Goal: Task Accomplishment & Management: Manage account settings

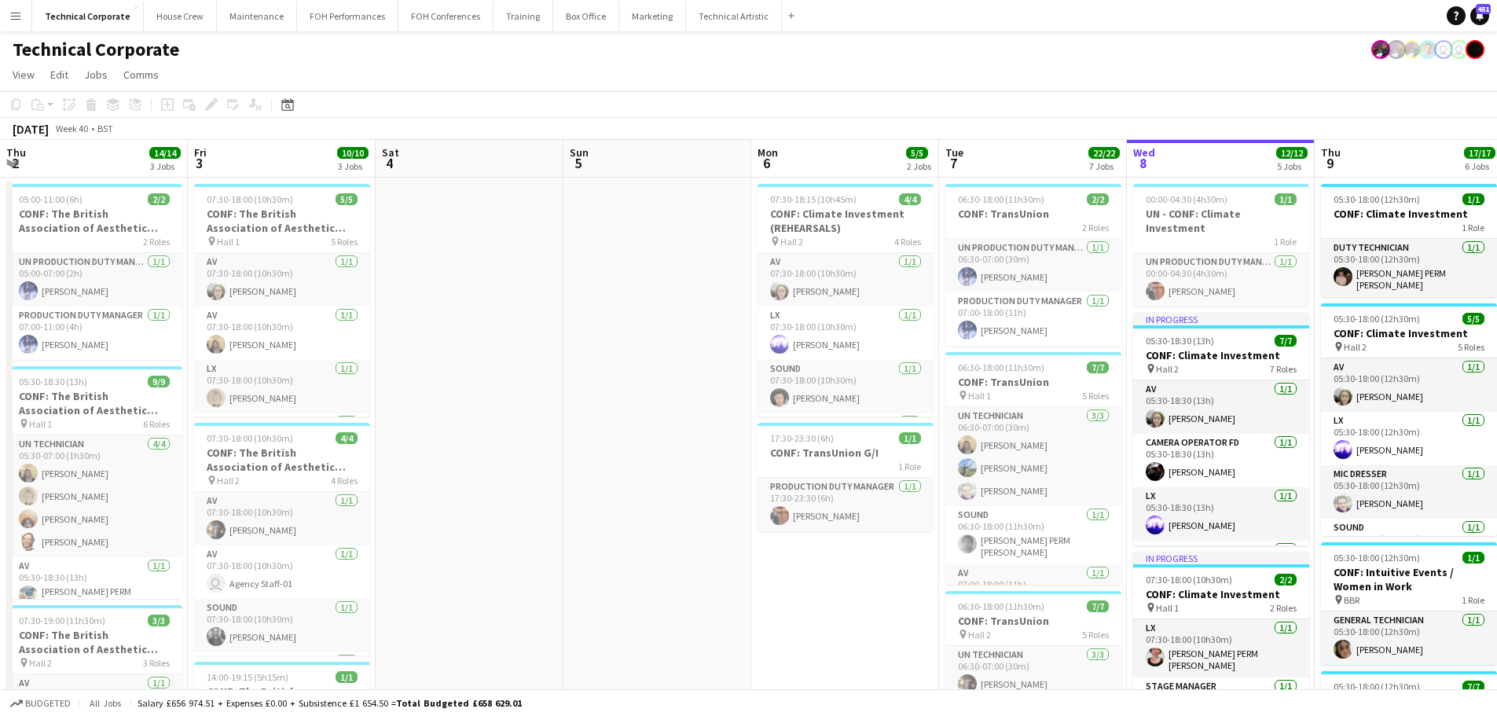
scroll to position [57, 0]
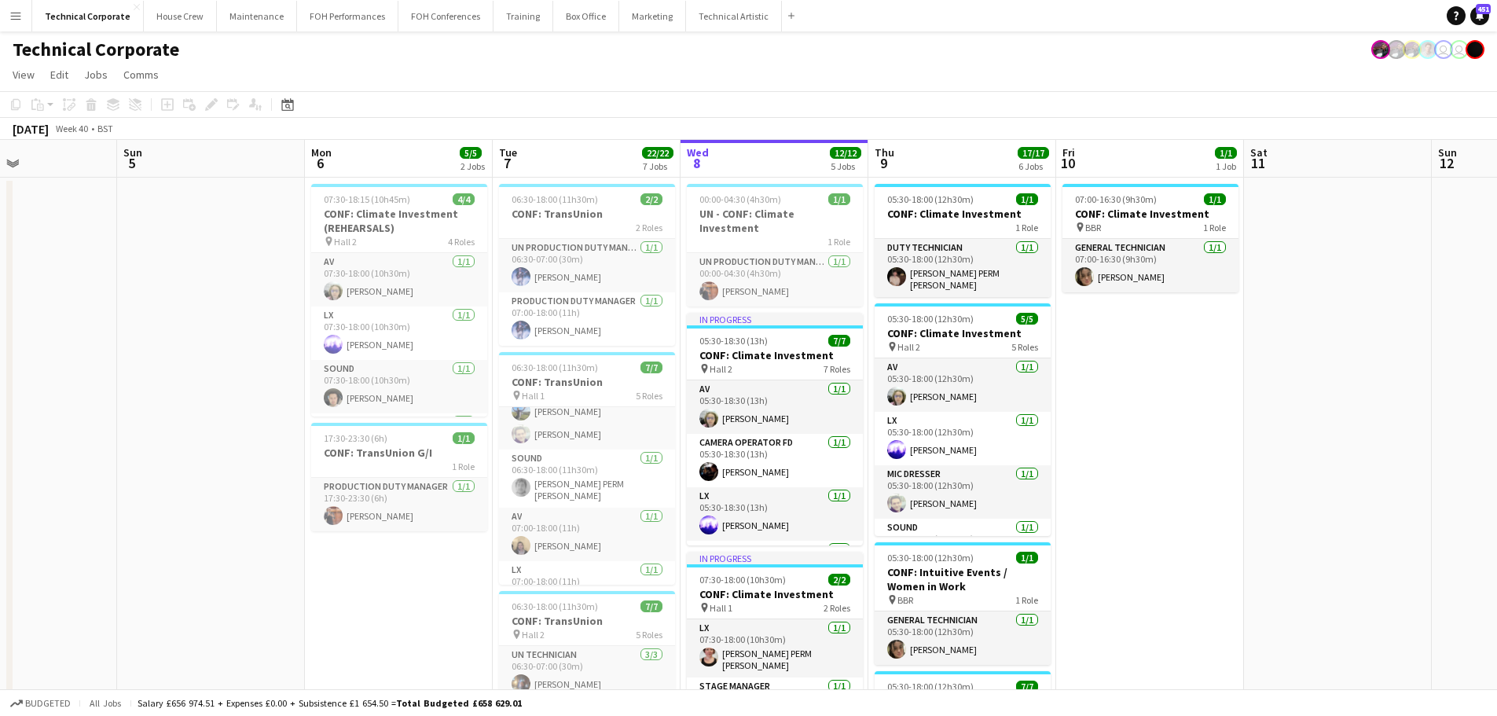
drag, startPoint x: 312, startPoint y: 108, endPoint x: 270, endPoint y: 104, distance: 41.9
click at [310, 108] on app-toolbar "Copy Paste Paste Ctrl+V Paste with crew Ctrl+Shift+V Paste linked Job [GEOGRAPH…" at bounding box center [748, 104] width 1497 height 27
click at [270, 104] on div "Date picker [DATE] [DATE] [DATE] M [DATE] T [DATE] W [DATE] T [DATE] F [DATE] S…" at bounding box center [282, 104] width 35 height 19
click at [284, 109] on icon "Date picker" at bounding box center [287, 104] width 13 height 13
click at [409, 163] on span "Next month" at bounding box center [414, 158] width 31 height 31
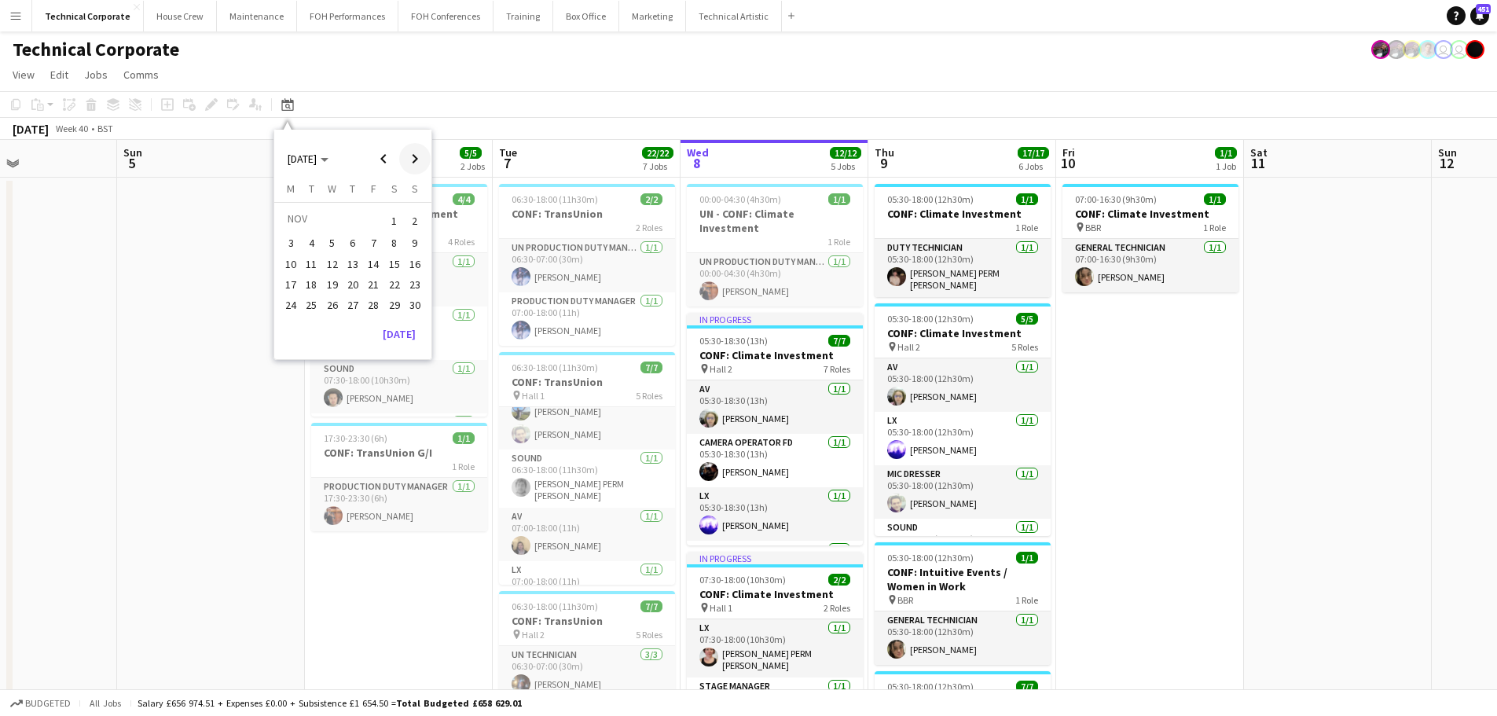
click at [411, 159] on span "Next month" at bounding box center [414, 158] width 31 height 31
click at [292, 240] on span "1" at bounding box center [290, 239] width 19 height 19
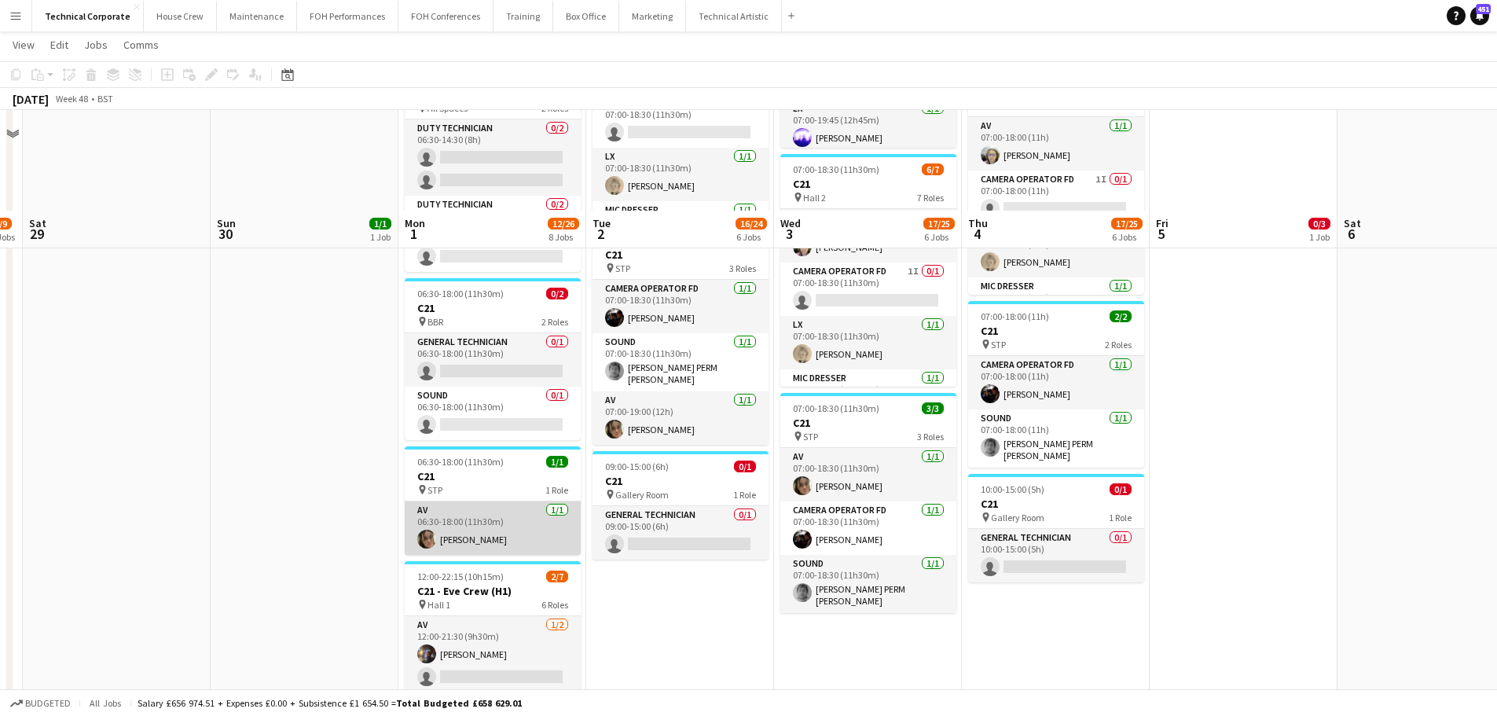
scroll to position [865, 0]
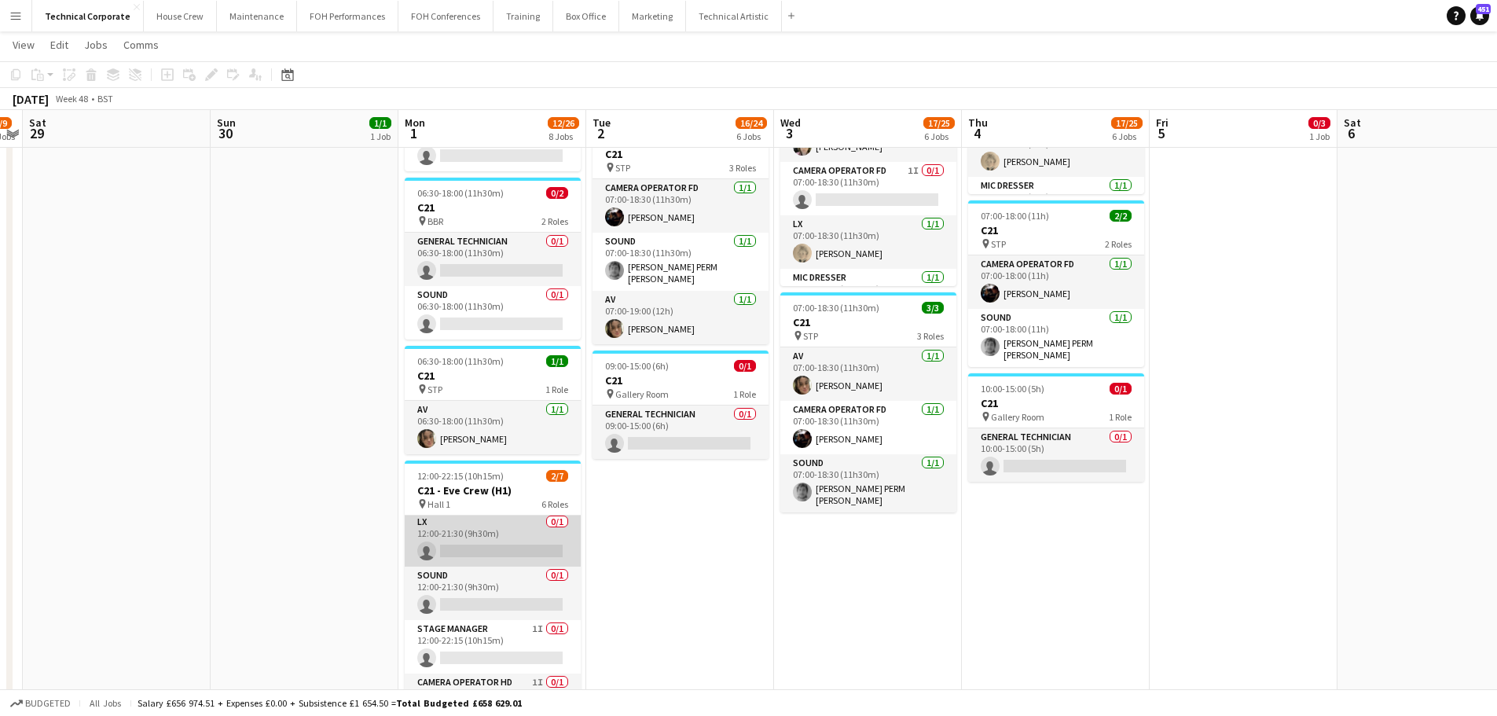
click at [509, 546] on app-card-role "LX 0/1 12:00-21:30 (9h30m) single-neutral-actions" at bounding box center [493, 539] width 176 height 53
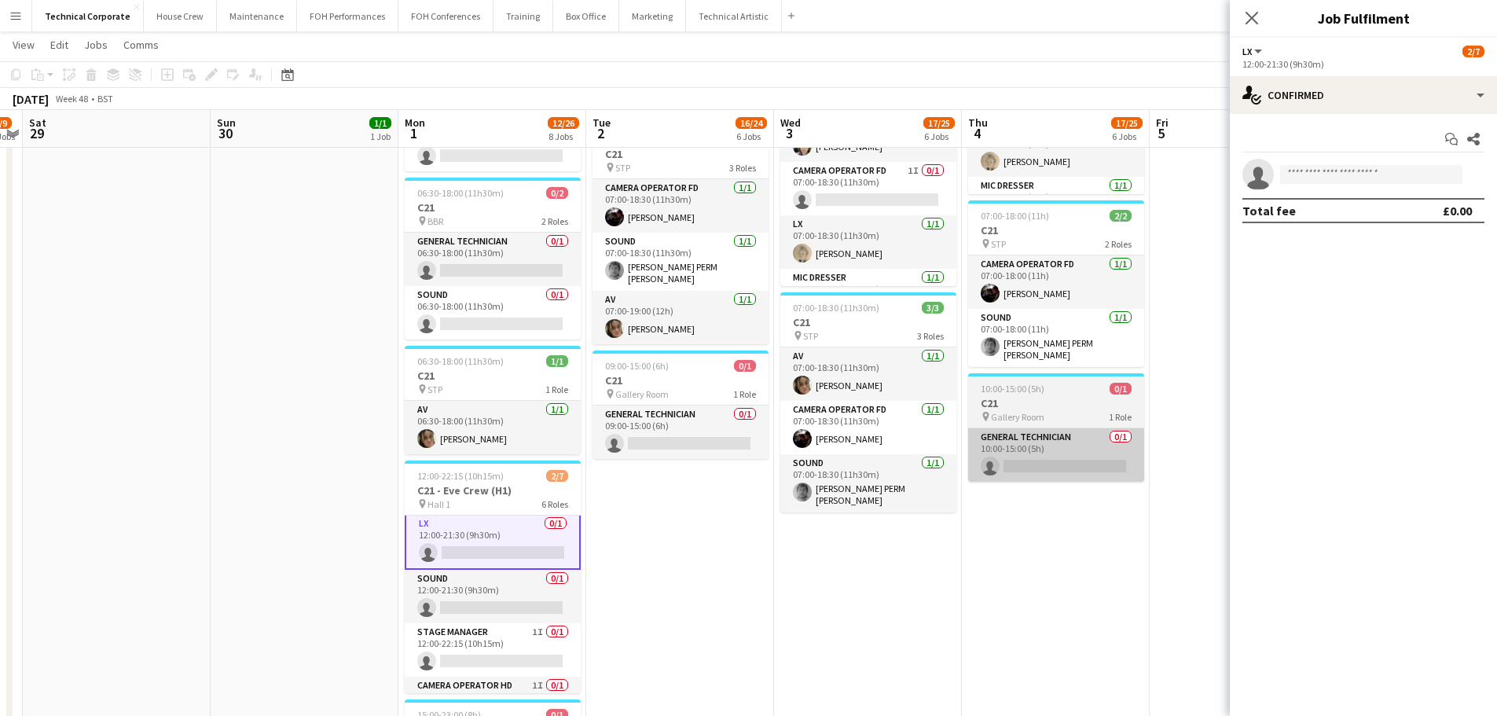
scroll to position [80, 0]
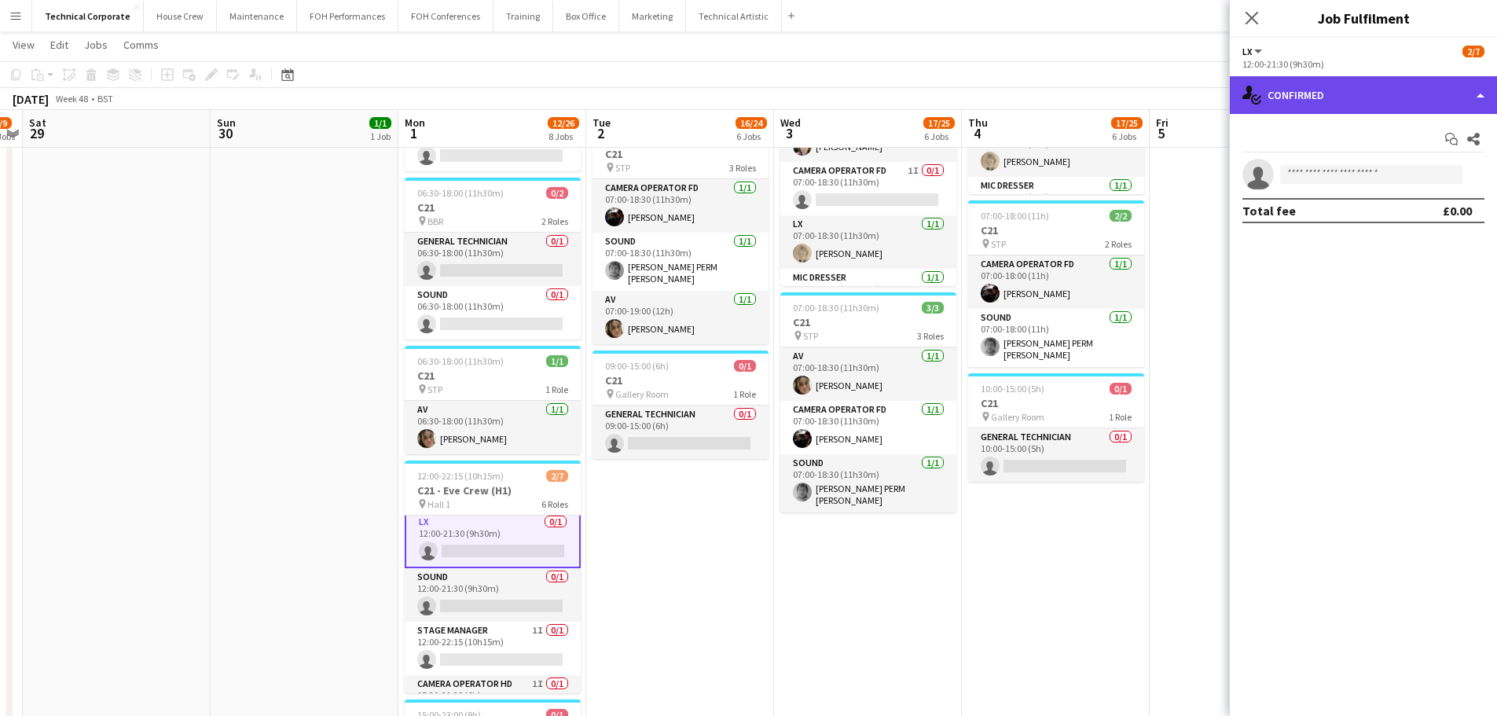
click at [1330, 88] on div "single-neutral-actions-check-2 Confirmed" at bounding box center [1363, 95] width 267 height 38
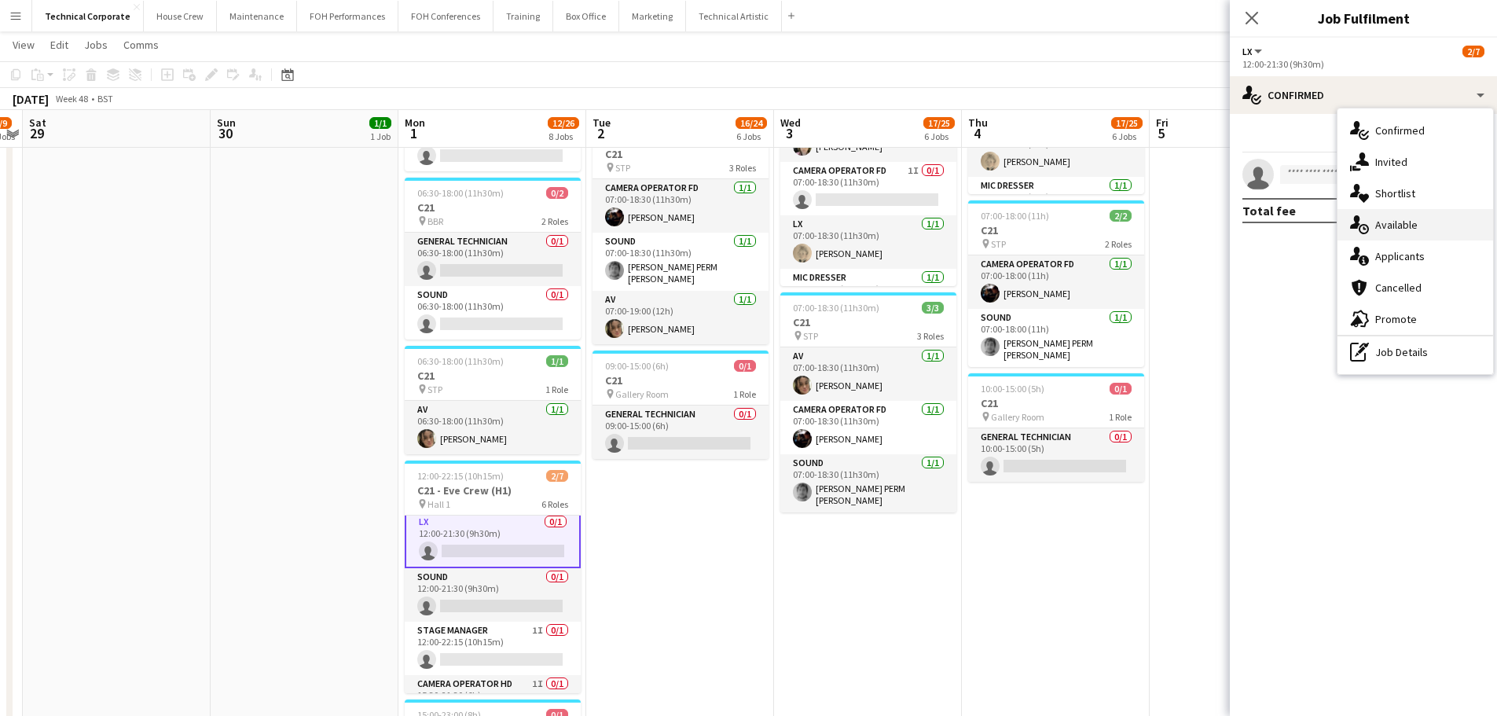
click at [1392, 221] on span "Available" at bounding box center [1397, 225] width 42 height 14
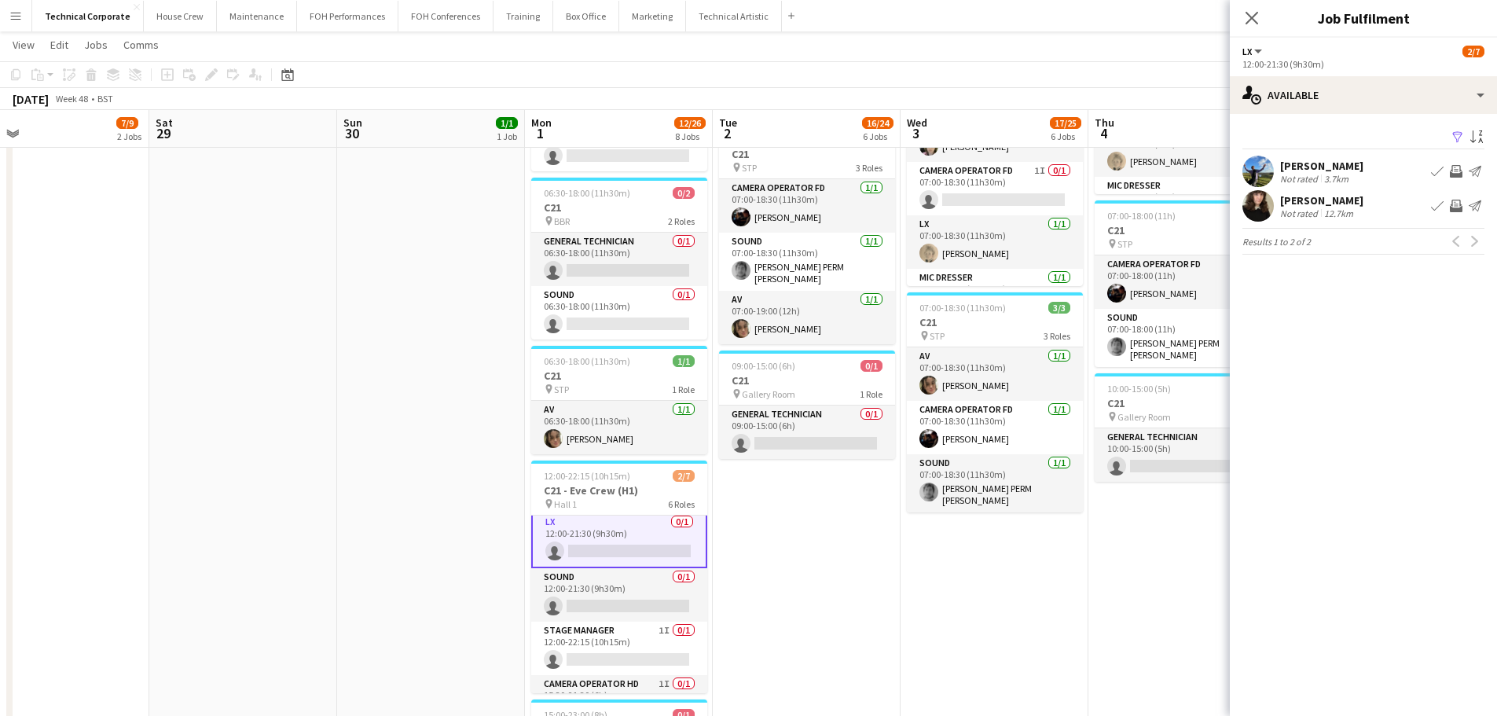
drag, startPoint x: 891, startPoint y: 557, endPoint x: 1038, endPoint y: 557, distance: 147.0
click at [1021, 558] on app-calendar-viewport "Wed 26 7/7 3 Jobs Thu 27 9/10 2 Jobs Fri 28 7/9 2 Jobs Sat 29 Sun 30 1/1 1 Job …" at bounding box center [748, 28] width 1497 height 1663
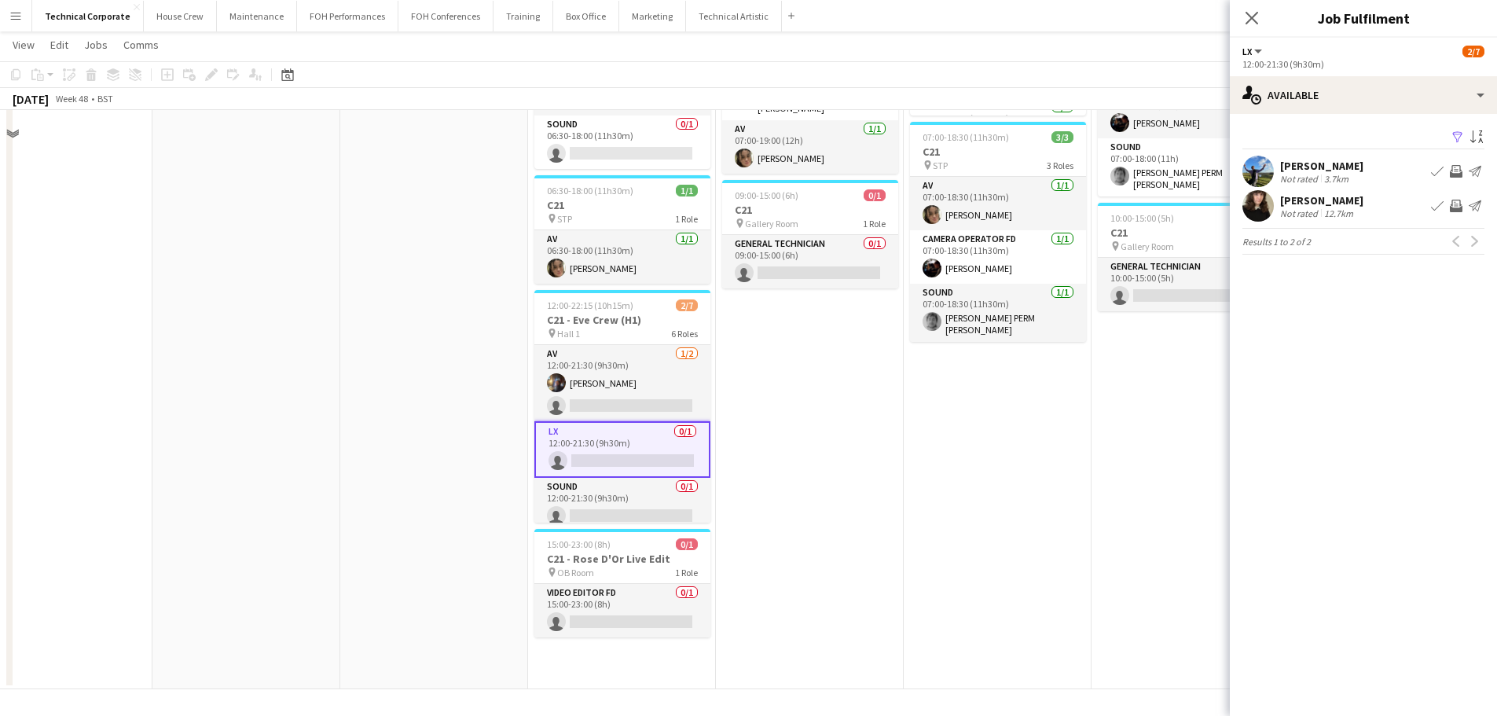
scroll to position [799, 0]
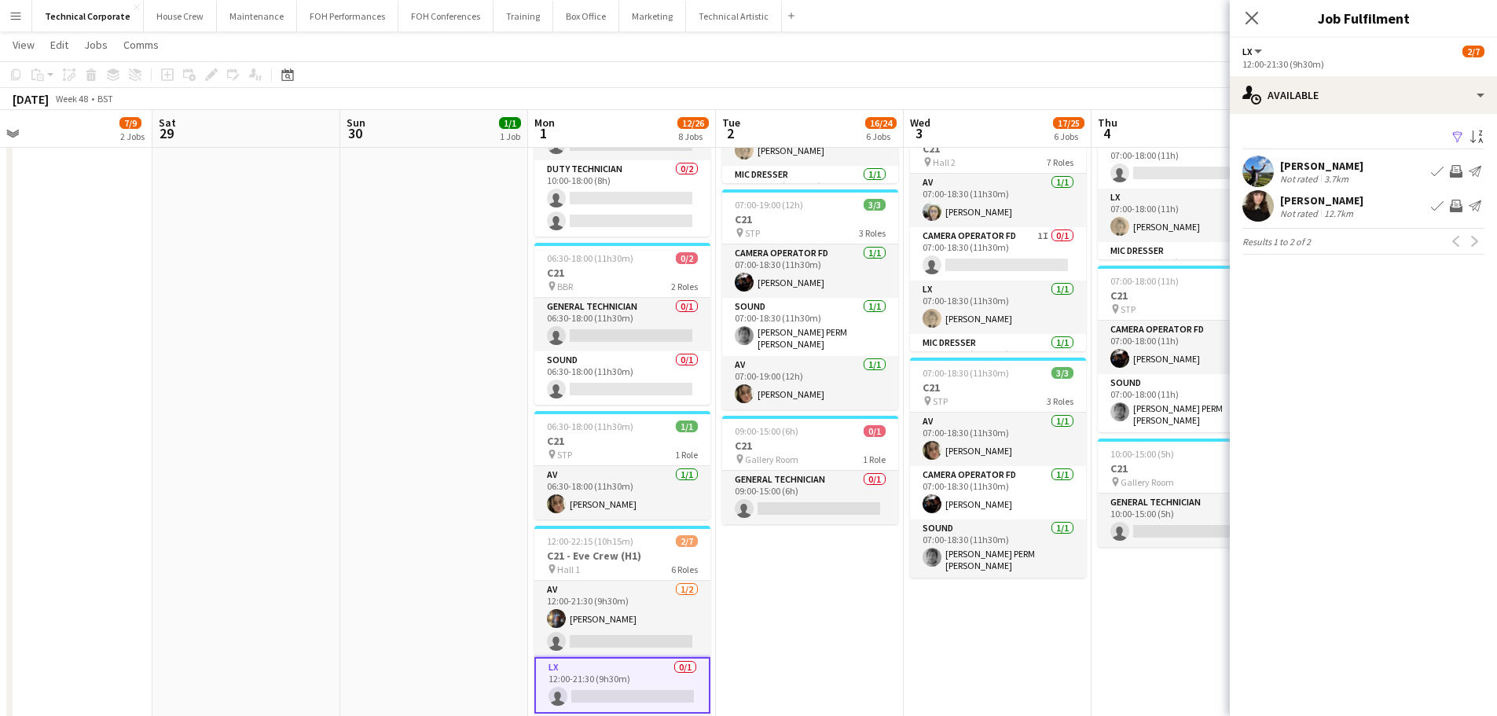
drag, startPoint x: 798, startPoint y: 608, endPoint x: 630, endPoint y: 616, distance: 168.4
click at [647, 618] on app-calendar-viewport "Wed 26 7/7 3 Jobs Thu 27 9/10 2 Jobs Fri 28 7/9 2 Jobs Sat 29 Sun 30 1/1 1 Job …" at bounding box center [748, 93] width 1497 height 1663
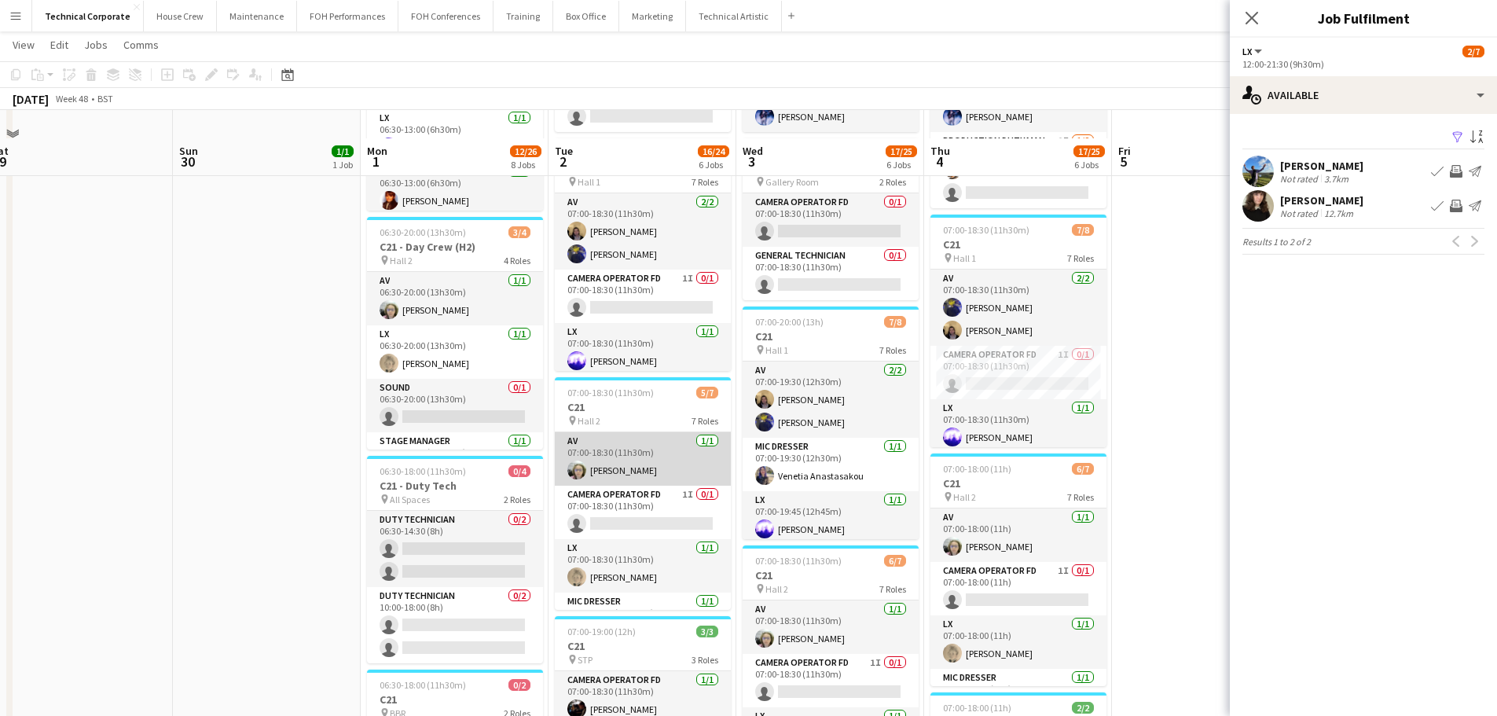
scroll to position [328, 0]
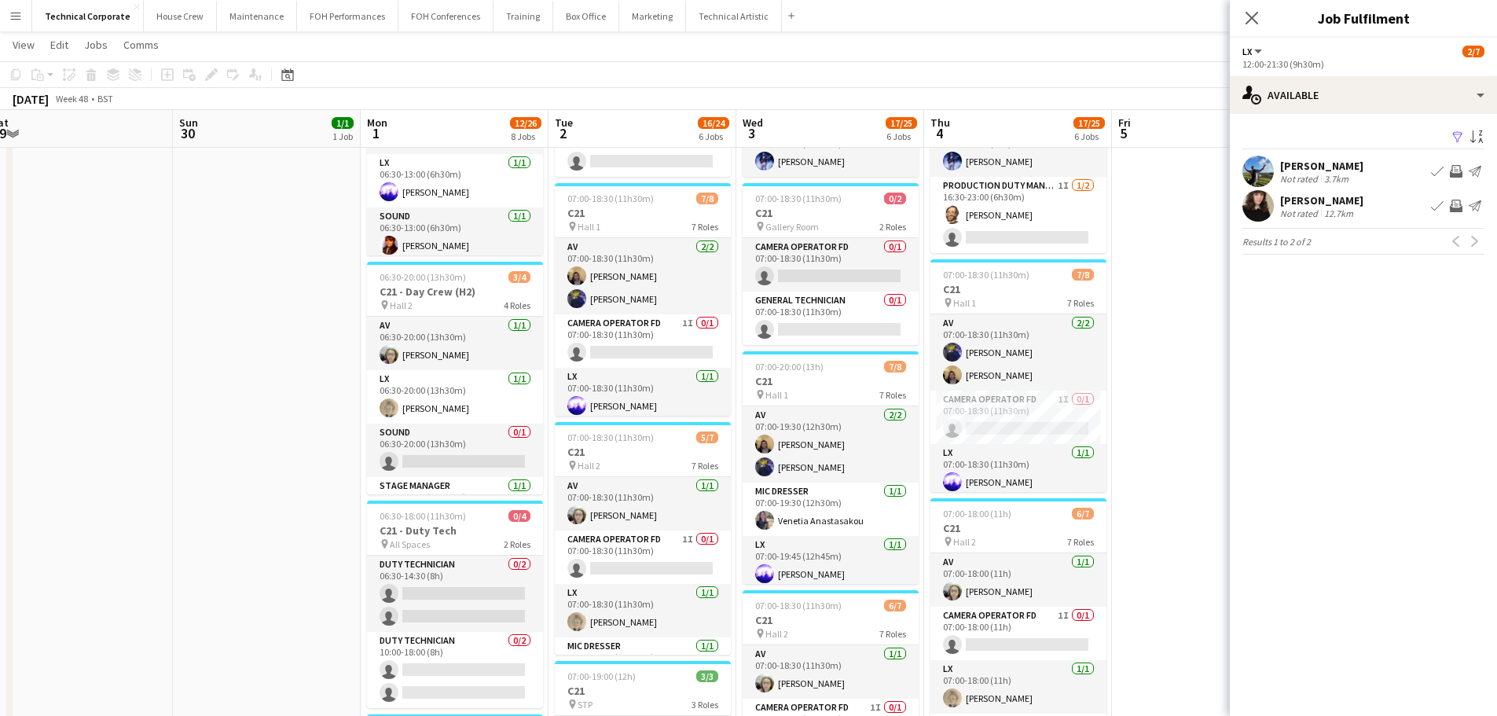
click at [1134, 538] on app-date-cell "09:00-14:30 (5h30m) 0/3 CONF: David Game Higher Education pin Hall 1 3 Roles AV…" at bounding box center [1206, 622] width 188 height 1549
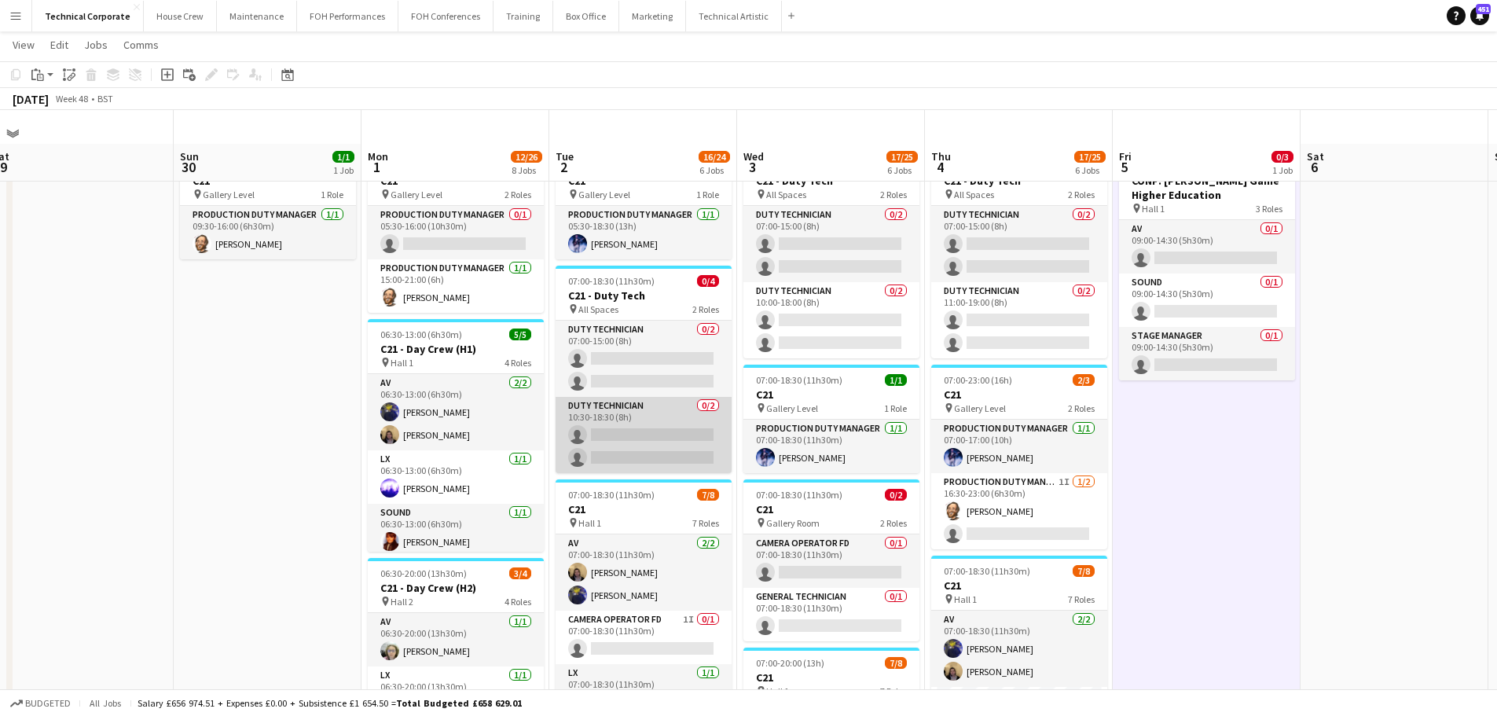
scroll to position [0, 0]
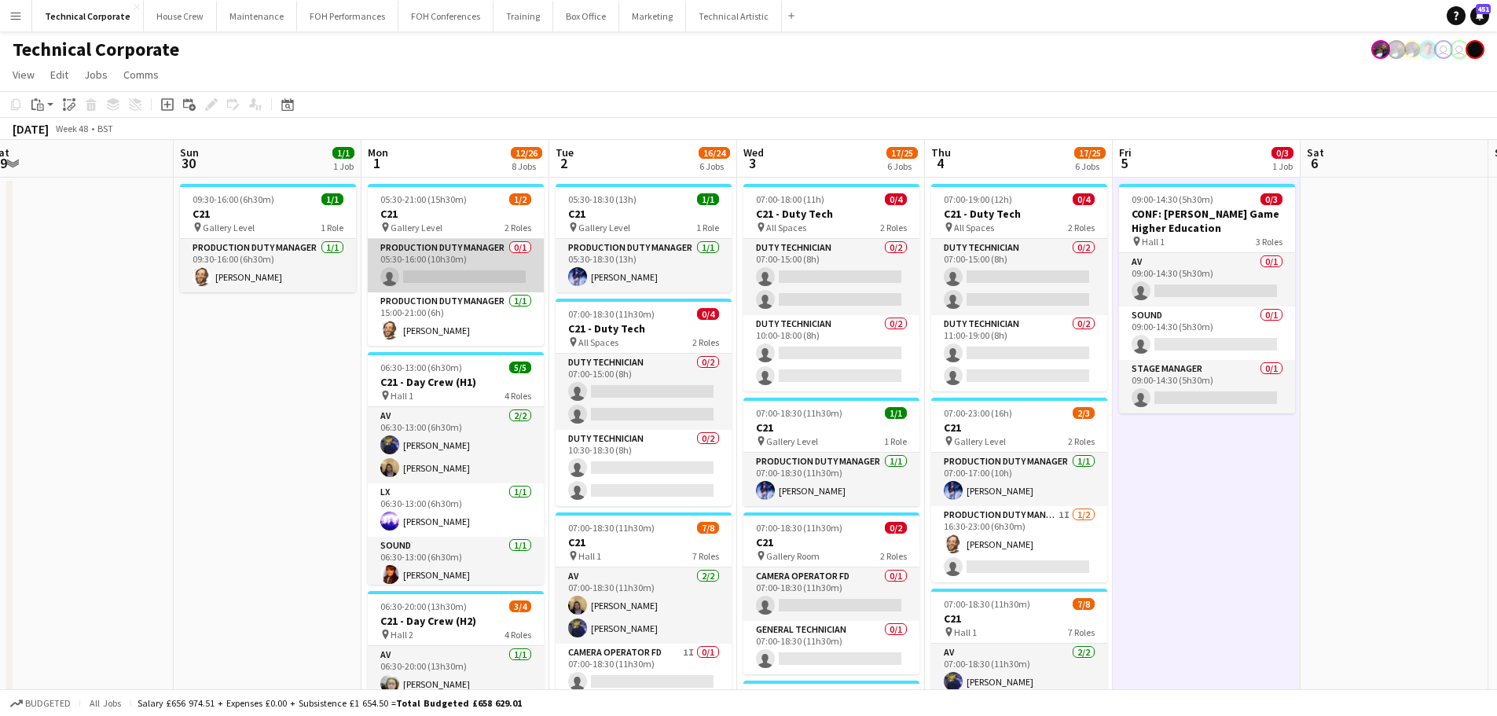
click at [521, 279] on app-card-role "Production Duty Manager 0/1 05:30-16:00 (10h30m) single-neutral-actions" at bounding box center [456, 265] width 176 height 53
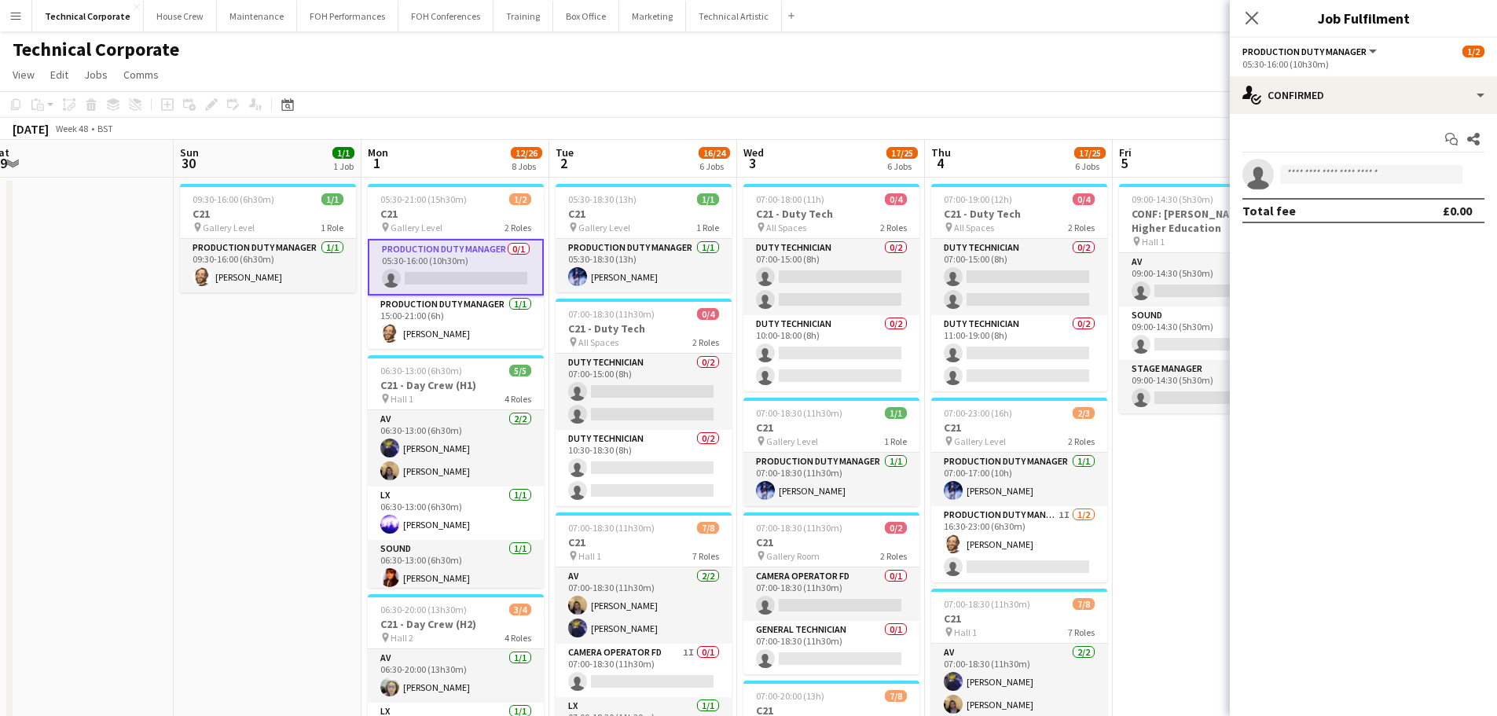
click at [1422, 73] on app-options-switcher "Production Duty Manager All roles Production Duty Manager 1/2 05:30-16:00 (10h3…" at bounding box center [1363, 57] width 267 height 39
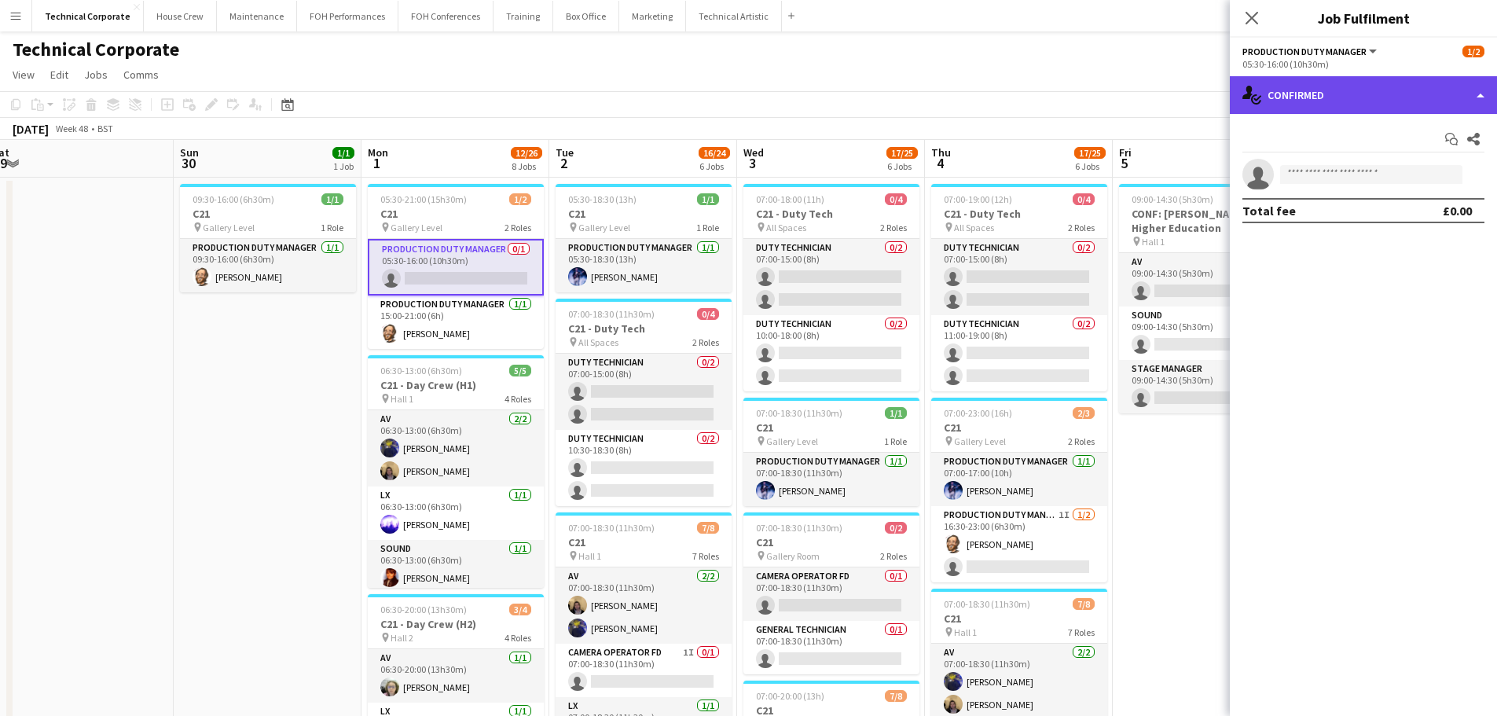
drag, startPoint x: 1412, startPoint y: 90, endPoint x: 1409, endPoint y: 141, distance: 51.1
click at [1412, 91] on div "single-neutral-actions-check-2 Confirmed" at bounding box center [1363, 95] width 267 height 38
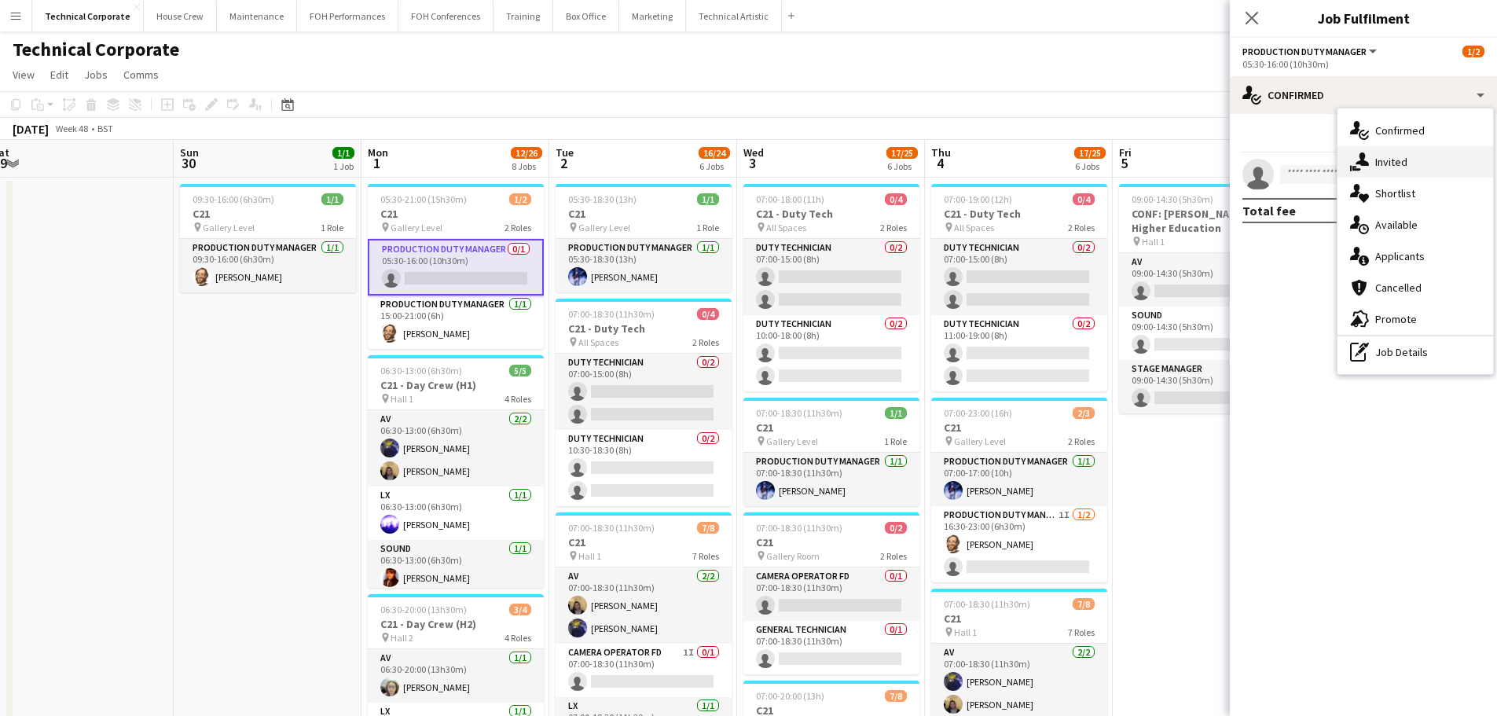
click at [1404, 164] on span "Invited" at bounding box center [1392, 162] width 32 height 14
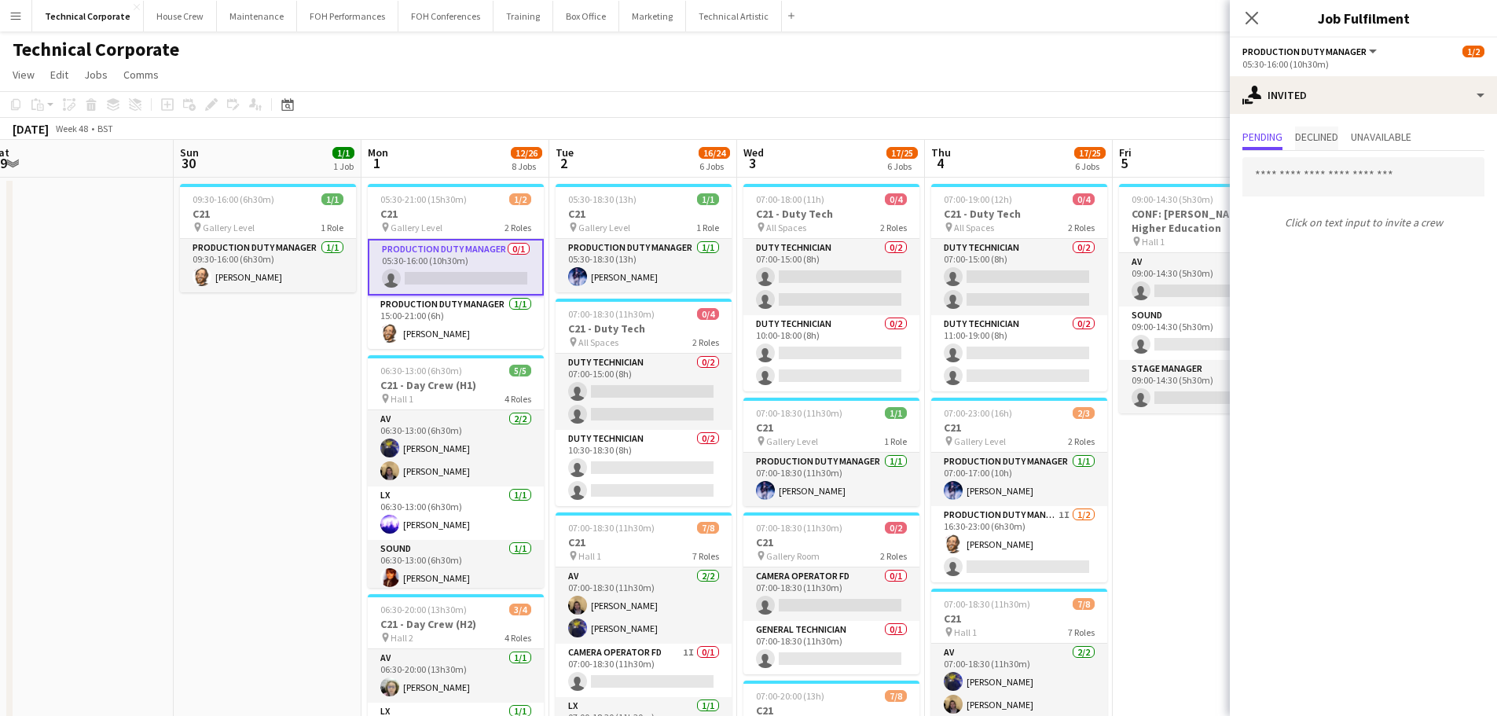
click at [1325, 146] on span "Declined" at bounding box center [1316, 139] width 43 height 24
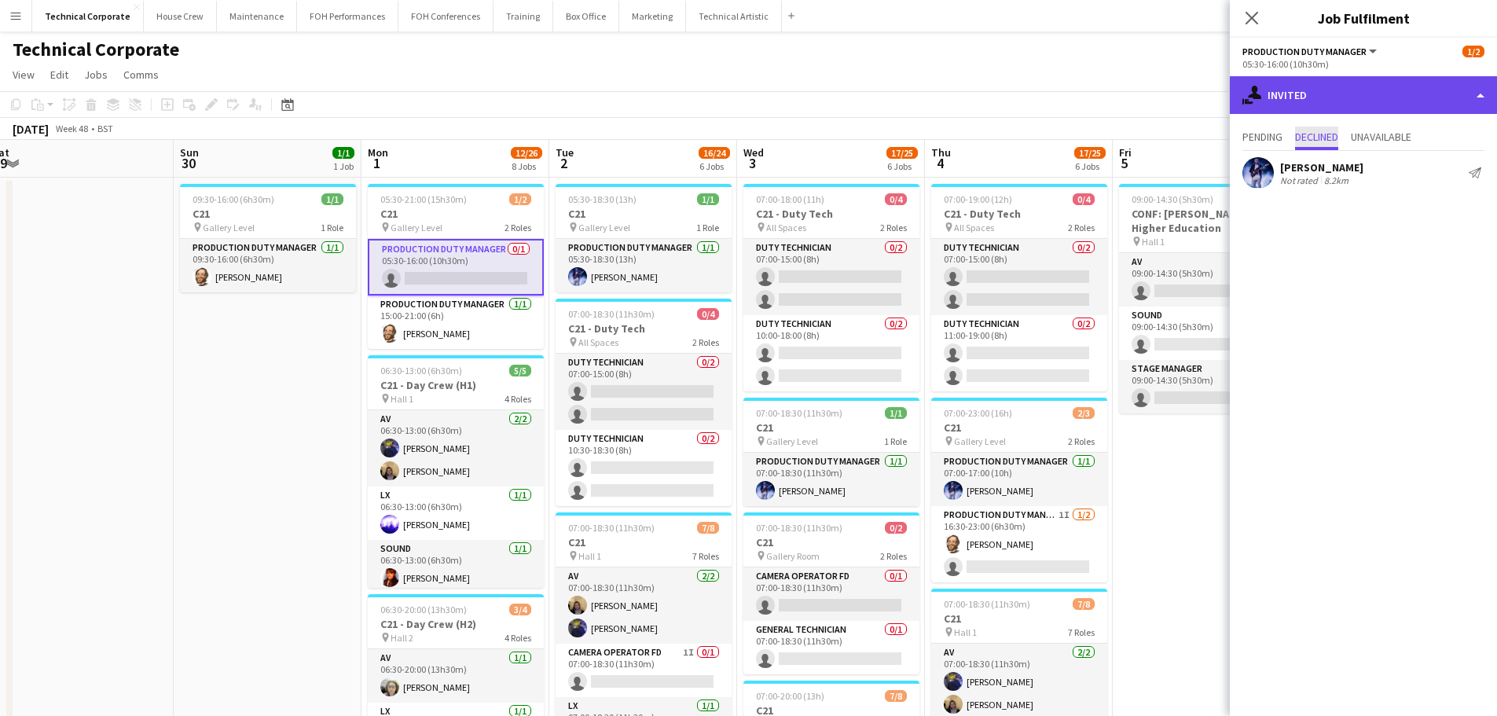
click at [1413, 90] on div "single-neutral-actions-share-1 Invited" at bounding box center [1363, 95] width 267 height 38
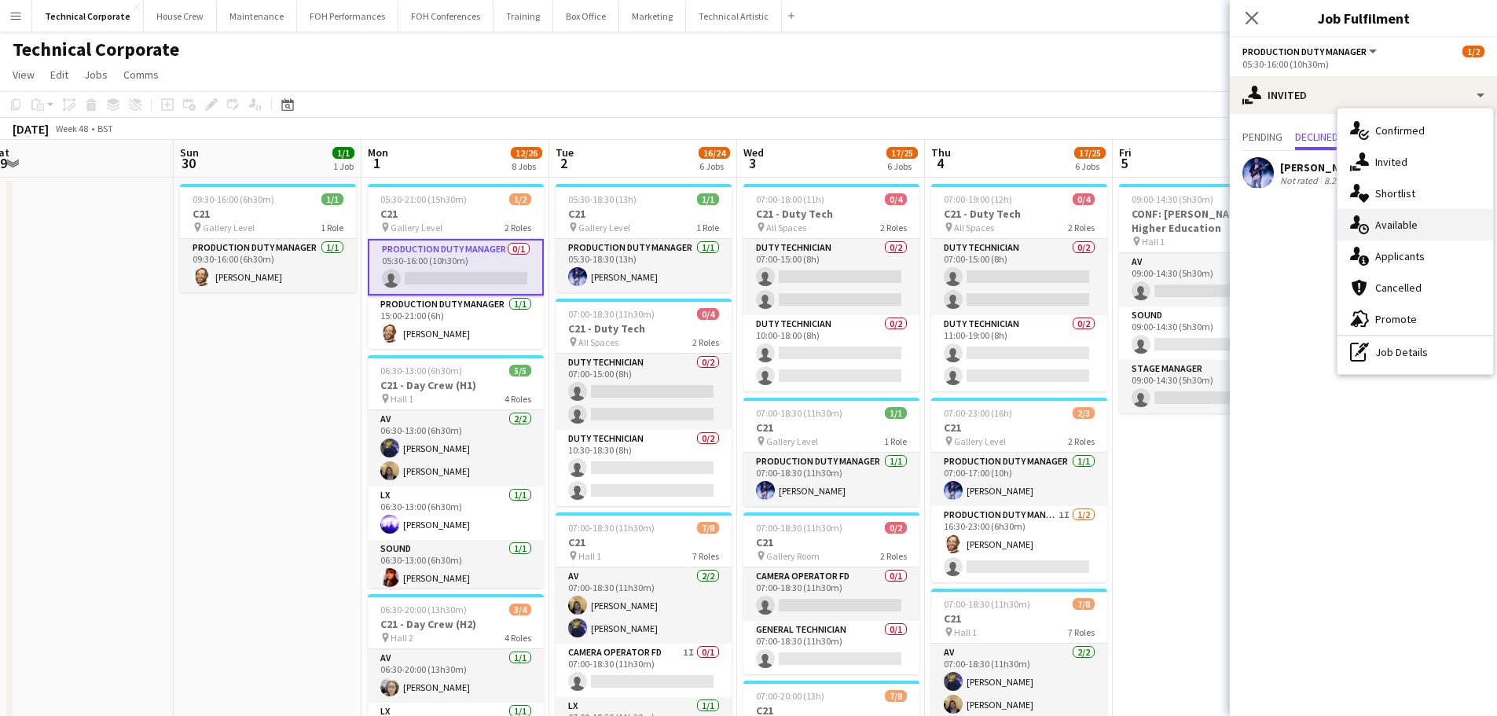
click at [1431, 214] on div "single-neutral-actions-upload Available" at bounding box center [1416, 224] width 156 height 31
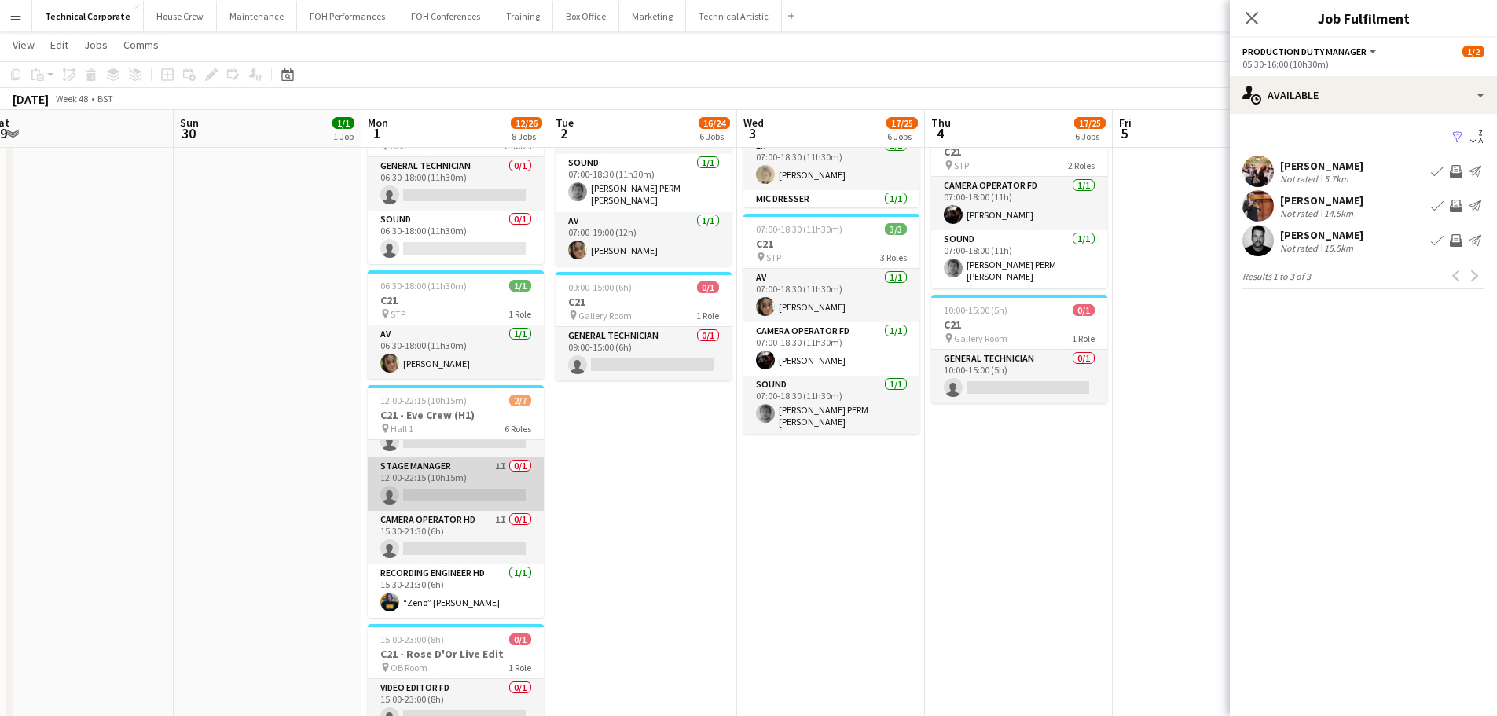
click at [495, 510] on app-card-role "Stage Manager 1I 0/1 12:00-22:15 (10h15m) single-neutral-actions" at bounding box center [456, 483] width 176 height 53
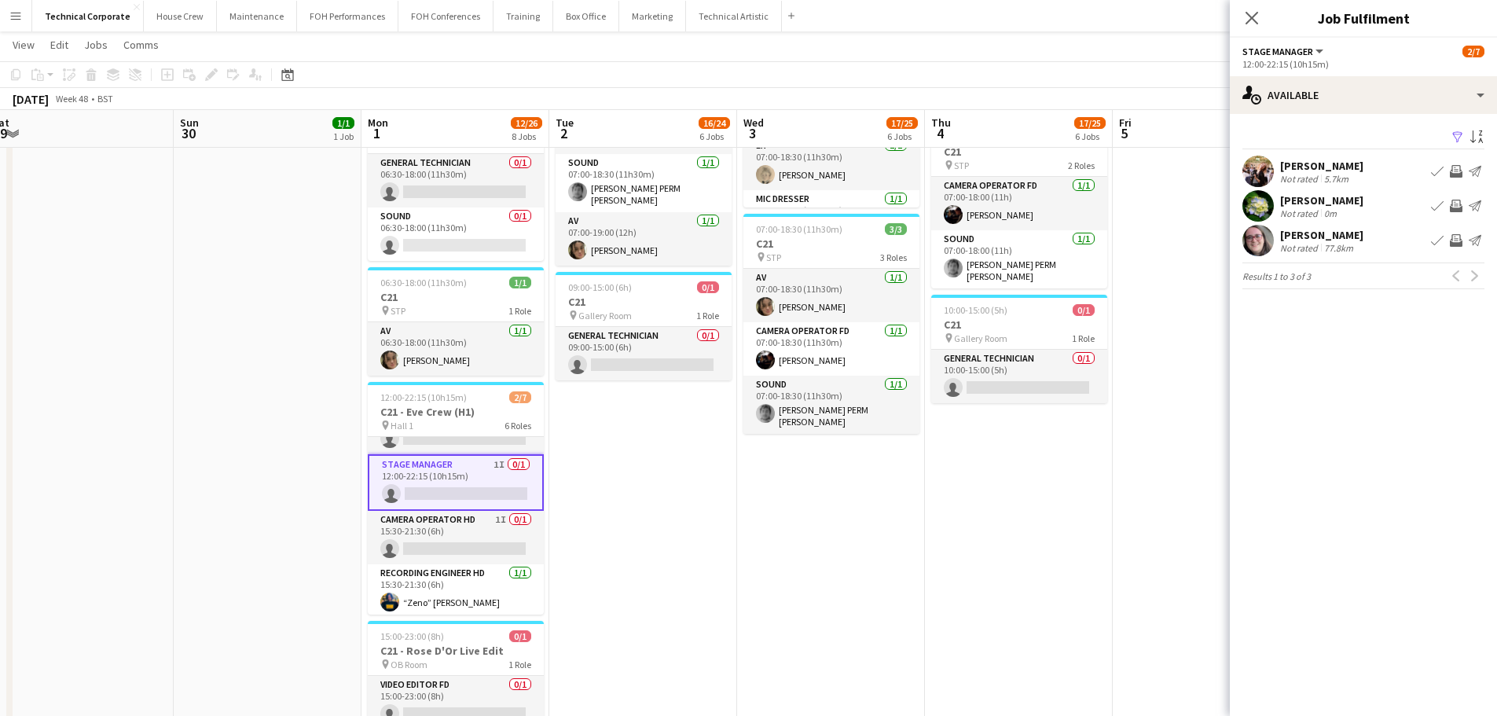
click at [840, 505] on app-date-cell "07:00-18:00 (11h) 0/4 C21 - Duty Tech pin All Spaces 2 Roles Duty Technician 0/…" at bounding box center [831, 7] width 188 height 1549
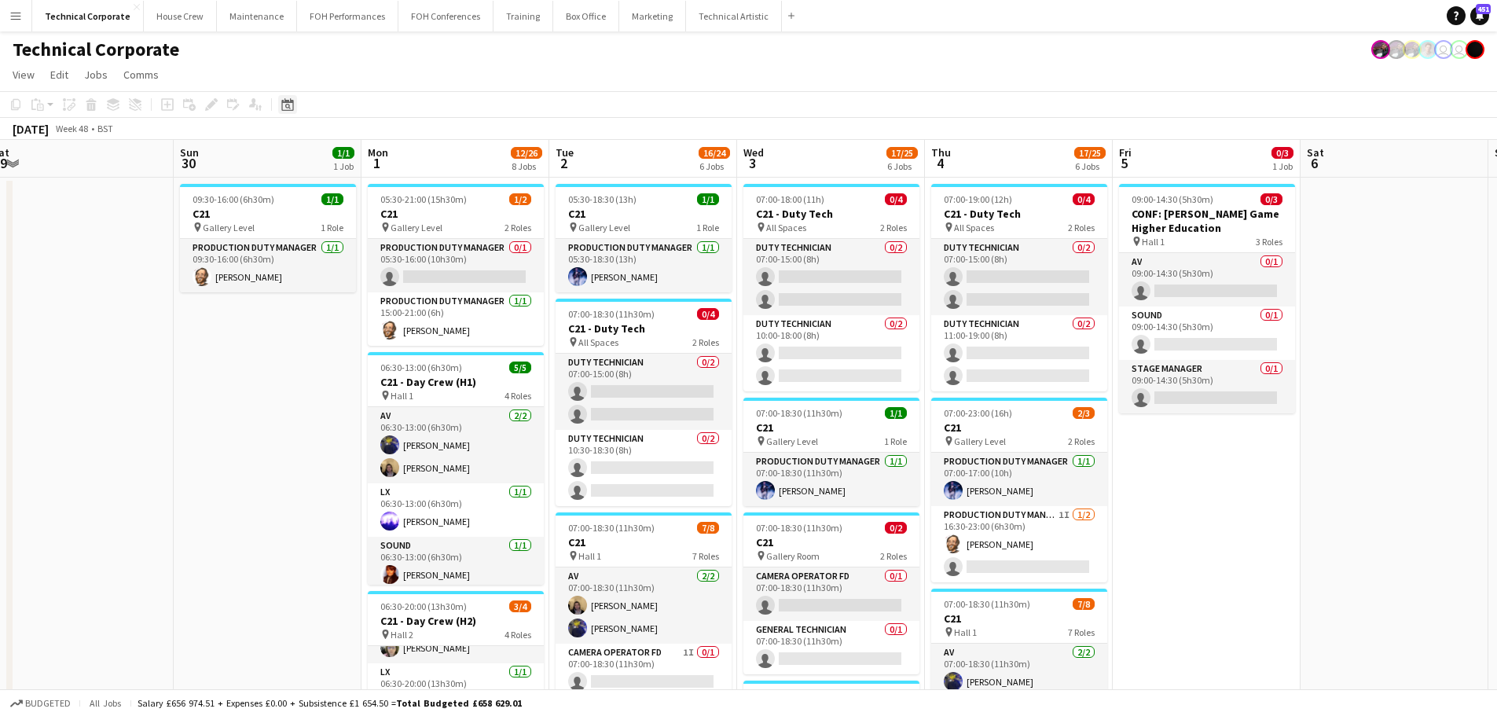
click at [282, 102] on icon at bounding box center [287, 104] width 12 height 13
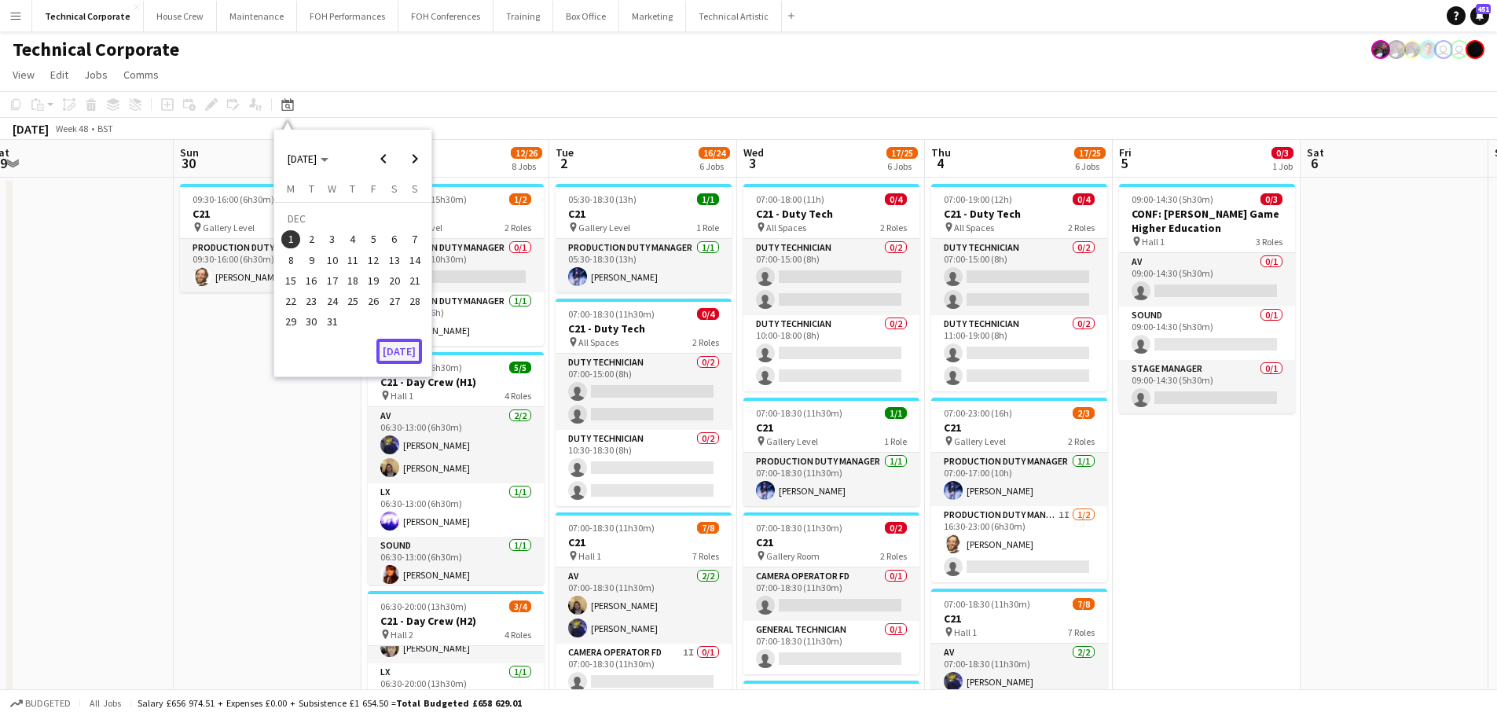
click at [418, 356] on button "[DATE]" at bounding box center [400, 351] width 46 height 25
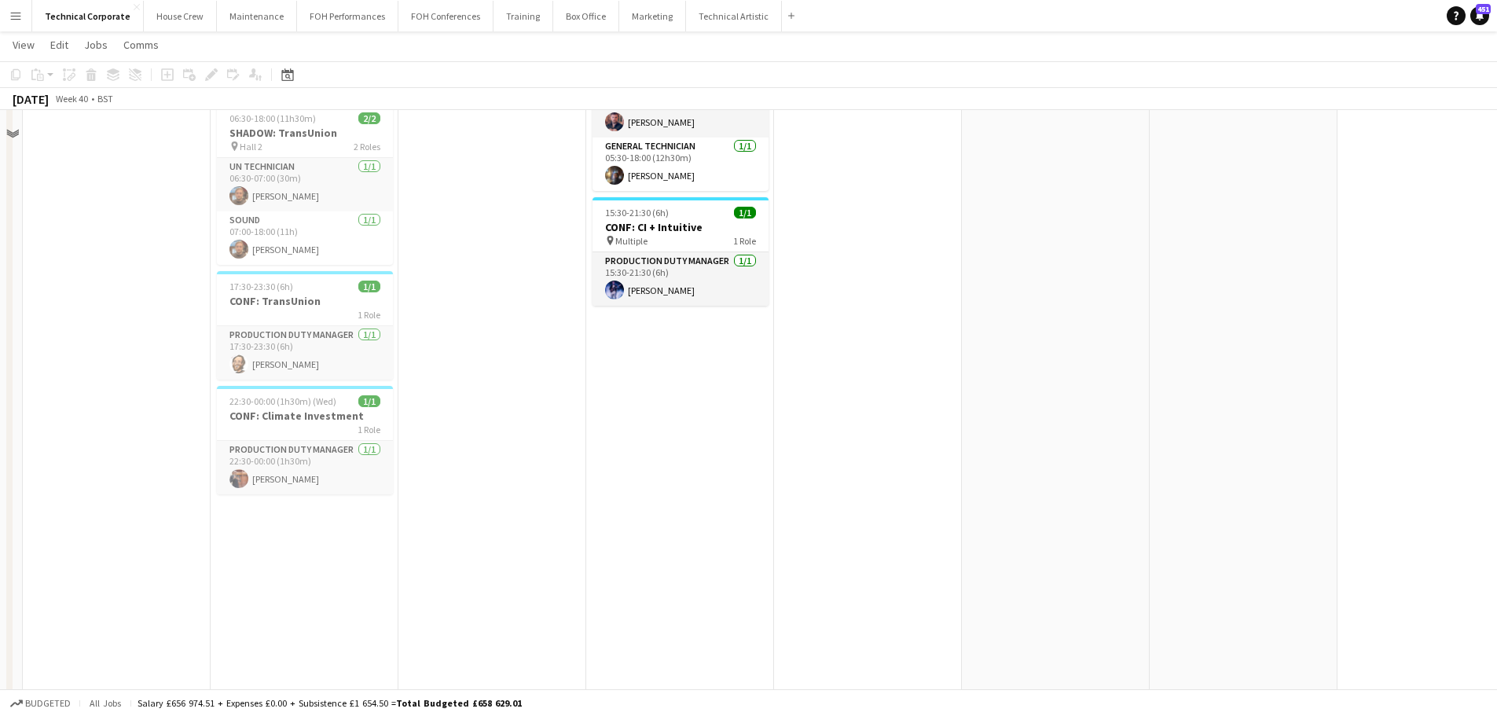
scroll to position [943, 0]
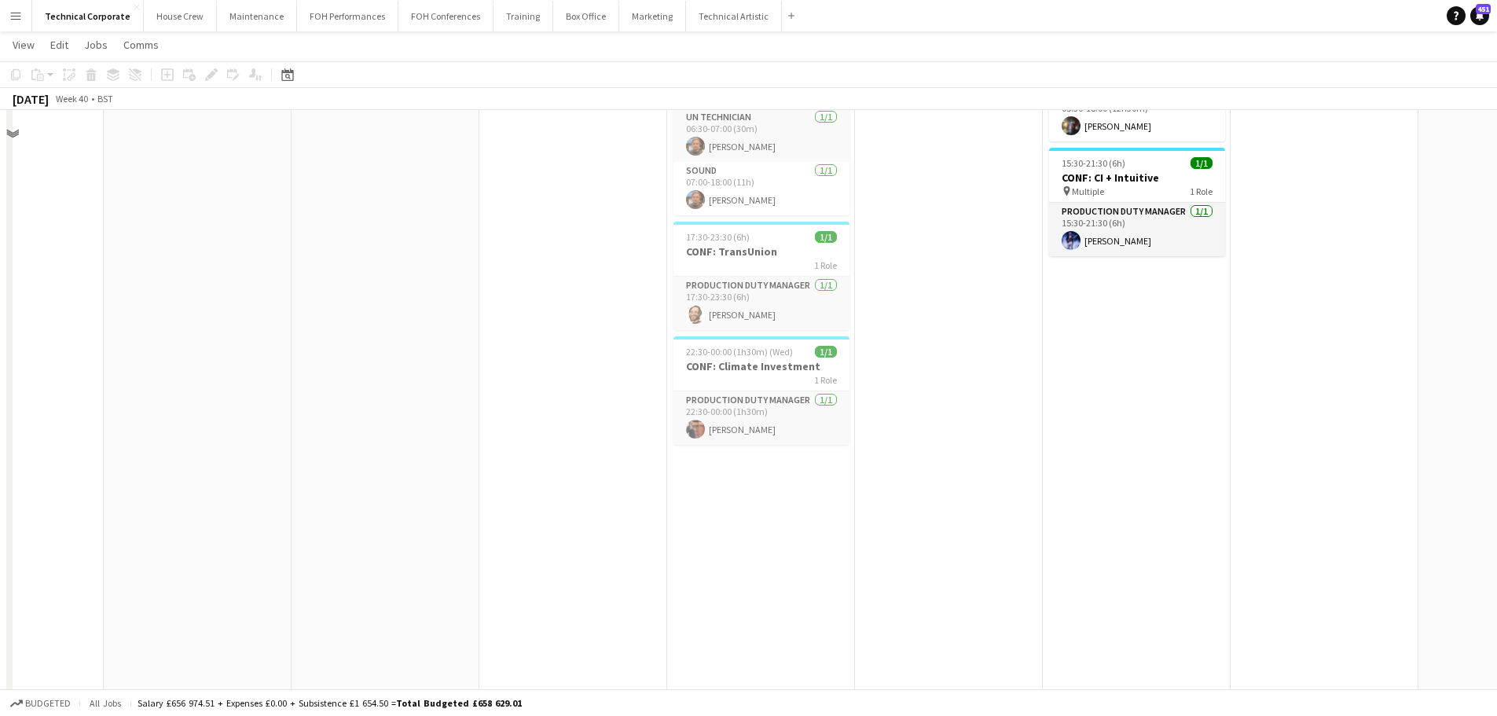
scroll to position [0, 460]
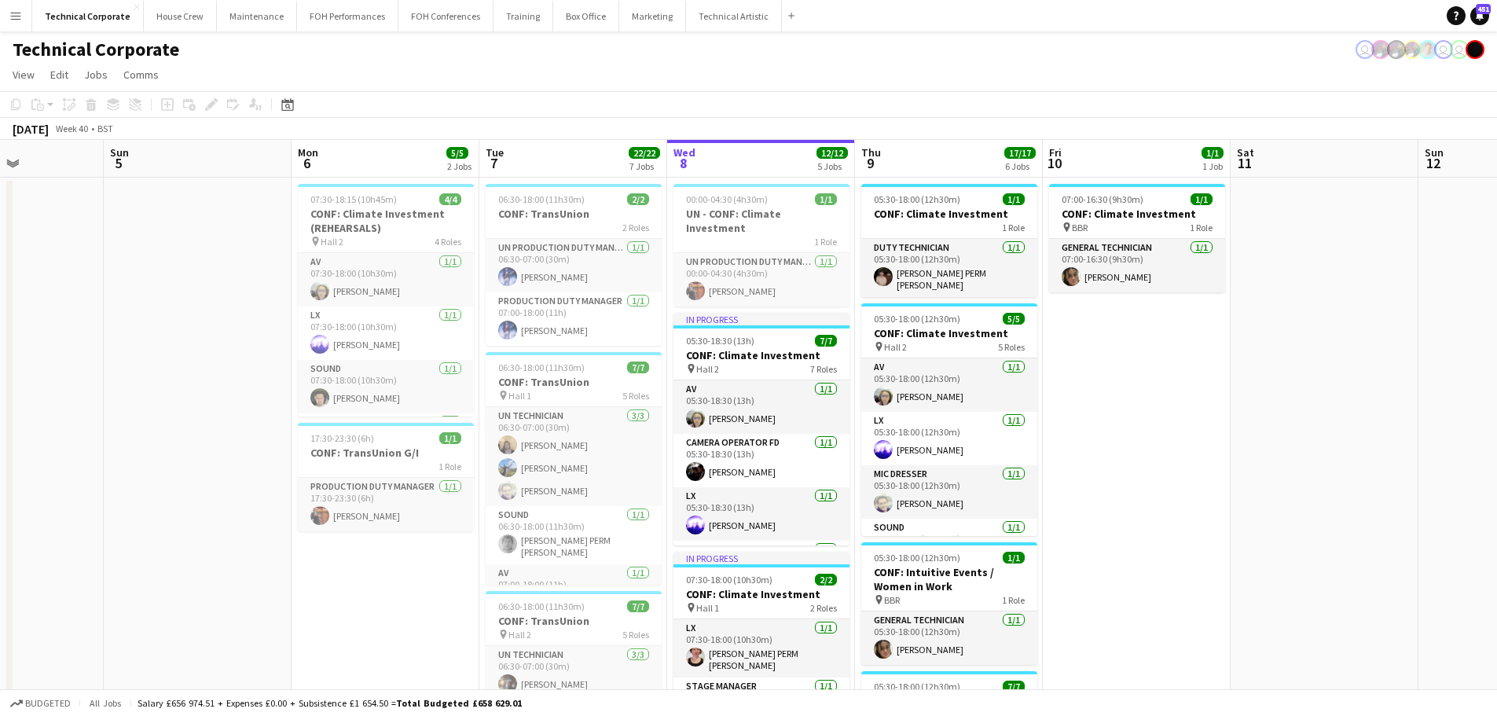
drag, startPoint x: 1216, startPoint y: 417, endPoint x: 994, endPoint y: 475, distance: 229.2
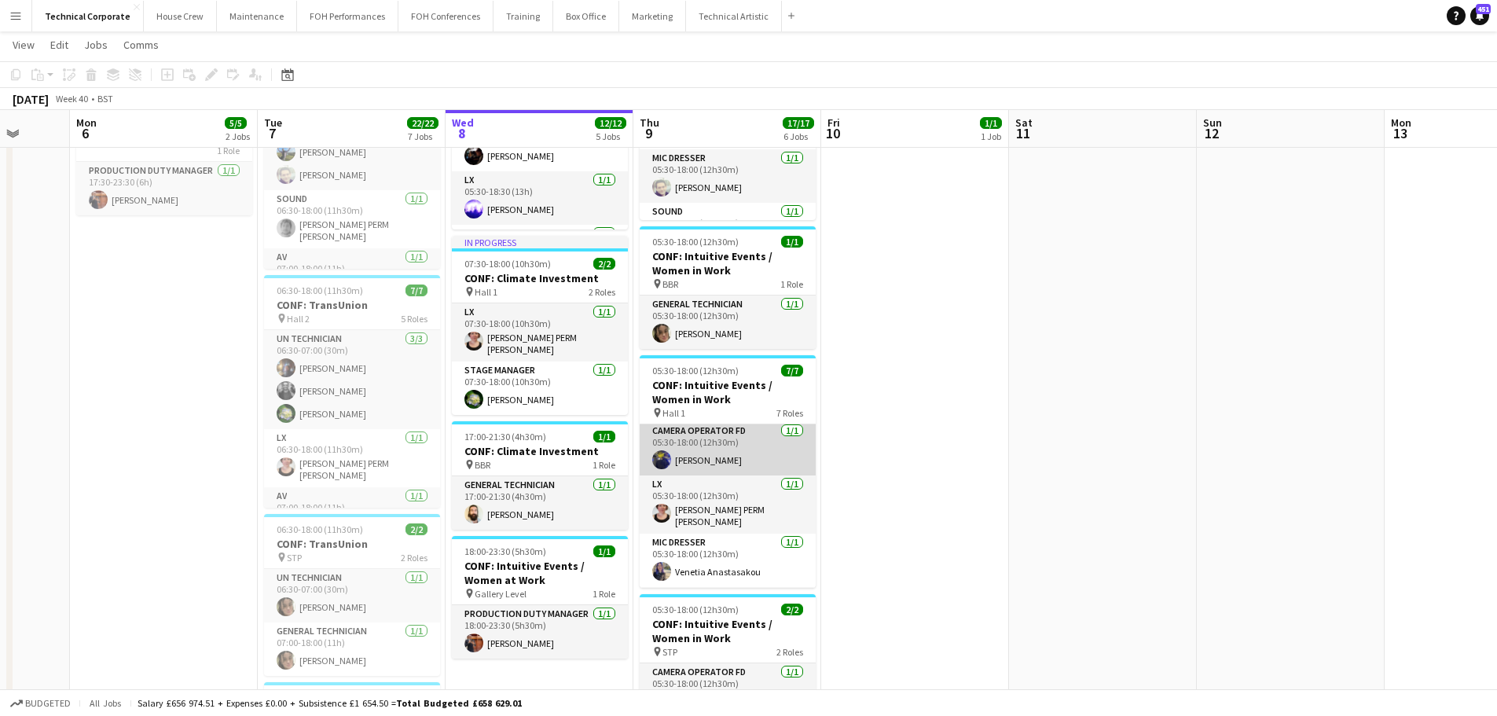
scroll to position [0, 0]
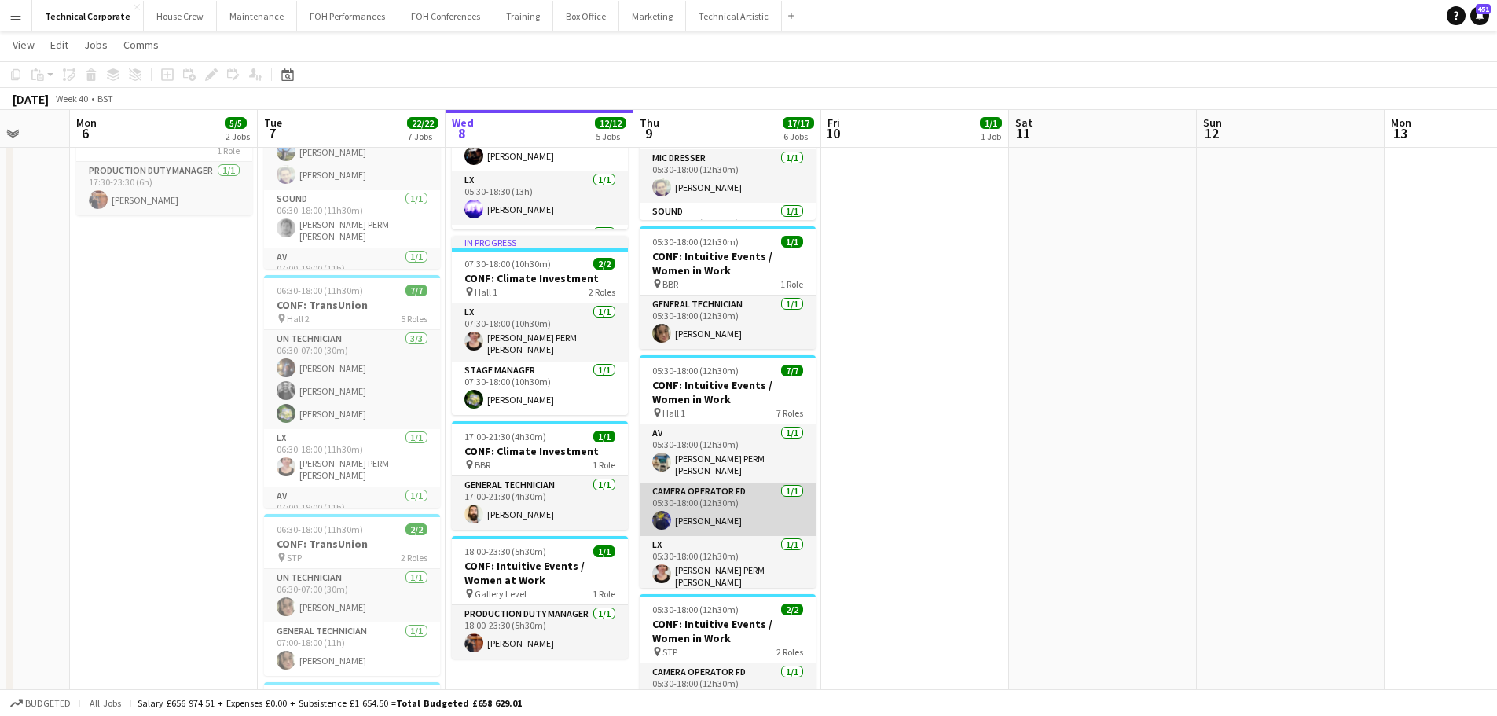
click at [733, 503] on app-card-role "Camera Operator FD 1/1 05:30-18:00 (12h30m) Christopher Miller" at bounding box center [728, 509] width 176 height 53
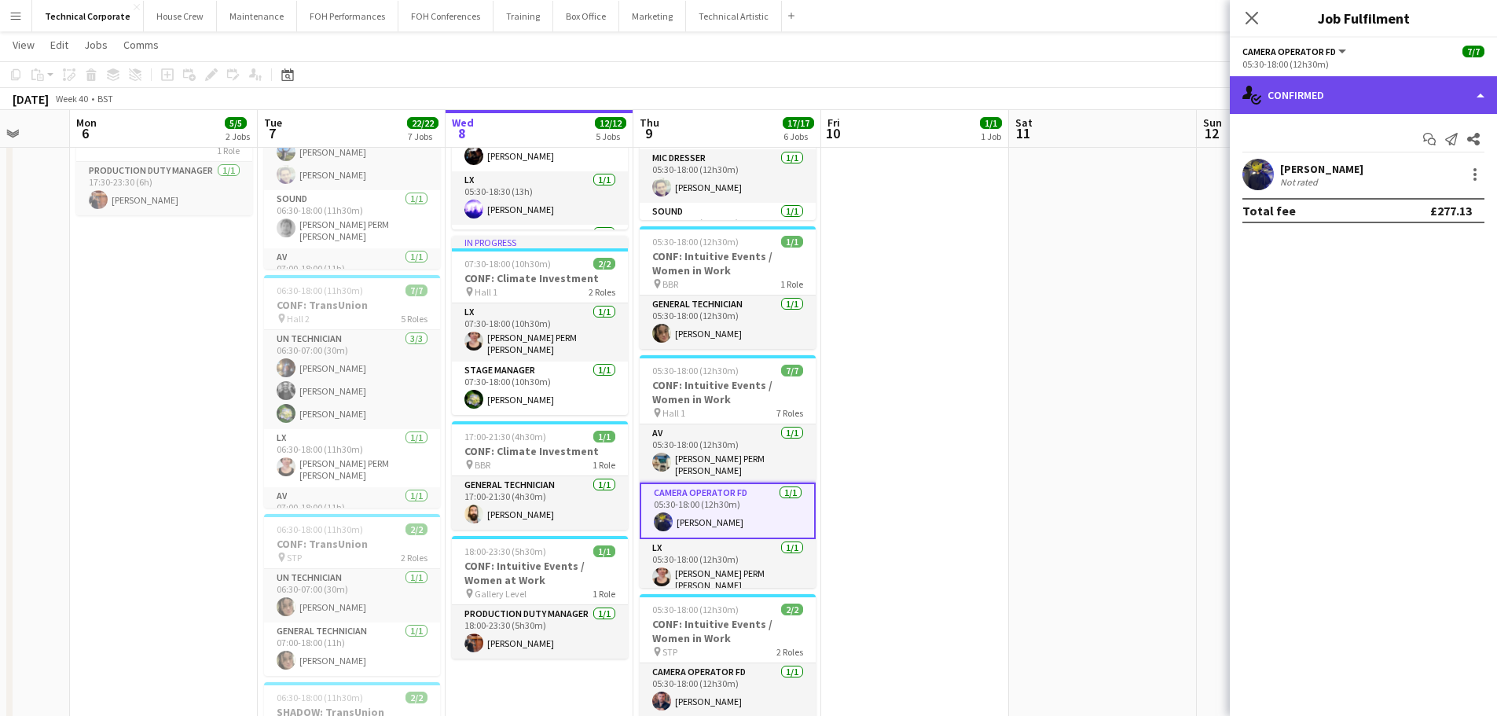
click at [1372, 79] on div "single-neutral-actions-check-2 Confirmed" at bounding box center [1363, 95] width 267 height 38
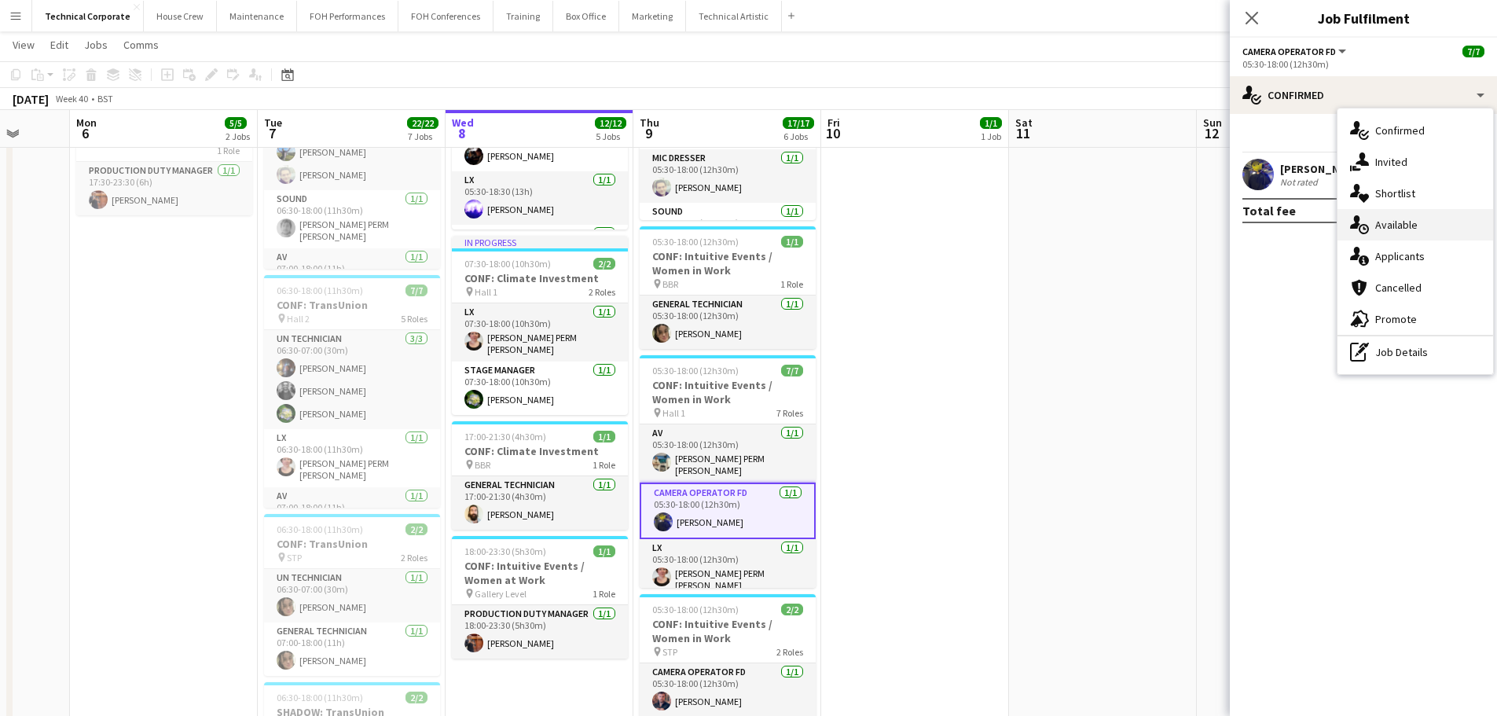
click at [1402, 226] on span "Available" at bounding box center [1397, 225] width 42 height 14
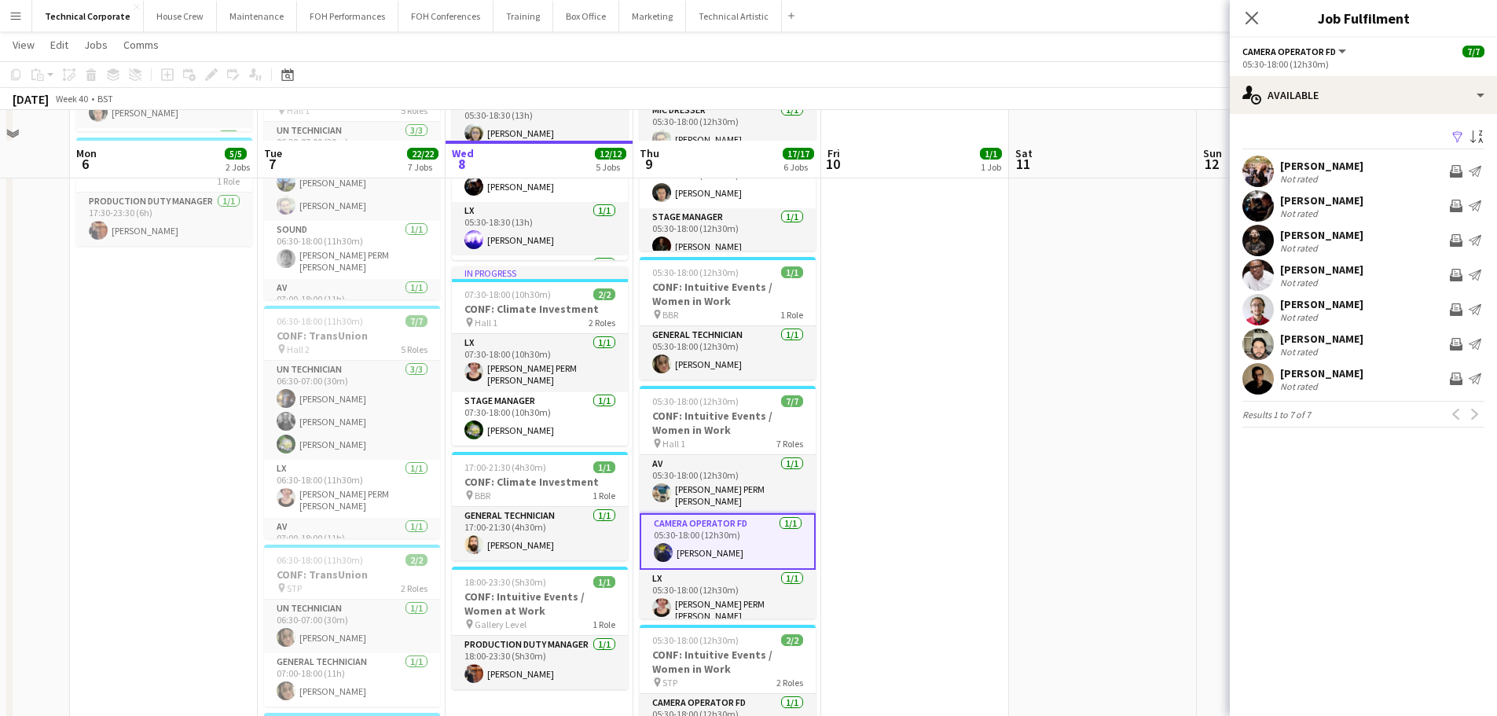
scroll to position [314, 0]
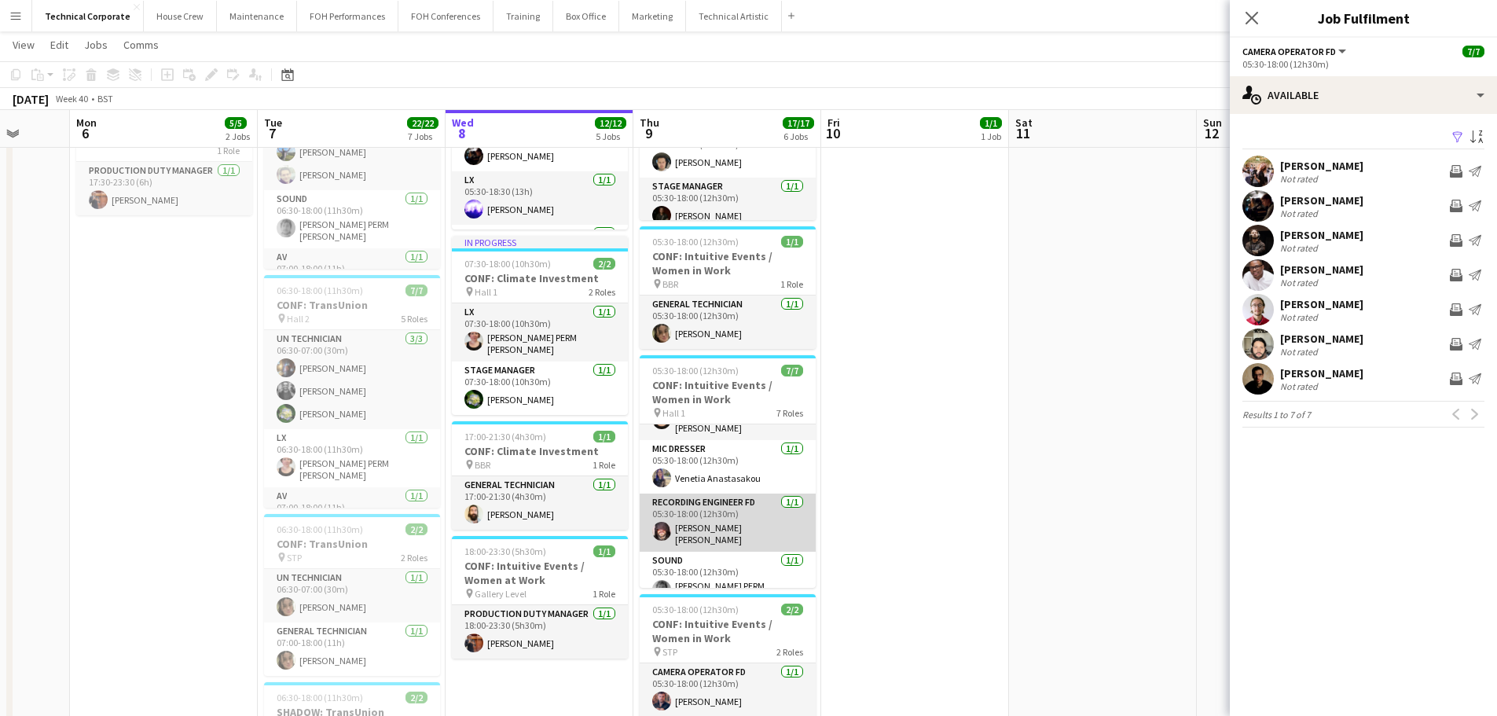
click at [761, 494] on app-card-role "Recording Engineer FD 1/1 05:30-18:00 (12h30m) Carmelo Laudani Rosa" at bounding box center [728, 523] width 176 height 58
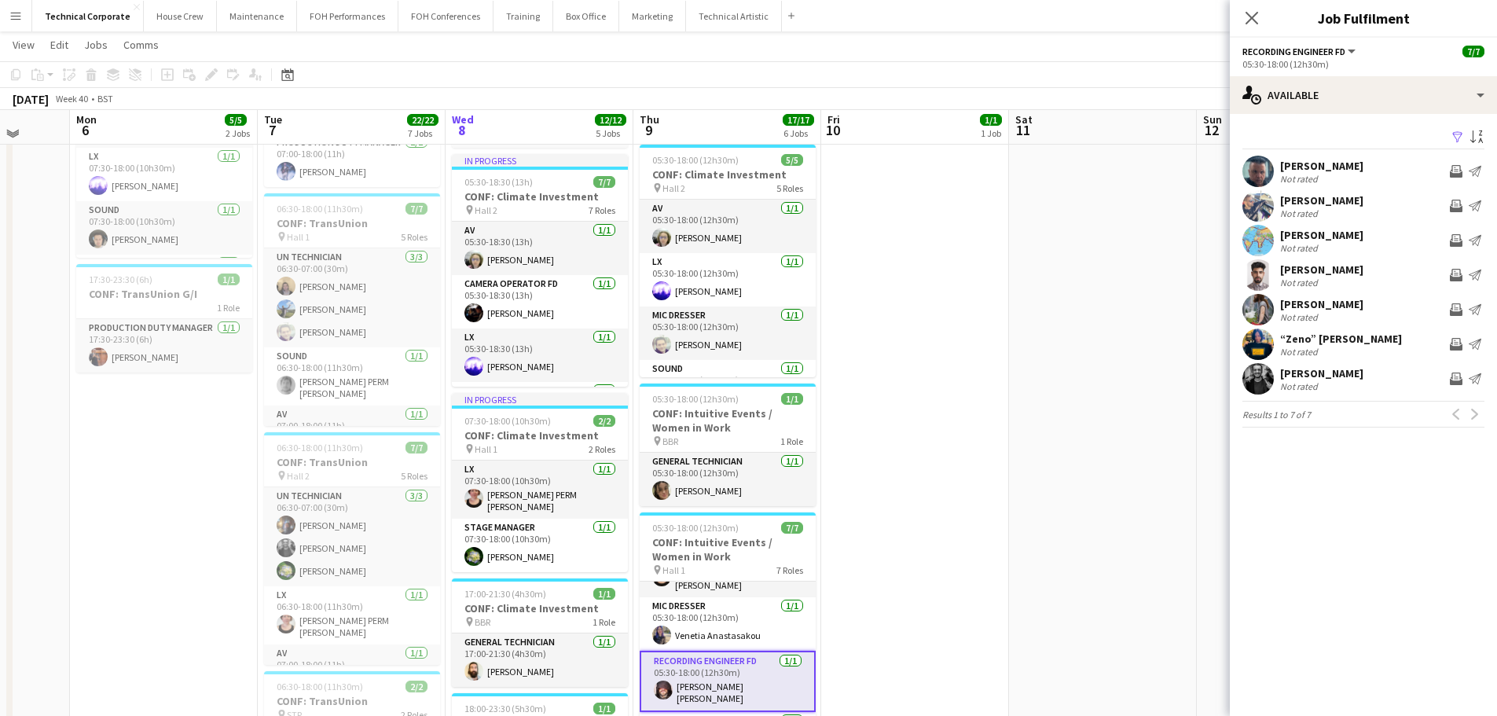
scroll to position [0, 0]
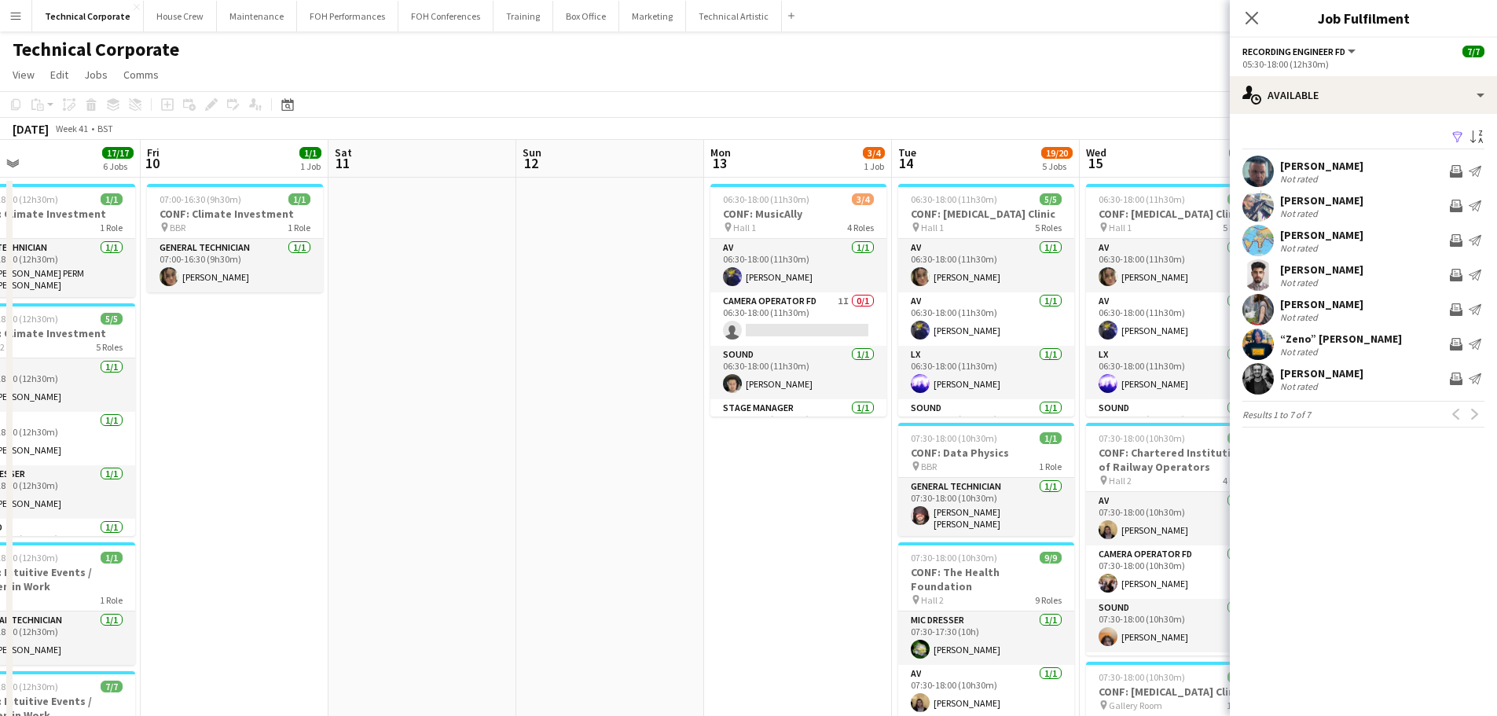
drag, startPoint x: 486, startPoint y: 375, endPoint x: 454, endPoint y: 375, distance: 32.2
drag, startPoint x: 400, startPoint y: 502, endPoint x: 366, endPoint y: 497, distance: 34.1
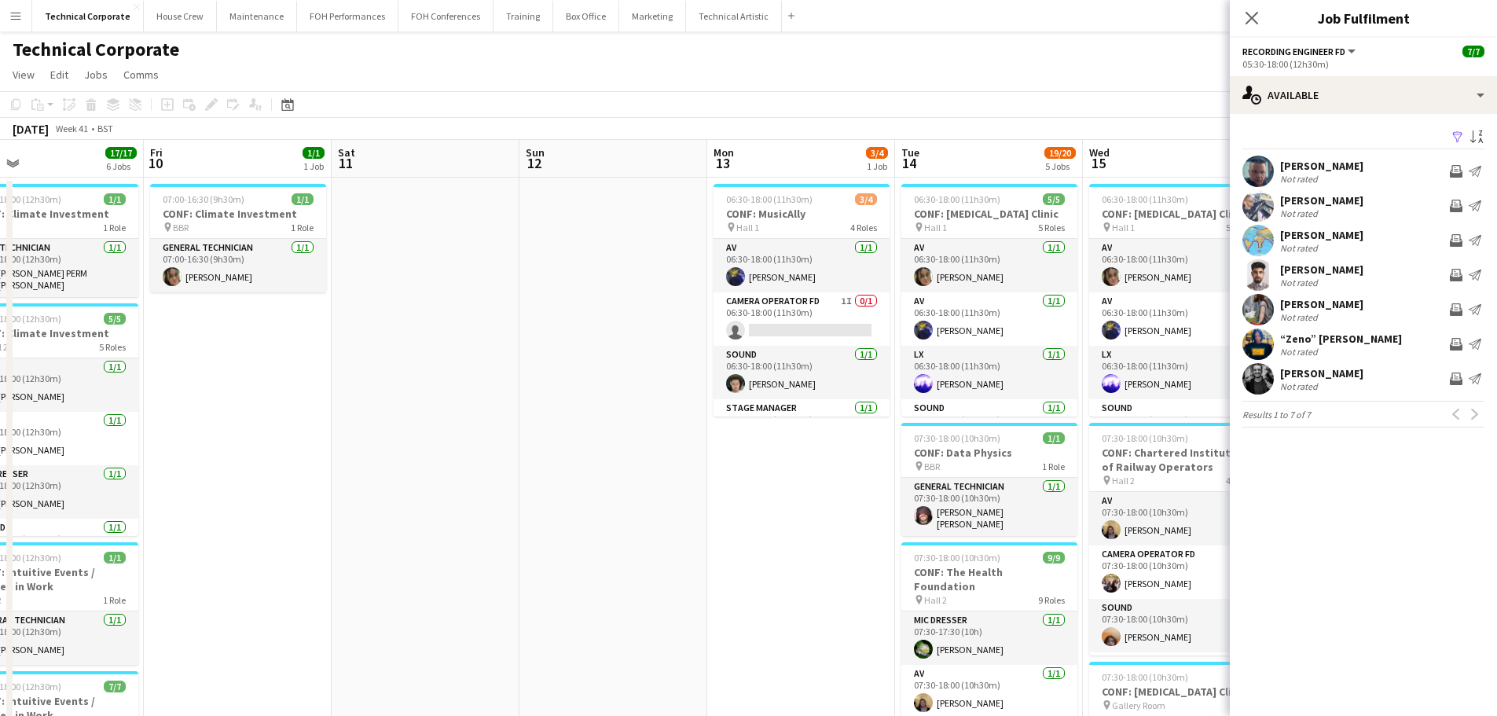
drag, startPoint x: 914, startPoint y: 479, endPoint x: 763, endPoint y: 491, distance: 151.3
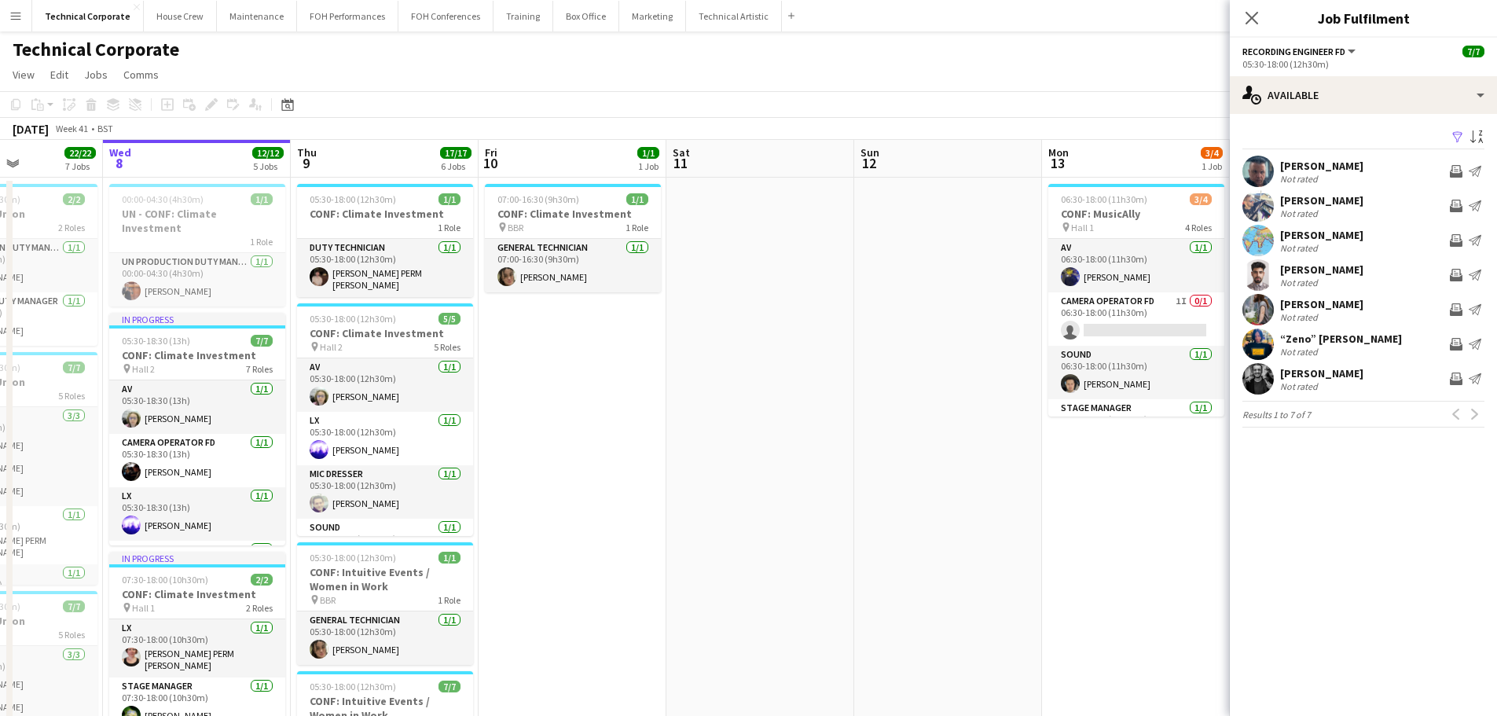
scroll to position [0, 480]
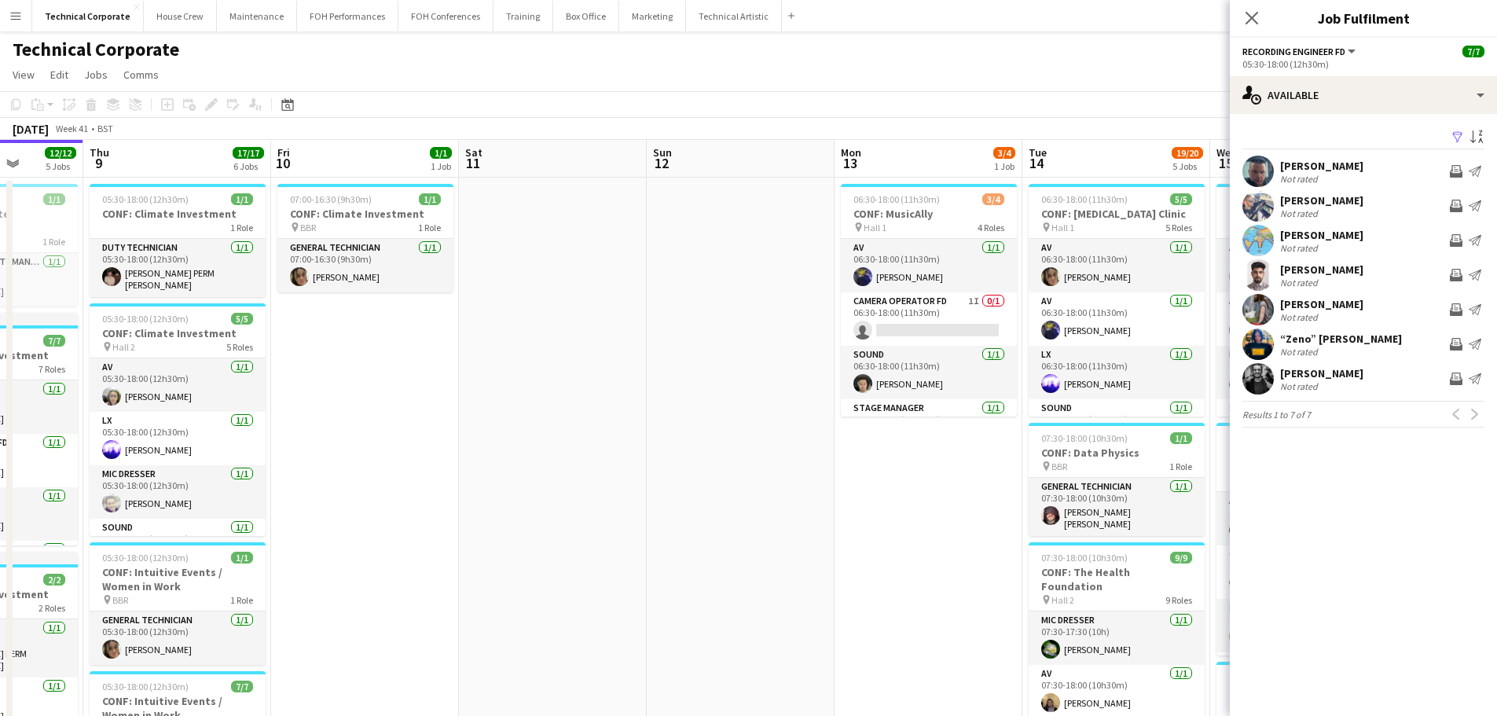
drag, startPoint x: 730, startPoint y: 485, endPoint x: 600, endPoint y: 496, distance: 130.9
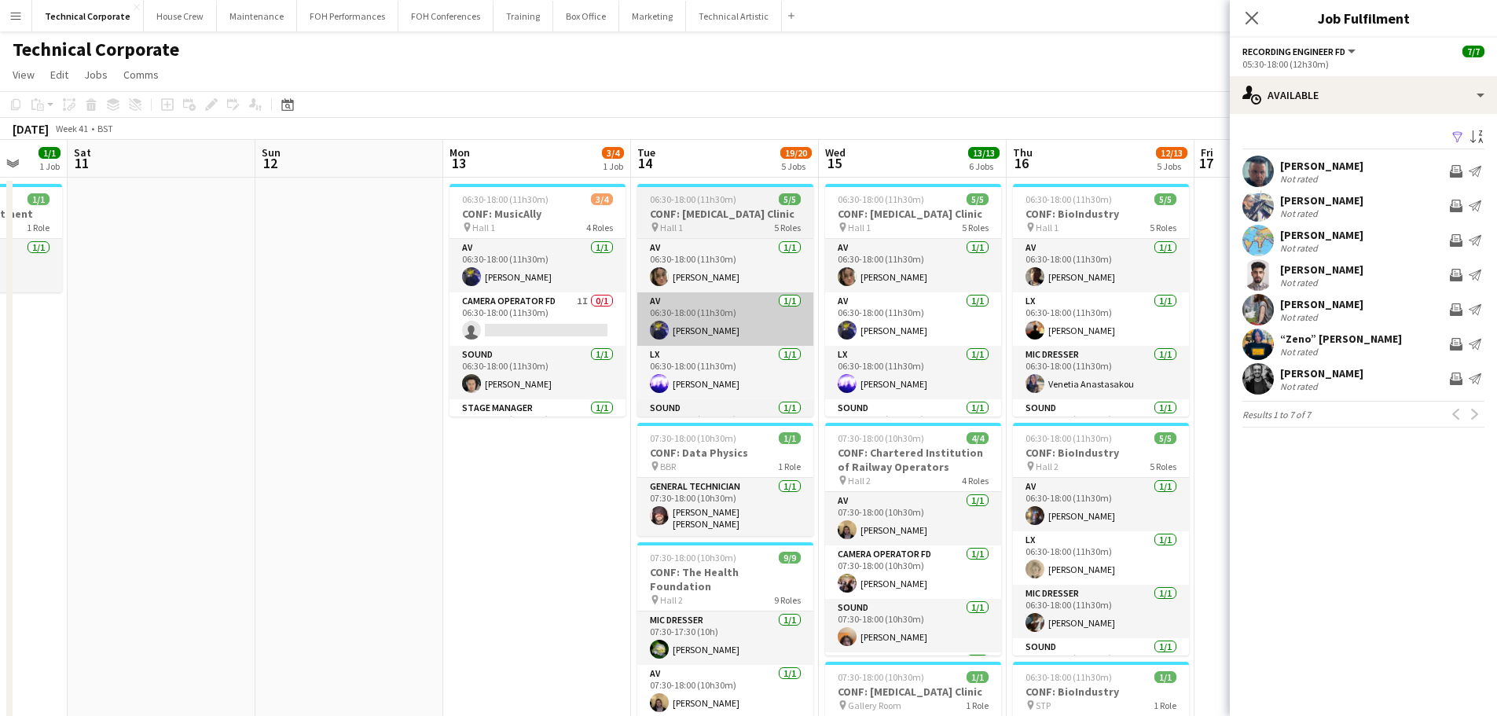
drag, startPoint x: 1037, startPoint y: 302, endPoint x: 698, endPoint y: 335, distance: 340.4
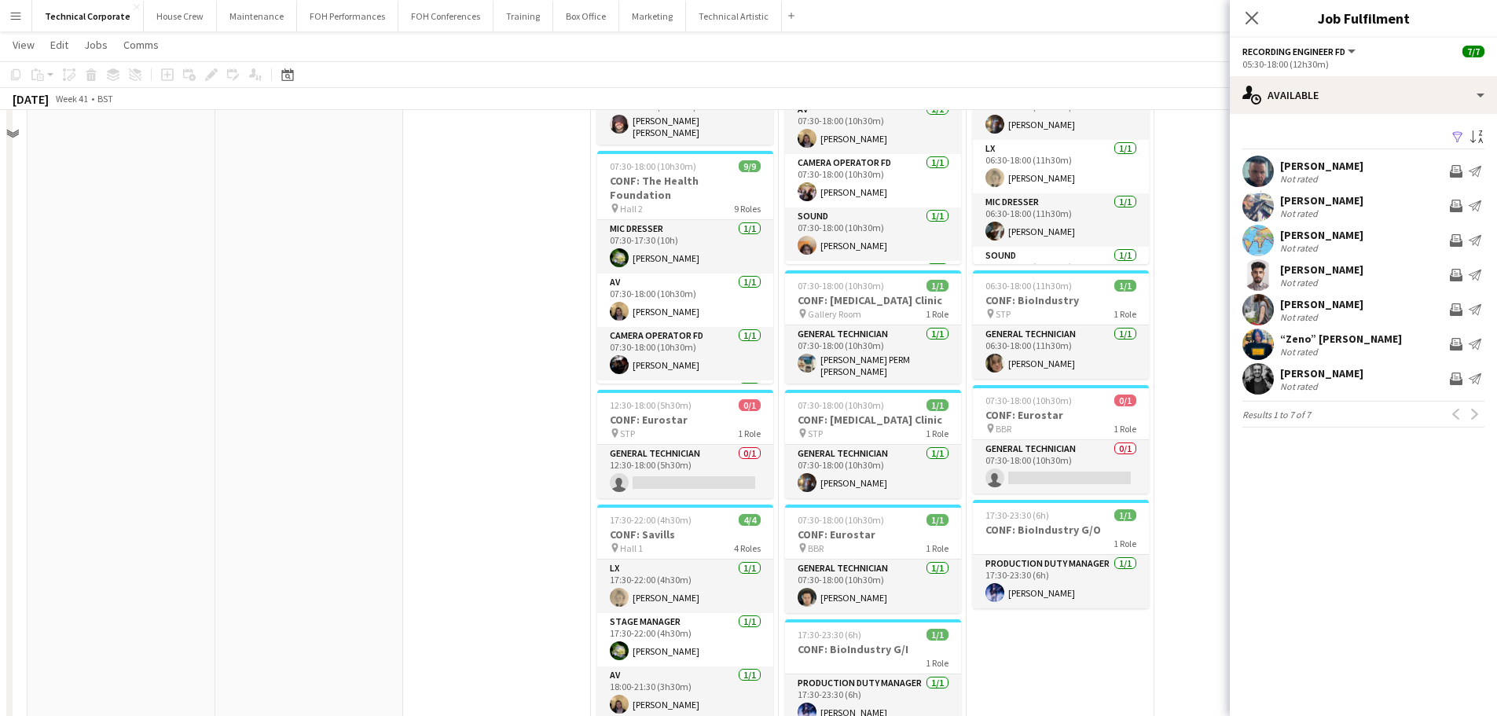
scroll to position [393, 0]
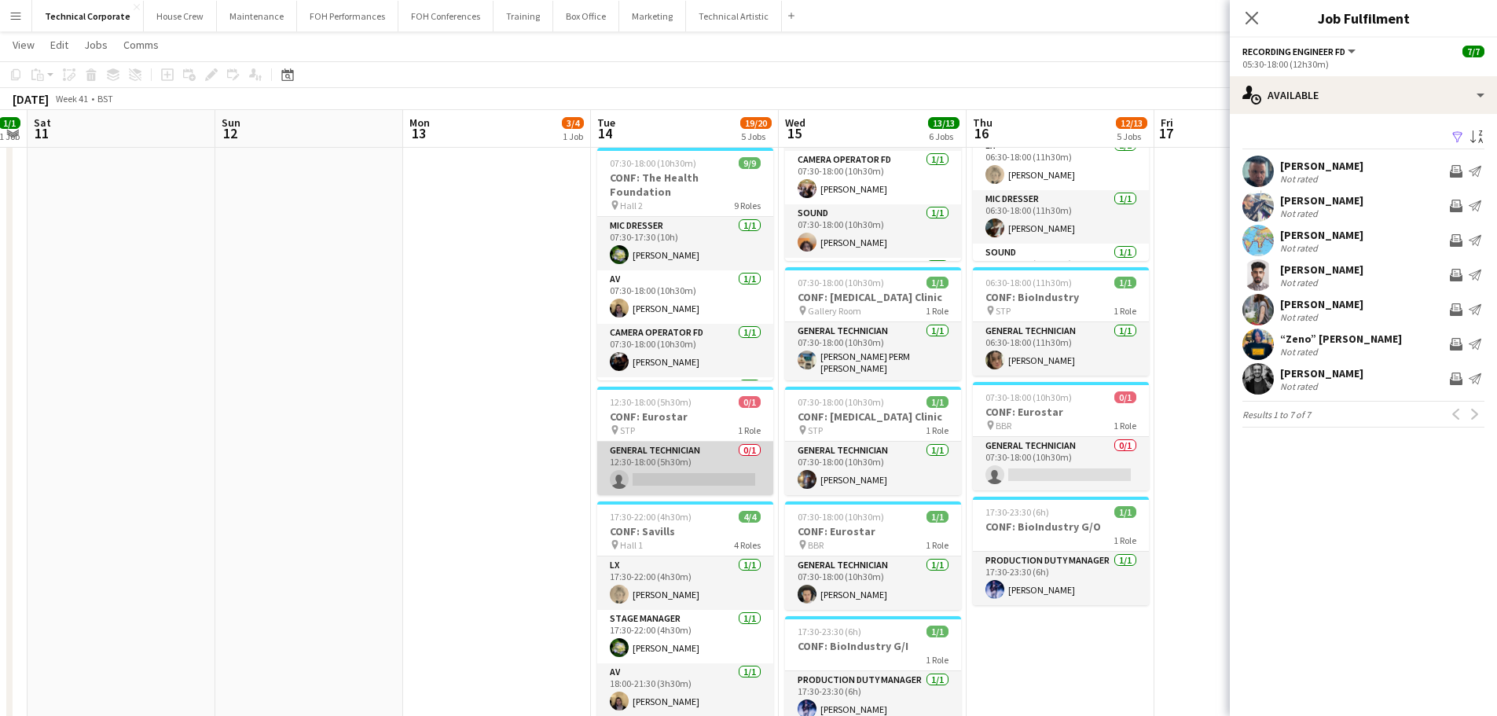
click at [663, 463] on app-card-role "General Technician 0/1 12:30-18:00 (5h30m) single-neutral-actions" at bounding box center [685, 468] width 176 height 53
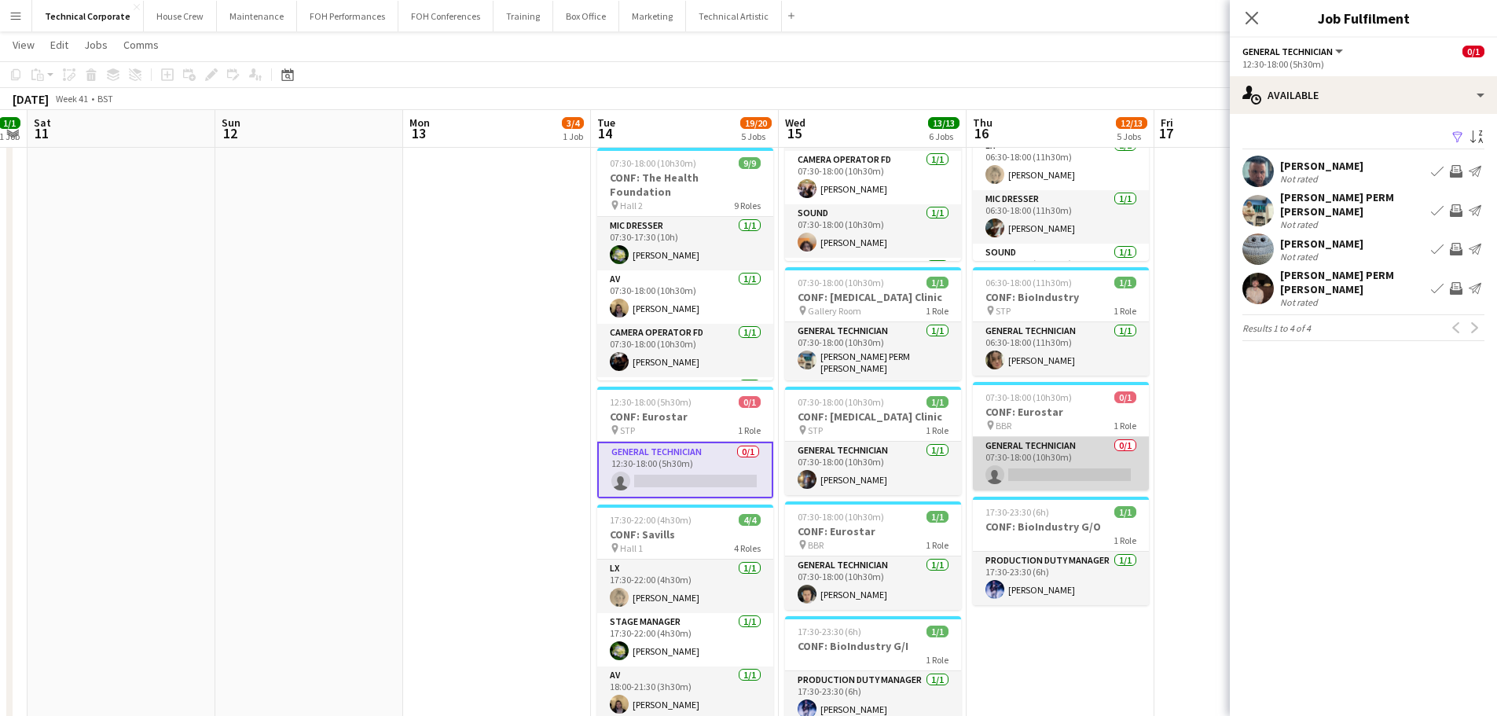
click at [1073, 462] on app-card-role "General Technician 0/1 07:30-18:00 (10h30m) single-neutral-actions" at bounding box center [1061, 463] width 176 height 53
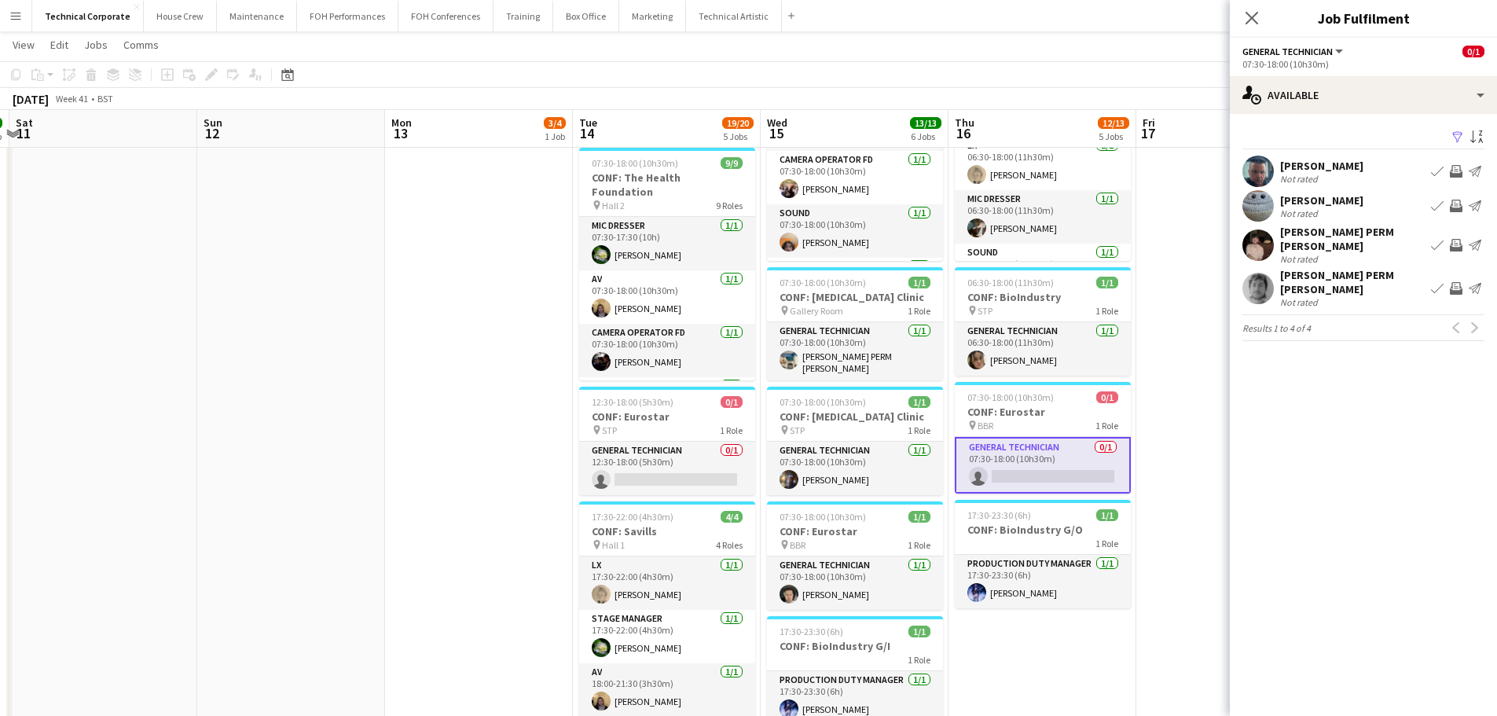
drag, startPoint x: 526, startPoint y: 476, endPoint x: 519, endPoint y: 579, distance: 103.2
click at [519, 579] on app-calendar-viewport "Wed 8 12/12 5 Jobs Thu 9 17/17 6 Jobs Fri 10 1/1 1 Job Sat 11 Sun 12 Mon 13 3/4…" at bounding box center [748, 499] width 1497 height 1663
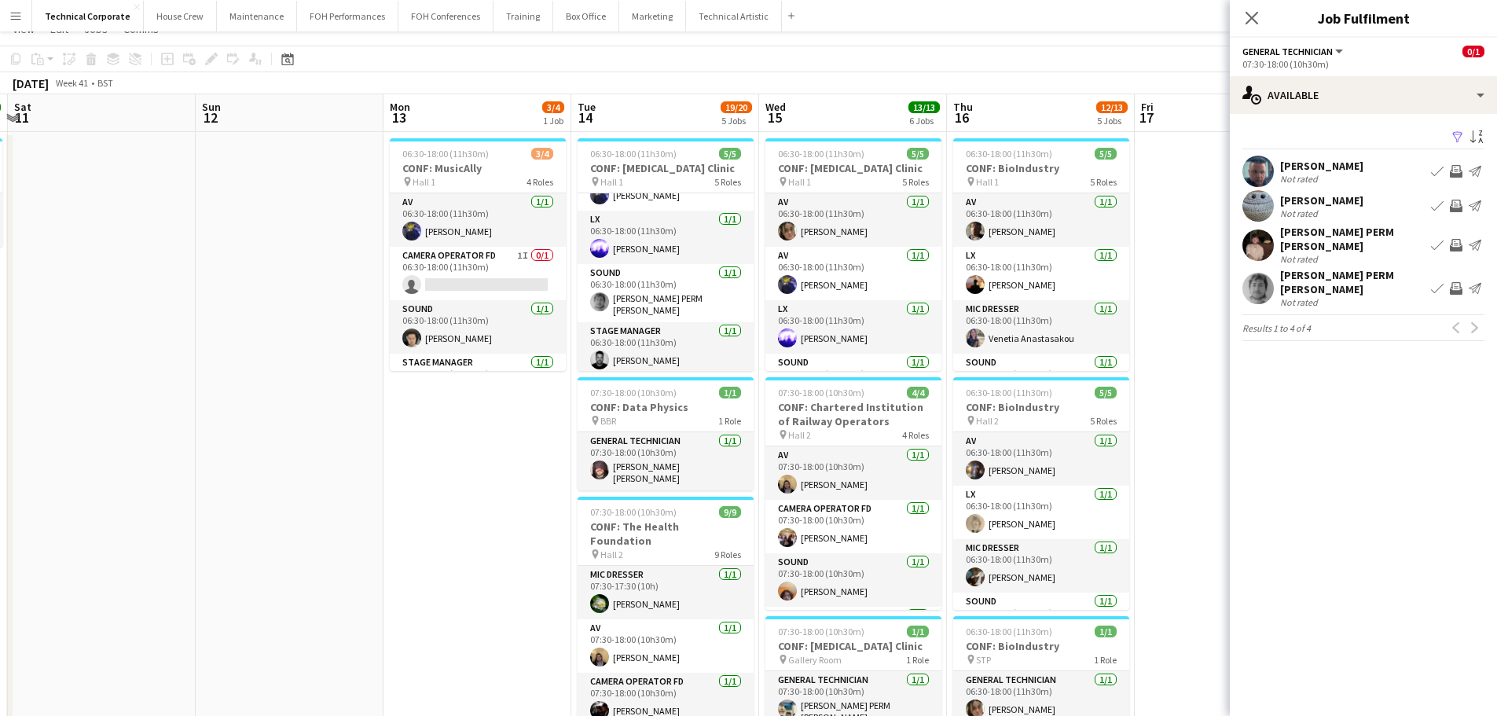
scroll to position [0, 0]
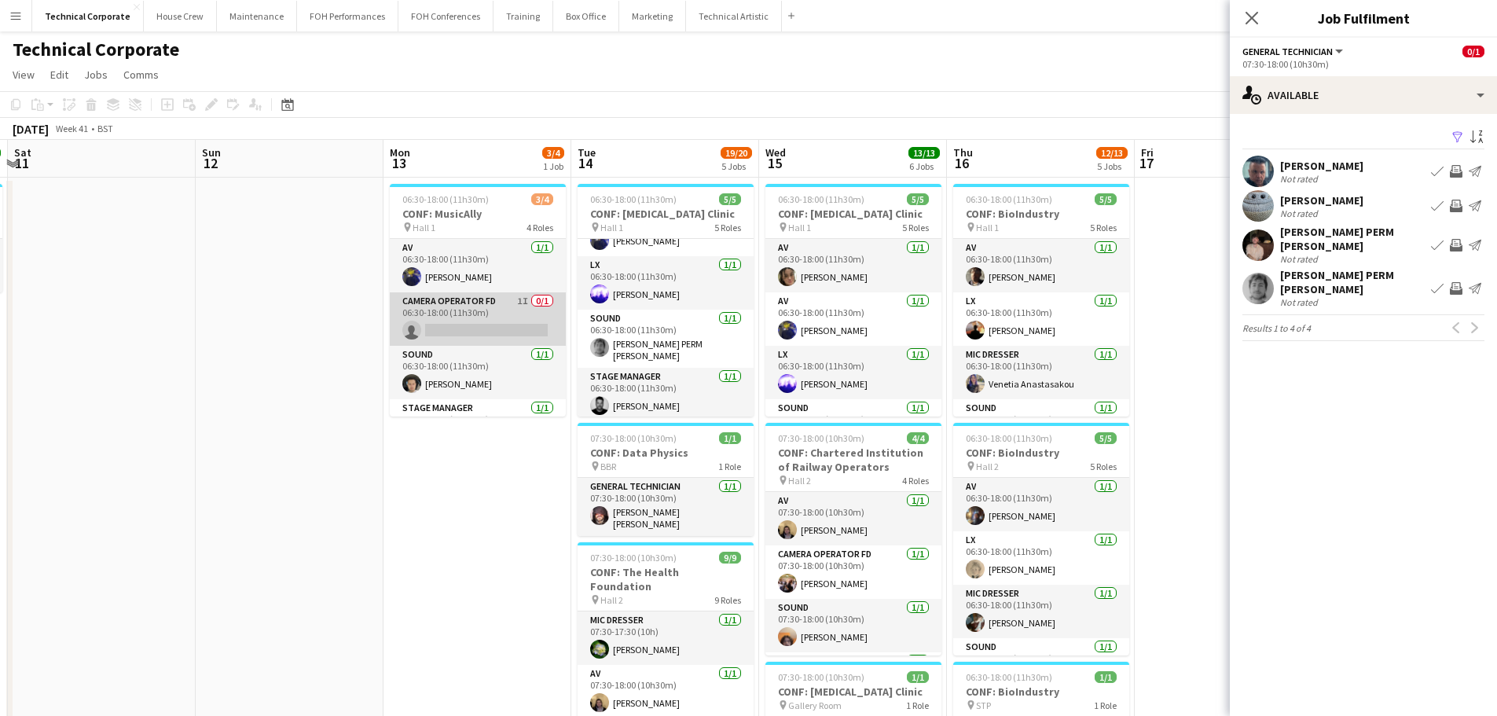
click at [516, 324] on app-card-role "Camera Operator FD 1I 0/1 06:30-18:00 (11h30m) single-neutral-actions" at bounding box center [478, 318] width 176 height 53
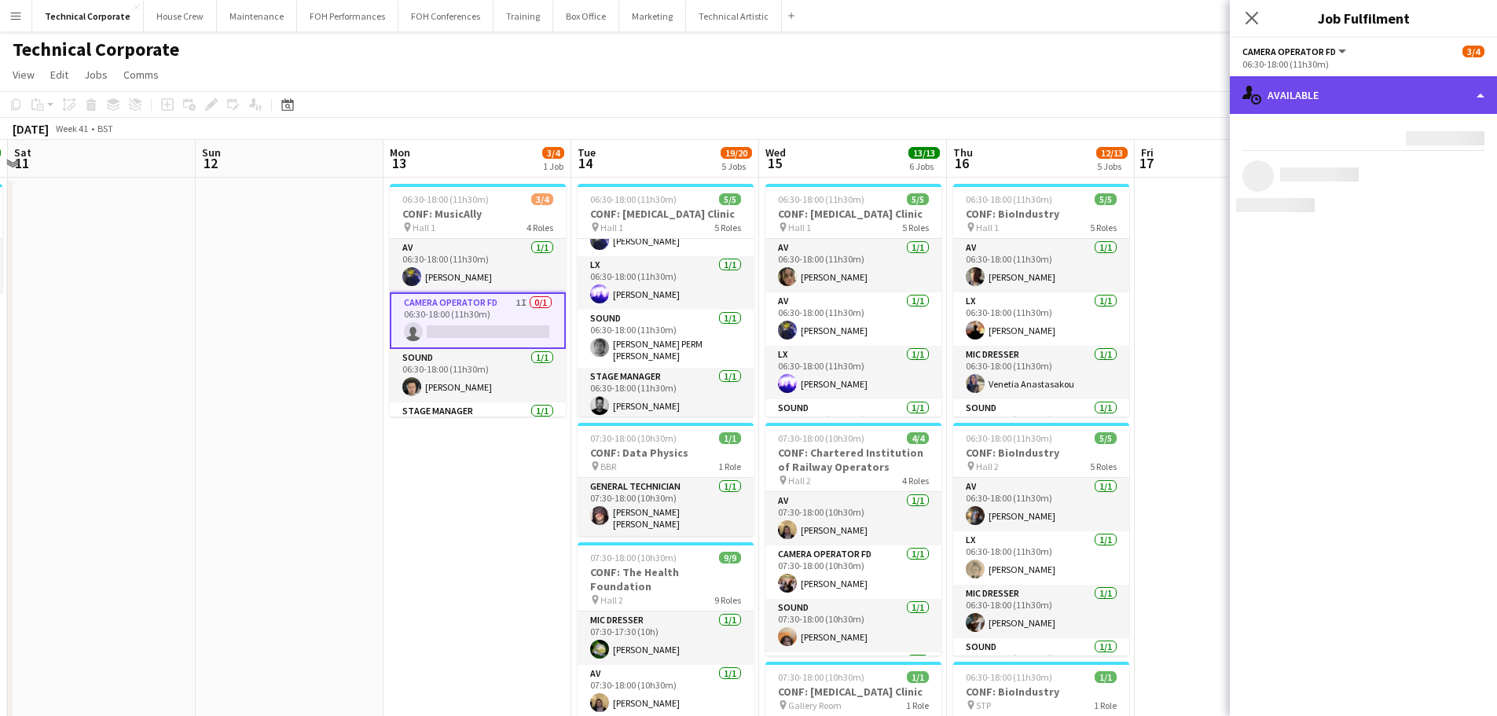
click at [1338, 99] on div "single-neutral-actions-upload Available" at bounding box center [1363, 95] width 267 height 38
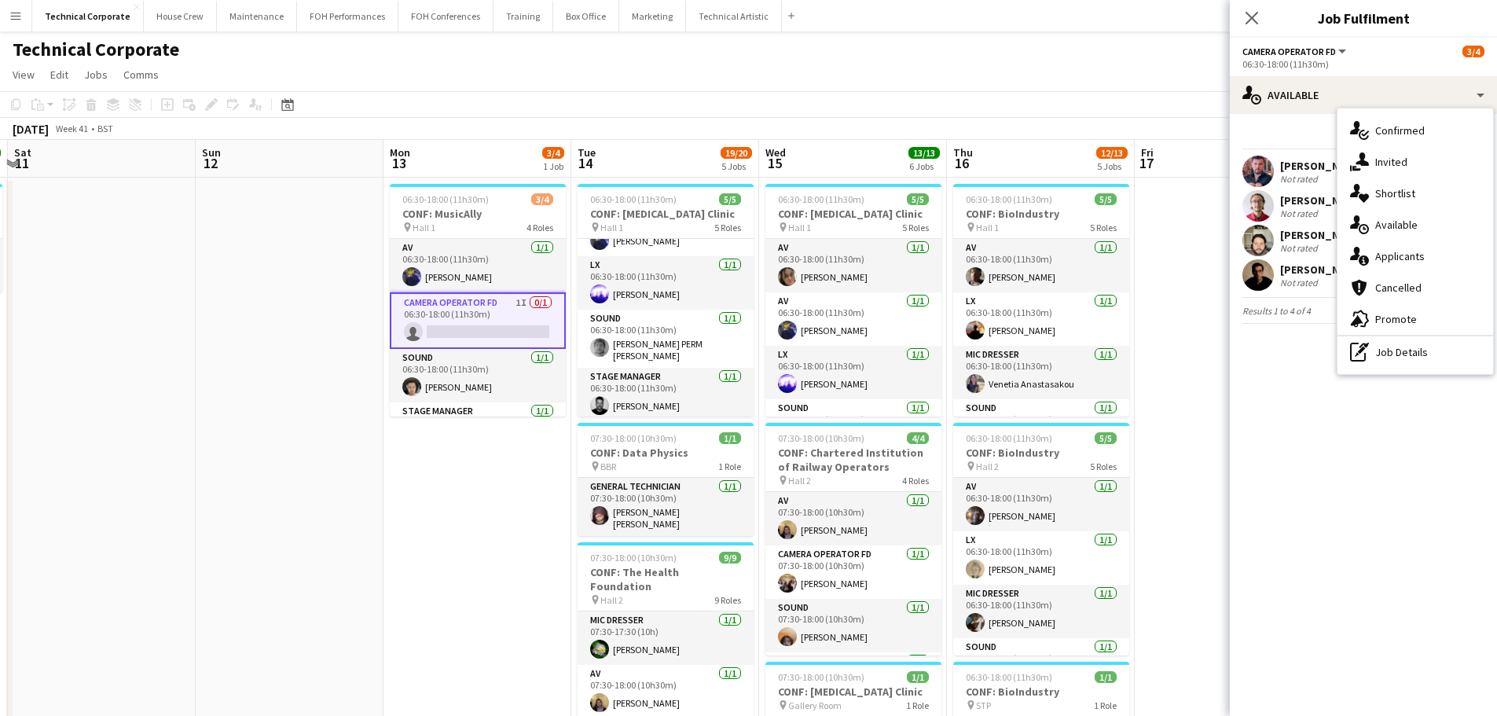
click at [1383, 150] on div "single-neutral-actions-share-1 Invited" at bounding box center [1416, 161] width 156 height 31
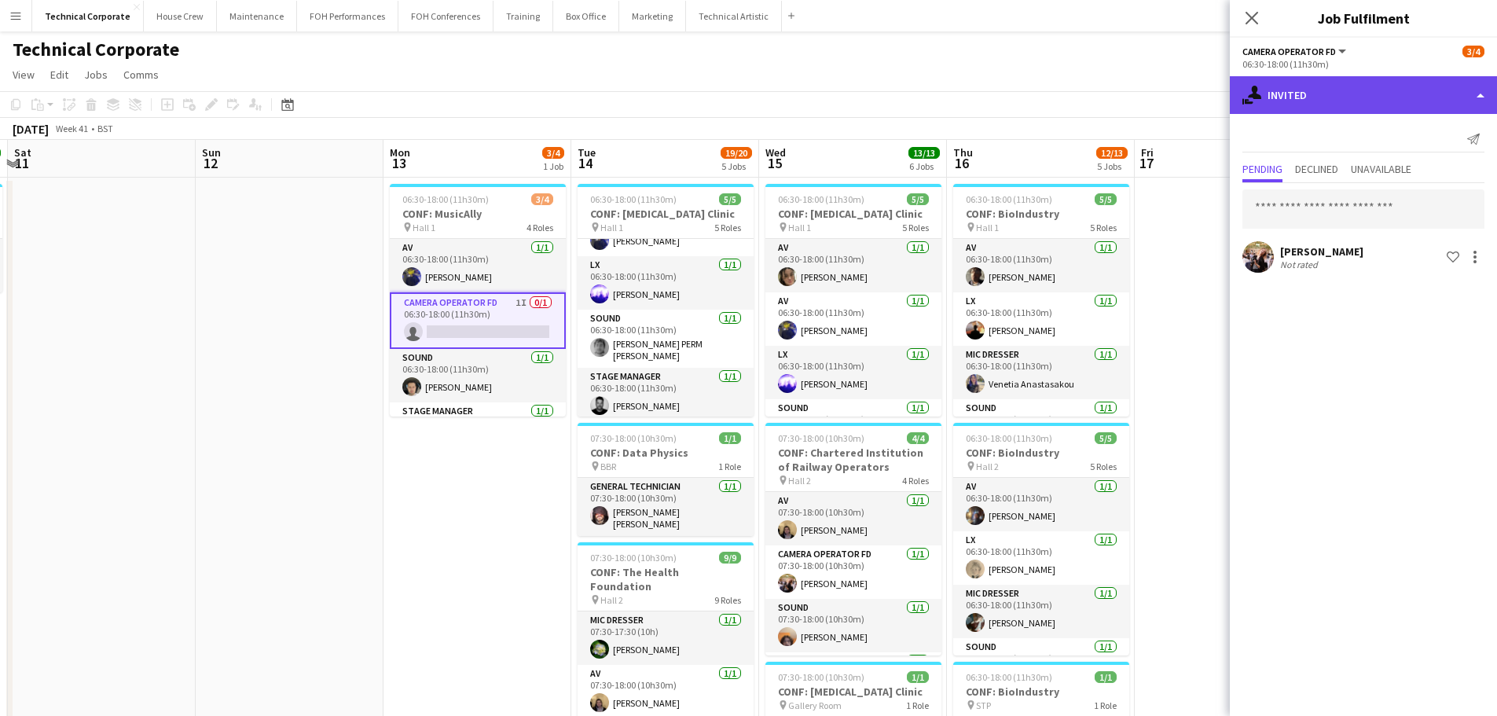
click at [1358, 103] on div "single-neutral-actions-share-1 Invited" at bounding box center [1363, 95] width 267 height 38
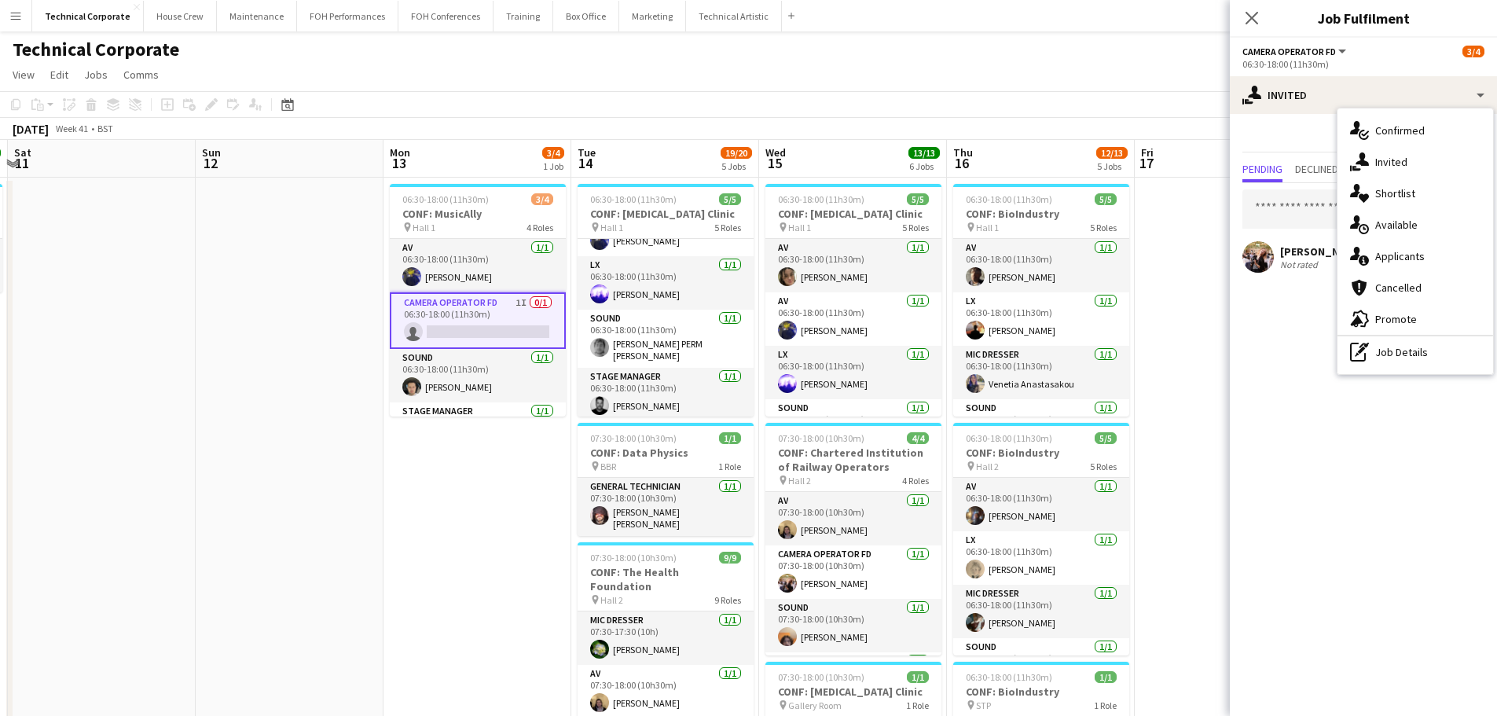
click at [1405, 225] on span "Available" at bounding box center [1397, 225] width 42 height 14
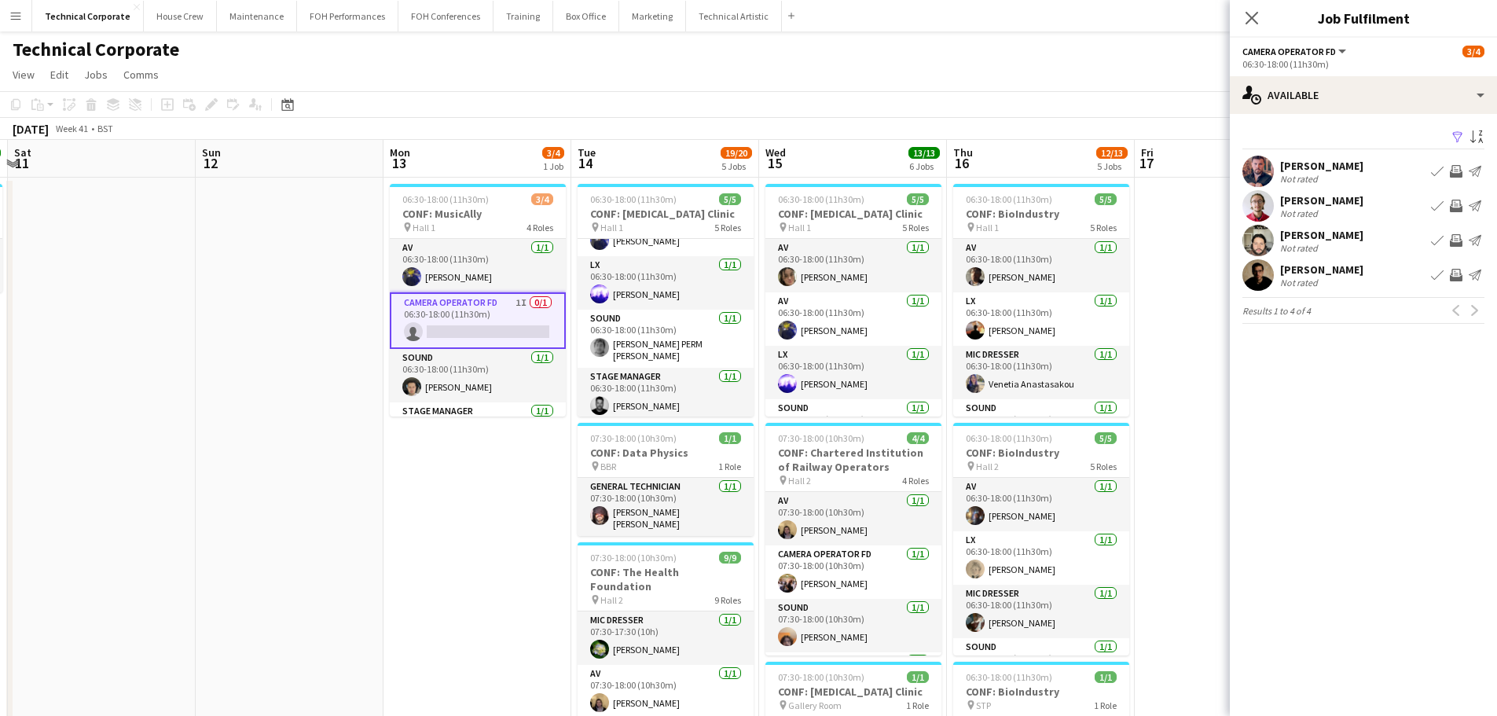
click at [1461, 171] on app-icon "Invite crew" at bounding box center [1456, 171] width 13 height 13
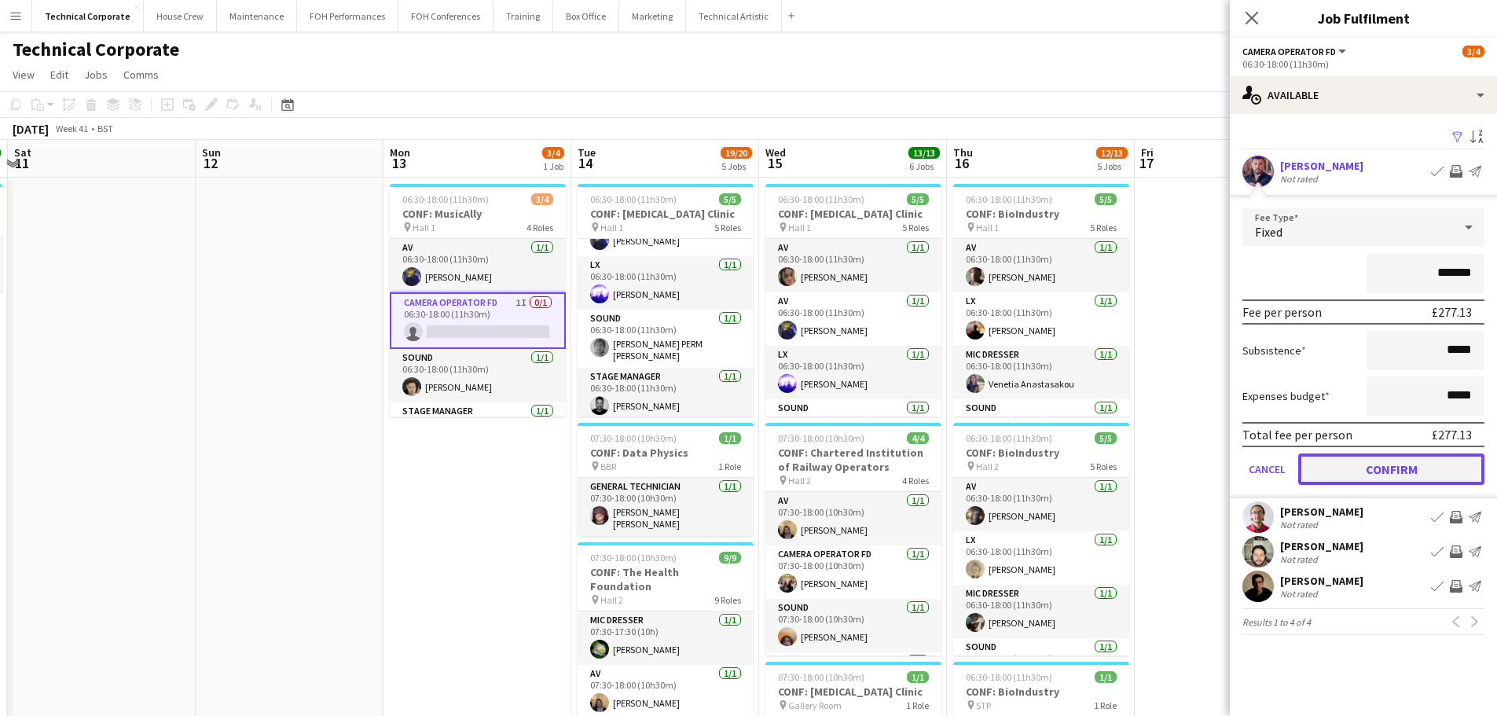
click at [1398, 465] on button "Confirm" at bounding box center [1392, 469] width 186 height 31
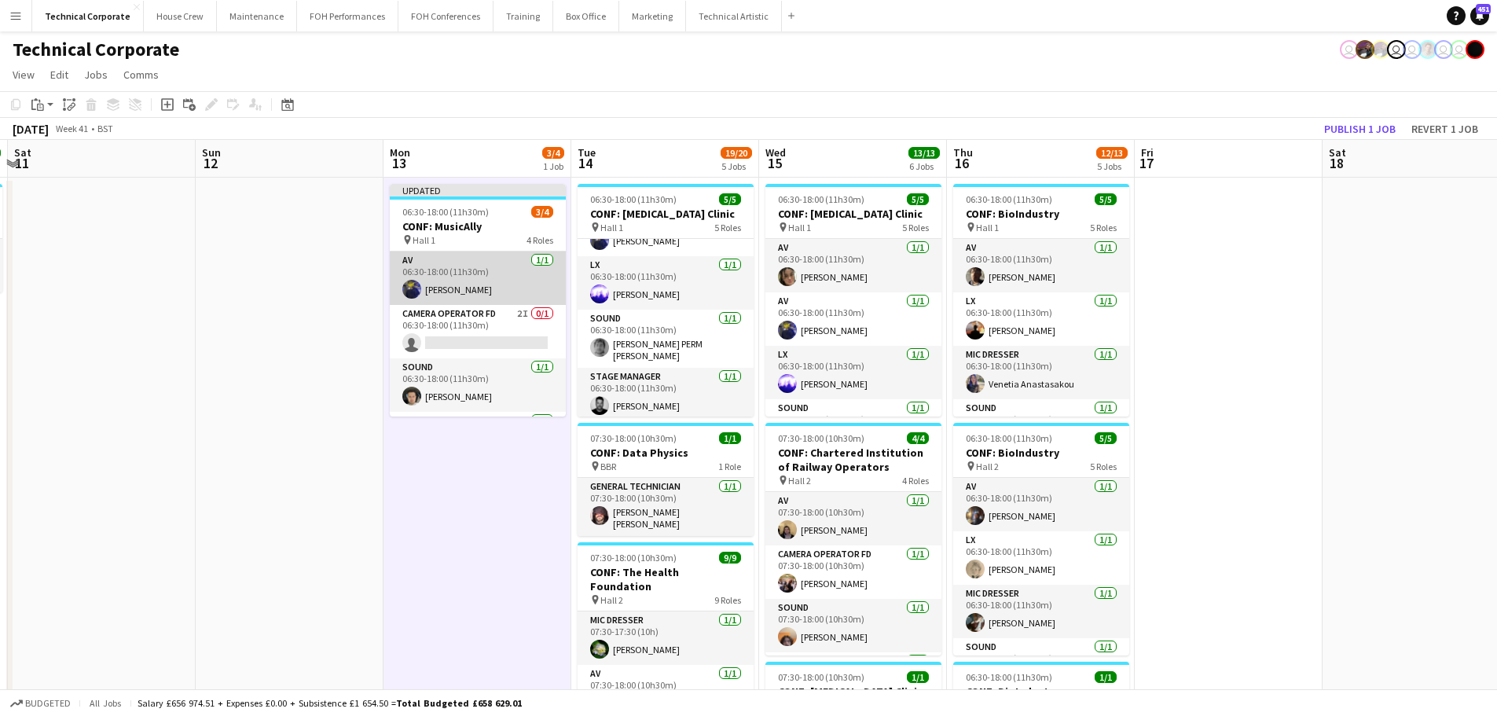
click at [498, 263] on app-card-role "AV 1/1 06:30-18:00 (11h30m) Christopher Miller" at bounding box center [478, 278] width 176 height 53
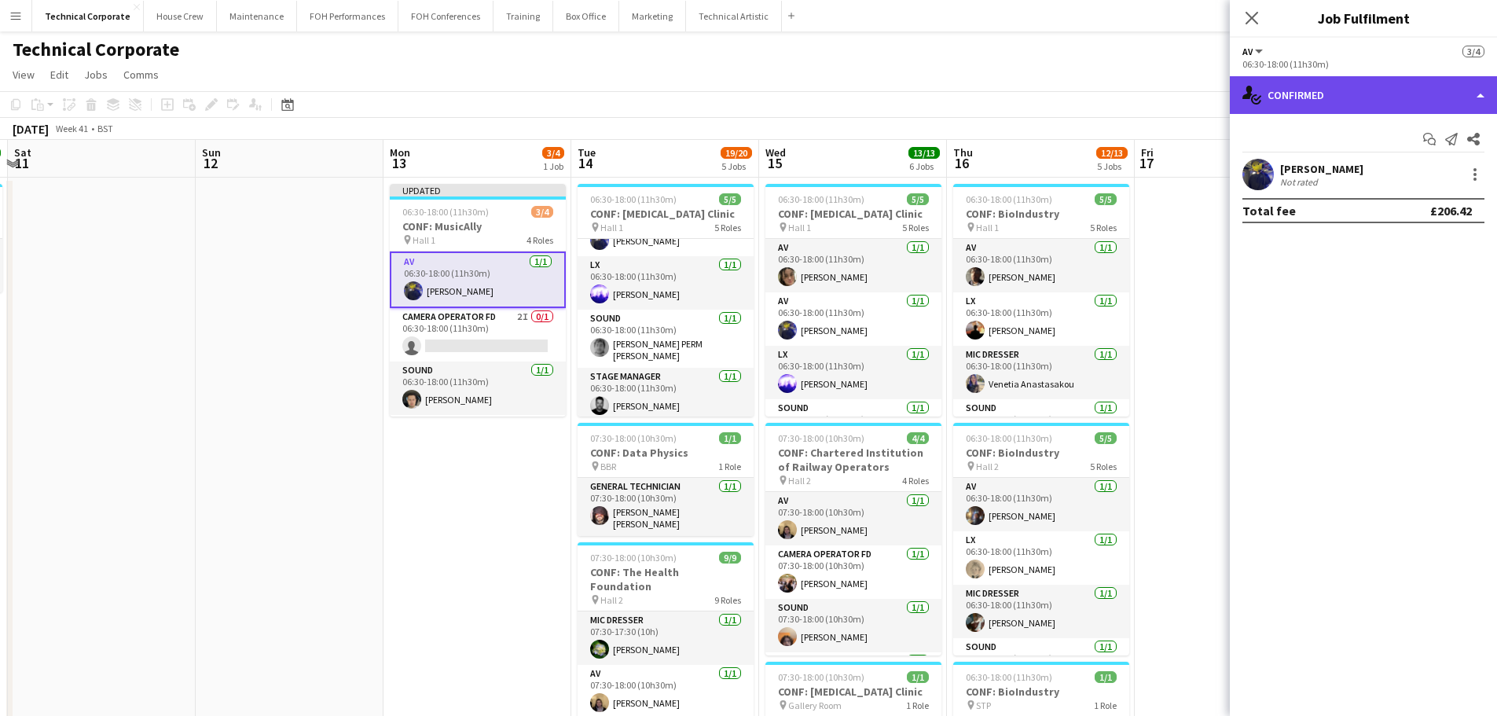
click at [1318, 89] on div "single-neutral-actions-check-2 Confirmed" at bounding box center [1363, 95] width 267 height 38
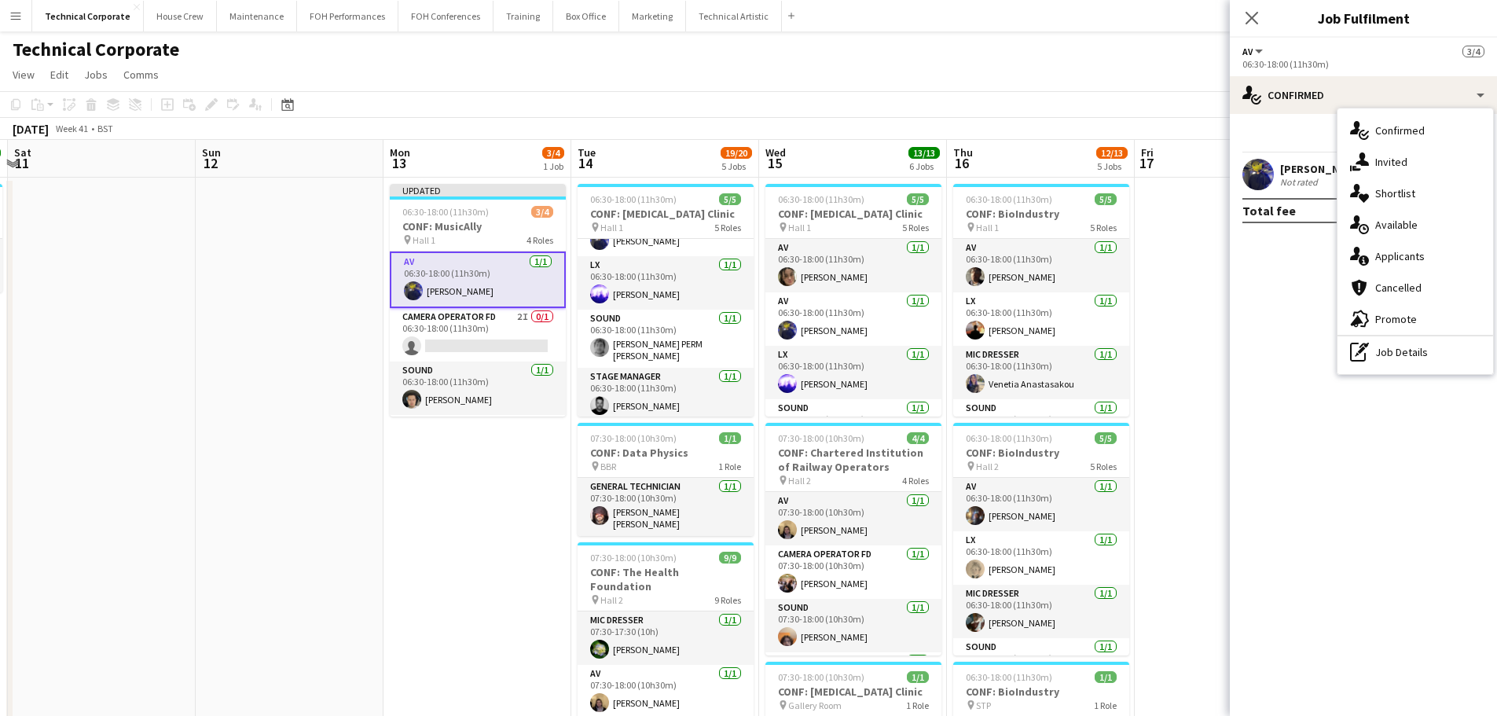
click at [1380, 167] on span "Invited" at bounding box center [1392, 162] width 32 height 14
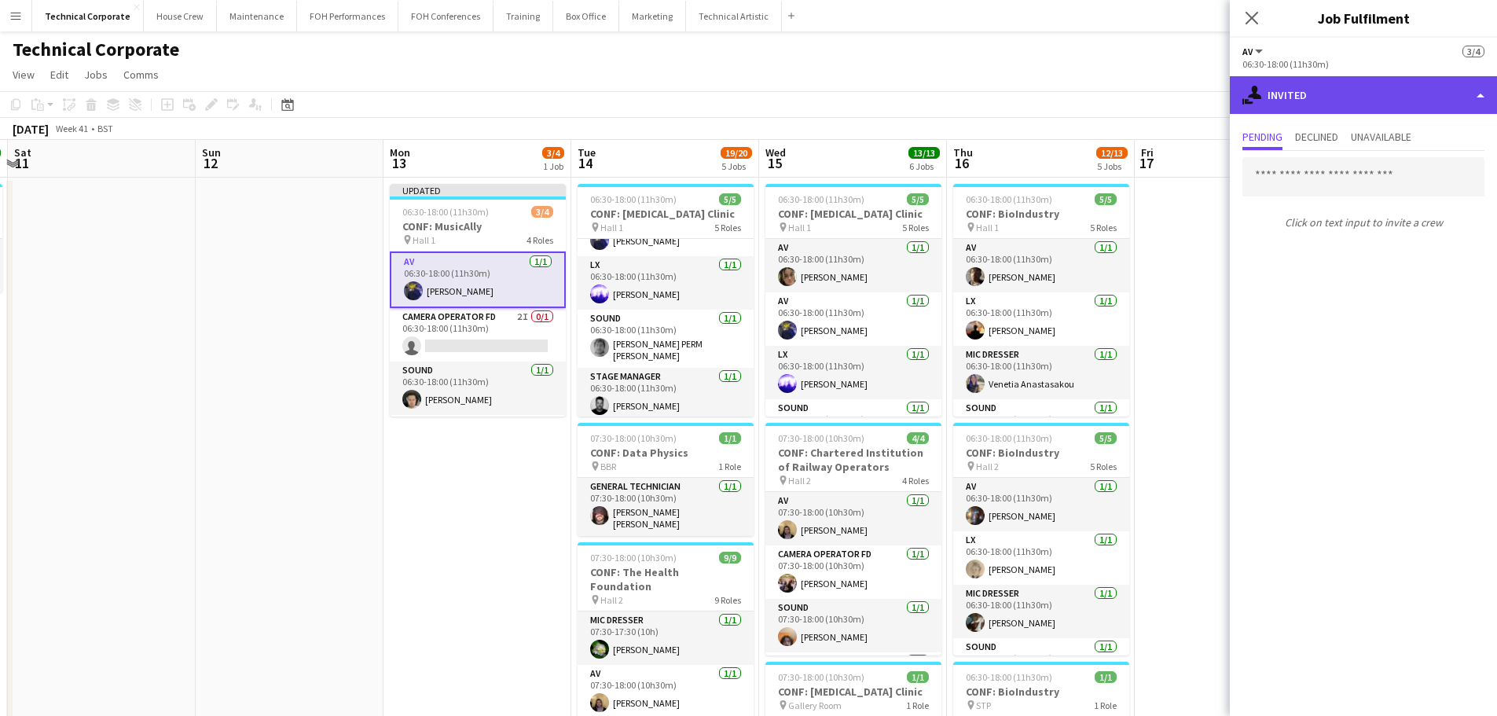
click at [1318, 108] on div "single-neutral-actions-share-1 Invited" at bounding box center [1363, 95] width 267 height 38
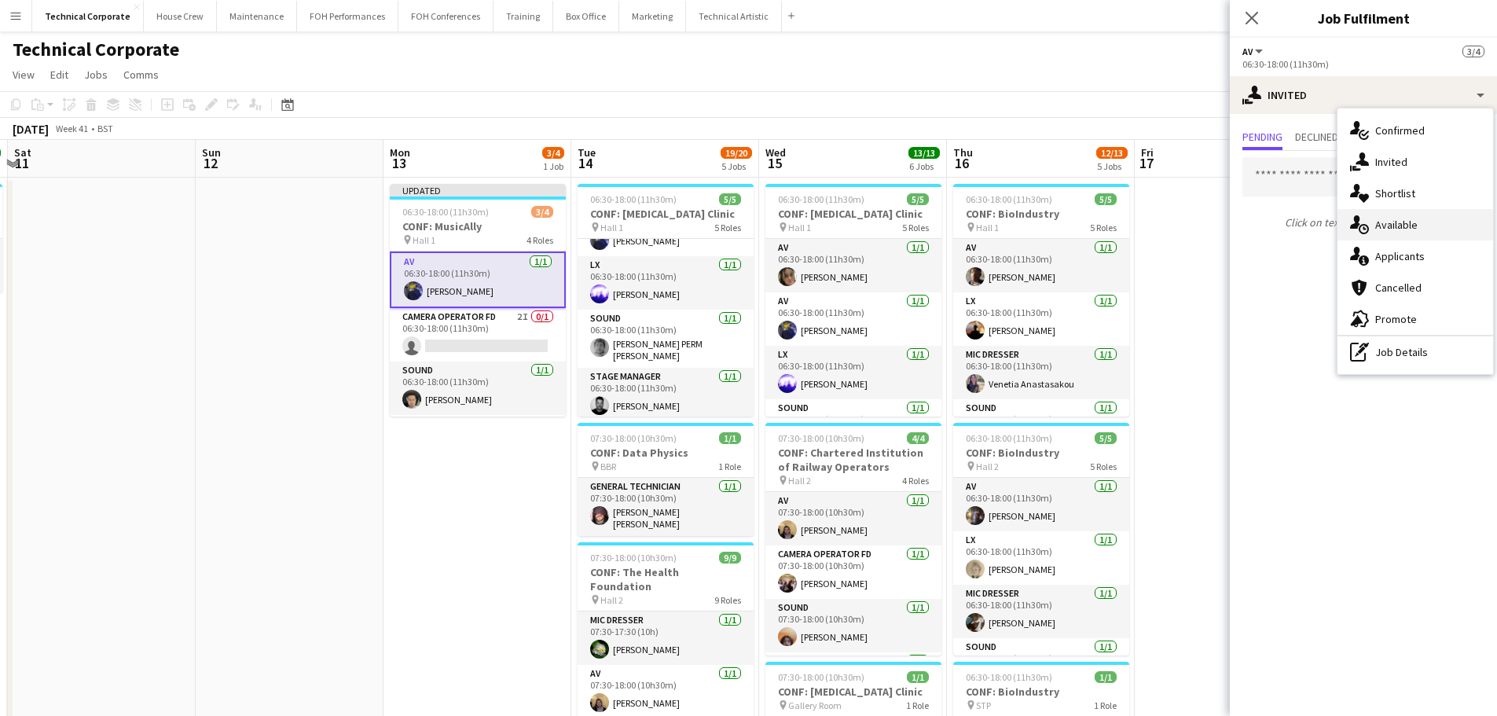
click at [1376, 223] on div "single-neutral-actions-upload Available" at bounding box center [1416, 224] width 156 height 31
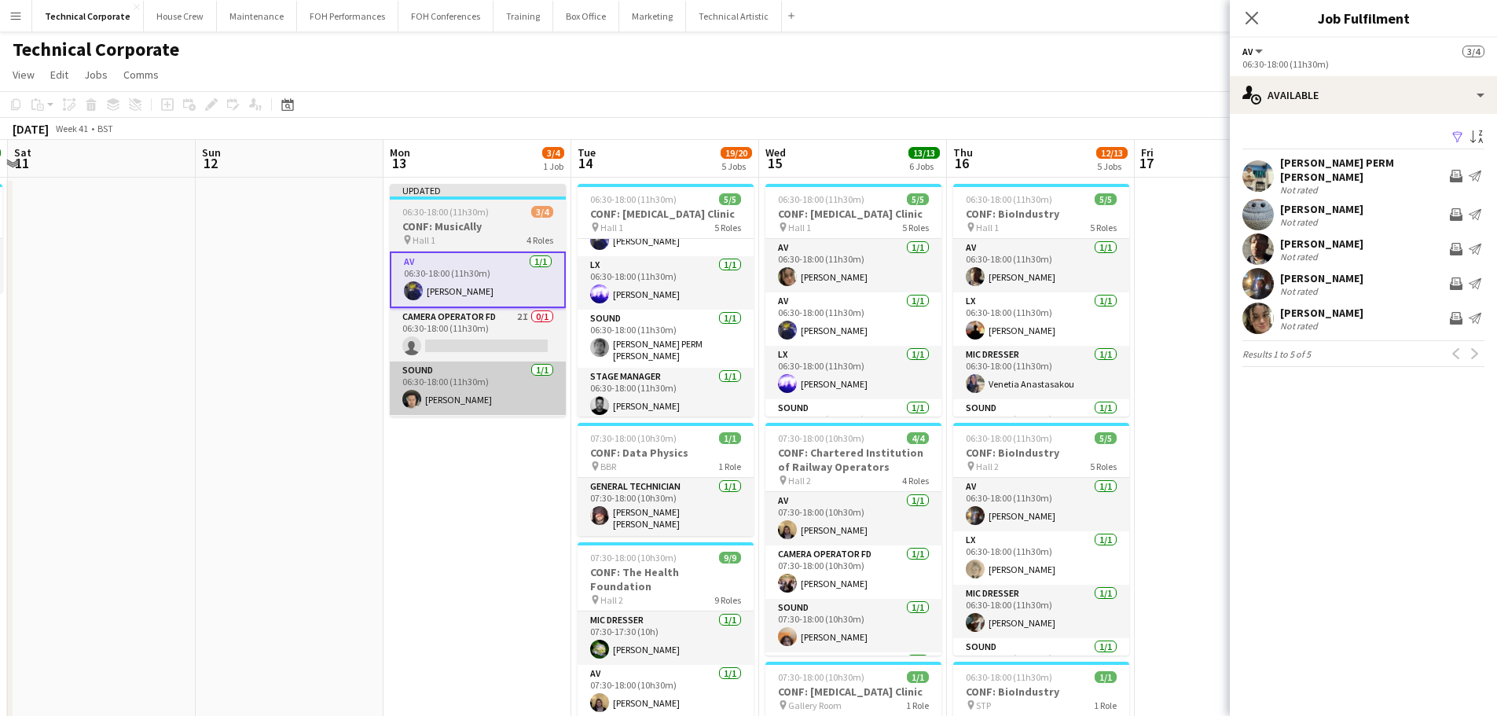
drag, startPoint x: 479, startPoint y: 467, endPoint x: 477, endPoint y: 384, distance: 82.6
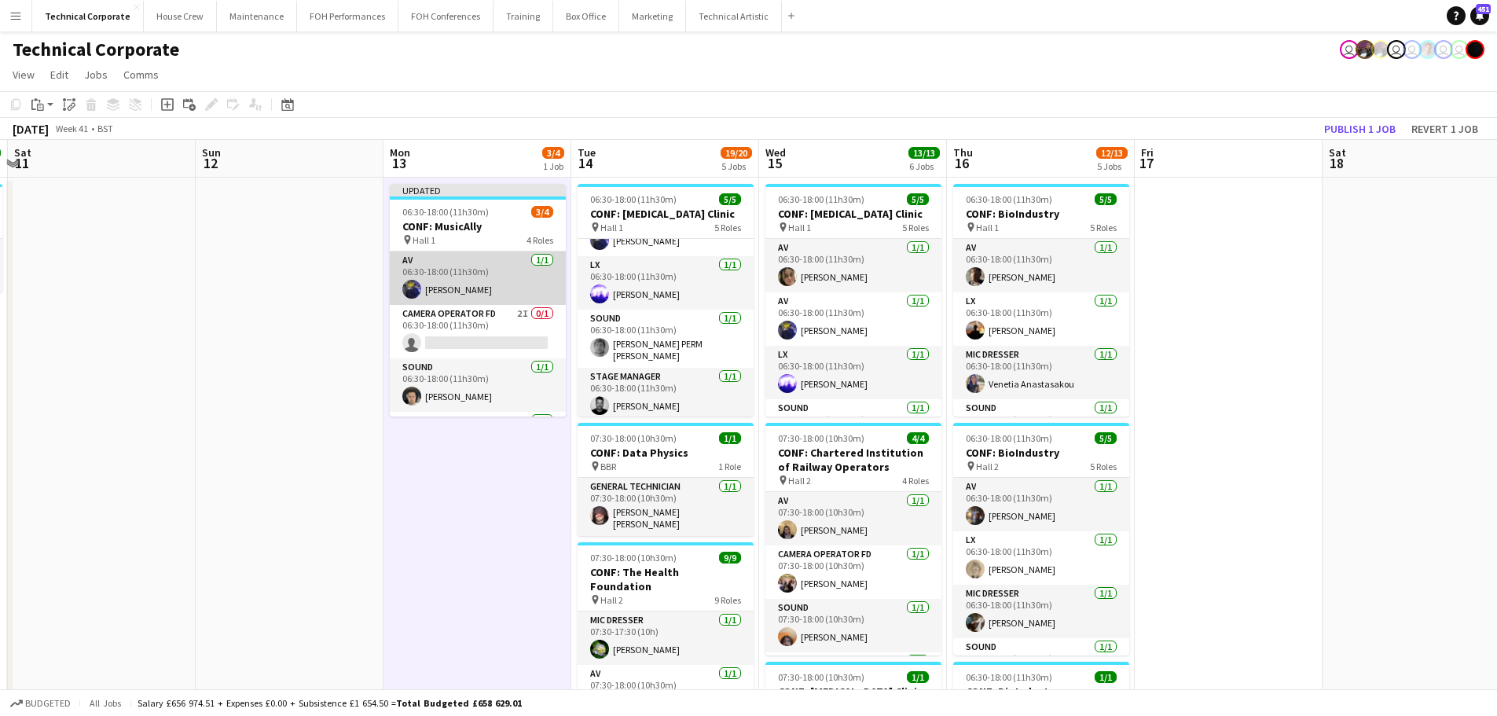
click at [496, 286] on app-card-role "AV 1/1 06:30-18:00 (11h30m) Christopher Miller" at bounding box center [478, 278] width 176 height 53
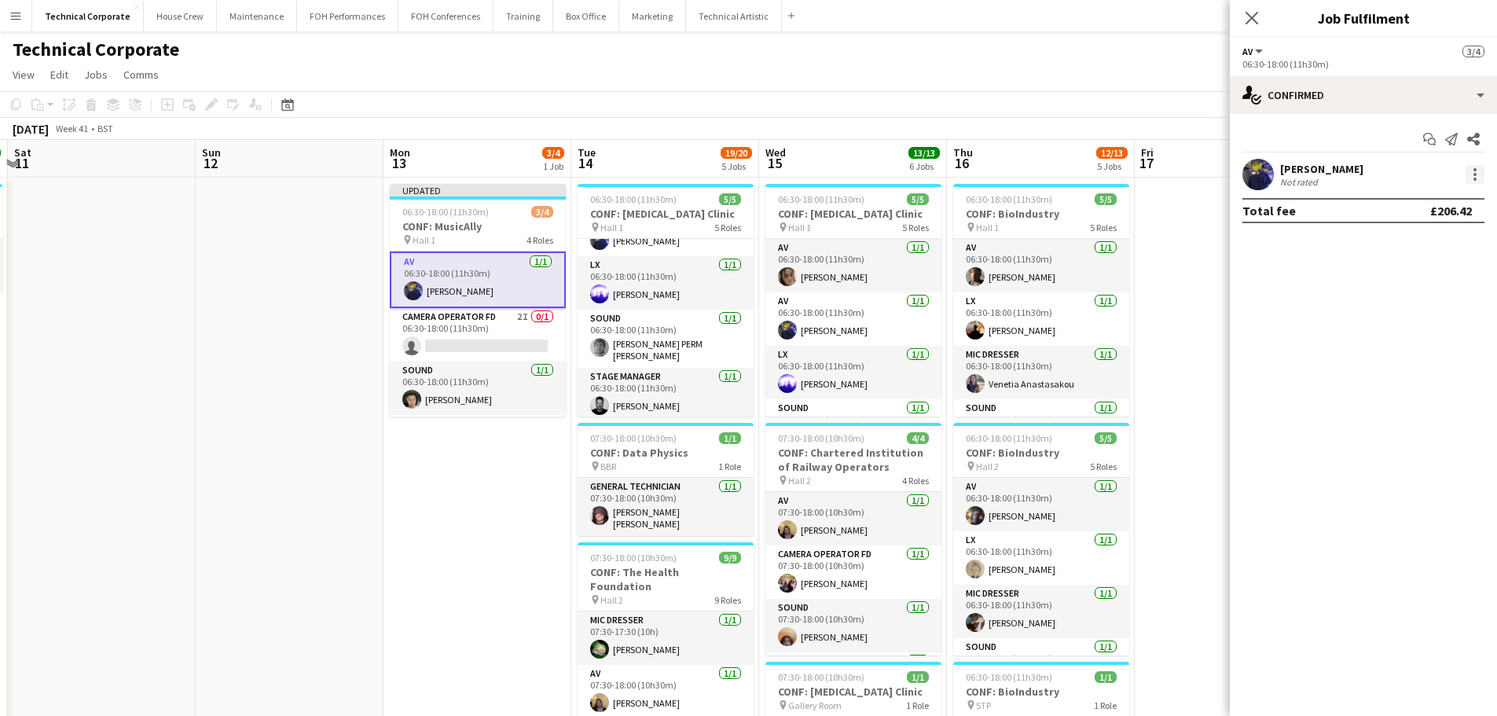
click at [1475, 174] on div at bounding box center [1475, 174] width 19 height 19
drag, startPoint x: 1437, startPoint y: 241, endPoint x: 769, endPoint y: 358, distance: 678.5
click at [1434, 242] on span "Switch crew" at bounding box center [1408, 240] width 67 height 13
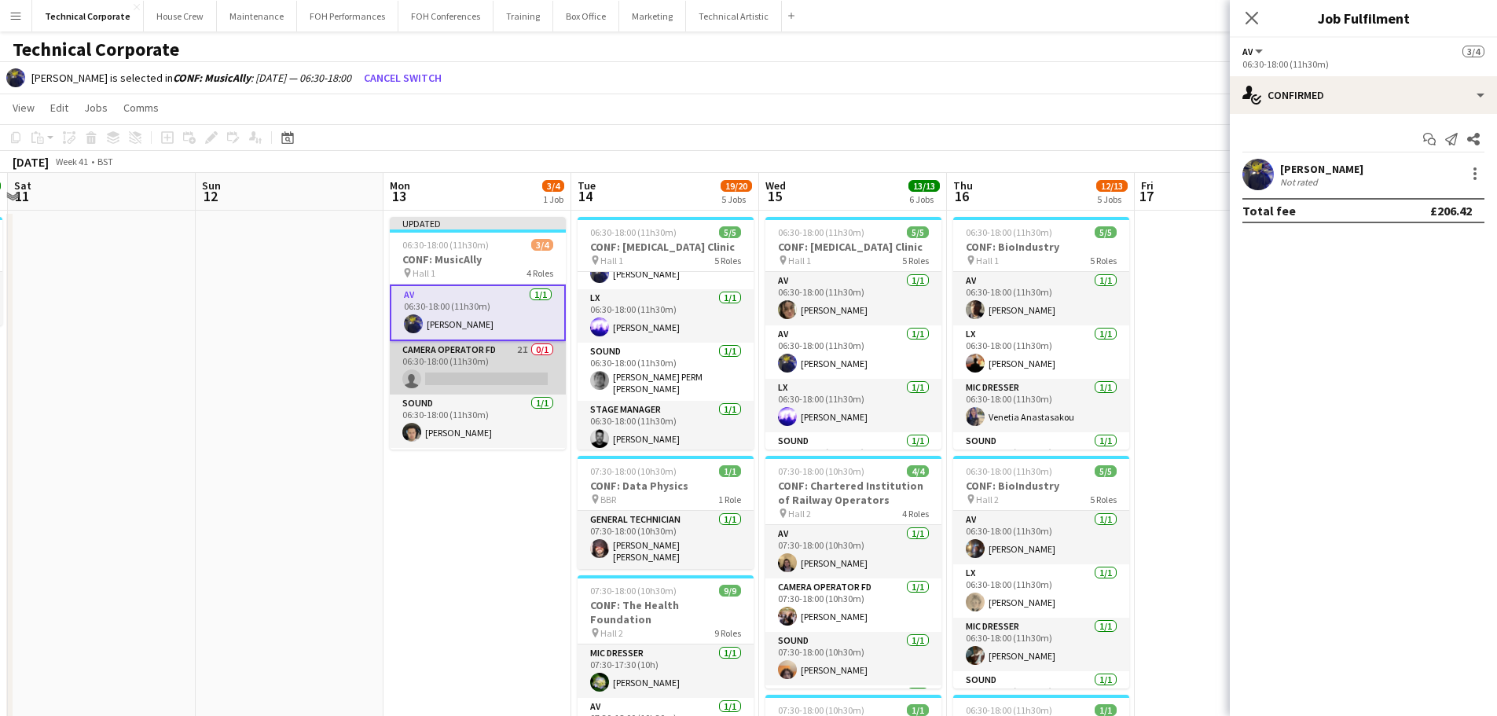
click at [440, 392] on app-card-role "Camera Operator FD 2I 0/1 06:30-18:00 (11h30m) single-neutral-actions" at bounding box center [478, 367] width 176 height 53
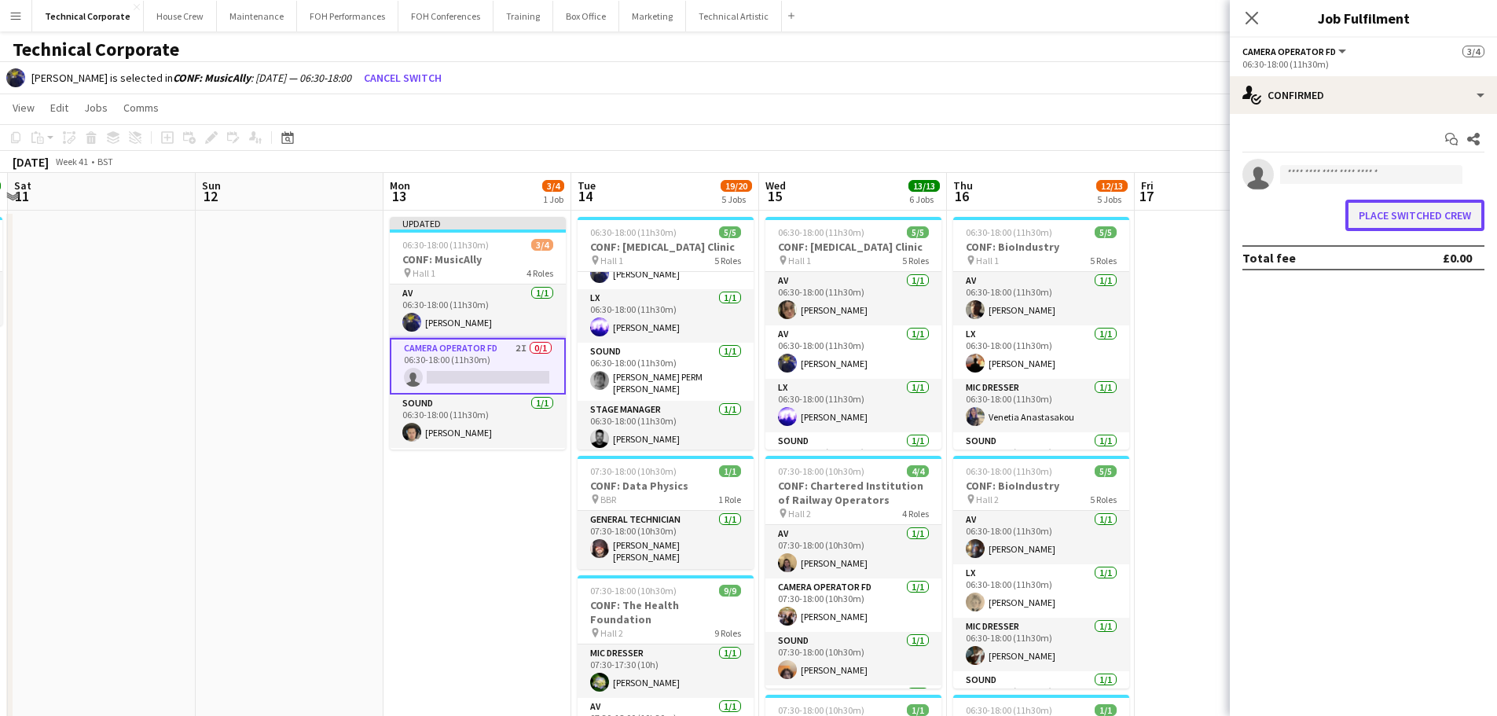
drag, startPoint x: 1394, startPoint y: 212, endPoint x: 779, endPoint y: 338, distance: 627.4
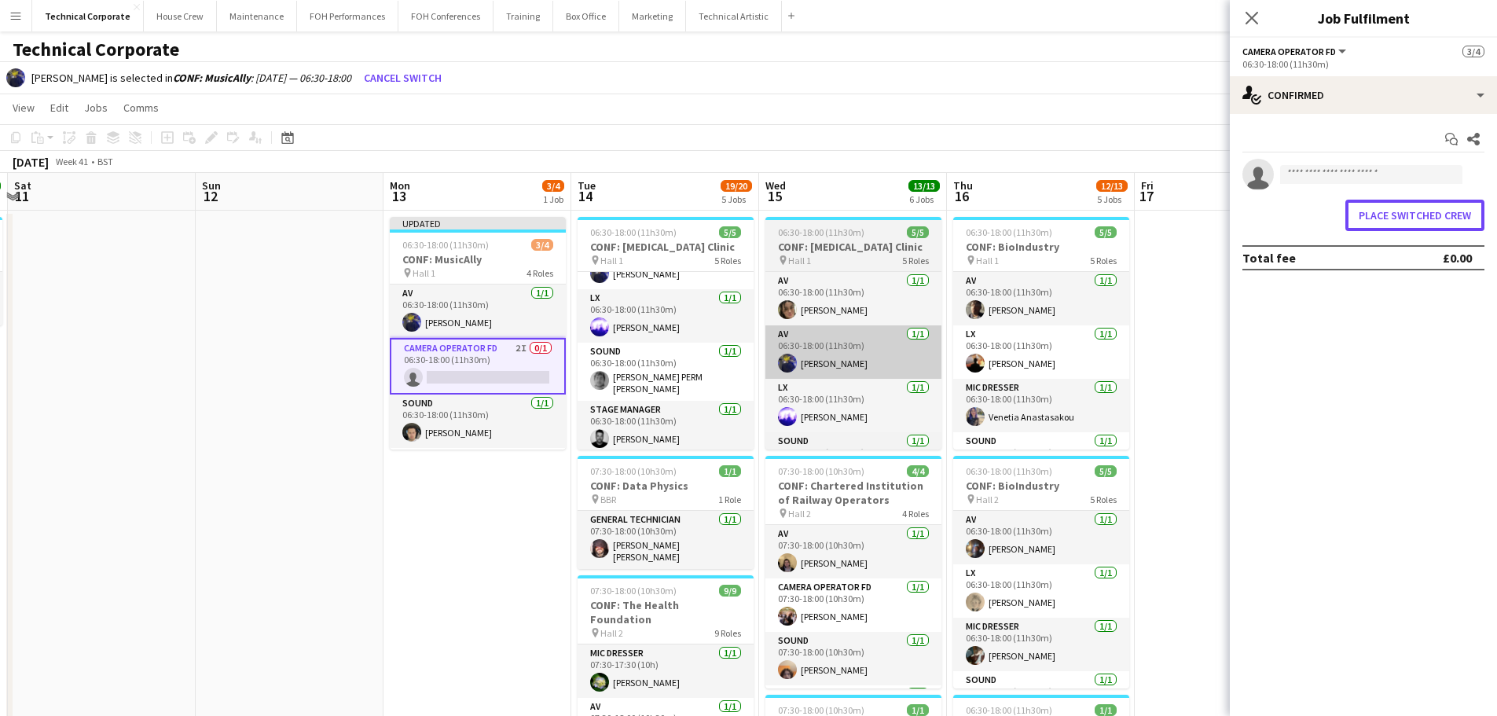
click at [1393, 212] on button "Place switched crew" at bounding box center [1415, 215] width 139 height 31
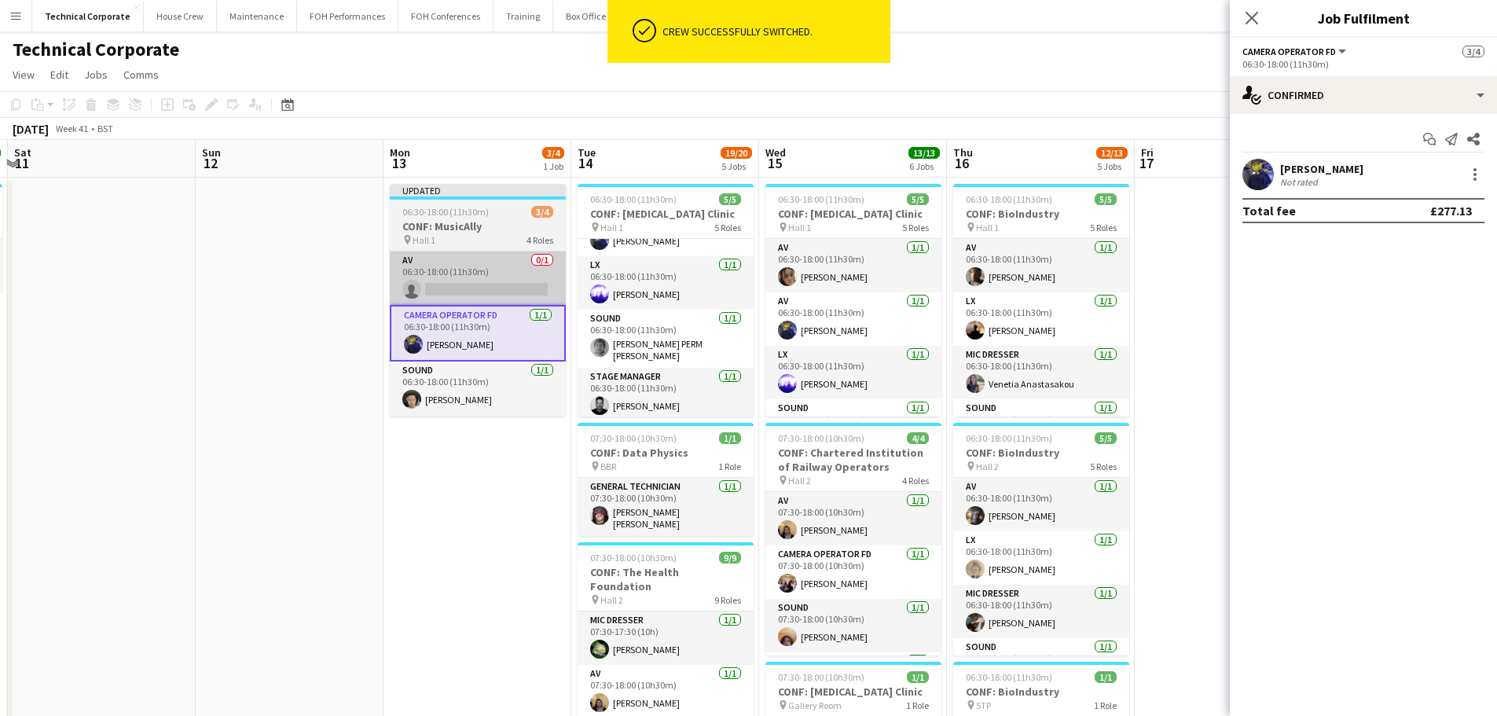
click at [499, 295] on app-card-role "AV 0/1 06:30-18:00 (11h30m) single-neutral-actions" at bounding box center [478, 278] width 176 height 53
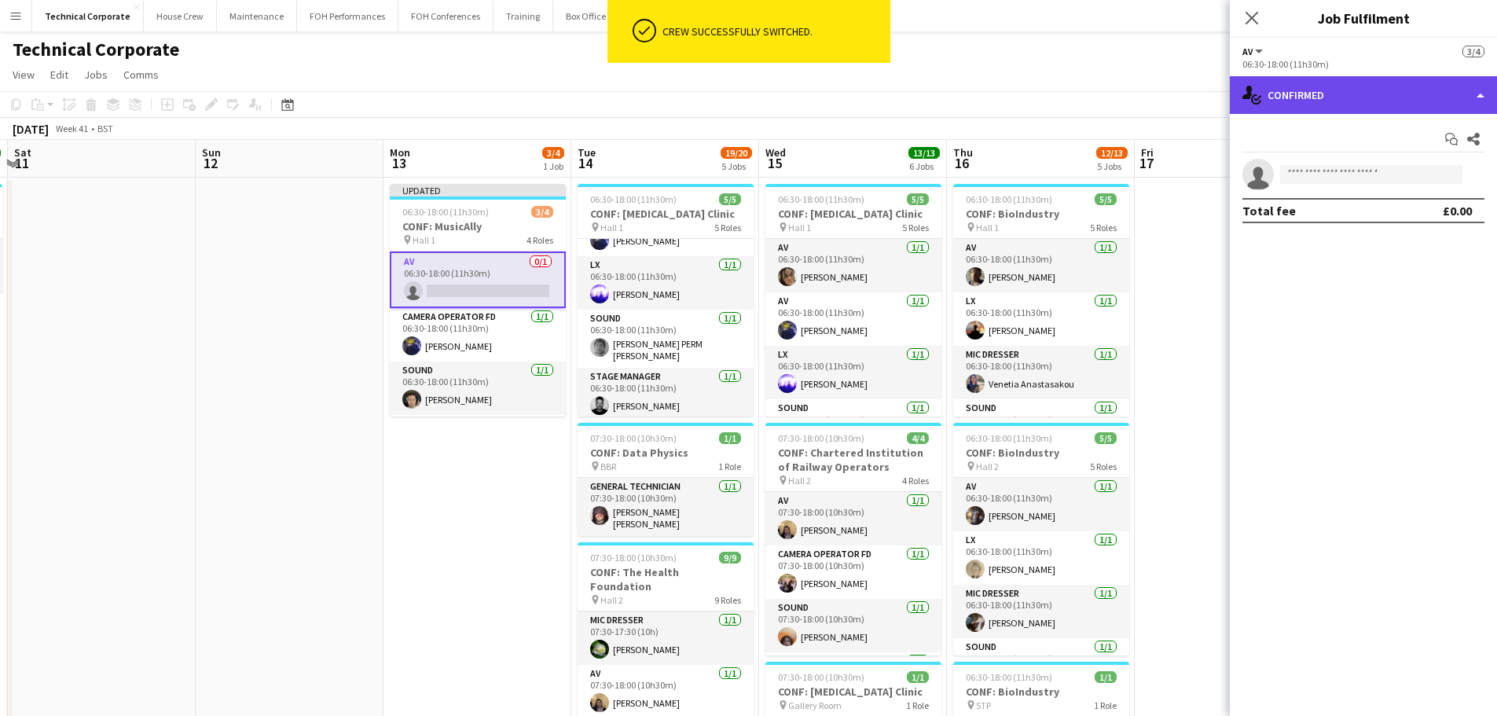
click at [1317, 104] on div "single-neutral-actions-check-2 Confirmed" at bounding box center [1363, 95] width 267 height 38
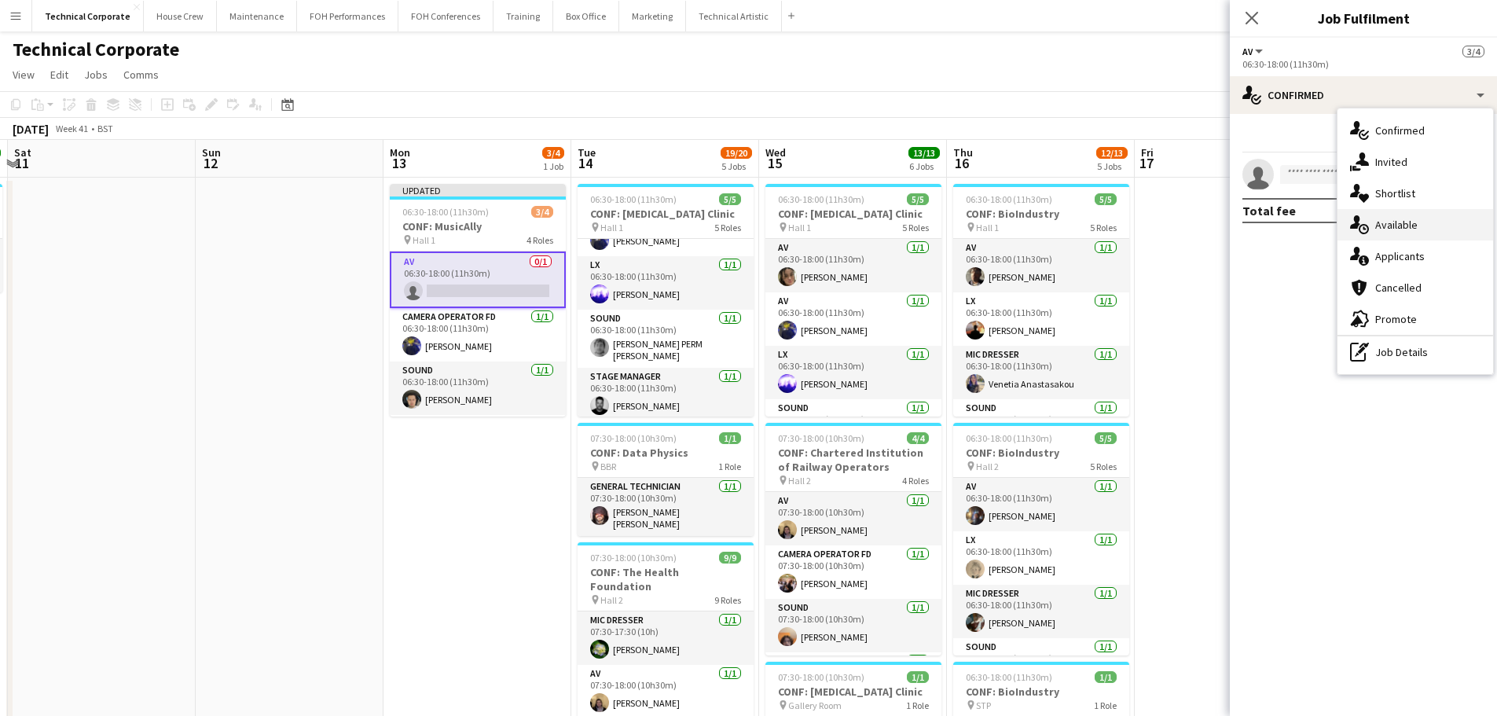
click at [1387, 222] on span "Available" at bounding box center [1397, 225] width 42 height 14
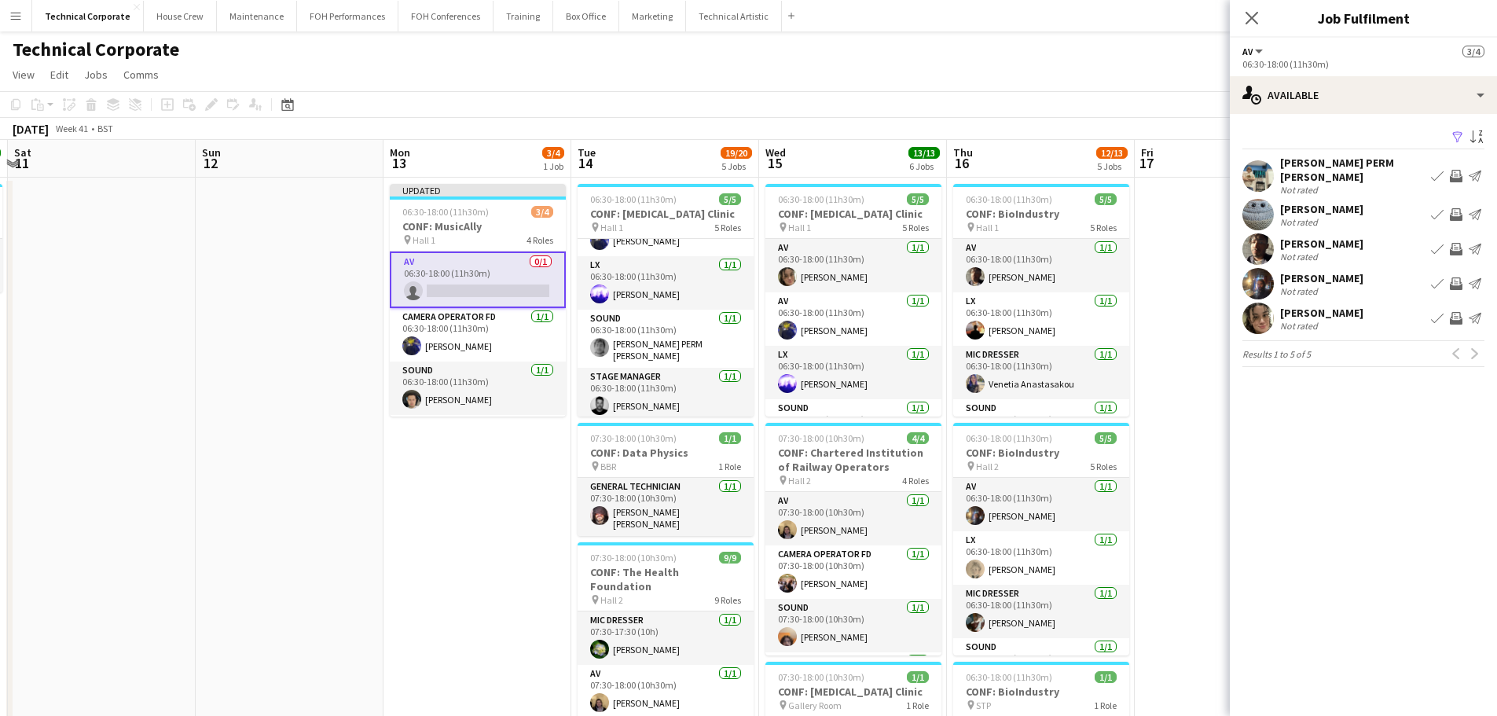
click at [1453, 312] on app-icon "Invite crew" at bounding box center [1456, 318] width 13 height 13
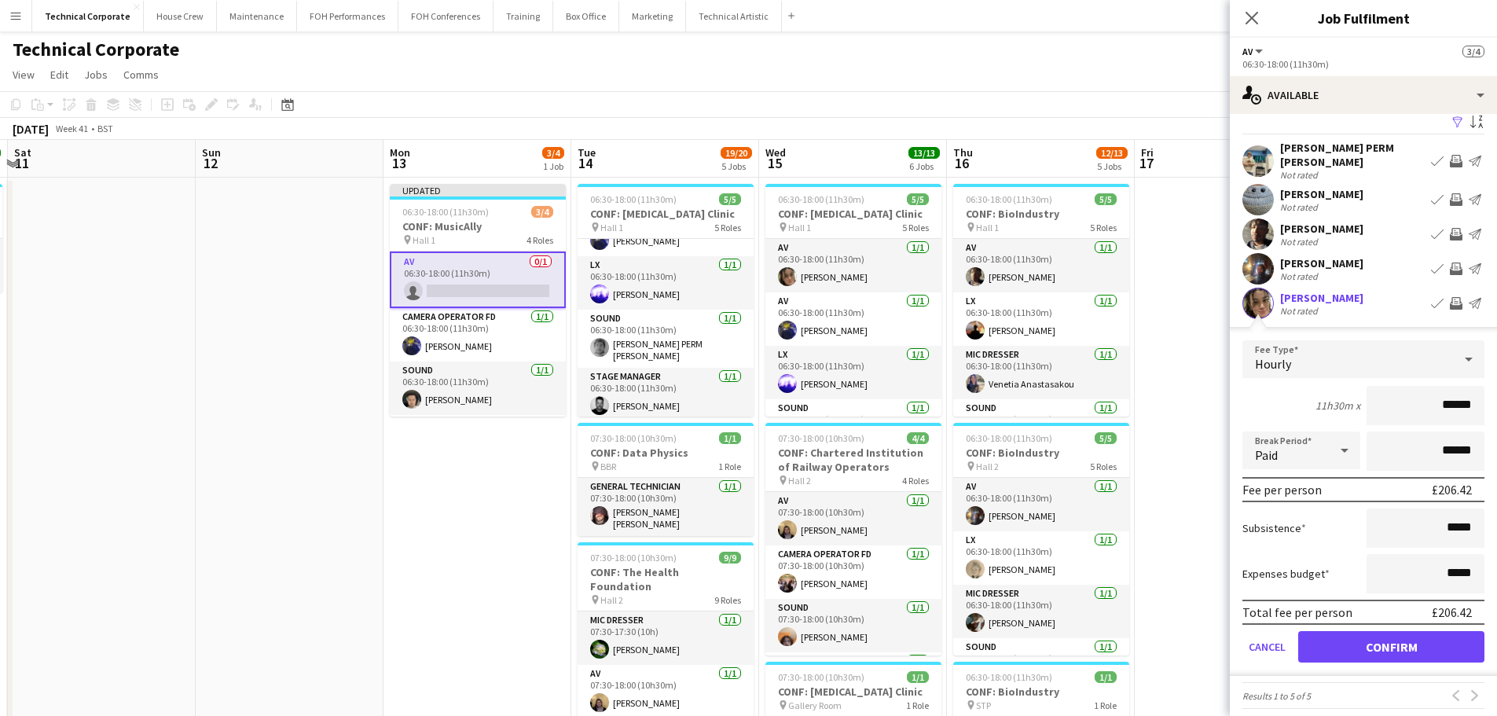
scroll to position [18, 0]
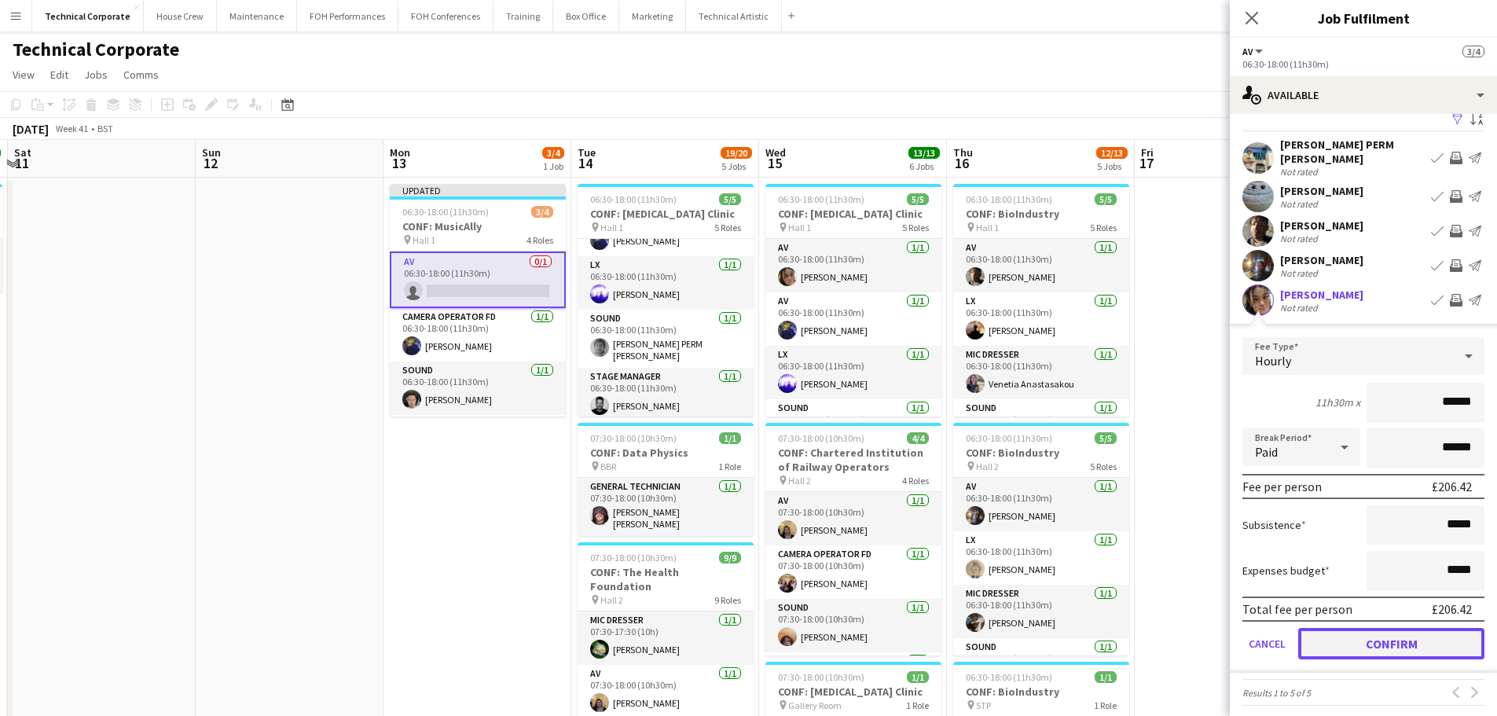
click at [1420, 637] on button "Confirm" at bounding box center [1392, 643] width 186 height 31
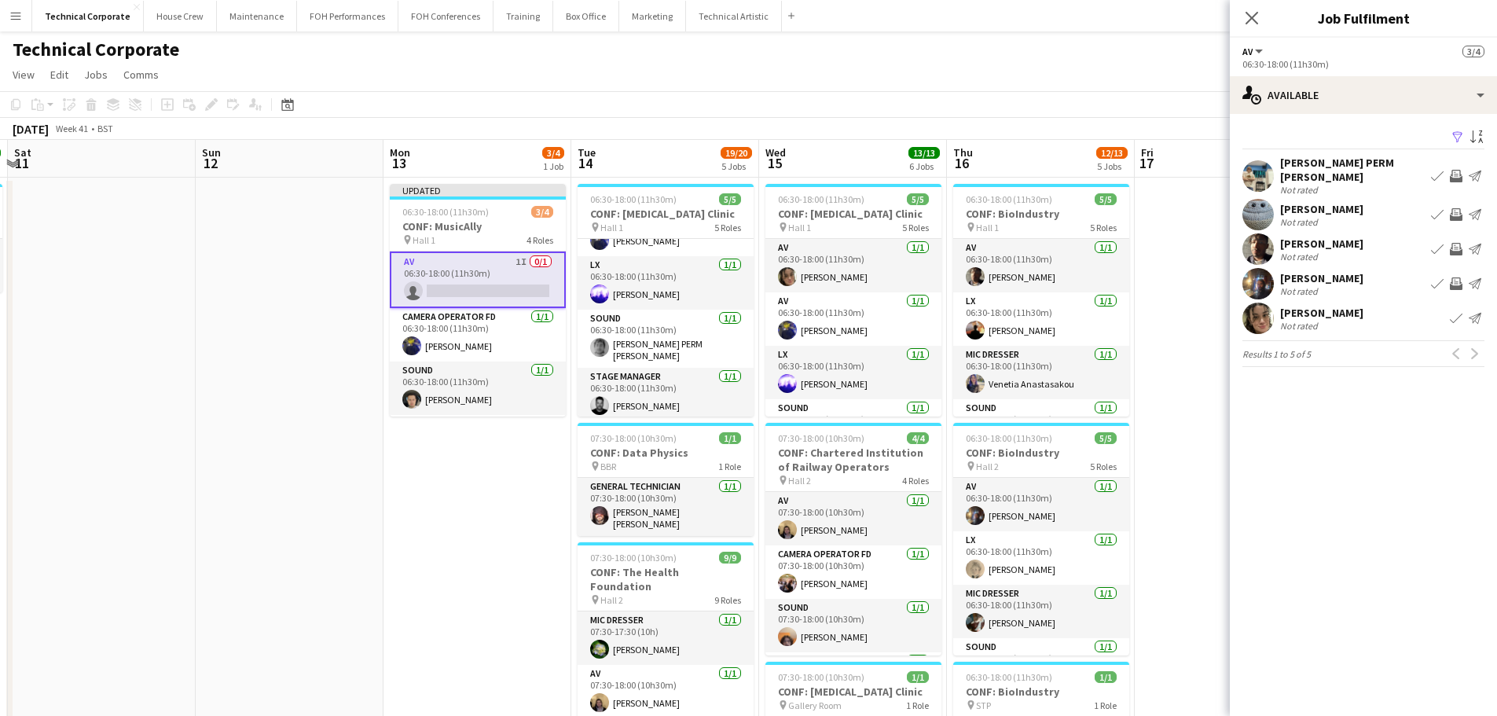
click at [1457, 278] on app-icon "Invite crew" at bounding box center [1456, 283] width 13 height 13
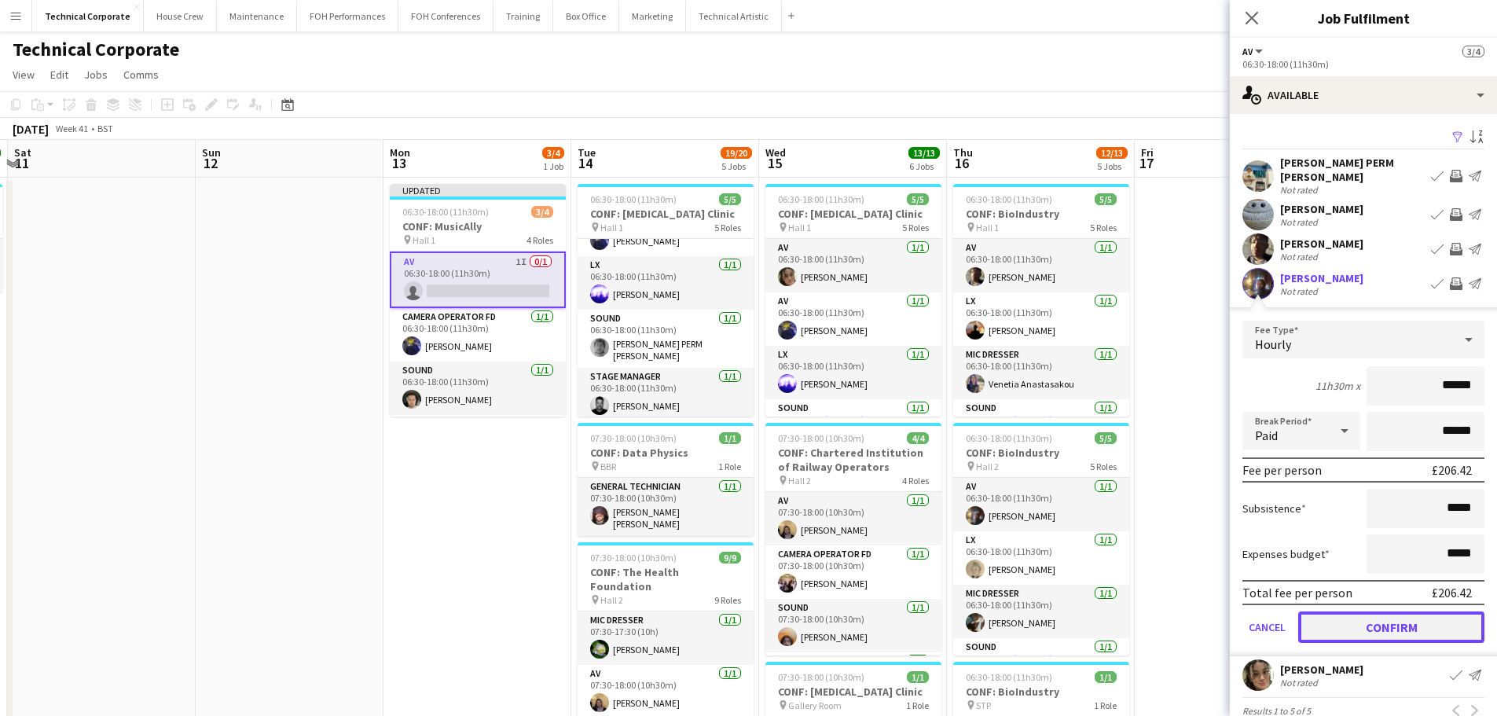
click at [1431, 612] on button "Confirm" at bounding box center [1392, 627] width 186 height 31
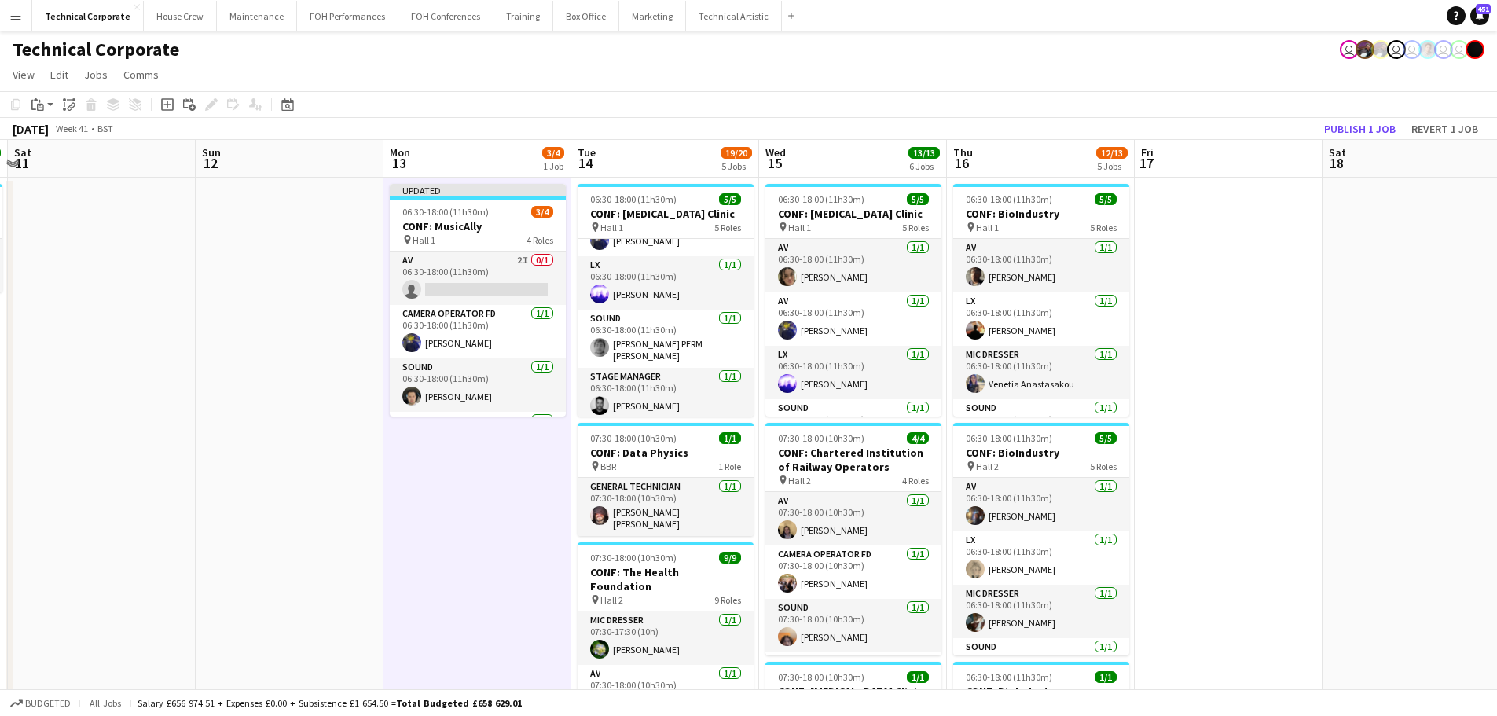
scroll to position [0, 557]
click at [1356, 120] on button "Publish 1 job" at bounding box center [1360, 129] width 84 height 20
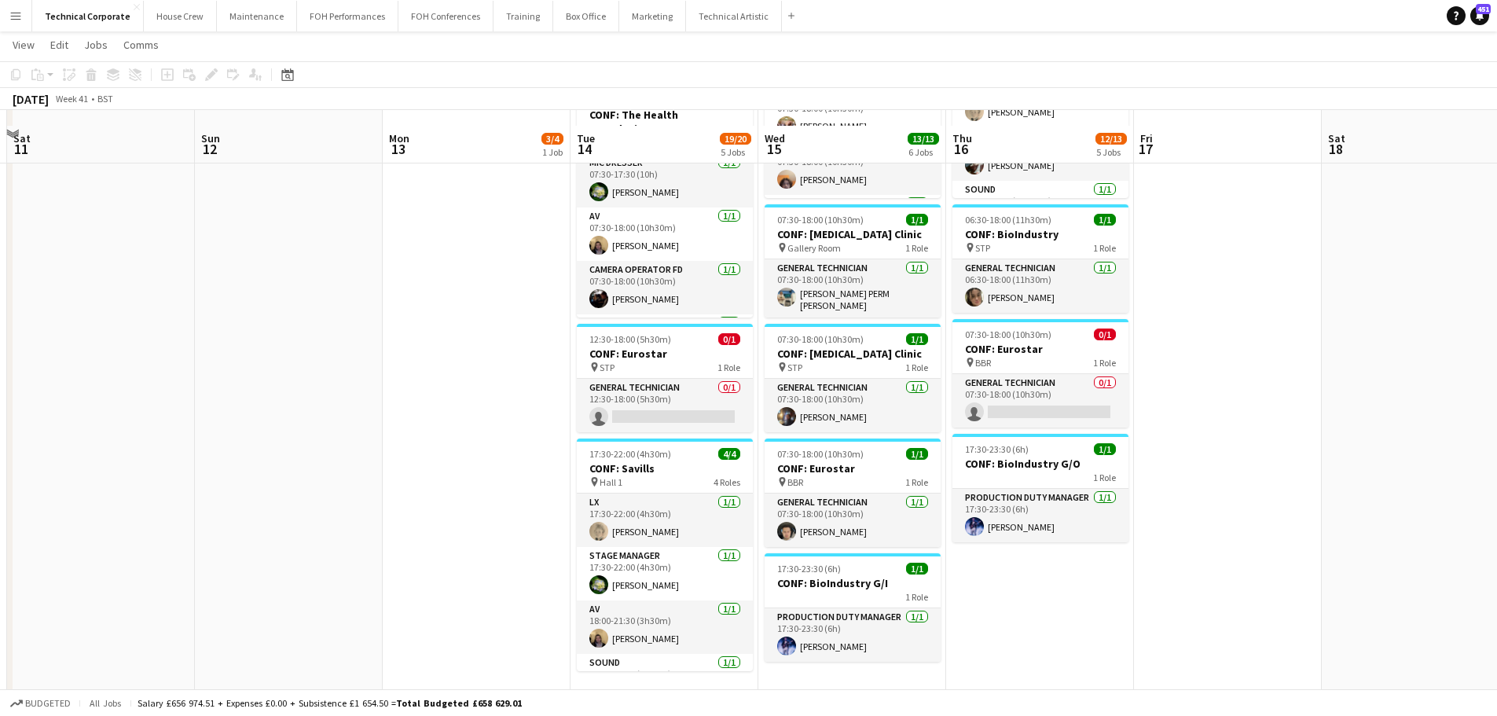
scroll to position [472, 0]
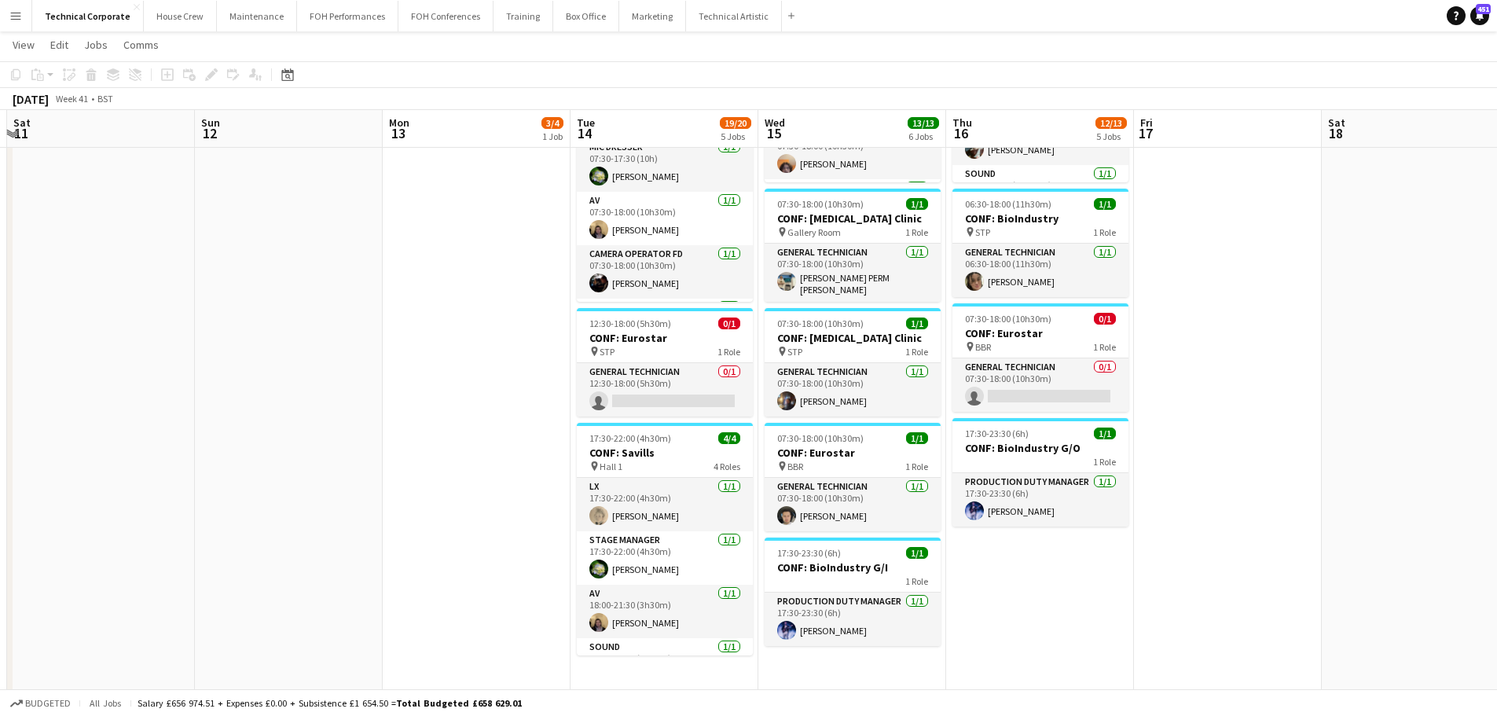
click at [584, 415] on app-date-cell "06:30-18:00 (11h30m) 5/5 CONF: Diabetic Foot Clinic pin Hall 1 5 Roles AV 1/1 0…" at bounding box center [665, 478] width 188 height 1549
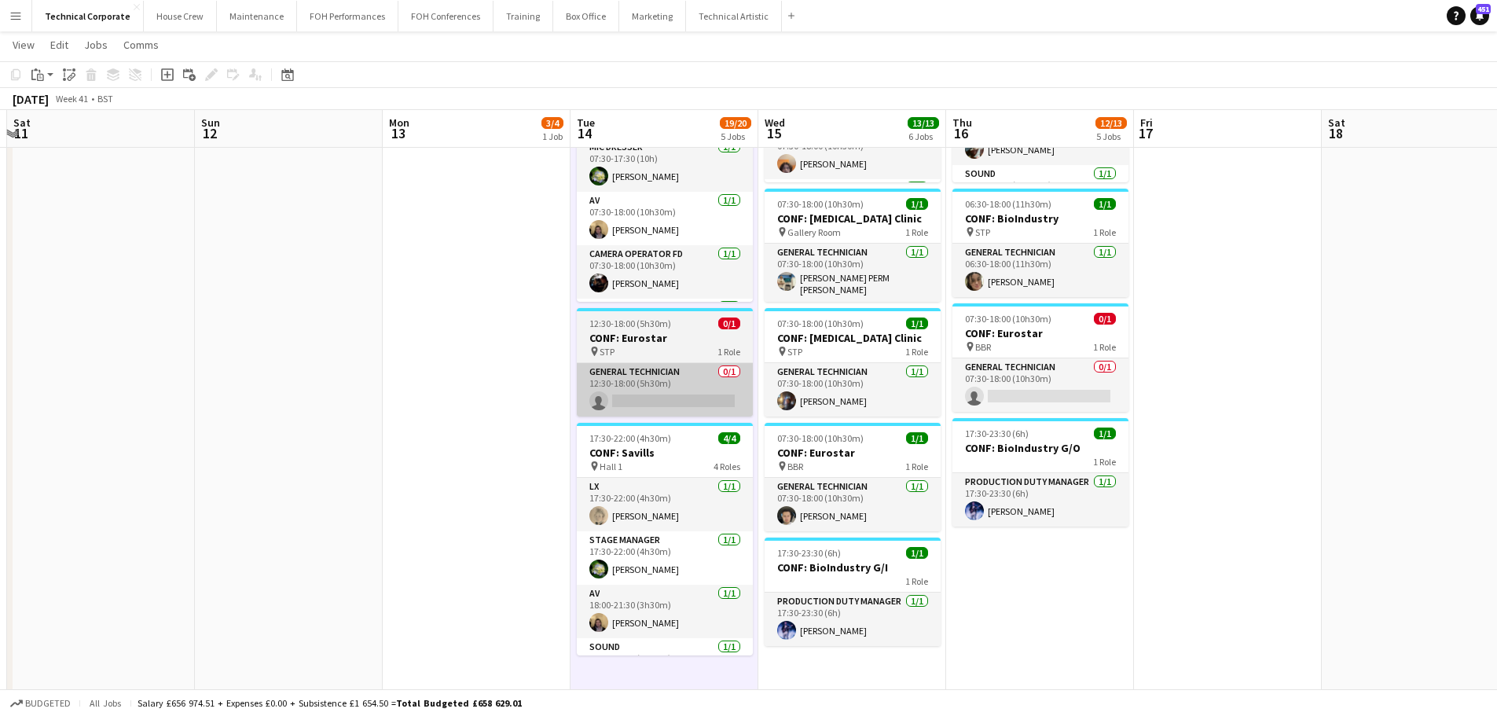
click at [615, 395] on app-card-role "General Technician 0/1 12:30-18:00 (5h30m) single-neutral-actions" at bounding box center [665, 389] width 176 height 53
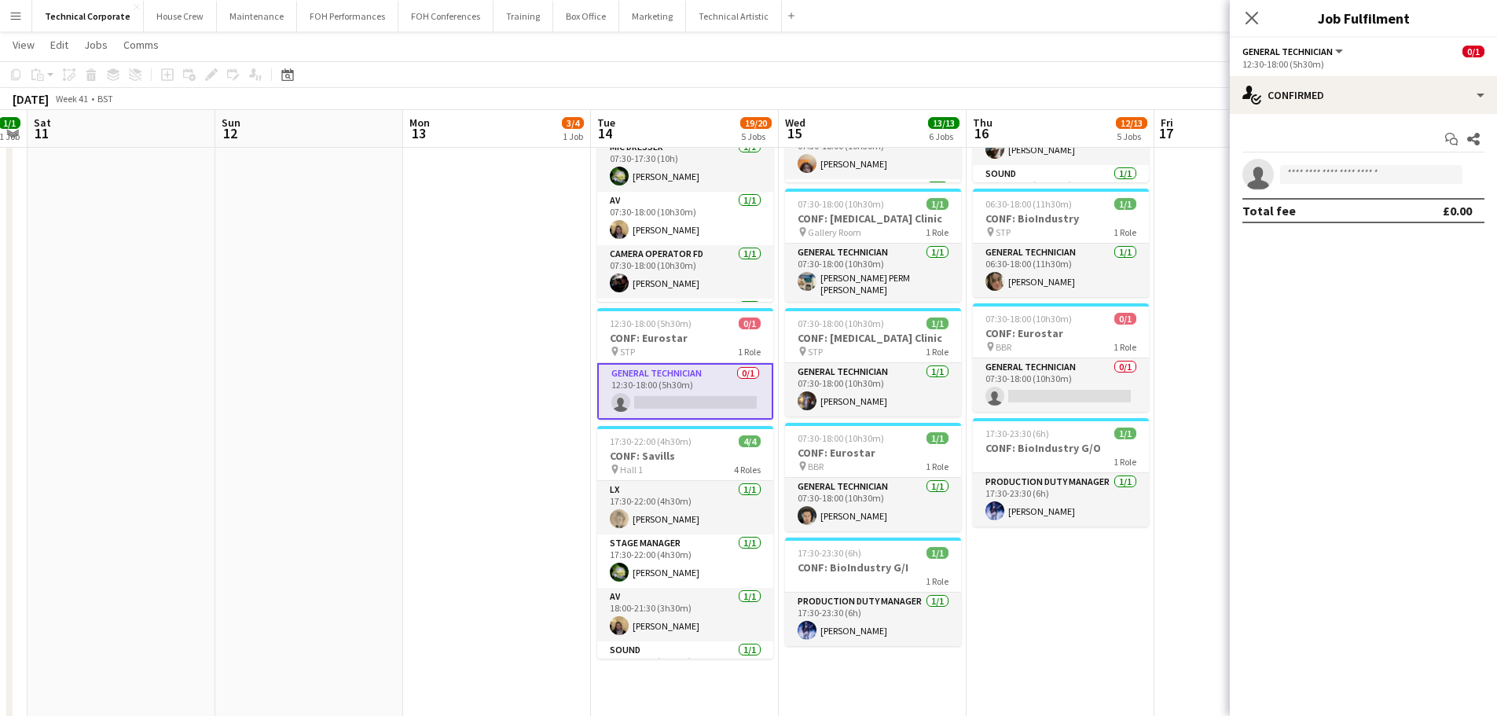
drag, startPoint x: 512, startPoint y: 438, endPoint x: 284, endPoint y: 460, distance: 229.0
click at [308, 456] on app-calendar-viewport "Wed 8 12/12 5 Jobs Thu 9 17/17 6 Jobs Fri 10 1/1 1 Job Sat 11 Sun 12 Mon 13 3/4…" at bounding box center [748, 421] width 1497 height 1663
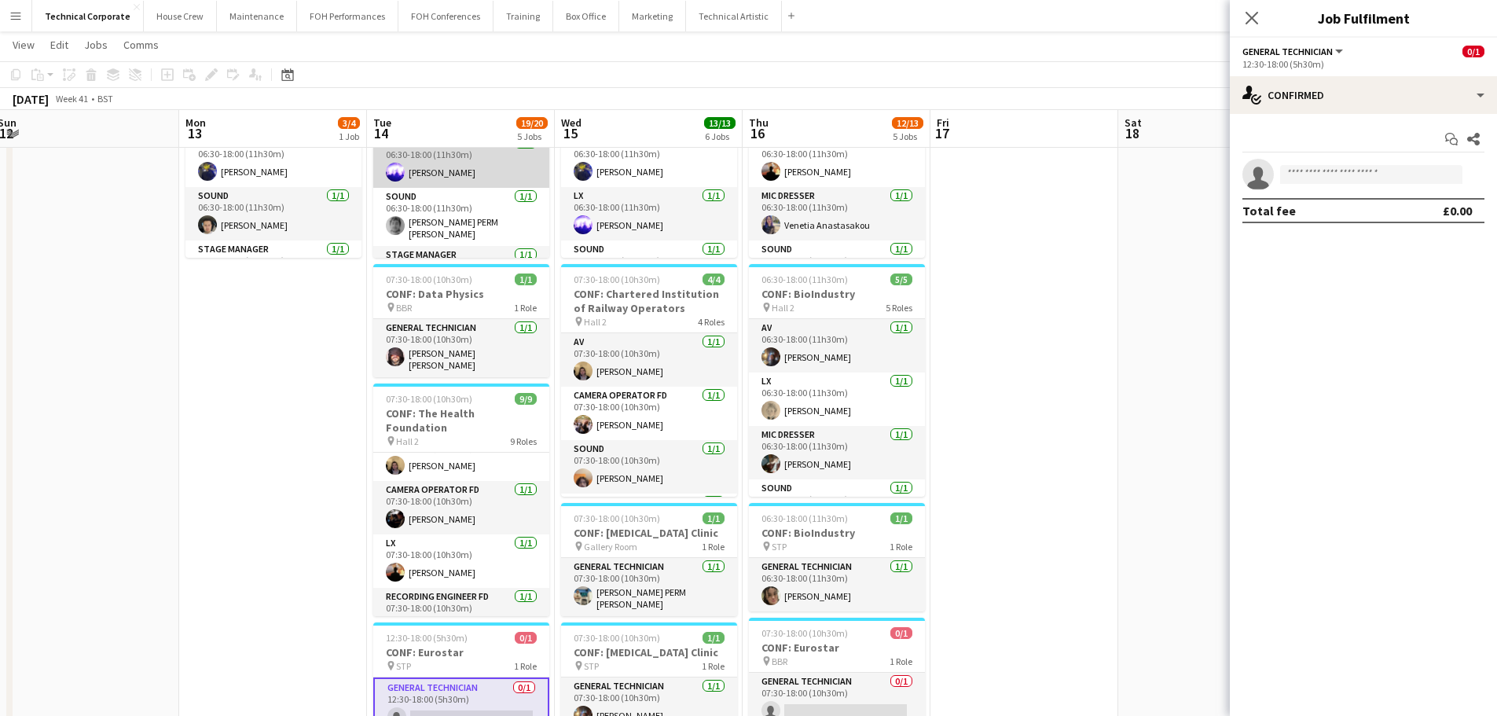
scroll to position [79, 0]
click at [466, 193] on app-card-role "Sound 1/1 06:30-18:00 (11h30m) Dara PERM Hughes" at bounding box center [461, 191] width 176 height 58
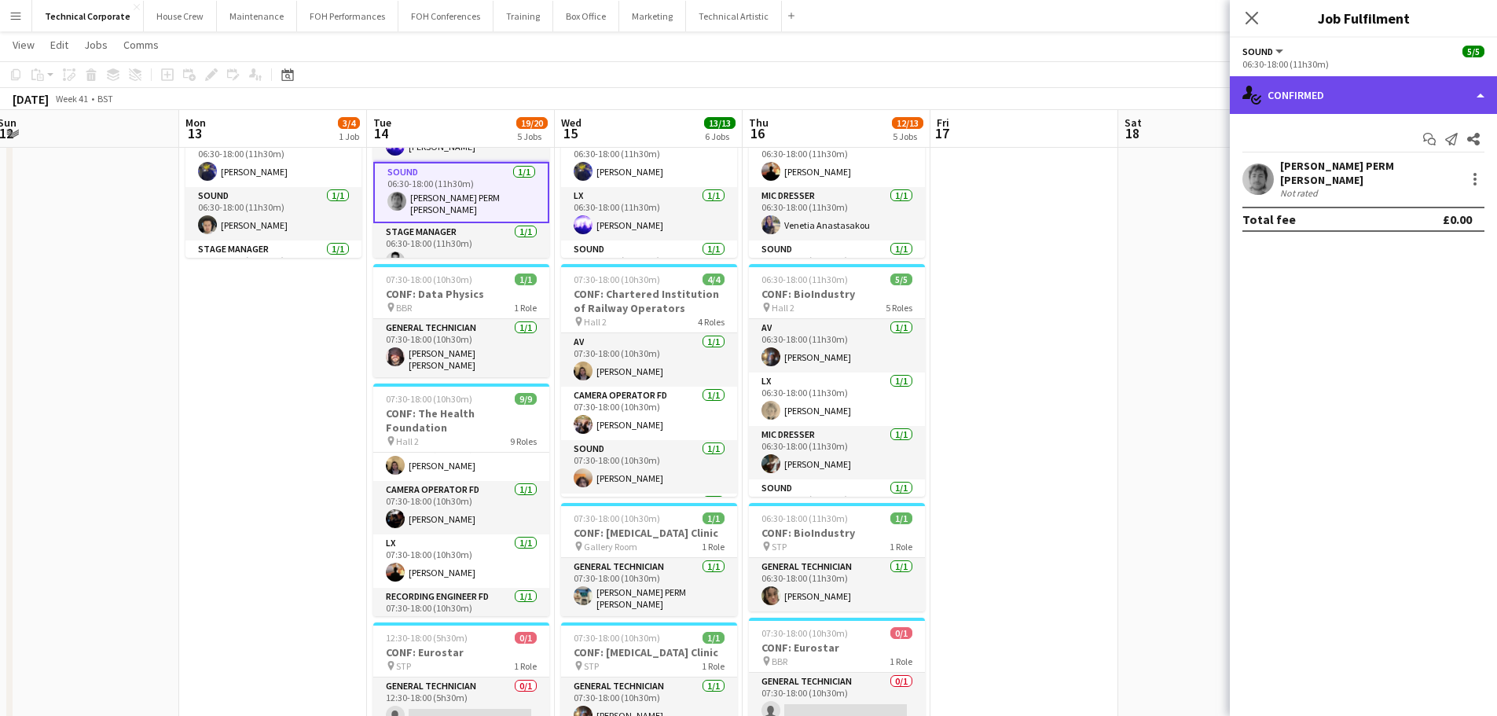
click at [1389, 91] on div "single-neutral-actions-check-2 Confirmed" at bounding box center [1363, 95] width 267 height 38
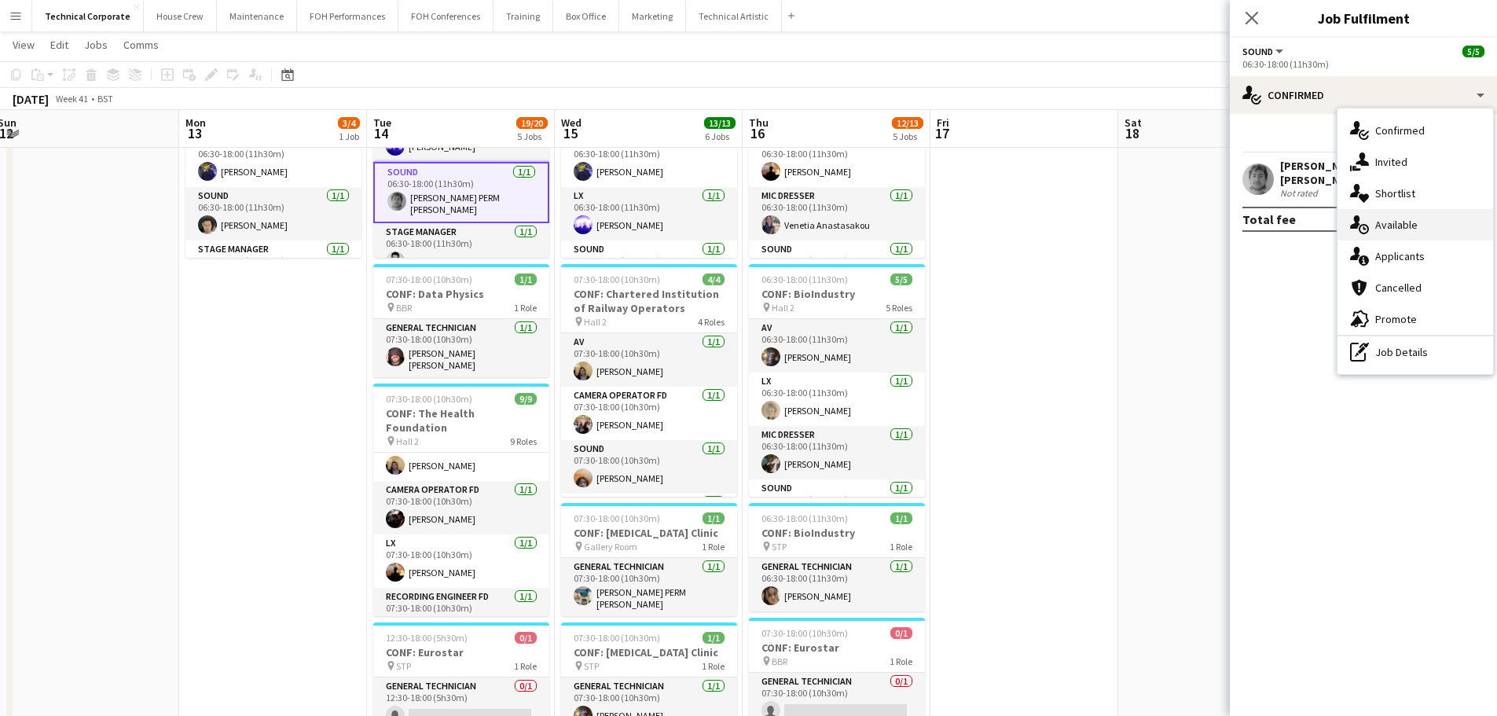
click at [1413, 234] on div "single-neutral-actions-upload Available" at bounding box center [1416, 224] width 156 height 31
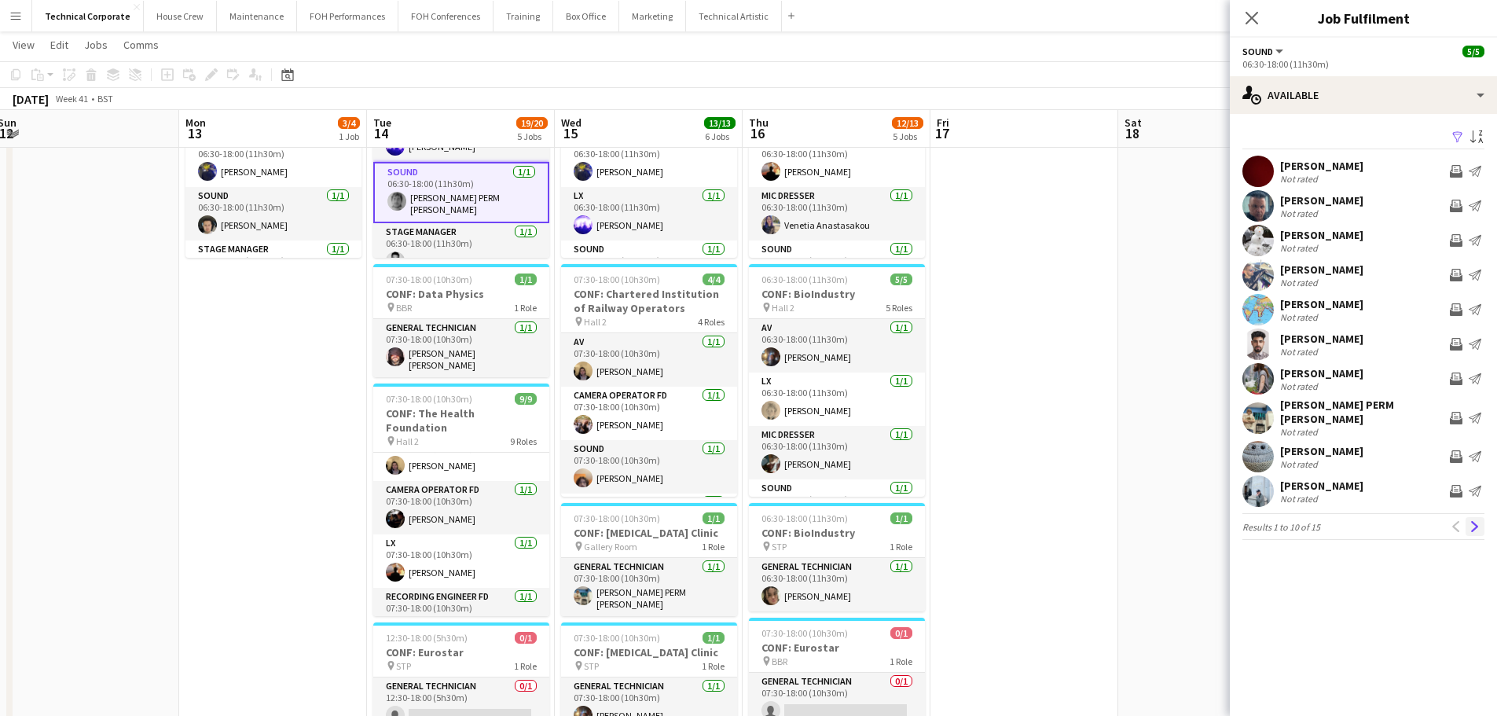
click at [1482, 520] on button "Next" at bounding box center [1475, 526] width 19 height 19
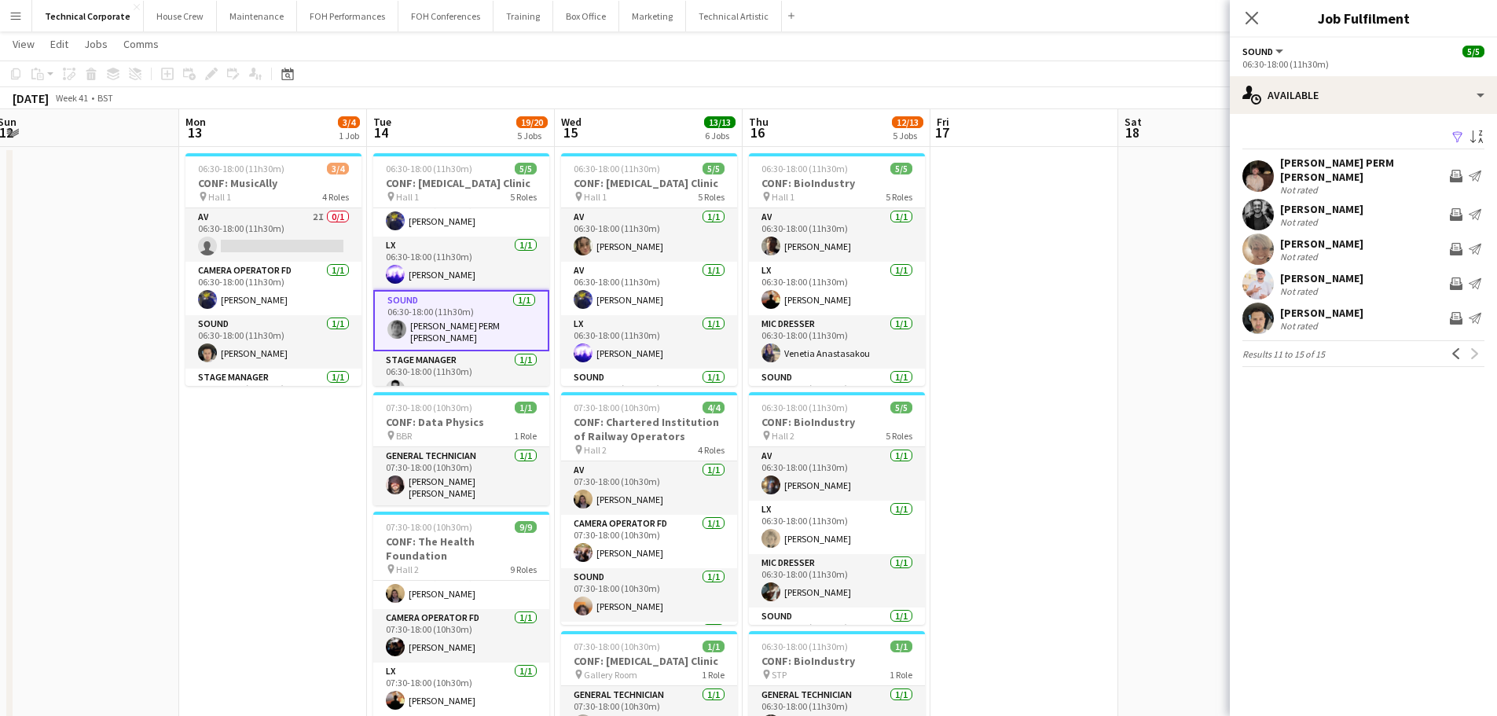
scroll to position [0, 0]
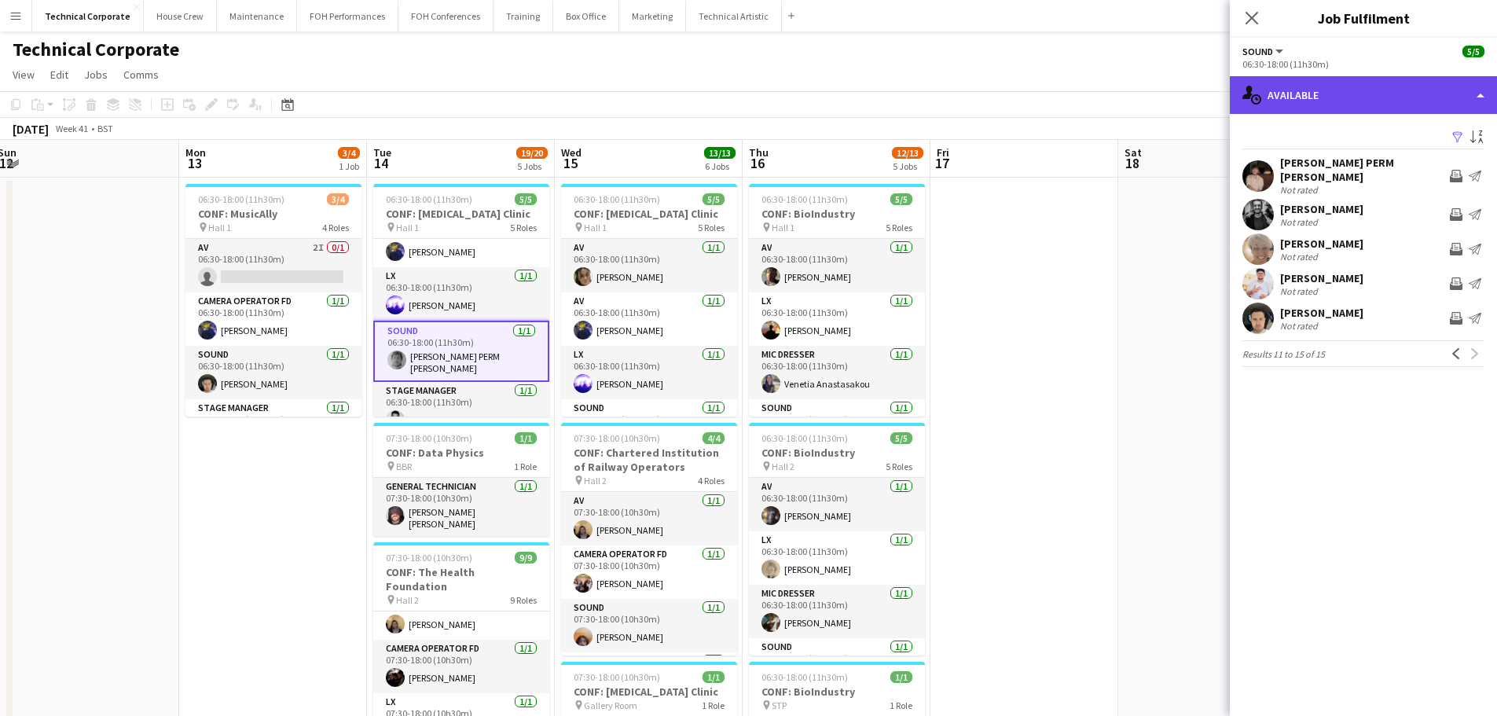
drag, startPoint x: 1362, startPoint y: 88, endPoint x: 1403, endPoint y: 154, distance: 77.7
click at [1365, 87] on div "single-neutral-actions-upload Available" at bounding box center [1363, 95] width 267 height 38
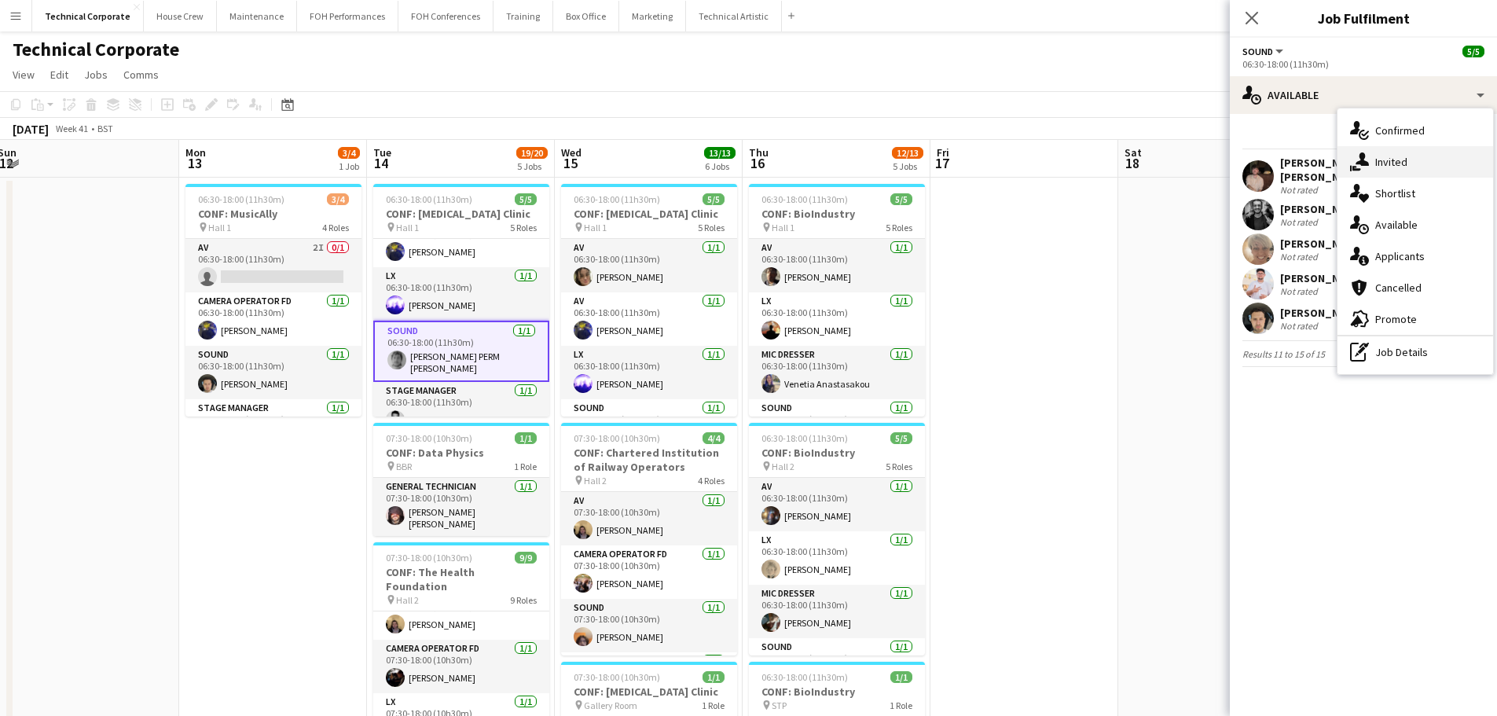
click at [1408, 168] on div "single-neutral-actions-share-1 Invited" at bounding box center [1416, 161] width 156 height 31
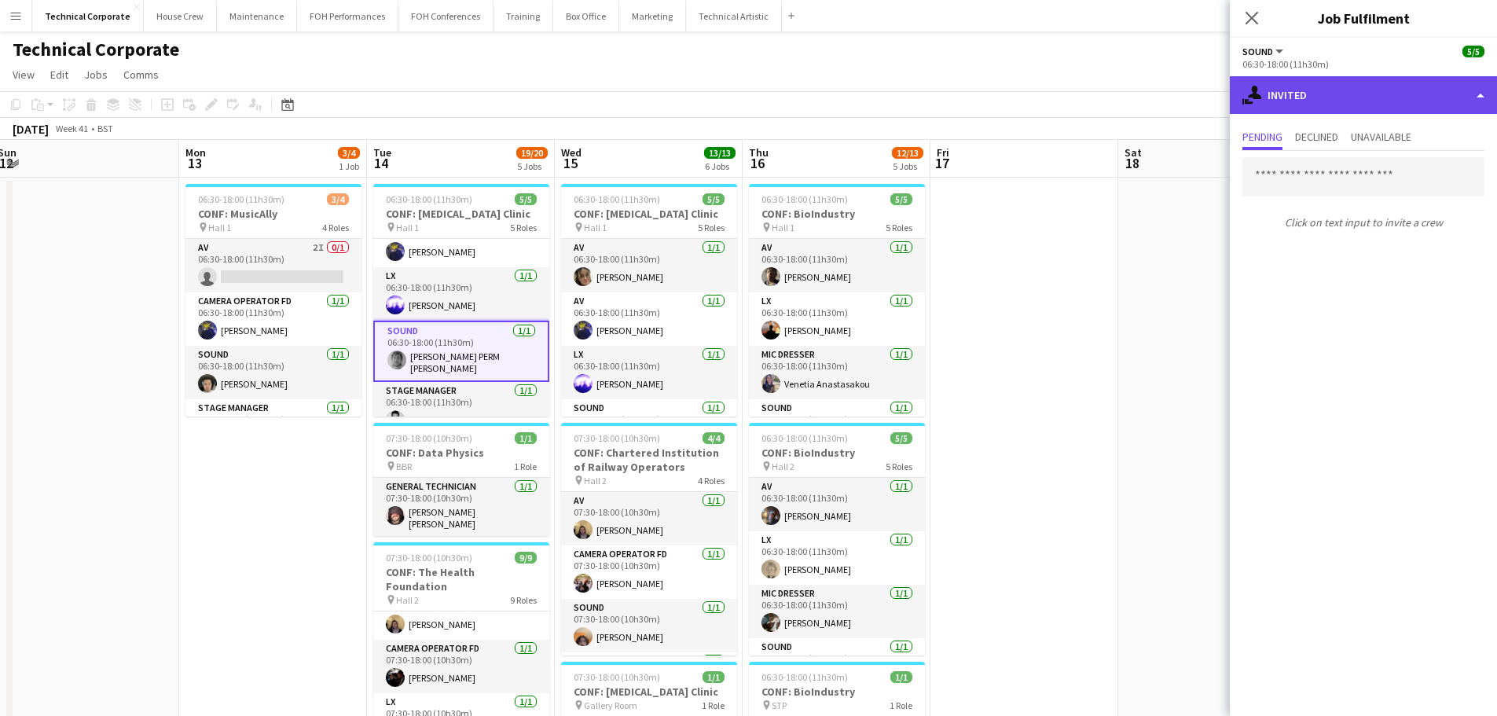
click at [1325, 96] on div "single-neutral-actions-share-1 Invited" at bounding box center [1363, 95] width 267 height 38
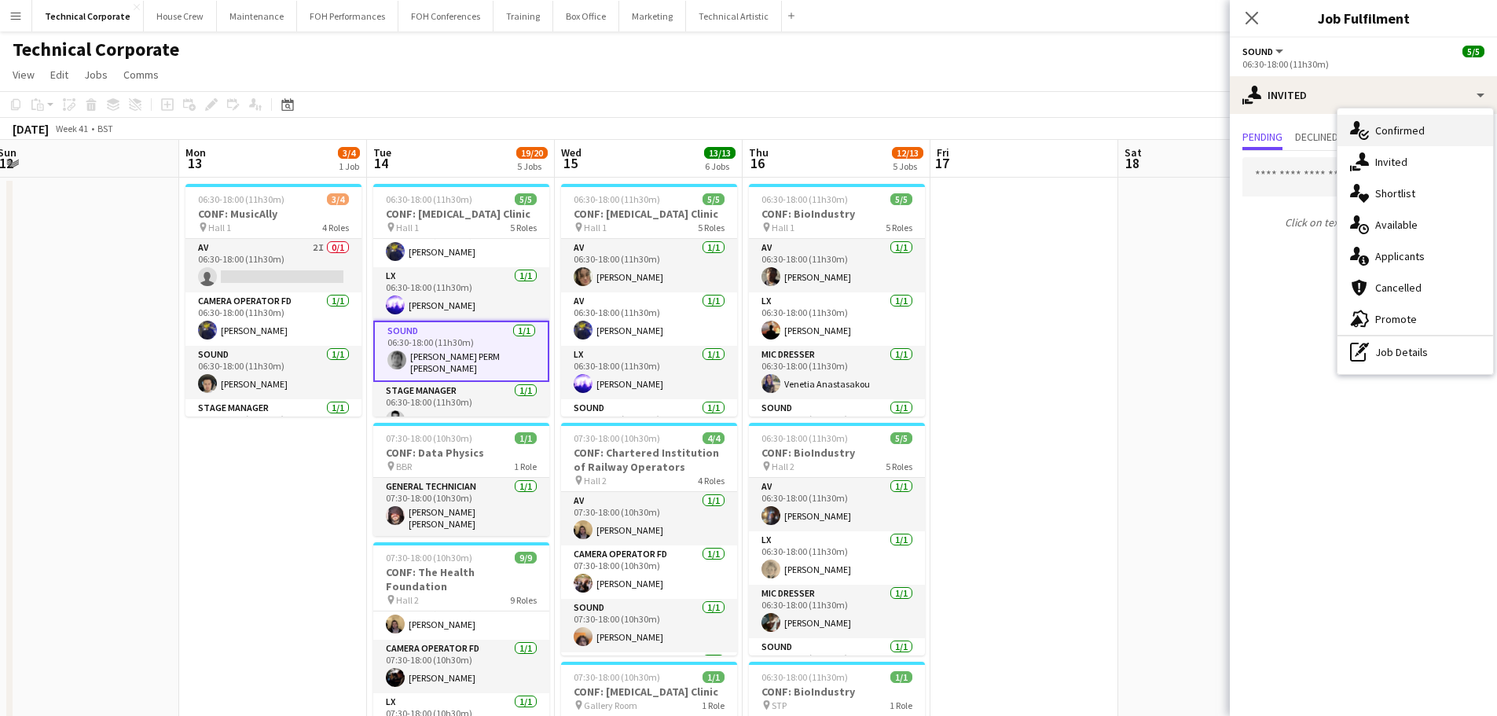
click at [1383, 126] on span "Confirmed" at bounding box center [1401, 130] width 50 height 14
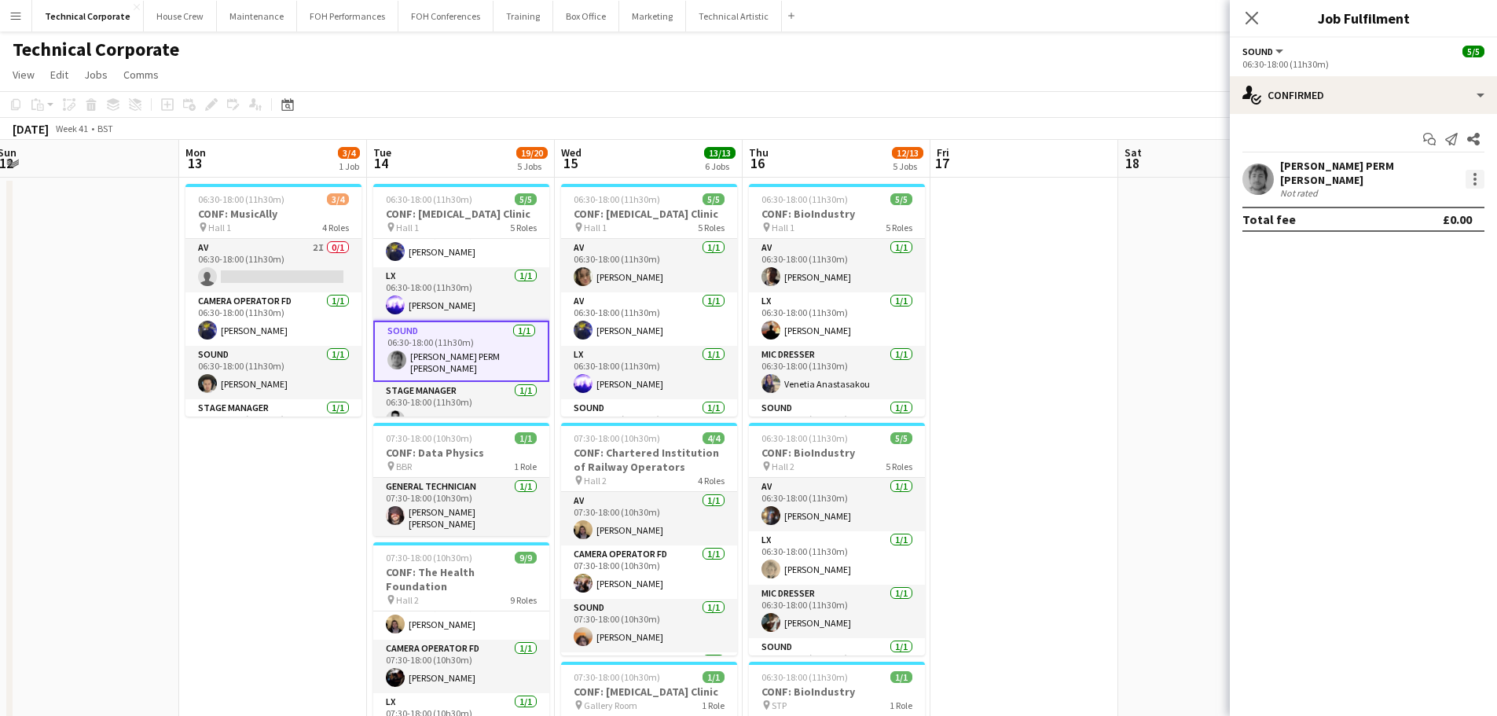
click at [1476, 182] on div at bounding box center [1475, 183] width 3 height 3
click at [1014, 452] on div at bounding box center [748, 358] width 1497 height 716
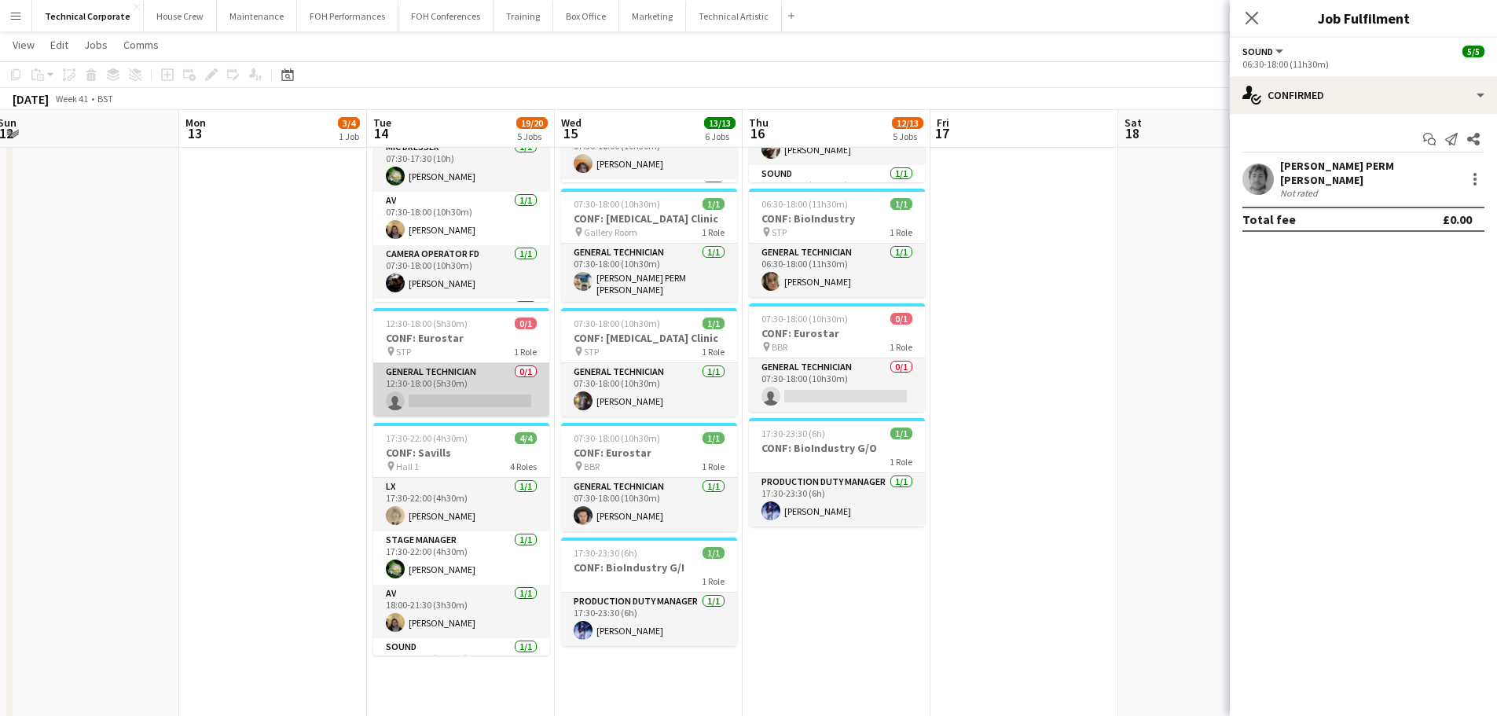
click at [429, 375] on app-card-role "General Technician 0/1 12:30-18:00 (5h30m) single-neutral-actions" at bounding box center [461, 389] width 176 height 53
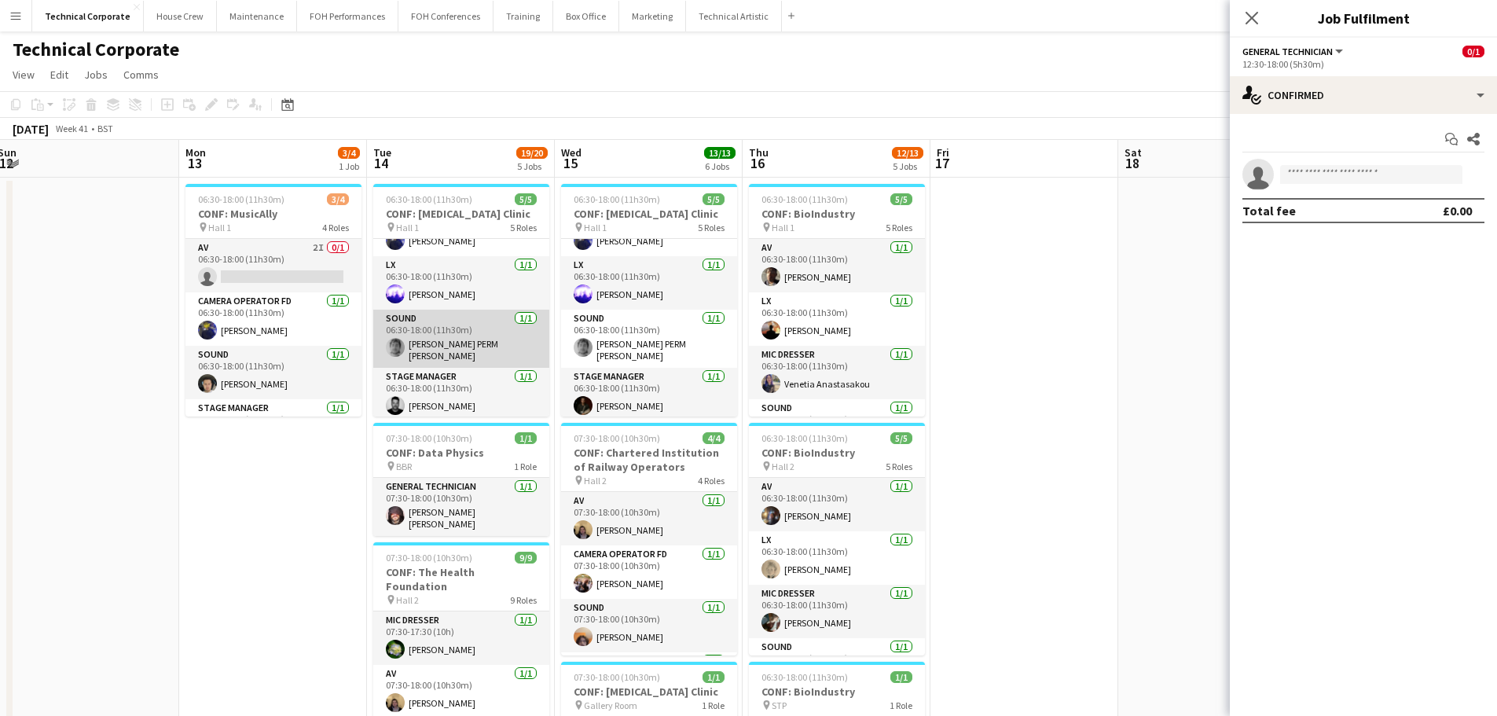
click at [445, 316] on app-card-role "Sound 1/1 06:30-18:00 (11h30m) Dara PERM Hughes" at bounding box center [461, 339] width 176 height 58
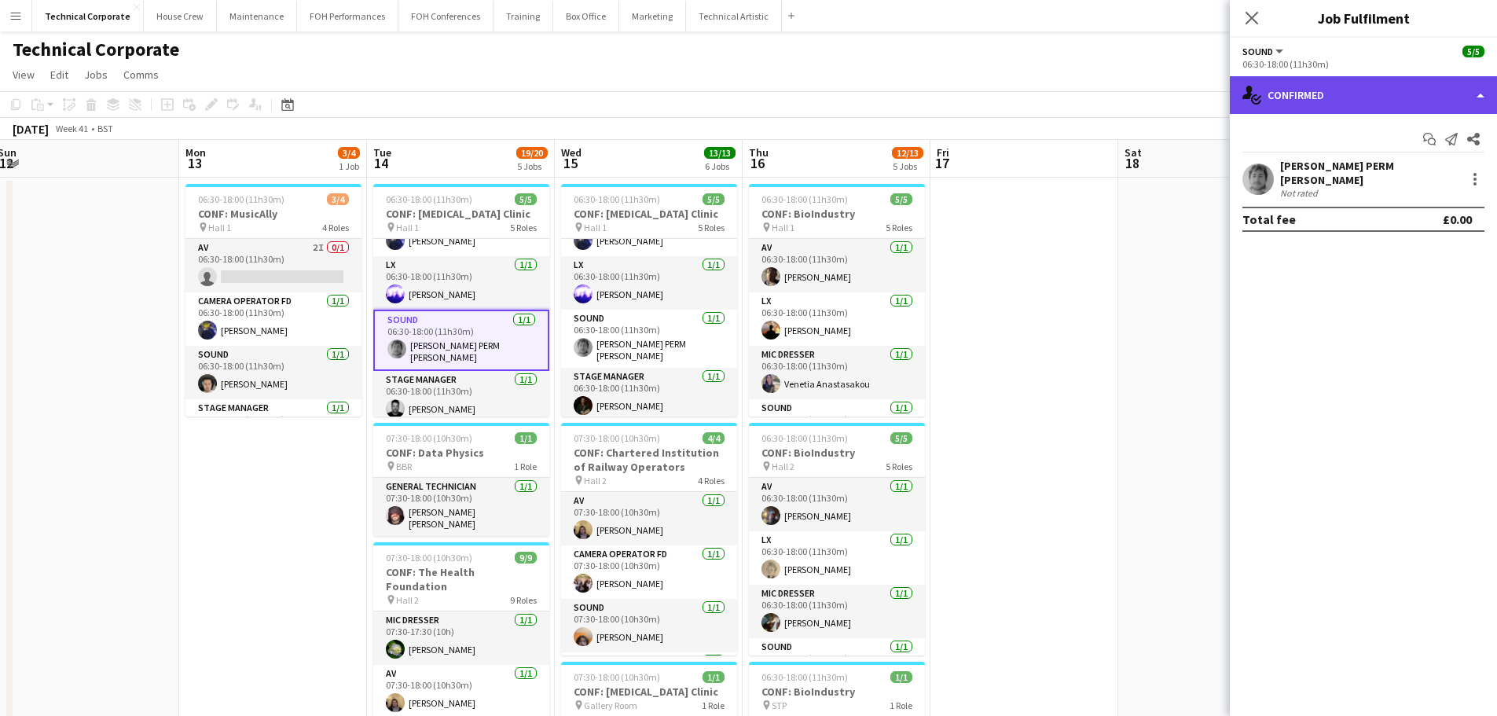
click at [1331, 94] on div "single-neutral-actions-check-2 Confirmed" at bounding box center [1363, 95] width 267 height 38
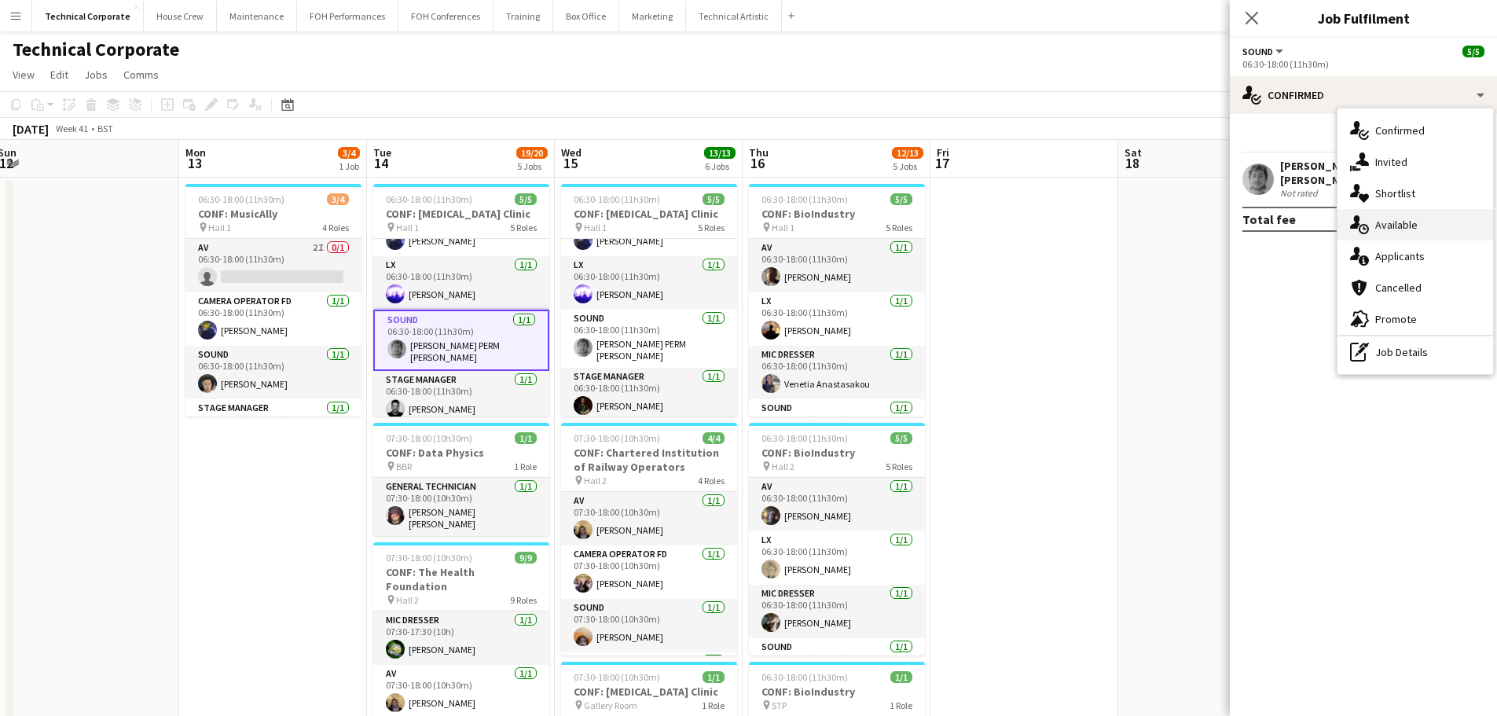
click at [1381, 226] on span "Available" at bounding box center [1397, 225] width 42 height 14
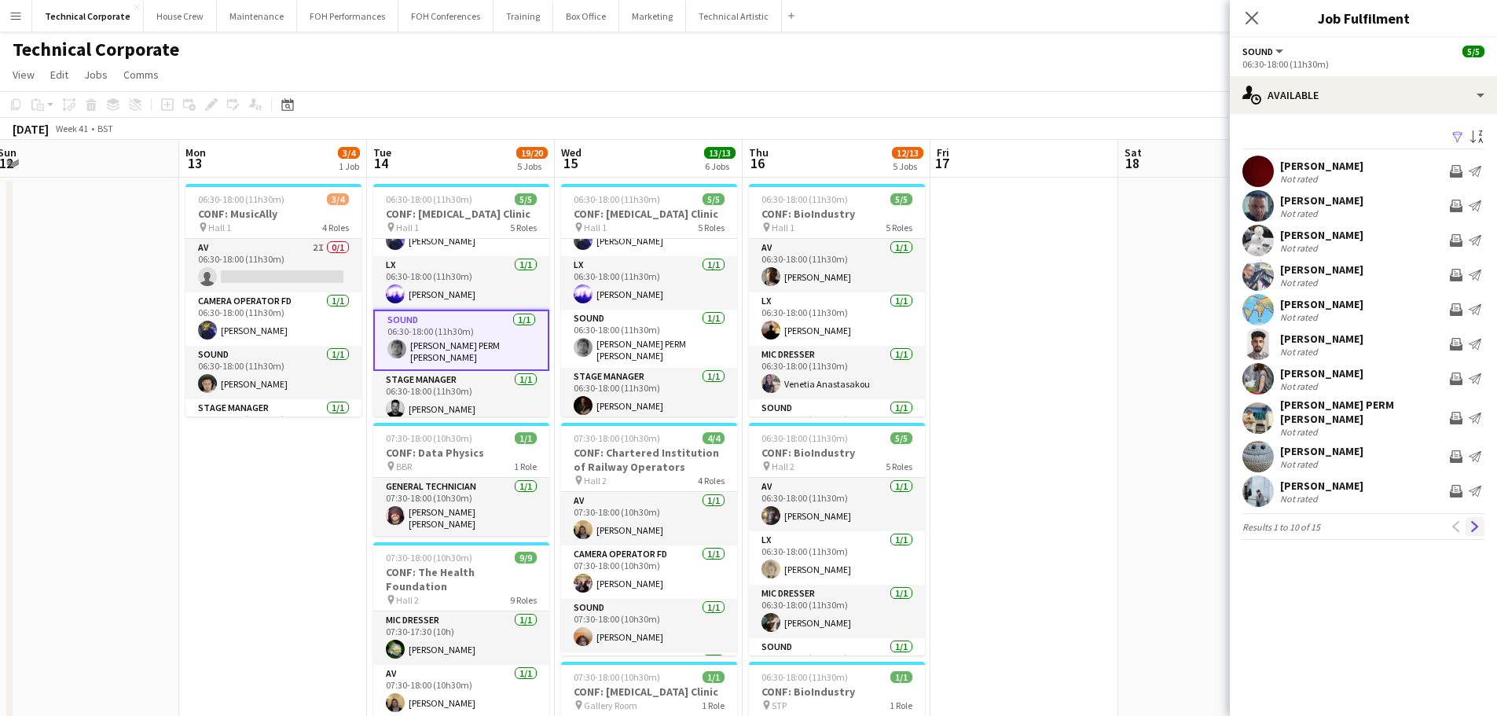
click at [1476, 521] on app-icon "Next" at bounding box center [1475, 526] width 11 height 11
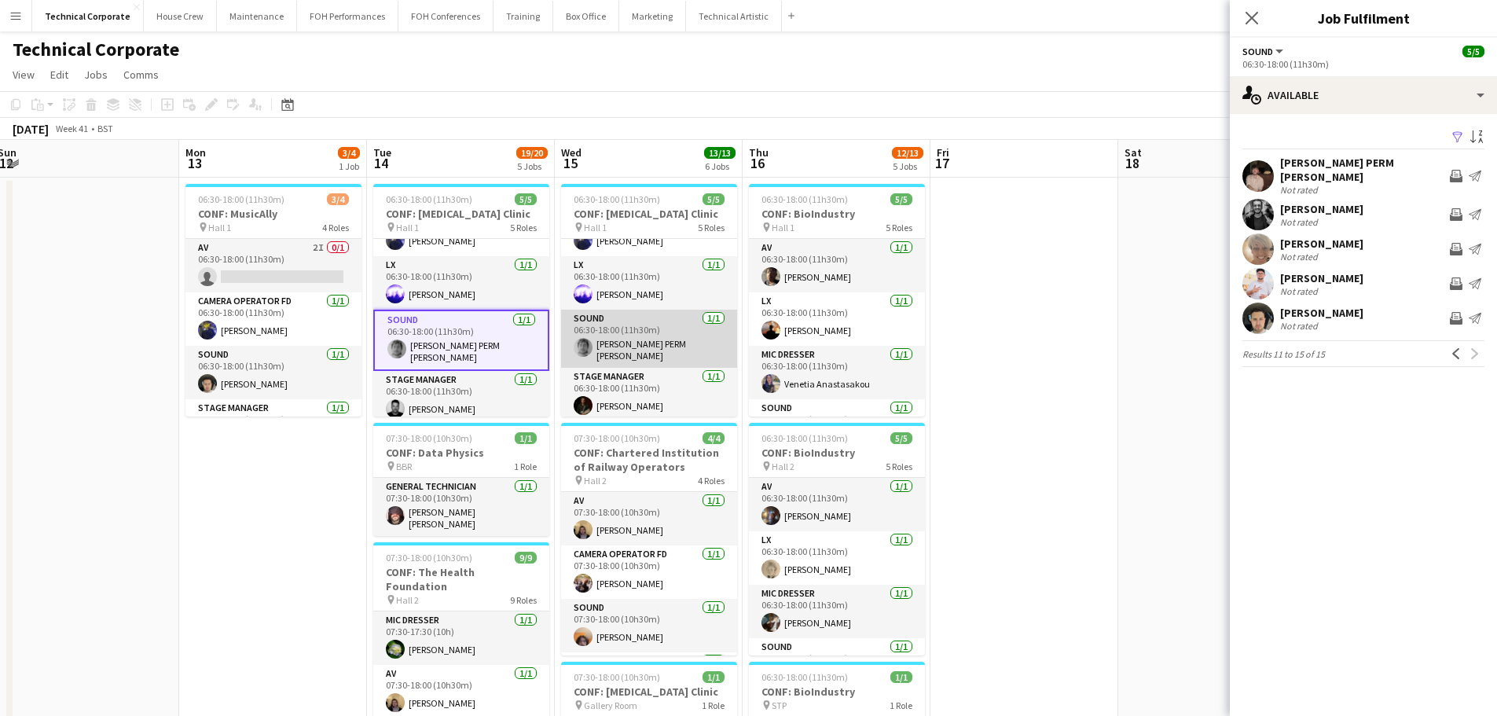
click at [644, 334] on app-card-role "Sound 1/1 06:30-18:00 (11h30m) Dara PERM Hughes" at bounding box center [649, 339] width 176 height 58
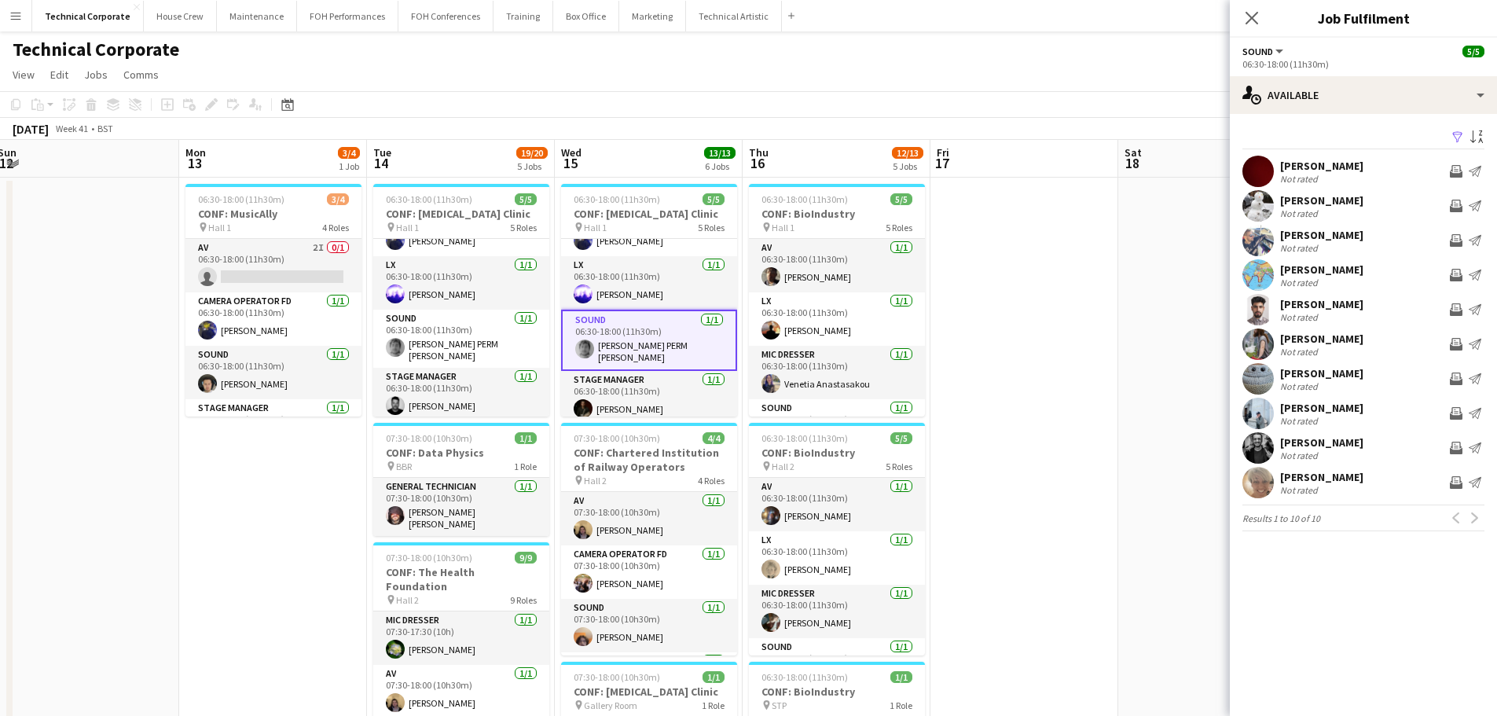
click at [1477, 519] on div "Previous Next" at bounding box center [1466, 518] width 38 height 19
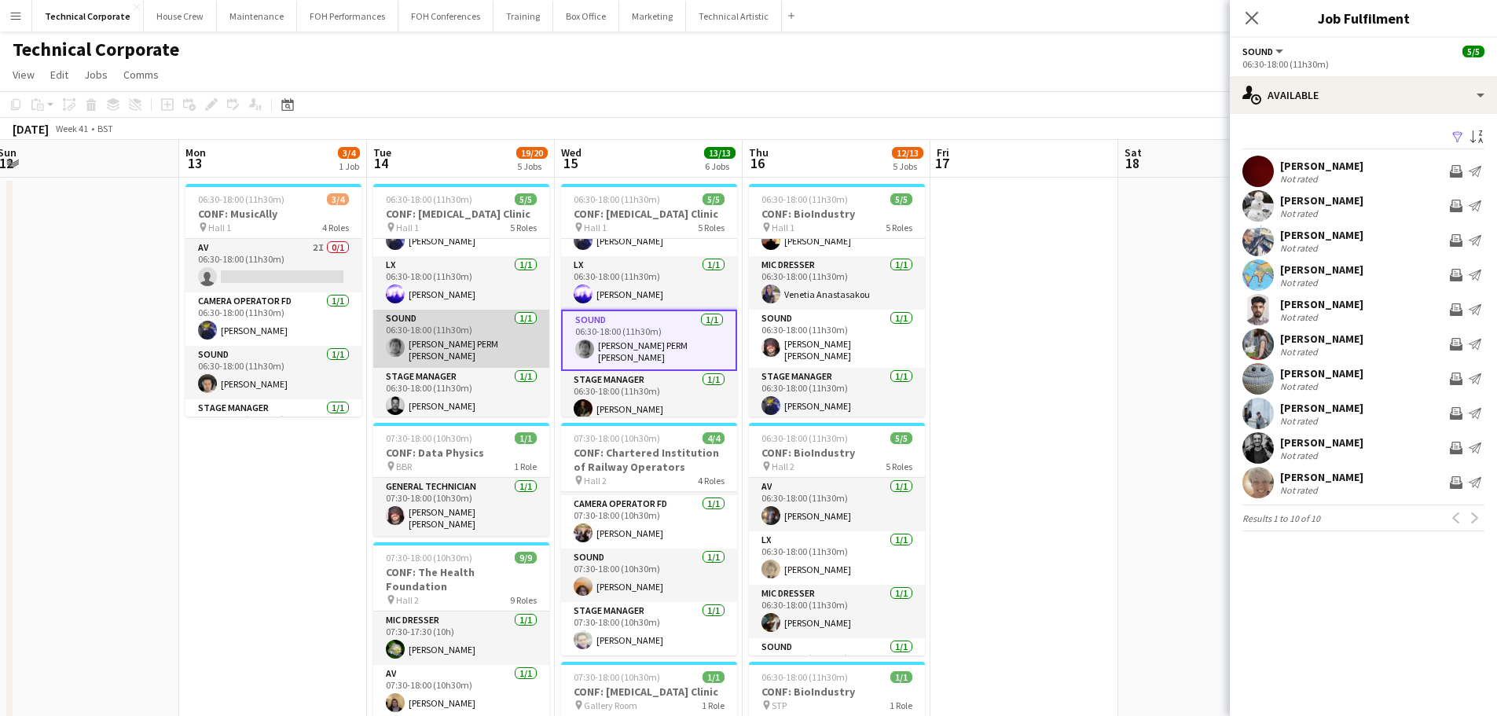
click at [426, 341] on app-card-role "Sound 1/1 06:30-18:00 (11h30m) Dara PERM Hughes" at bounding box center [461, 339] width 176 height 58
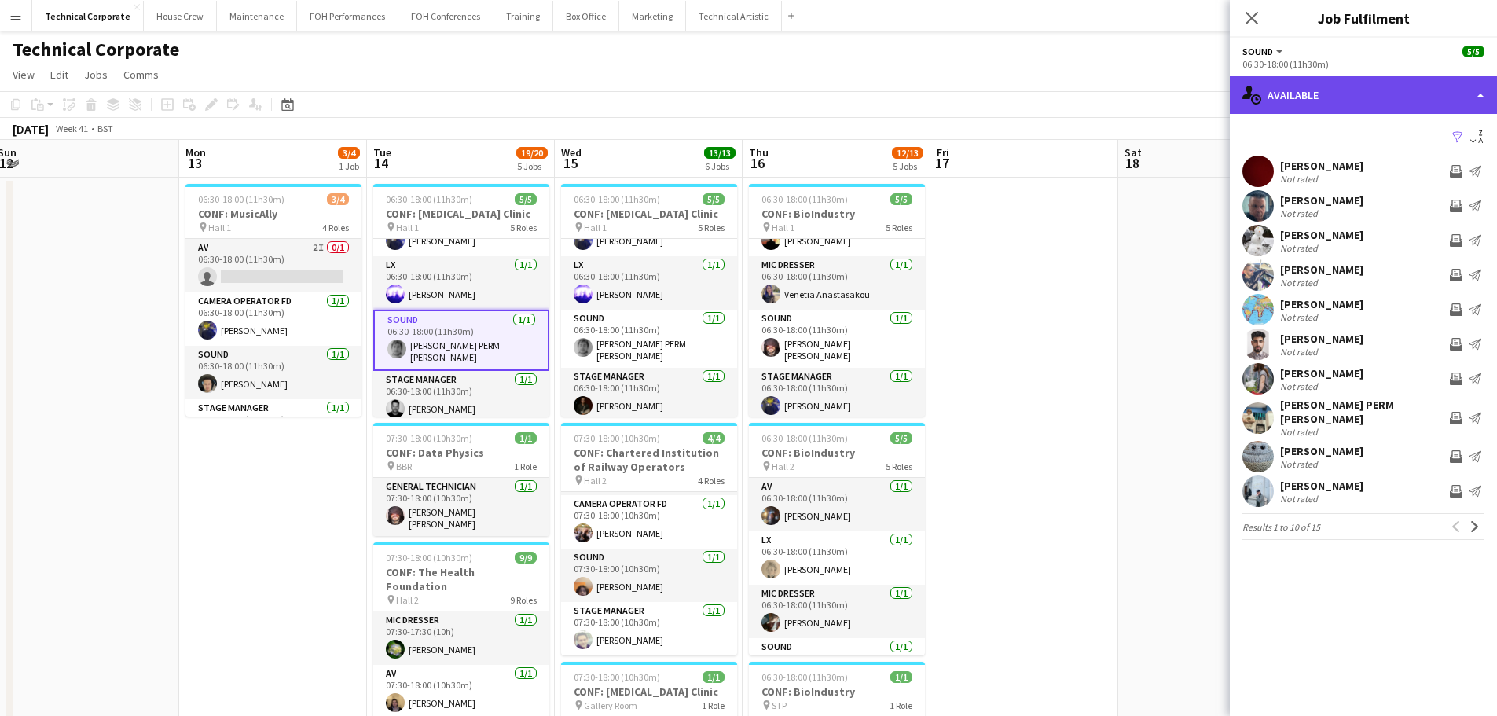
click at [1377, 112] on div "single-neutral-actions-upload Available" at bounding box center [1363, 95] width 267 height 38
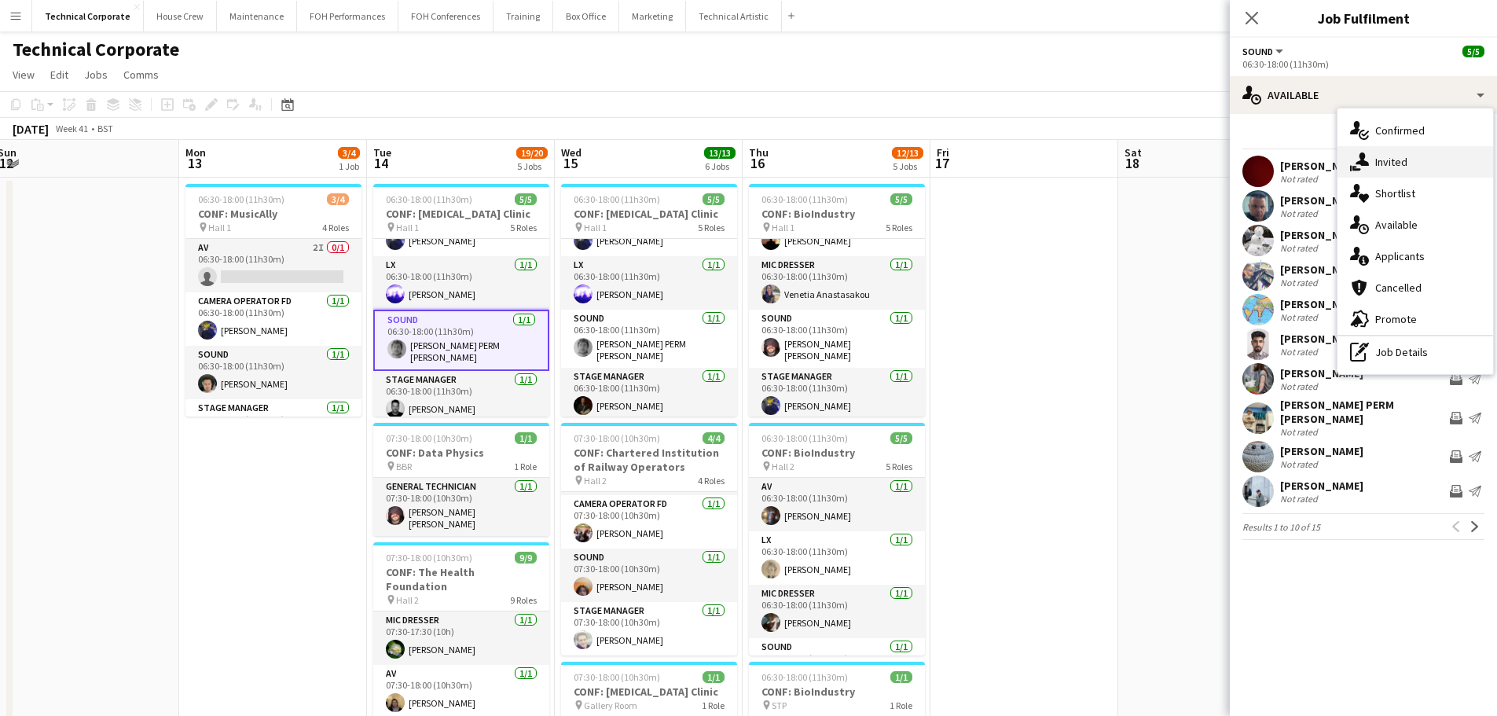
click at [1399, 152] on div "single-neutral-actions-share-1 Invited" at bounding box center [1416, 161] width 156 height 31
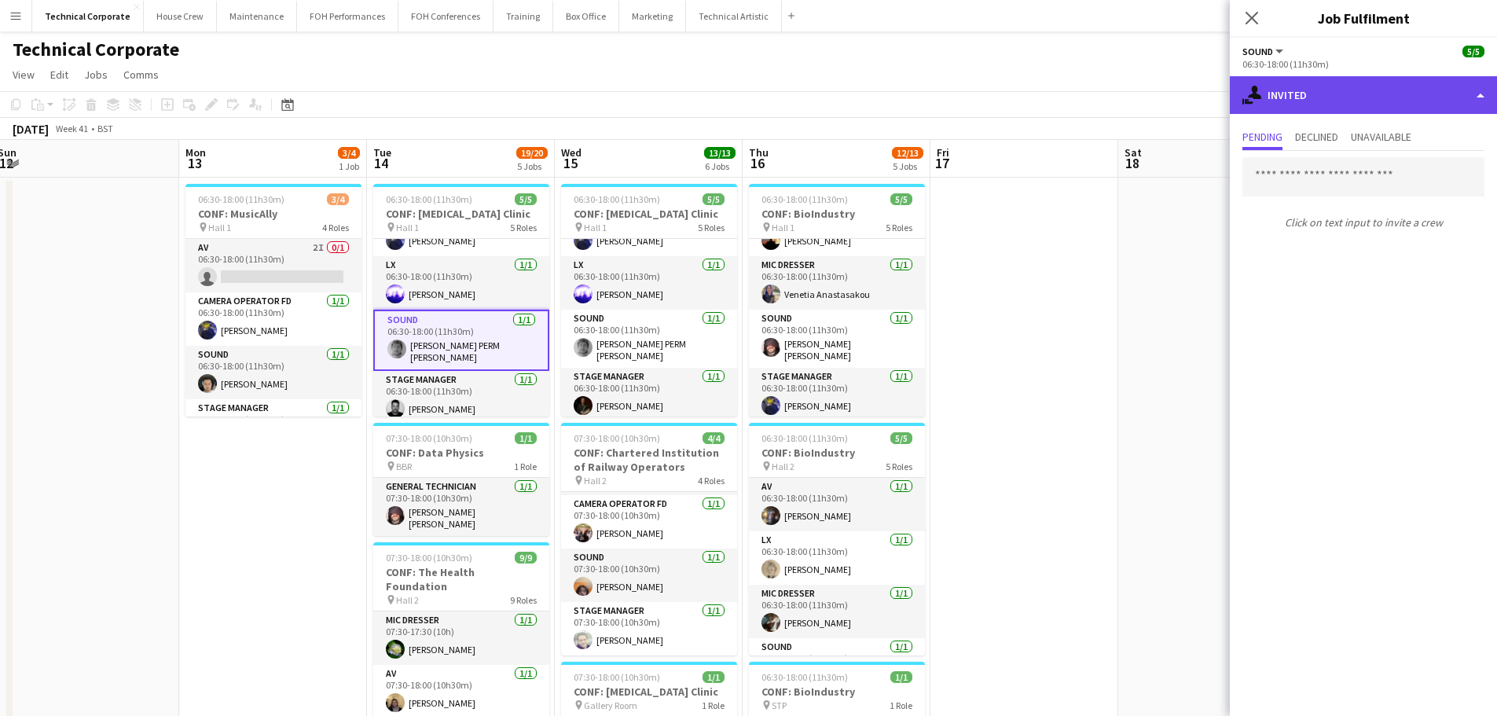
click at [1299, 91] on div "single-neutral-actions-share-1 Invited" at bounding box center [1363, 95] width 267 height 38
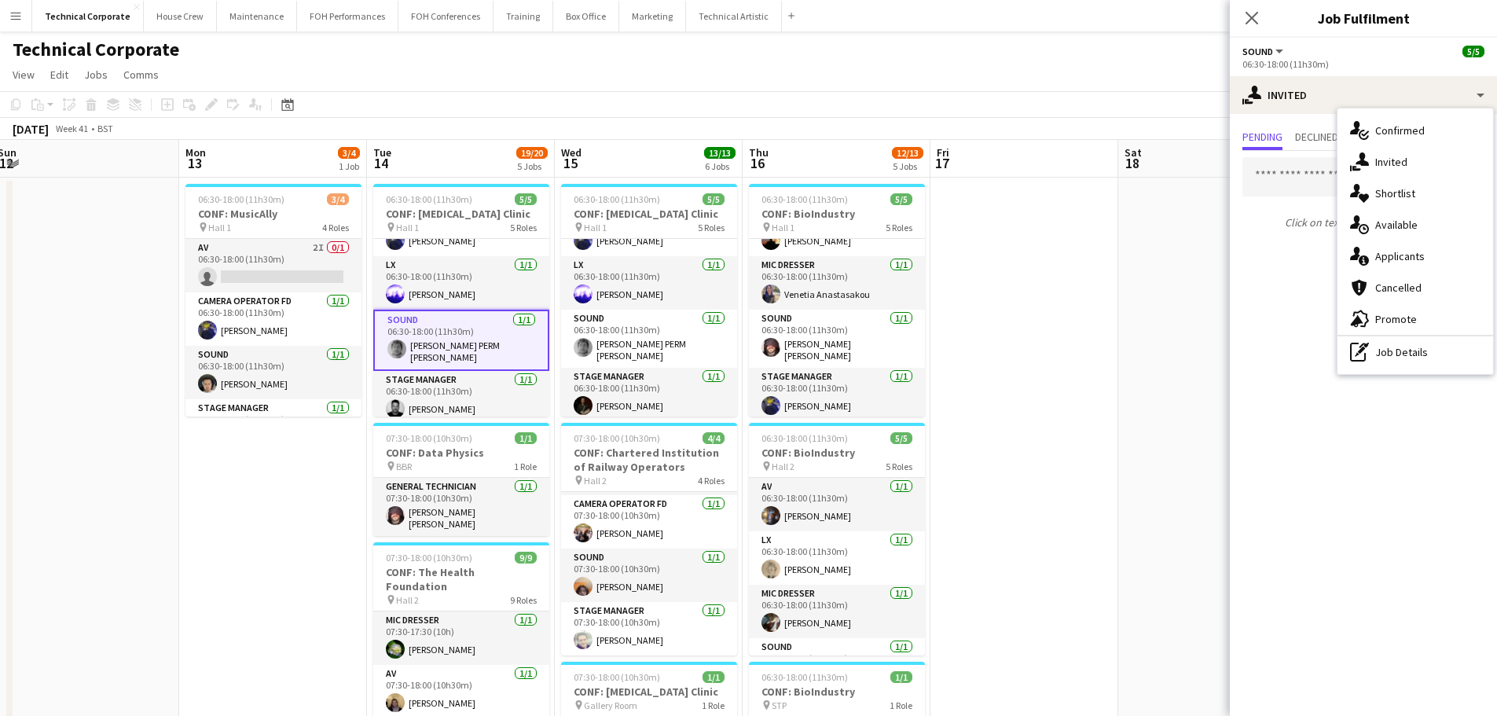
drag, startPoint x: 1387, startPoint y: 118, endPoint x: 1395, endPoint y: 128, distance: 12.9
click at [1388, 118] on div "single-neutral-actions-check-2 Confirmed" at bounding box center [1416, 130] width 156 height 31
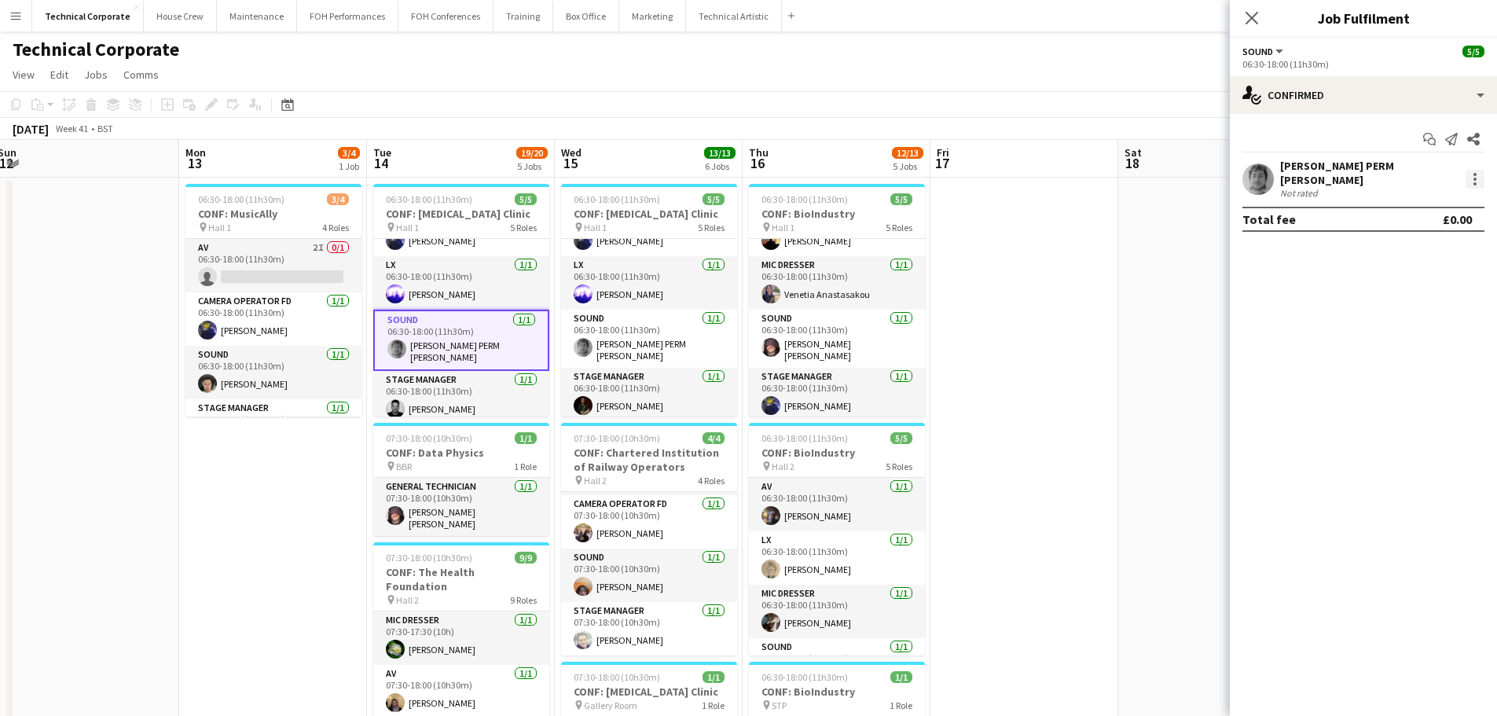
click at [1469, 172] on div at bounding box center [1475, 179] width 19 height 19
click at [1417, 248] on span "Switch crew" at bounding box center [1423, 241] width 97 height 14
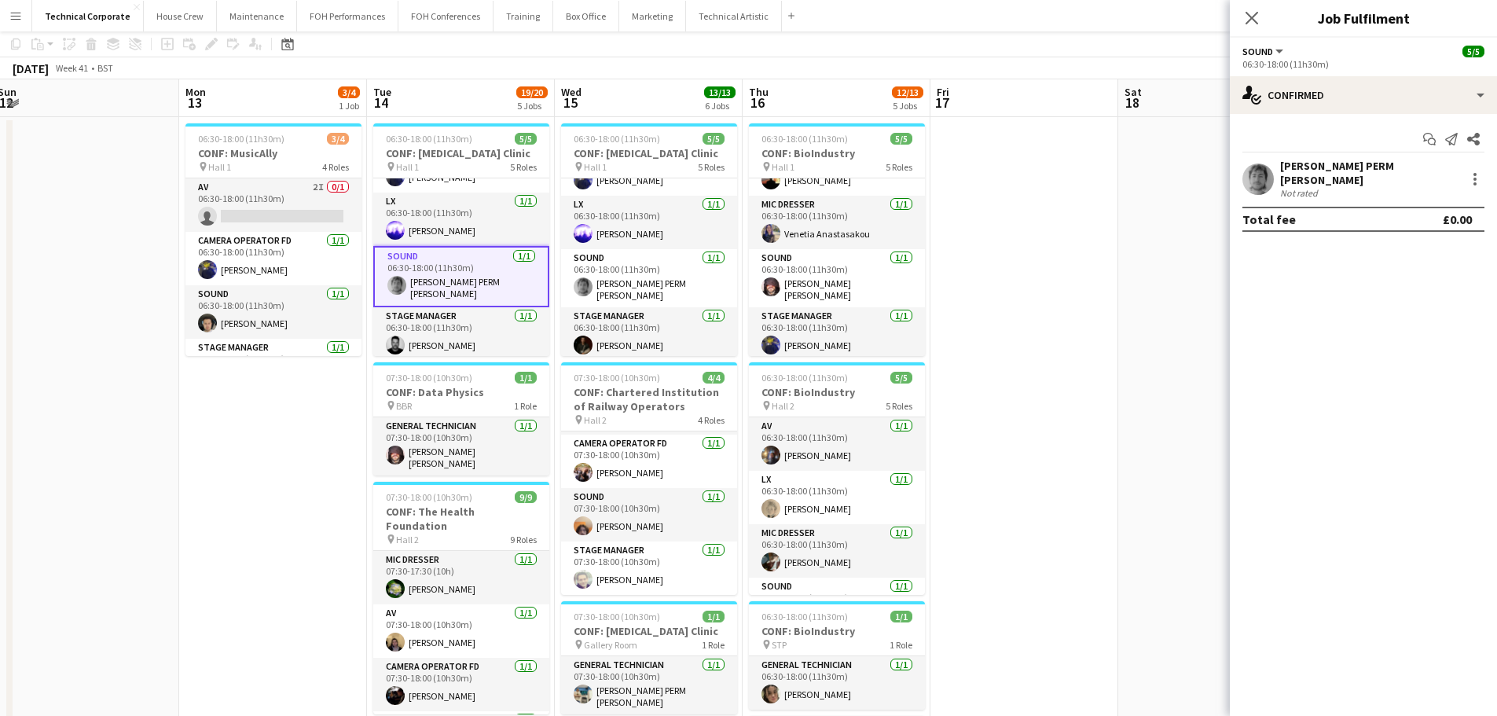
scroll to position [314, 0]
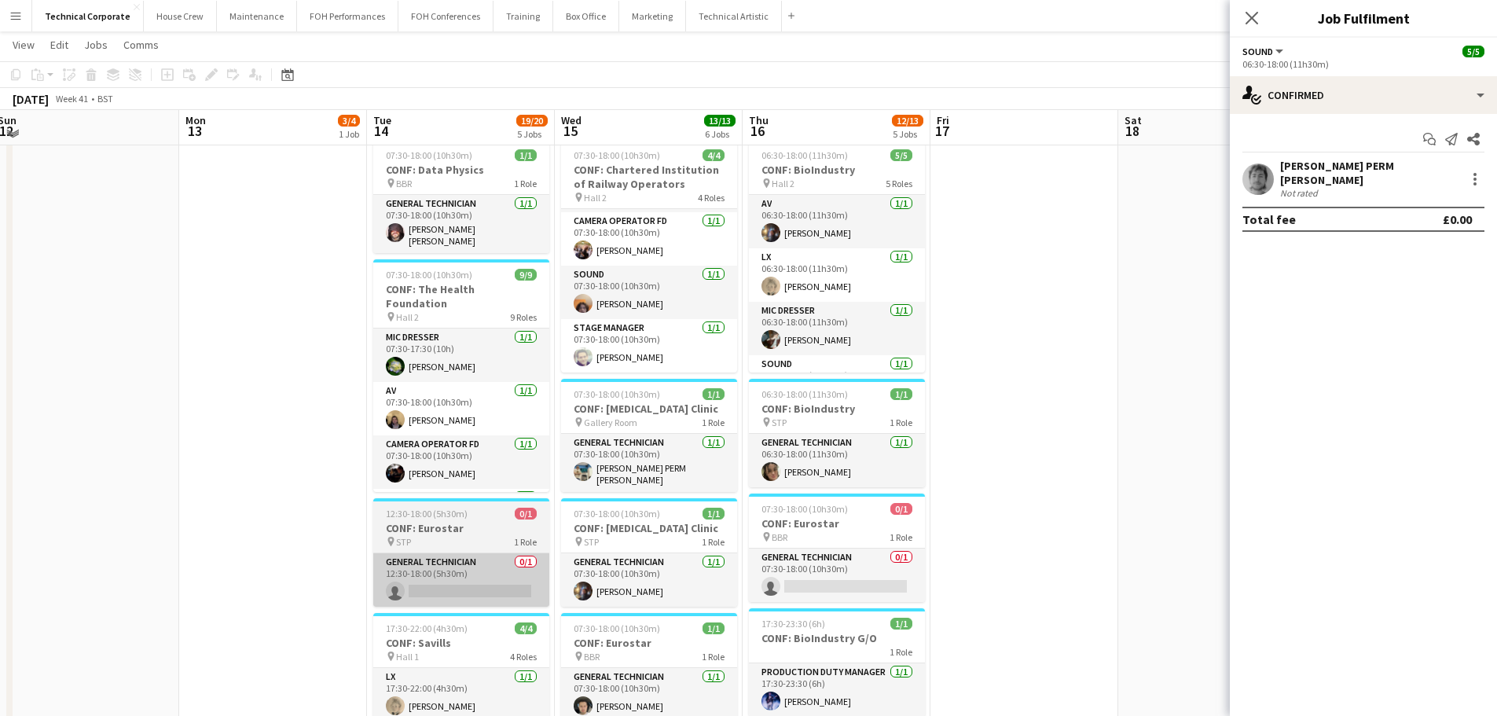
click at [417, 562] on app-card-role "General Technician 0/1 12:30-18:00 (5h30m) single-neutral-actions" at bounding box center [461, 579] width 176 height 53
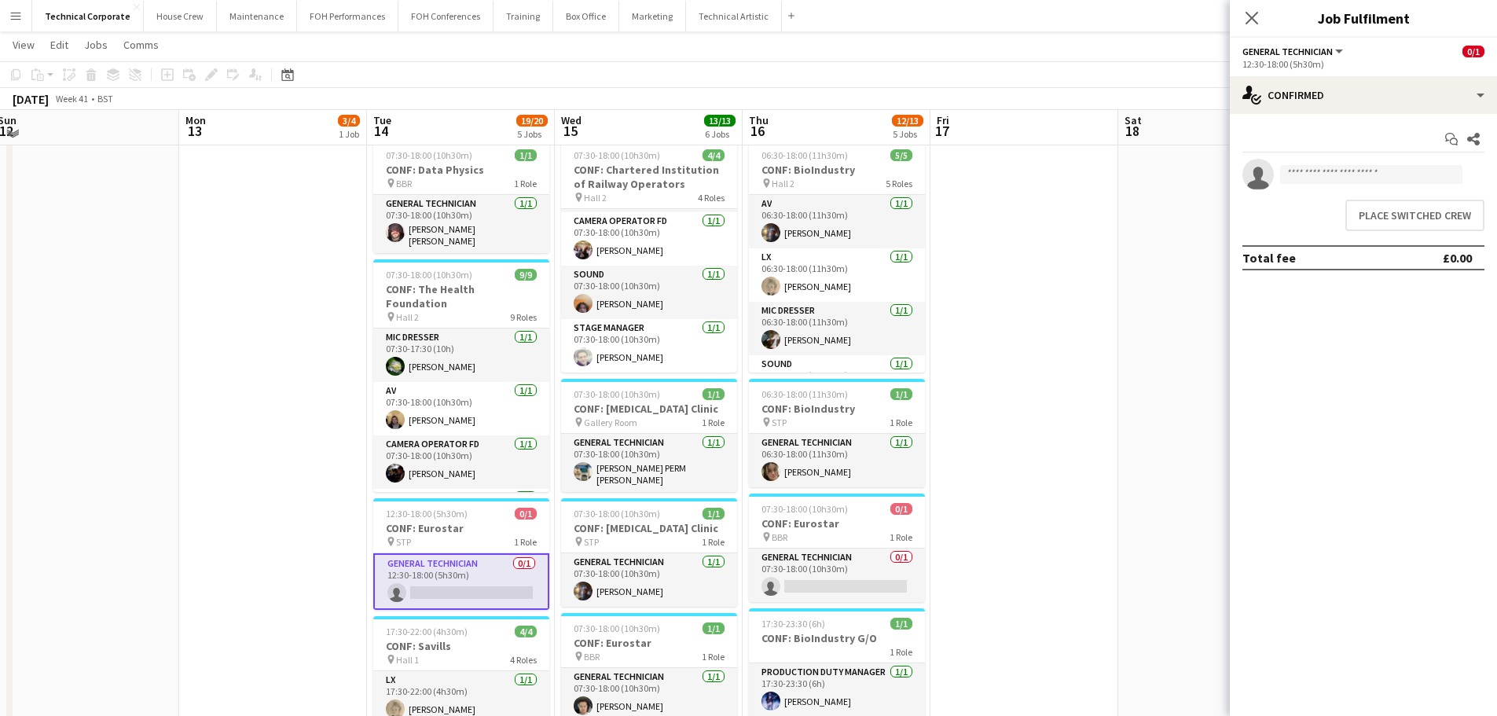
scroll to position [90, 0]
click at [1378, 228] on button "Place switched crew" at bounding box center [1415, 215] width 139 height 31
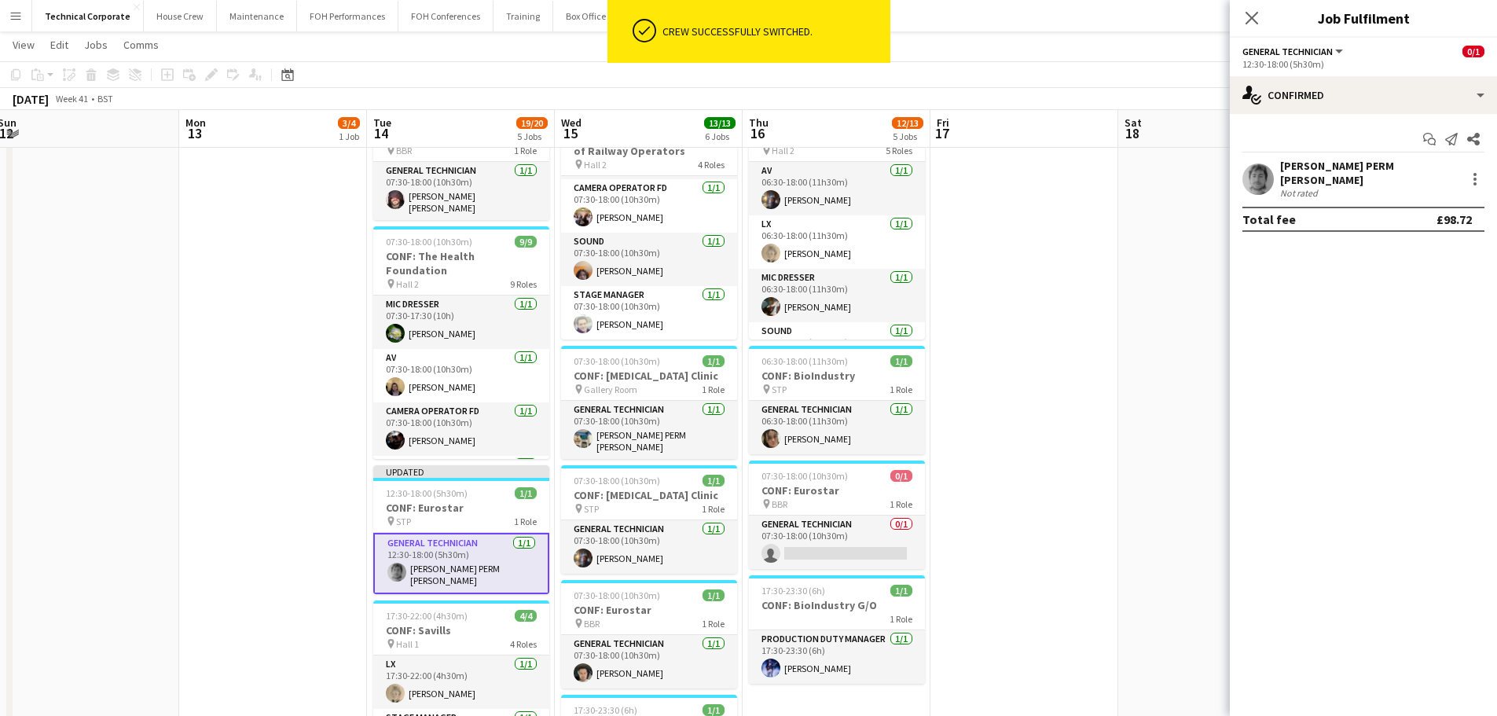
scroll to position [93, 0]
click at [881, 538] on app-card-role "General Technician 0/1 07:30-18:00 (10h30m) single-neutral-actions" at bounding box center [837, 542] width 176 height 53
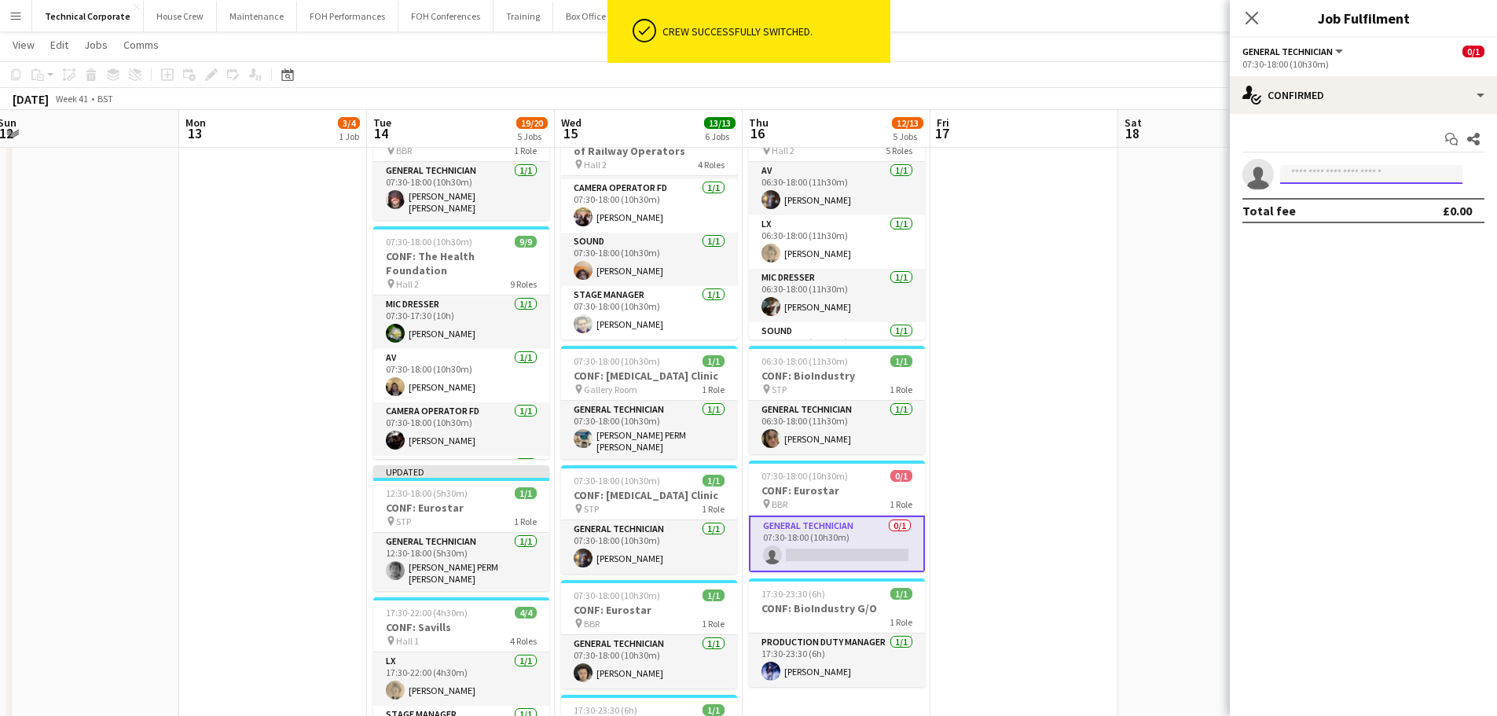
click at [1343, 171] on input at bounding box center [1371, 174] width 182 height 19
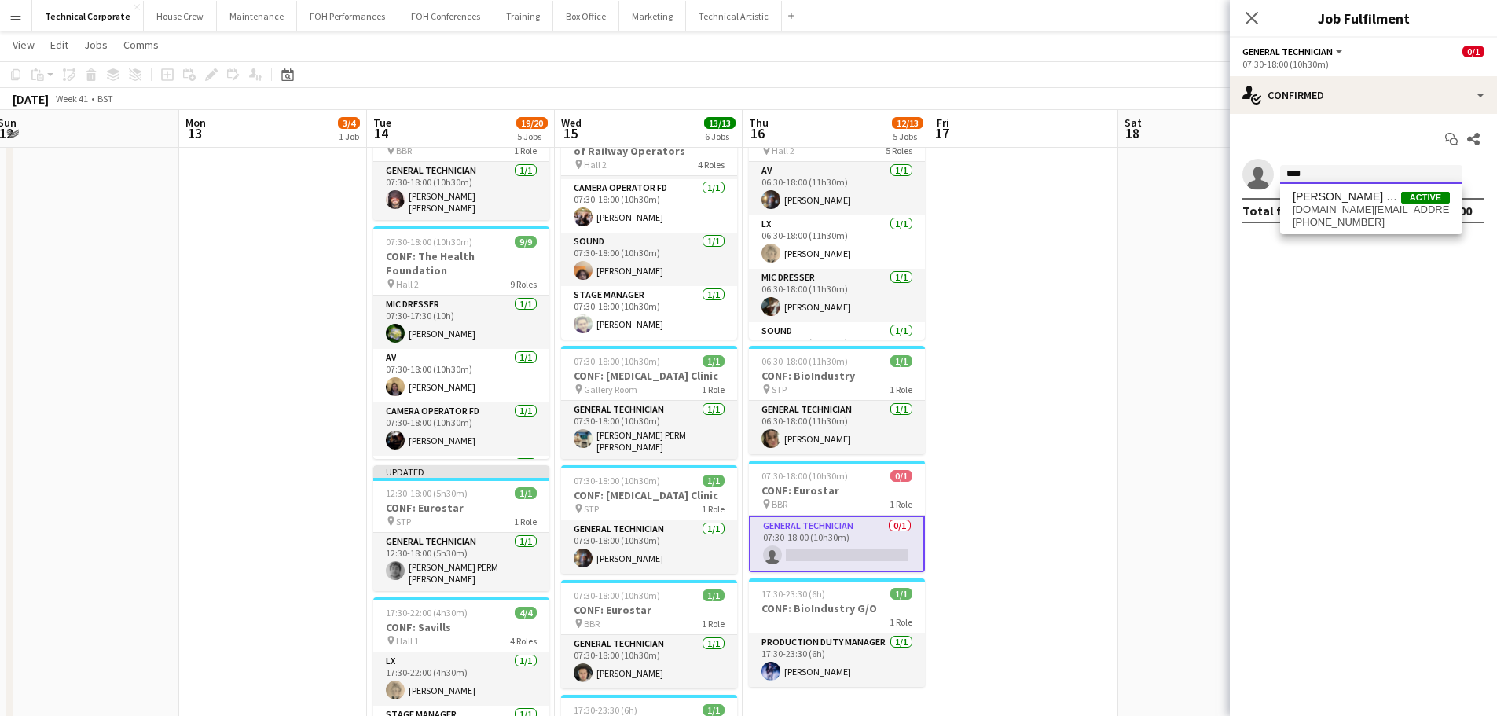
type input "****"
click at [1350, 187] on div "Dara PERM Hughes Active dara.hughes@kingsplace.co.uk +447868037332" at bounding box center [1371, 209] width 182 height 50
click at [1342, 193] on span "[PERSON_NAME] PERM [PERSON_NAME]" at bounding box center [1347, 196] width 108 height 13
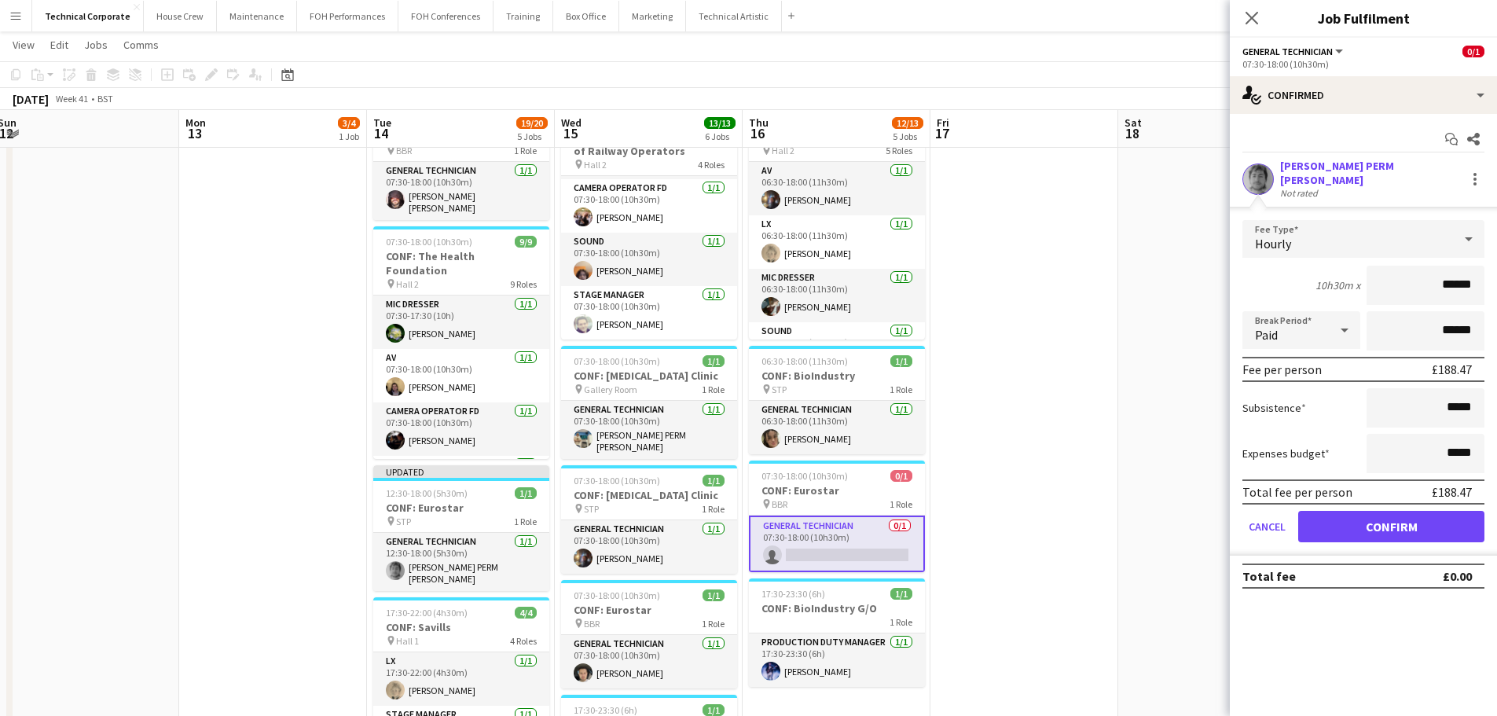
click at [1381, 502] on form "Fee Type Hourly 10h30m x ****** Break Period Paid ****** Fee per person £188.47…" at bounding box center [1363, 388] width 267 height 336
click at [1381, 511] on button "Confirm" at bounding box center [1392, 526] width 186 height 31
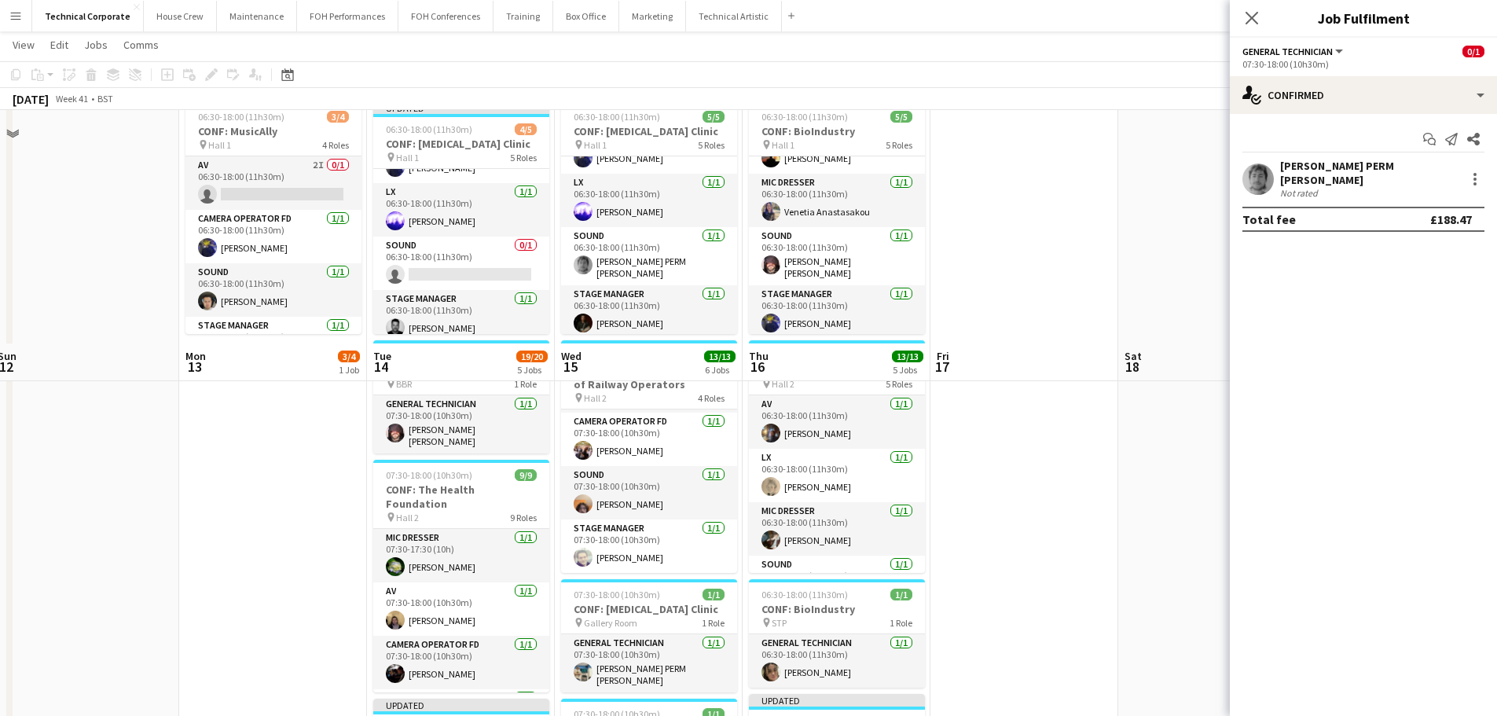
scroll to position [0, 0]
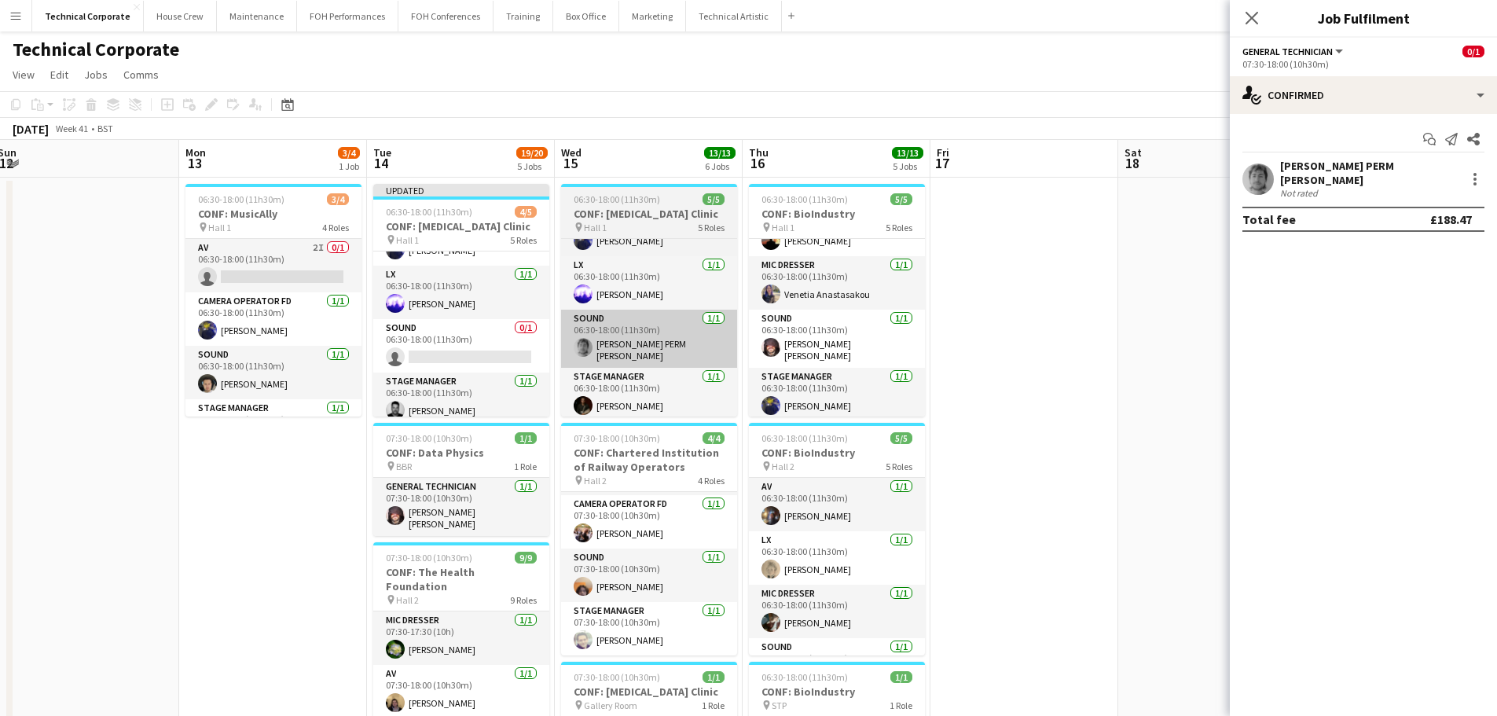
click at [626, 346] on app-card-role "Sound 1/1 06:30-18:00 (11h30m) Dara PERM Hughes" at bounding box center [649, 339] width 176 height 58
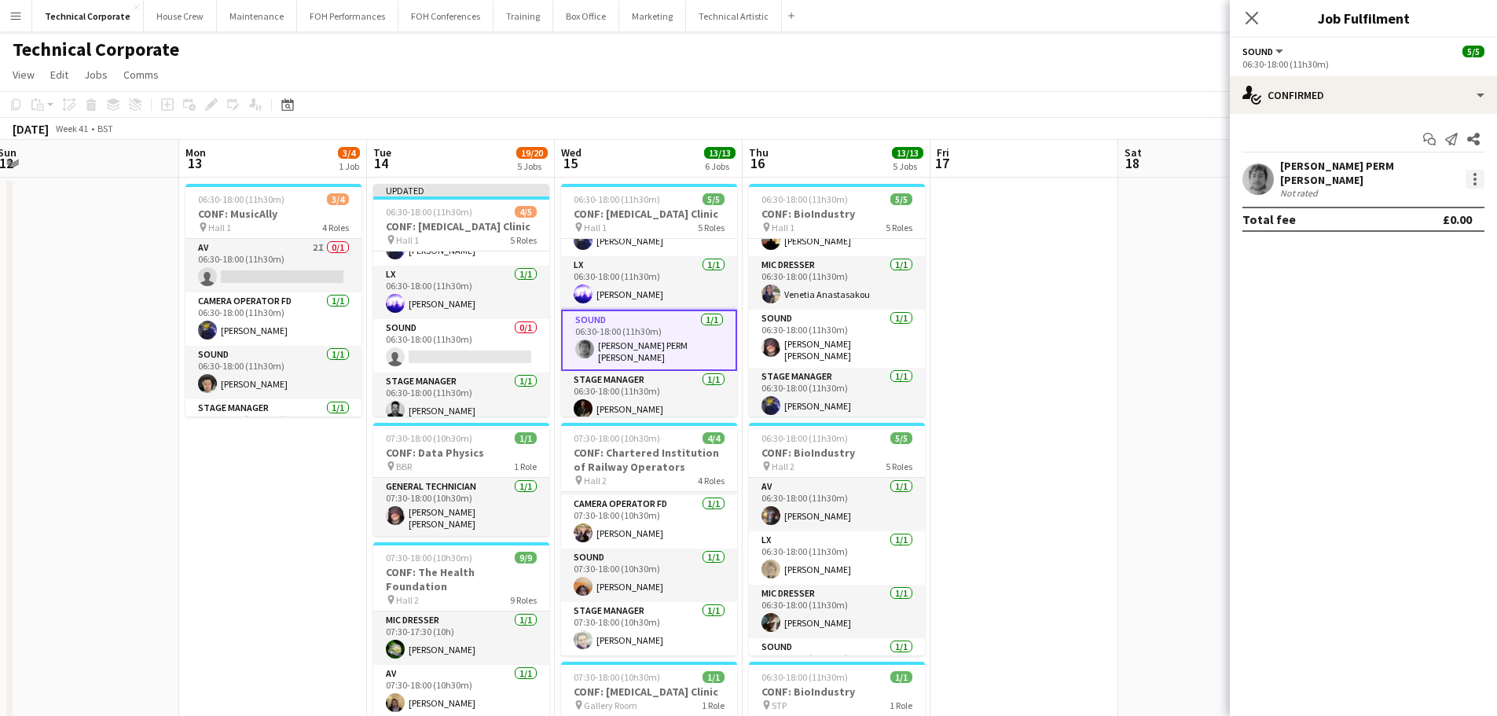
click at [1469, 175] on div at bounding box center [1475, 179] width 19 height 19
click at [1398, 341] on button "Remove" at bounding box center [1423, 355] width 123 height 38
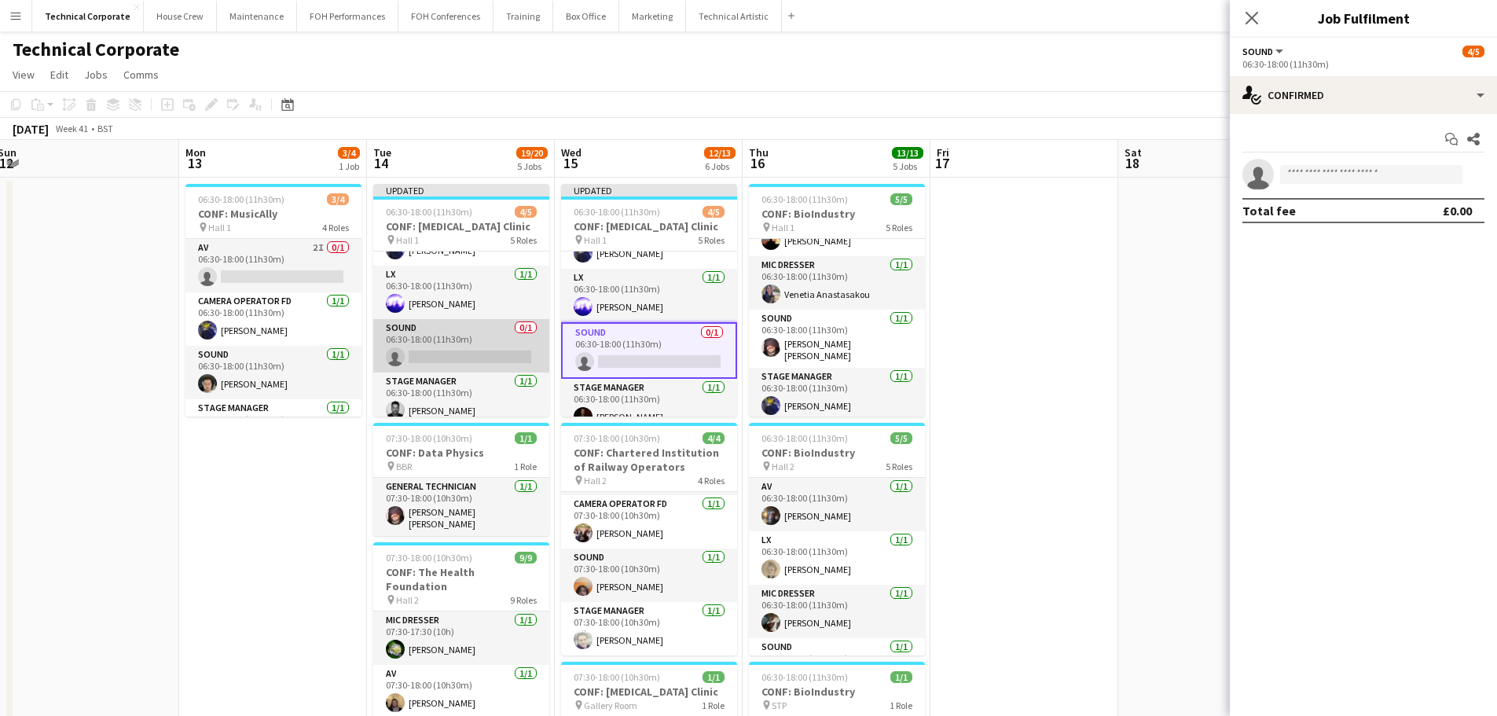
click at [486, 336] on app-card-role "Sound 0/1 06:30-18:00 (11h30m) single-neutral-actions" at bounding box center [461, 345] width 176 height 53
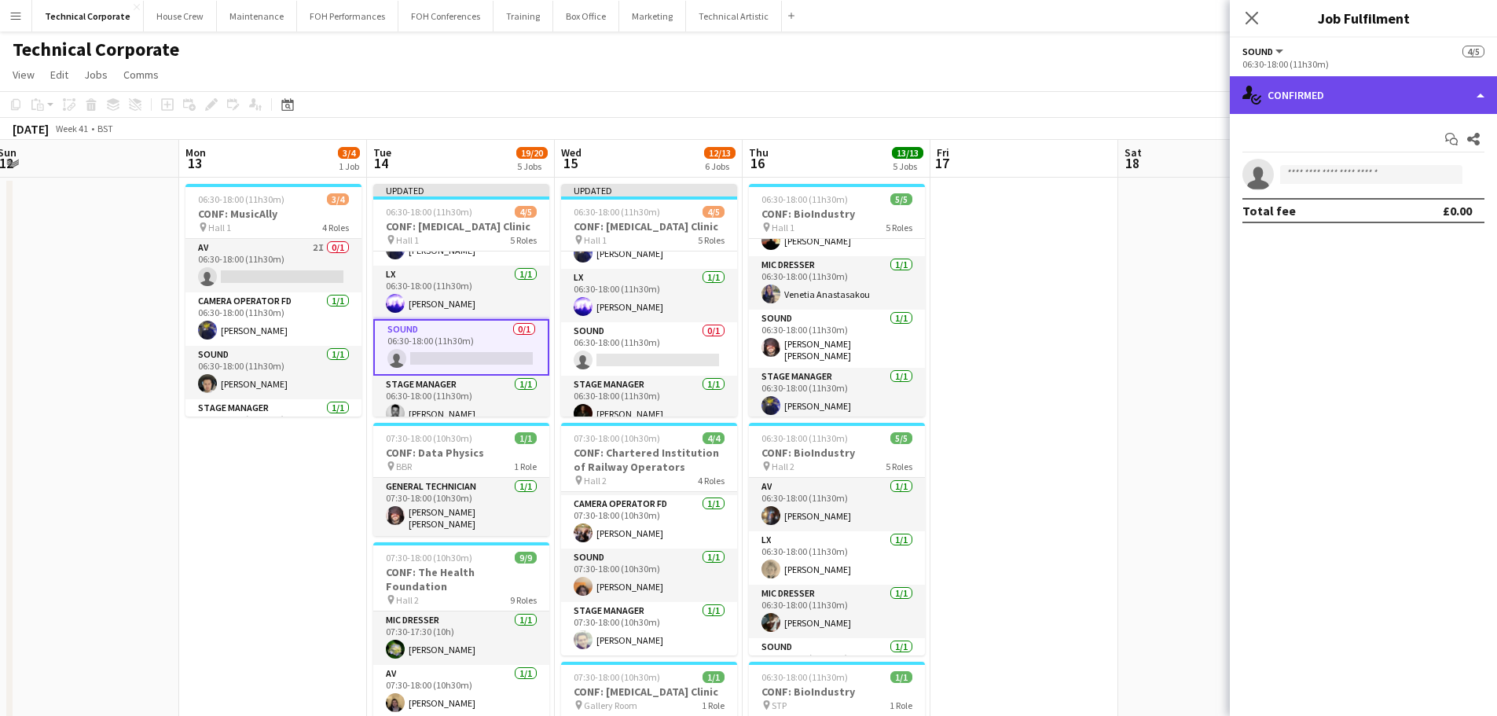
click at [1319, 112] on div "single-neutral-actions-check-2 Confirmed" at bounding box center [1363, 95] width 267 height 38
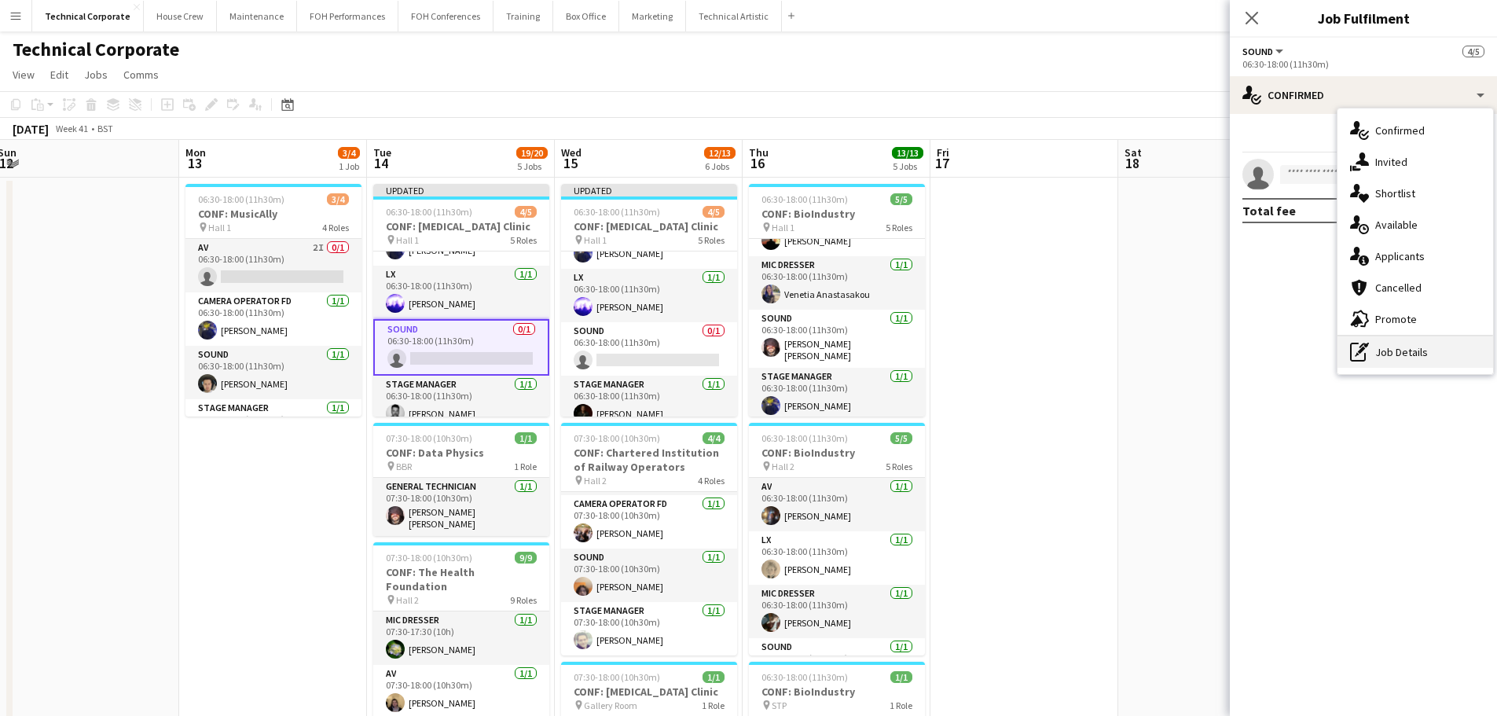
click at [1394, 362] on div "pen-write Job Details" at bounding box center [1416, 351] width 156 height 31
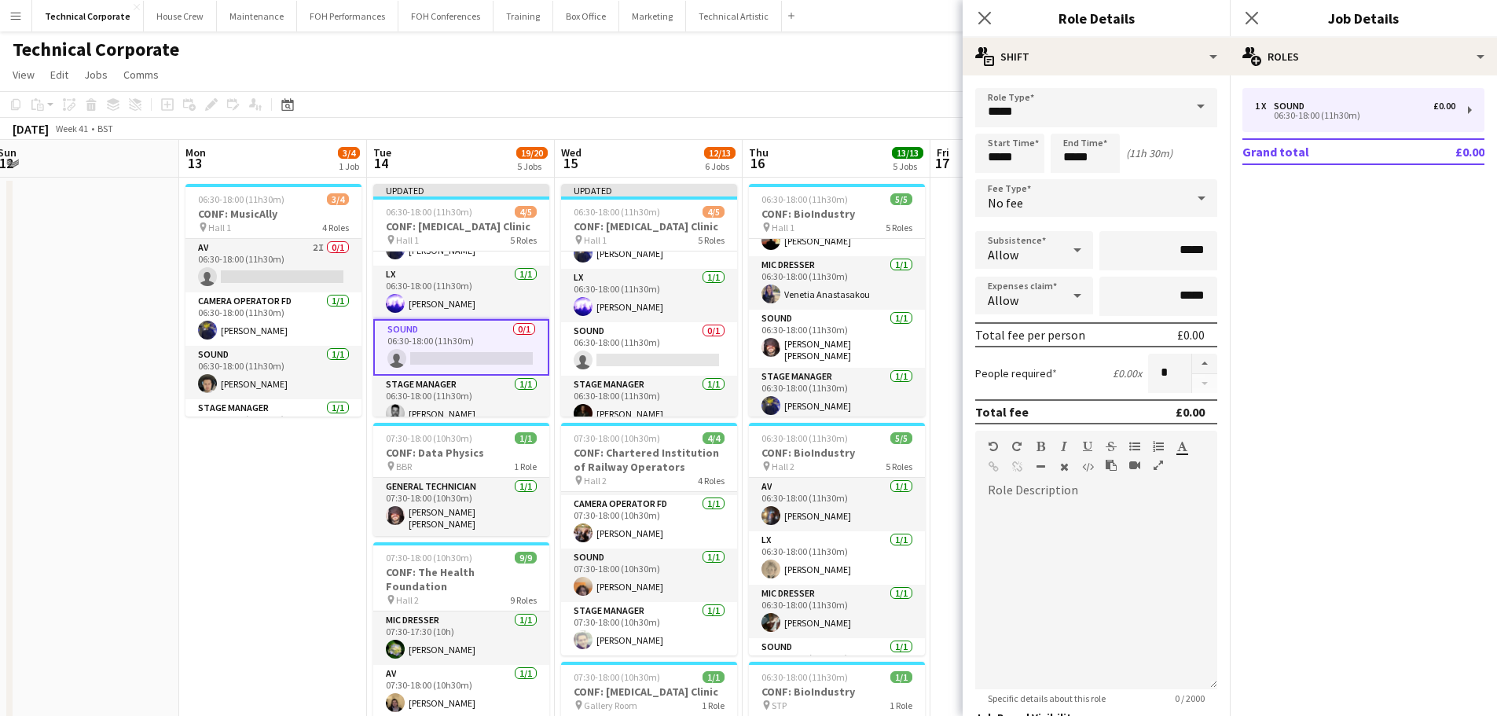
click at [1064, 208] on div "No fee" at bounding box center [1081, 198] width 211 height 38
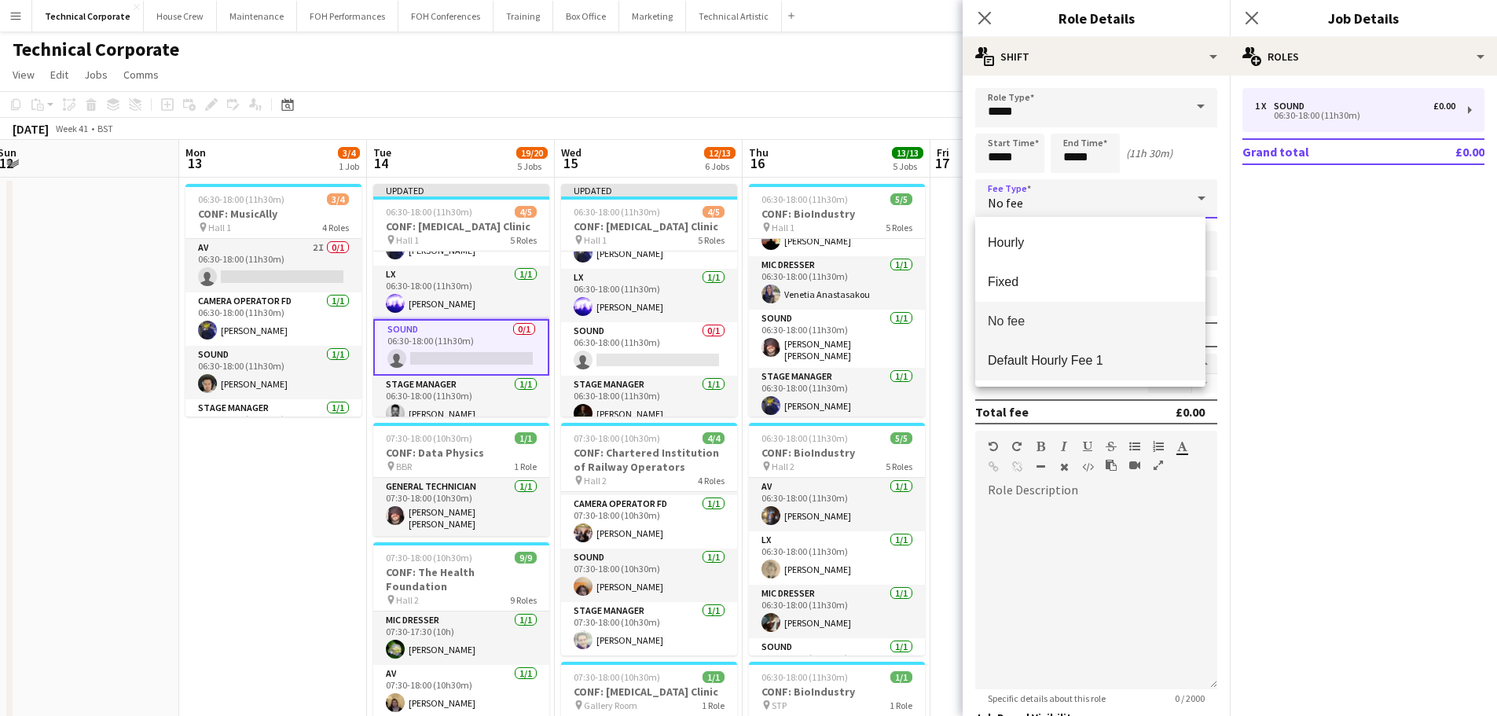
click at [1086, 363] on span "Default Hourly Fee 1" at bounding box center [1090, 360] width 205 height 15
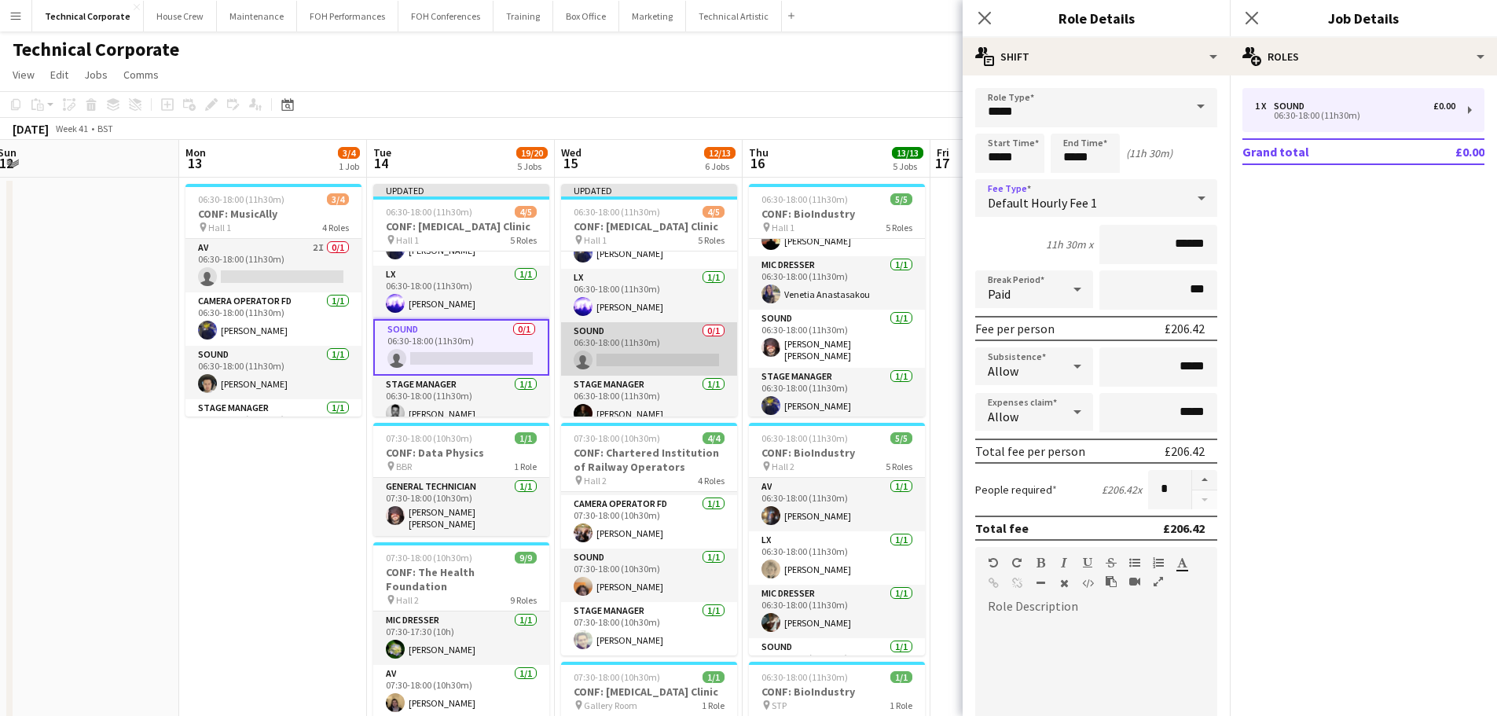
click at [623, 344] on app-card-role "Sound 0/1 06:30-18:00 (11h30m) single-neutral-actions" at bounding box center [649, 348] width 176 height 53
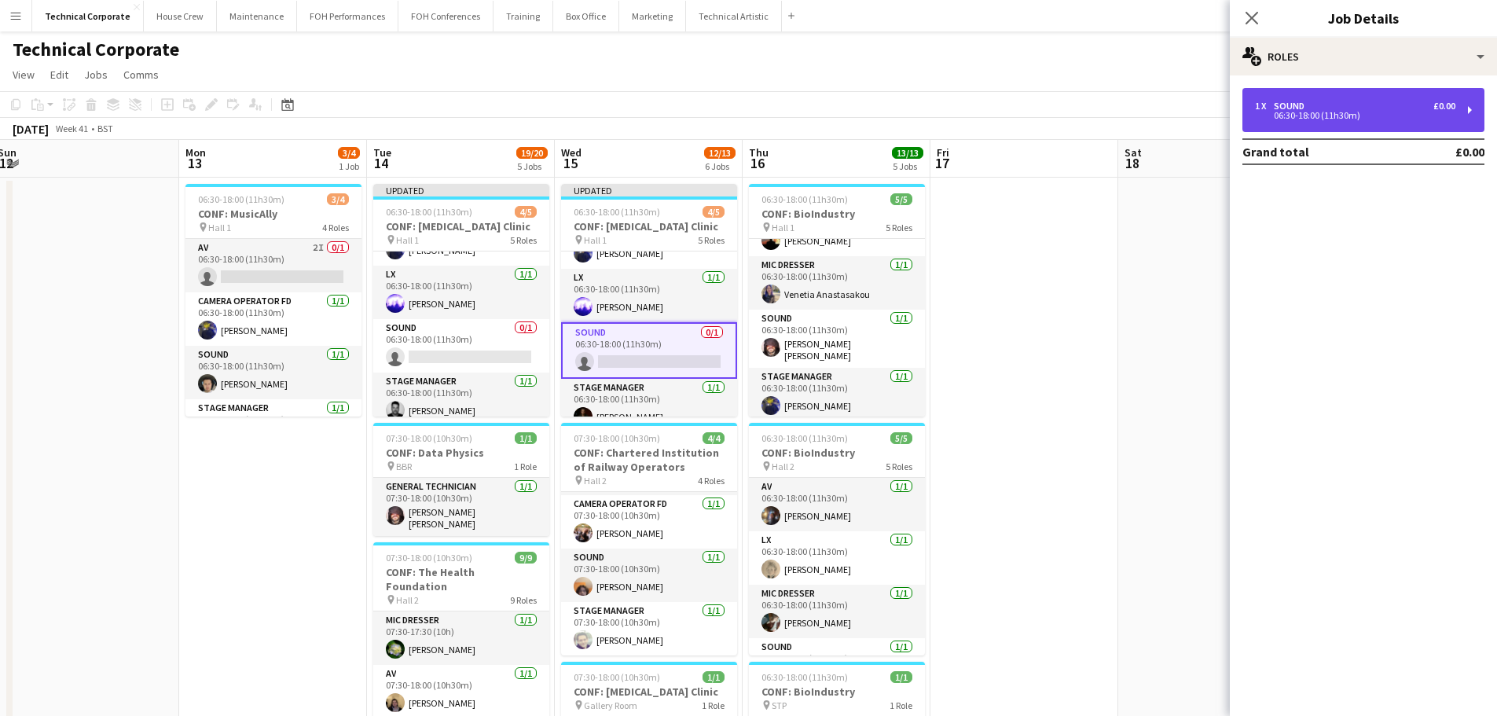
click at [1369, 89] on div "1 x Sound £0.00 06:30-18:00 (11h30m)" at bounding box center [1364, 110] width 242 height 44
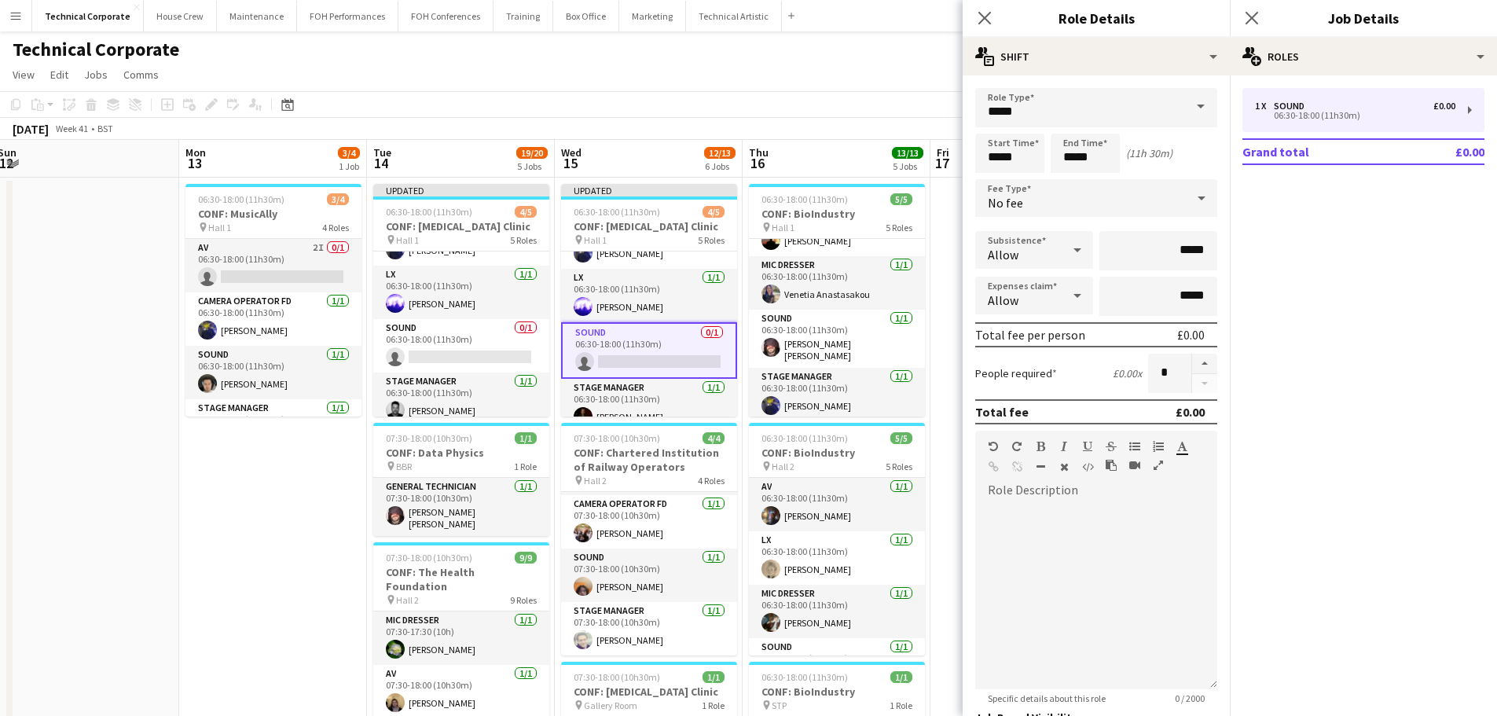
click at [1118, 212] on div "No fee" at bounding box center [1081, 198] width 211 height 38
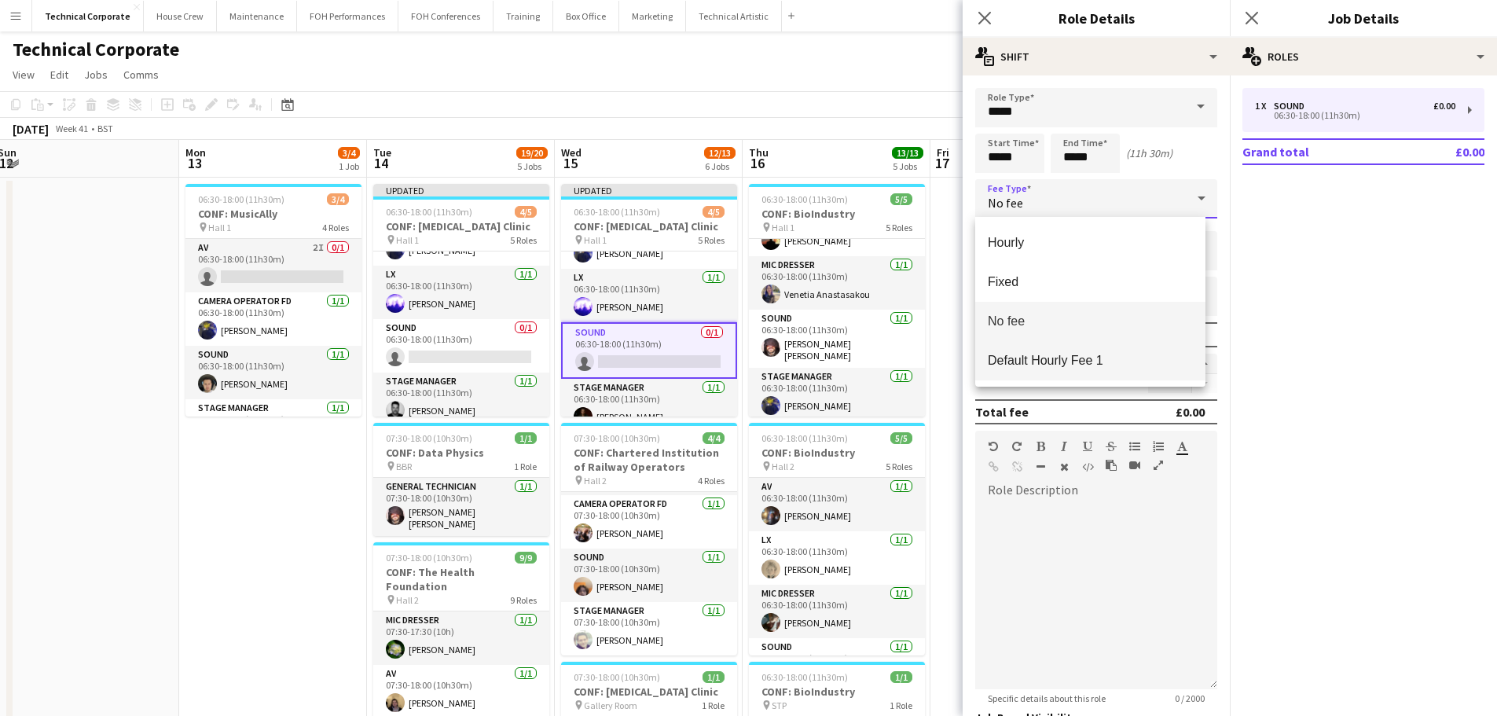
drag, startPoint x: 1081, startPoint y: 369, endPoint x: 1070, endPoint y: 369, distance: 11.0
click at [1078, 369] on mat-option "Default Hourly Fee 1" at bounding box center [1091, 360] width 230 height 39
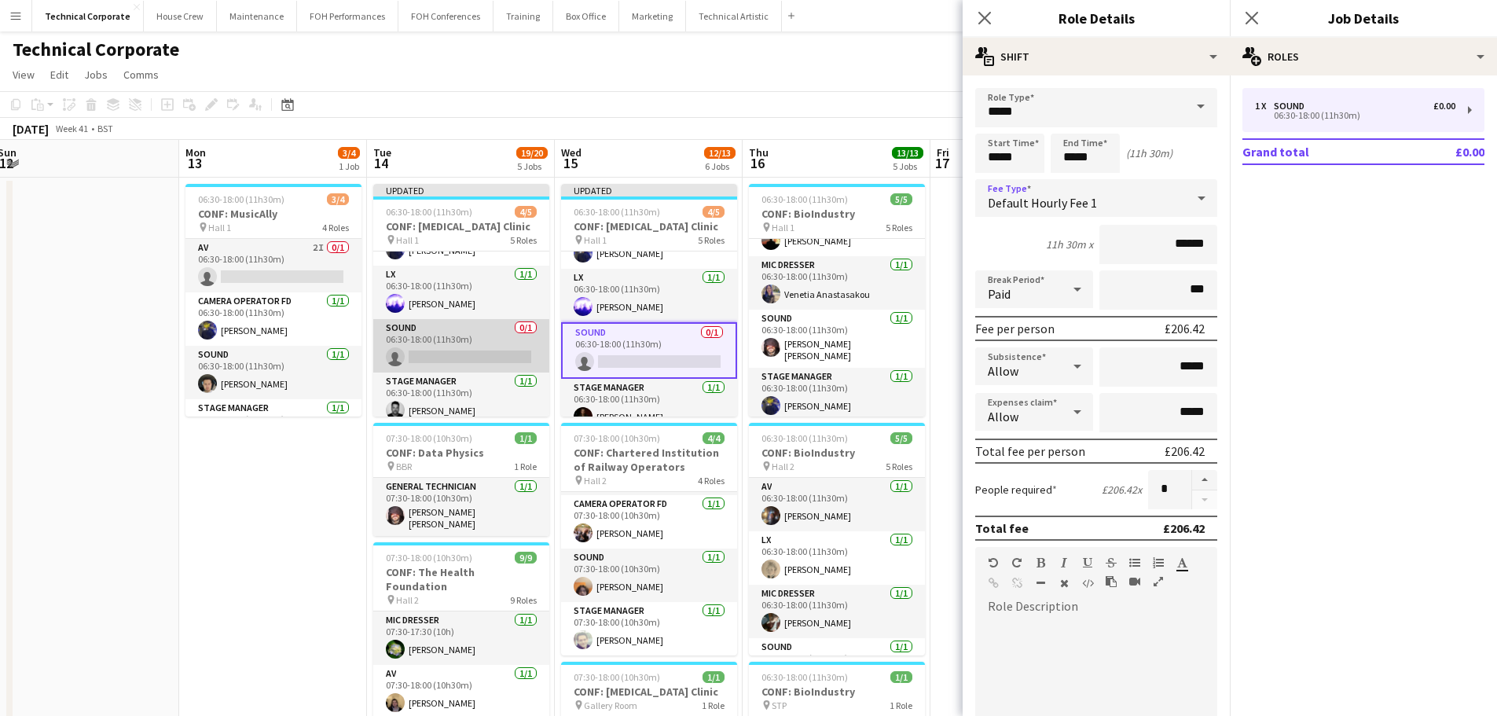
click at [447, 338] on app-card-role "Sound 0/1 06:30-18:00 (11h30m) single-neutral-actions" at bounding box center [461, 345] width 176 height 53
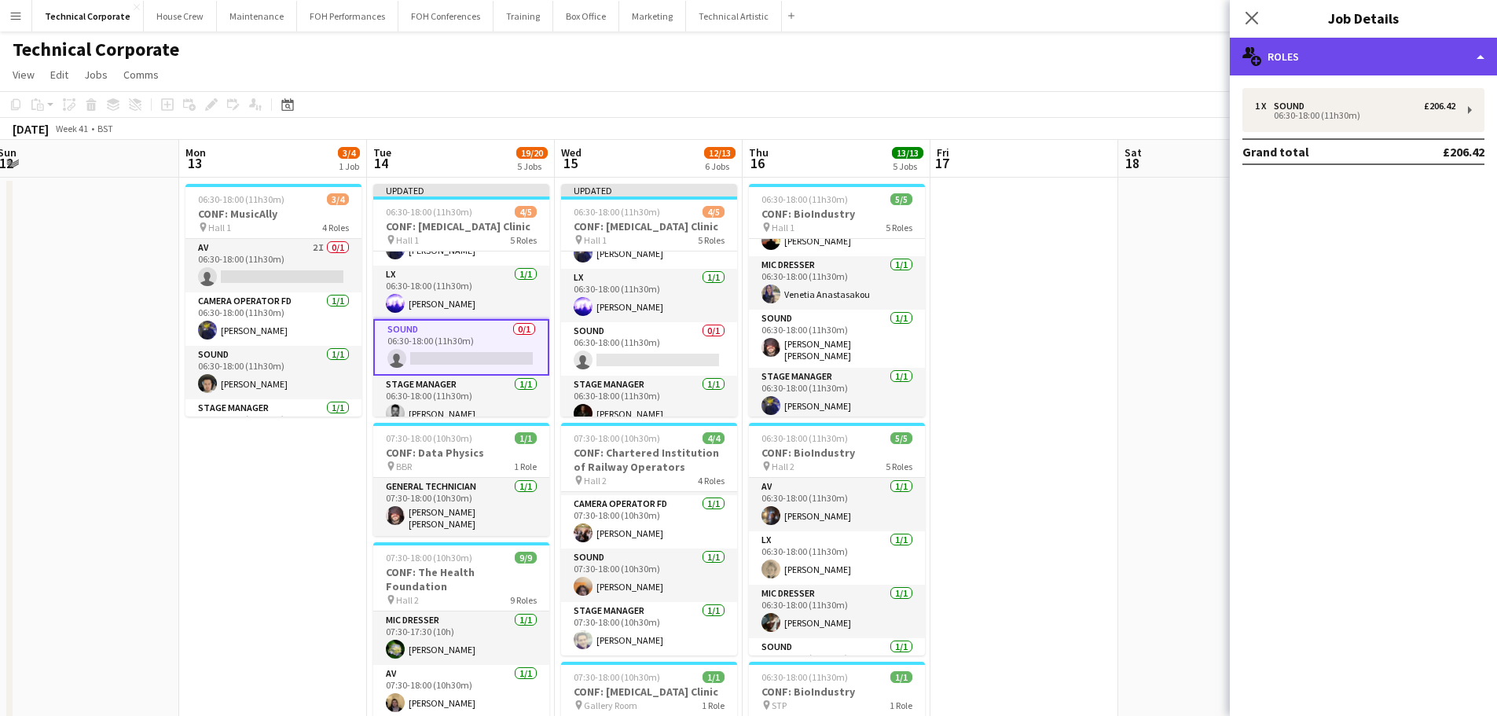
click at [1387, 46] on div "multiple-users-add Roles" at bounding box center [1363, 57] width 267 height 38
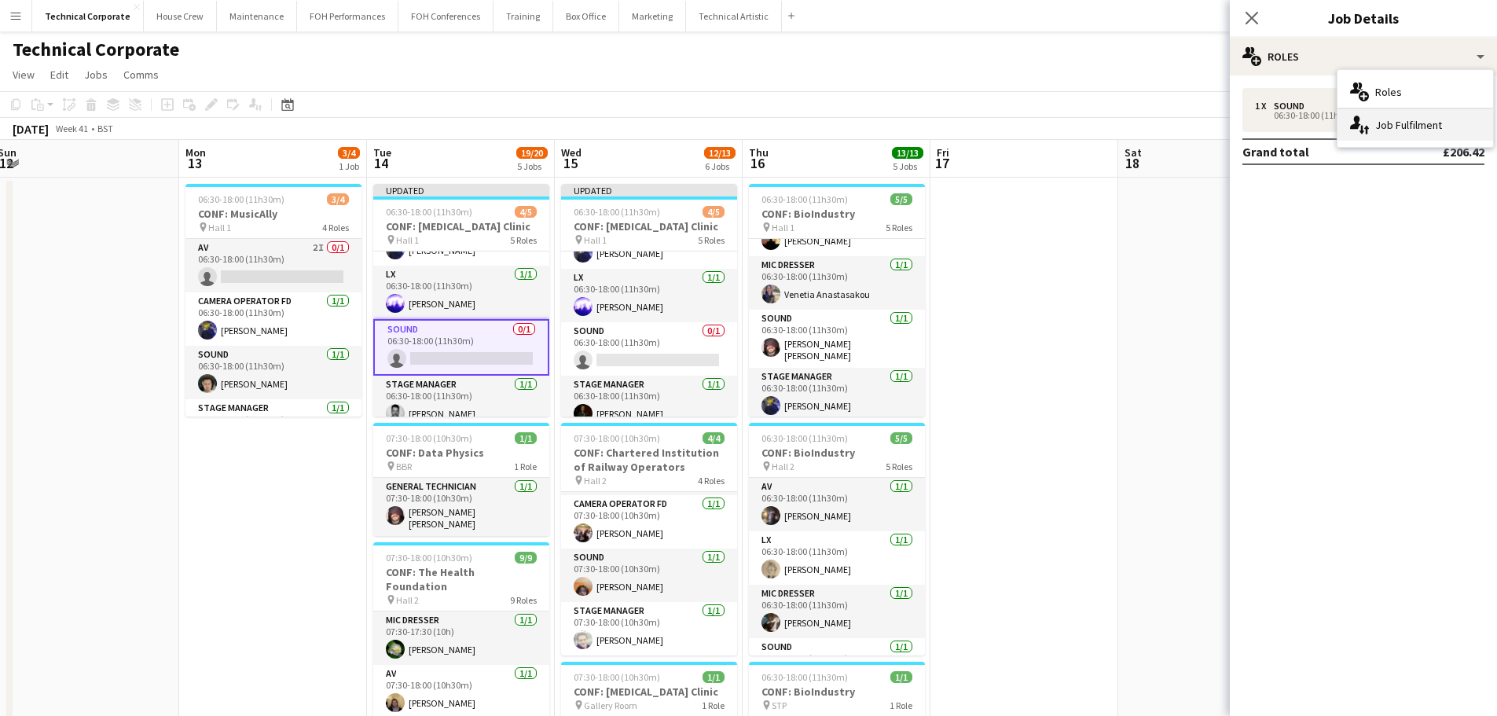
click at [1402, 121] on div "single-neutral-actions-up-down Job Fulfilment" at bounding box center [1416, 124] width 156 height 31
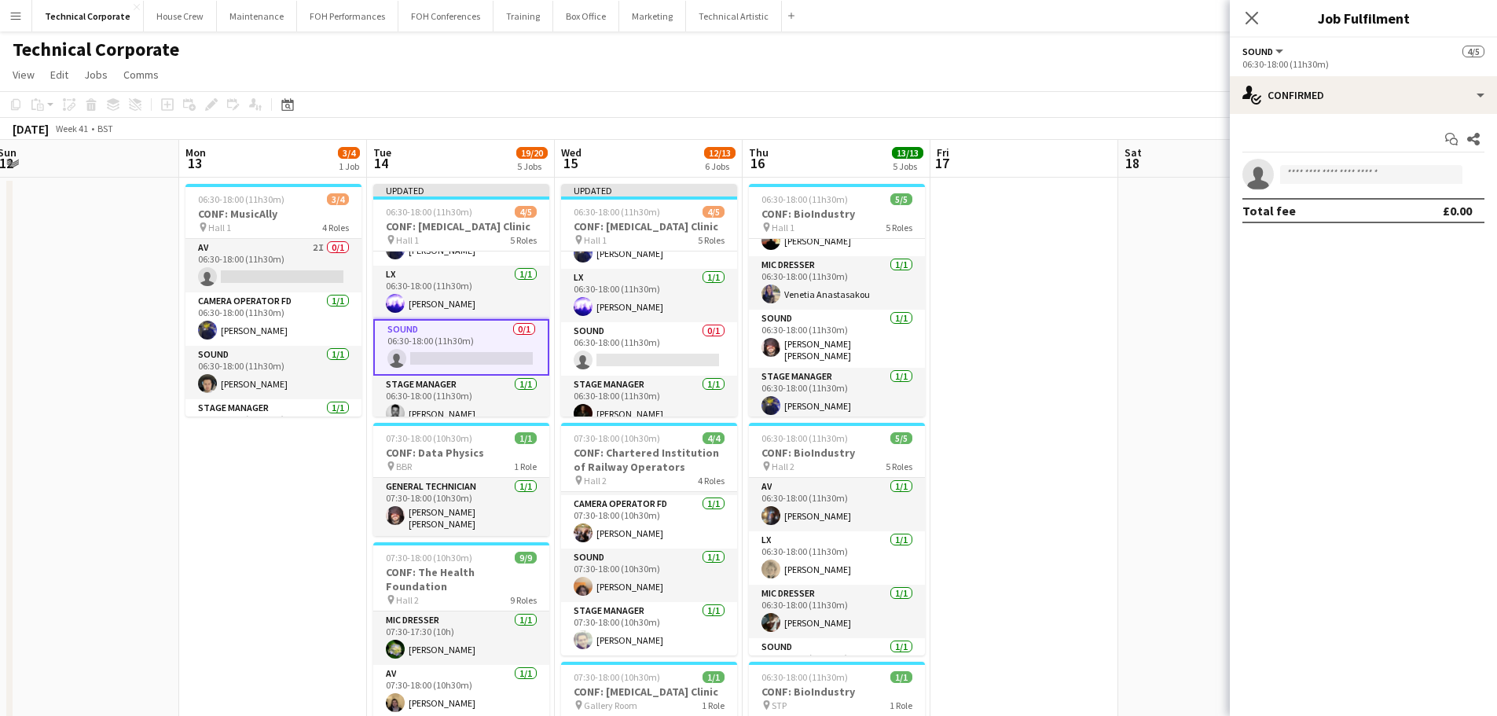
click at [1361, 118] on div "Start chat Share single-neutral-actions Total fee £0.00" at bounding box center [1363, 175] width 267 height 122
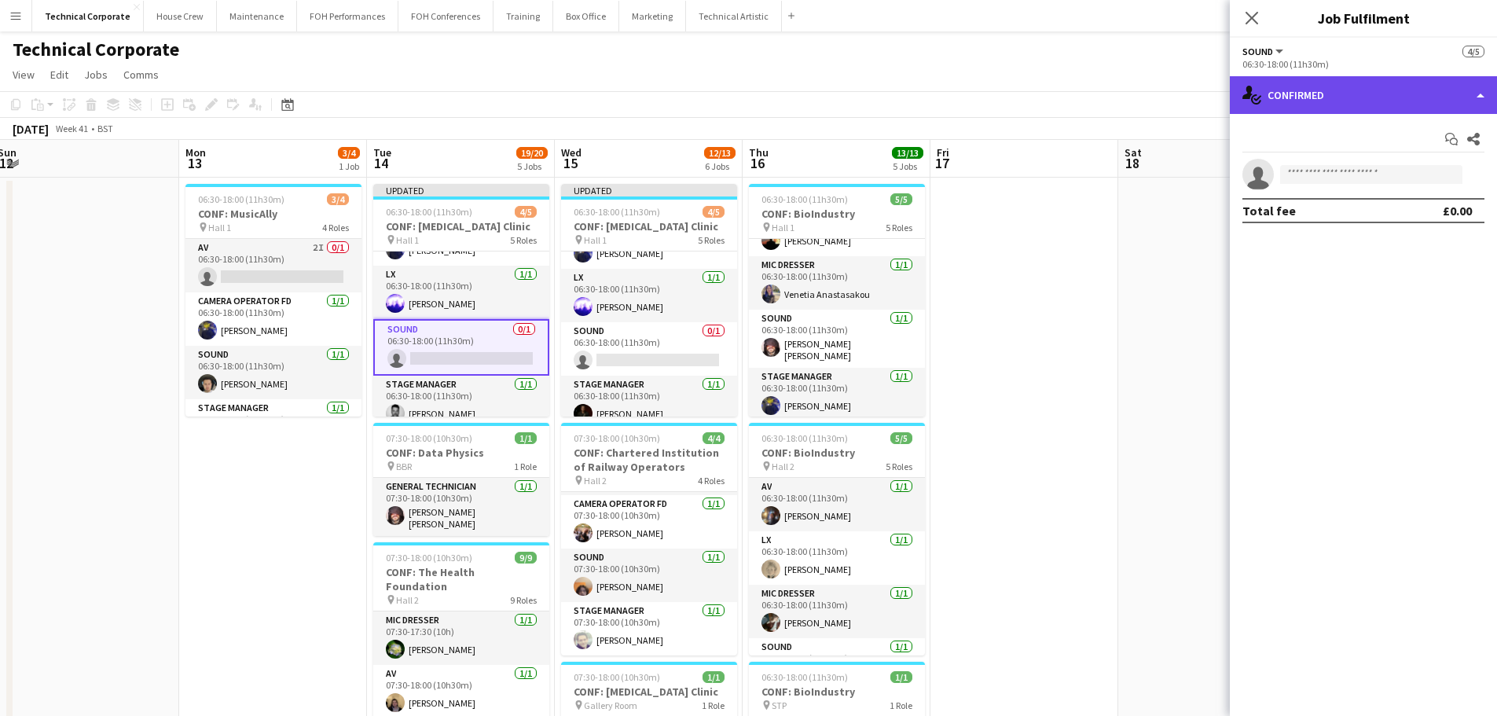
click at [1369, 97] on div "single-neutral-actions-check-2 Confirmed" at bounding box center [1363, 95] width 267 height 38
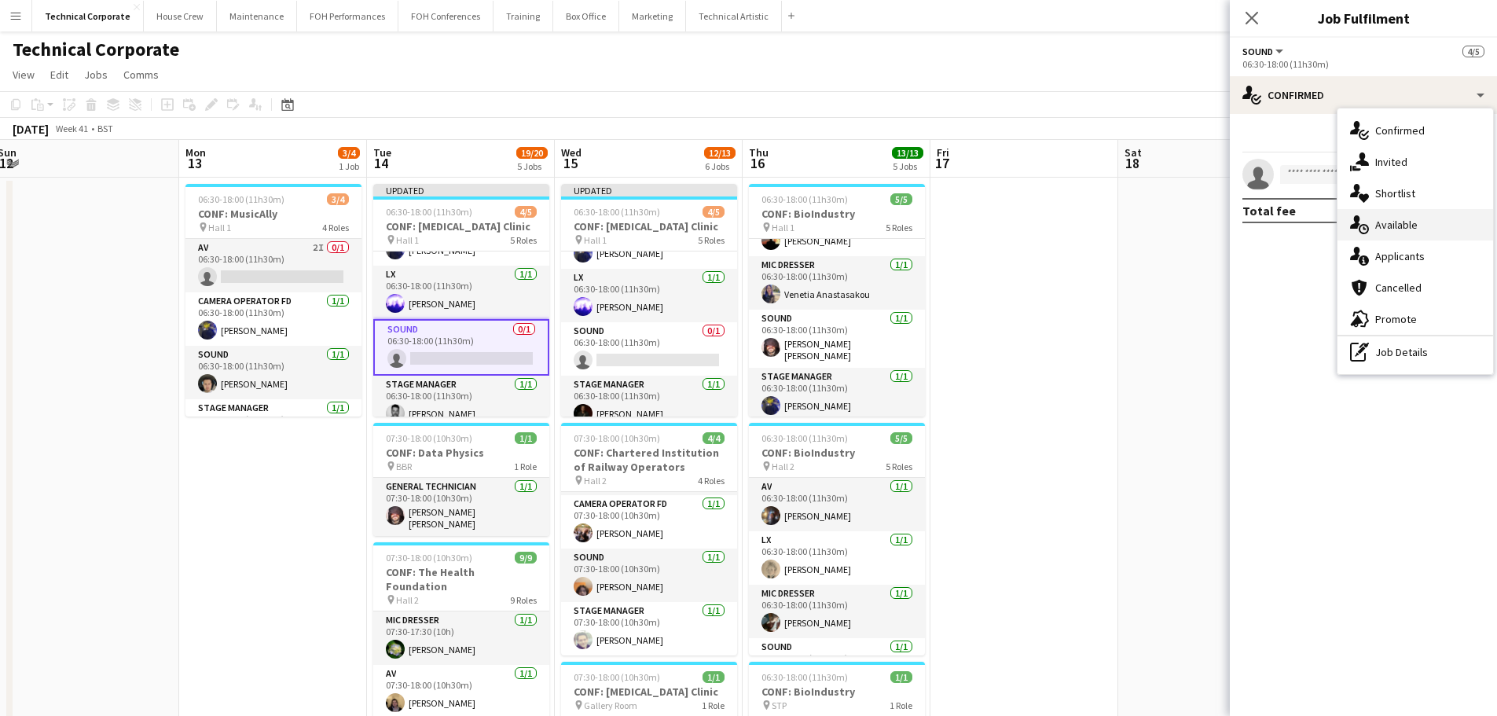
click at [1409, 230] on span "Available" at bounding box center [1397, 225] width 42 height 14
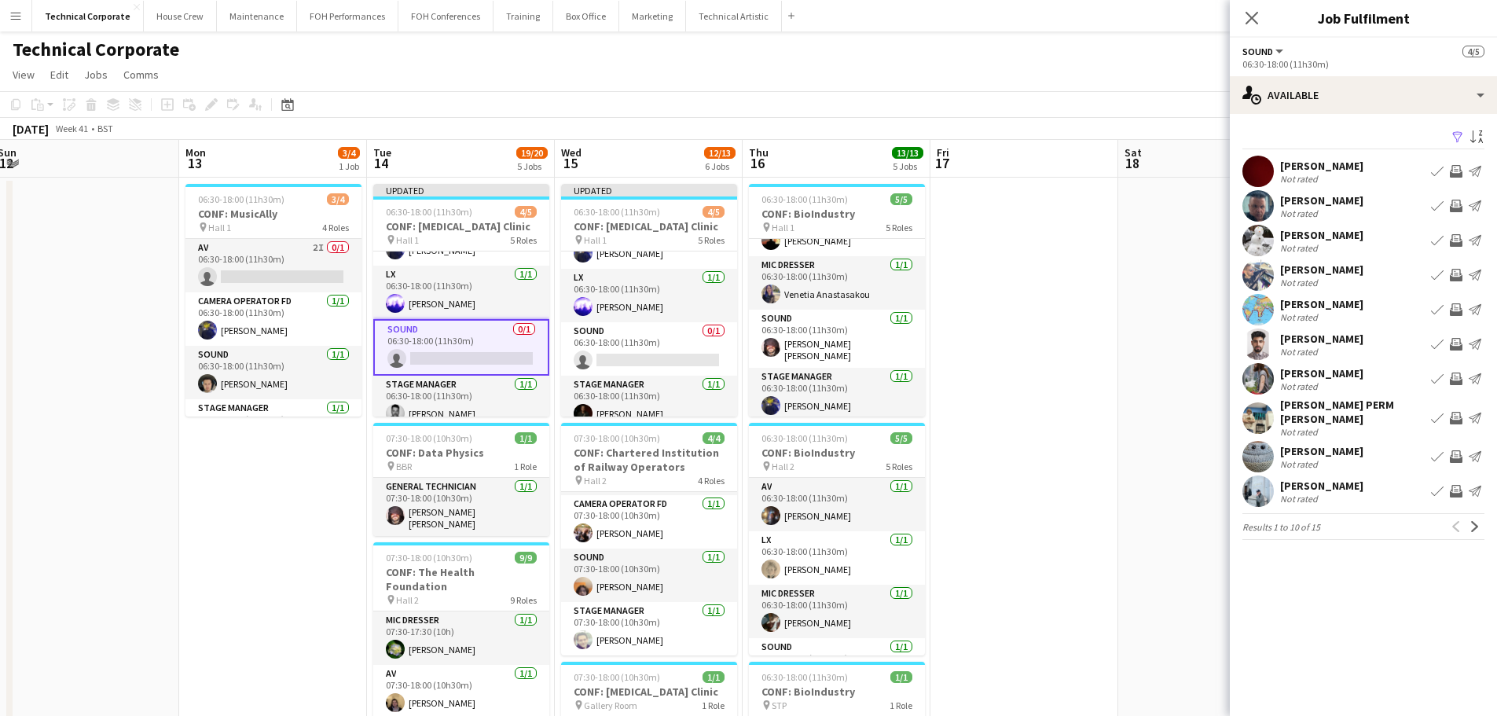
click at [1478, 529] on app-pager "Results 1 to 10 of 15 Previous Next" at bounding box center [1364, 526] width 242 height 27
click at [1478, 521] on app-icon "Next" at bounding box center [1475, 526] width 11 height 11
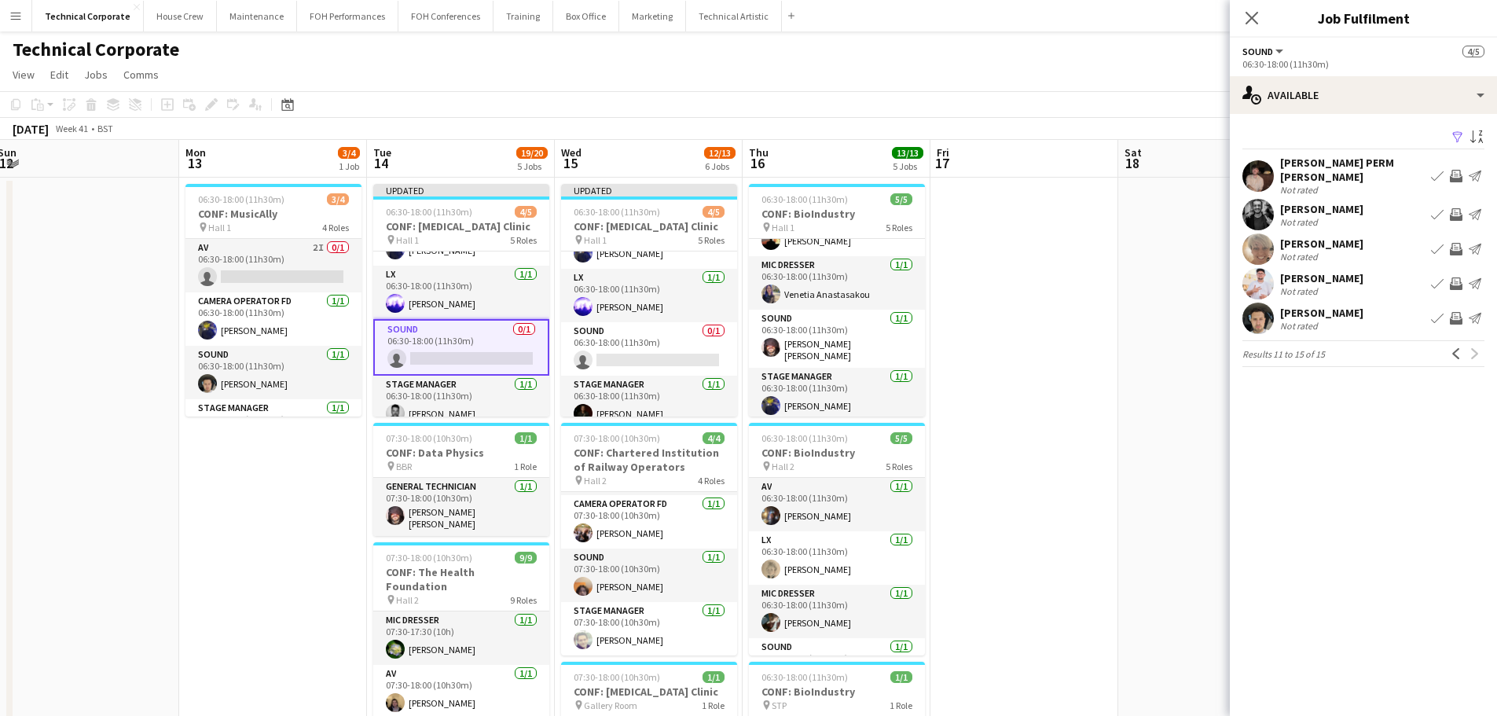
click at [1458, 208] on app-icon "Invite crew" at bounding box center [1456, 214] width 13 height 13
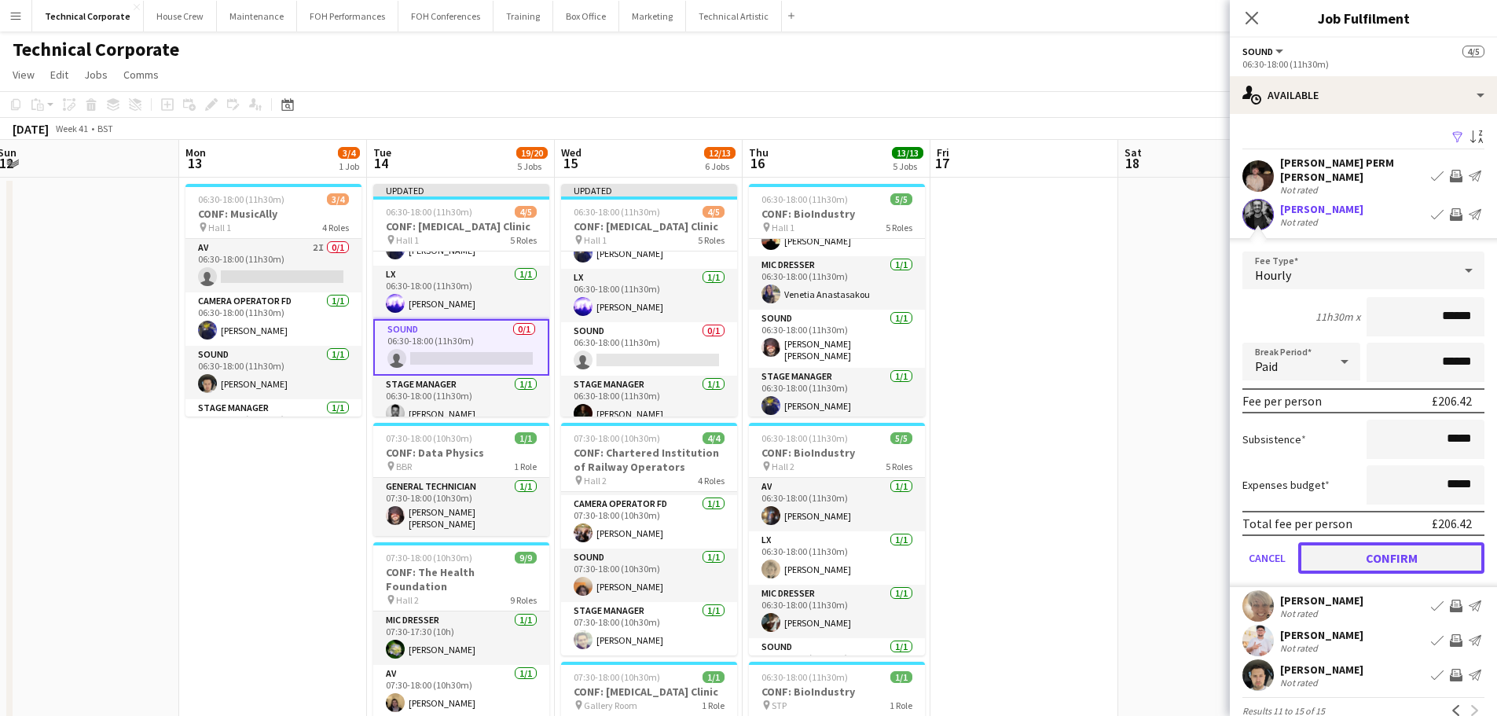
click at [1376, 542] on button "Confirm" at bounding box center [1392, 557] width 186 height 31
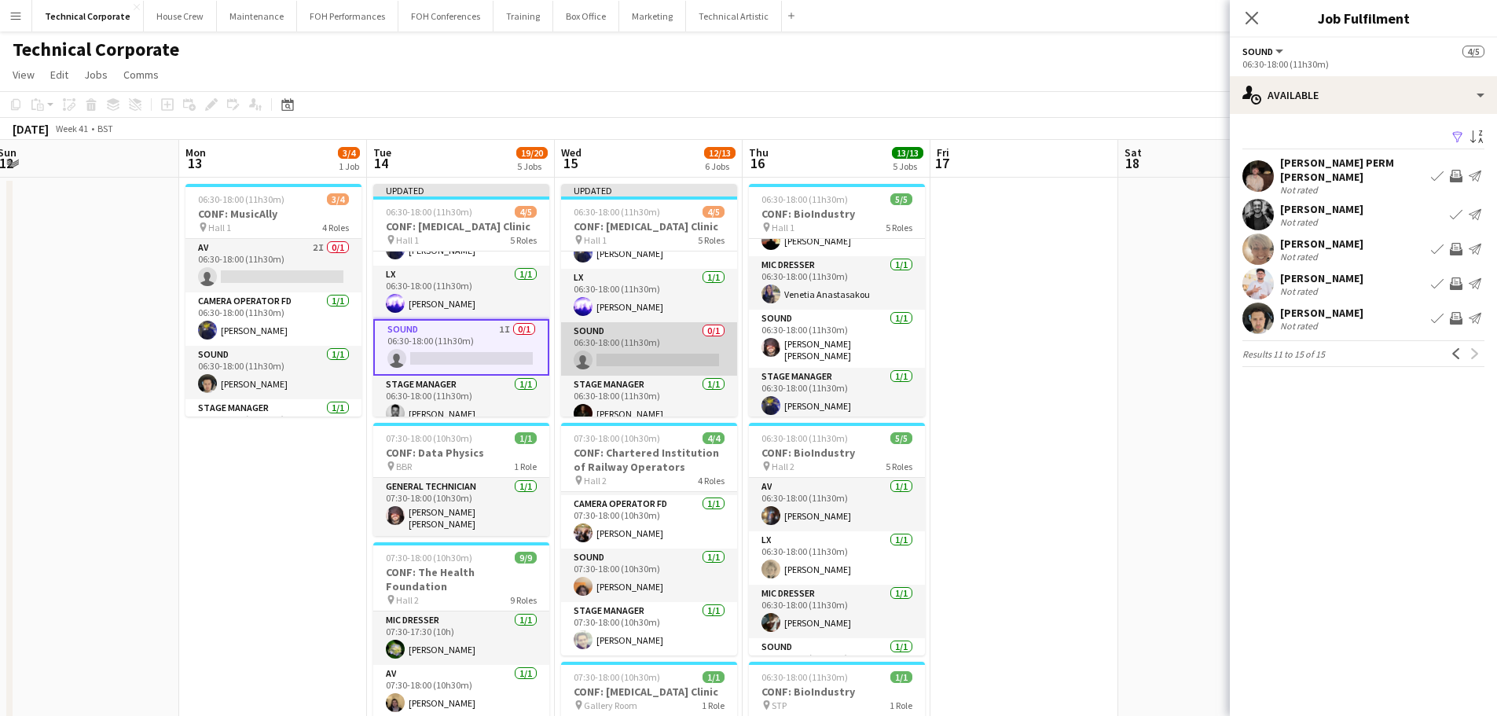
click at [639, 358] on app-card-role "Sound 0/1 06:30-18:00 (11h30m) single-neutral-actions" at bounding box center [649, 348] width 176 height 53
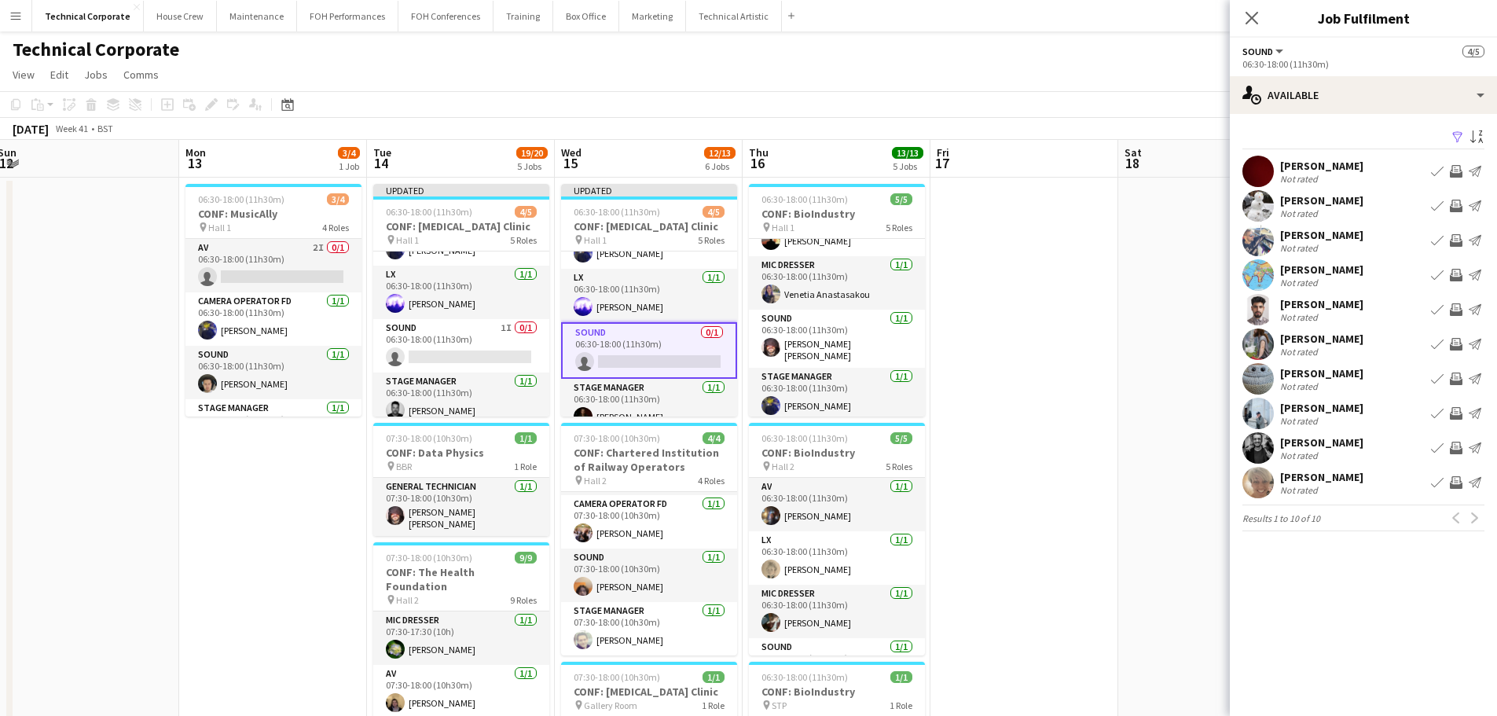
click at [1455, 443] on app-icon "Invite crew" at bounding box center [1456, 448] width 13 height 13
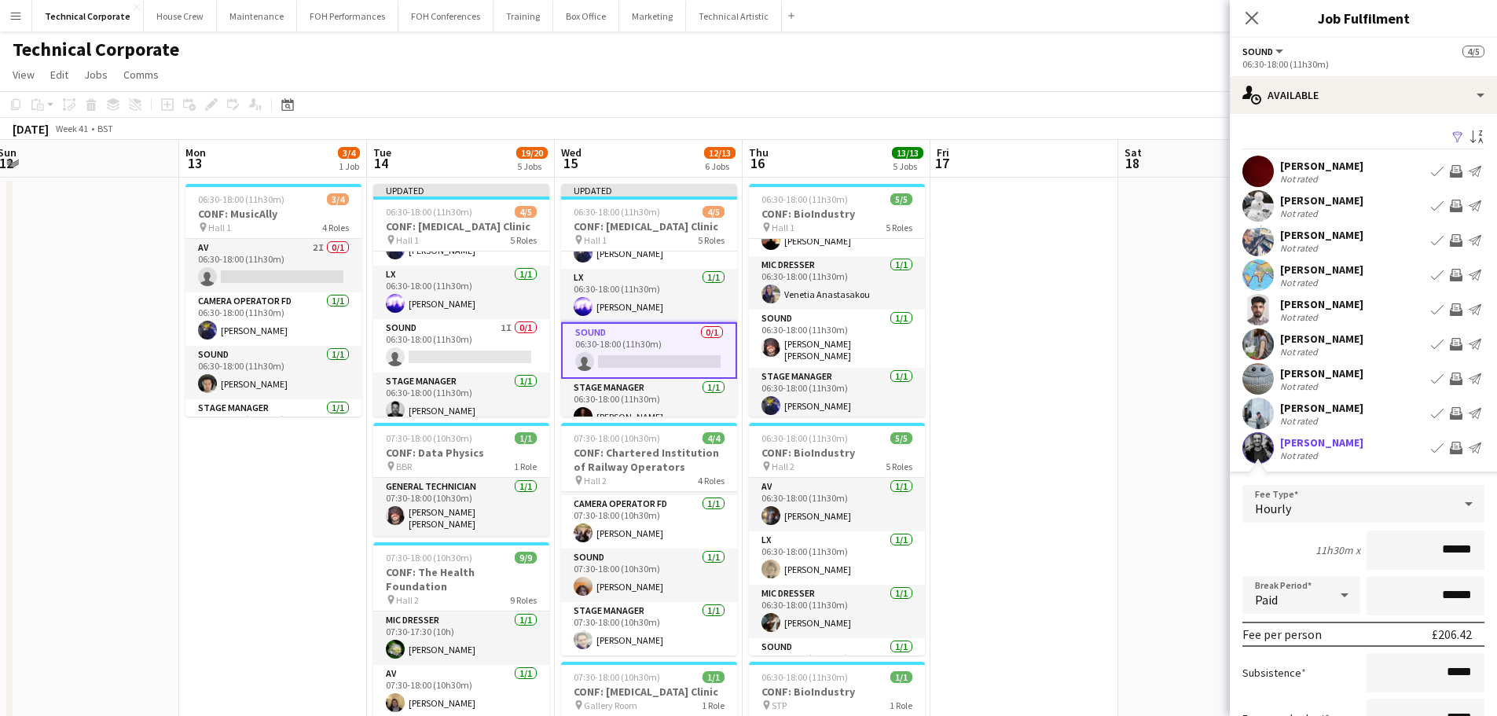
scroll to position [191, 0]
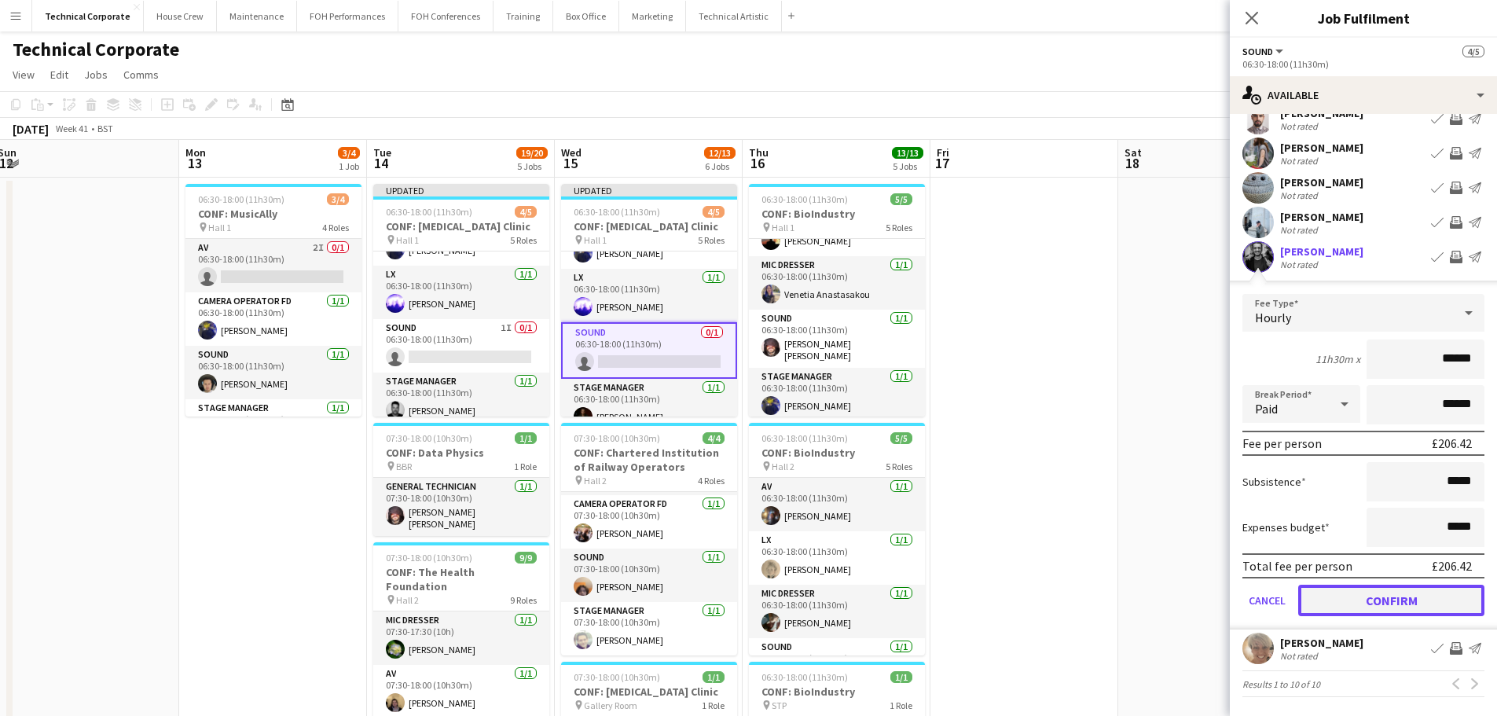
click at [1427, 605] on button "Confirm" at bounding box center [1392, 600] width 186 height 31
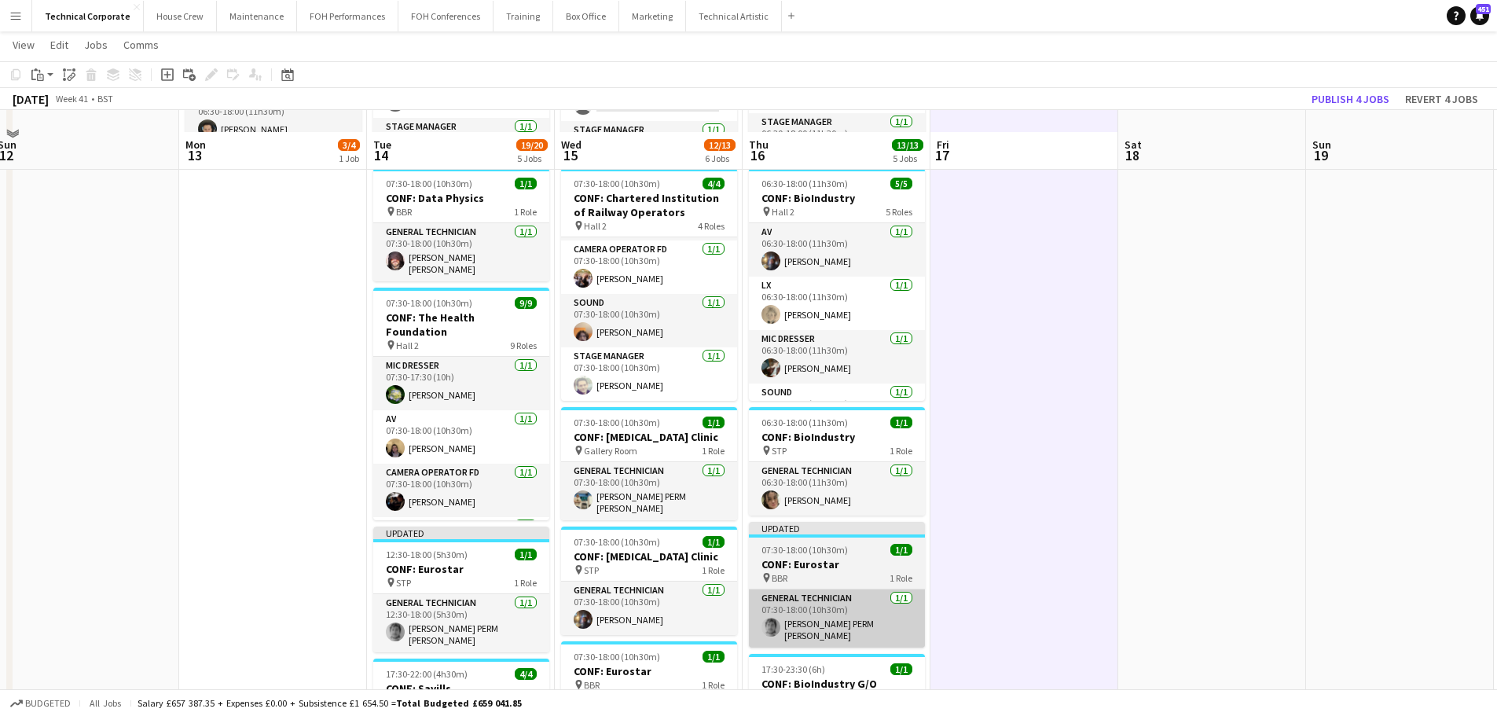
scroll to position [314, 0]
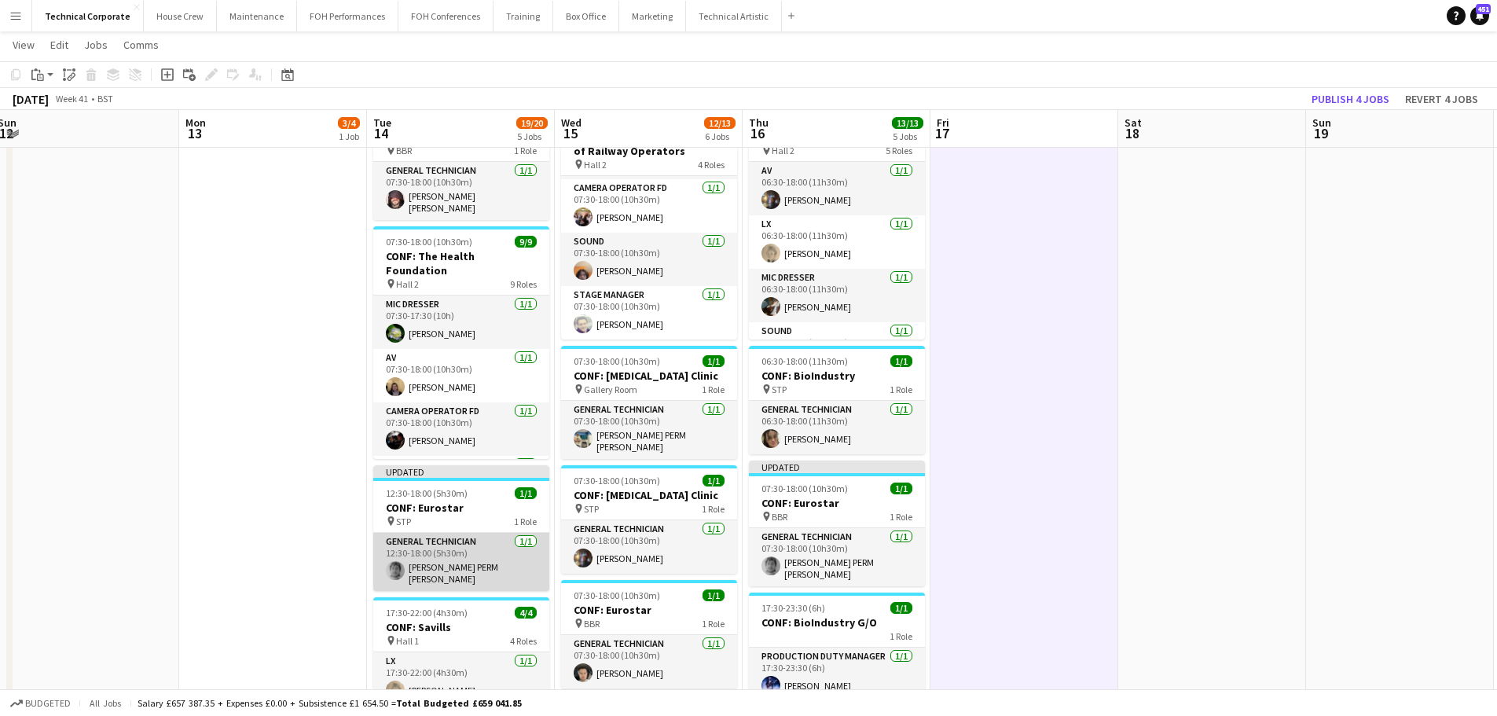
click at [487, 554] on app-card-role "General Technician 1/1 12:30-18:00 (5h30m) Dara PERM Hughes" at bounding box center [461, 562] width 176 height 58
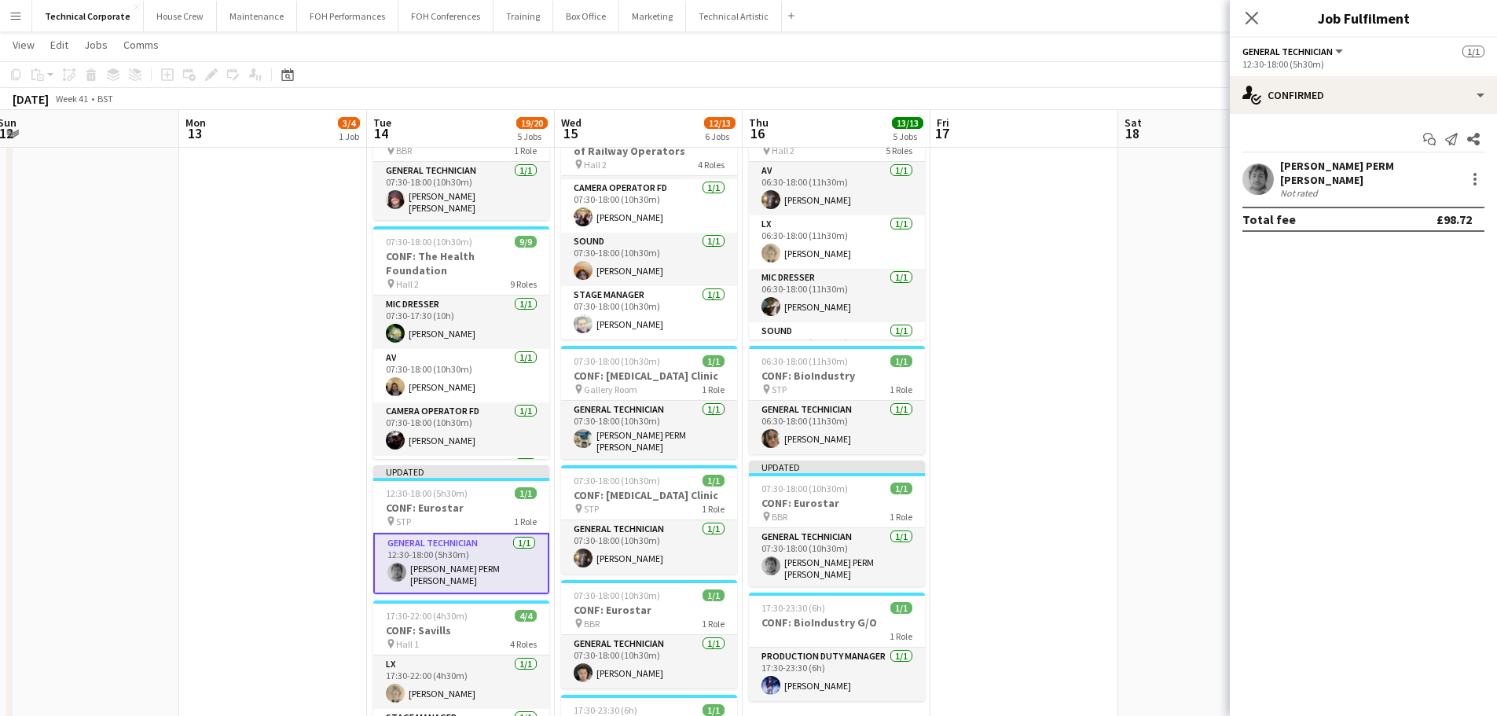
click at [1343, 127] on div "Start chat Send notification Share" at bounding box center [1364, 140] width 242 height 26
click at [1345, 121] on div "Start chat Send notification Share Dara PERM Hughes Not rated Total fee £98.72" at bounding box center [1363, 179] width 267 height 130
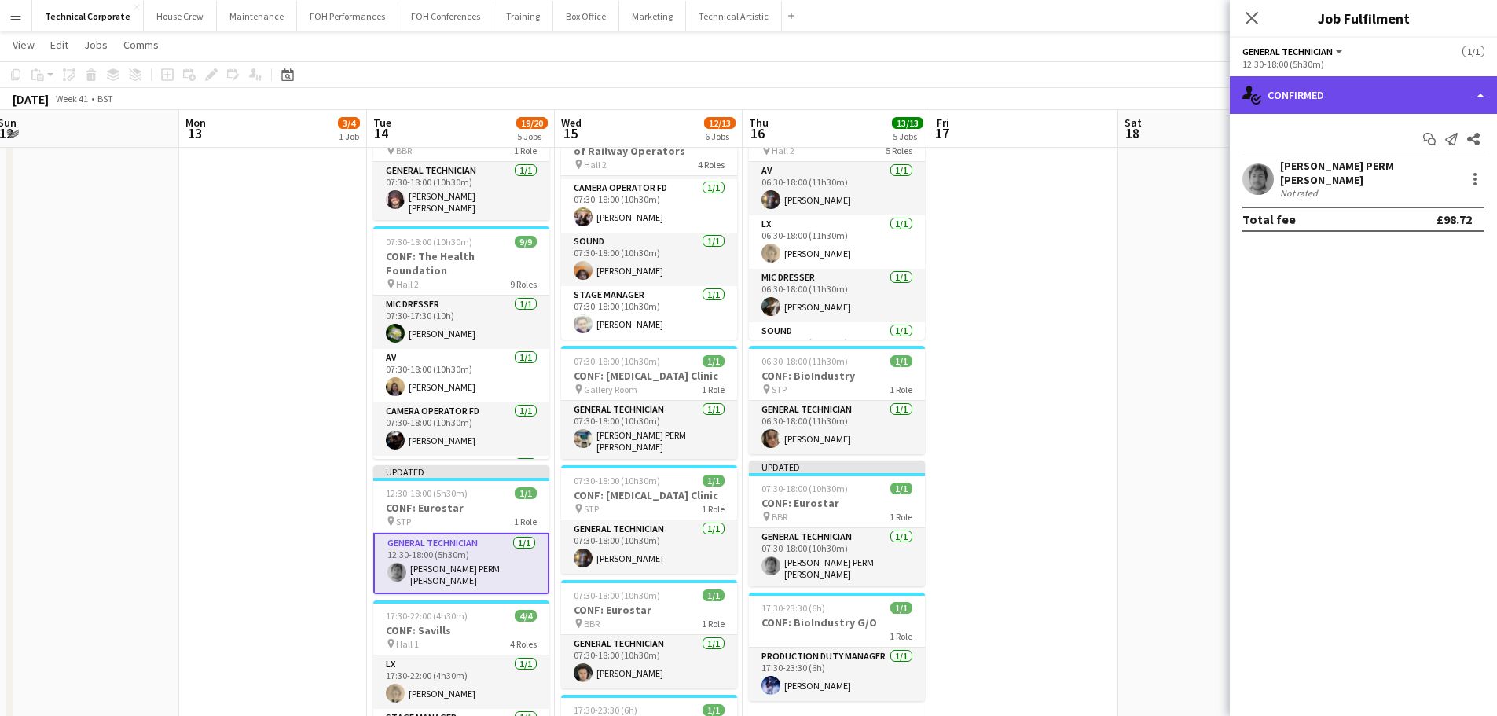
click at [1345, 112] on div "single-neutral-actions-check-2 Confirmed" at bounding box center [1363, 95] width 267 height 38
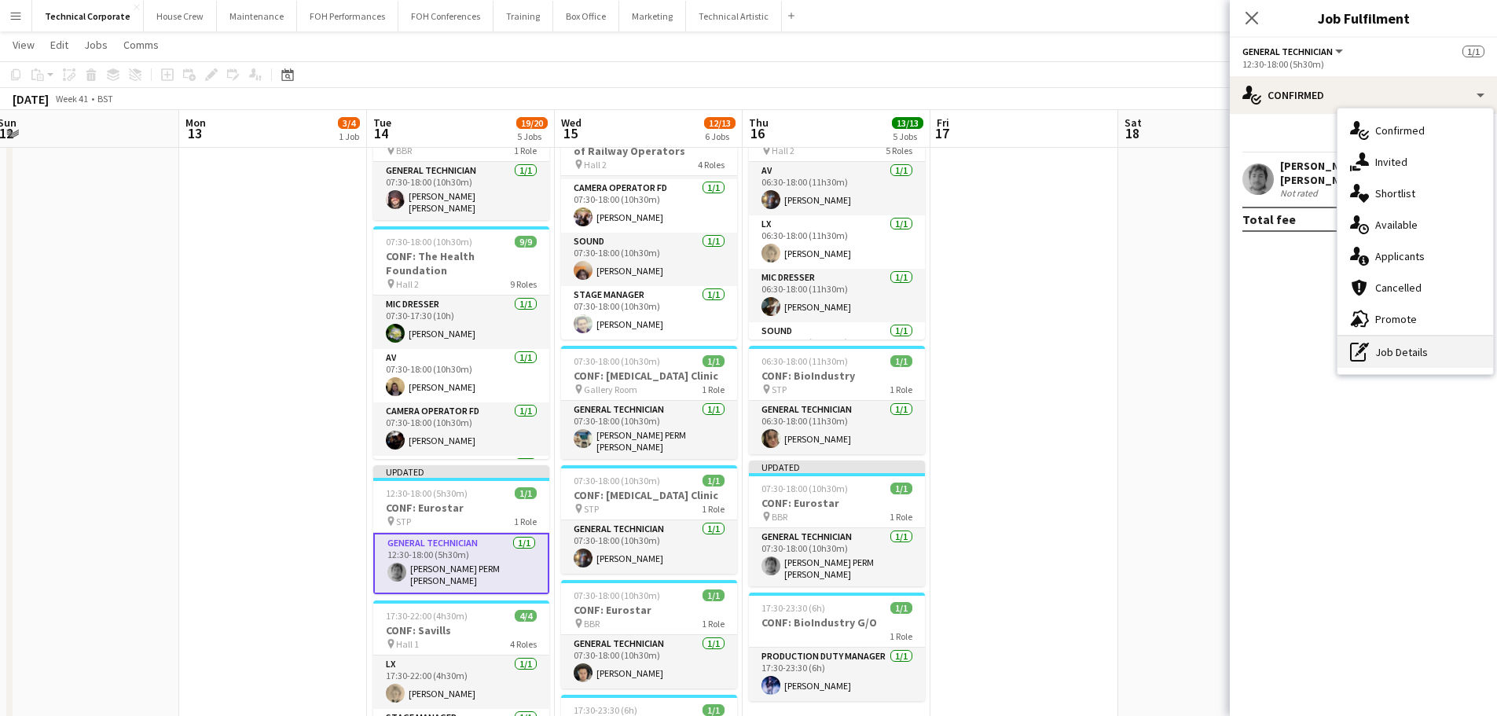
click at [1388, 352] on div "pen-write Job Details" at bounding box center [1416, 351] width 156 height 31
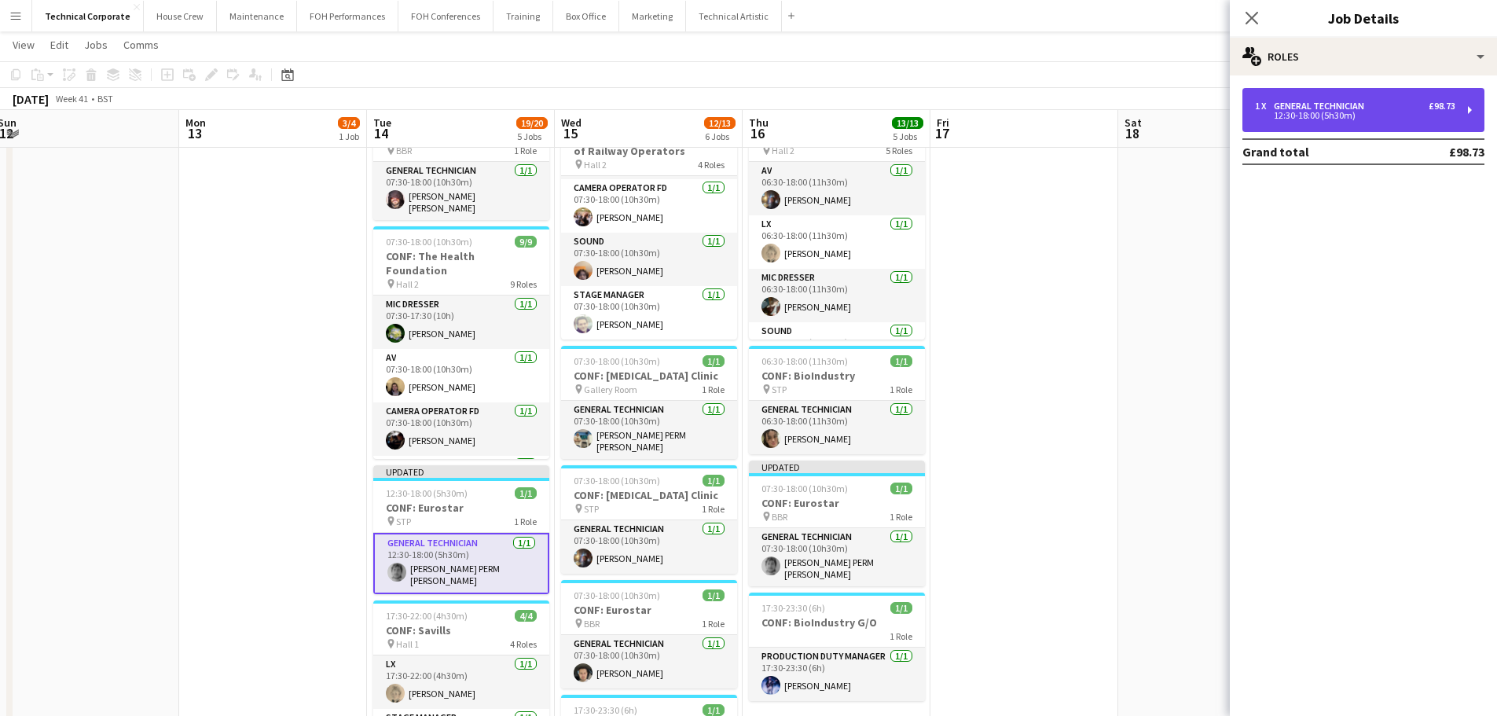
click at [1299, 99] on div "1 x General Technician £98.73 12:30-18:00 (5h30m)" at bounding box center [1364, 110] width 242 height 44
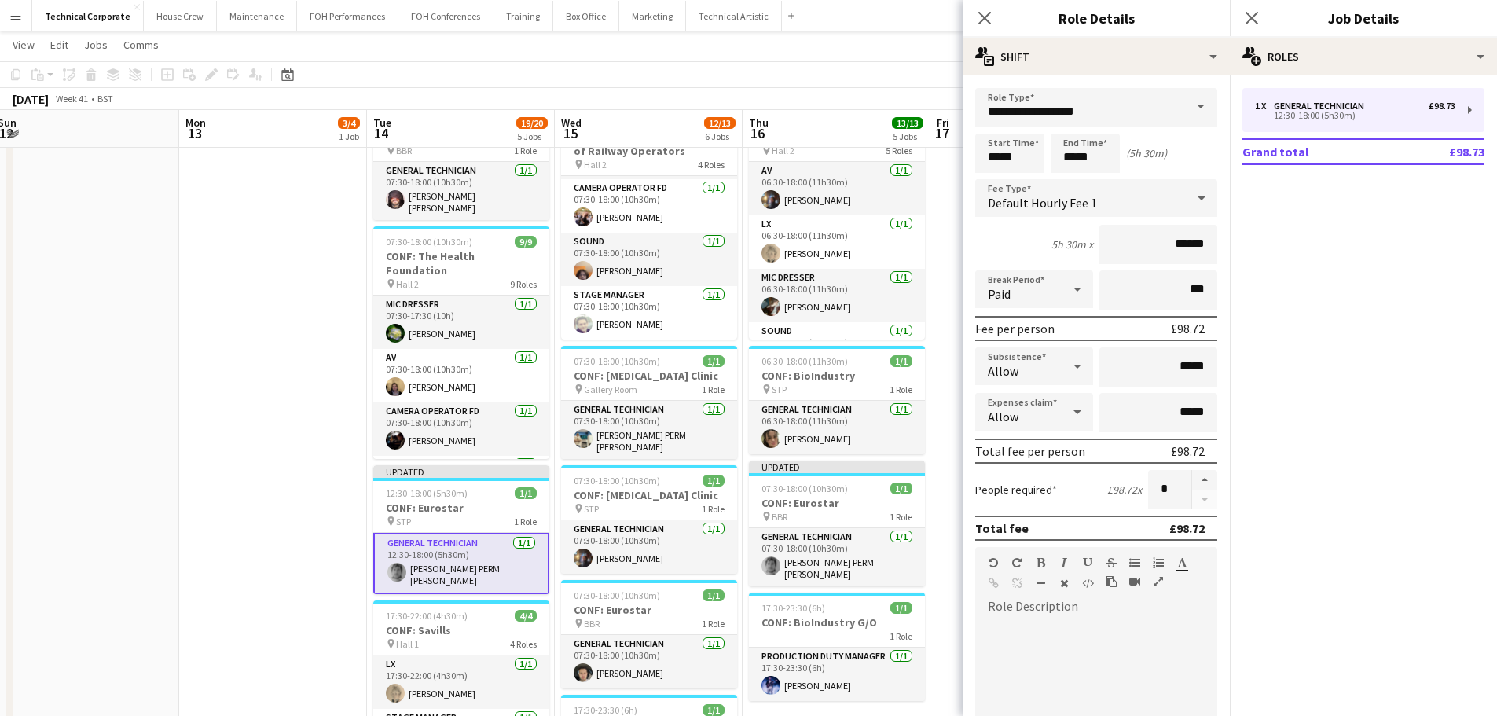
click at [1100, 197] on div "Default Hourly Fee 1" at bounding box center [1081, 198] width 211 height 38
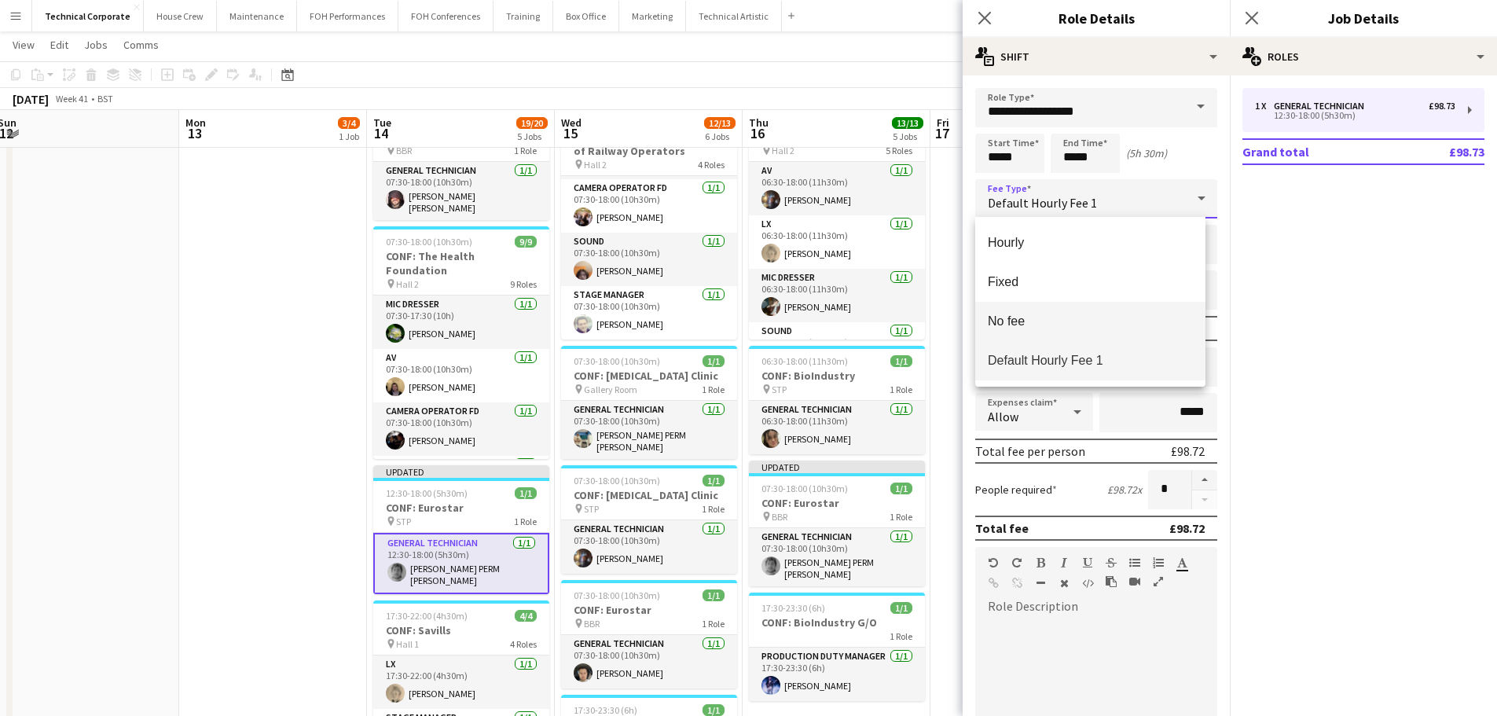
click at [1055, 318] on span "No fee" at bounding box center [1090, 321] width 205 height 15
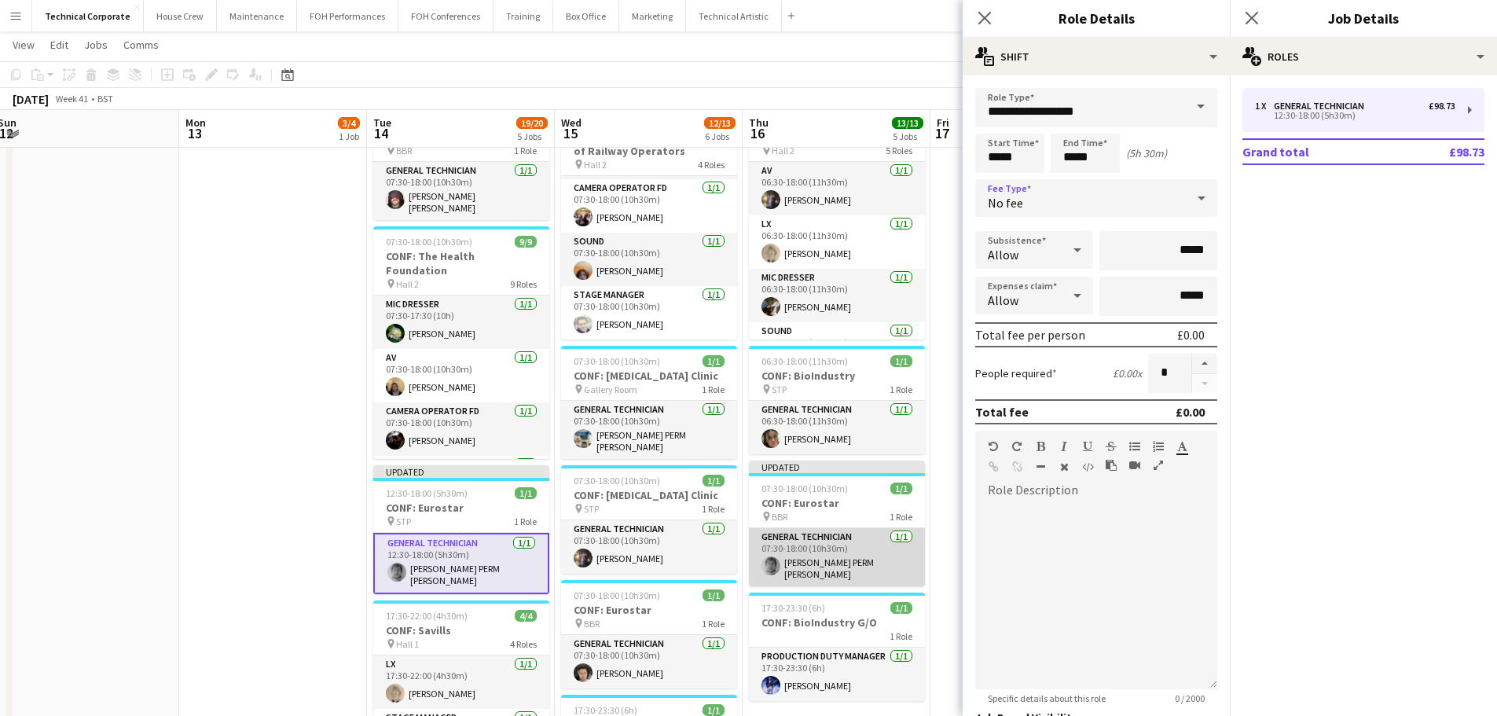
click at [873, 550] on app-card-role "General Technician 1/1 07:30-18:00 (10h30m) Dara PERM Hughes" at bounding box center [837, 557] width 176 height 58
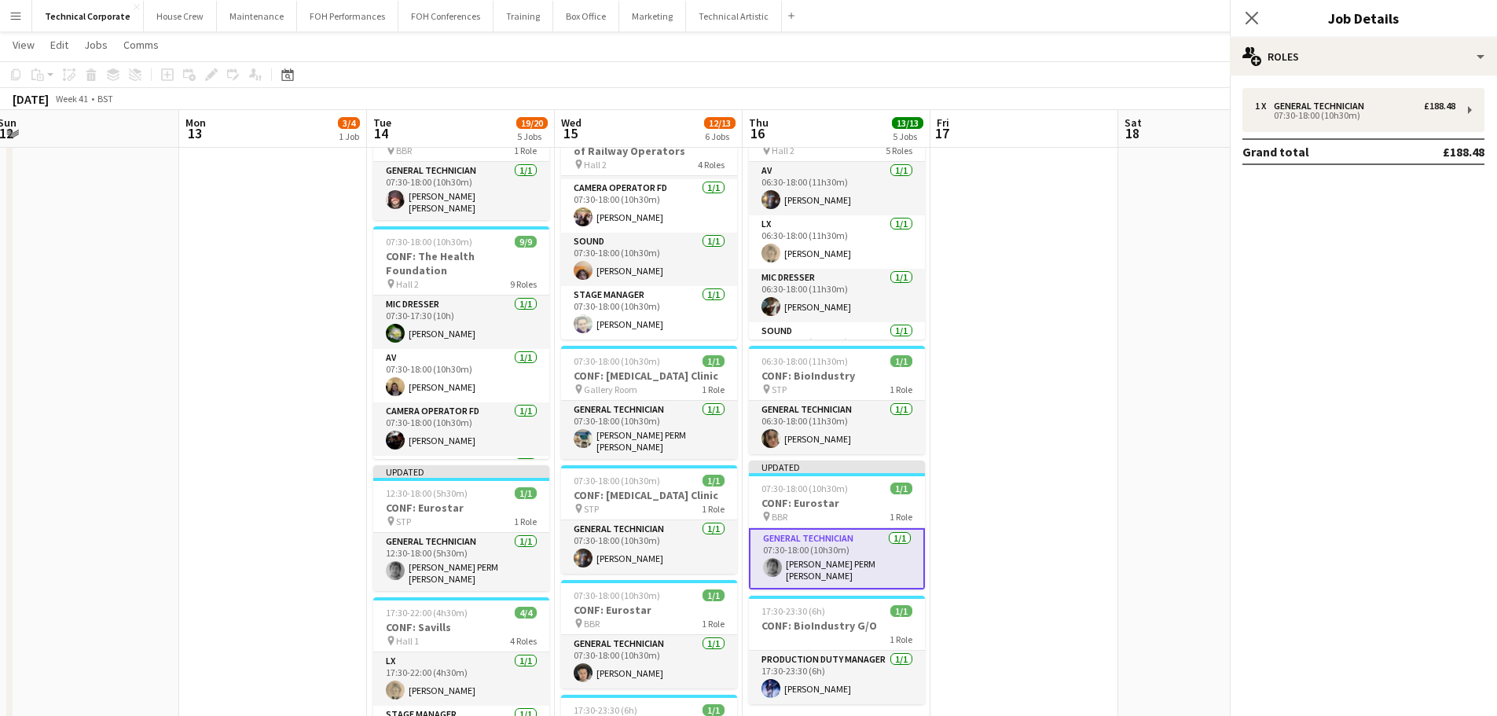
scroll to position [0, 0]
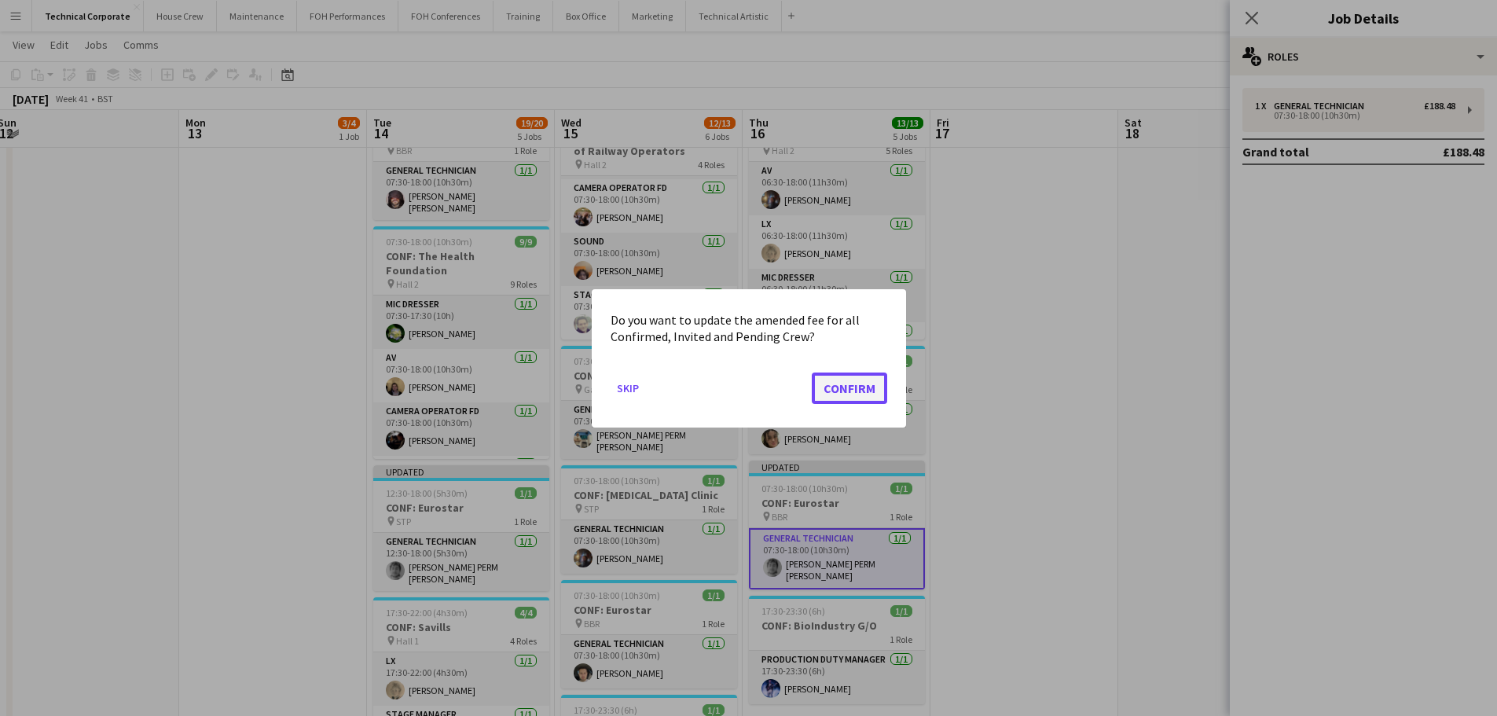
click at [864, 380] on button "Confirm" at bounding box center [849, 387] width 75 height 31
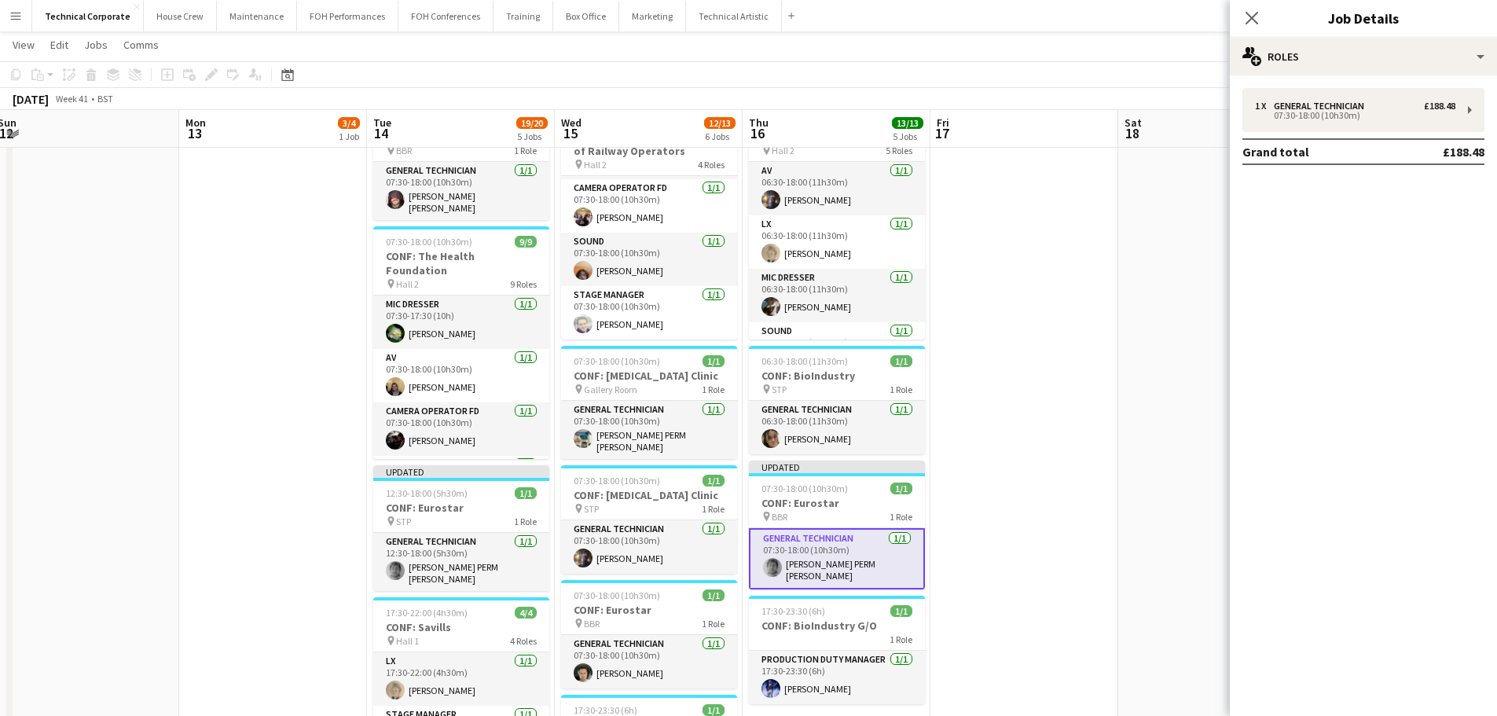
scroll to position [314, 0]
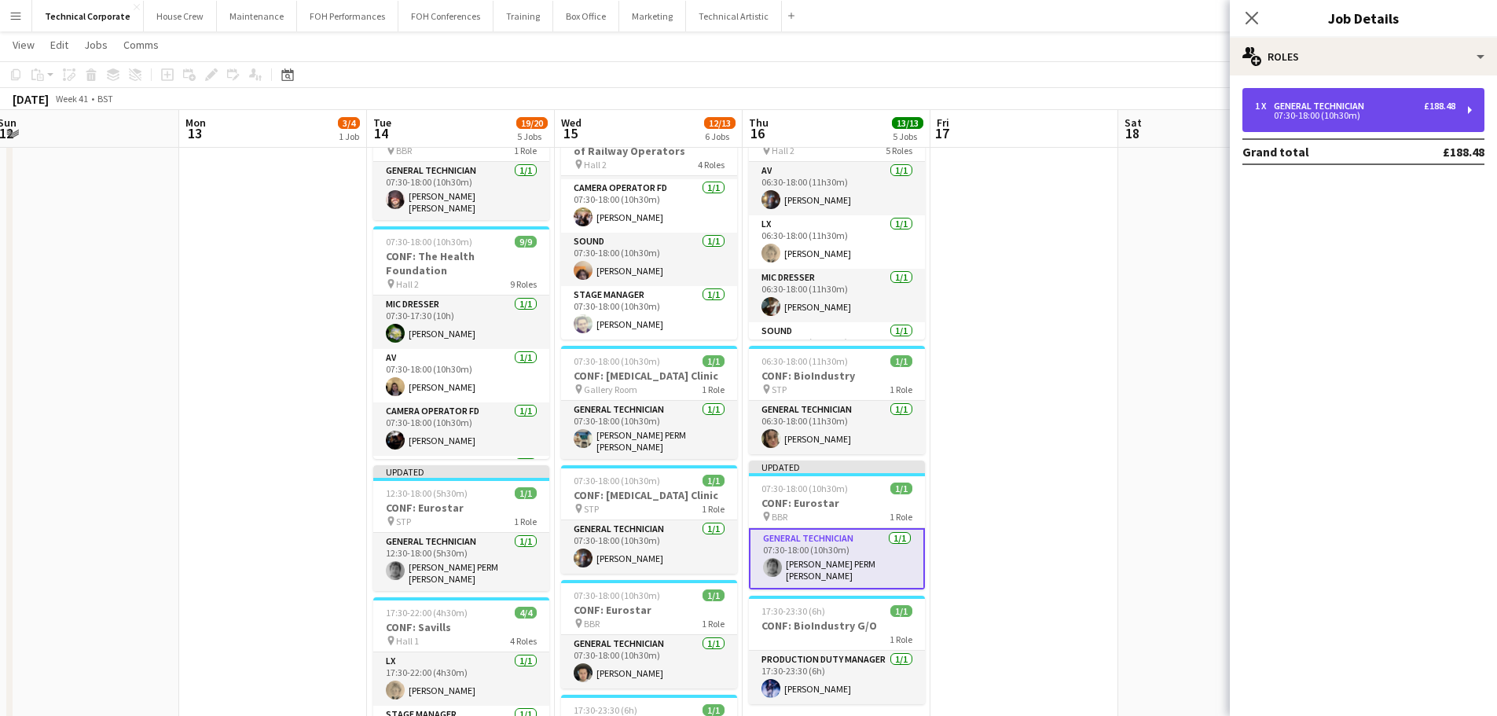
click at [1361, 114] on div "07:30-18:00 (10h30m)" at bounding box center [1355, 116] width 200 height 8
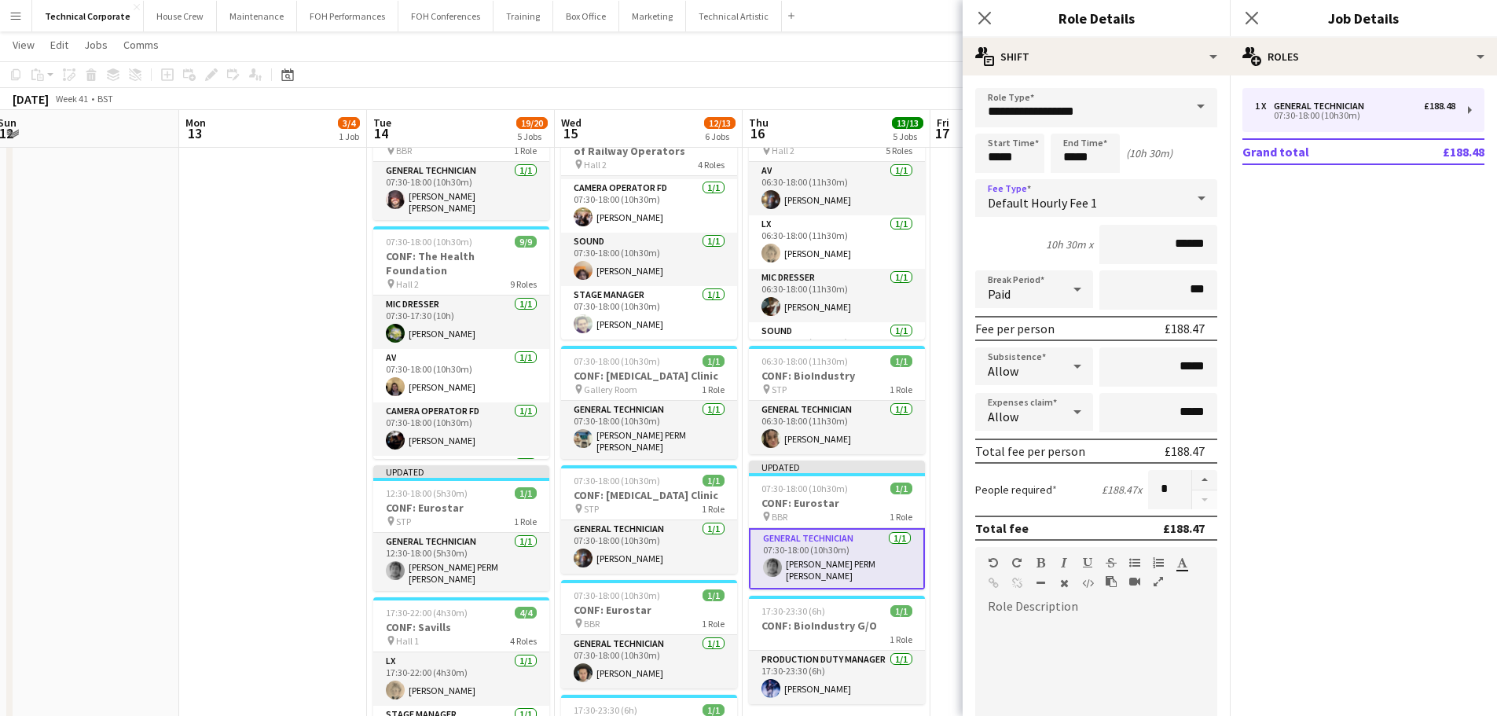
click at [1092, 196] on span "Default Hourly Fee 1" at bounding box center [1042, 203] width 109 height 16
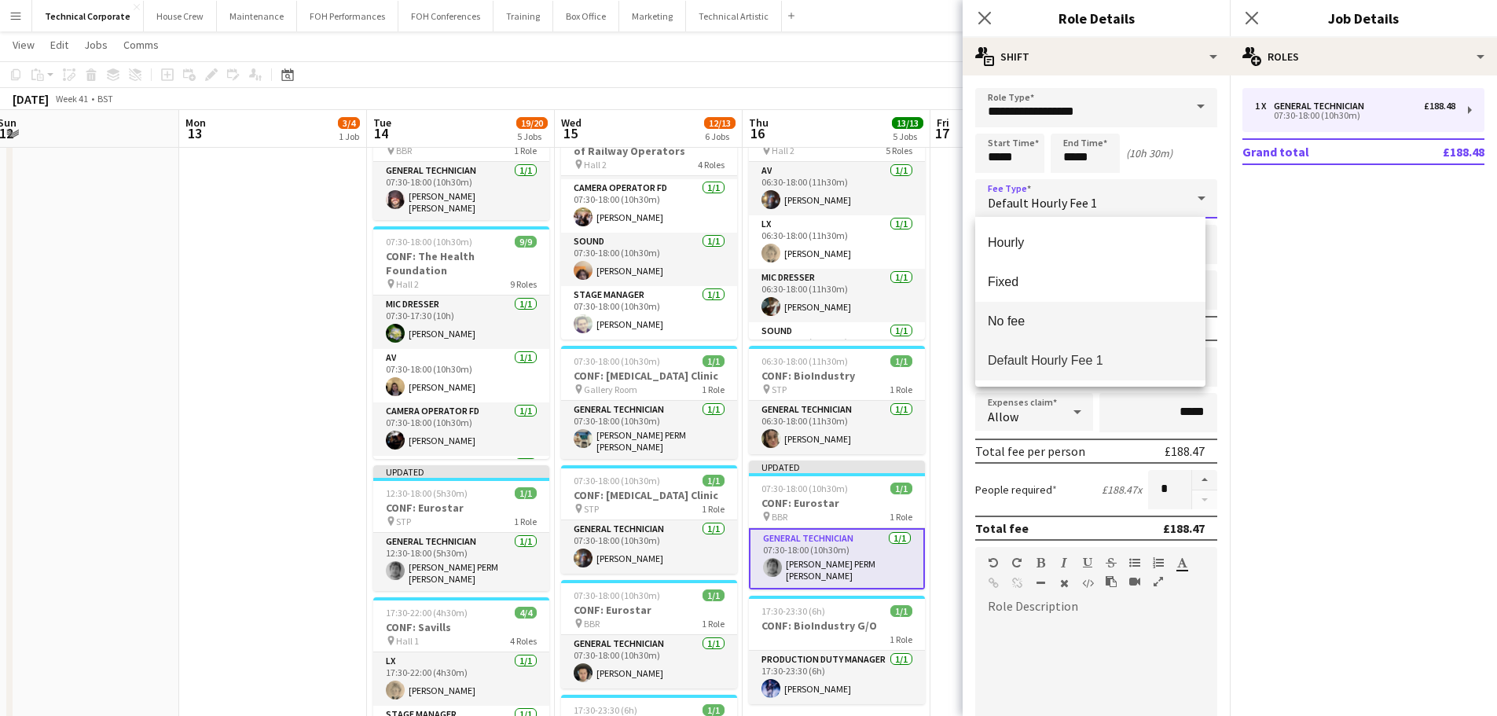
click at [1105, 329] on span "No fee" at bounding box center [1090, 321] width 205 height 15
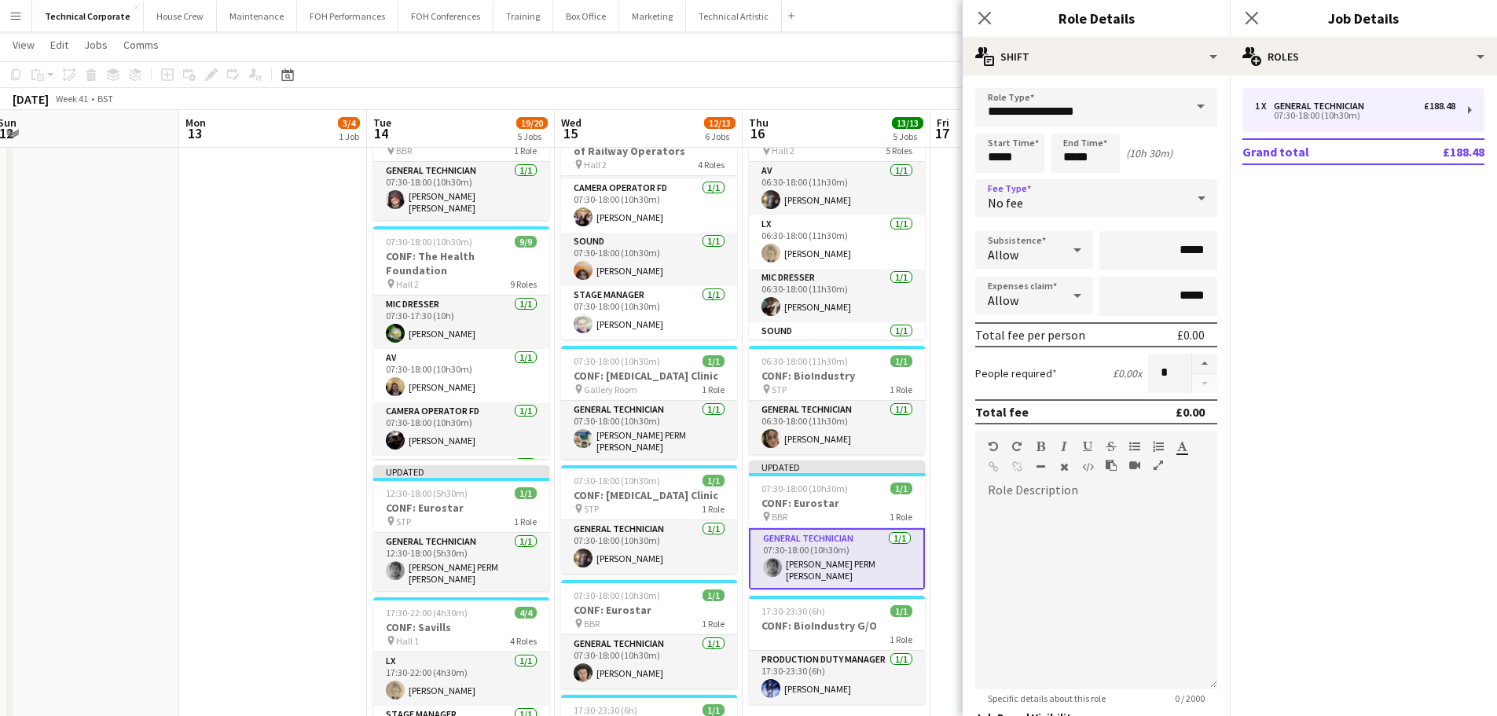
click at [341, 446] on app-date-cell "06:30-18:00 (11h30m) 3/4 CONF: MusicAlly pin Hall 1 4 Roles AV 2I 0/1 06:30-18:…" at bounding box center [273, 636] width 188 height 1549
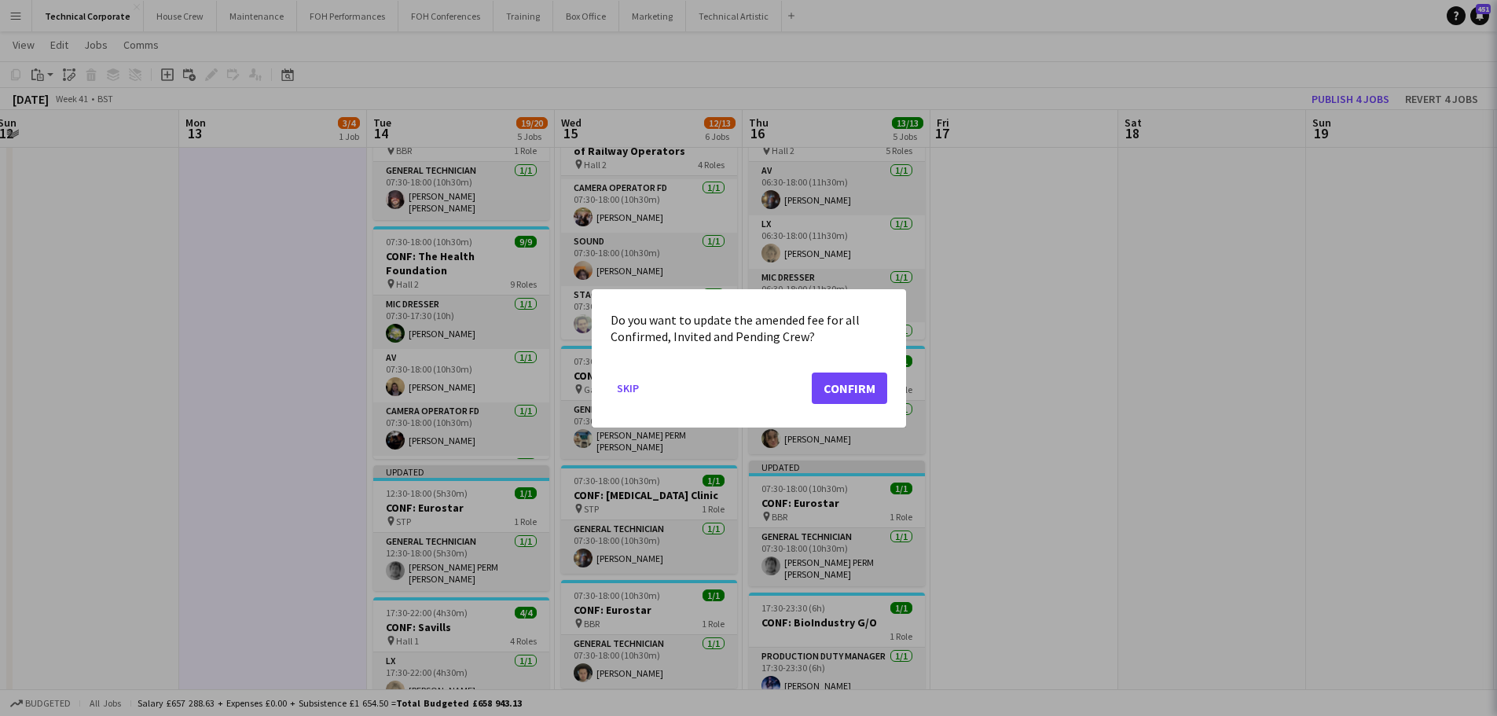
scroll to position [0, 0]
click at [879, 388] on button "Confirm" at bounding box center [849, 387] width 75 height 31
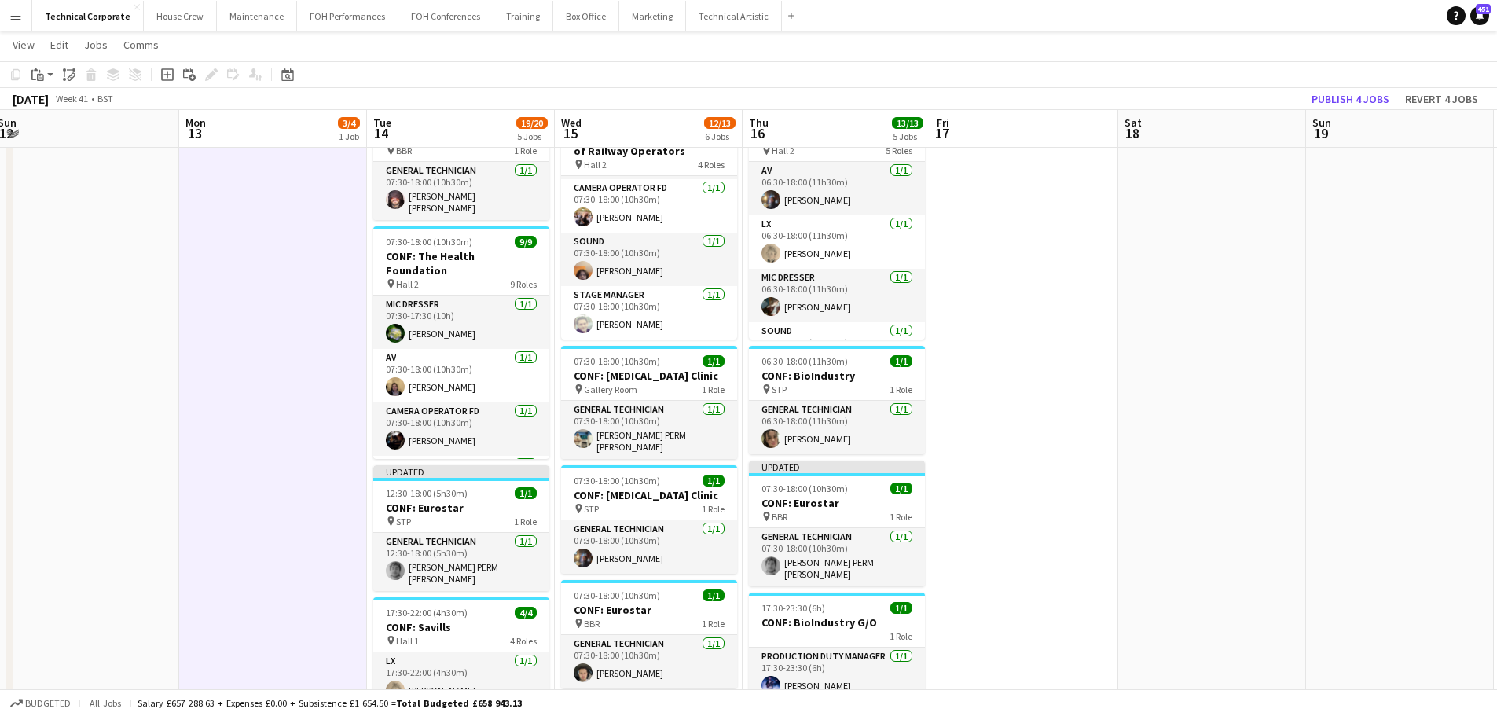
click at [1057, 400] on app-date-cell at bounding box center [1025, 636] width 188 height 1549
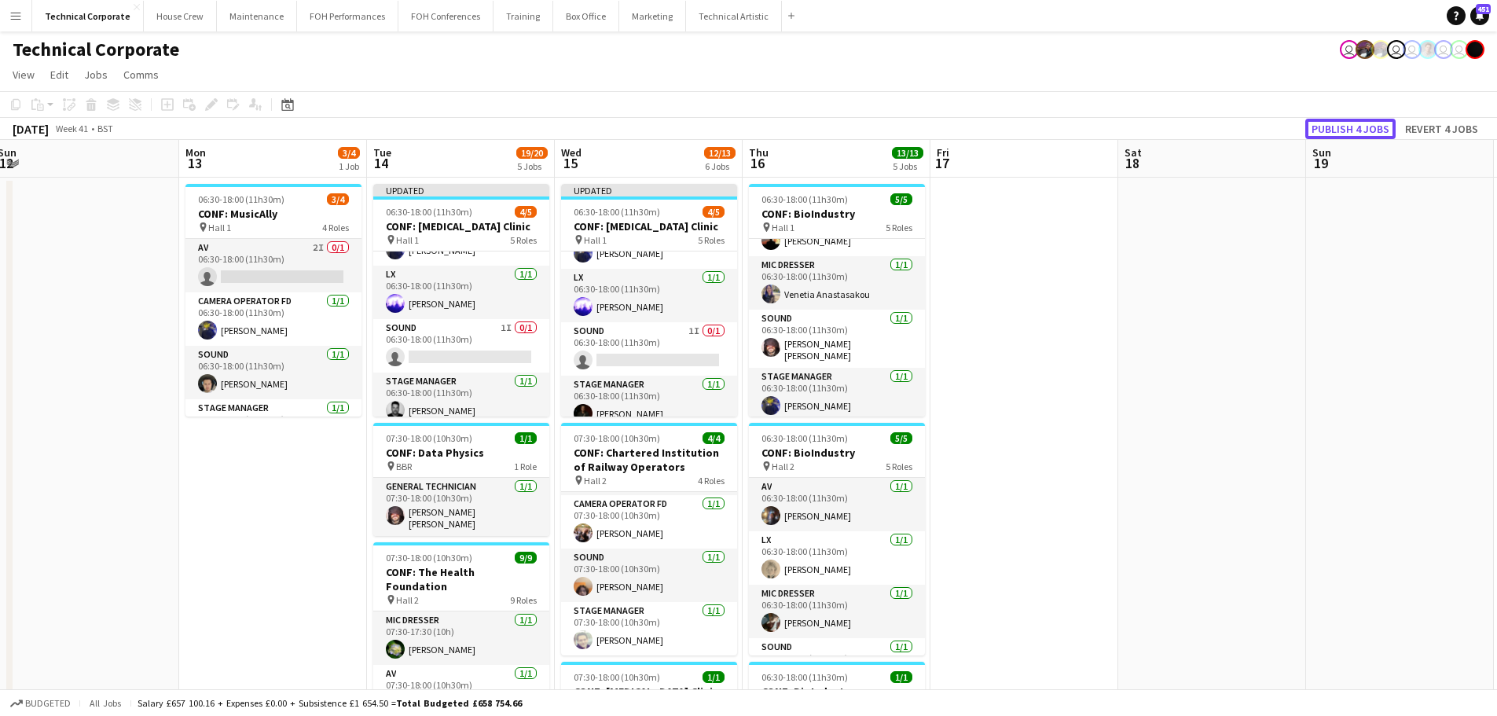
click at [1356, 133] on button "Publish 4 jobs" at bounding box center [1351, 129] width 90 height 20
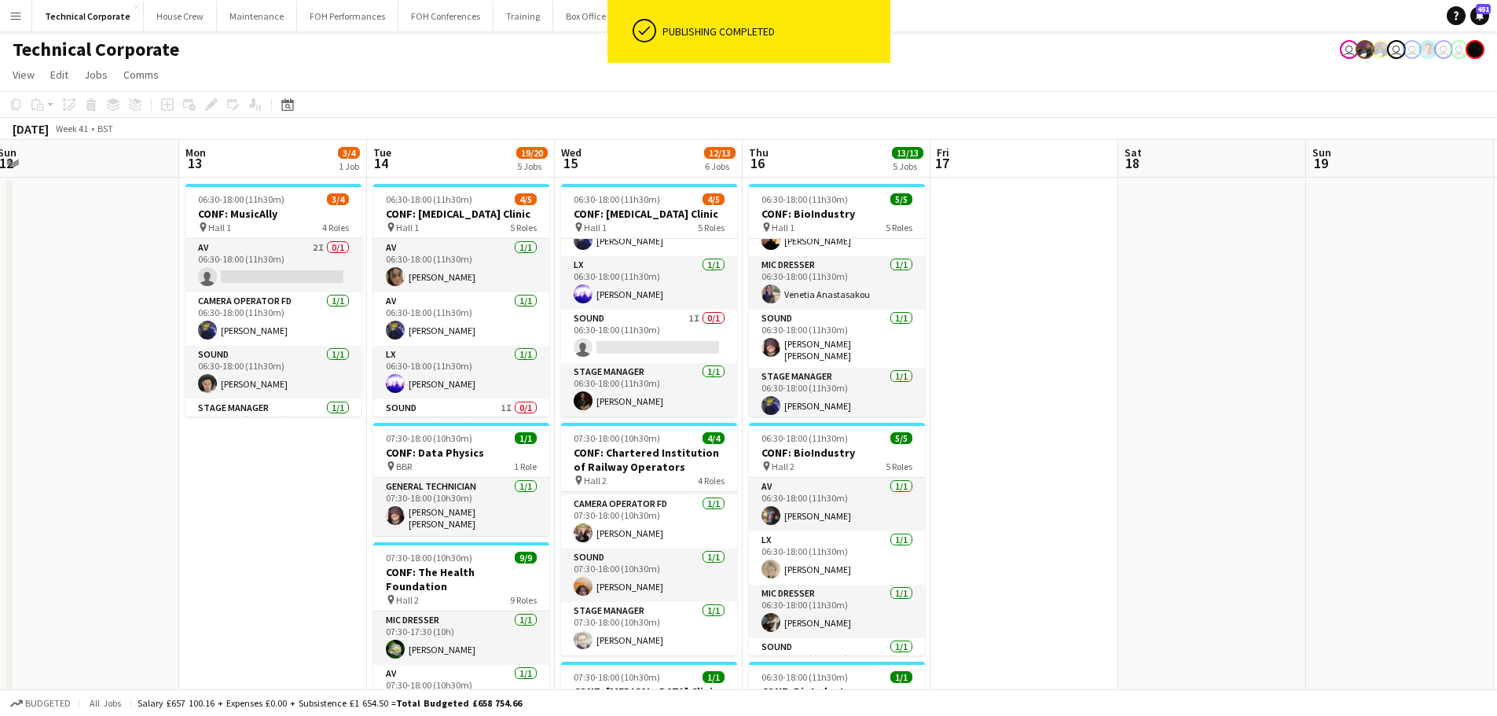
scroll to position [90, 0]
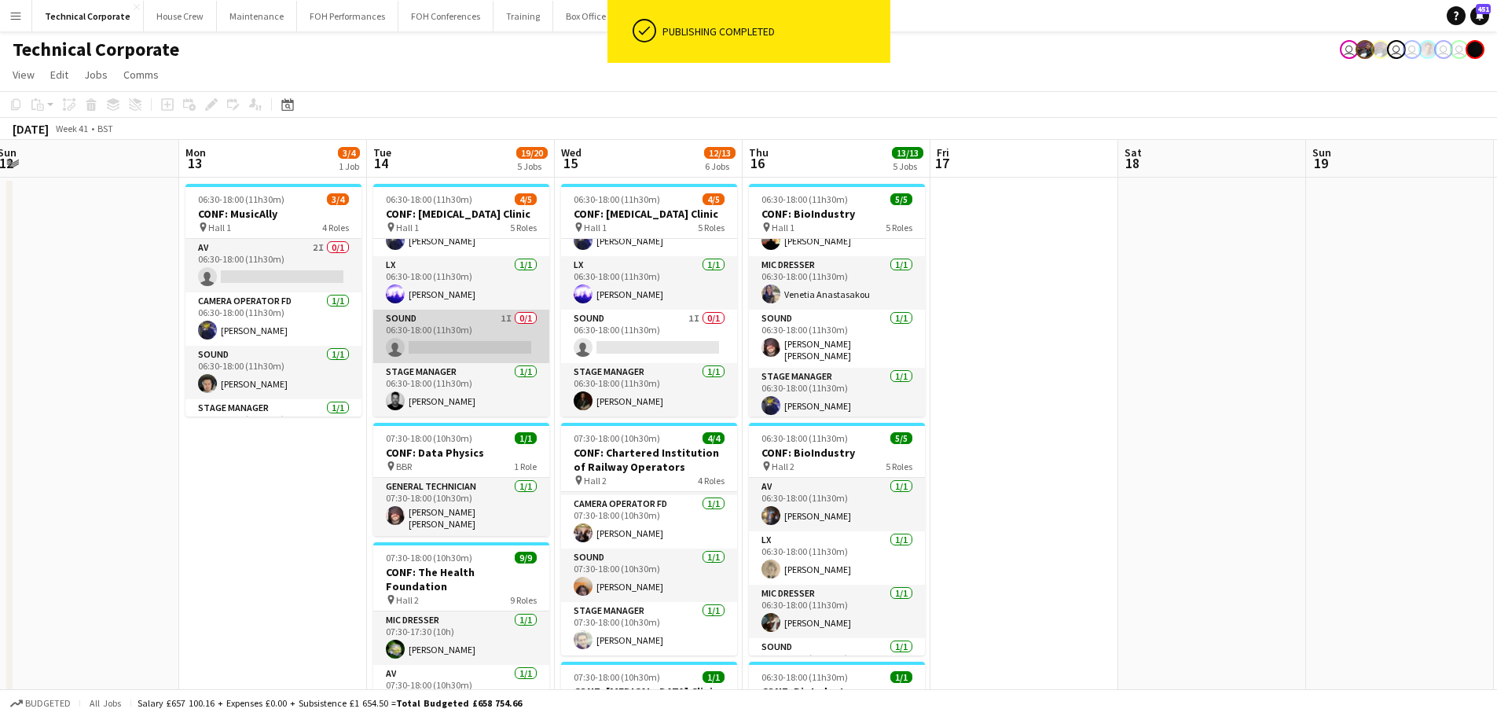
click at [508, 351] on app-card-role "Sound 1I 0/1 06:30-18:00 (11h30m) single-neutral-actions" at bounding box center [461, 336] width 176 height 53
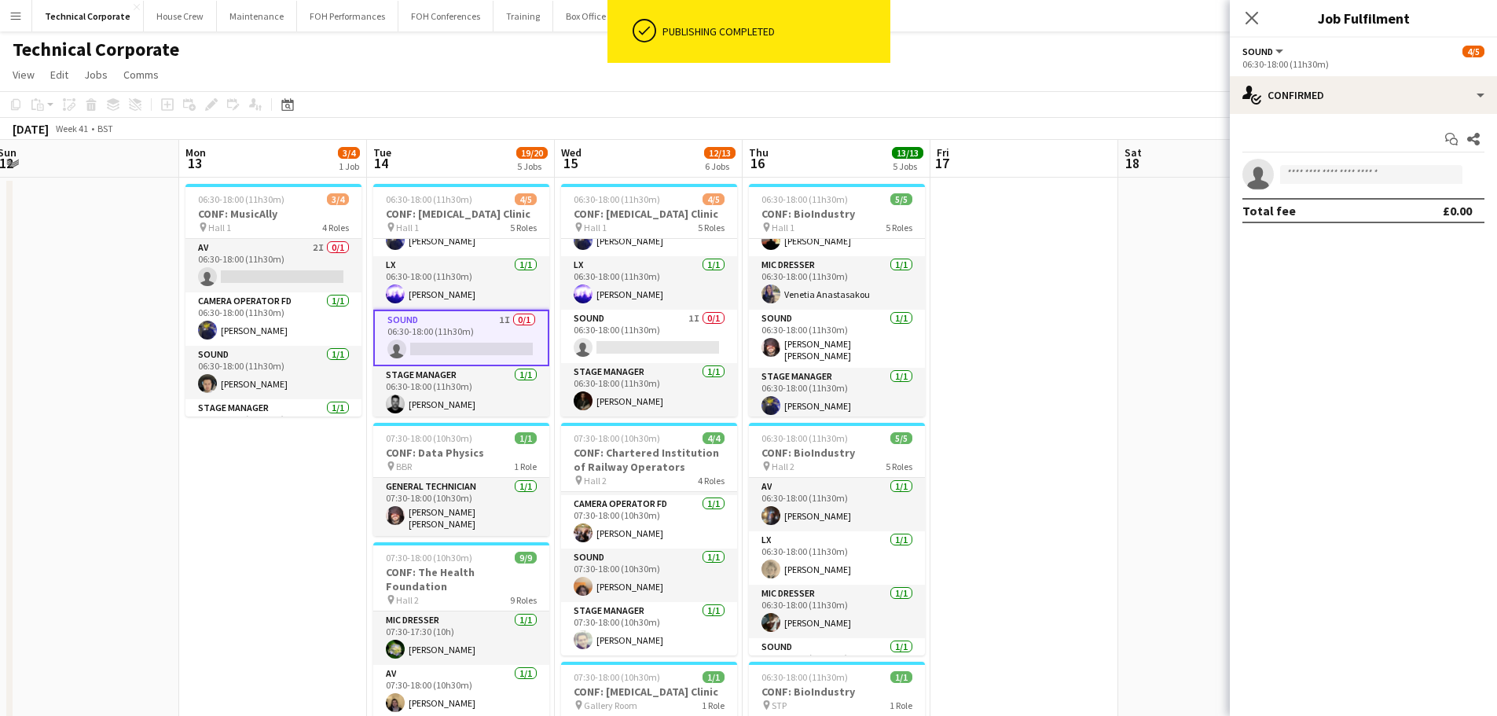
click at [1325, 115] on div "Start chat Share single-neutral-actions Total fee £0.00" at bounding box center [1363, 175] width 267 height 122
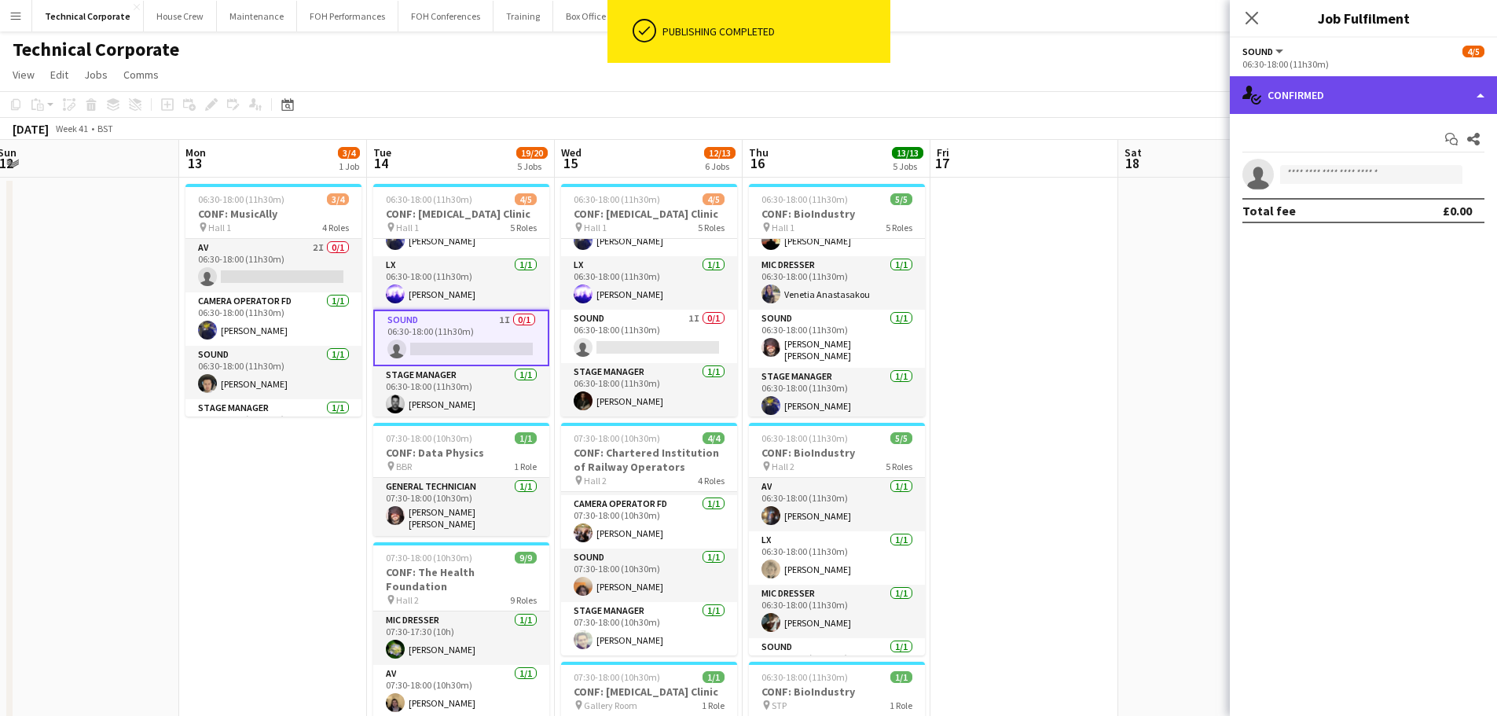
click at [1346, 95] on div "single-neutral-actions-check-2 Confirmed" at bounding box center [1363, 95] width 267 height 38
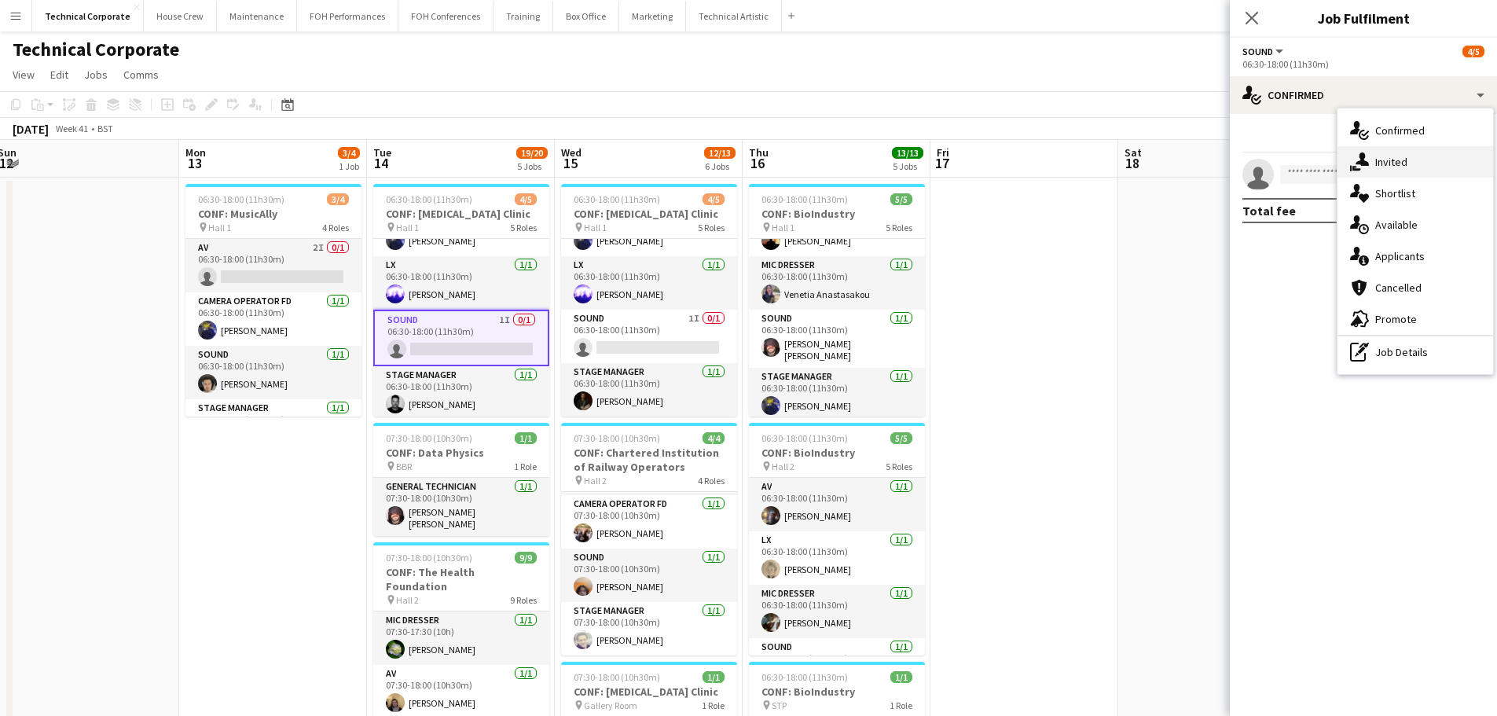
click at [1401, 153] on div "single-neutral-actions-share-1 Invited" at bounding box center [1416, 161] width 156 height 31
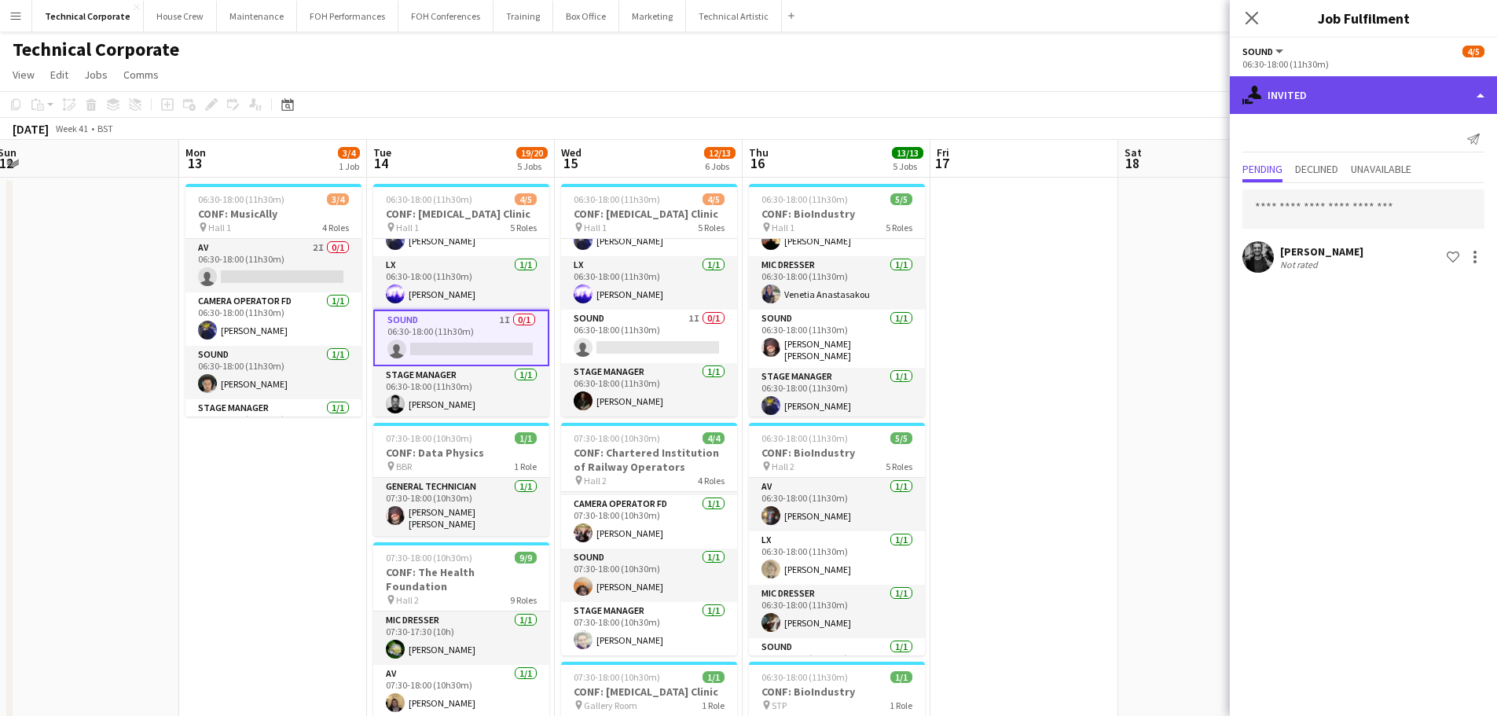
click at [1346, 104] on div "single-neutral-actions-share-1 Invited" at bounding box center [1363, 95] width 267 height 38
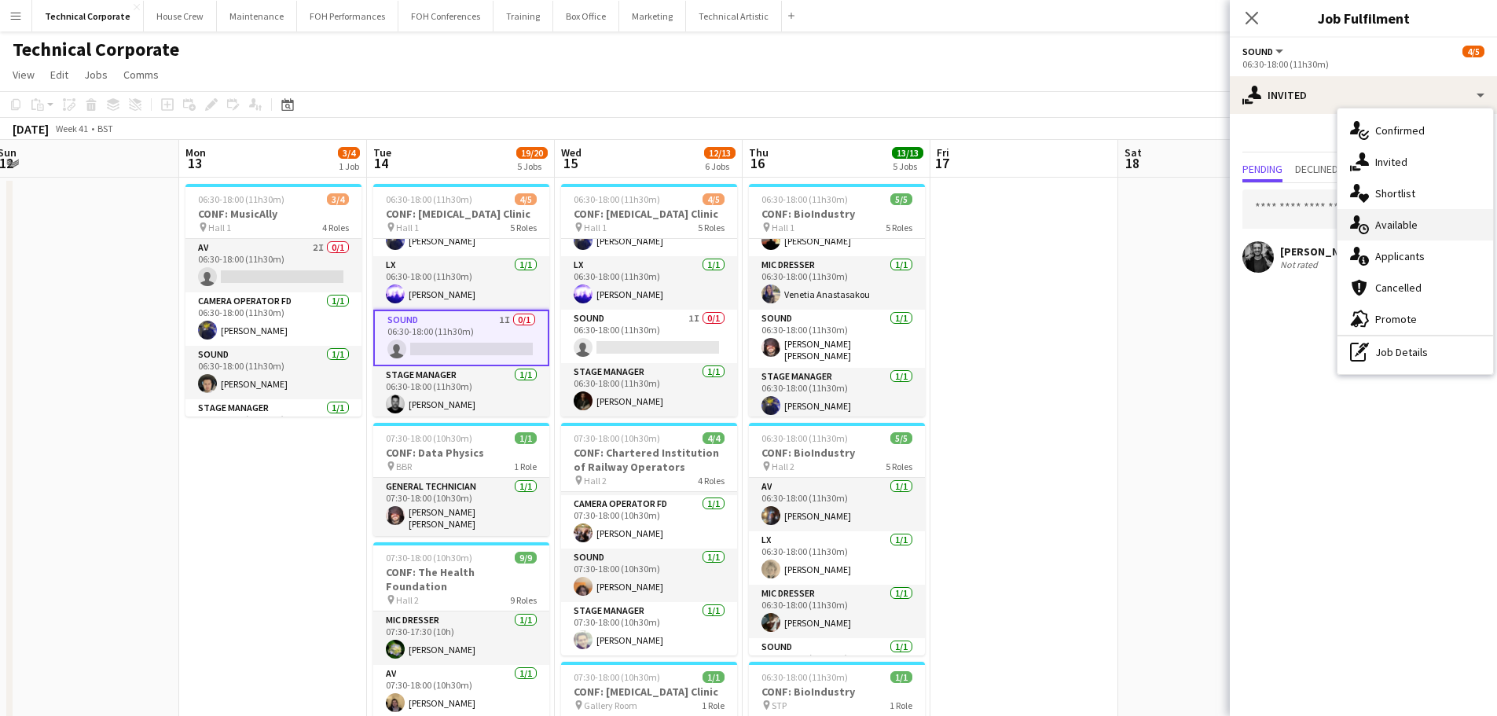
click at [1409, 219] on span "Available" at bounding box center [1397, 225] width 42 height 14
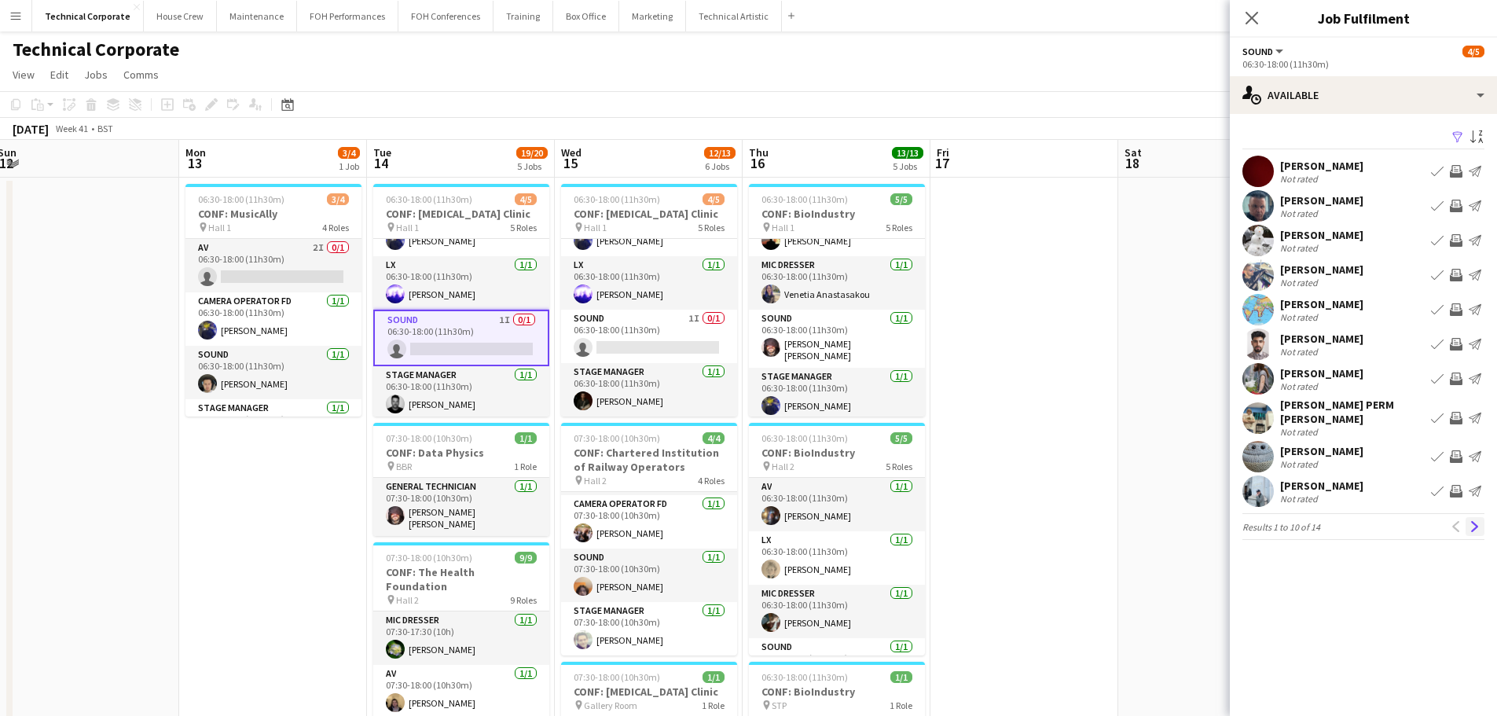
click at [1472, 521] on app-icon "Next" at bounding box center [1475, 526] width 11 height 11
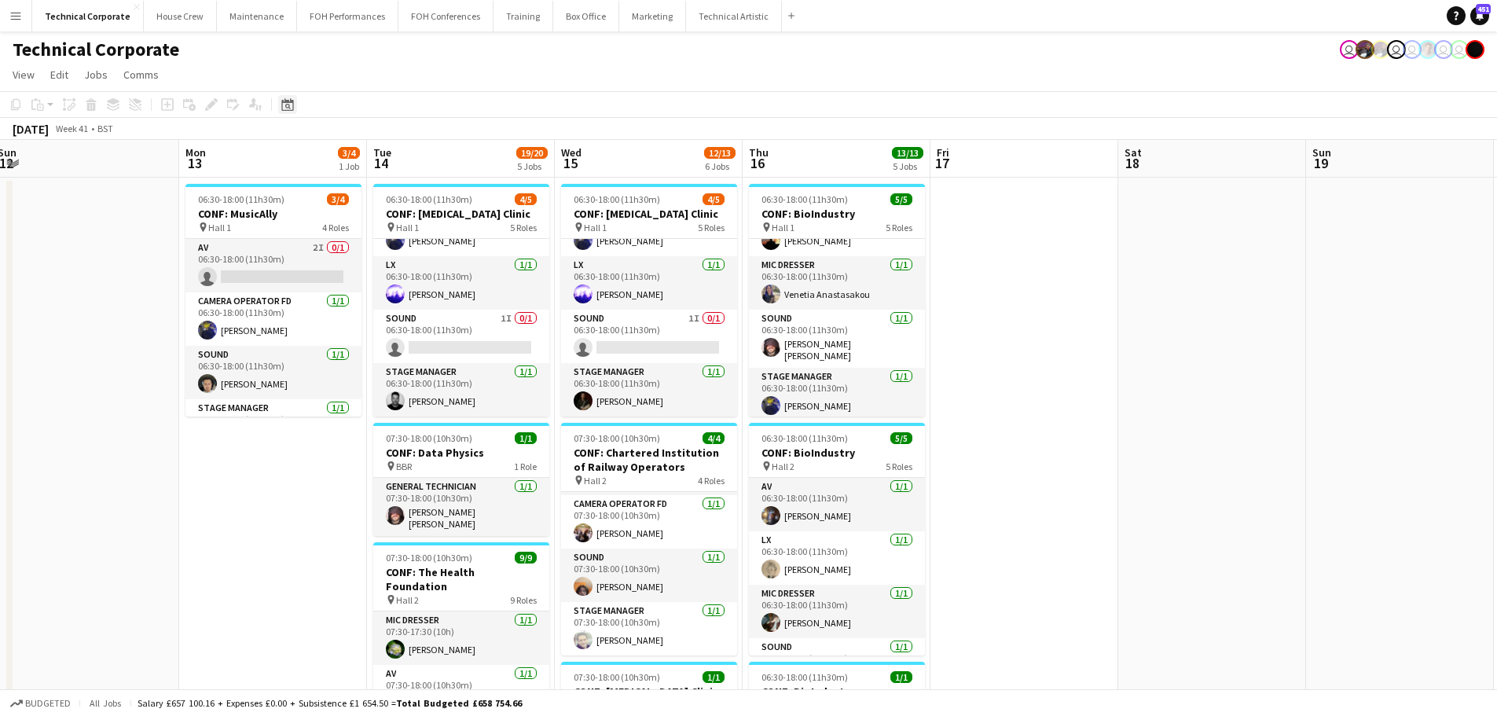
click at [291, 108] on icon "Date picker" at bounding box center [287, 104] width 13 height 13
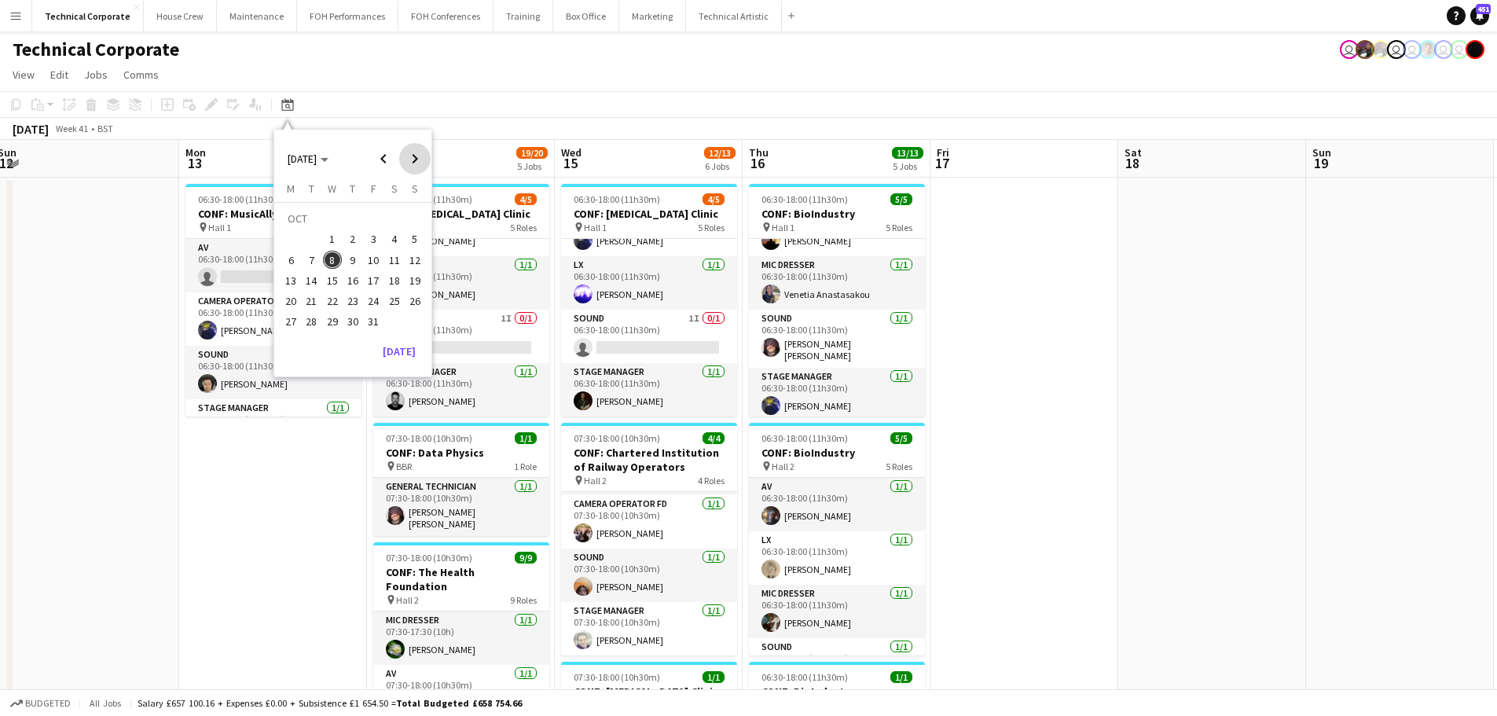
click at [413, 144] on span "Next month" at bounding box center [414, 158] width 31 height 31
click at [285, 242] on span "1" at bounding box center [290, 239] width 19 height 19
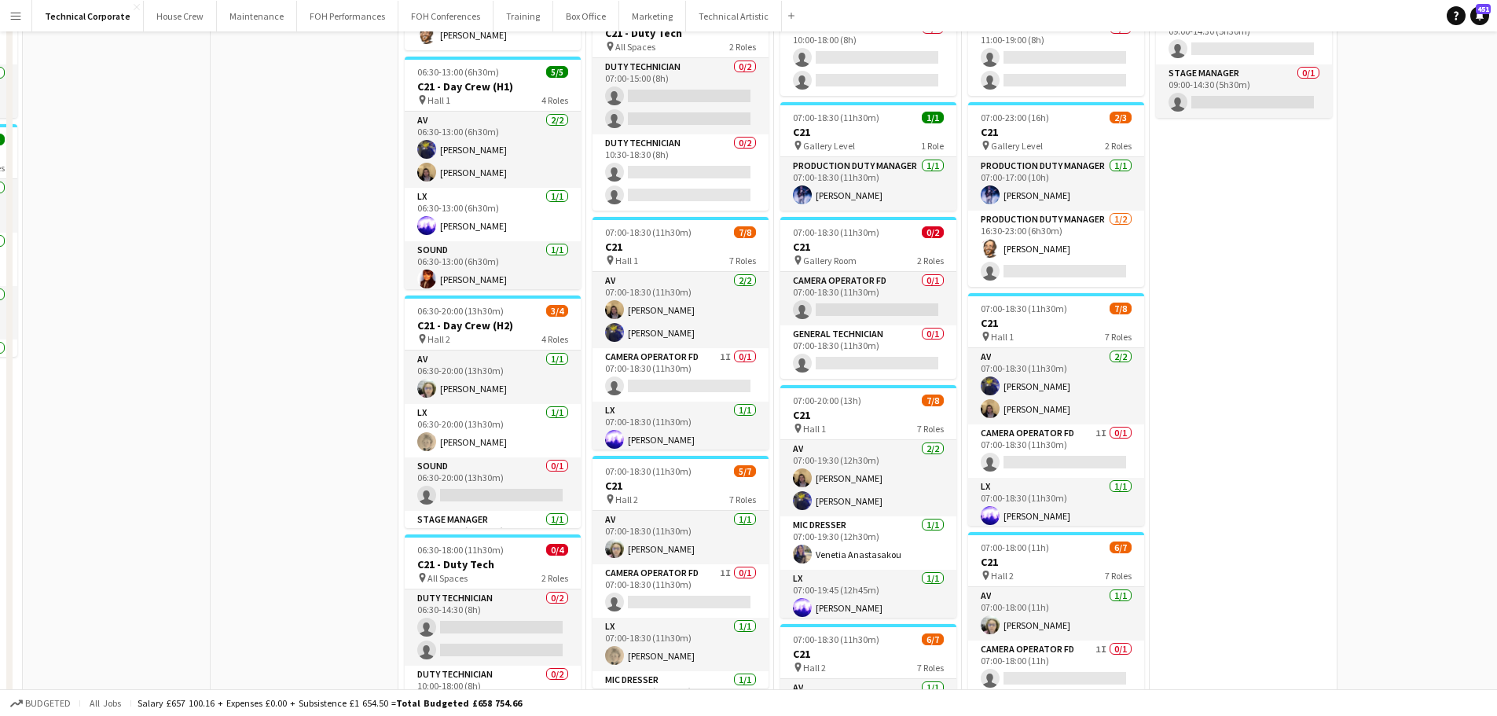
scroll to position [0, 0]
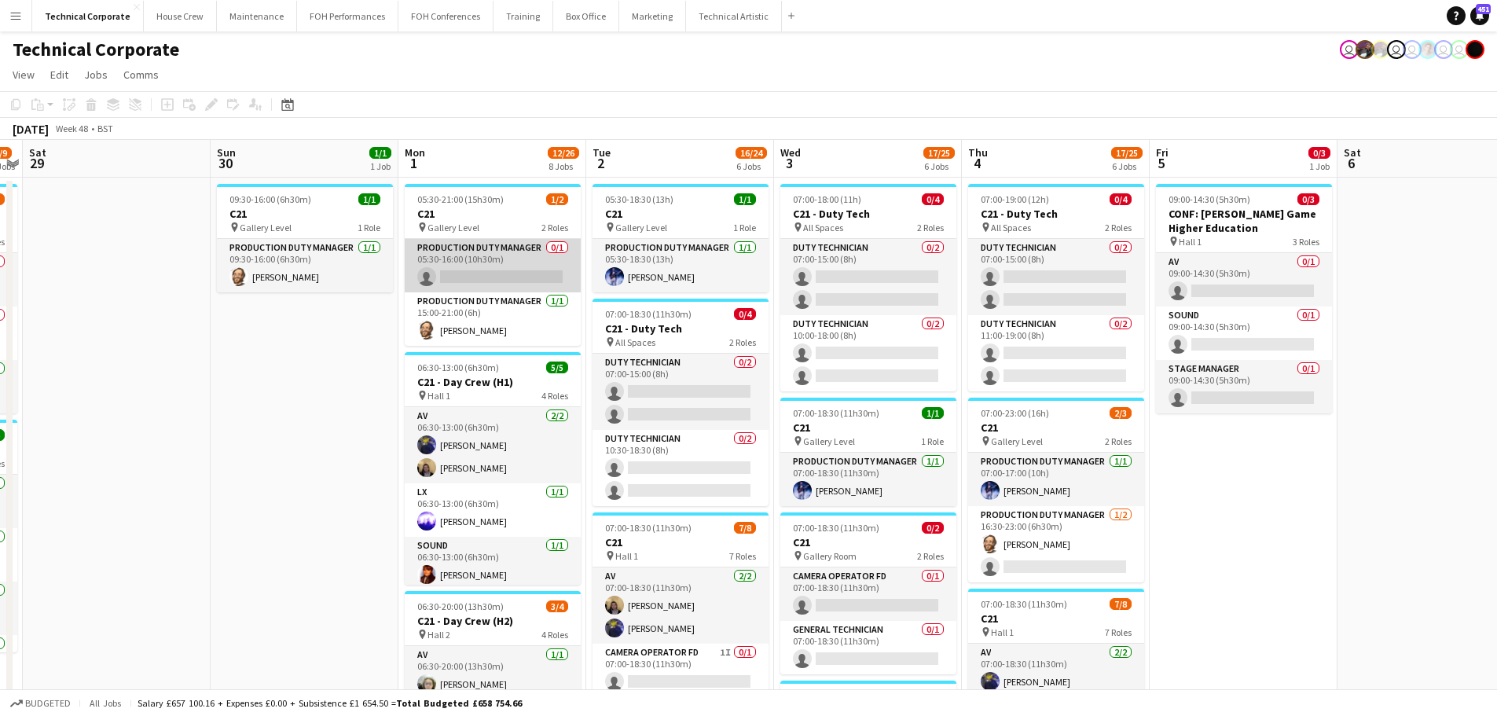
click at [486, 263] on app-card-role "Production Duty Manager 0/1 05:30-16:00 (10h30m) single-neutral-actions" at bounding box center [493, 265] width 176 height 53
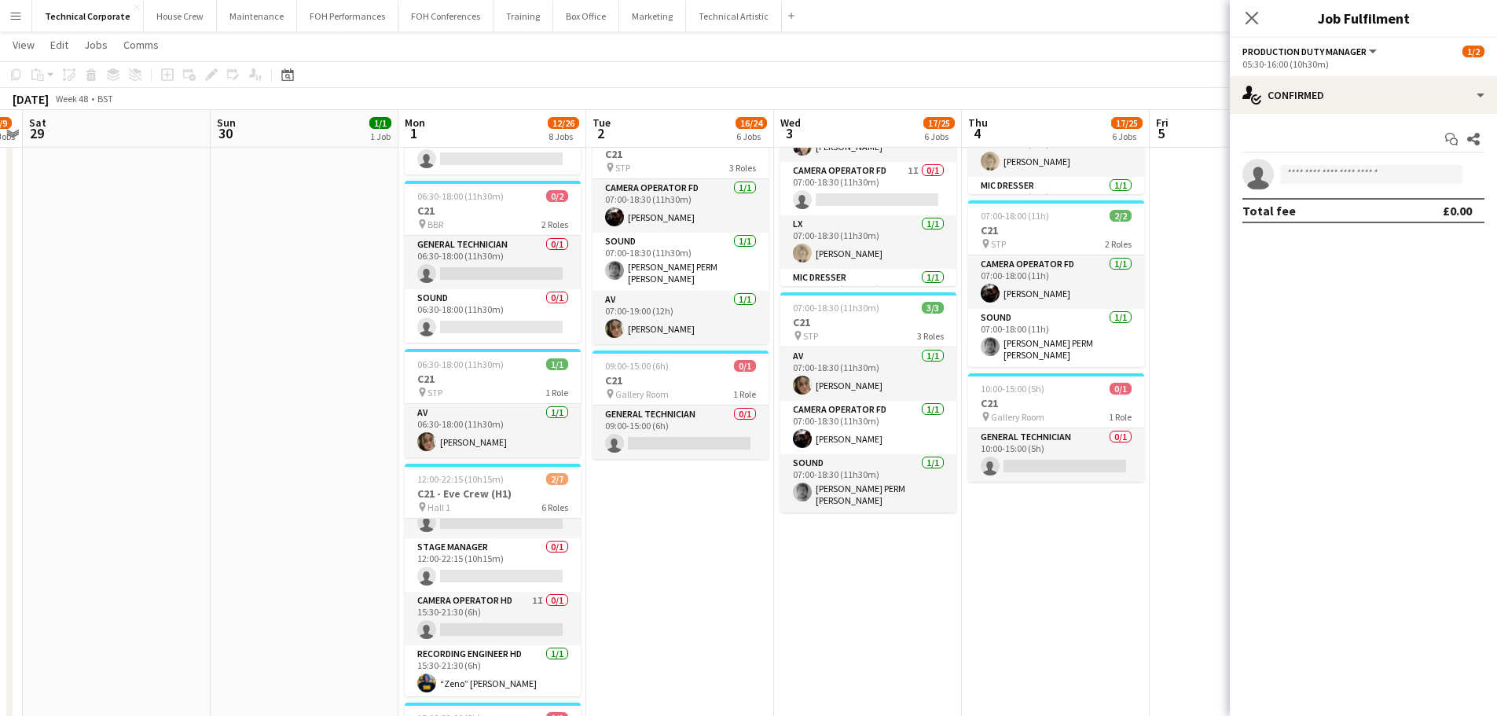
scroll to position [166, 0]
click at [509, 557] on app-card-role "Stage Manager 0/1 12:00-22:15 (10h15m) single-neutral-actions" at bounding box center [493, 562] width 176 height 53
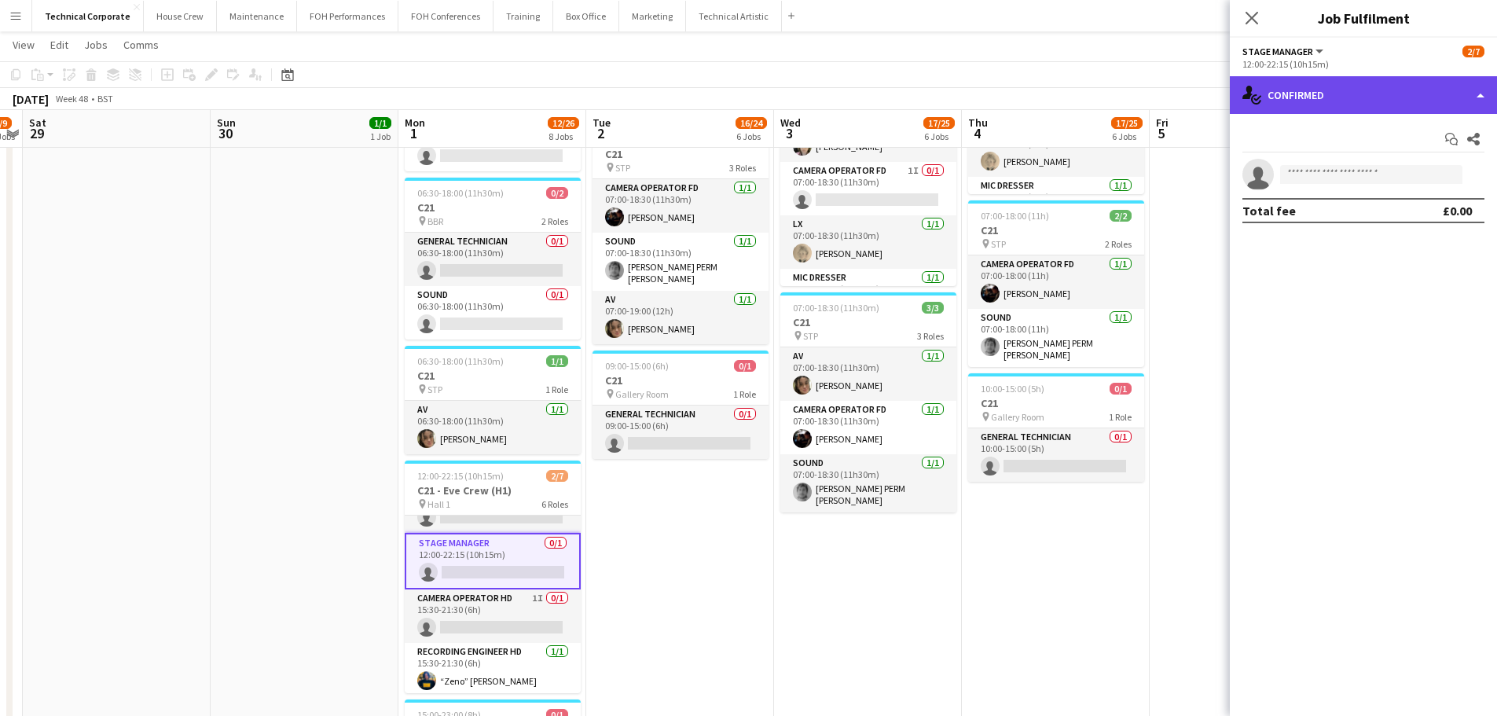
click at [1340, 96] on div "single-neutral-actions-check-2 Confirmed" at bounding box center [1363, 95] width 267 height 38
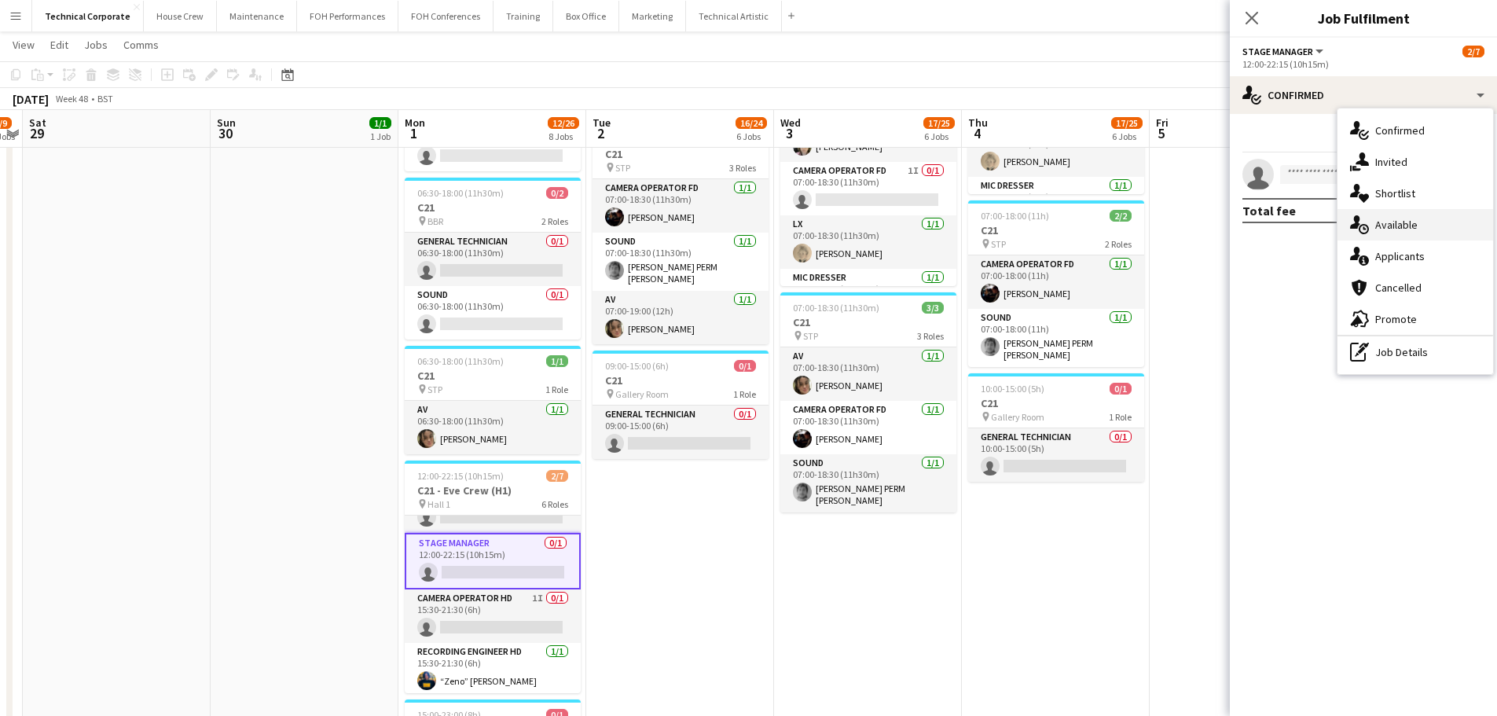
click at [1382, 226] on span "Available" at bounding box center [1397, 225] width 42 height 14
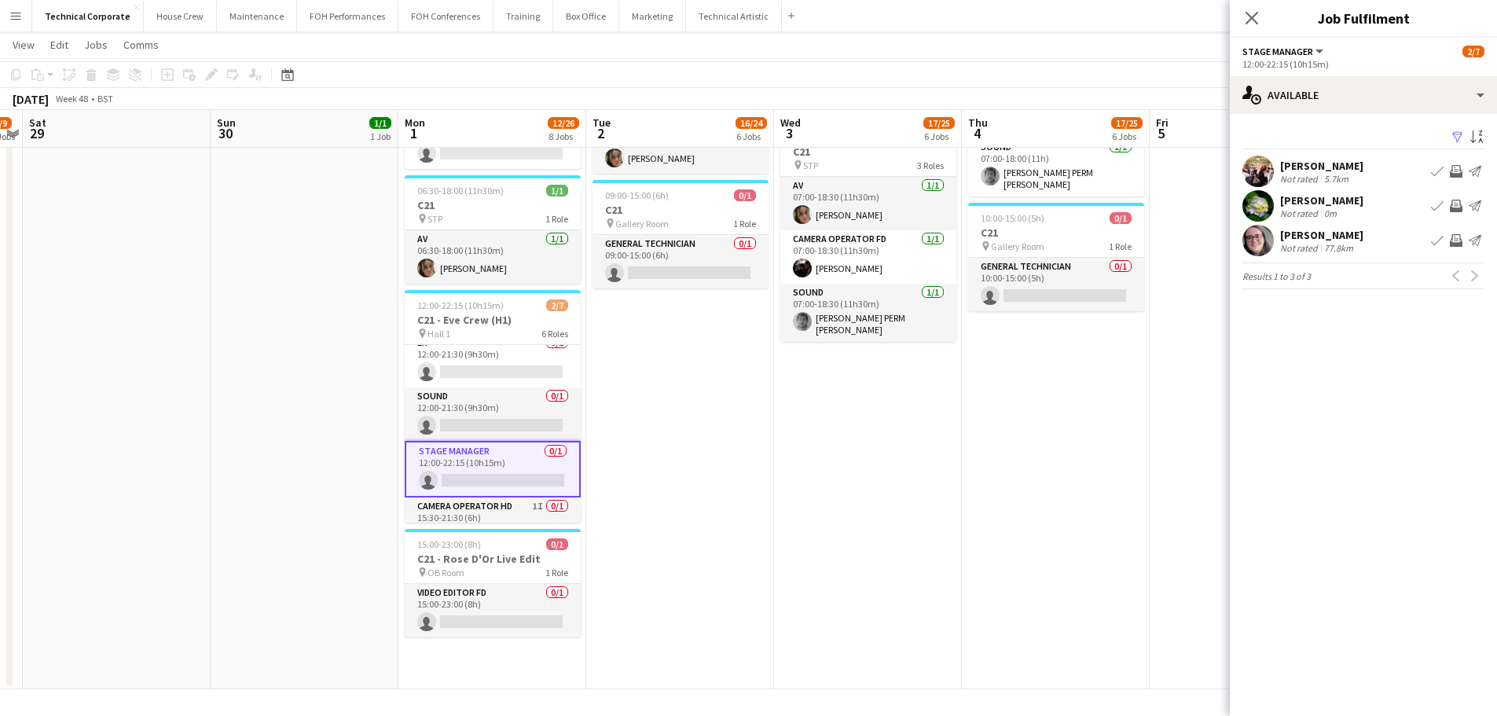
scroll to position [0, 0]
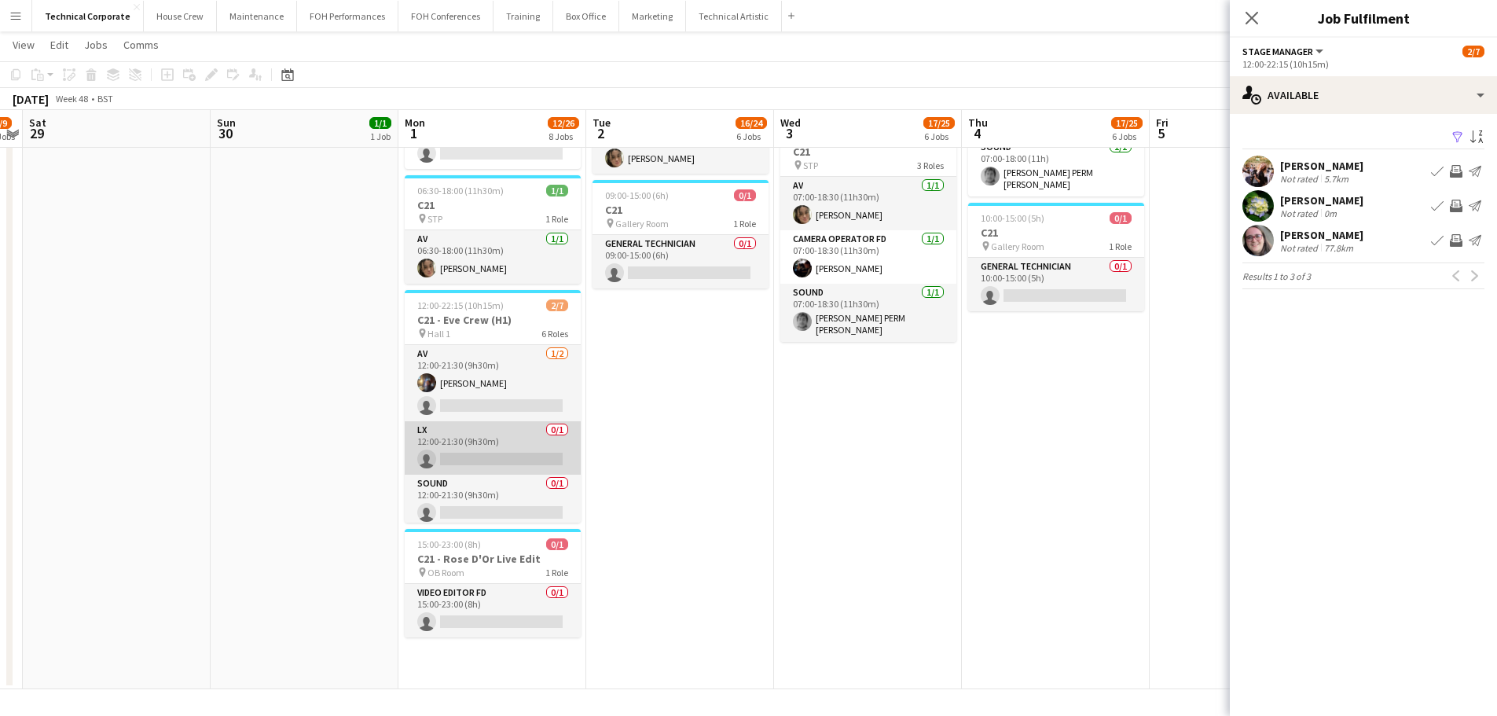
click at [511, 442] on app-card-role "LX 0/1 12:00-21:30 (9h30m) single-neutral-actions" at bounding box center [493, 447] width 176 height 53
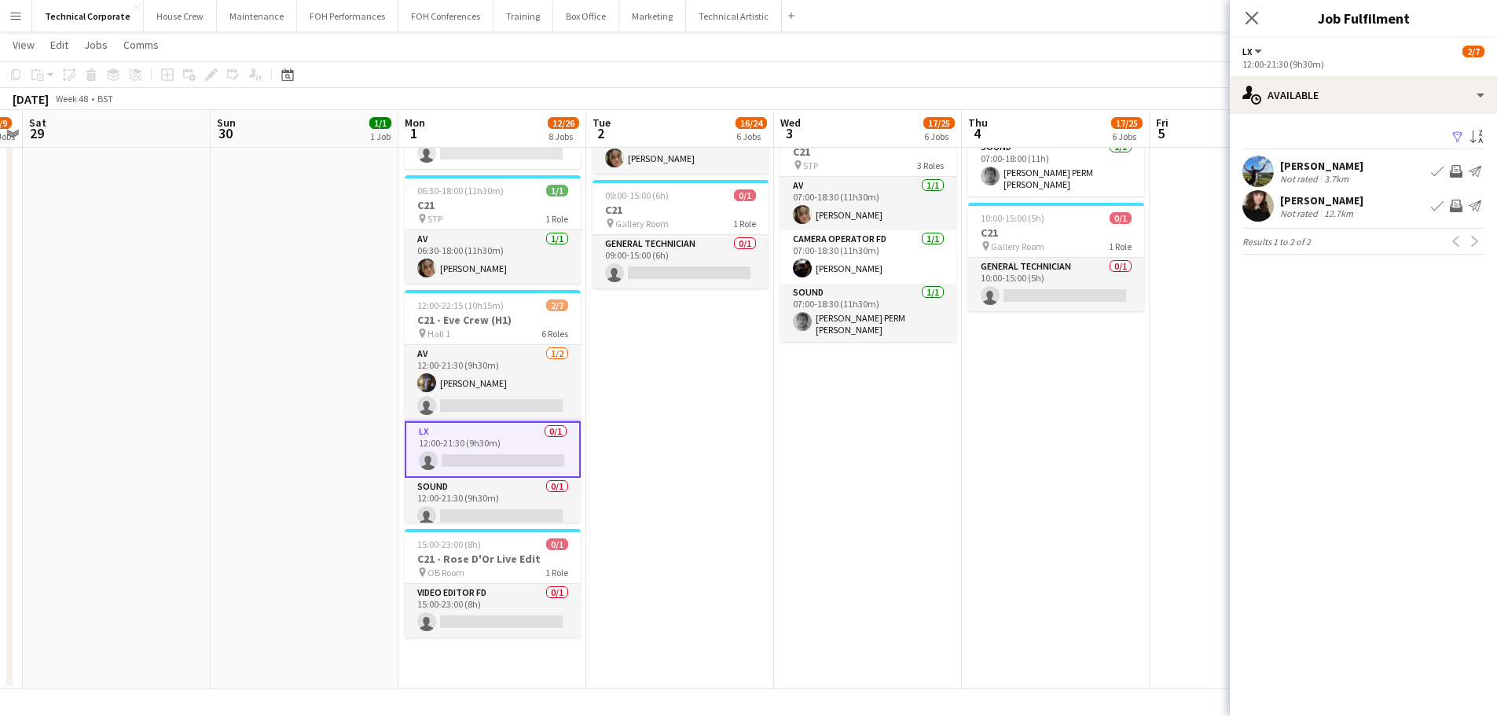
click at [1461, 167] on app-icon "Invite crew" at bounding box center [1456, 171] width 13 height 13
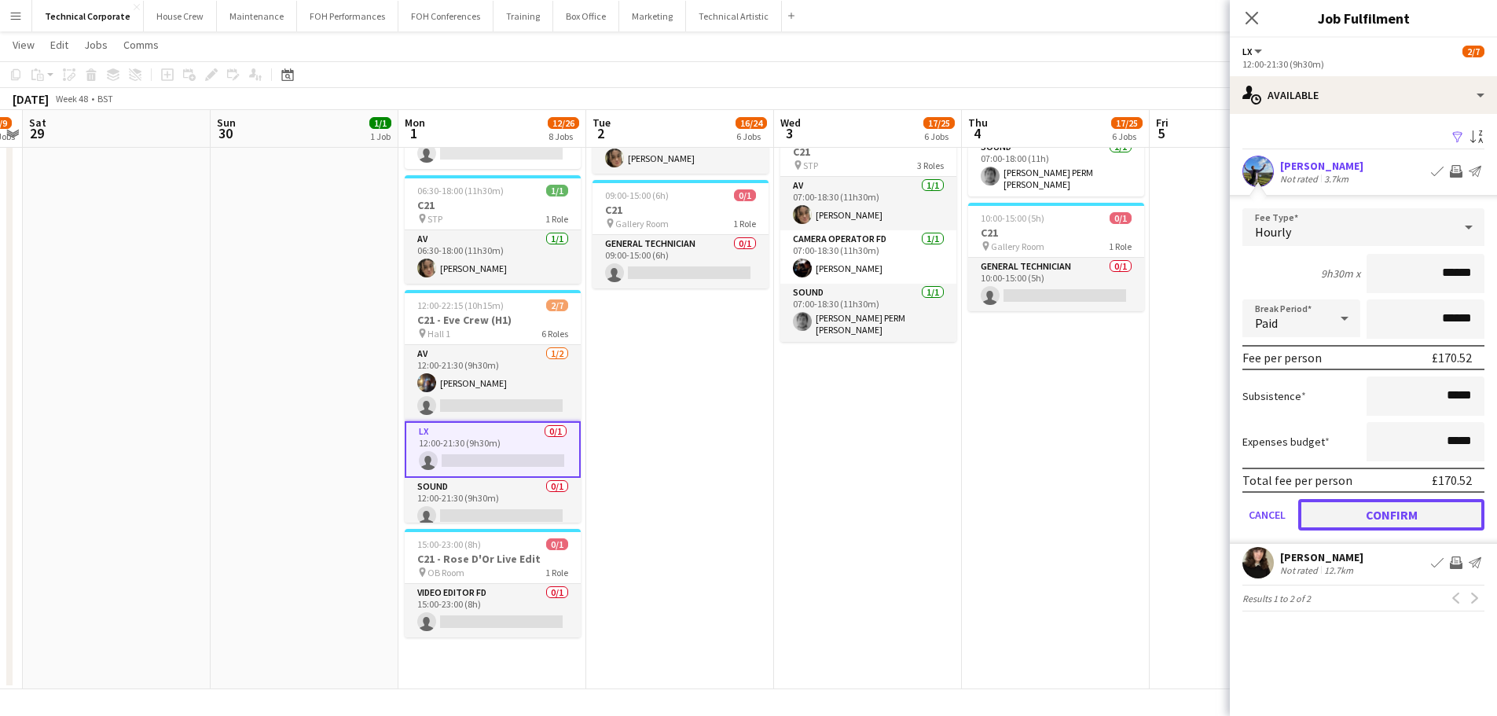
click at [1387, 509] on button "Confirm" at bounding box center [1392, 514] width 186 height 31
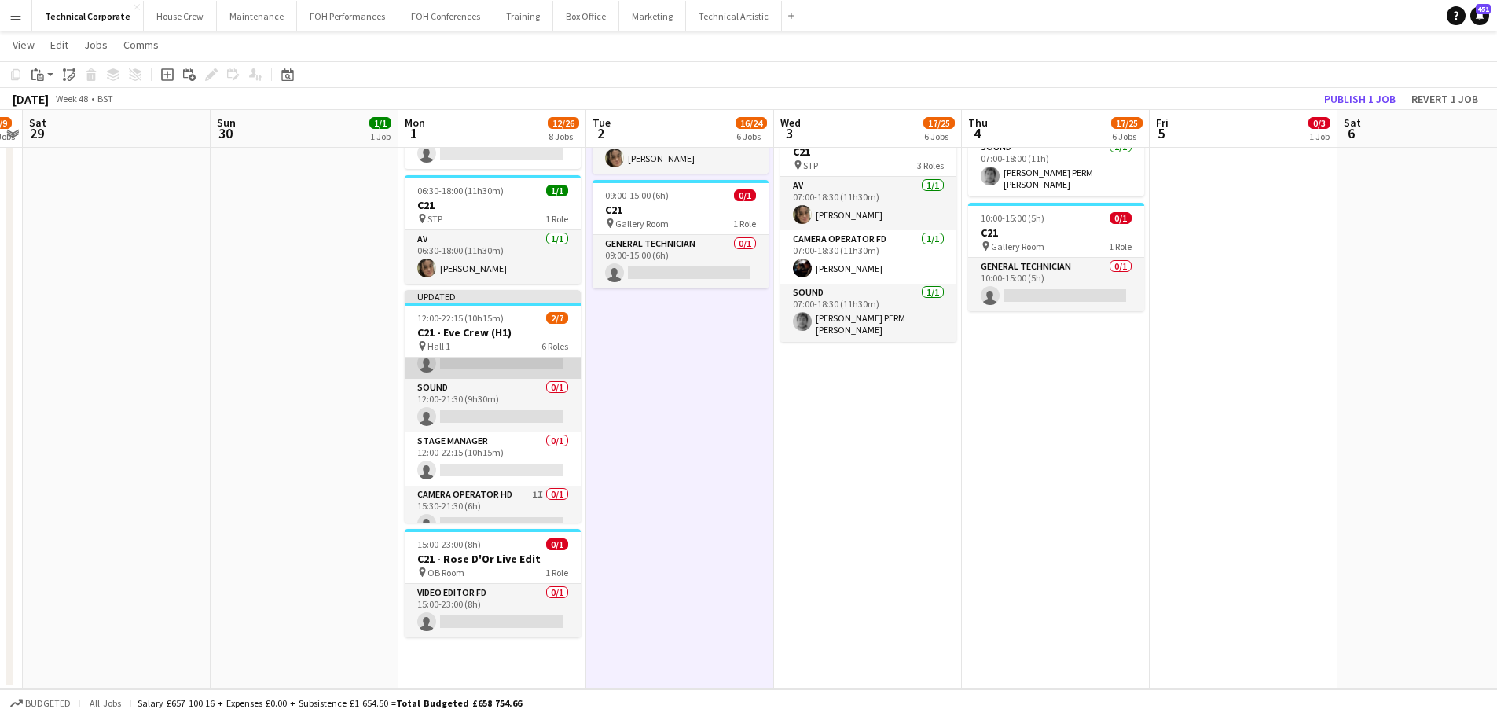
scroll to position [178, 0]
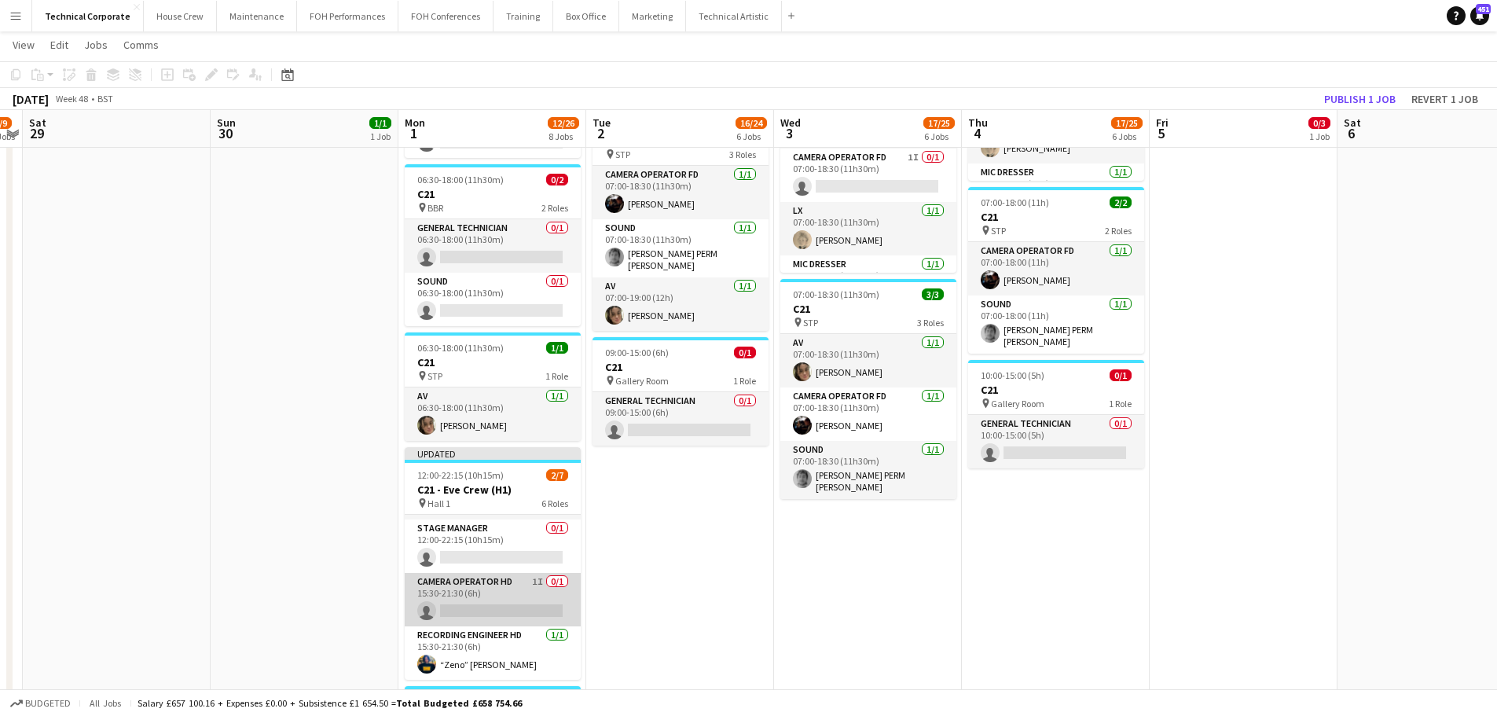
click at [505, 608] on app-card-role "Camera Operator HD 1I 0/1 15:30-21:30 (6h) single-neutral-actions" at bounding box center [493, 599] width 176 height 53
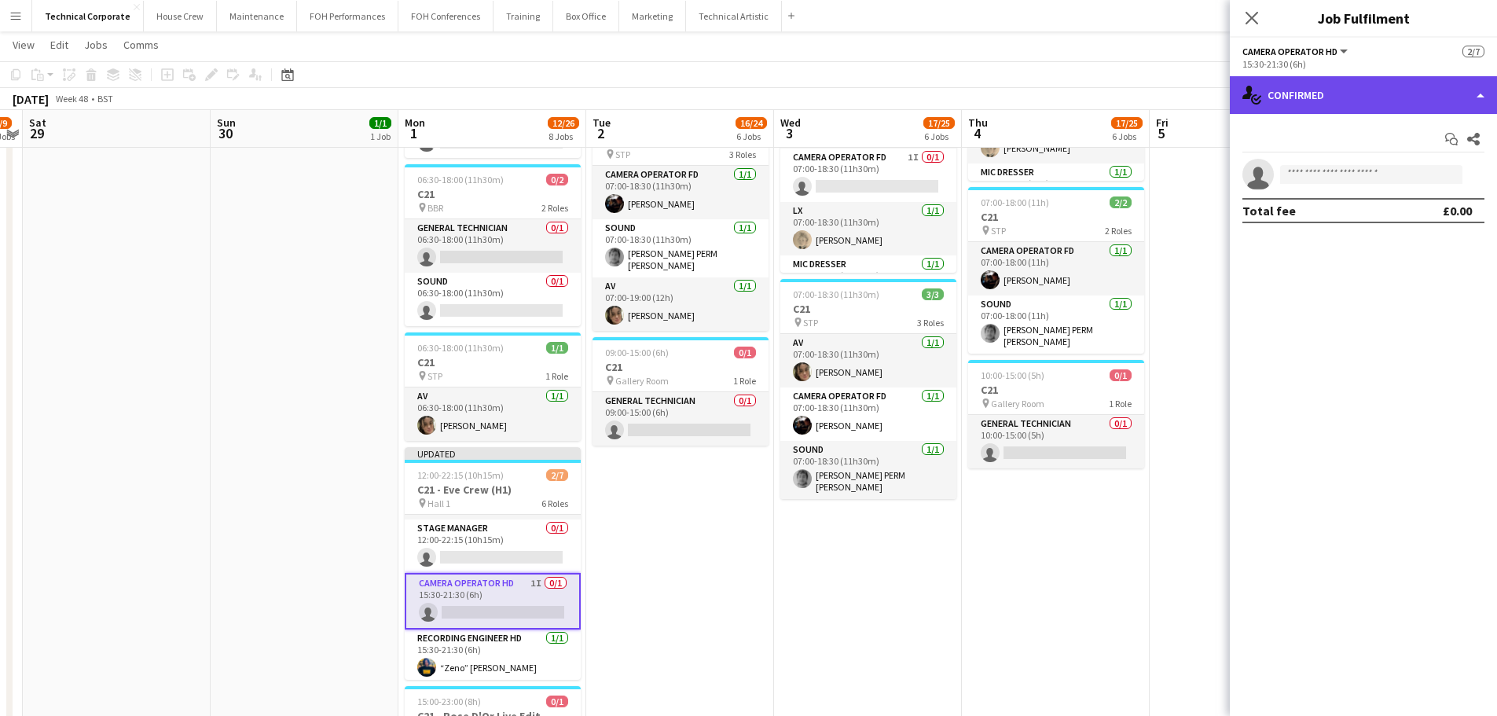
click at [1364, 113] on div "single-neutral-actions-check-2 Confirmed" at bounding box center [1363, 95] width 267 height 38
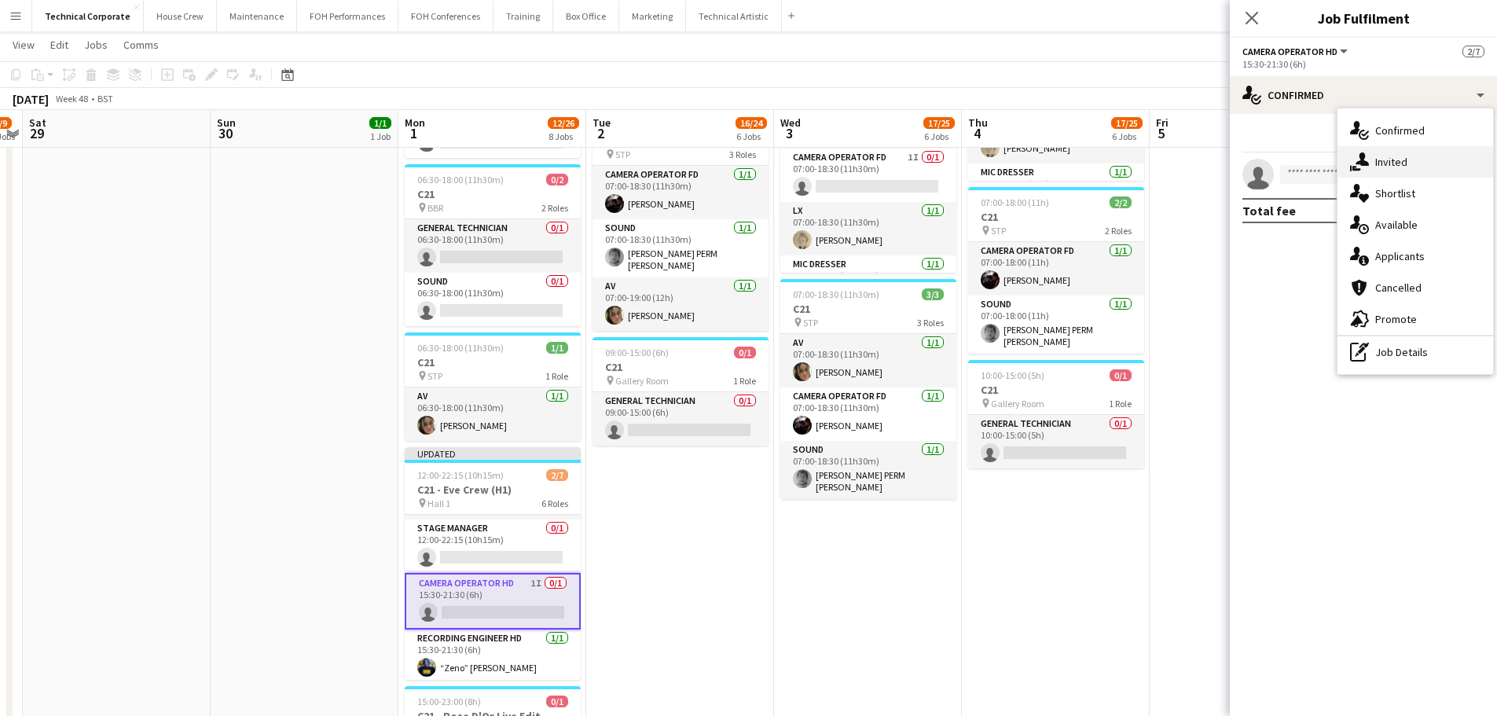
click at [1387, 171] on div "single-neutral-actions-share-1 Invited" at bounding box center [1416, 161] width 156 height 31
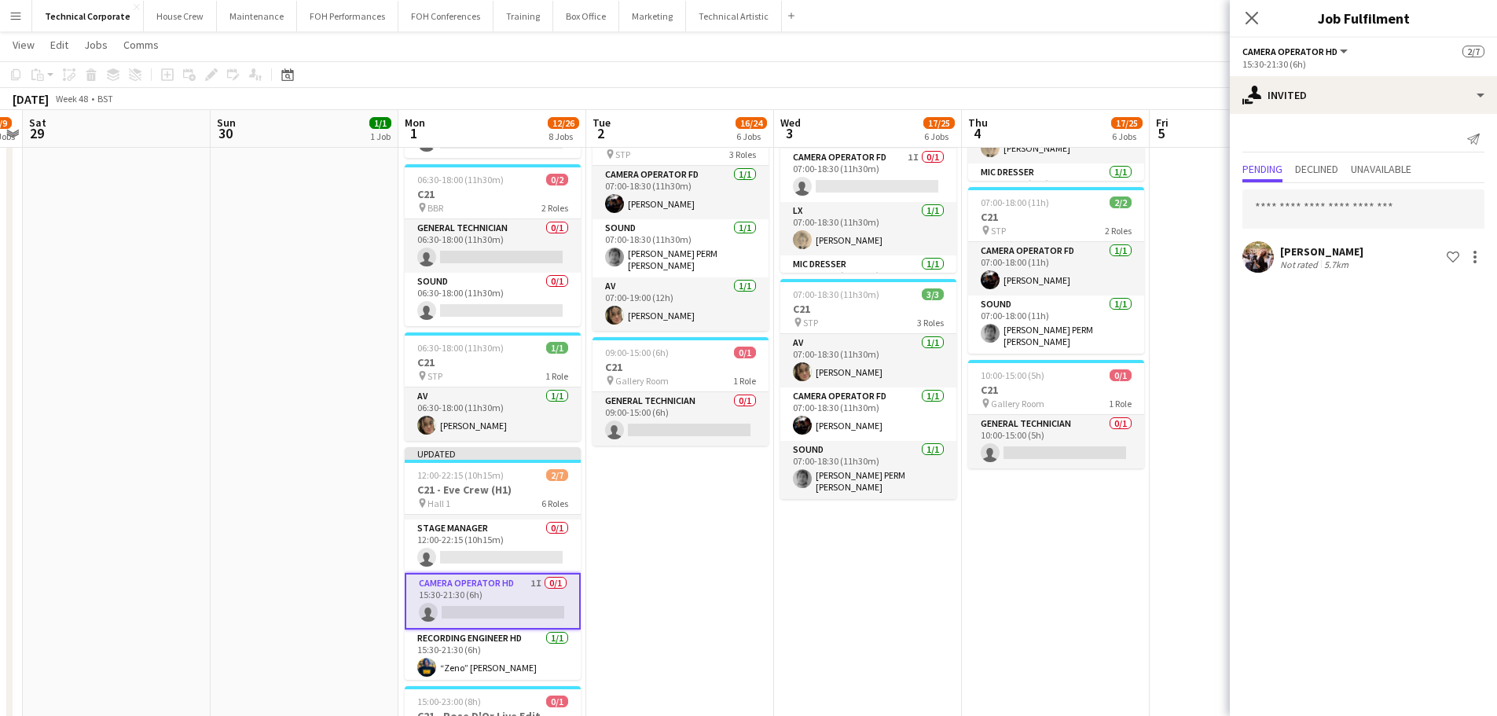
click at [733, 571] on app-date-cell "05:30-18:30 (13h) 1/1 C21 pin Gallery Level 1 Role Production Duty Manager 1/1 …" at bounding box center [680, 72] width 188 height 1549
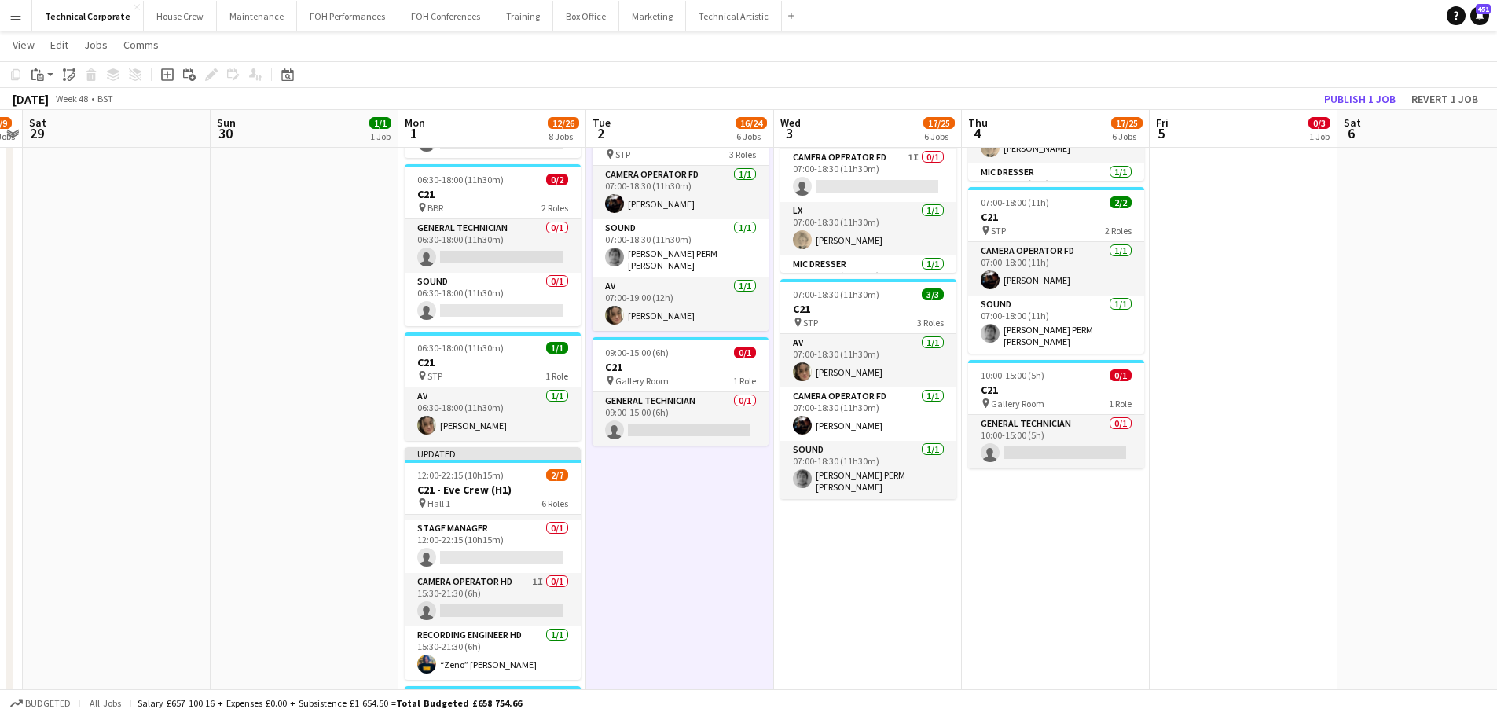
click at [733, 571] on app-date-cell "05:30-18:30 (13h) 1/1 C21 pin Gallery Level 1 Role Production Duty Manager 1/1 …" at bounding box center [680, 72] width 188 height 1549
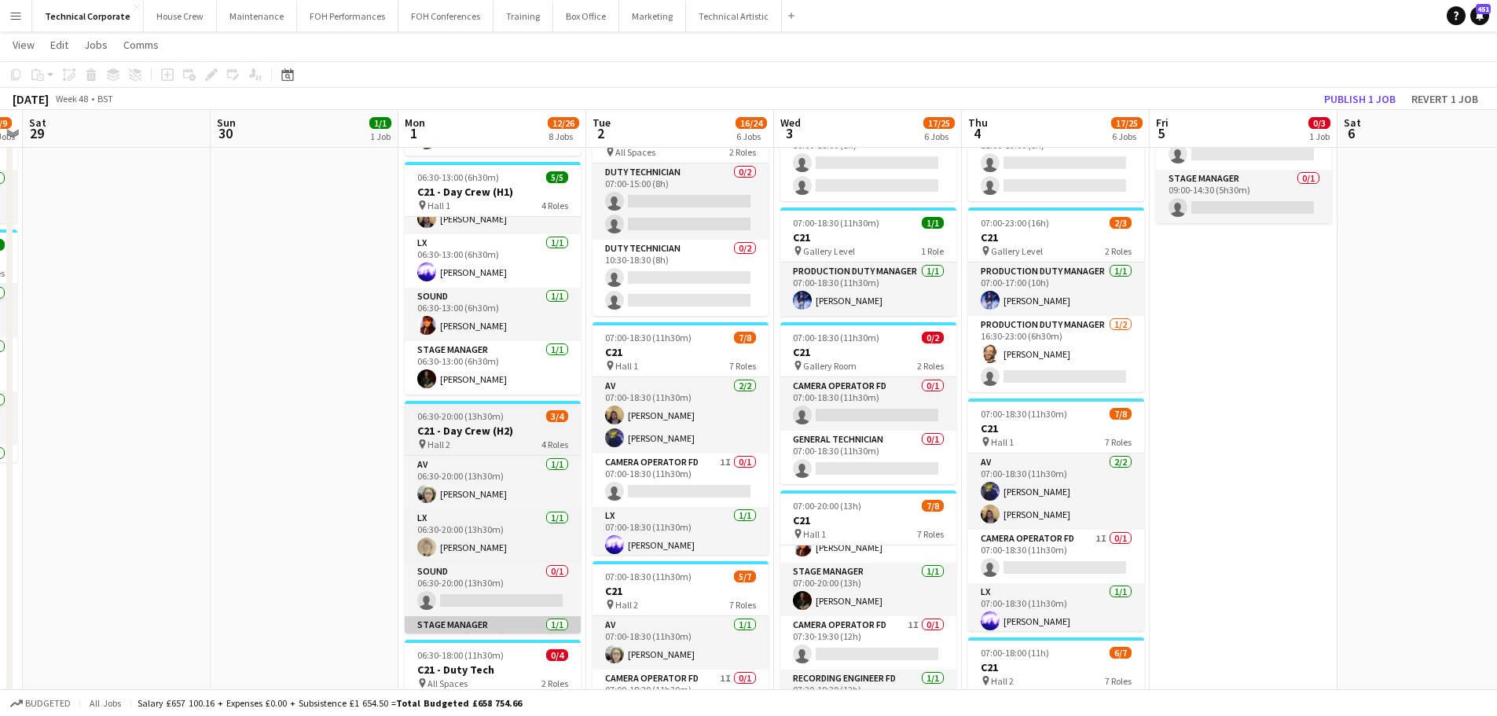
scroll to position [171, 0]
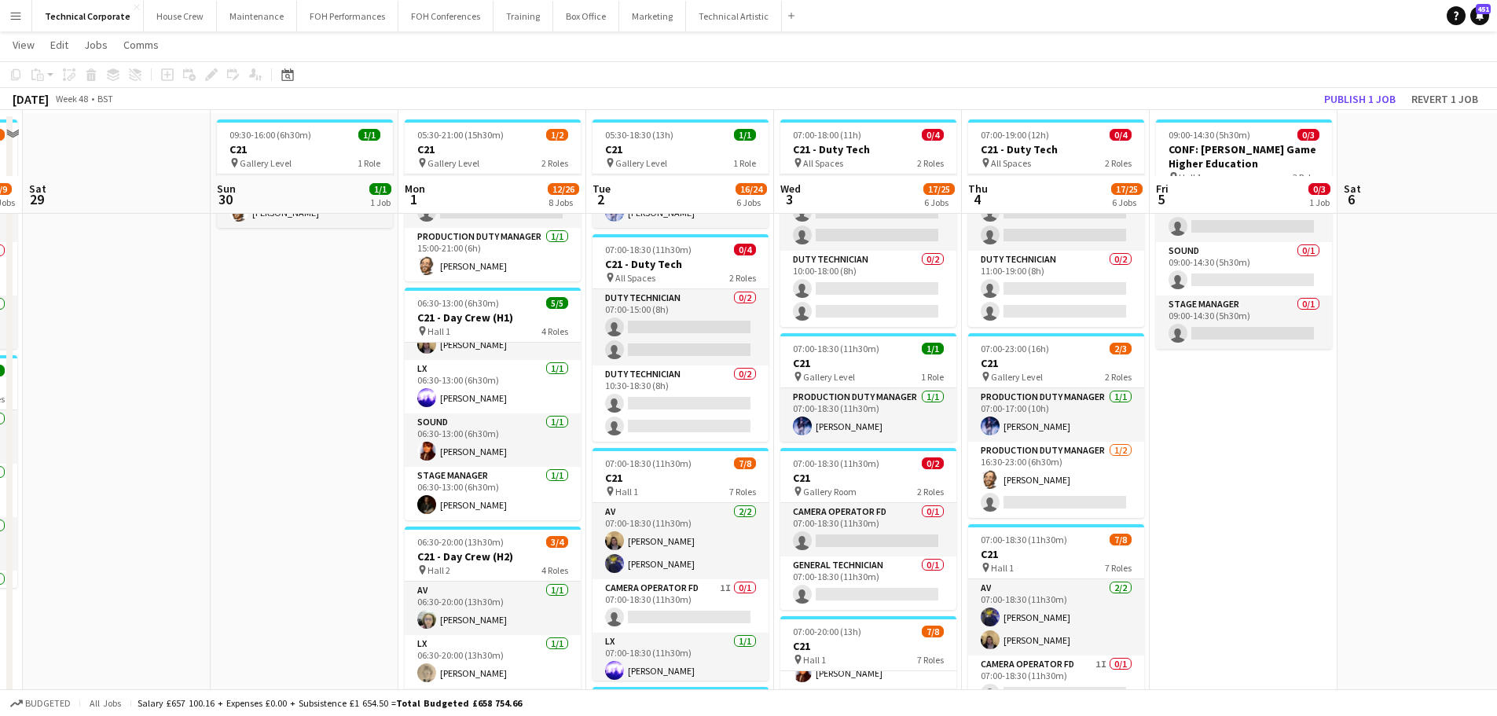
scroll to position [0, 0]
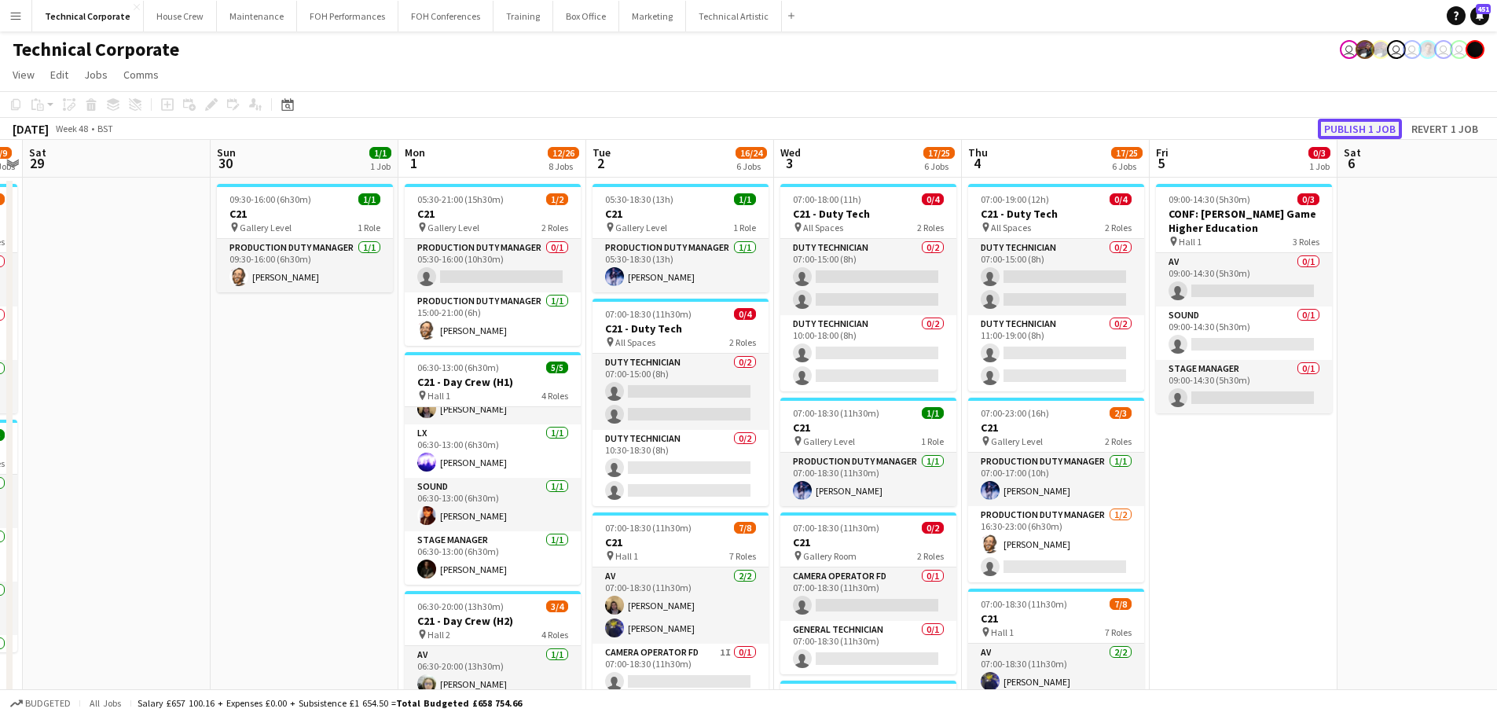
click at [1363, 134] on button "Publish 1 job" at bounding box center [1360, 129] width 84 height 20
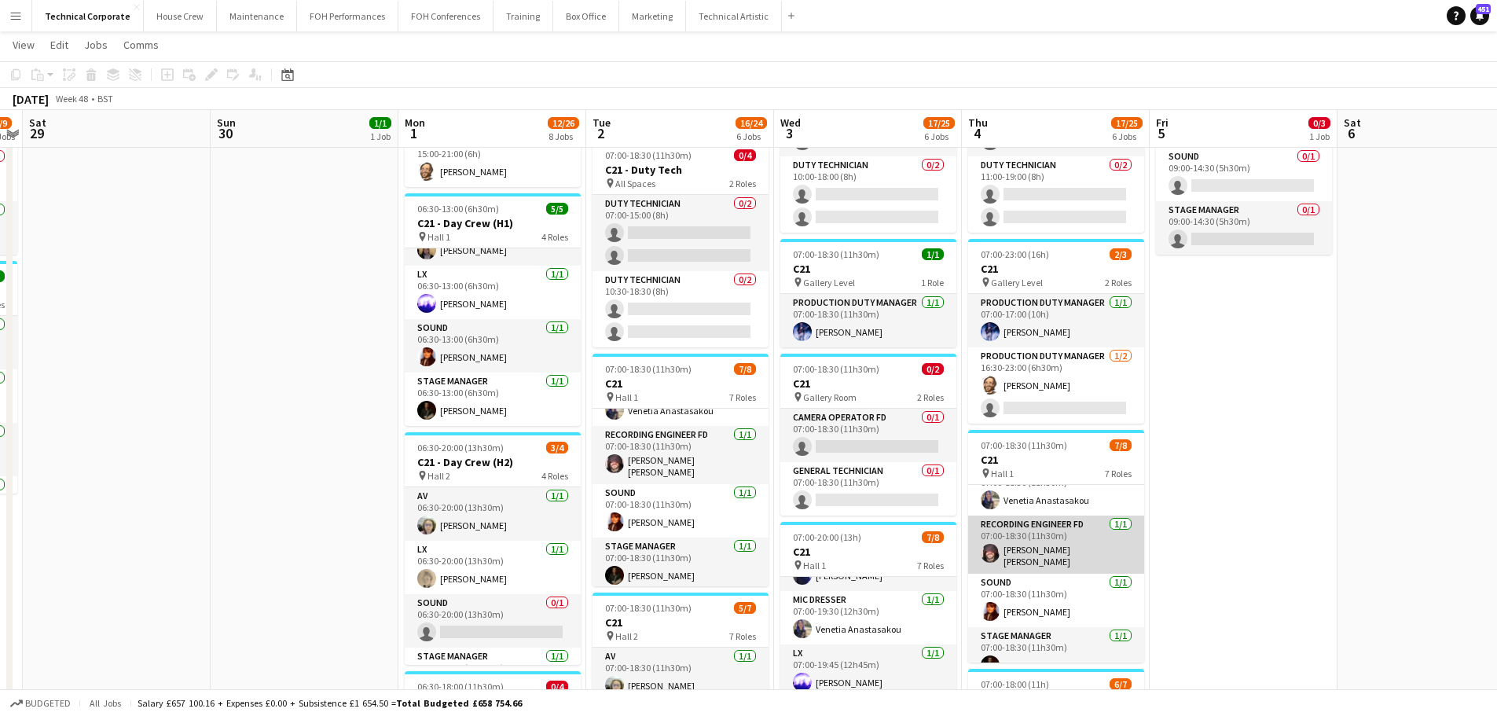
scroll to position [219, 0]
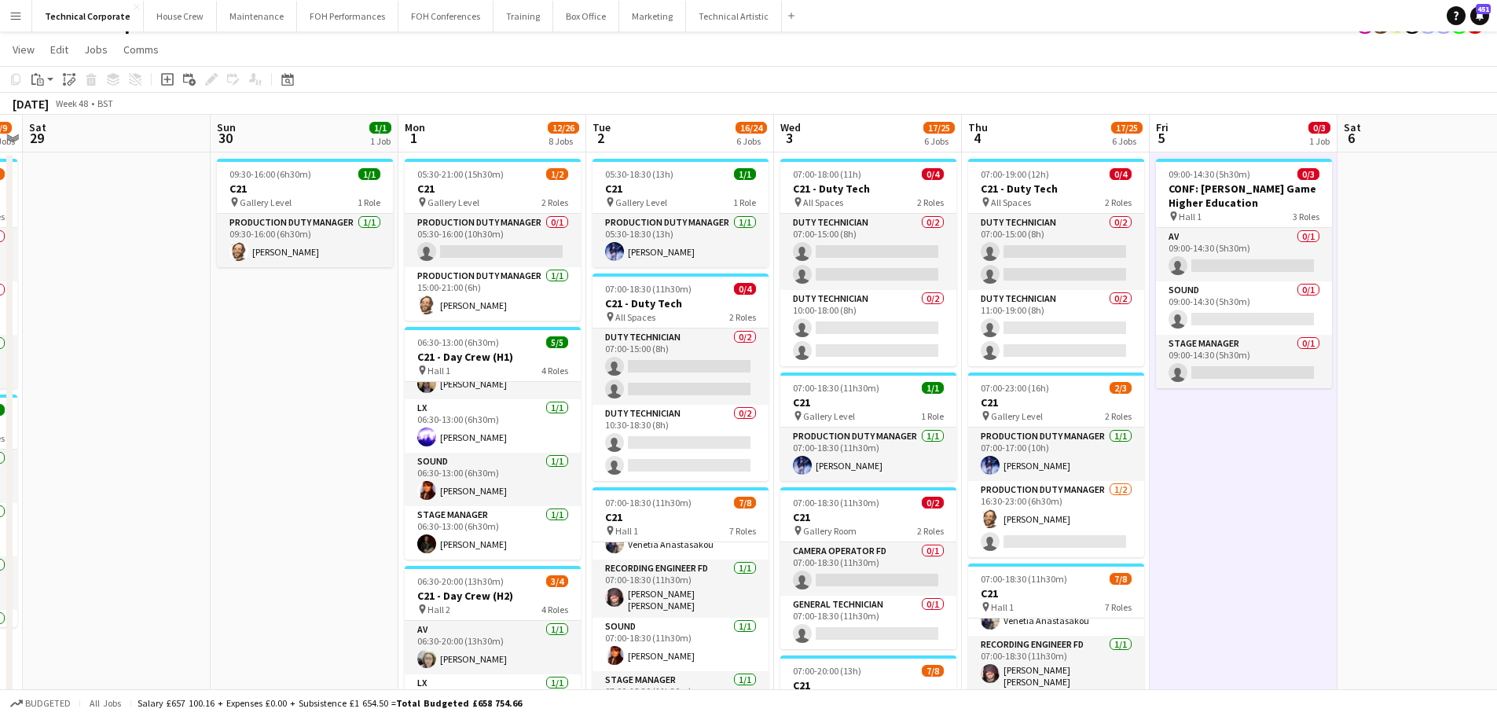
scroll to position [0, 0]
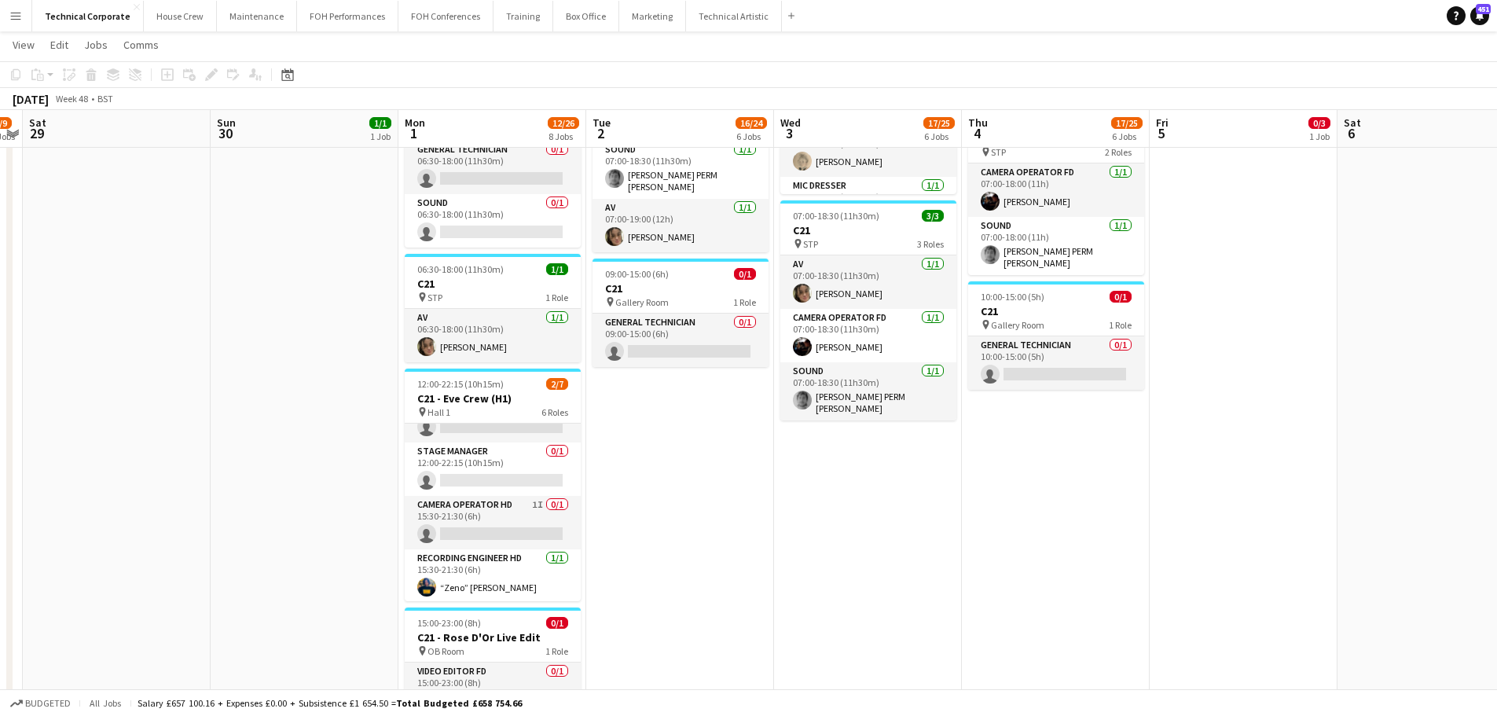
scroll to position [166, 0]
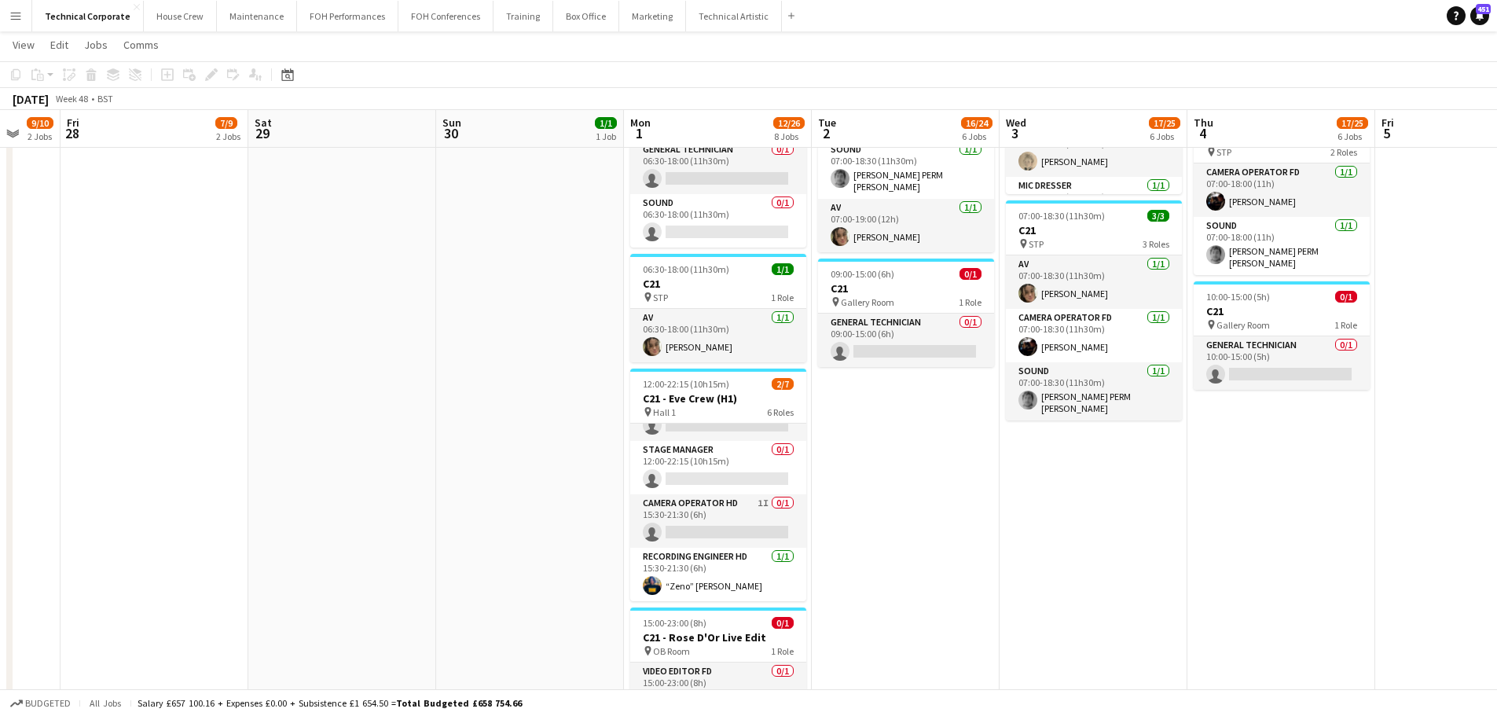
drag, startPoint x: 383, startPoint y: 403, endPoint x: 1017, endPoint y: 375, distance: 635.0
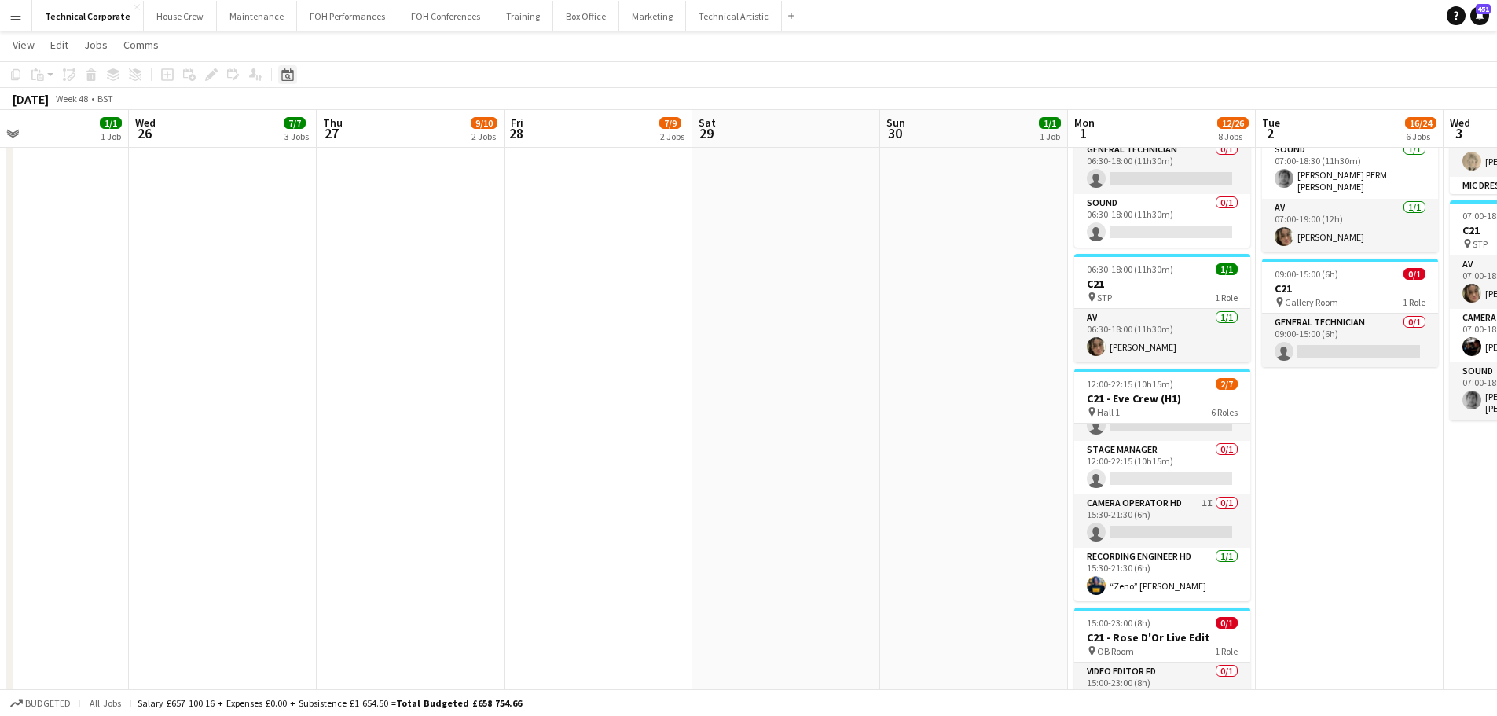
click at [294, 72] on div "Date picker" at bounding box center [287, 74] width 19 height 19
click at [387, 133] on span "Previous month" at bounding box center [383, 128] width 31 height 31
click at [387, 132] on span "Previous month" at bounding box center [383, 128] width 31 height 31
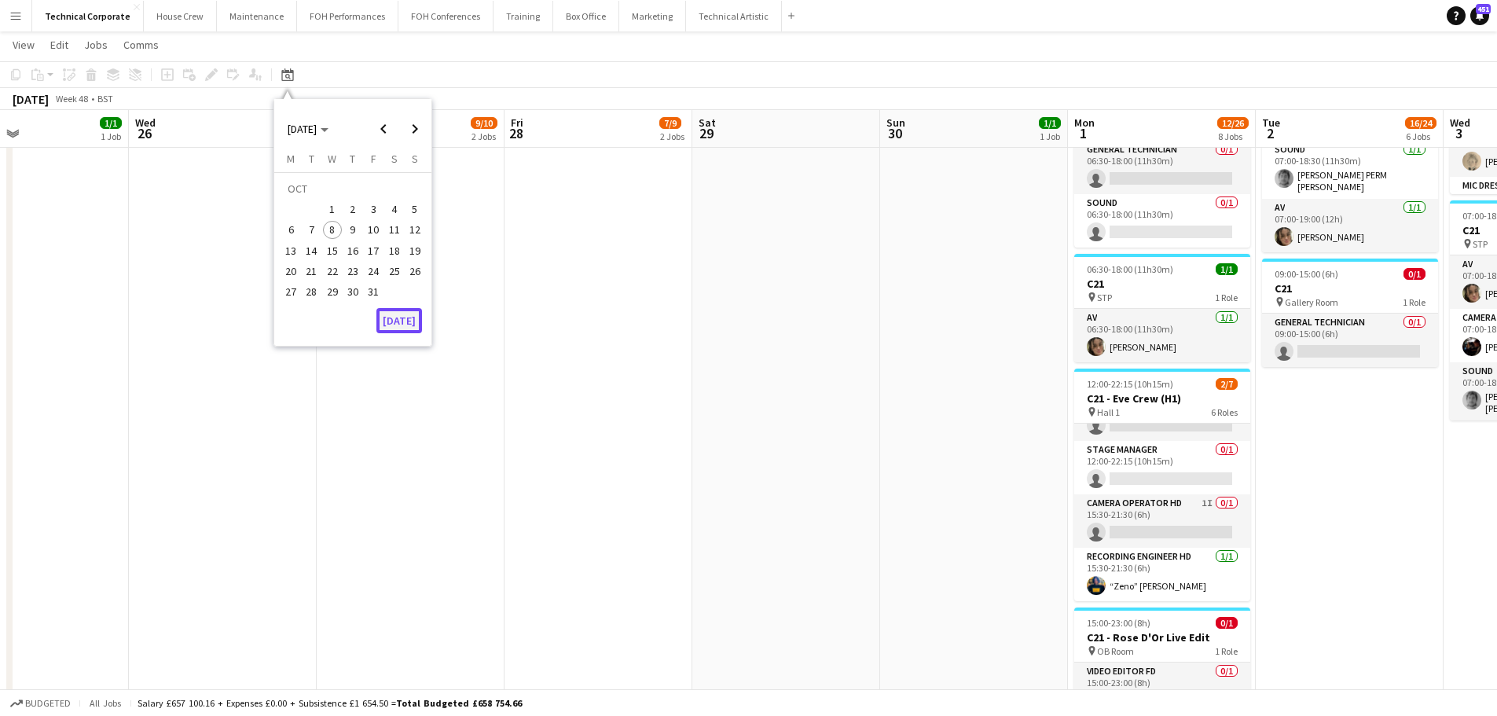
click at [410, 326] on button "[DATE]" at bounding box center [400, 320] width 46 height 25
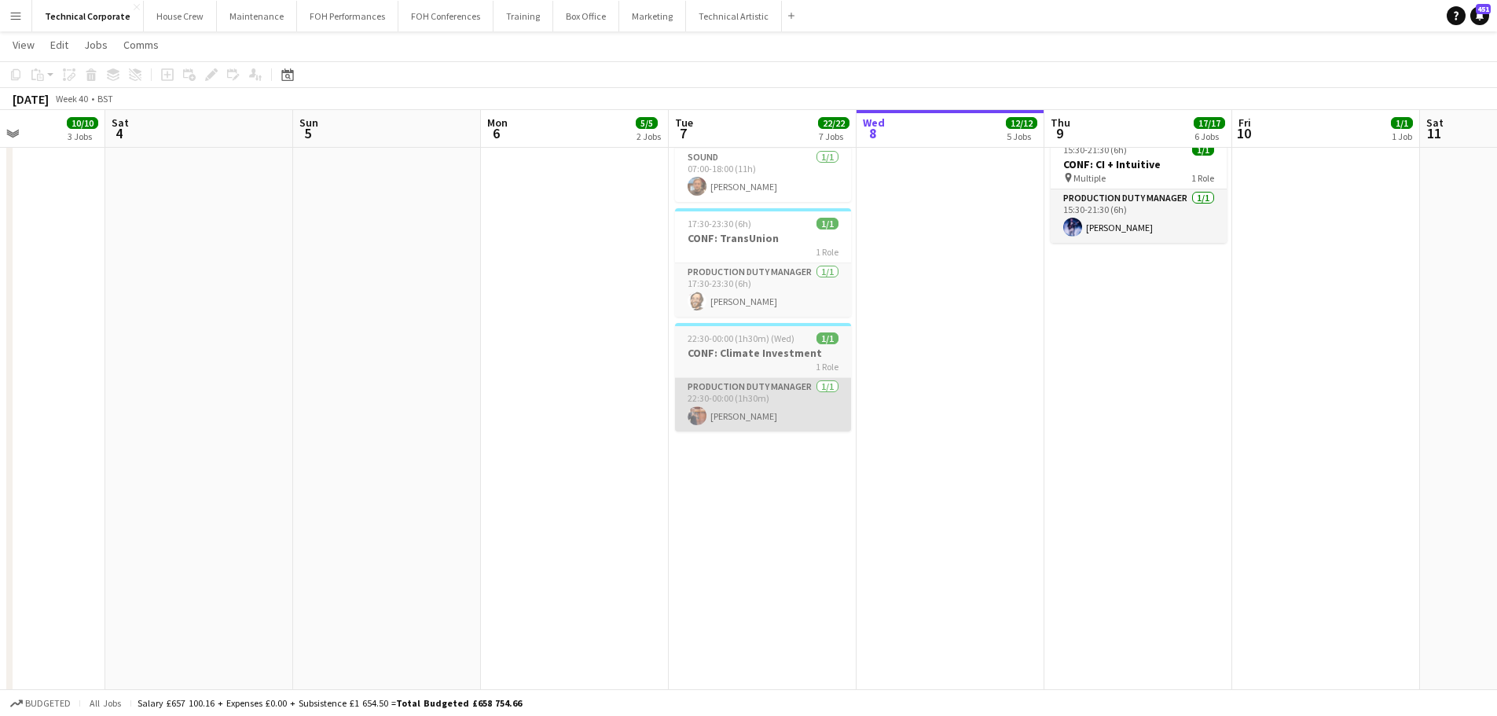
drag, startPoint x: 1010, startPoint y: 394, endPoint x: 840, endPoint y: 385, distance: 170.0
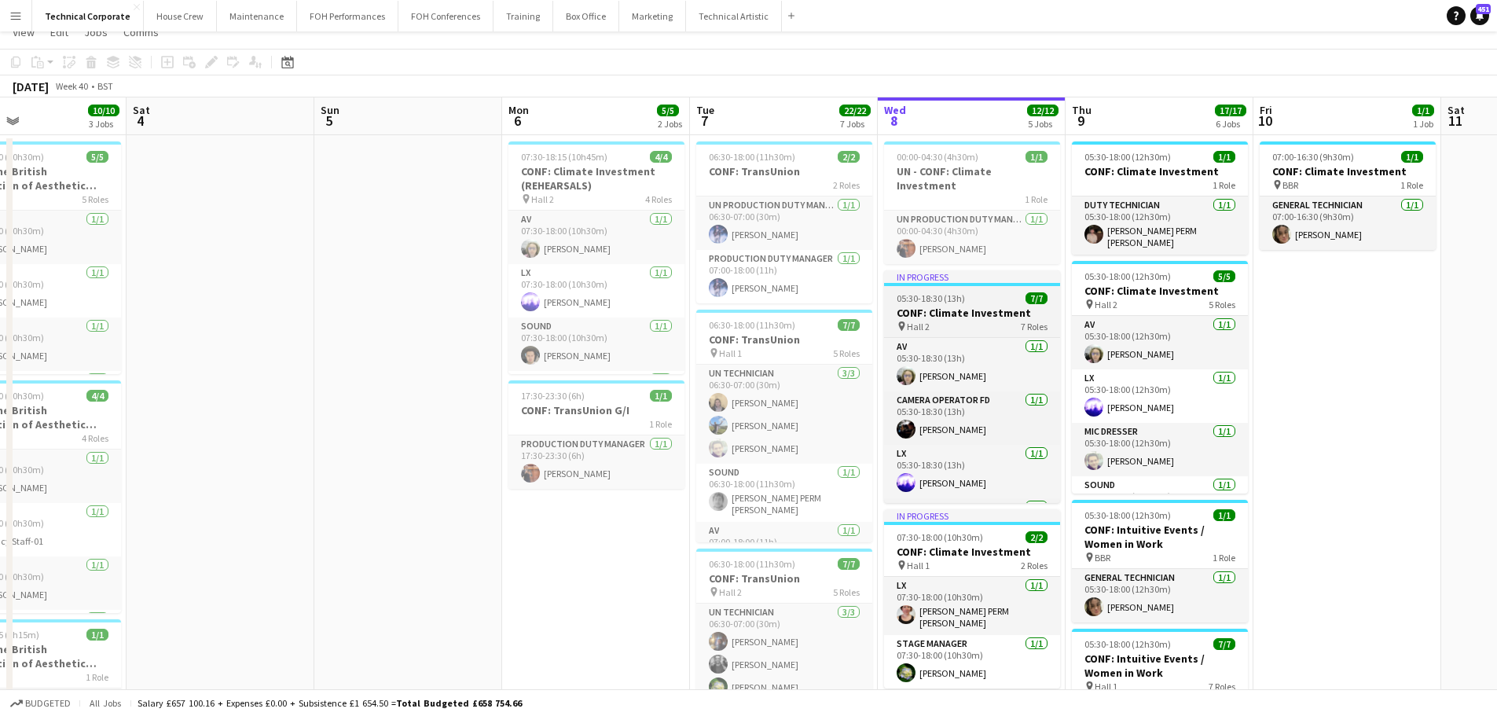
scroll to position [0, 0]
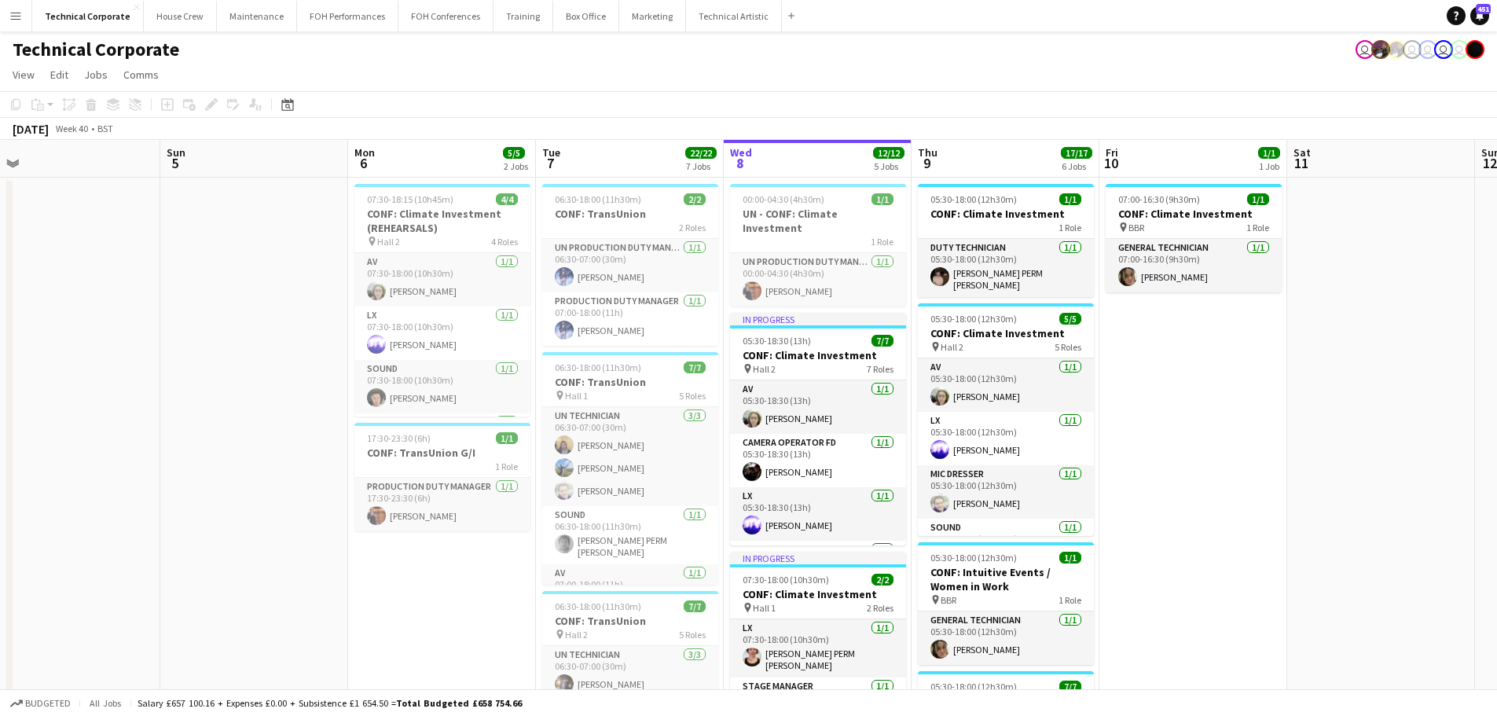
drag, startPoint x: 1328, startPoint y: 503, endPoint x: 1001, endPoint y: 496, distance: 327.1
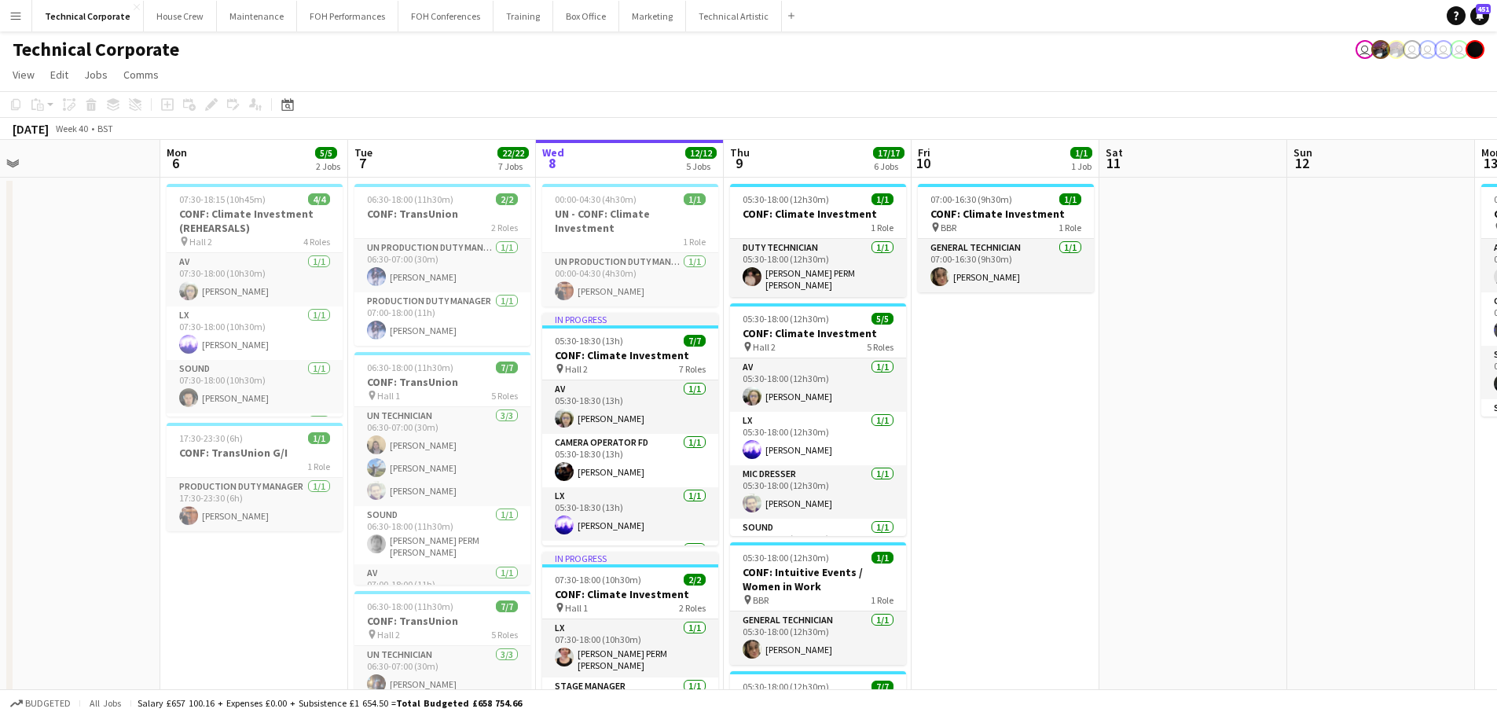
scroll to position [0, 621]
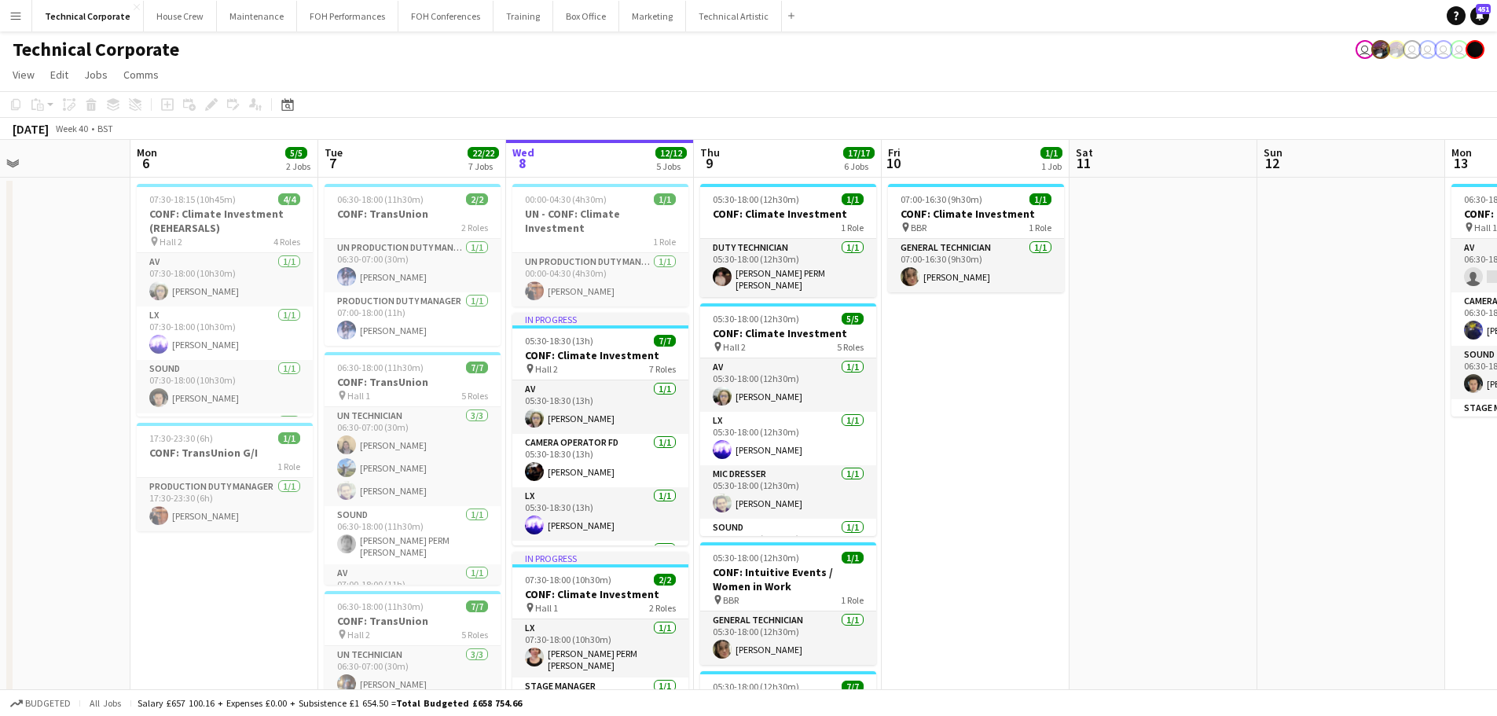
click at [933, 145] on app-board-header-date "Fri 10 1/1 1 Job" at bounding box center [976, 159] width 188 height 38
click at [859, 146] on div "17/17" at bounding box center [858, 152] width 31 height 14
click at [854, 146] on div "17/17" at bounding box center [858, 152] width 31 height 14
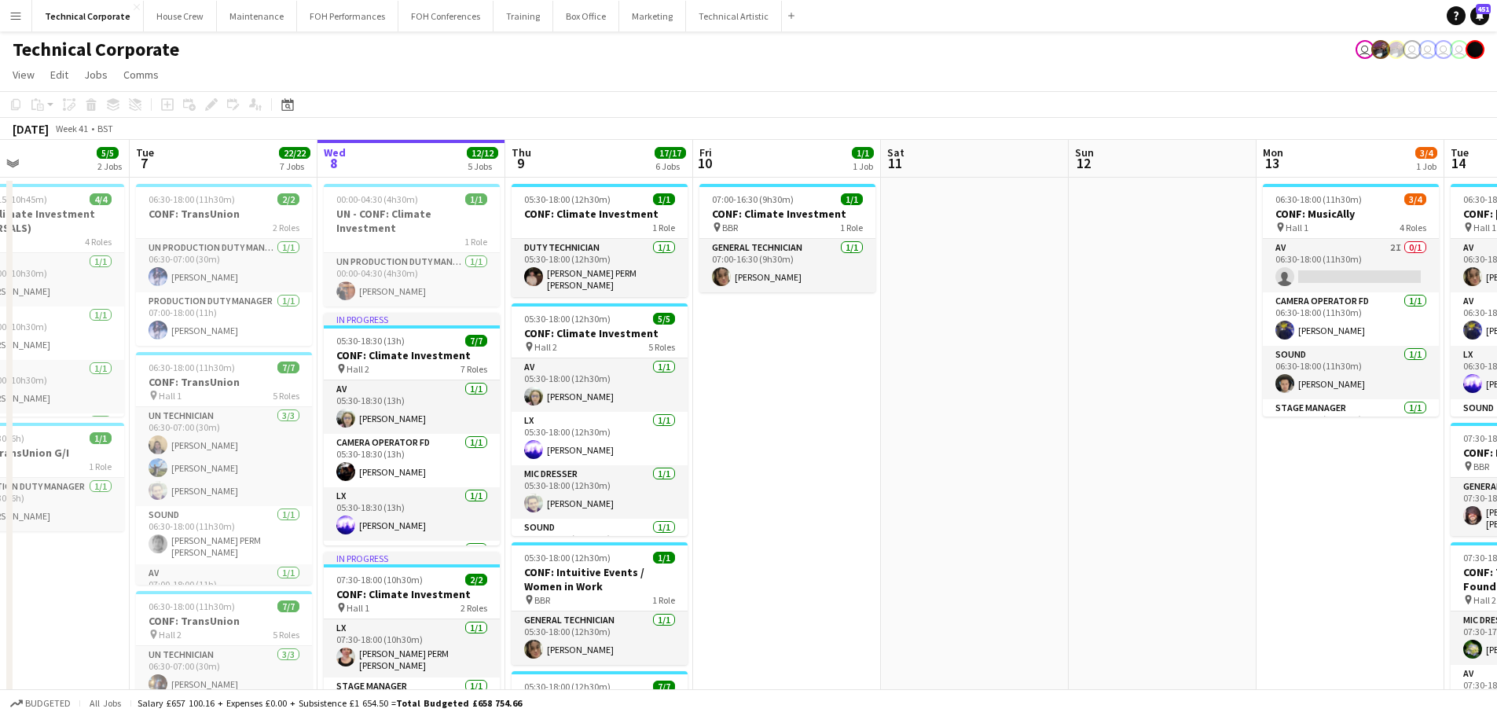
scroll to position [0, 543]
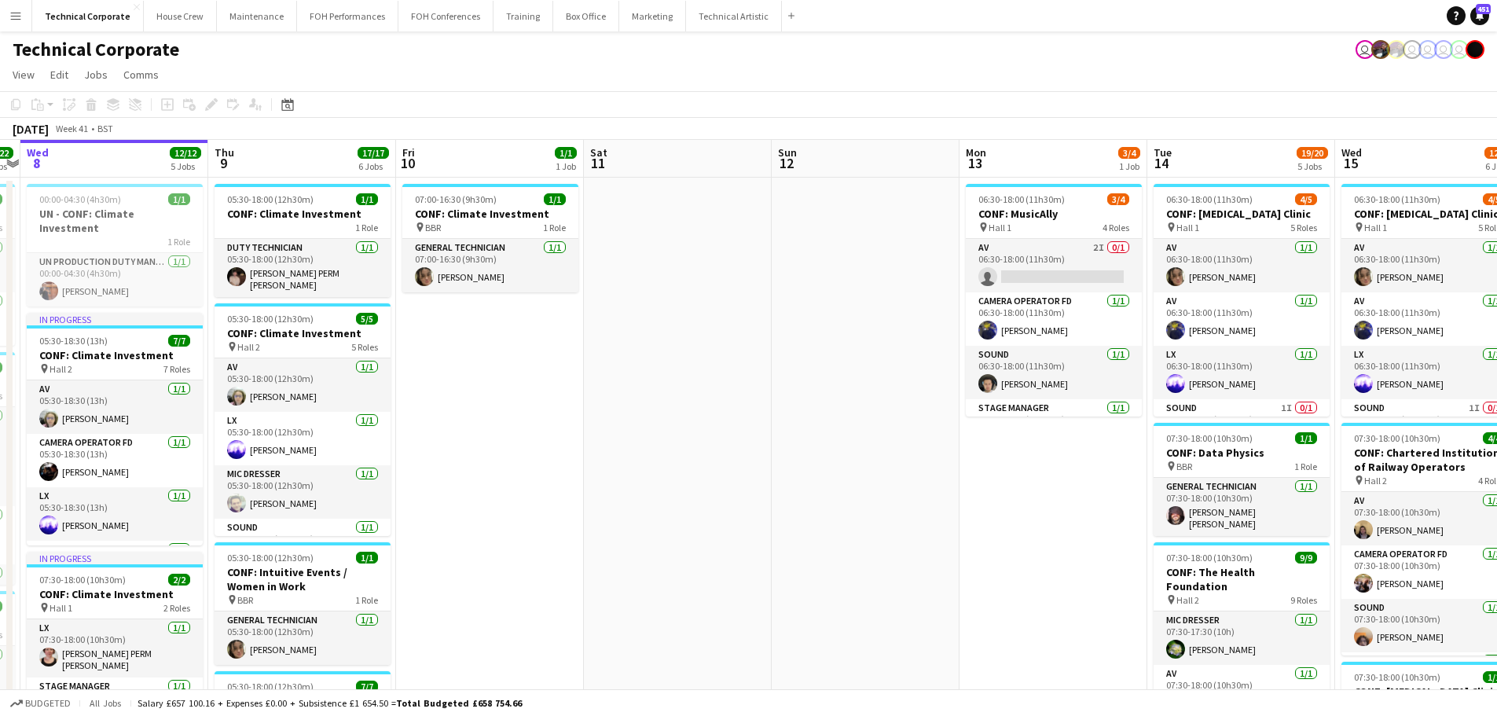
drag, startPoint x: 859, startPoint y: 457, endPoint x: 968, endPoint y: 428, distance: 113.1
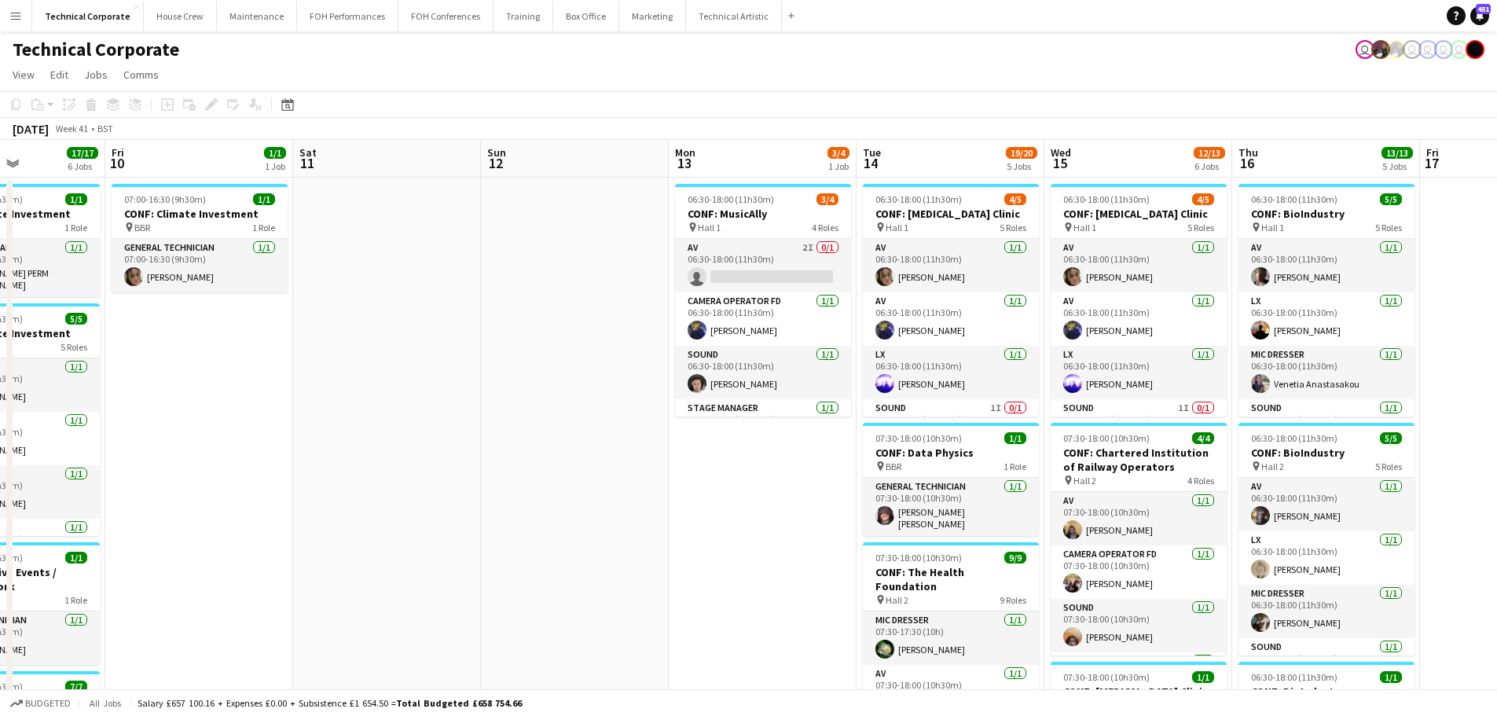
drag, startPoint x: 895, startPoint y: 464, endPoint x: 779, endPoint y: 455, distance: 116.7
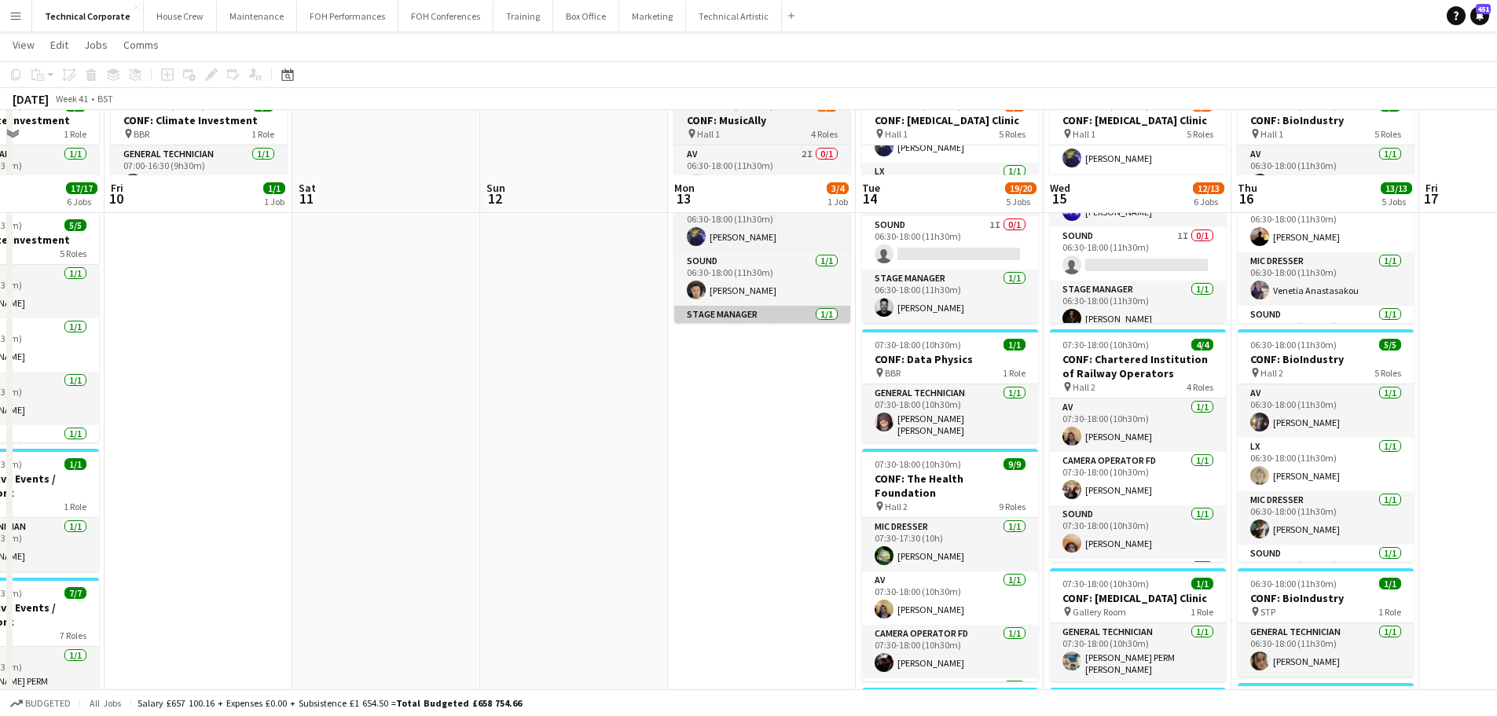
scroll to position [0, 0]
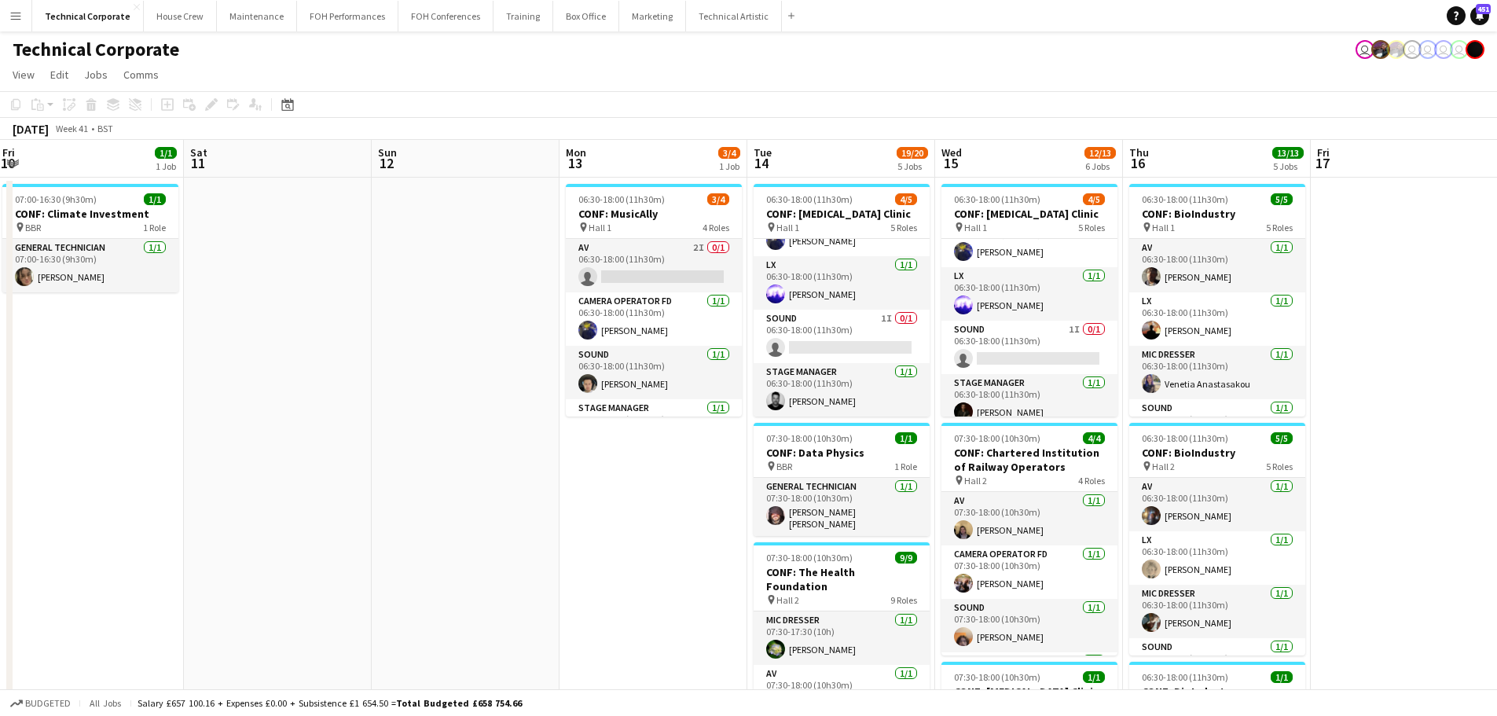
drag, startPoint x: 598, startPoint y: 434, endPoint x: 552, endPoint y: 428, distance: 46.7
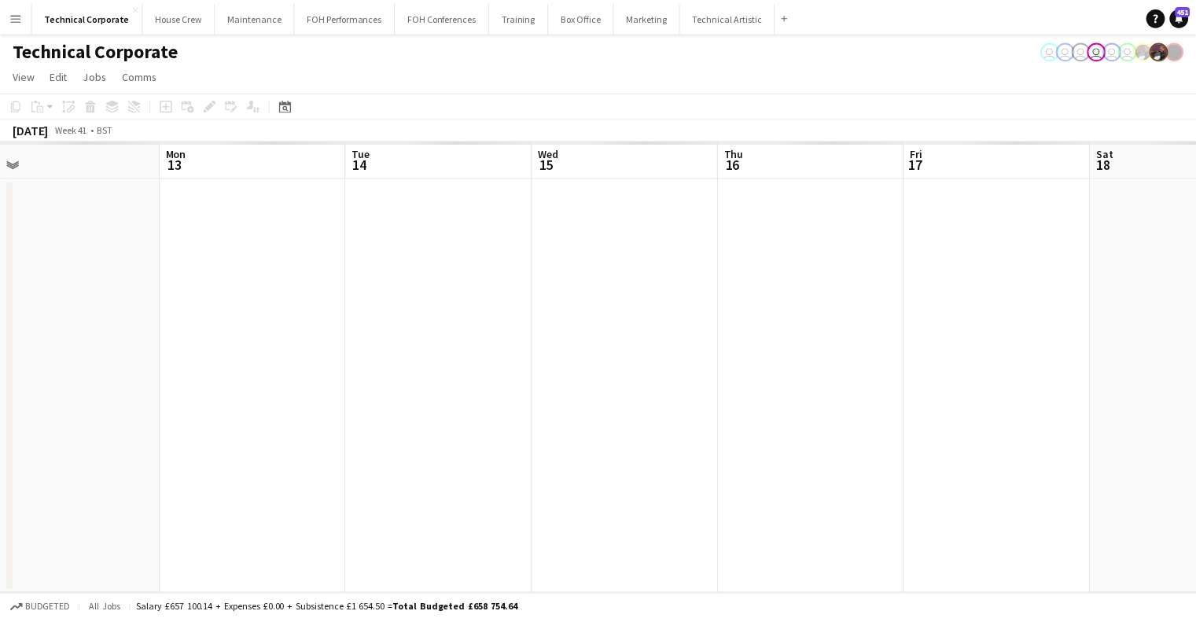
scroll to position [0, 590]
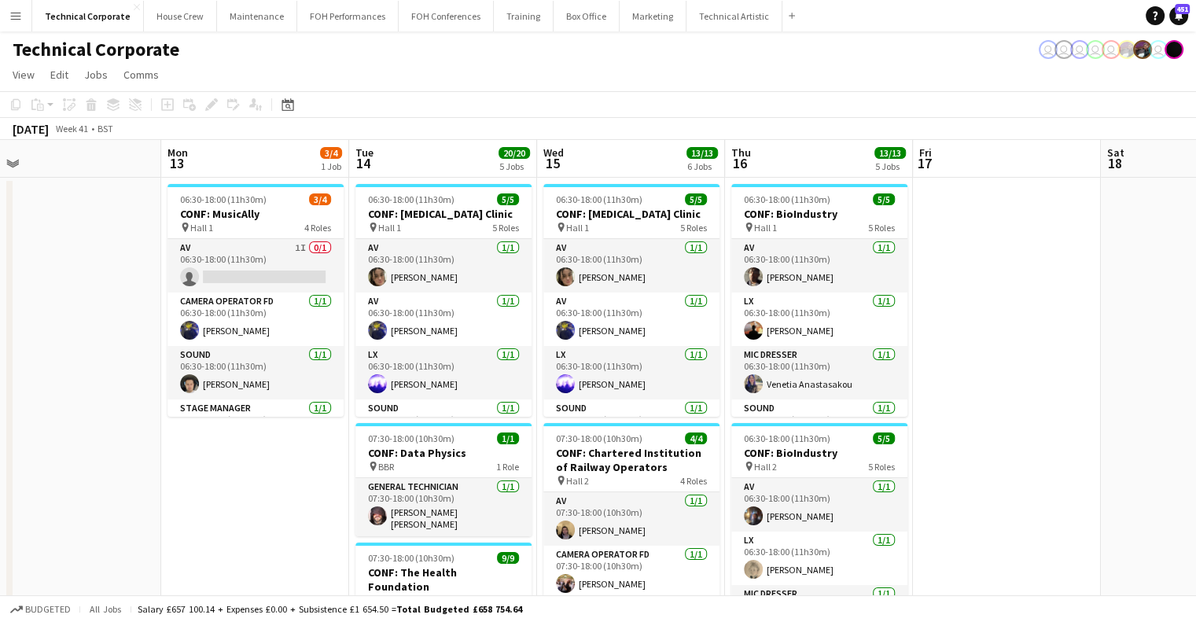
drag, startPoint x: 665, startPoint y: 325, endPoint x: 660, endPoint y: 336, distance: 12.0
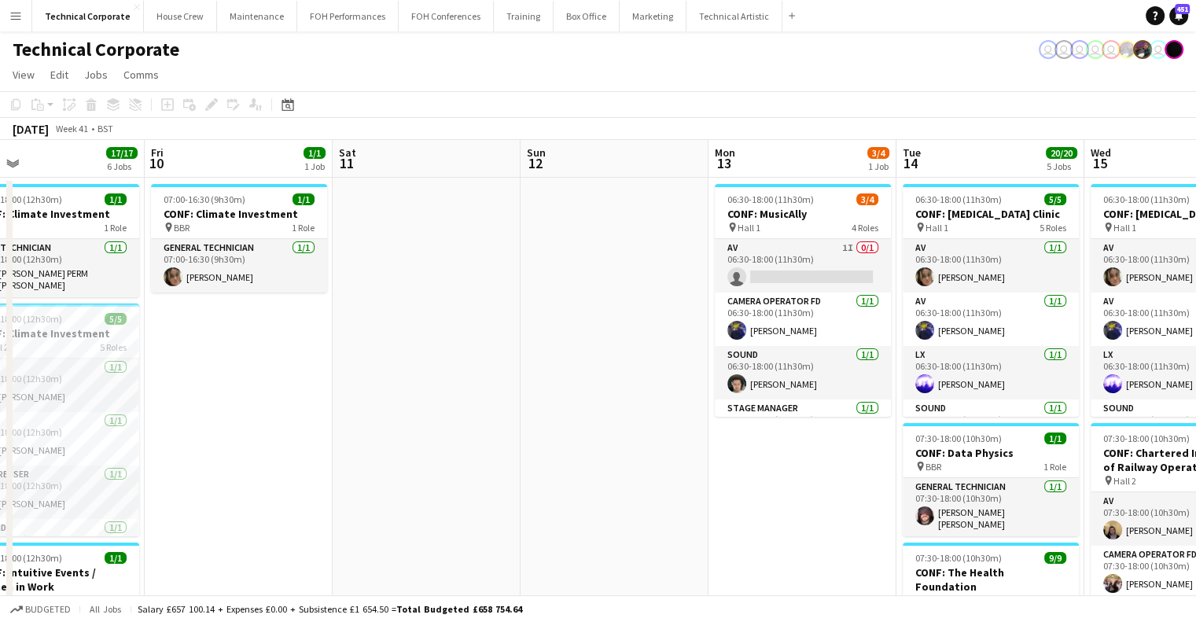
drag, startPoint x: 660, startPoint y: 336, endPoint x: 553, endPoint y: 345, distance: 108.1
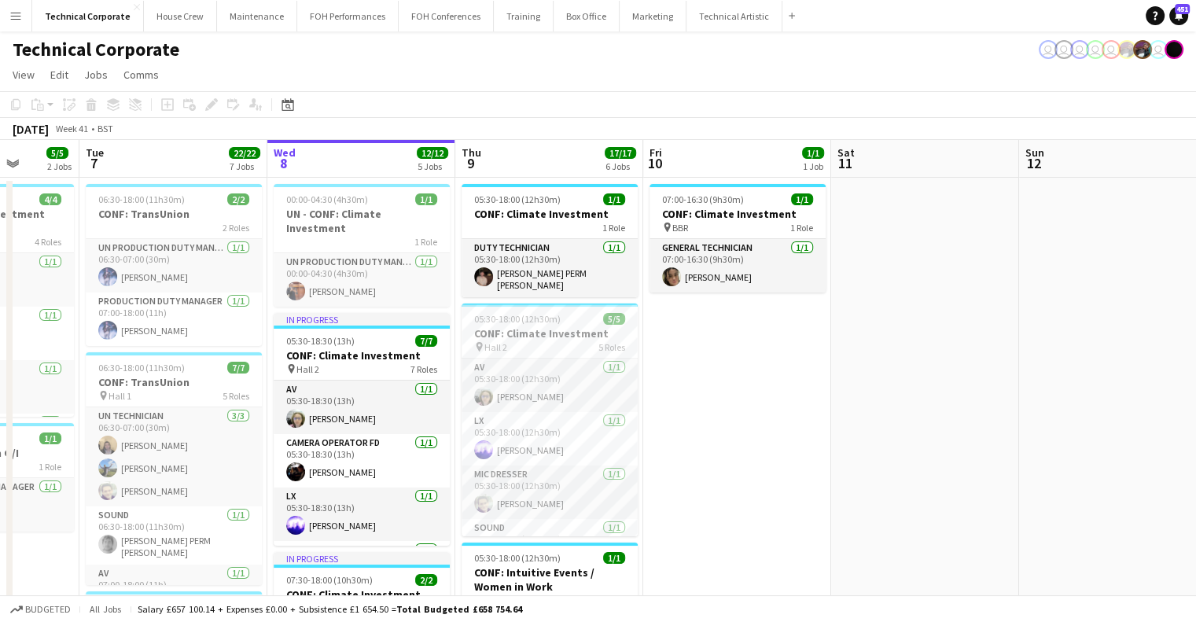
scroll to position [0, 443]
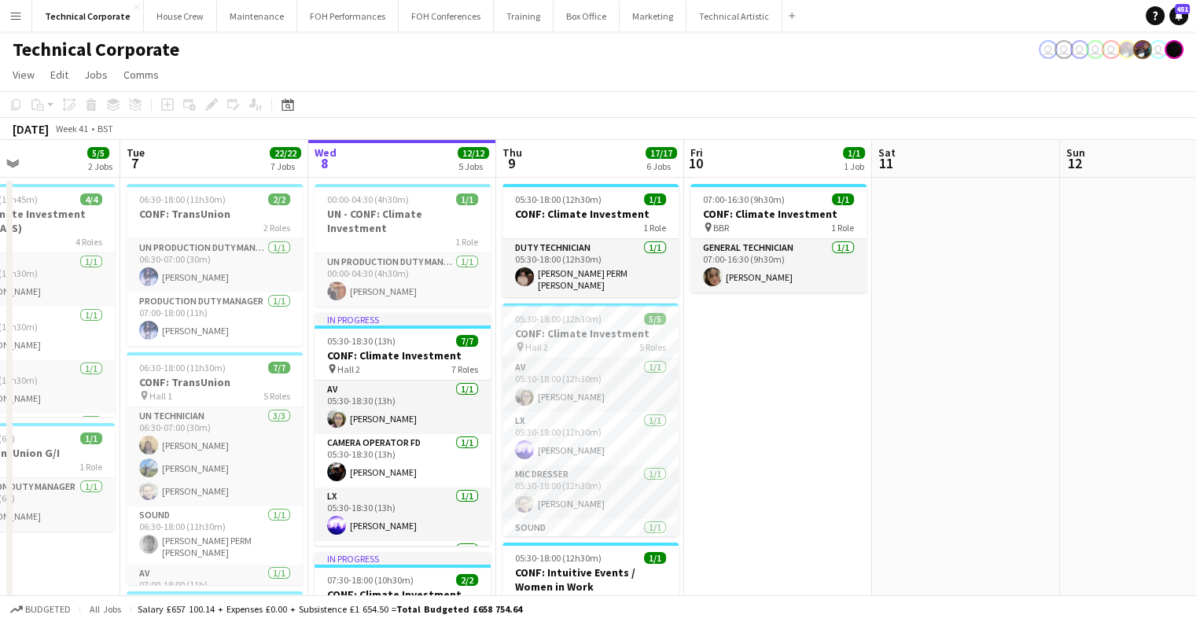
drag, startPoint x: 687, startPoint y: 384, endPoint x: 727, endPoint y: 389, distance: 40.5
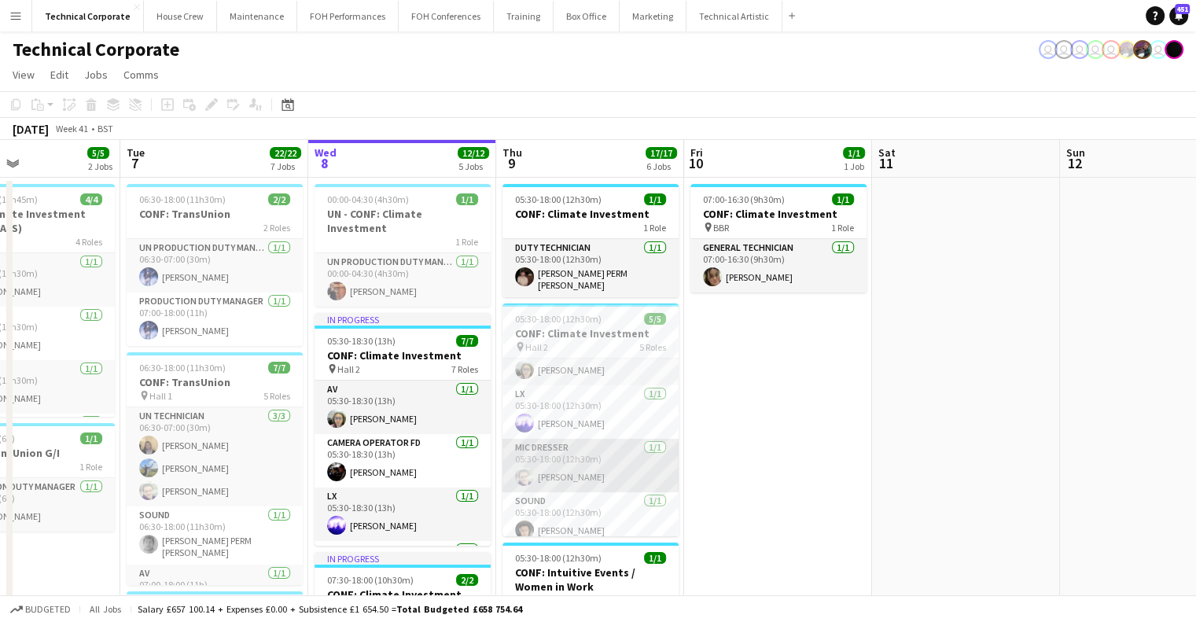
scroll to position [0, 0]
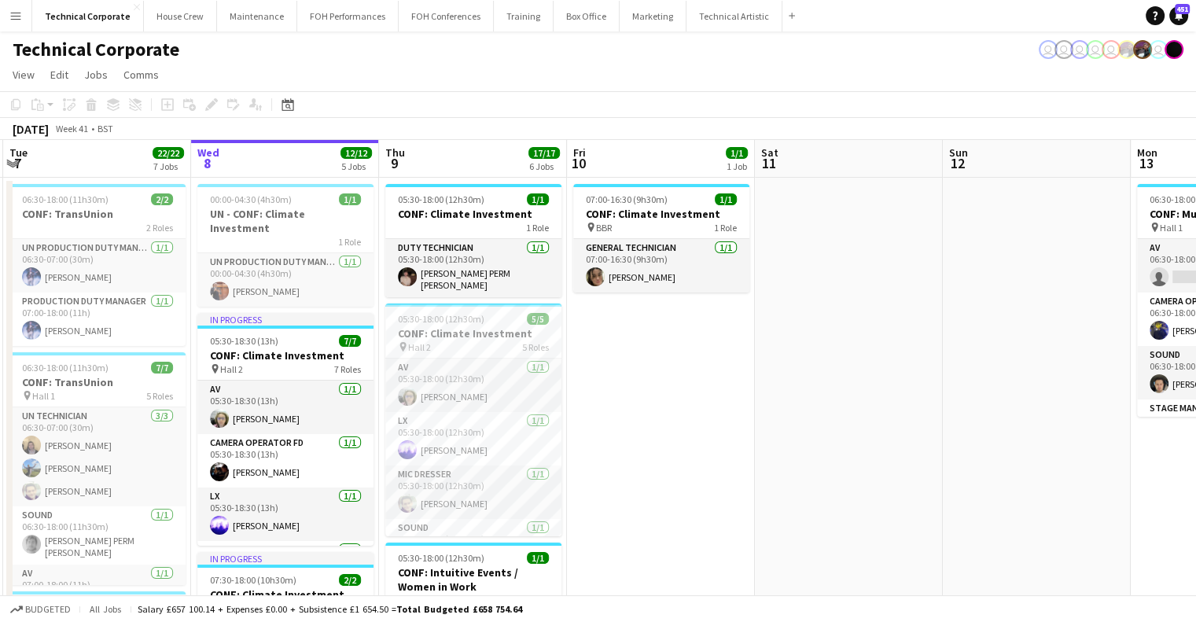
drag, startPoint x: 735, startPoint y: 382, endPoint x: 395, endPoint y: 401, distance: 340.9
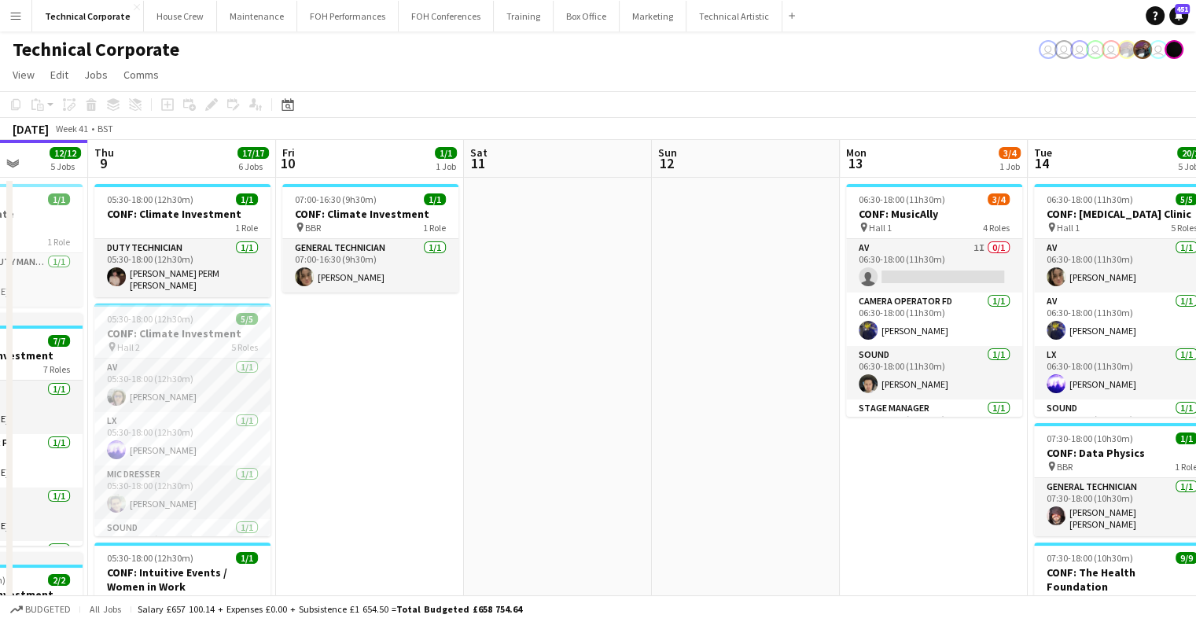
drag, startPoint x: 617, startPoint y: 366, endPoint x: 601, endPoint y: 368, distance: 16.6
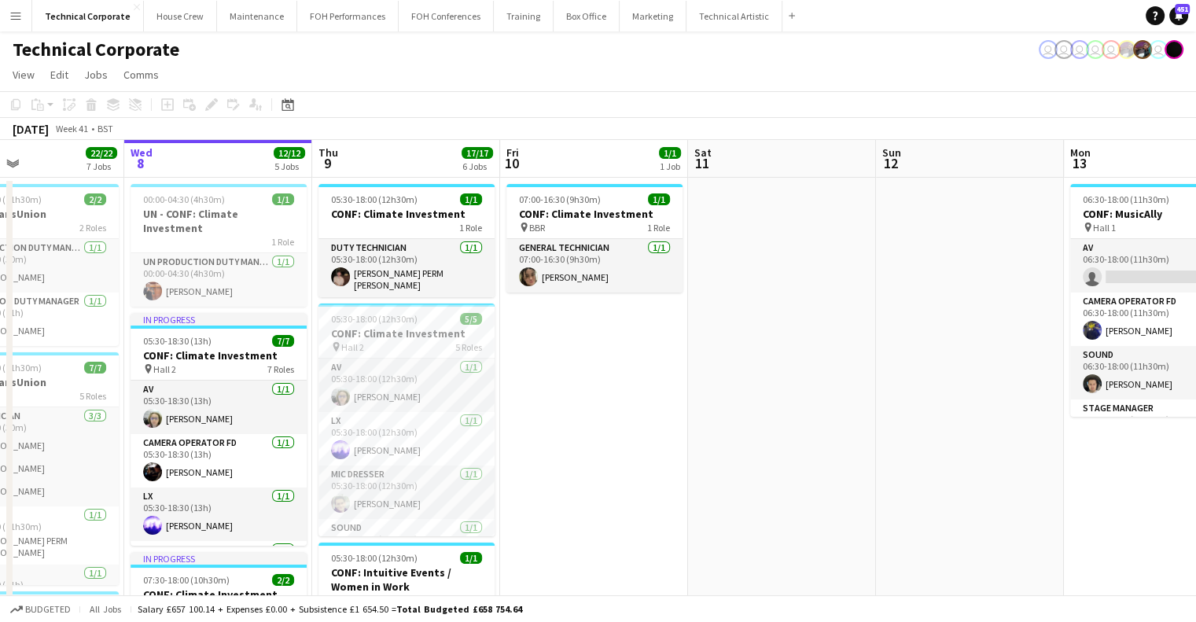
drag, startPoint x: 548, startPoint y: 373, endPoint x: 501, endPoint y: 377, distance: 47.3
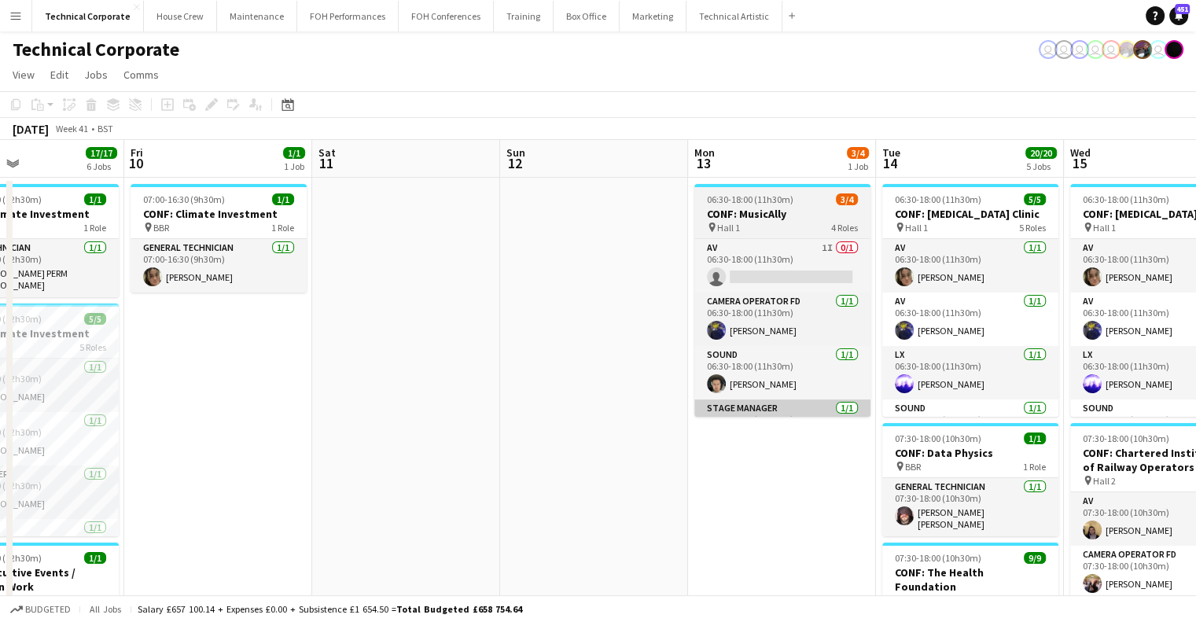
scroll to position [0, 563]
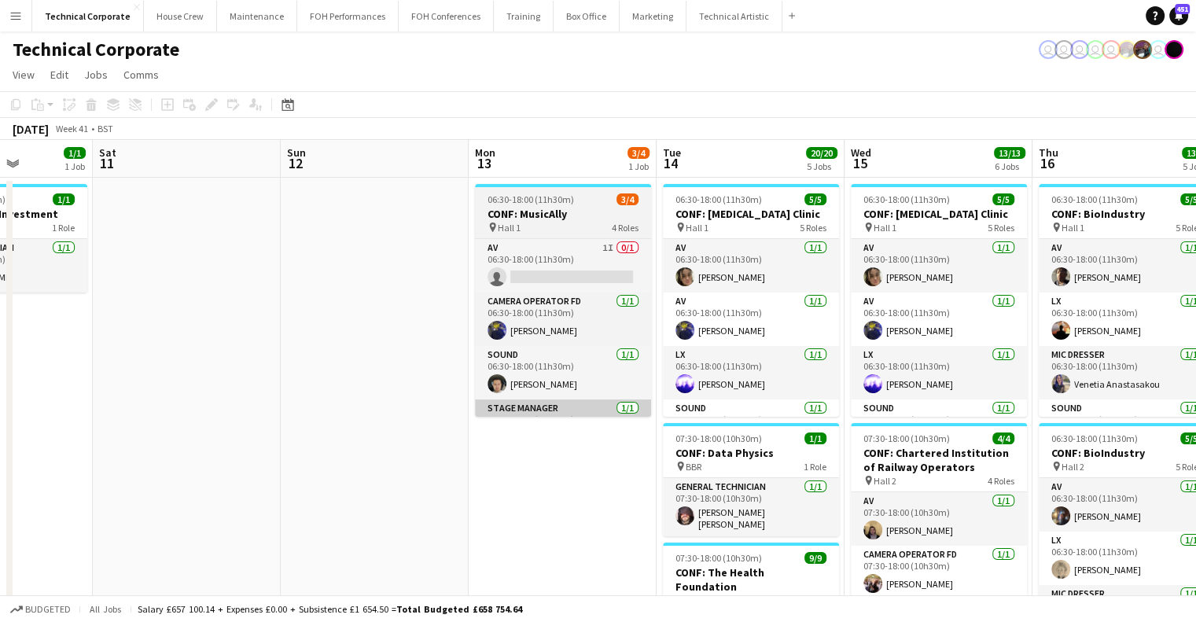
drag, startPoint x: 604, startPoint y: 372, endPoint x: 384, endPoint y: 406, distance: 223.5
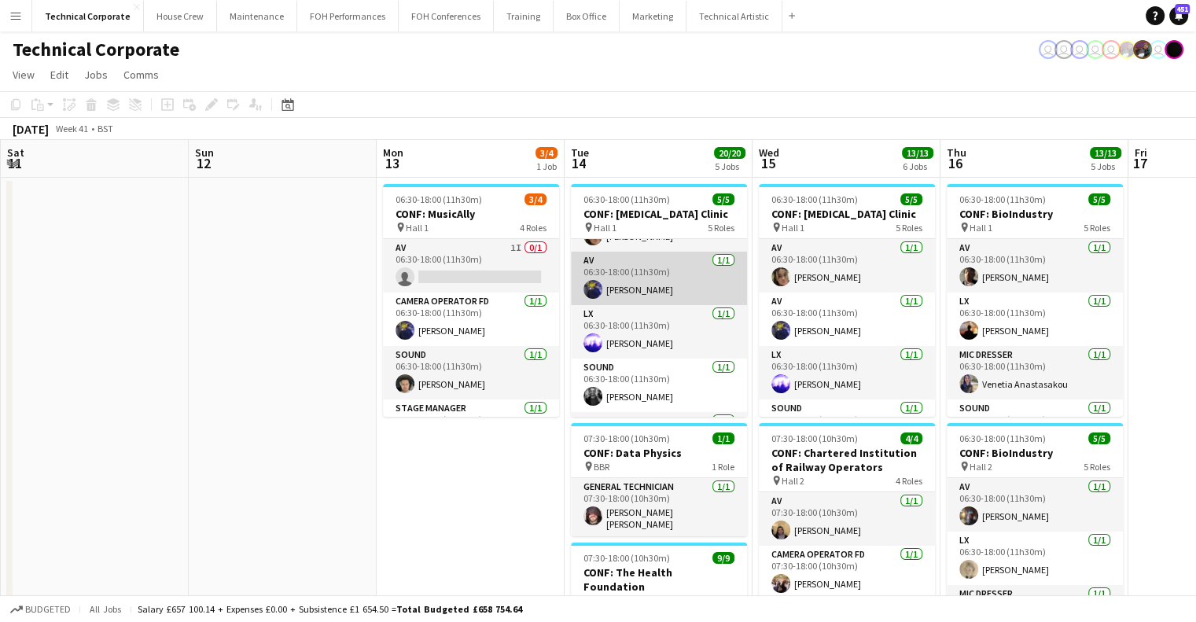
scroll to position [0, 0]
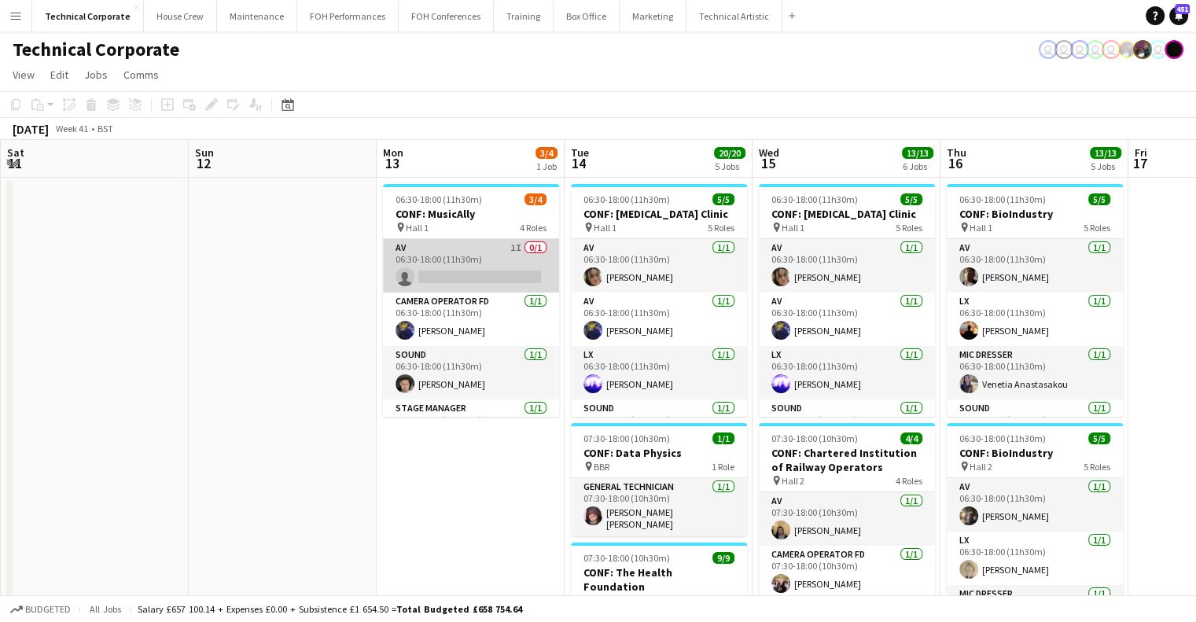
click at [479, 241] on app-card-role "AV 1I 0/1 06:30-18:00 (11h30m) single-neutral-actions" at bounding box center [471, 265] width 176 height 53
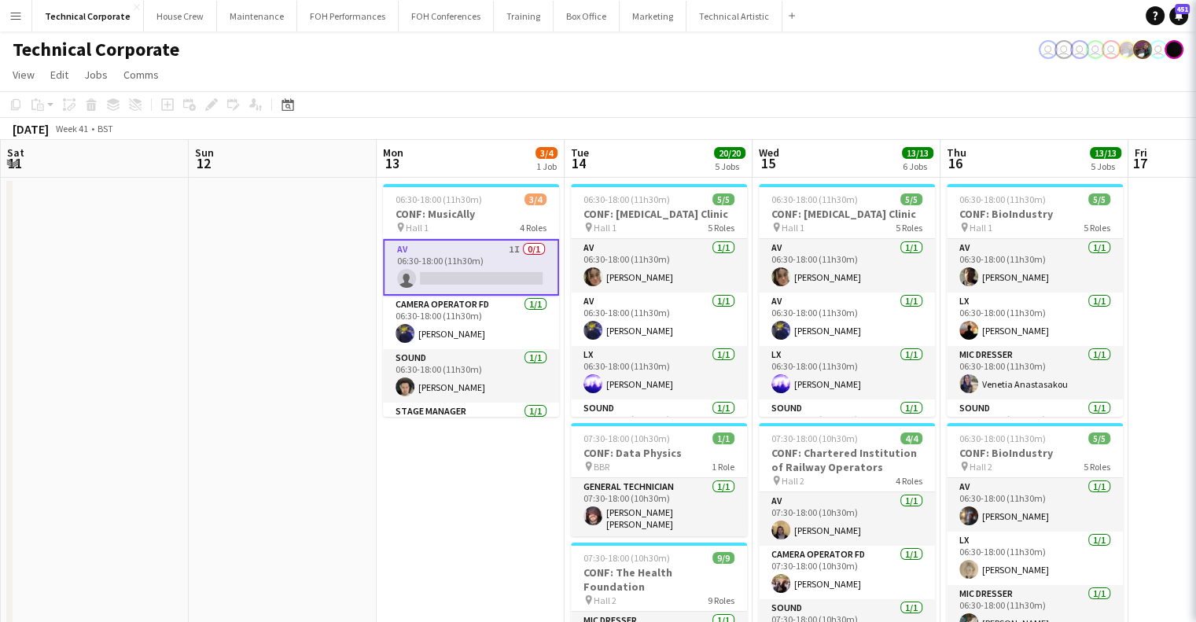
scroll to position [0, 562]
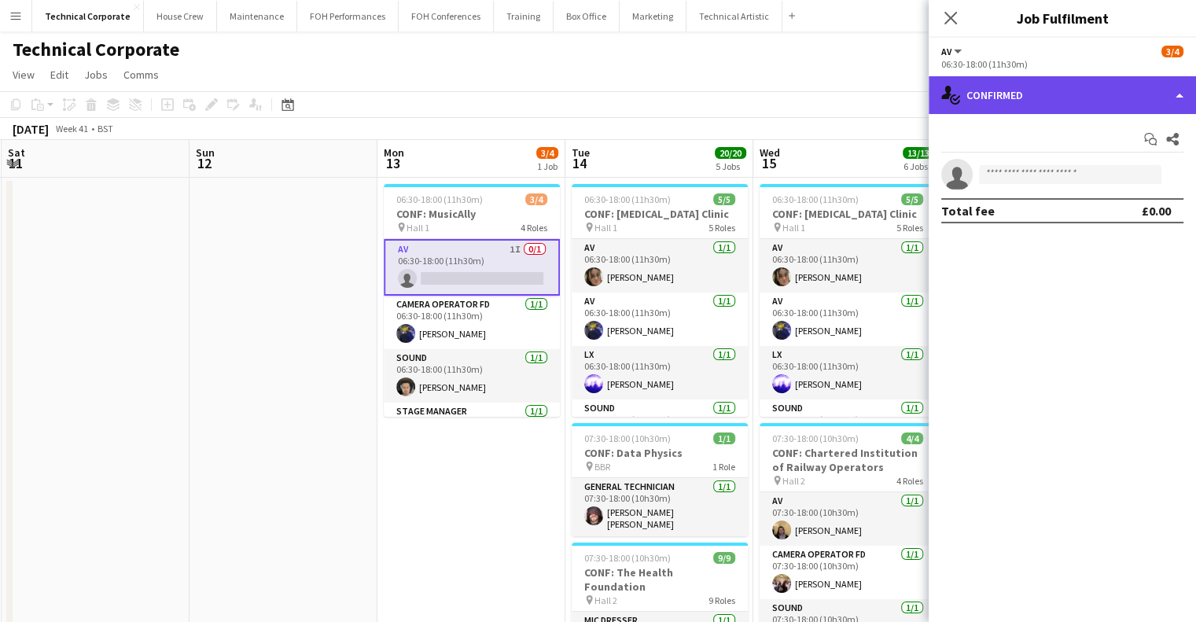
click at [1118, 103] on div "single-neutral-actions-check-2 Confirmed" at bounding box center [1061, 95] width 267 height 38
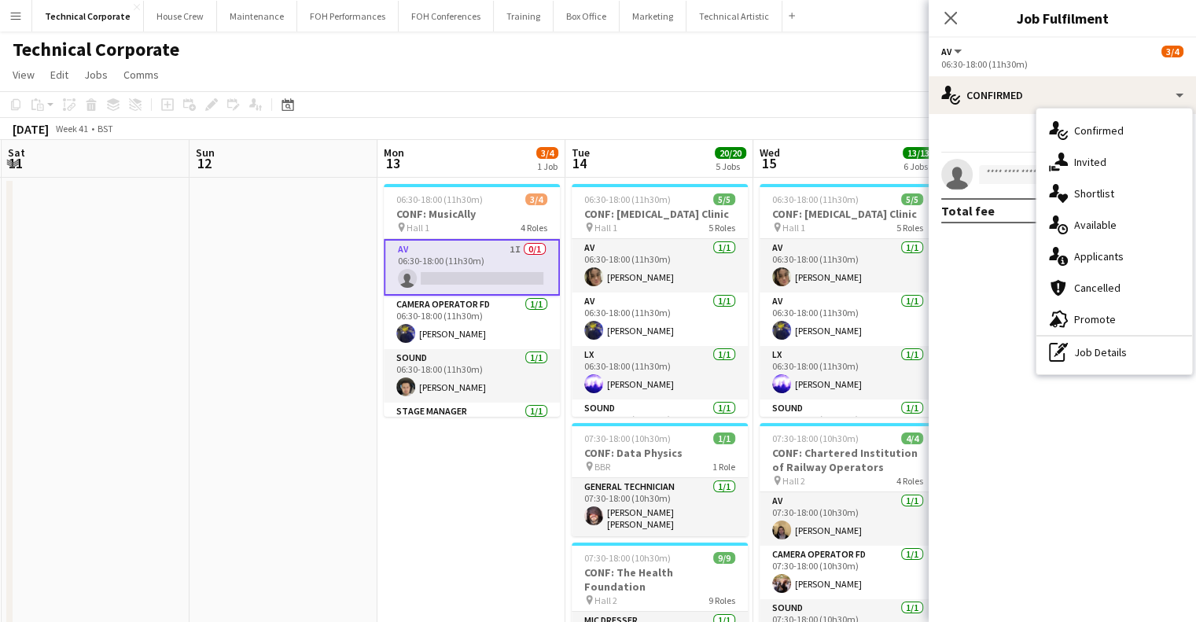
click at [1102, 156] on span "Invited" at bounding box center [1090, 162] width 32 height 14
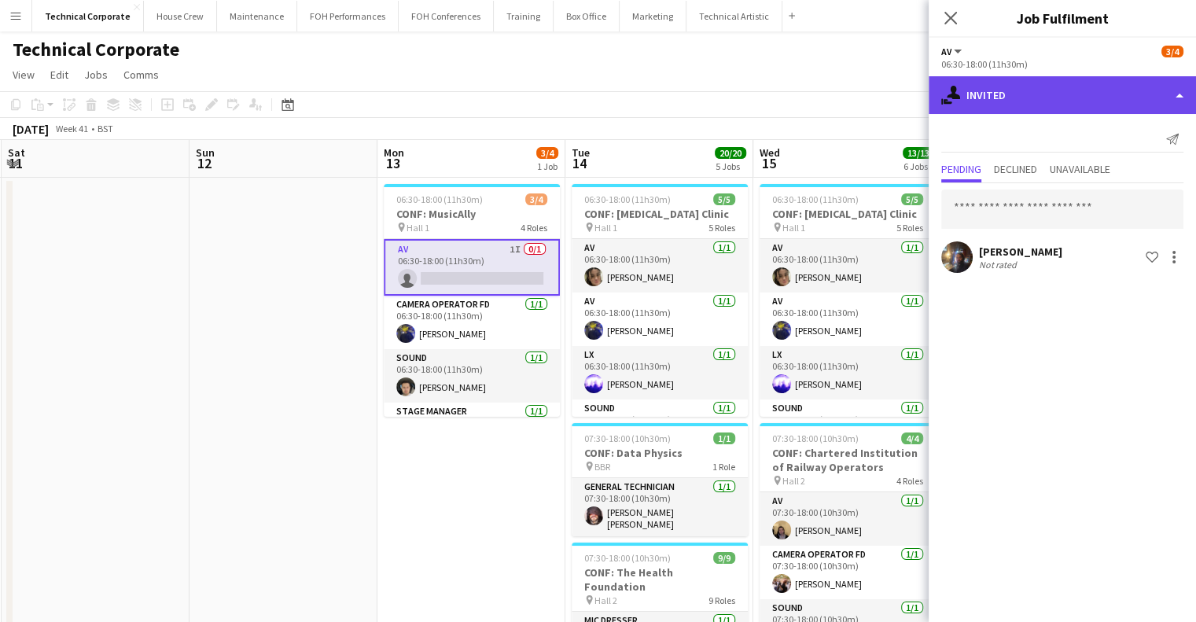
click at [1029, 94] on div "single-neutral-actions-share-1 Invited" at bounding box center [1061, 95] width 267 height 38
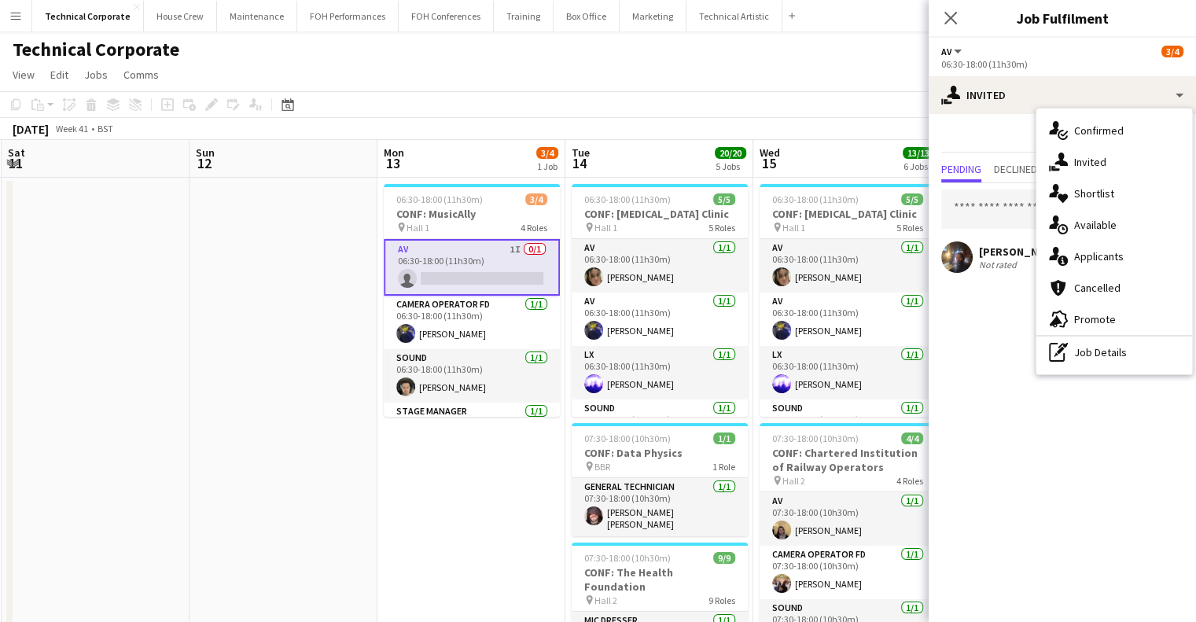
click at [1104, 228] on span "Available" at bounding box center [1095, 225] width 42 height 14
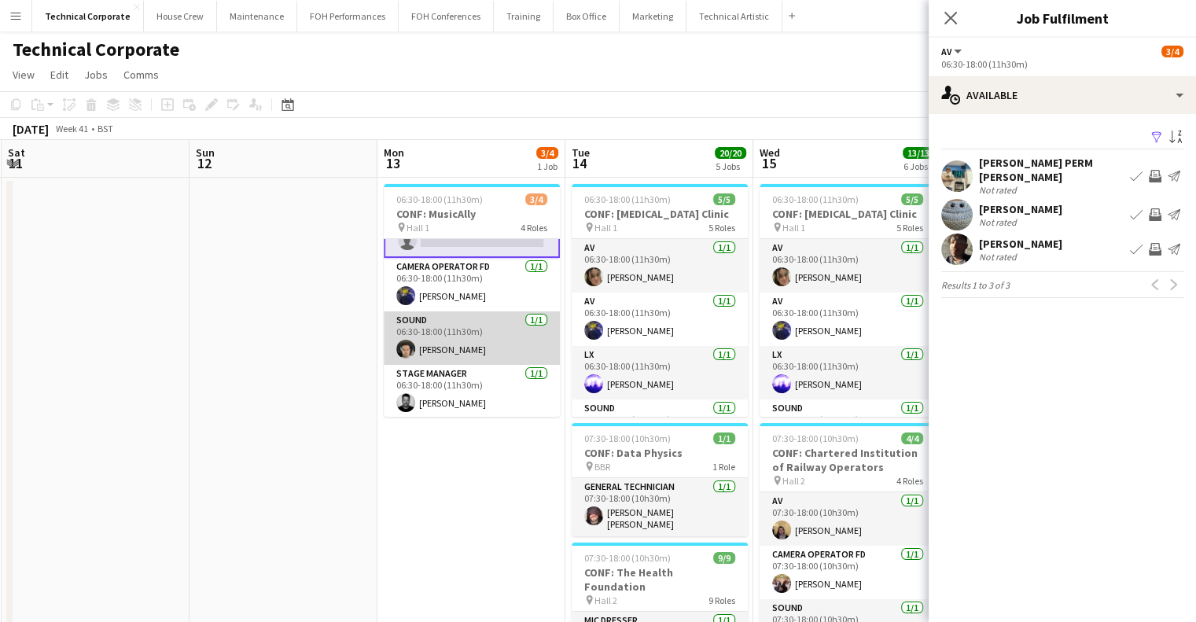
scroll to position [0, 0]
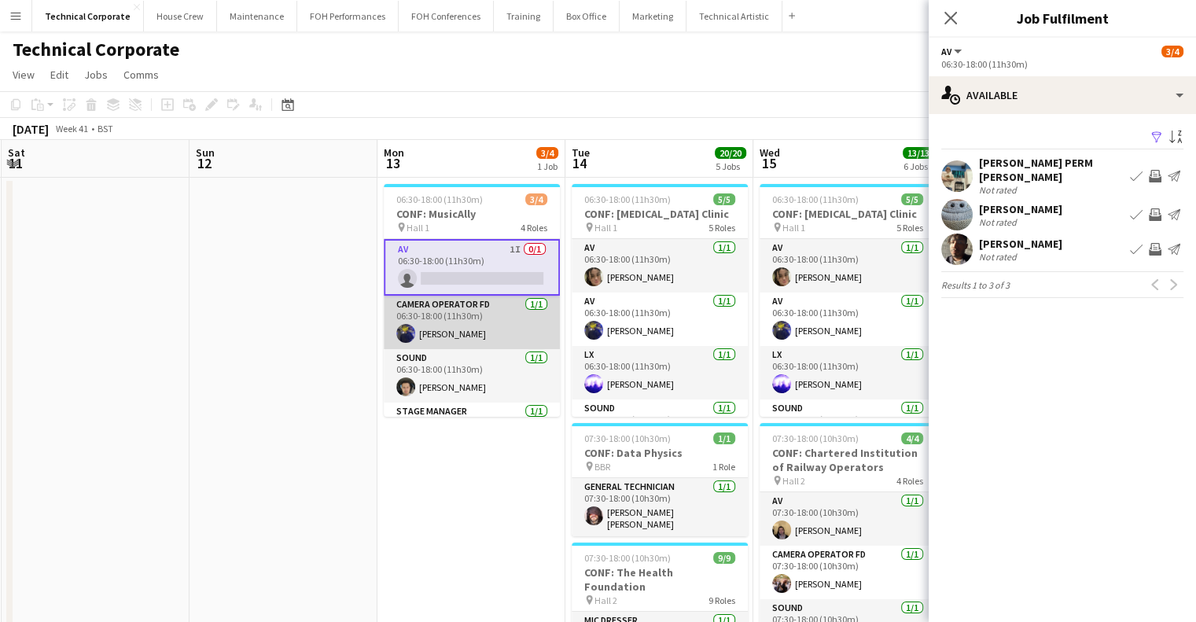
click at [491, 344] on app-card-role "Camera Operator FD 1/1 06:30-18:00 (11h30m) Christopher Miller" at bounding box center [472, 322] width 176 height 53
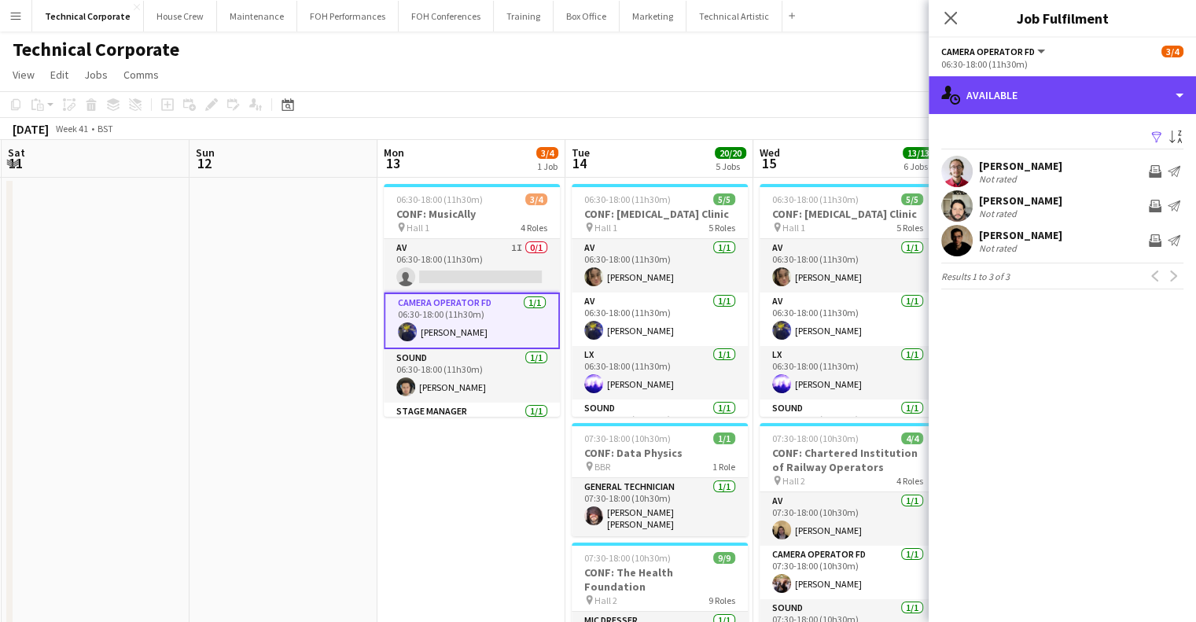
drag, startPoint x: 1004, startPoint y: 105, endPoint x: 1041, endPoint y: 141, distance: 51.7
click at [1005, 105] on div "single-neutral-actions-upload Available" at bounding box center [1061, 95] width 267 height 38
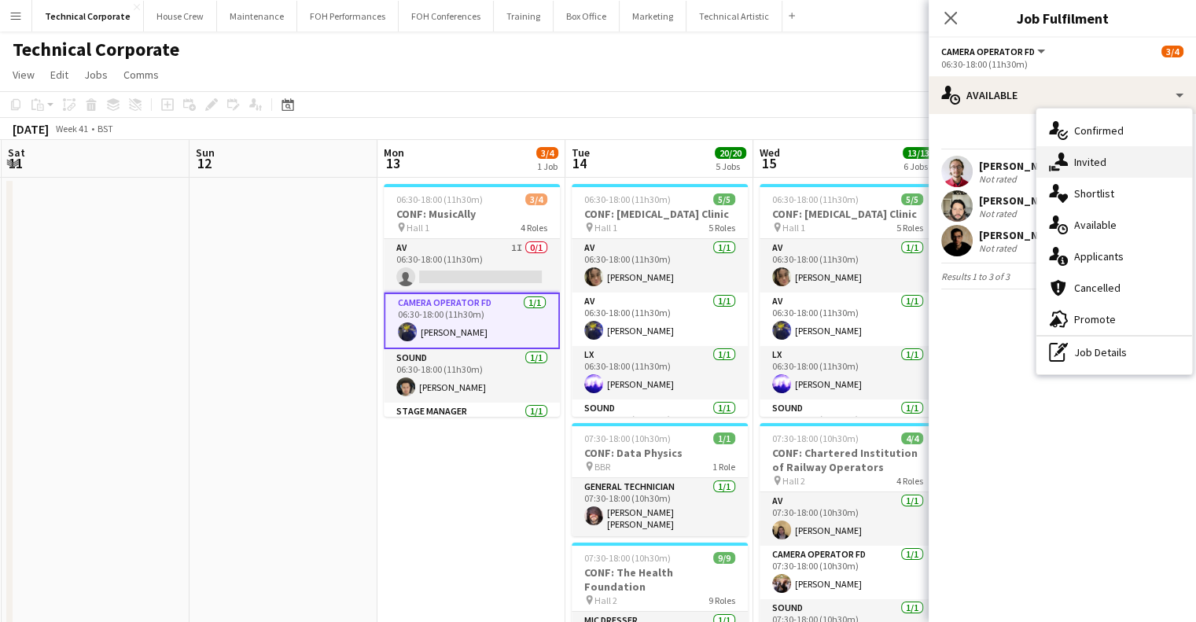
click at [1078, 172] on div "single-neutral-actions-share-1 Invited" at bounding box center [1114, 161] width 156 height 31
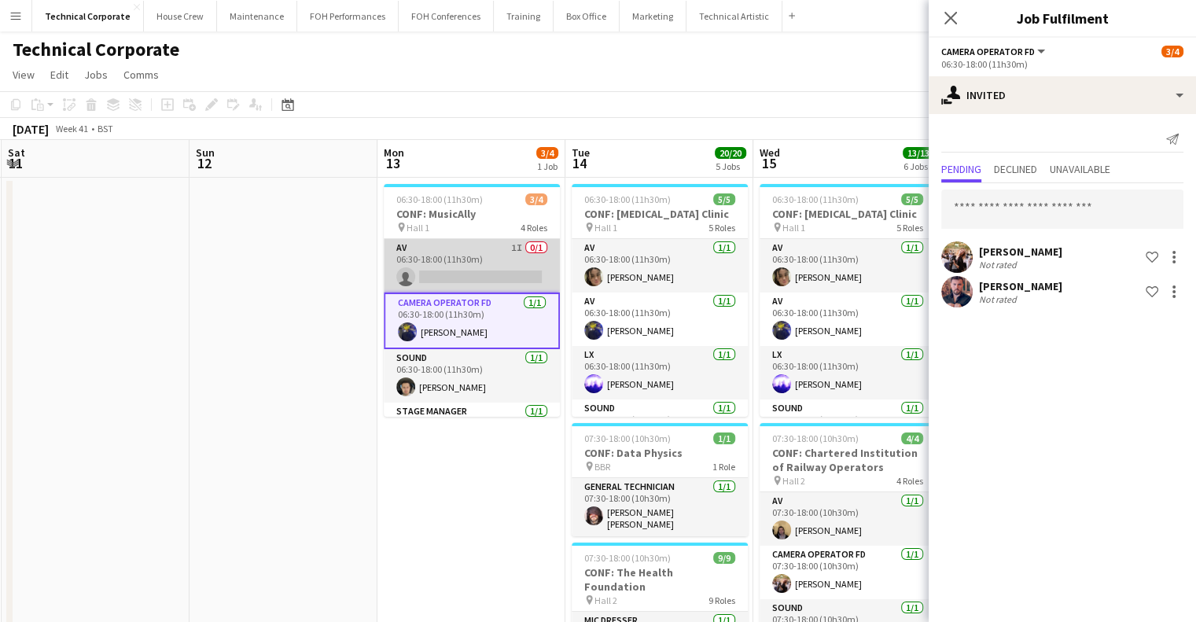
click at [490, 246] on app-card-role "AV 1I 0/1 06:30-18:00 (11h30m) single-neutral-actions" at bounding box center [472, 265] width 176 height 53
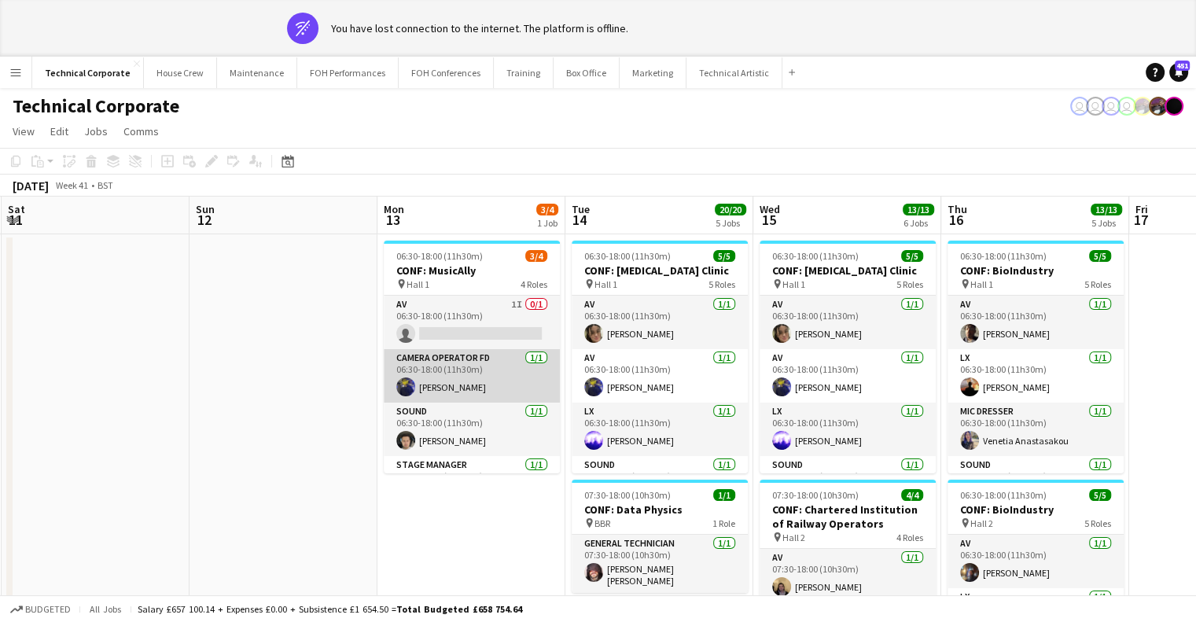
click at [475, 351] on app-card-role "Camera Operator FD 1/1 06:30-18:00 (11h30m) Christopher Miller" at bounding box center [472, 375] width 176 height 53
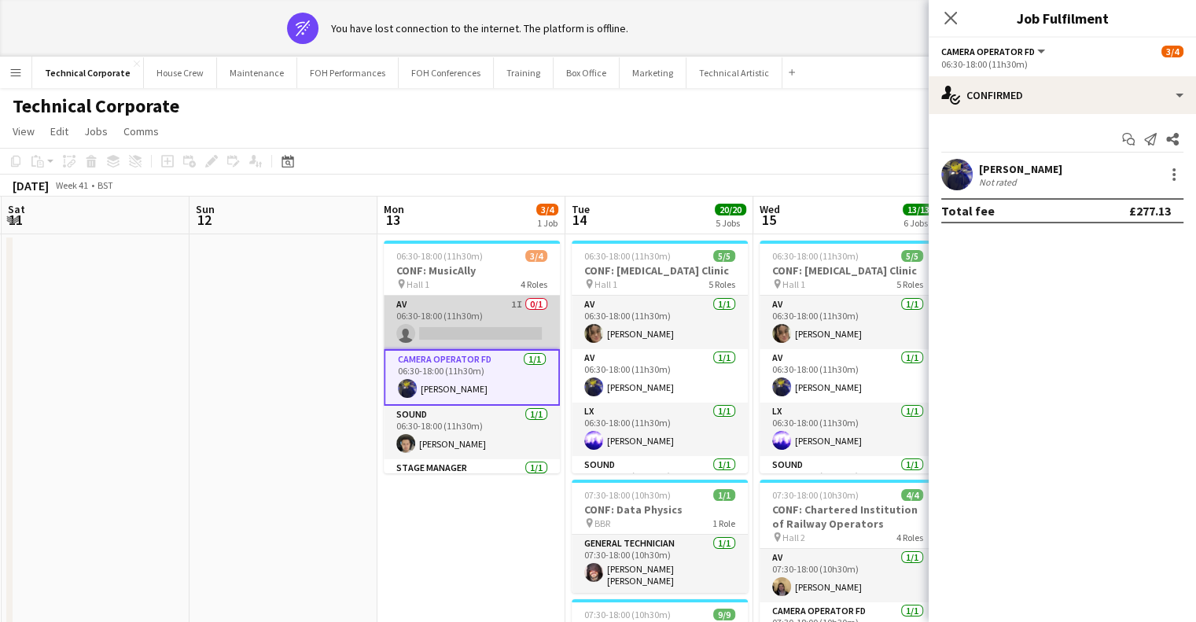
click at [478, 309] on app-card-role "AV 1I 0/1 06:30-18:00 (11h30m) single-neutral-actions" at bounding box center [472, 322] width 176 height 53
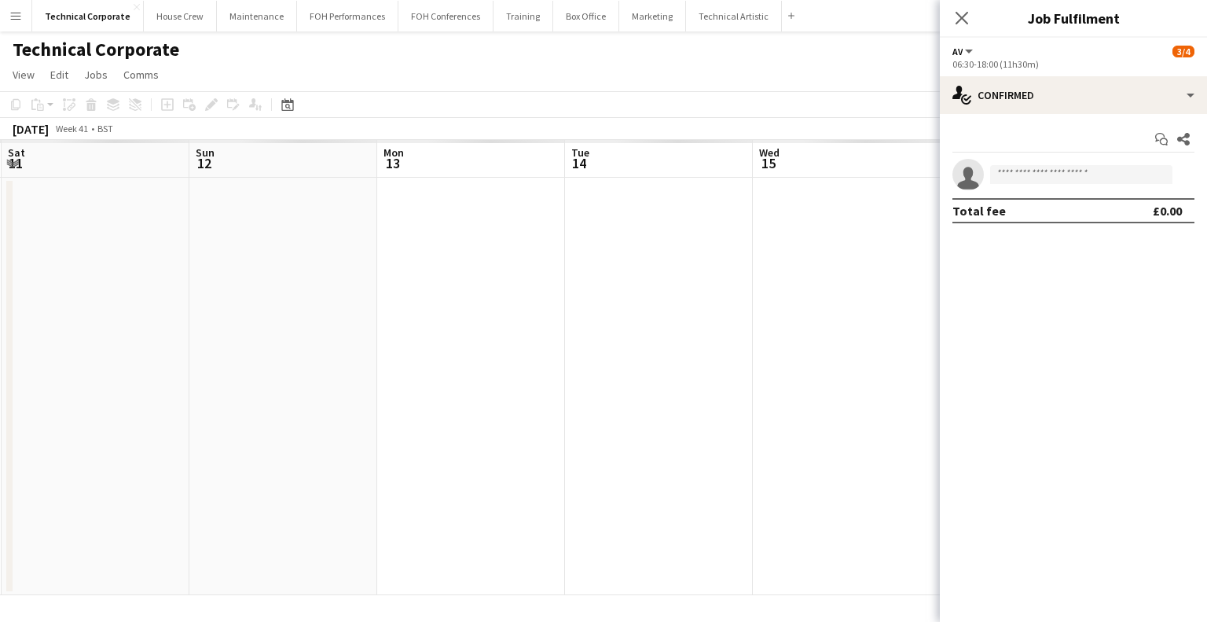
click at [268, 274] on app-date-cell at bounding box center [283, 386] width 188 height 417
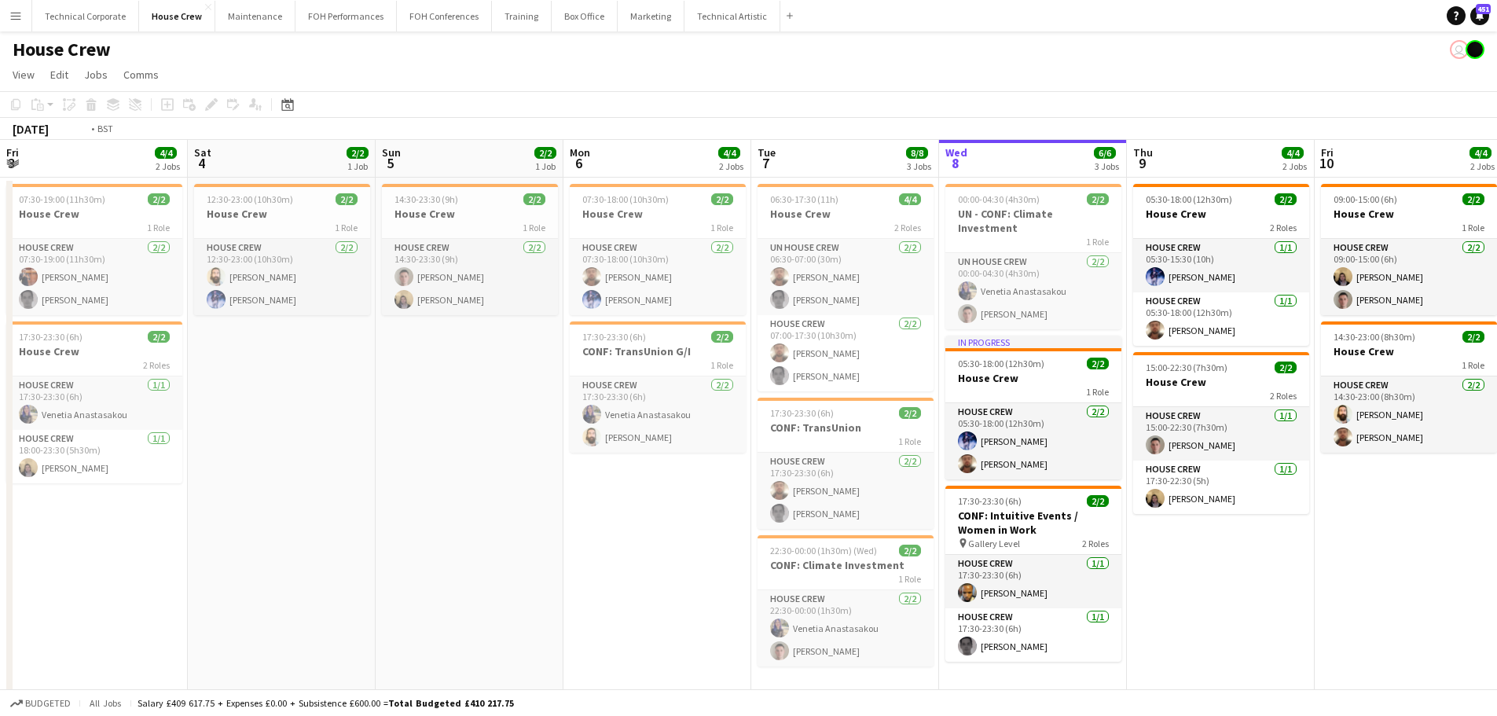
click at [564, 512] on app-calendar-viewport "Fri 3 4/4 2 Jobs Sat 4 2/2 1 Job Sun 5 2/2 1 Job Mon 6 4/4 2 Jobs Tue 7 8/8 3 J…" at bounding box center [748, 428] width 1497 height 576
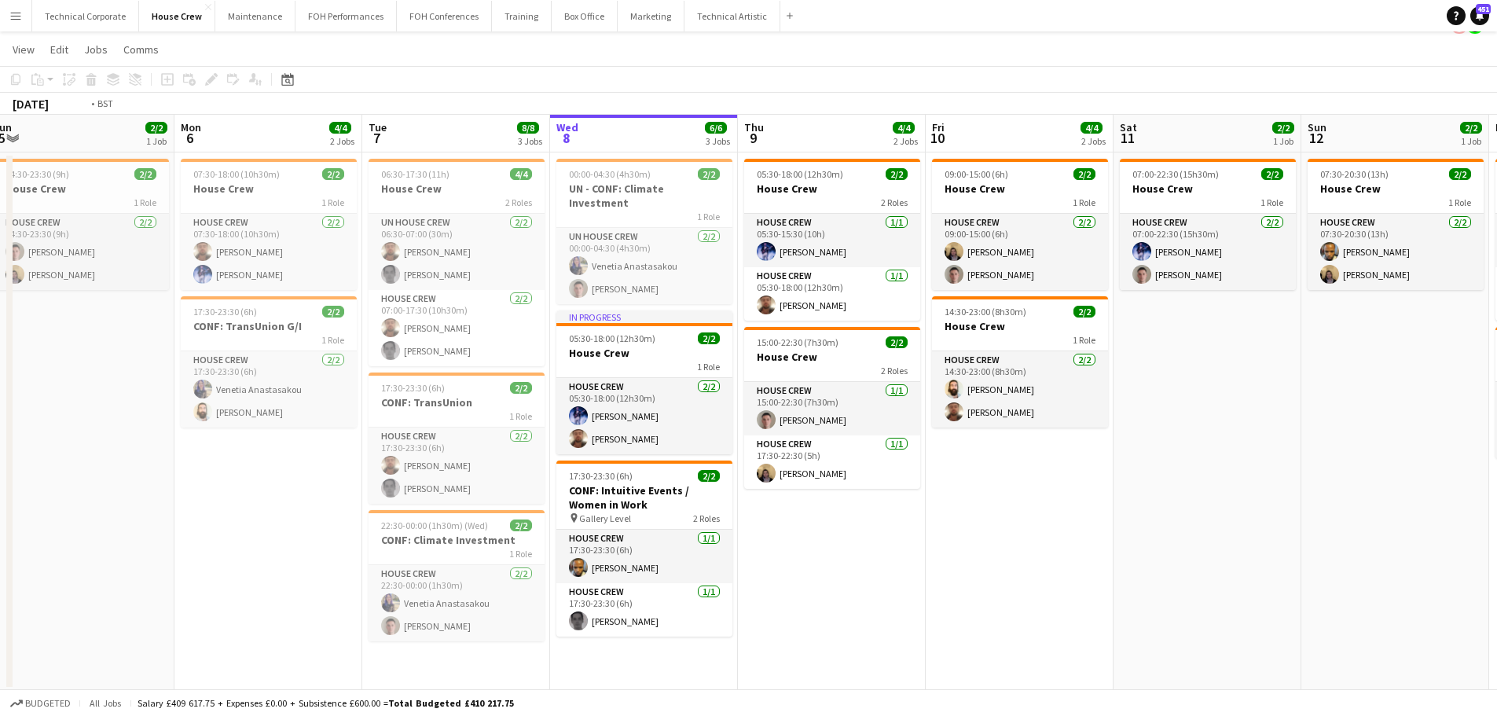
click at [713, 461] on app-calendar-viewport "Fri 3 4/4 2 Jobs Sat 4 2/2 1 Job Sun 5 2/2 1 Job Mon 6 4/4 2 Jobs Tue 7 8/8 3 J…" at bounding box center [748, 403] width 1497 height 576
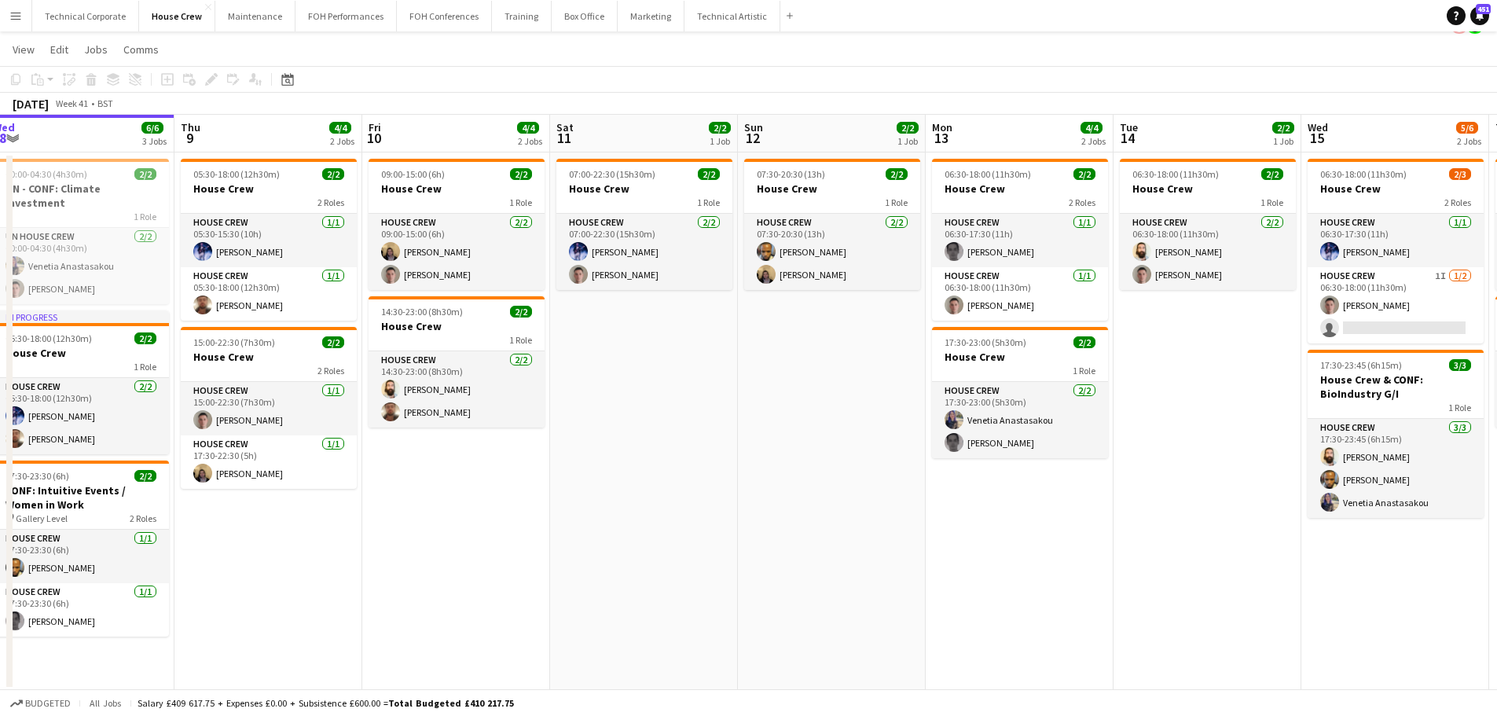
scroll to position [0, 749]
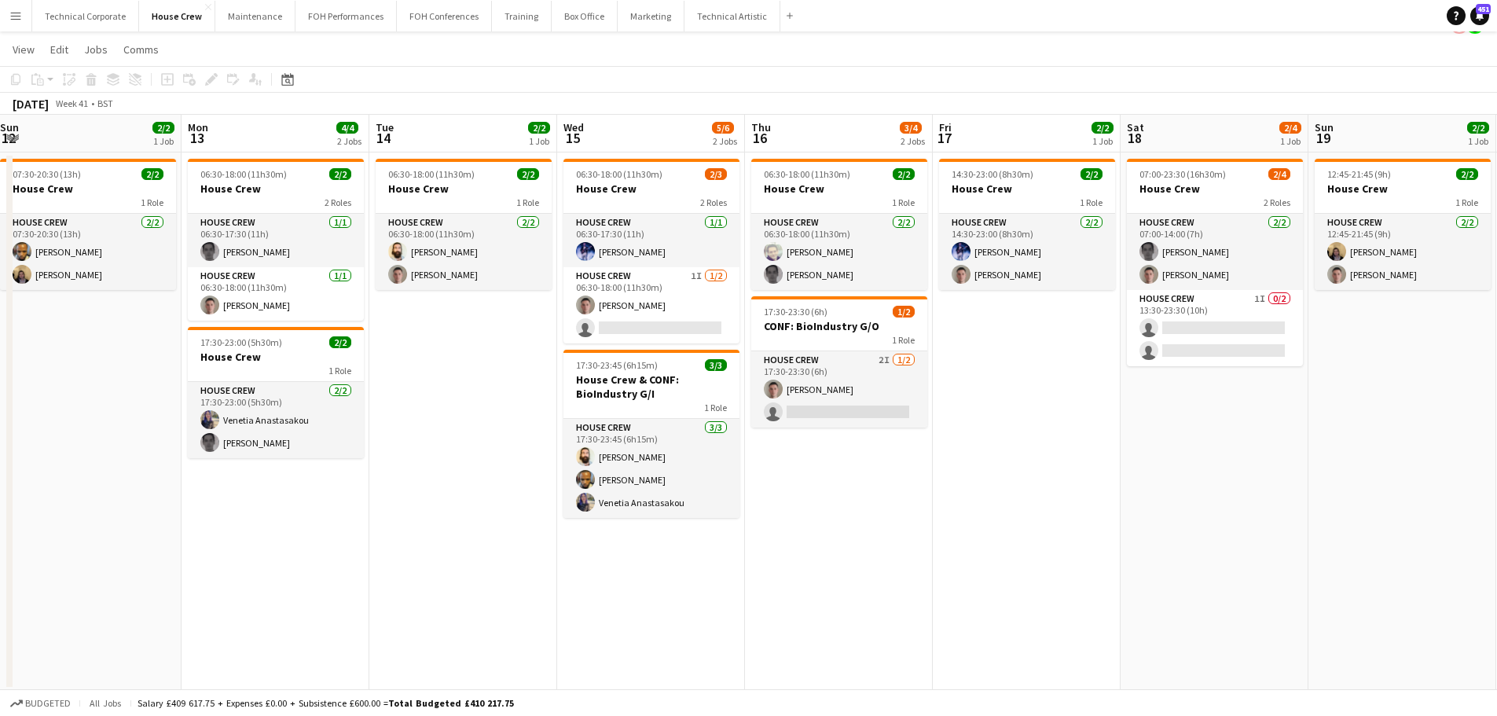
drag, startPoint x: 1152, startPoint y: 374, endPoint x: 799, endPoint y: 416, distance: 354.6
click at [799, 416] on app-calendar-viewport "Wed 8 6/6 3 Jobs Thu 9 4/4 2 Jobs Fri 10 4/4 2 Jobs Sat 11 2/2 1 Job Sun 12 2/2…" at bounding box center [748, 403] width 1497 height 576
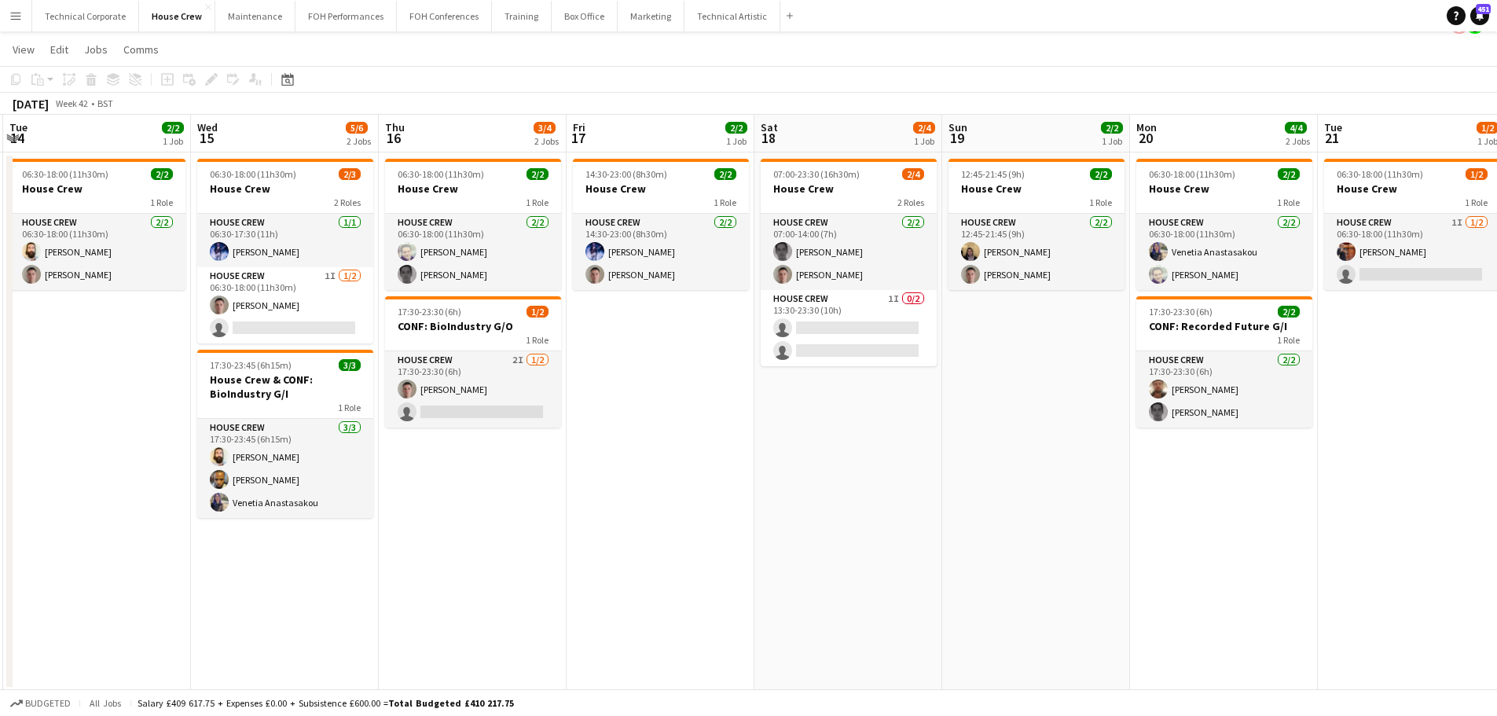
drag, startPoint x: 970, startPoint y: 391, endPoint x: 738, endPoint y: 410, distance: 232.7
click at [738, 410] on app-calendar-viewport "Fri 10 4/4 2 Jobs Sat 11 2/2 1 Job Sun 12 2/2 1 Job Mon 13 4/4 2 Jobs Tue 14 2/…" at bounding box center [748, 403] width 1497 height 576
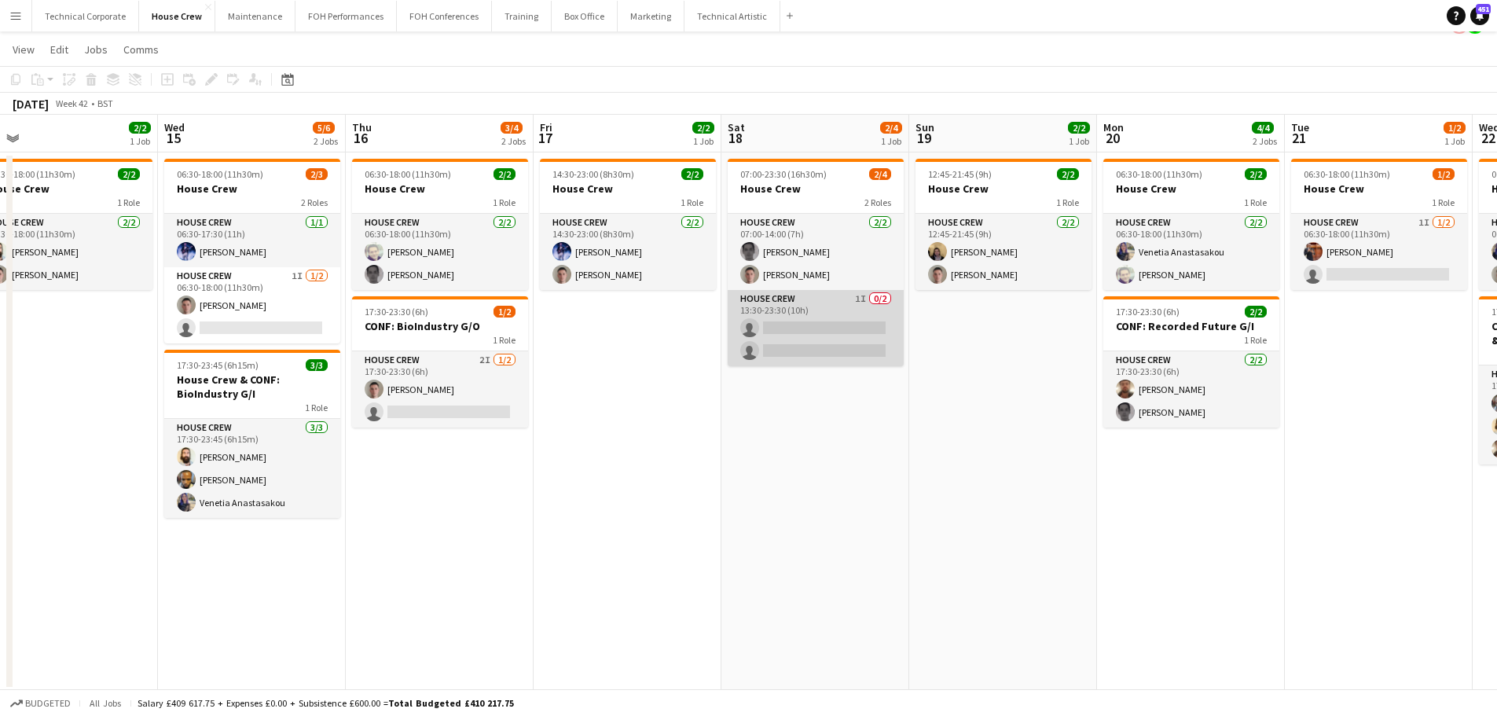
click at [792, 315] on app-card-role "House Crew 1I 0/2 13:30-23:30 (10h) single-neutral-actions single-neutral-actio…" at bounding box center [816, 328] width 176 height 76
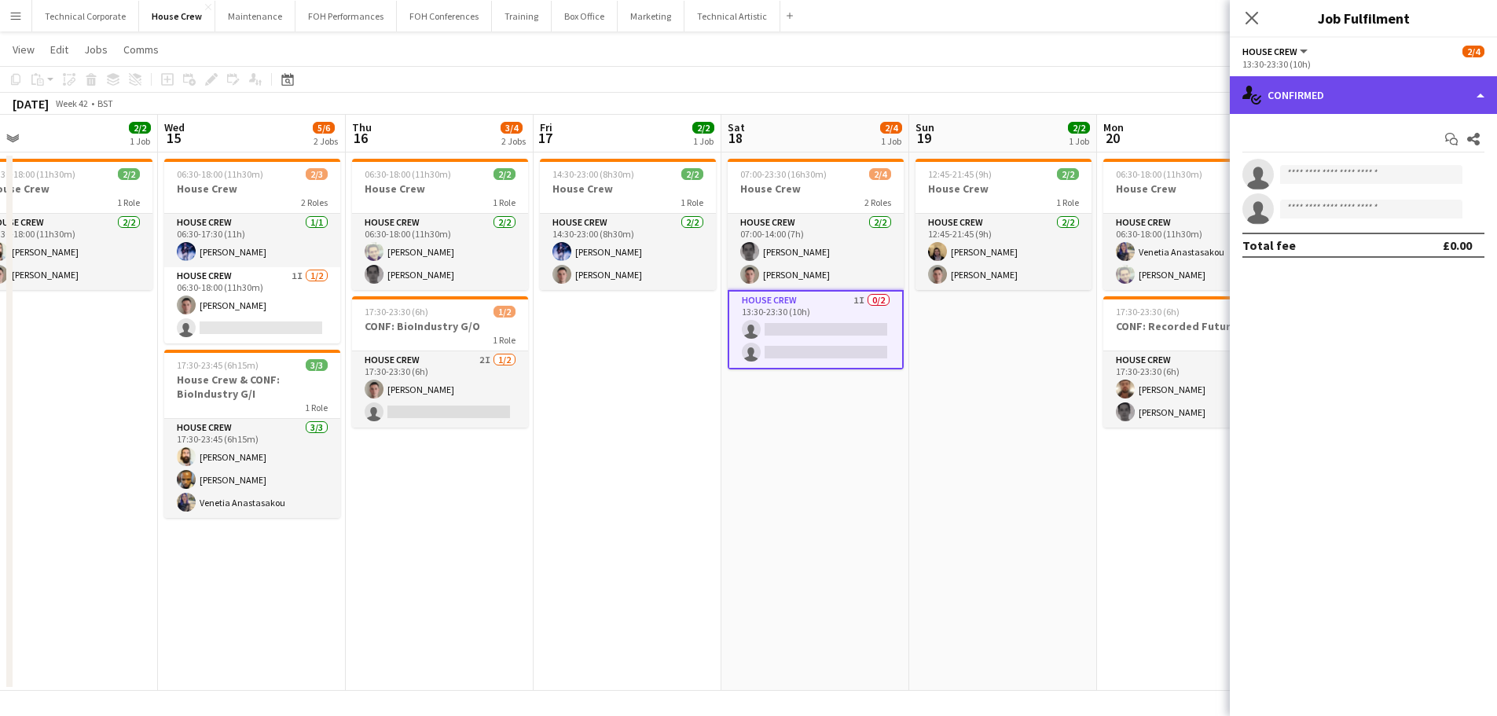
click at [1324, 102] on div "single-neutral-actions-check-2 Confirmed" at bounding box center [1363, 95] width 267 height 38
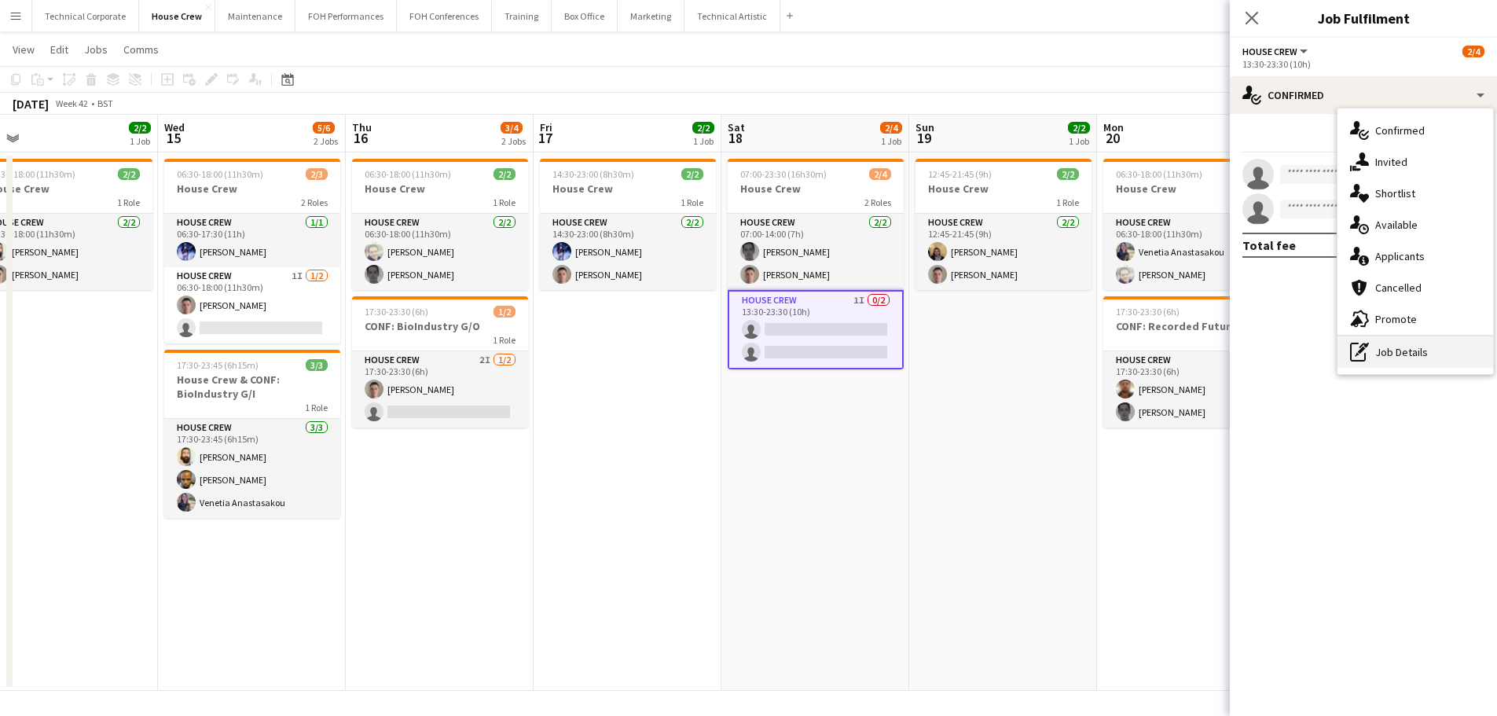
click at [1387, 351] on div "pen-write Job Details" at bounding box center [1416, 351] width 156 height 31
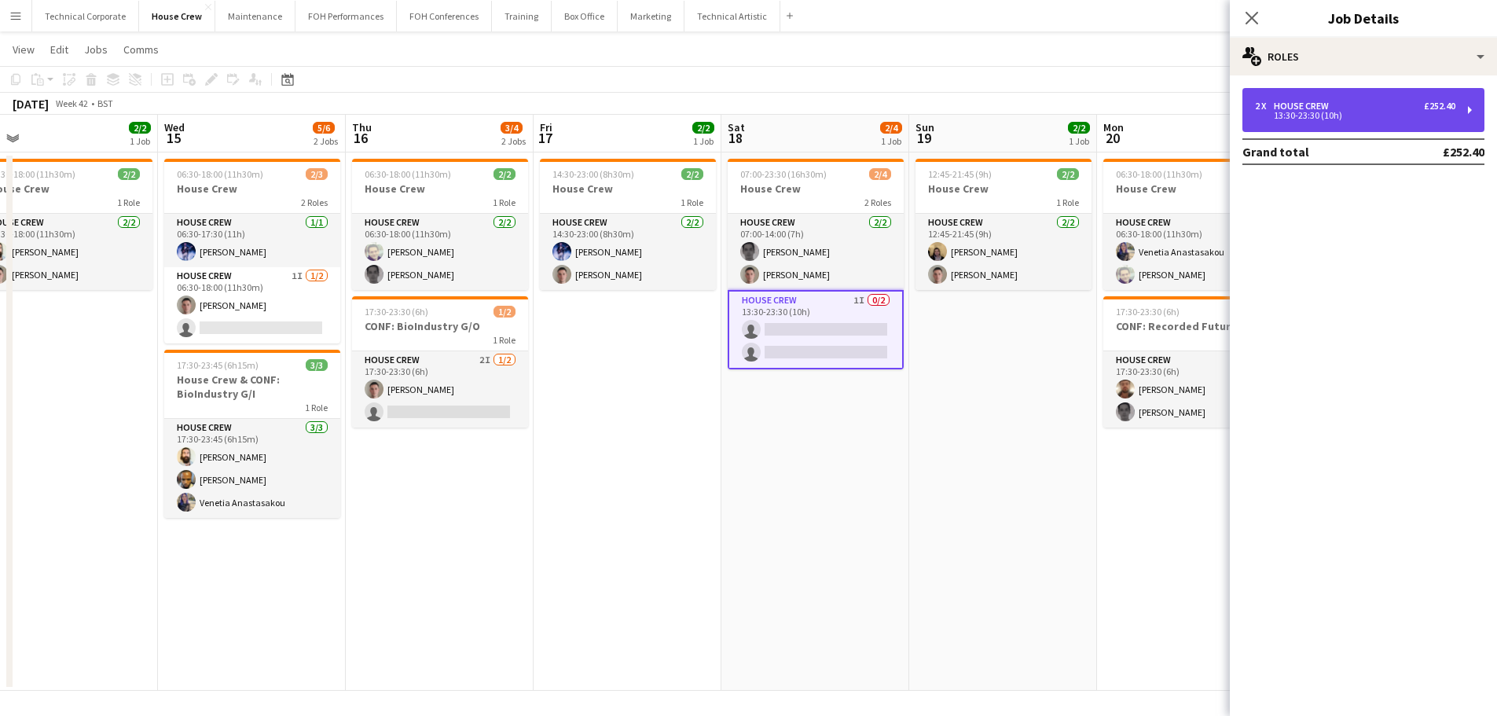
click at [1369, 129] on div "2 x House Crew £252.40 13:30-23:30 (10h)" at bounding box center [1364, 110] width 242 height 44
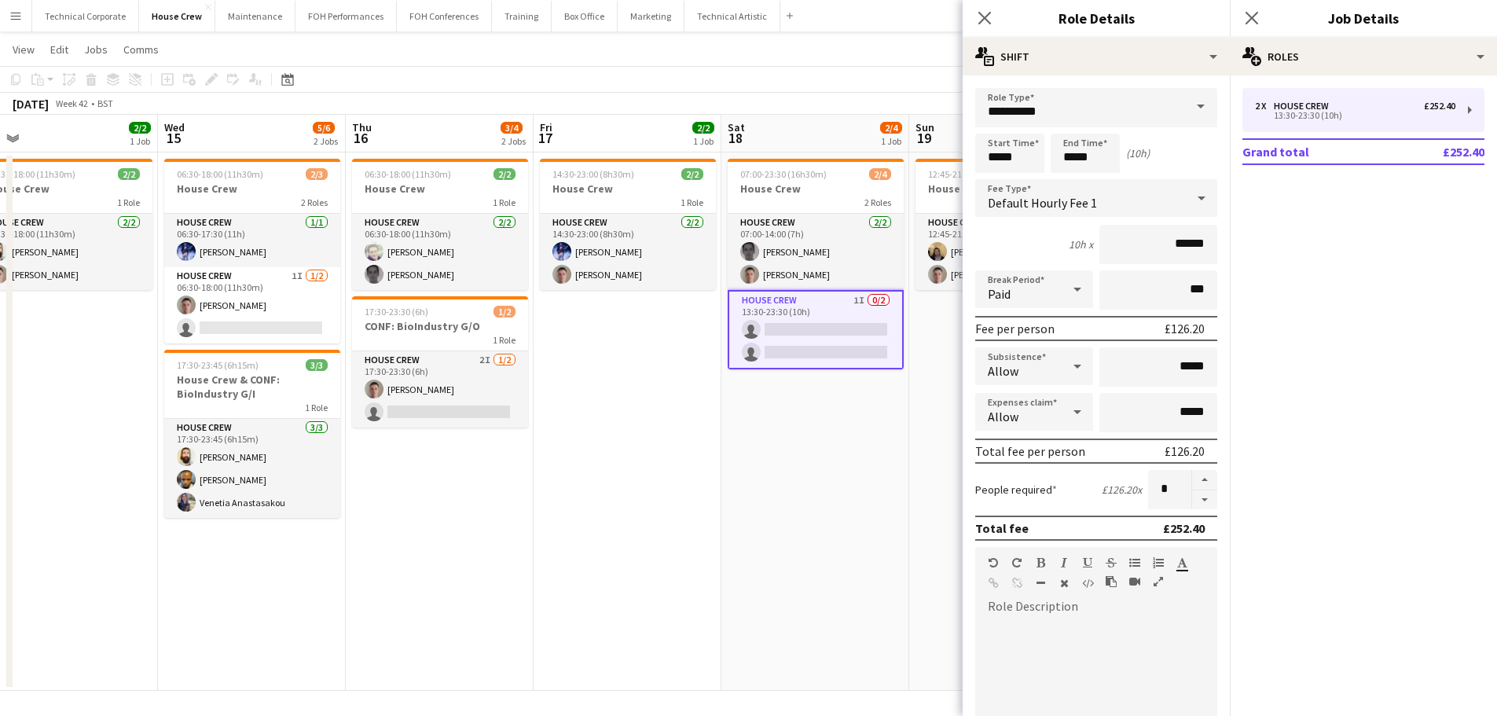
click at [826, 181] on app-job-card "07:00-23:30 (16h30m) 2/4 House Crew 2 Roles House Crew 2/2 07:00-14:00 (7h) Joh…" at bounding box center [816, 264] width 176 height 211
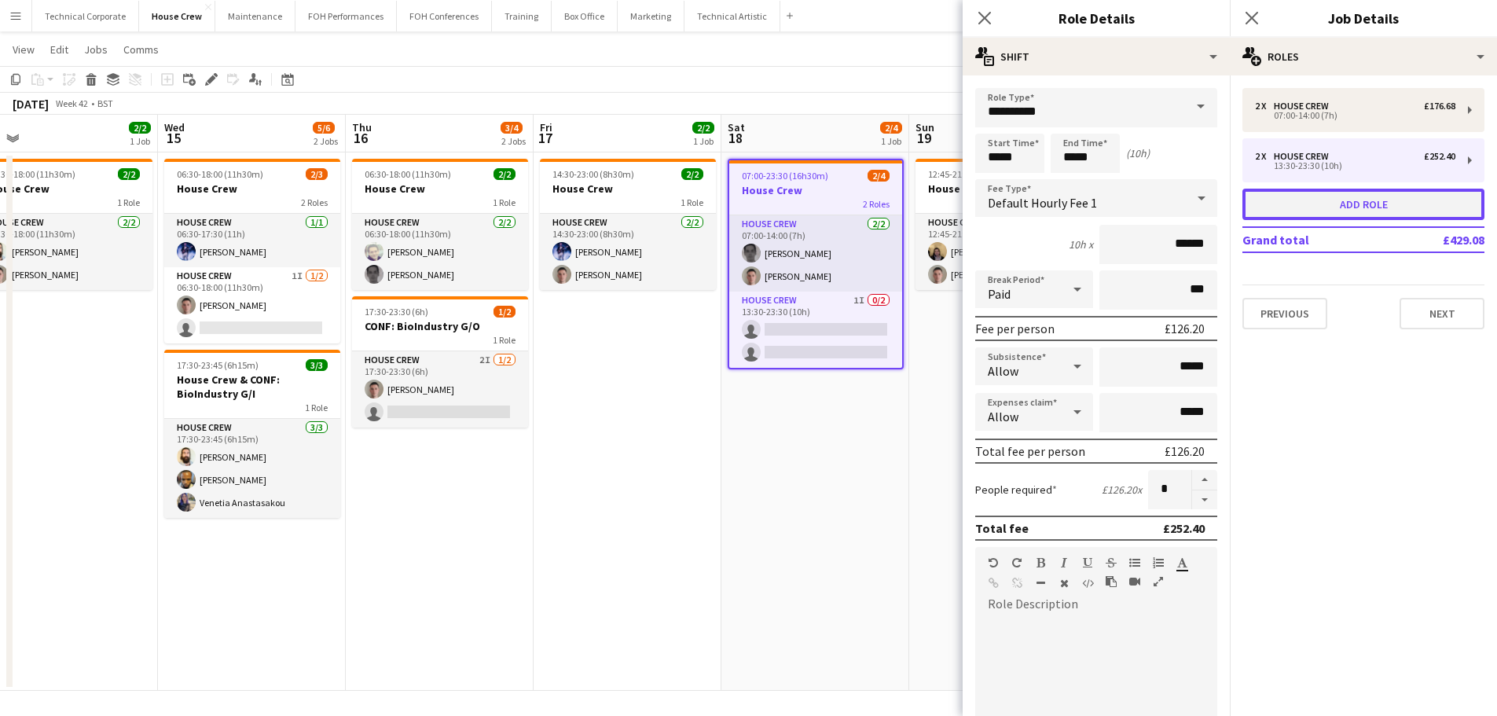
click at [1404, 212] on button "Add role" at bounding box center [1364, 204] width 242 height 31
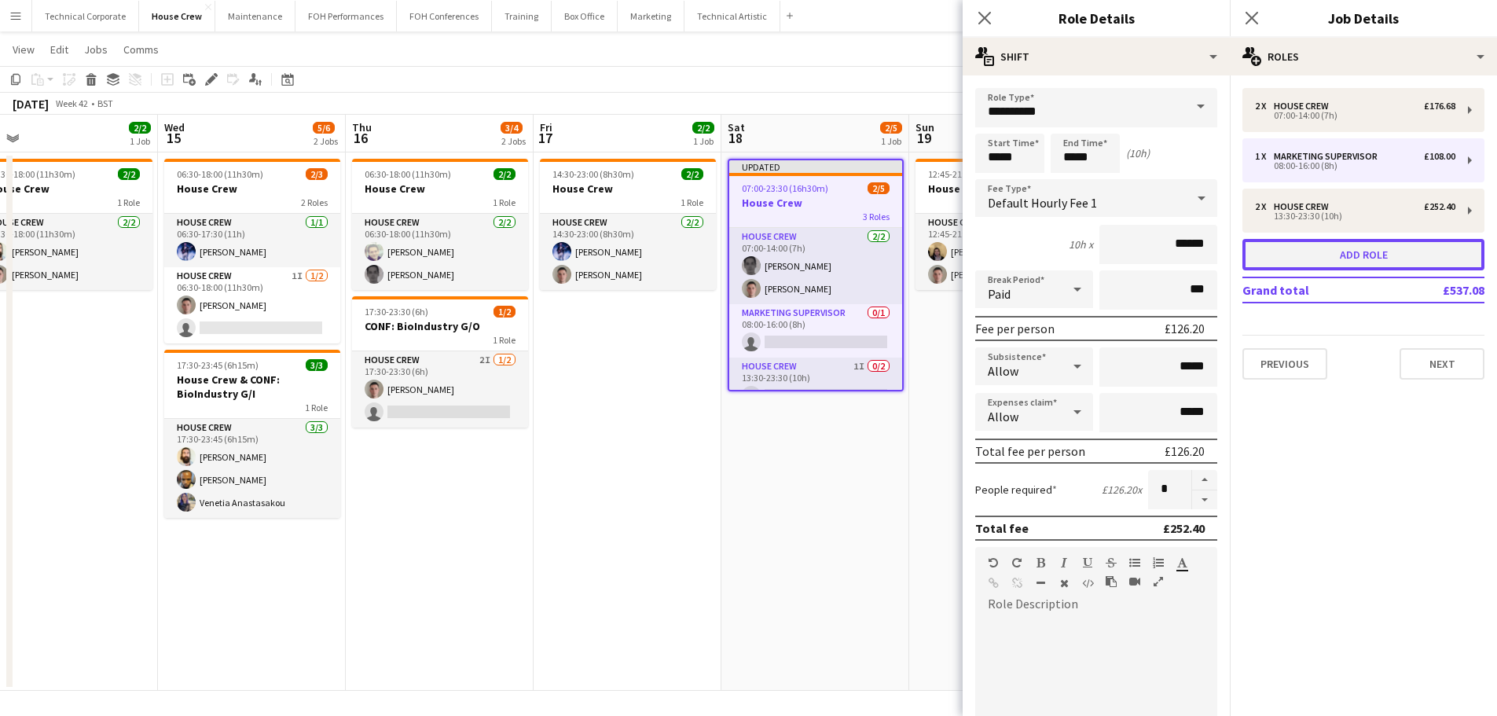
type input "**********"
type input "*****"
type input "******"
type input "*"
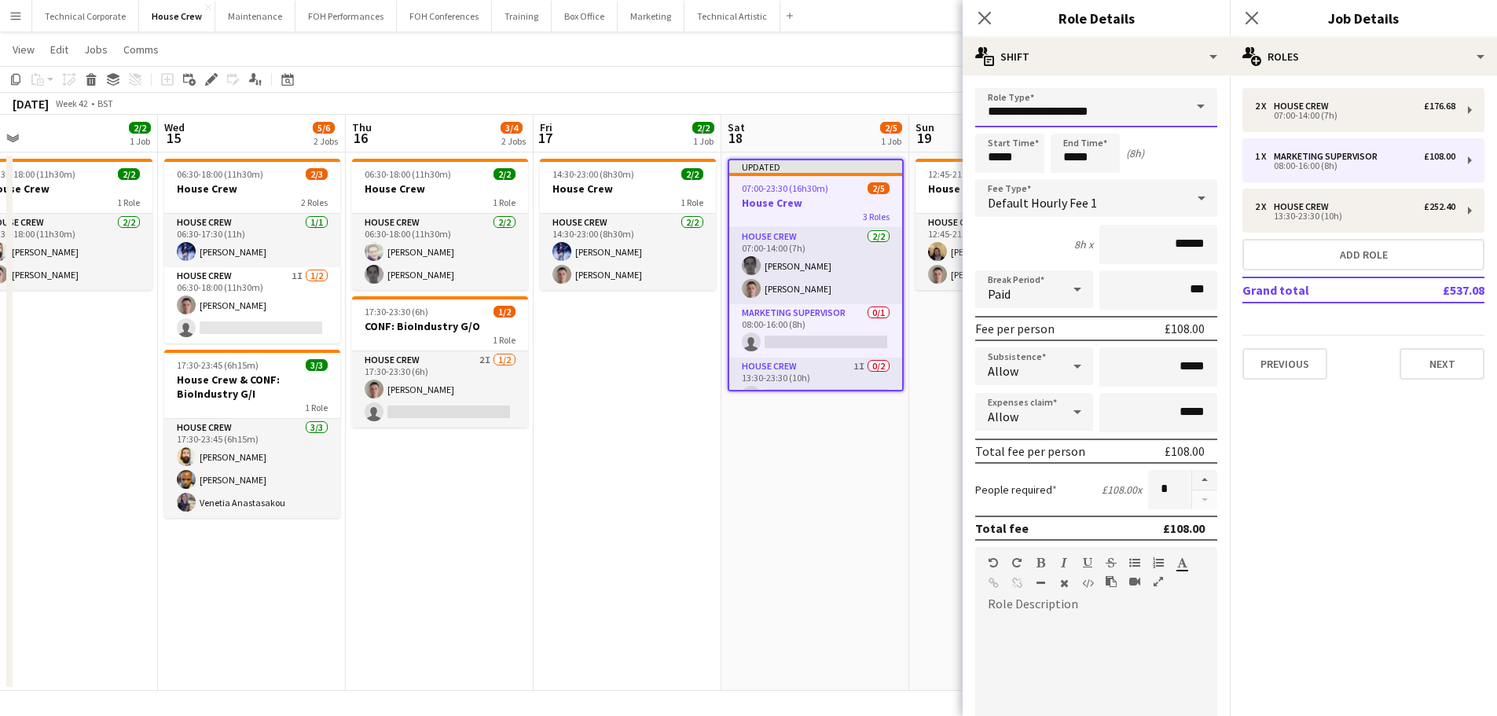
drag, startPoint x: 976, startPoint y: 110, endPoint x: 825, endPoint y: 99, distance: 151.3
click at [825, 99] on body "Menu Boards Boards Boards All jobs Status Workforce Workforce My Workforce Recr…" at bounding box center [748, 346] width 1497 height 743
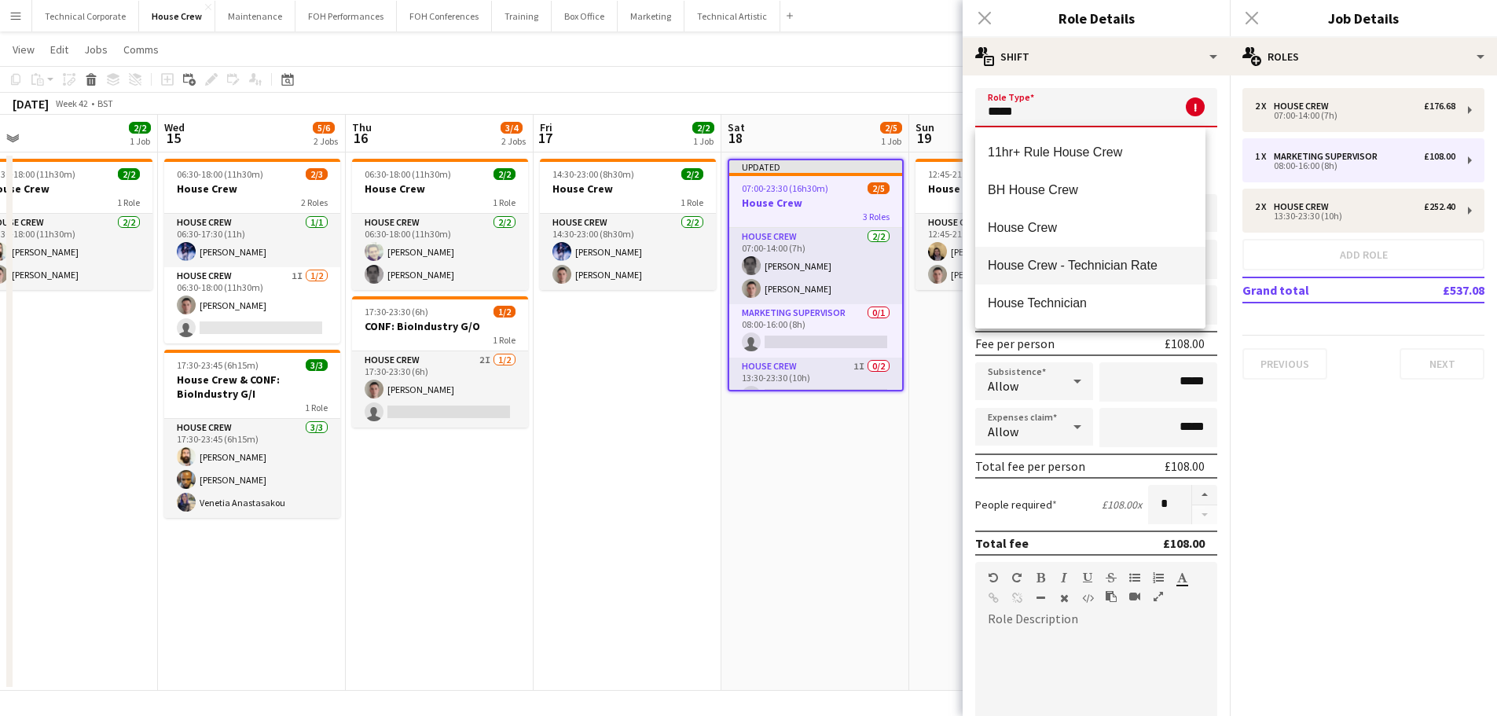
click at [1053, 264] on span "House Crew - Technician Rate" at bounding box center [1090, 265] width 205 height 15
type input "**********"
type input "******"
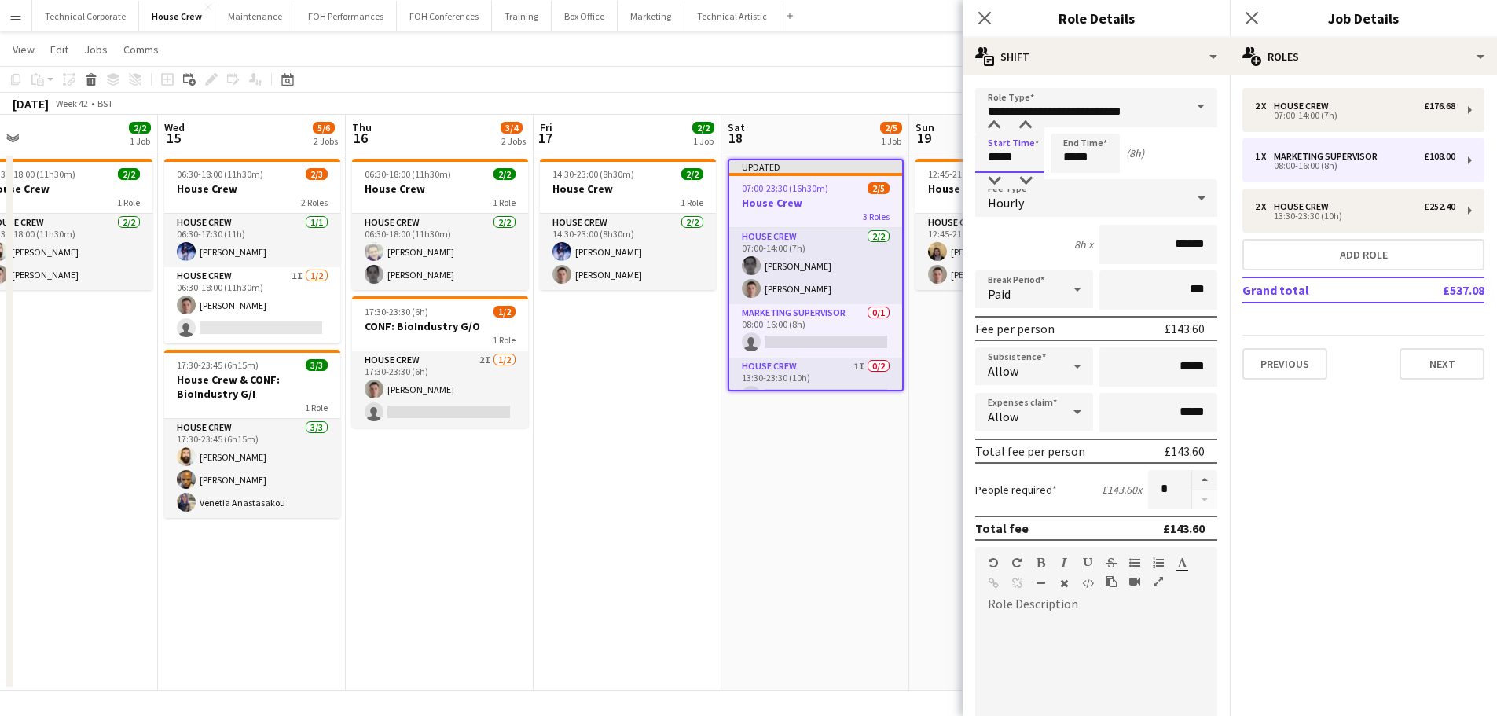
drag, startPoint x: 1034, startPoint y: 151, endPoint x: 976, endPoint y: 130, distance: 61.7
click at [965, 144] on form "**********" at bounding box center [1096, 536] width 267 height 896
type input "*****"
click at [990, 20] on icon "Close pop-in" at bounding box center [984, 17] width 15 height 15
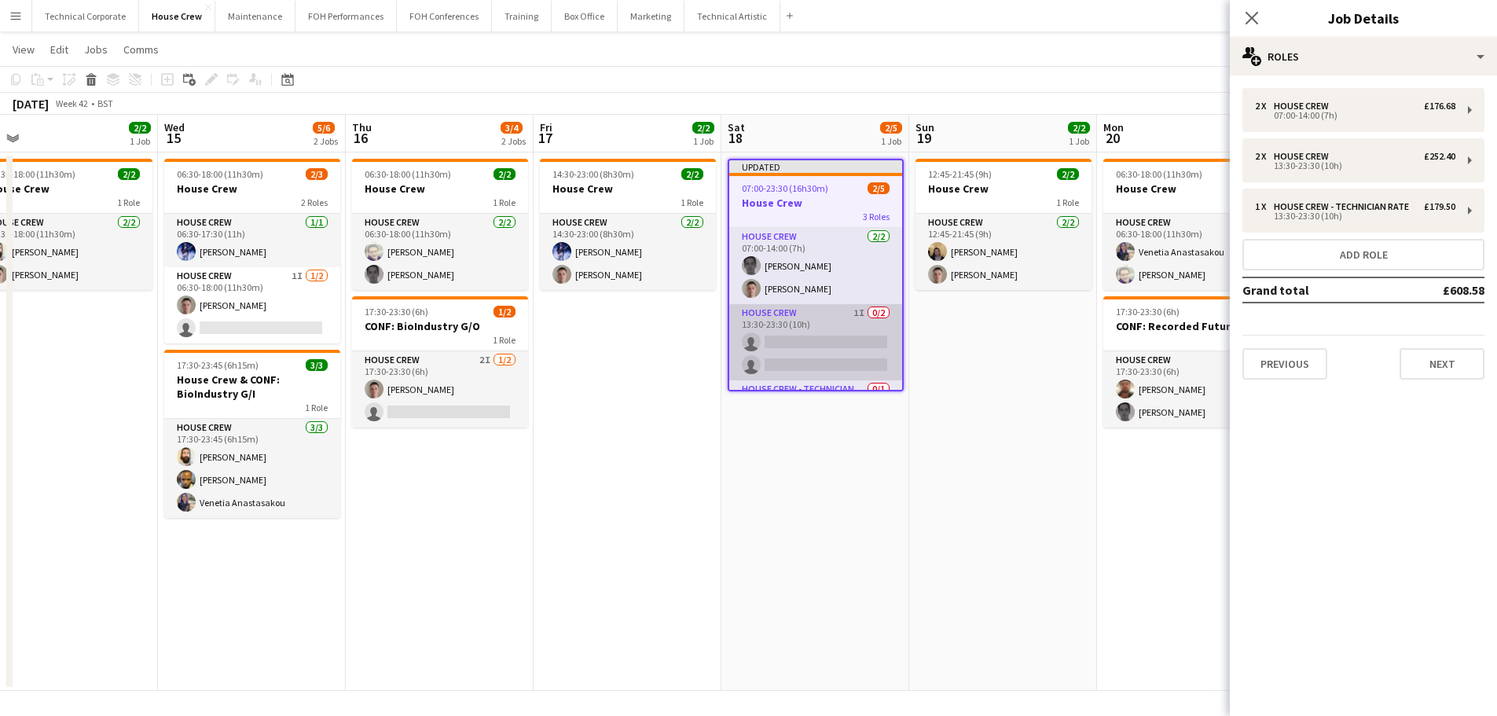
scroll to position [44, 0]
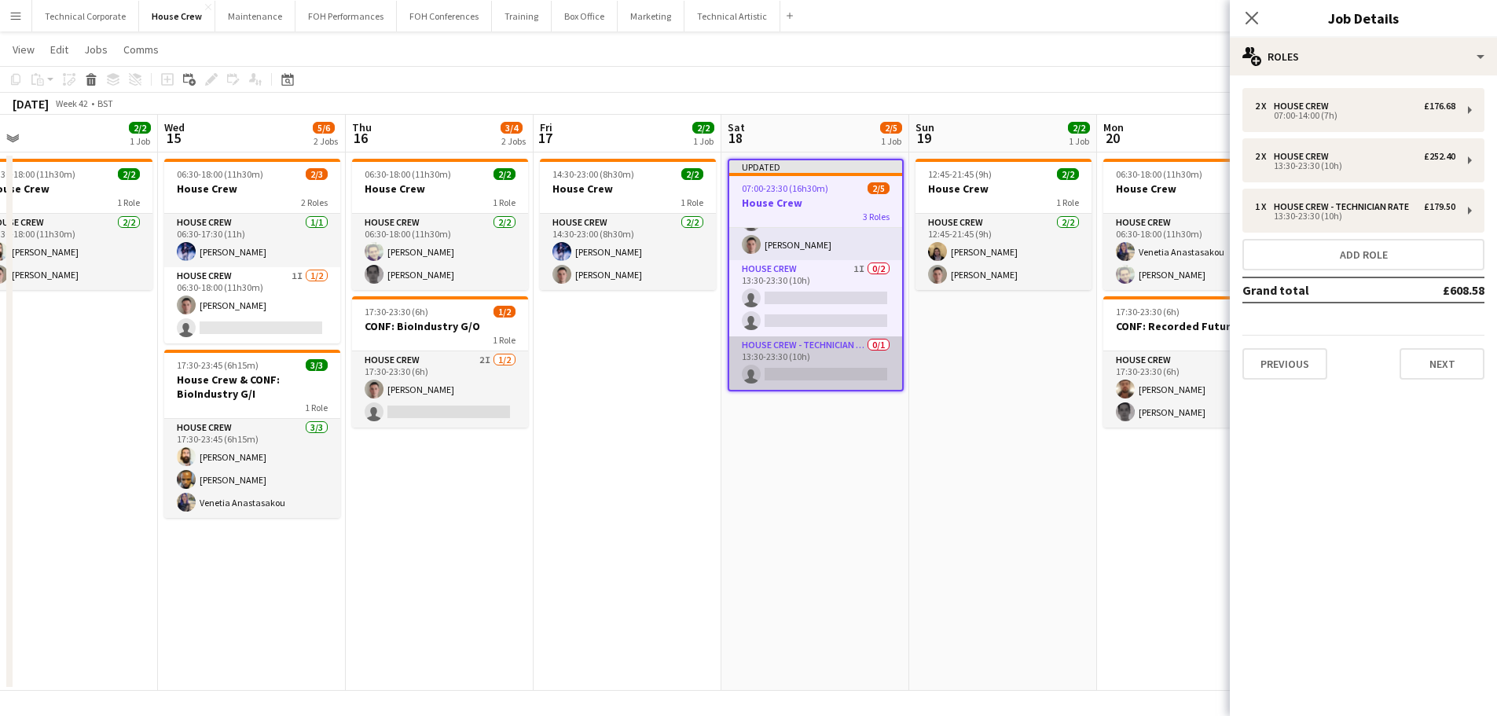
click at [832, 357] on app-card-role "House Crew - Technician Rate 0/1 13:30-23:30 (10h) single-neutral-actions" at bounding box center [815, 362] width 173 height 53
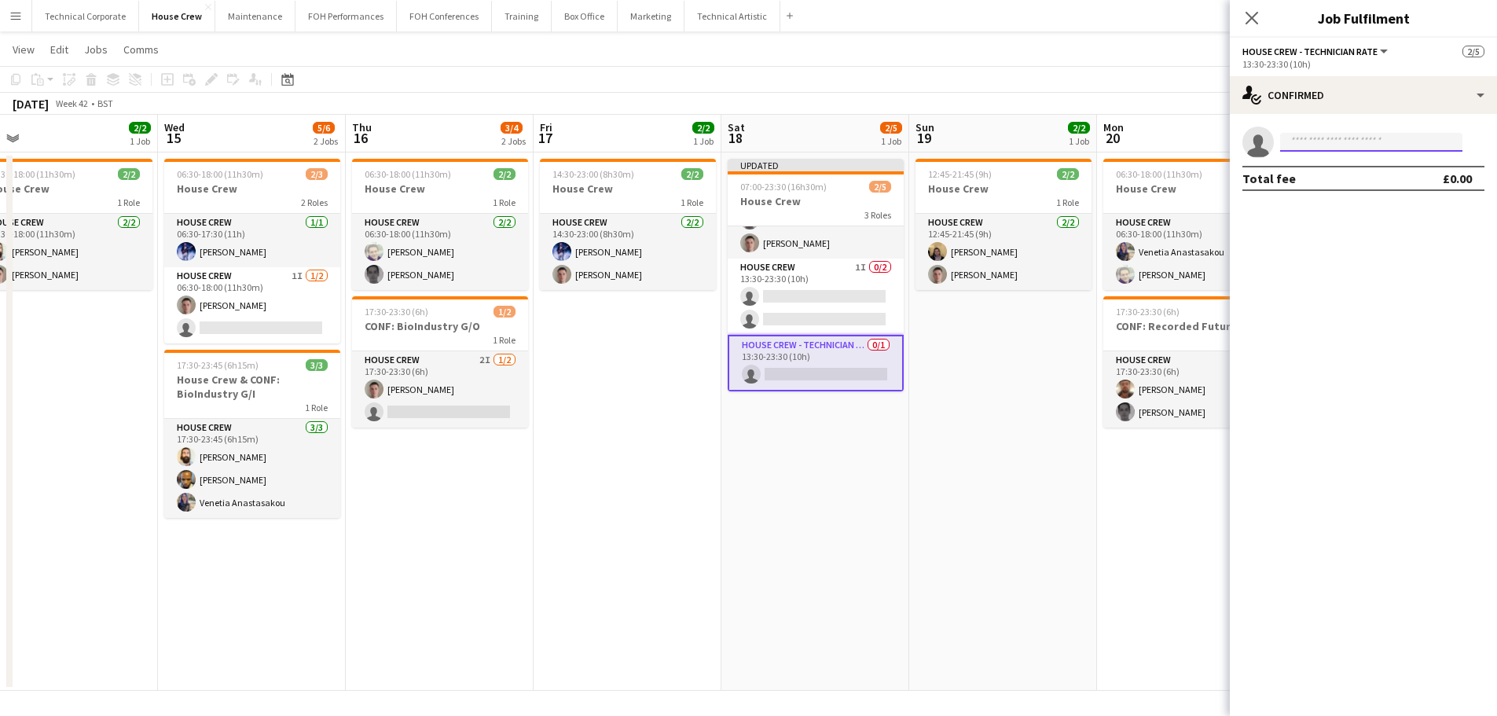
click at [1352, 145] on input at bounding box center [1371, 142] width 182 height 19
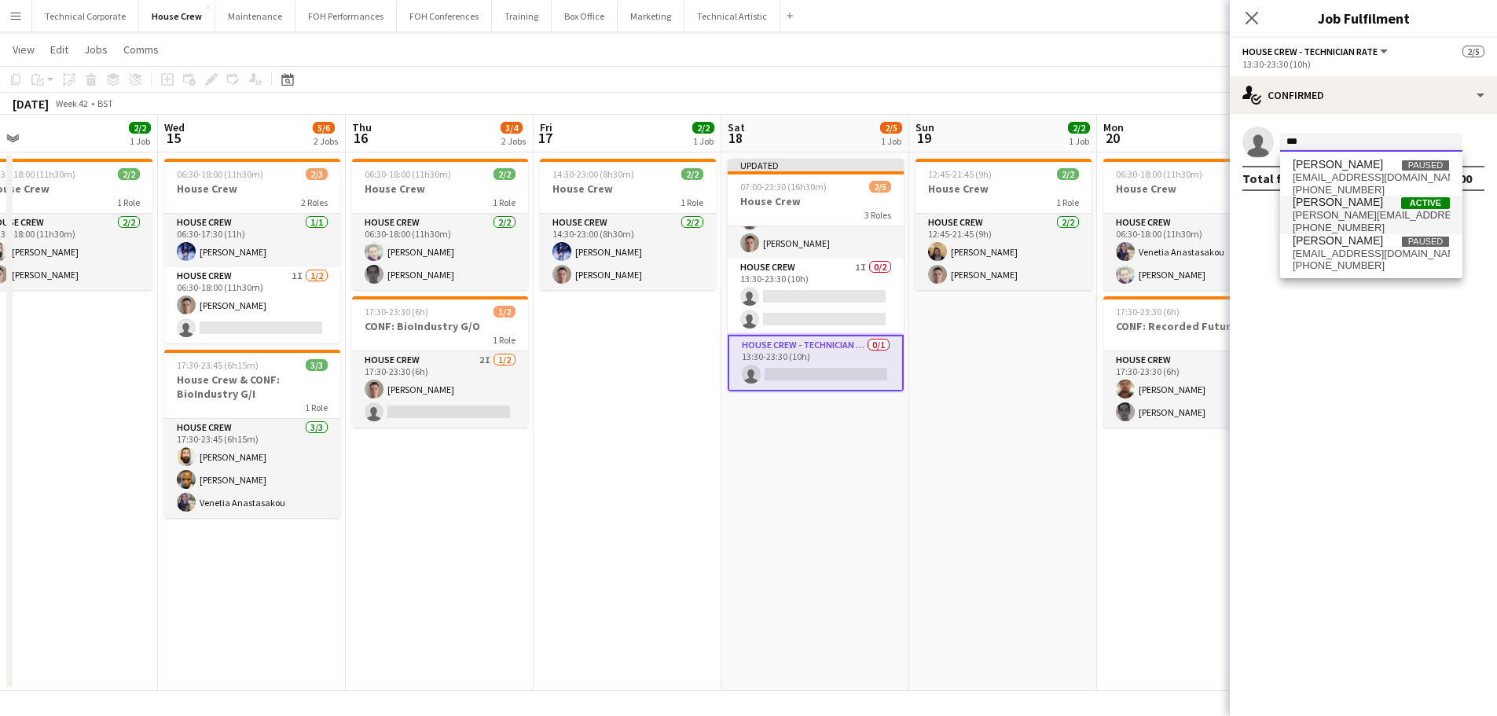
type input "***"
click at [1338, 215] on span "joe.harbot@gmail.com" at bounding box center [1371, 215] width 157 height 13
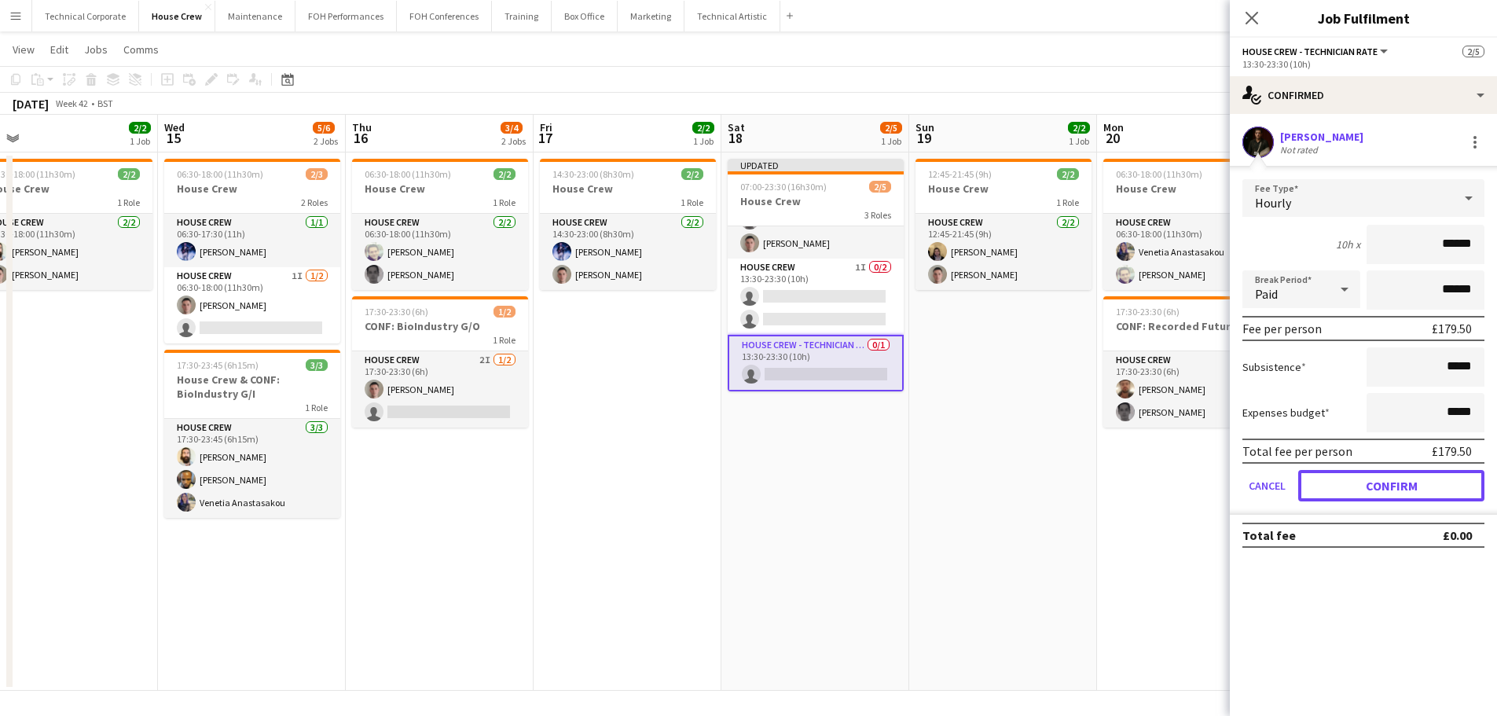
click at [1387, 490] on button "Confirm" at bounding box center [1392, 485] width 186 height 31
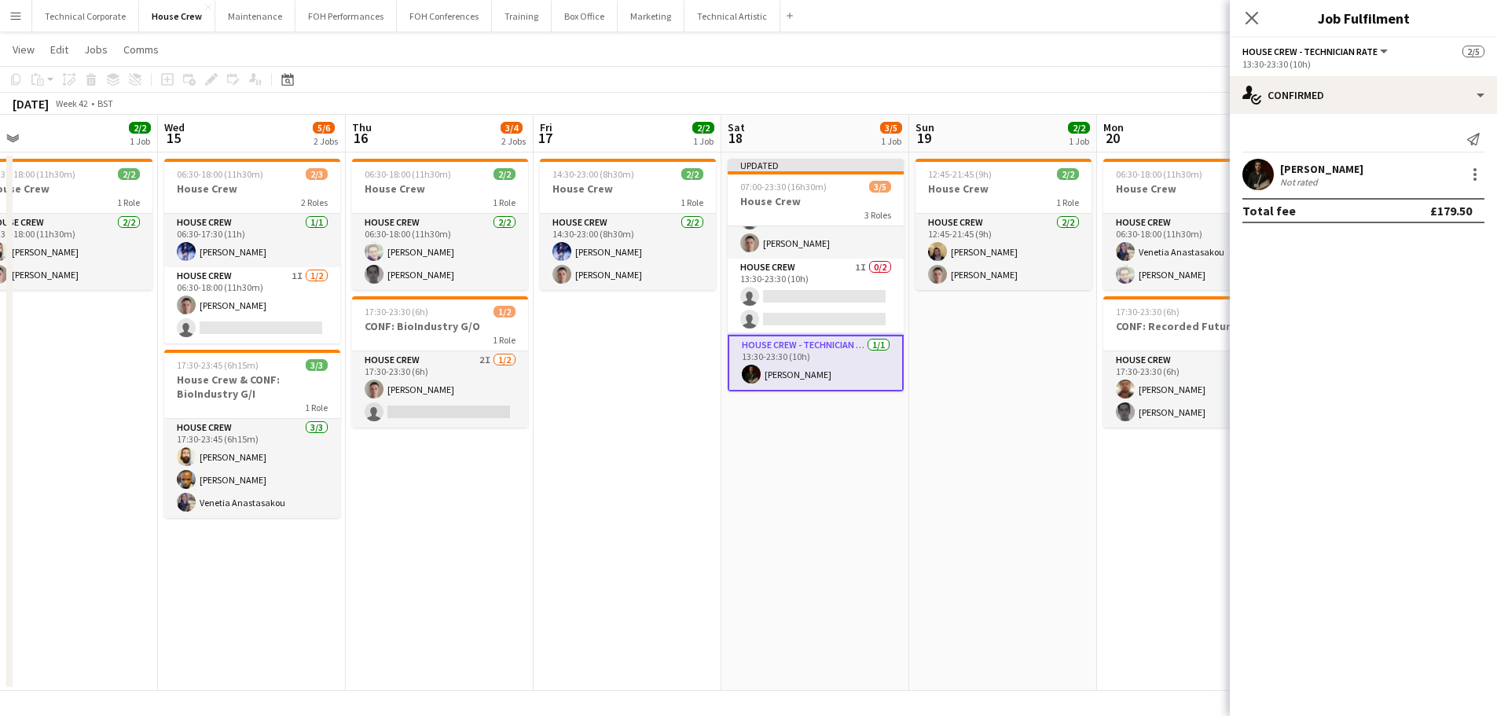
drag, startPoint x: 957, startPoint y: 498, endPoint x: 930, endPoint y: 500, distance: 26.8
click at [956, 498] on app-date-cell "12:45-21:45 (9h) 2/2 House Crew 1 Role House Crew 2/2 12:45-21:45 (9h) James Re…" at bounding box center [1003, 421] width 188 height 538
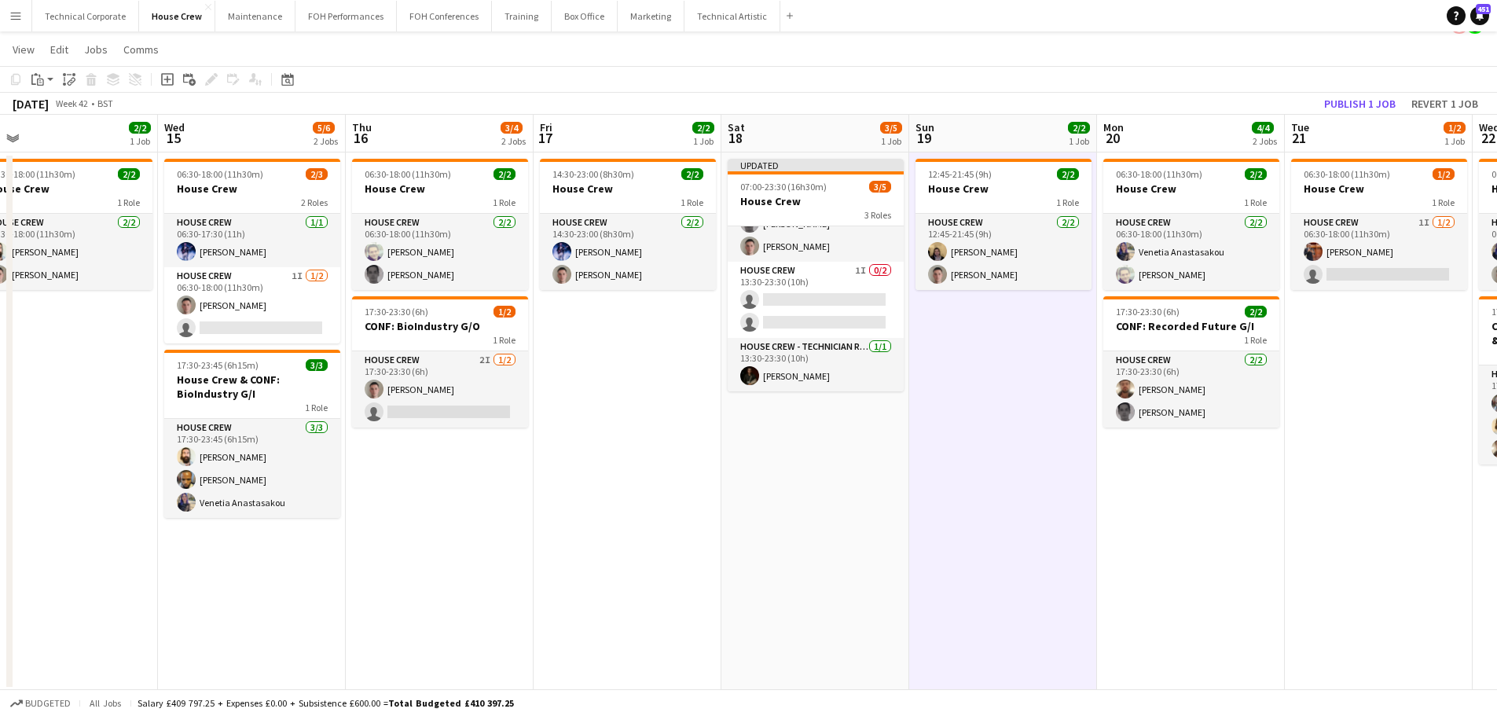
scroll to position [41, 0]
click at [832, 330] on app-card-role "House Crew 1I 0/2 13:30-23:30 (10h) single-neutral-actions single-neutral-actio…" at bounding box center [815, 300] width 176 height 76
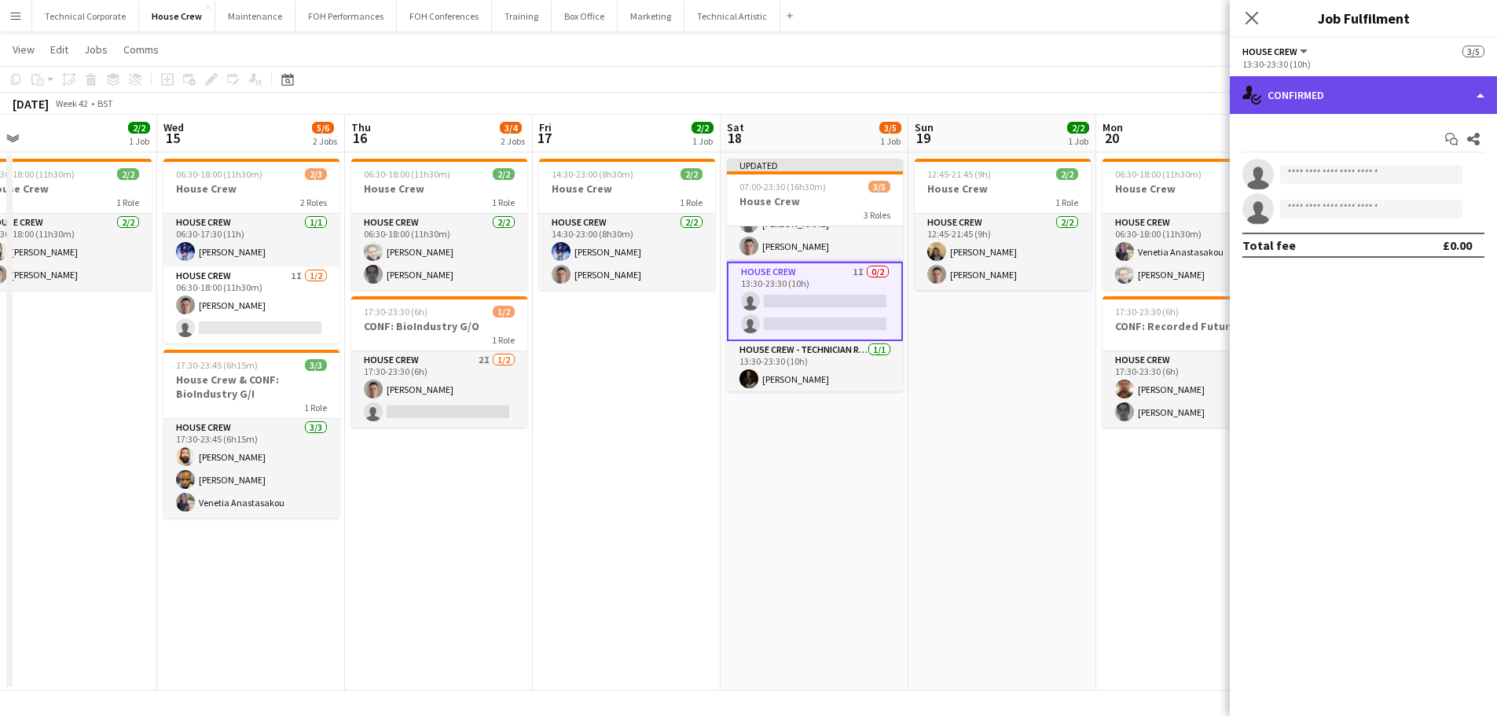
click at [1306, 88] on div "single-neutral-actions-check-2 Confirmed" at bounding box center [1363, 95] width 267 height 38
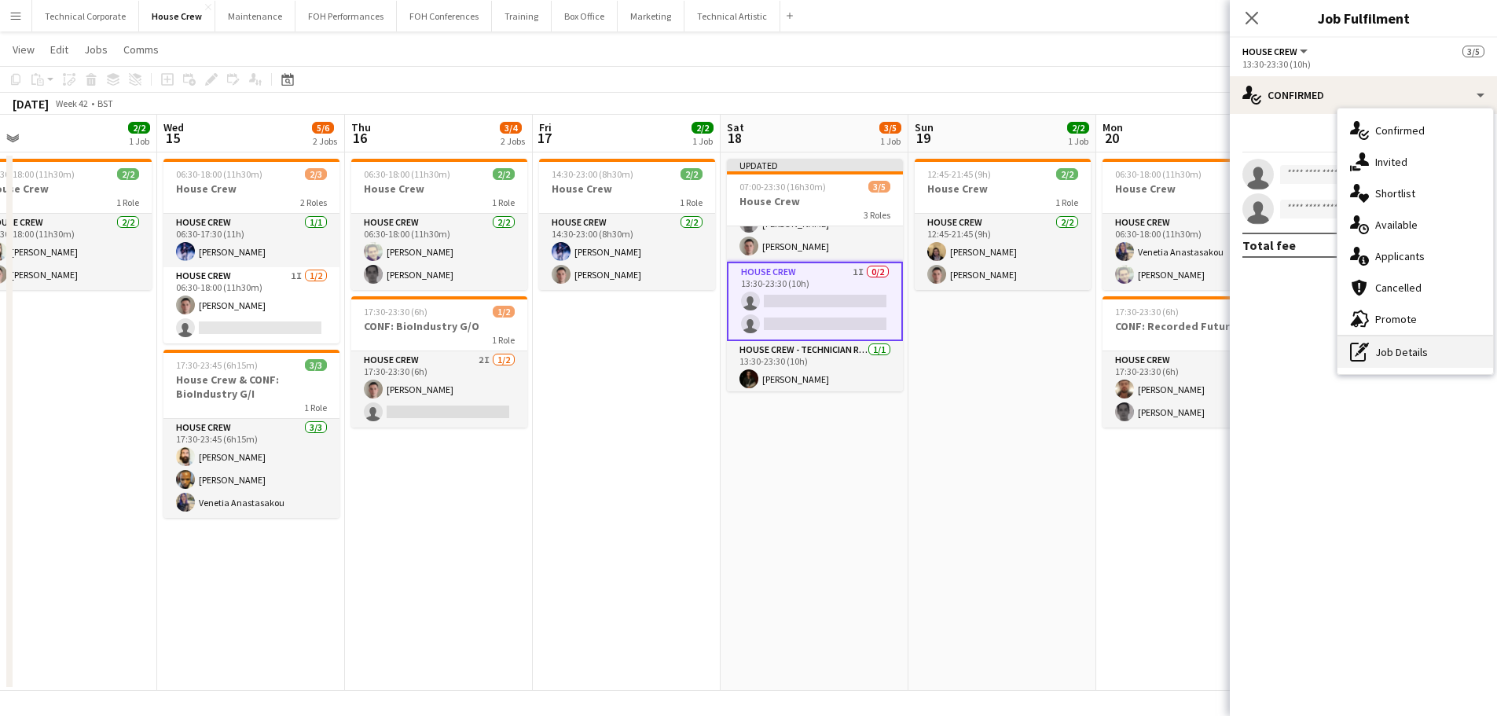
click at [1405, 357] on div "pen-write Job Details" at bounding box center [1416, 351] width 156 height 31
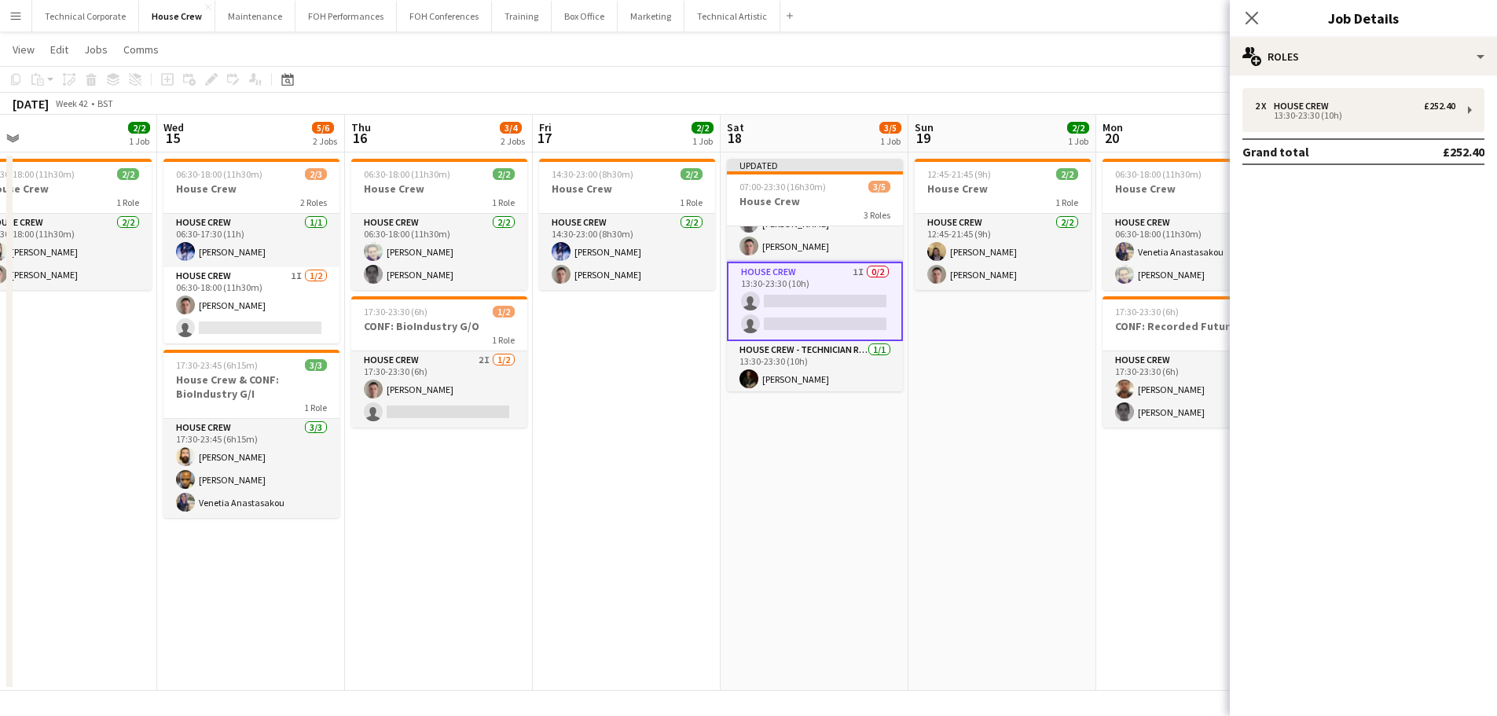
click at [1358, 86] on div "2 x House Crew £252.40 13:30-23:30 (10h) Grand total £252.40" at bounding box center [1363, 129] width 267 height 108
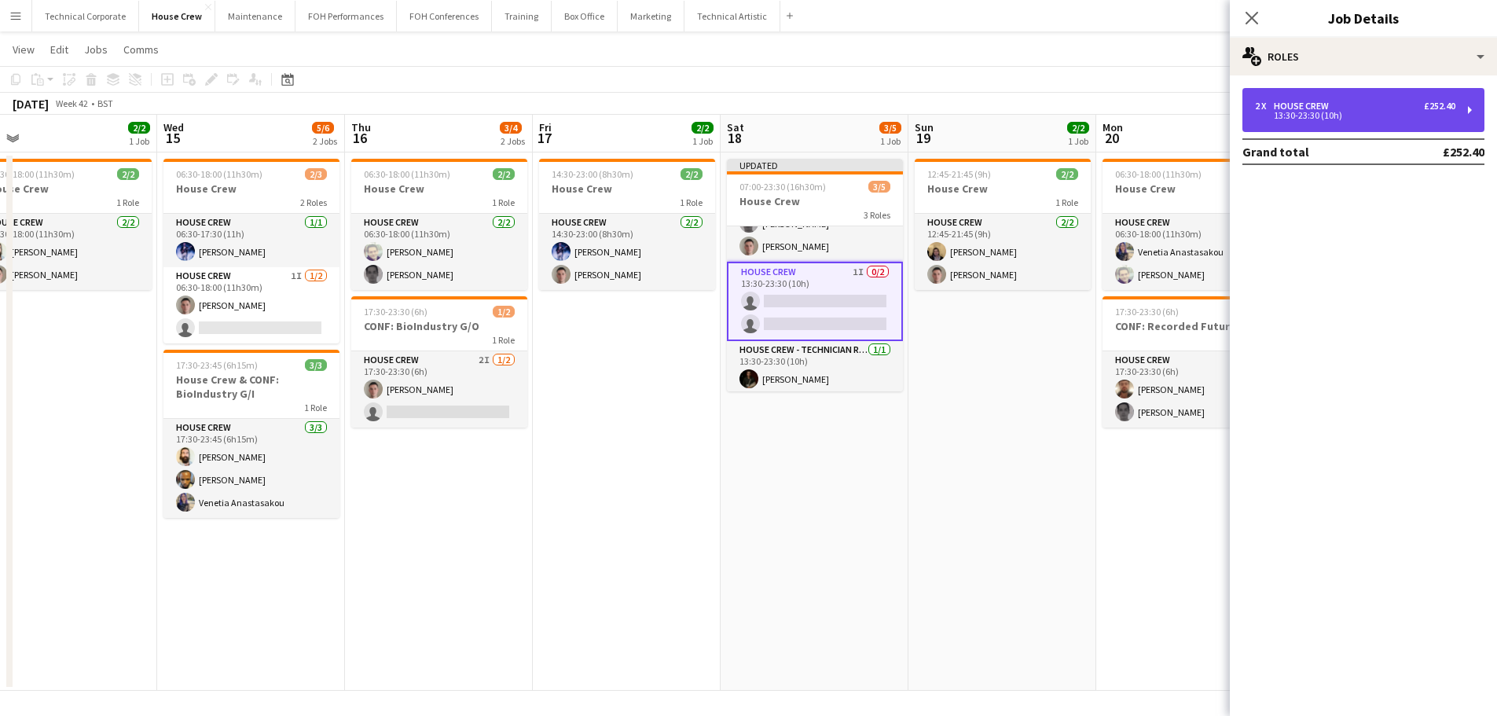
click at [1354, 105] on div "2 x House Crew £252.40" at bounding box center [1355, 106] width 200 height 11
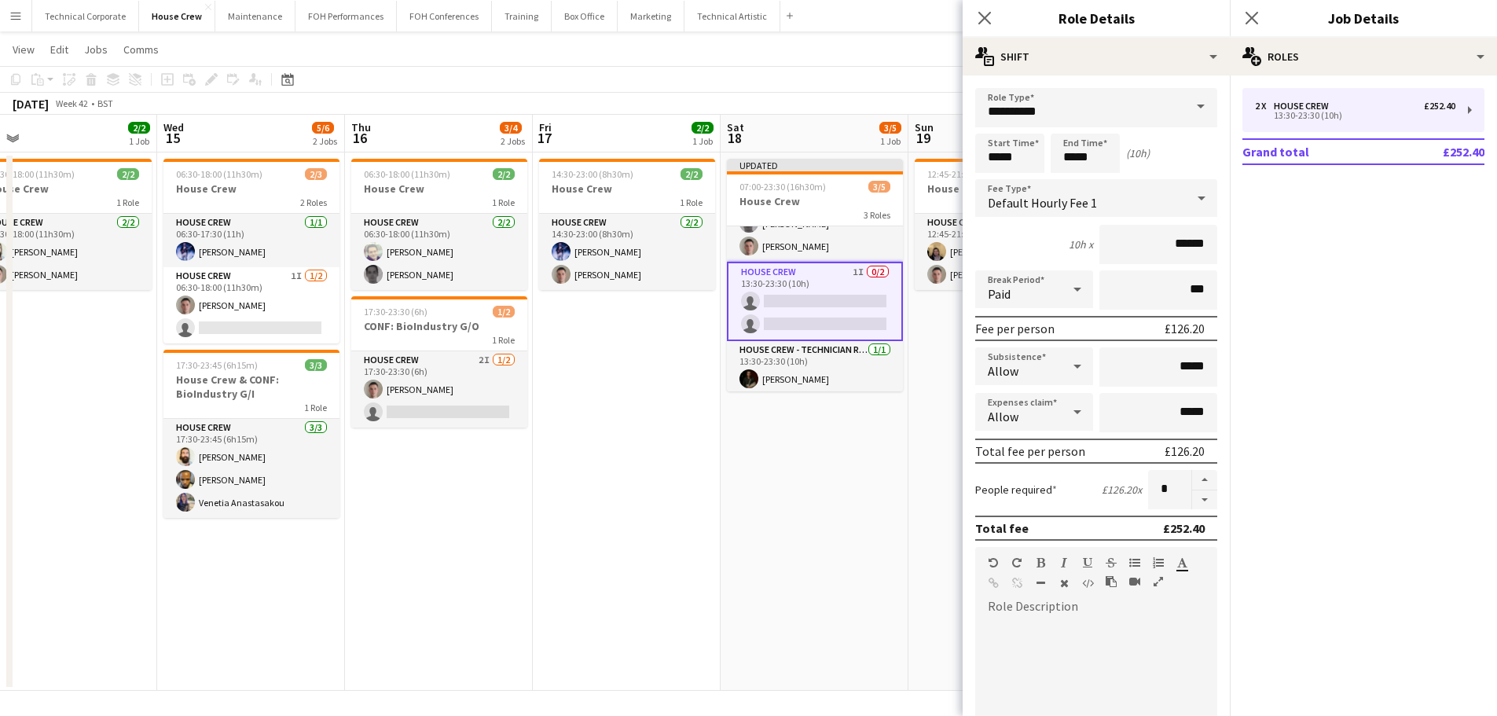
click at [1192, 503] on button "button" at bounding box center [1204, 501] width 25 height 20
type input "*"
click at [834, 516] on app-date-cell "Updated 07:00-23:30 (16h30m) 3/5 House Crew 3 Roles House Crew 2/2 07:00-14:00 …" at bounding box center [815, 421] width 188 height 538
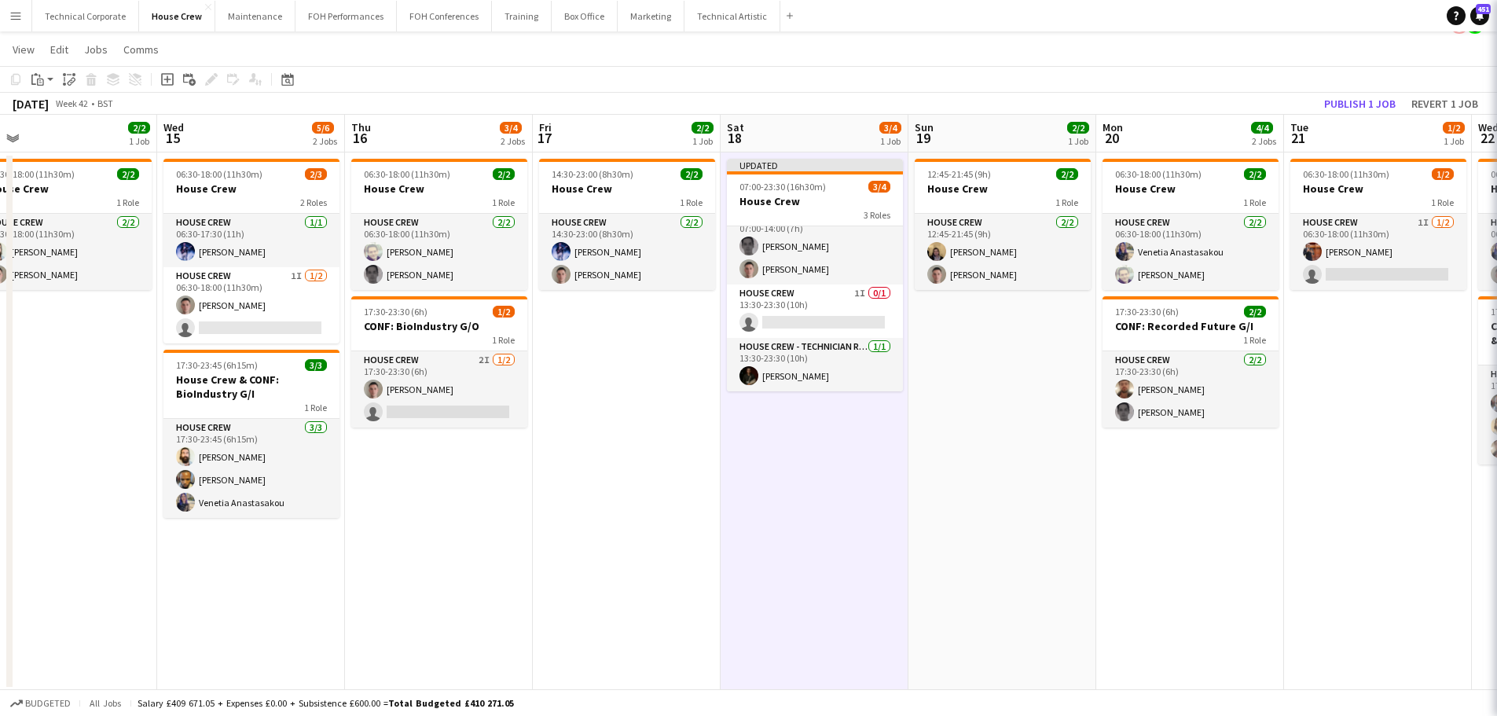
scroll to position [18, 0]
click at [982, 415] on app-date-cell "12:45-21:45 (9h) 2/2 House Crew 1 Role House Crew 2/2 12:45-21:45 (9h) James Re…" at bounding box center [1003, 421] width 188 height 538
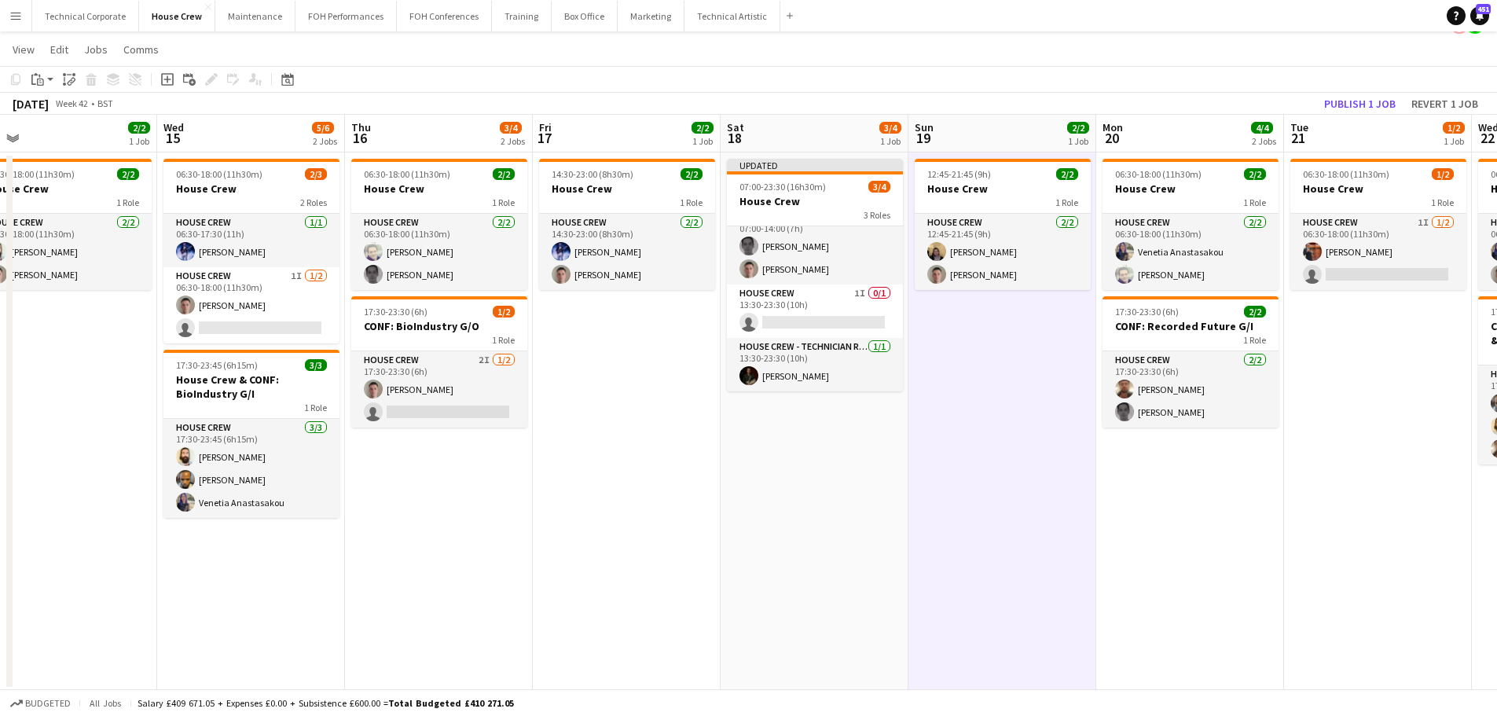
scroll to position [0, 0]
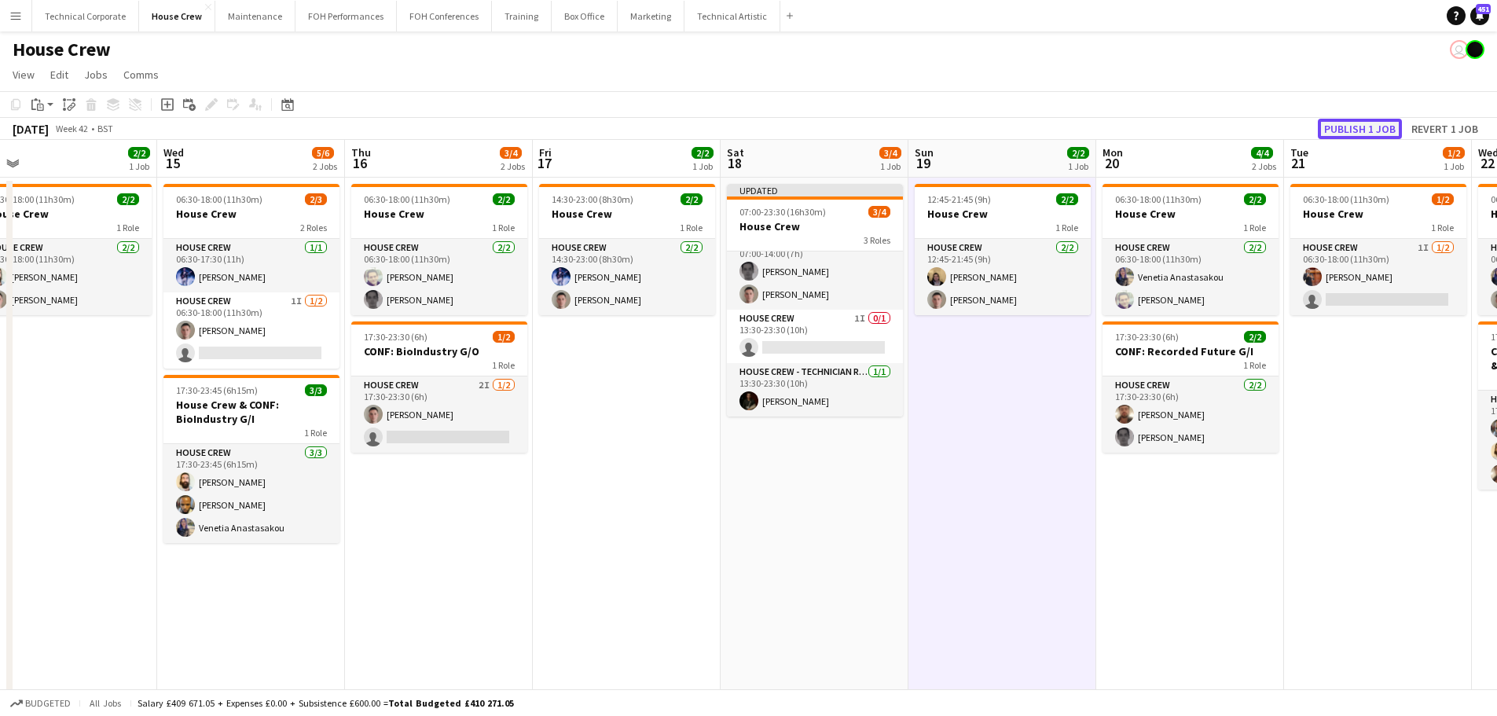
click at [1378, 130] on button "Publish 1 job" at bounding box center [1360, 129] width 84 height 20
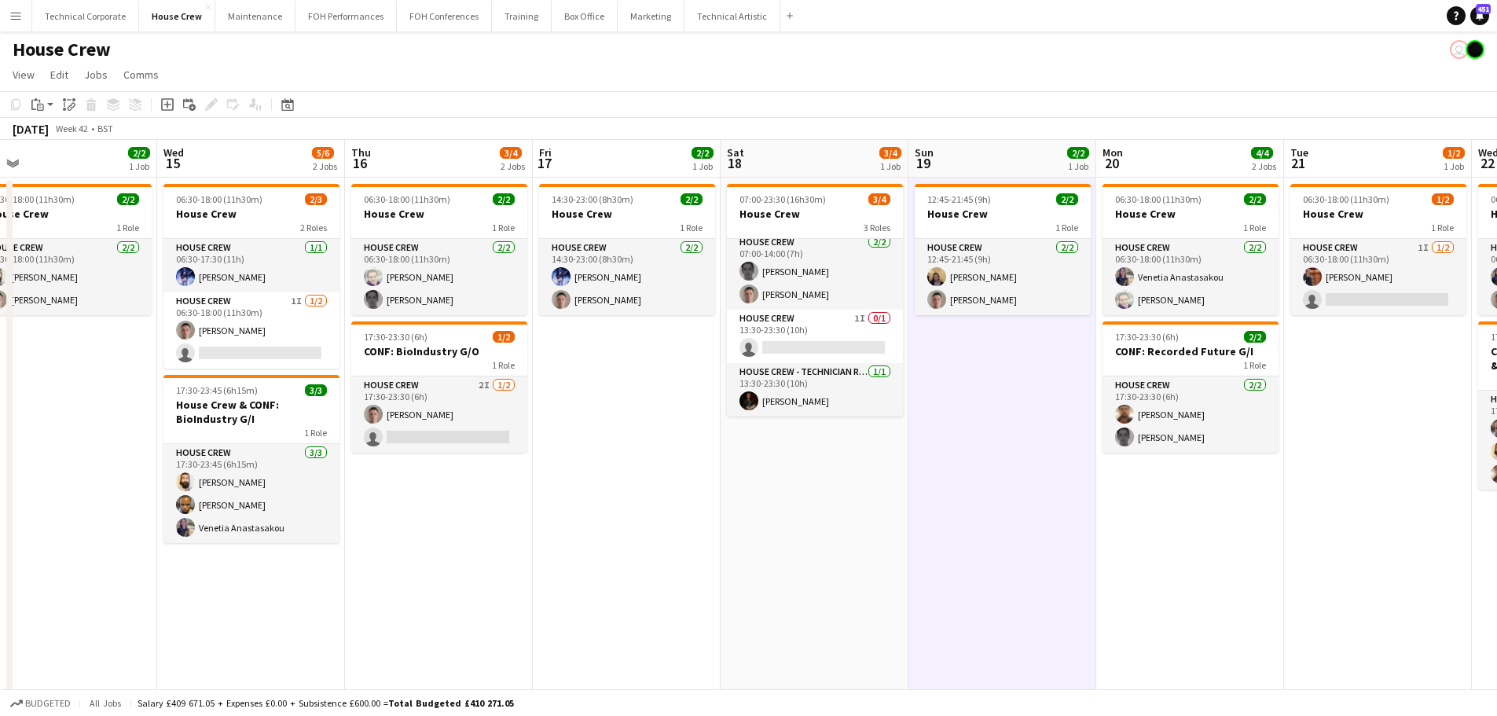
scroll to position [6, 0]
click at [843, 403] on app-card-role "House Crew - Technician Rate 1/1 13:30-23:30 (10h) Joe Harbot" at bounding box center [815, 389] width 176 height 53
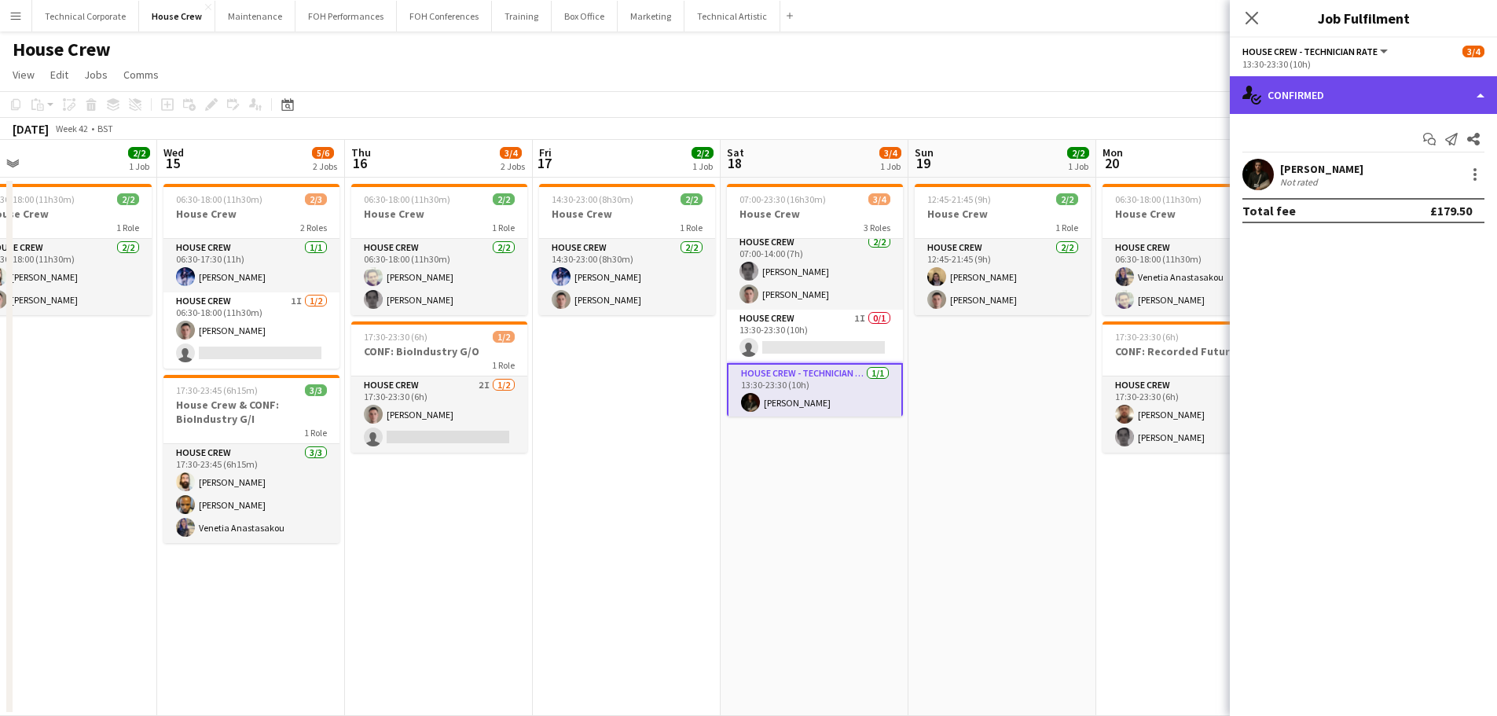
click at [1366, 79] on div "single-neutral-actions-check-2 Confirmed" at bounding box center [1363, 95] width 267 height 38
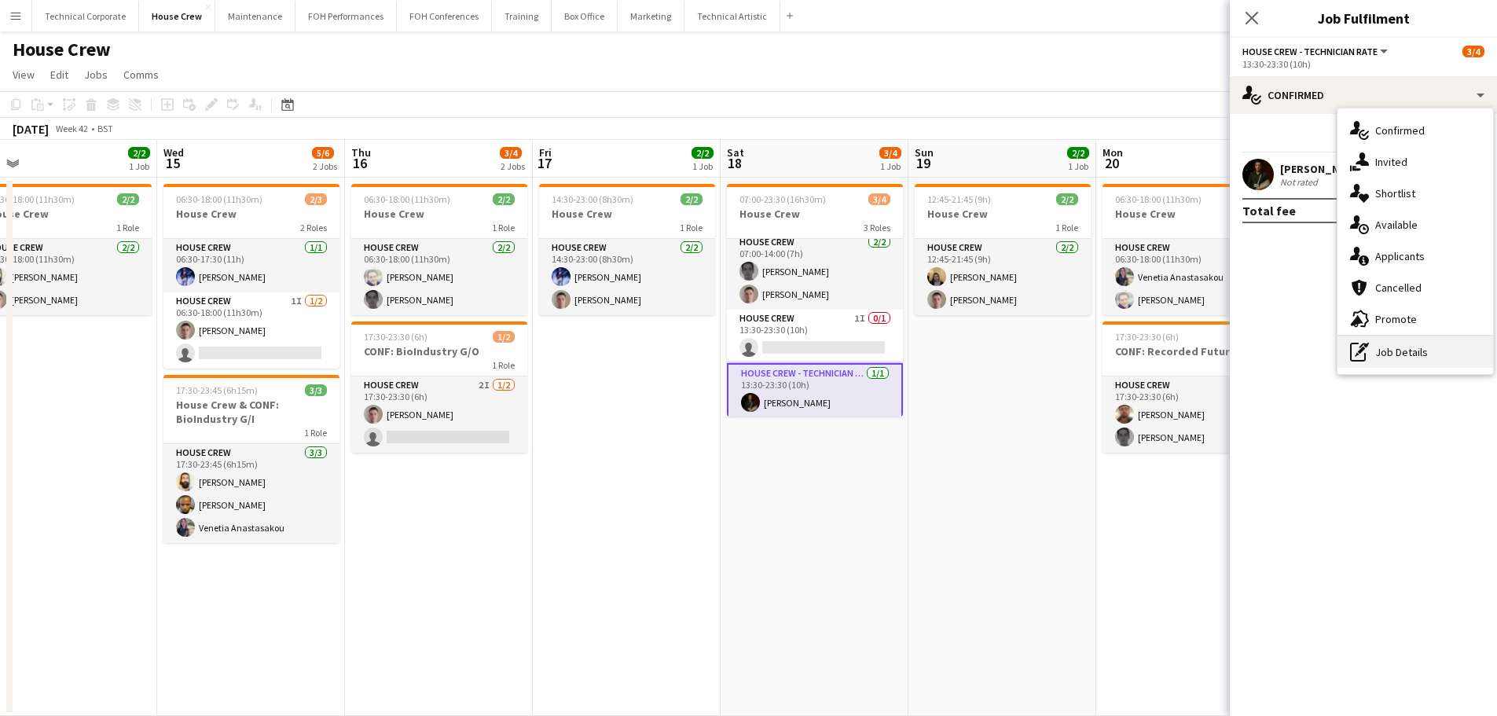
click at [1395, 367] on div "pen-write Job Details" at bounding box center [1416, 351] width 156 height 31
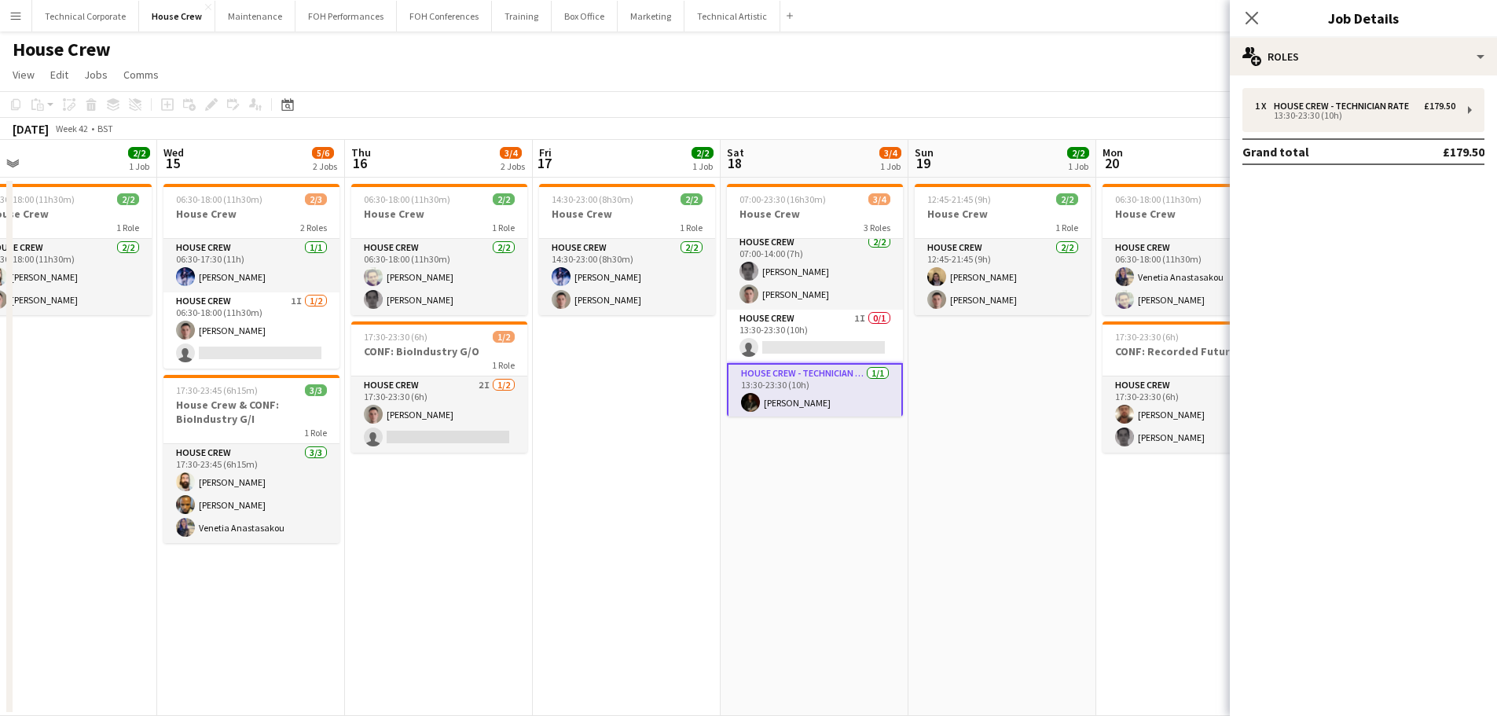
click at [1397, 158] on td "£179.50" at bounding box center [1438, 151] width 94 height 25
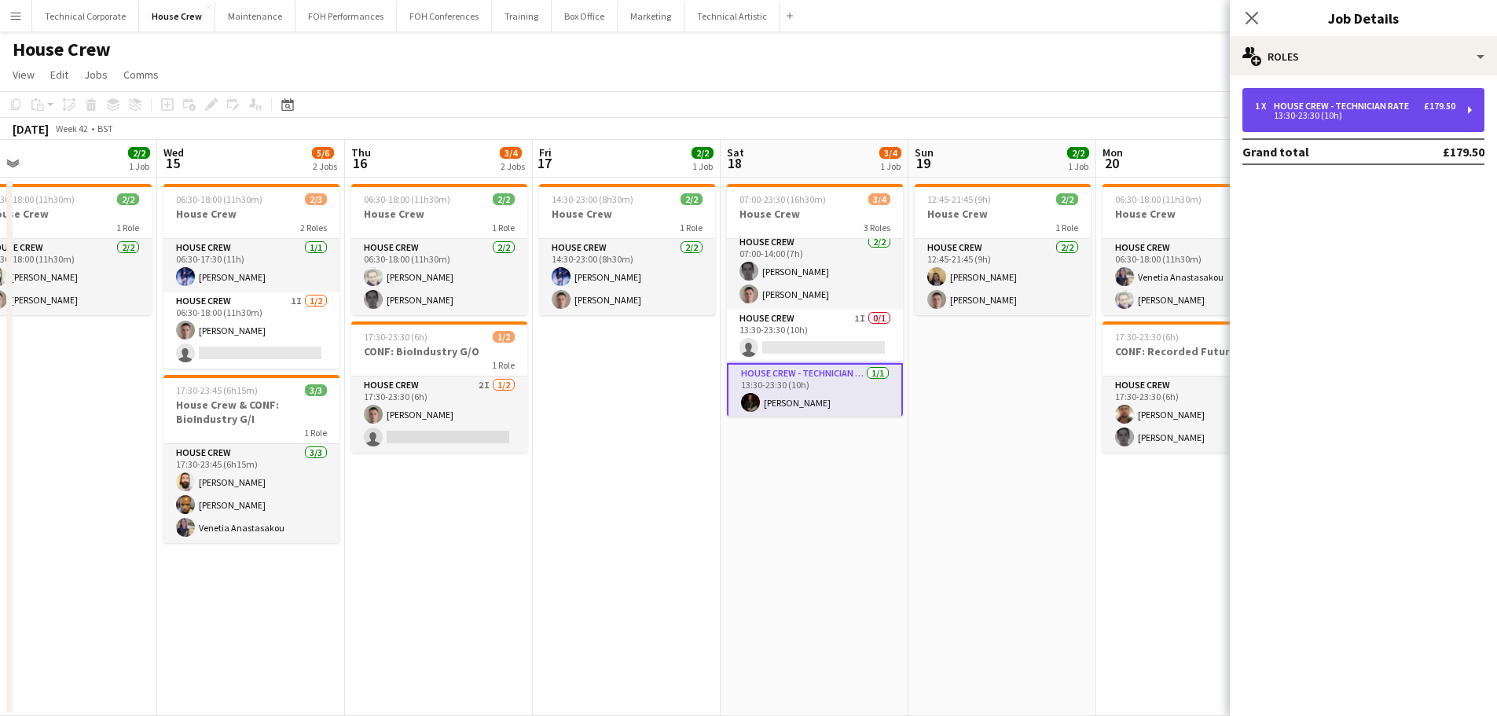
click at [1395, 115] on div "13:30-23:30 (10h)" at bounding box center [1355, 116] width 200 height 8
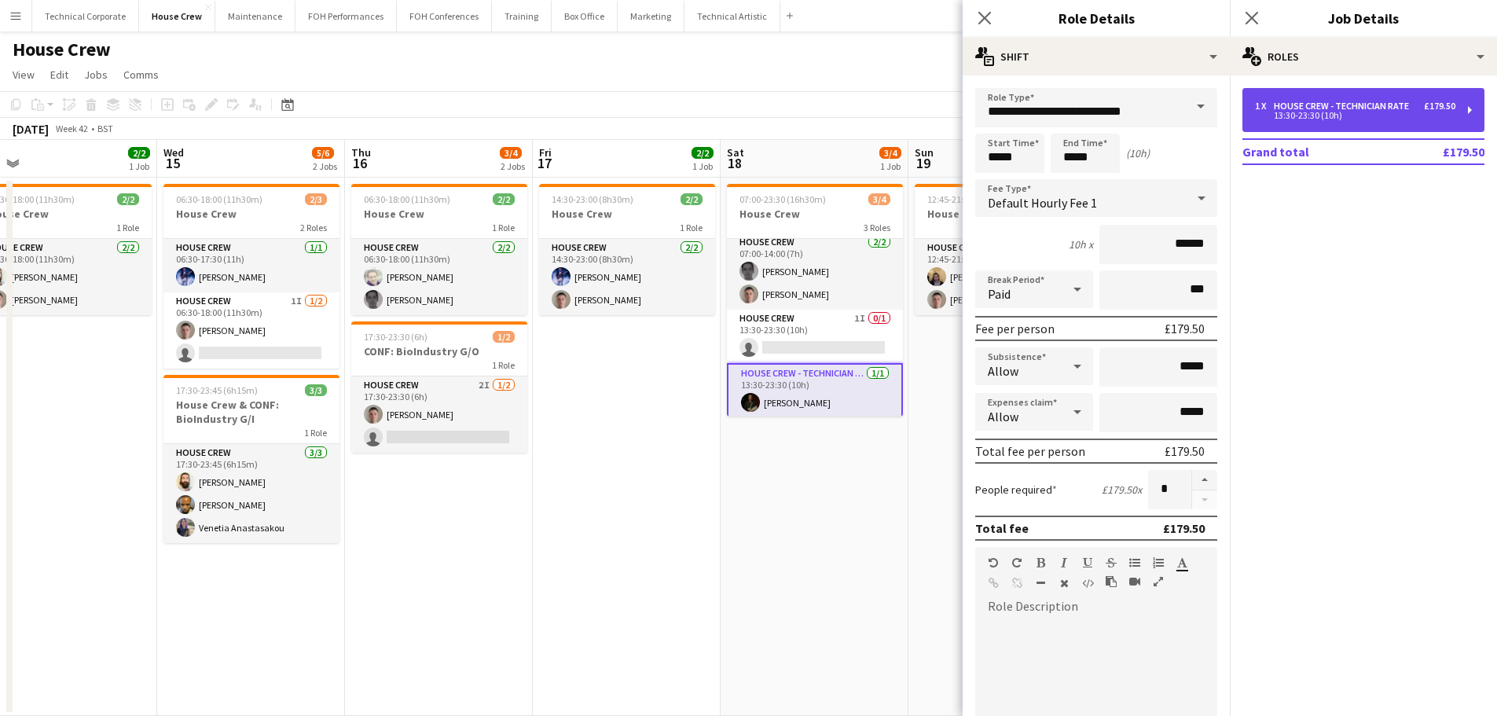
click at [1402, 116] on div "13:30-23:30 (10h)" at bounding box center [1355, 116] width 200 height 8
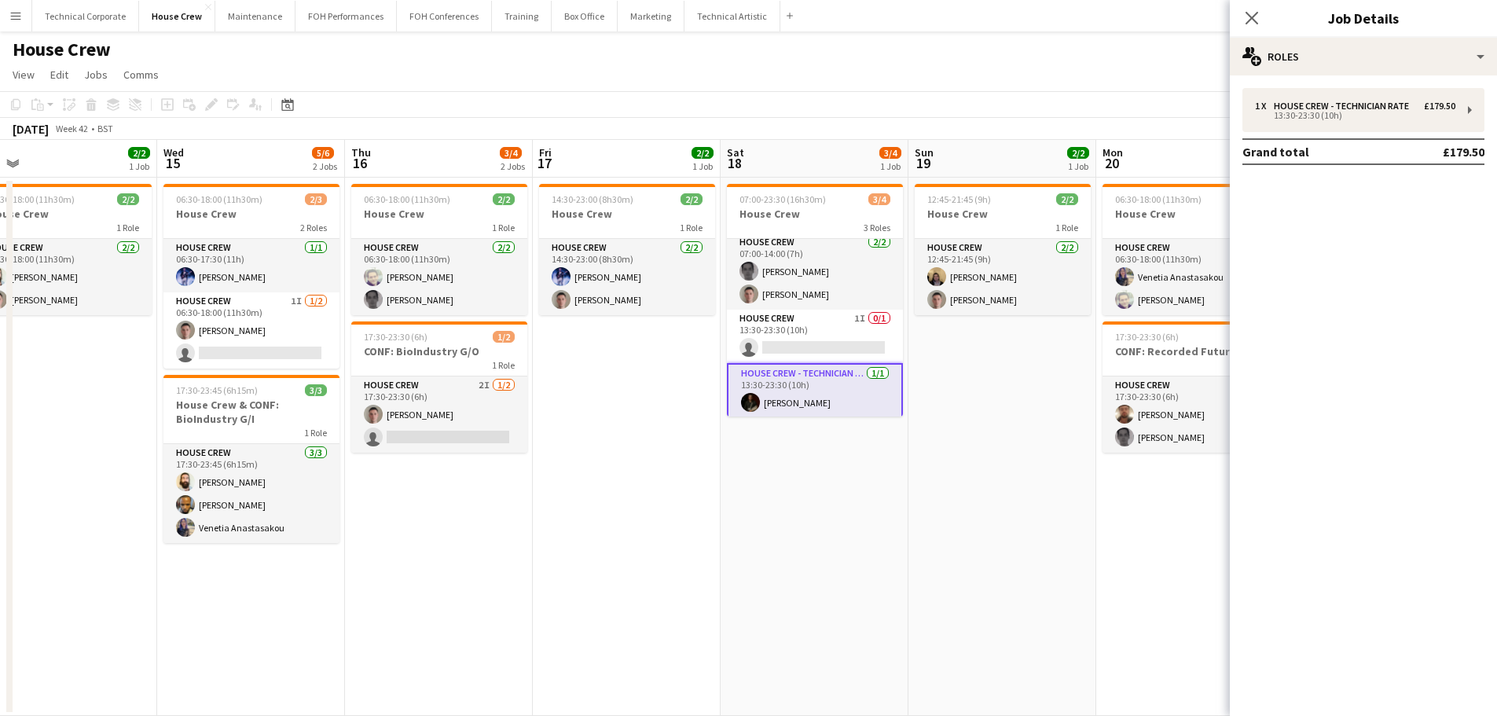
click at [875, 484] on app-date-cell "07:00-23:30 (16h30m) 3/4 House Crew 3 Roles House Crew 2/2 07:00-14:00 (7h) Joh…" at bounding box center [815, 447] width 188 height 538
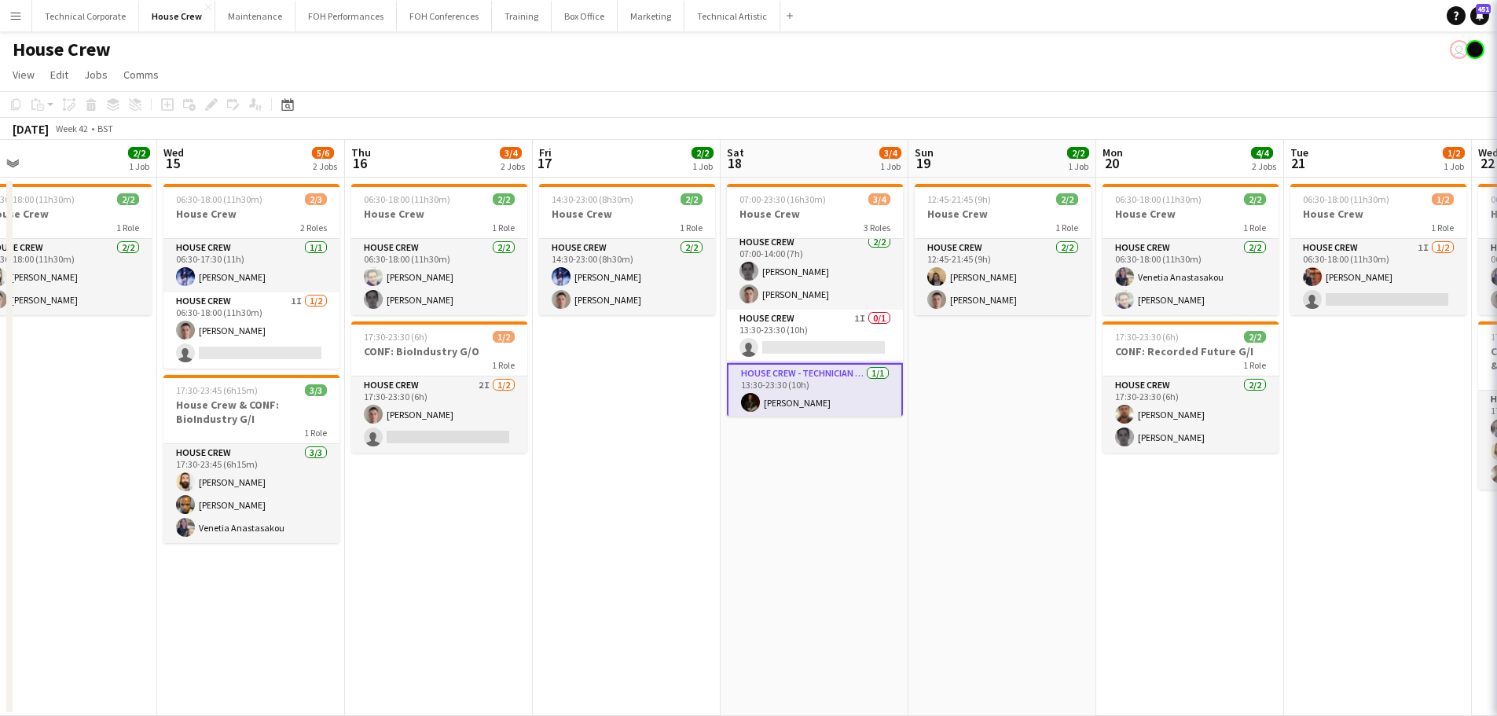
click at [875, 484] on app-date-cell "07:00-23:30 (16h30m) 3/4 House Crew 3 Roles House Crew 2/2 07:00-14:00 (7h) Joh…" at bounding box center [815, 447] width 188 height 538
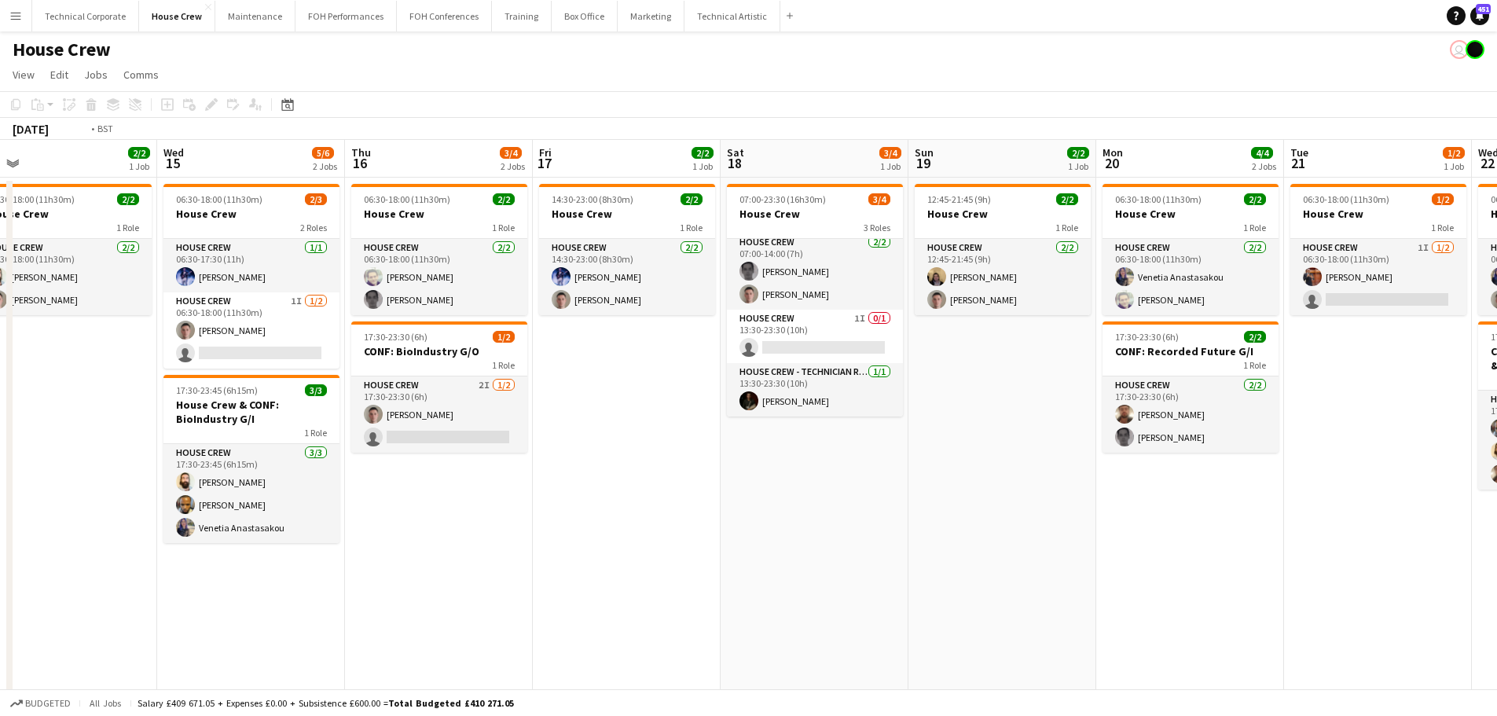
click at [1239, 481] on app-calendar-viewport "Fri 10 4/4 2 Jobs Sat 11 2/2 1 Job Sun 12 2/2 1 Job Mon 13 4/4 2 Jobs Tue 14 2/…" at bounding box center [748, 428] width 1497 height 576
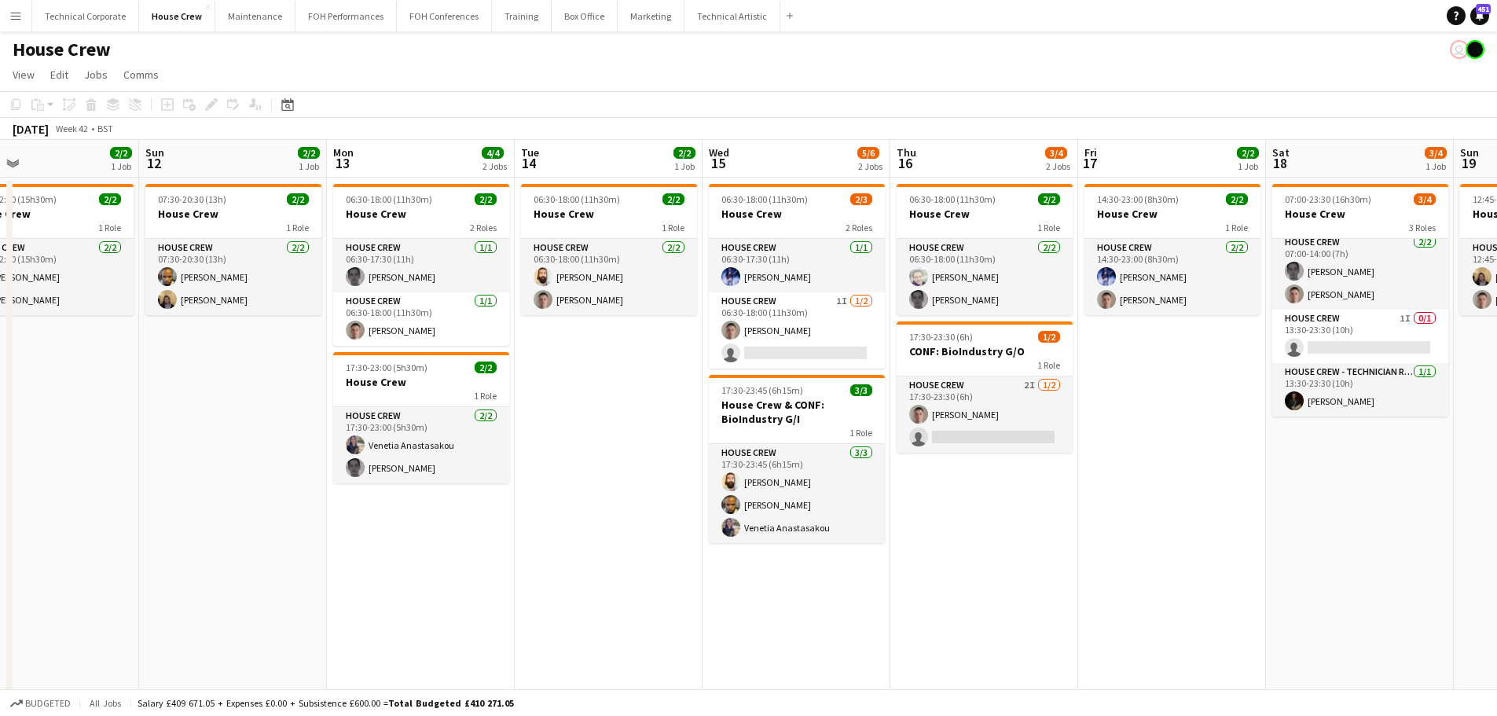
drag, startPoint x: 825, startPoint y: 428, endPoint x: 1077, endPoint y: 431, distance: 251.6
click at [1078, 430] on app-calendar-viewport "Thu 9 4/4 2 Jobs Fri 10 4/4 2 Jobs Sat 11 2/2 1 Job Sun 12 2/2 1 Job Mon 13 4/4…" at bounding box center [748, 428] width 1497 height 576
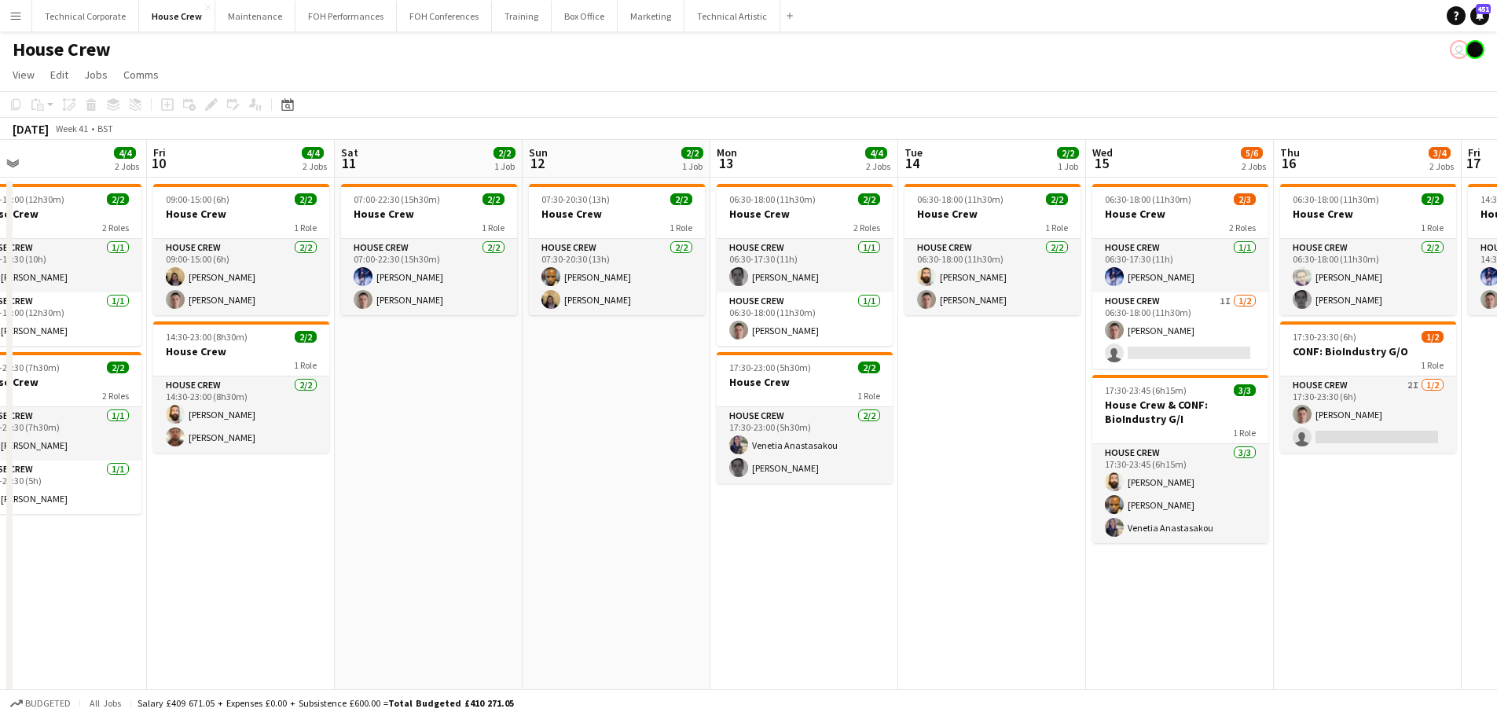
scroll to position [0, 415]
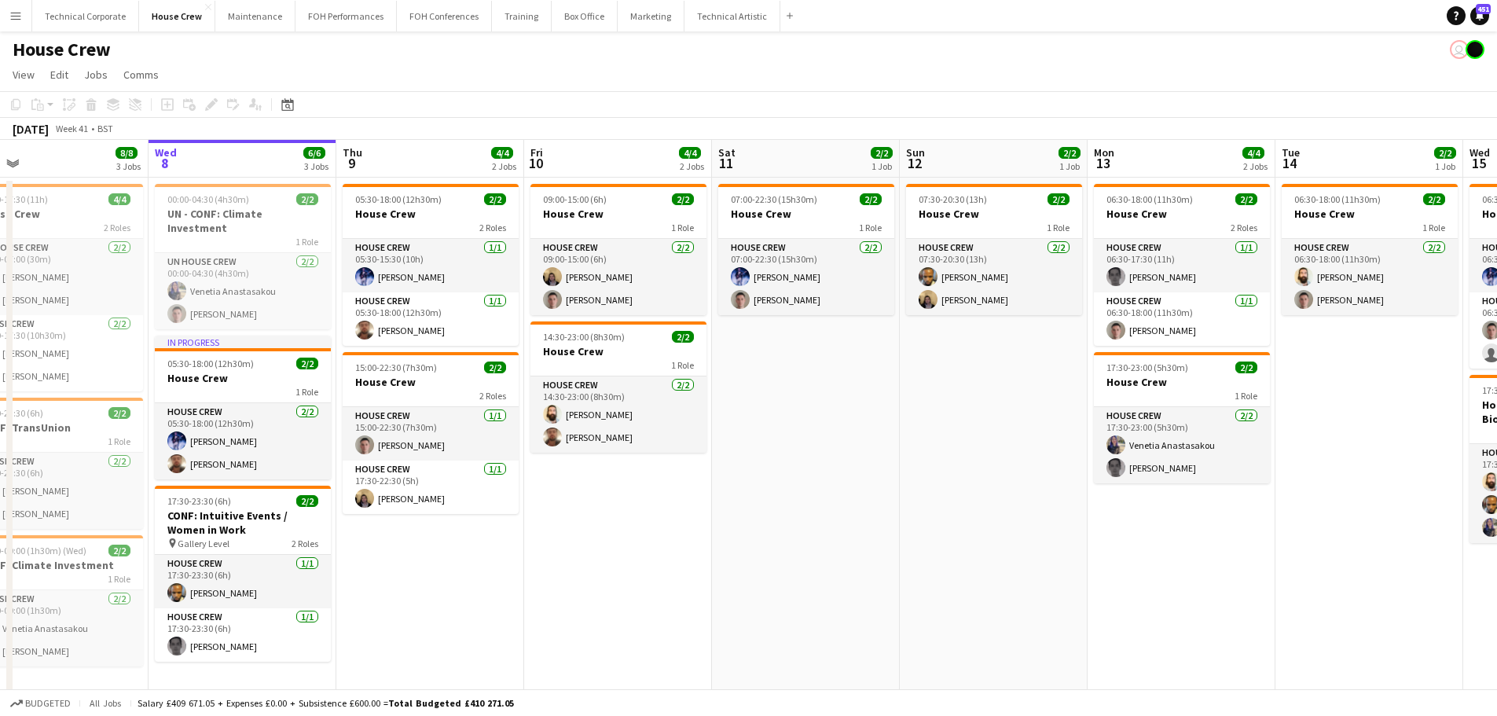
drag, startPoint x: 795, startPoint y: 440, endPoint x: 1107, endPoint y: 442, distance: 311.3
click at [1107, 442] on app-calendar-viewport "Sun 5 2/2 1 Job Mon 6 4/4 2 Jobs Tue 7 8/8 3 Jobs Wed 8 6/6 3 Jobs Thu 9 4/4 2 …" at bounding box center [748, 428] width 1497 height 576
click at [766, 262] on app-card-role "House Crew 2/2 07:00-22:30 (15h30m) Ed Dampier Robert Buckland" at bounding box center [806, 277] width 176 height 76
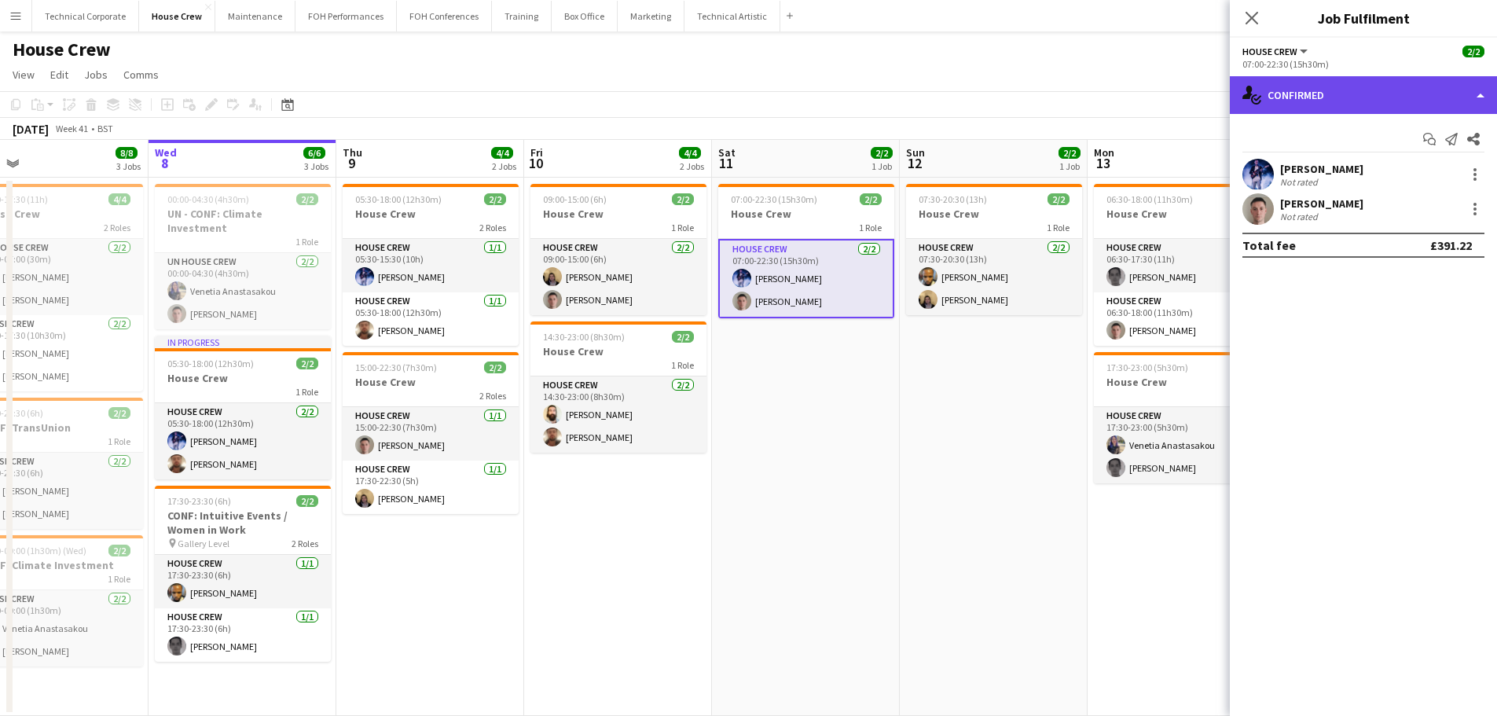
click at [1389, 87] on div "single-neutral-actions-check-2 Confirmed" at bounding box center [1363, 95] width 267 height 38
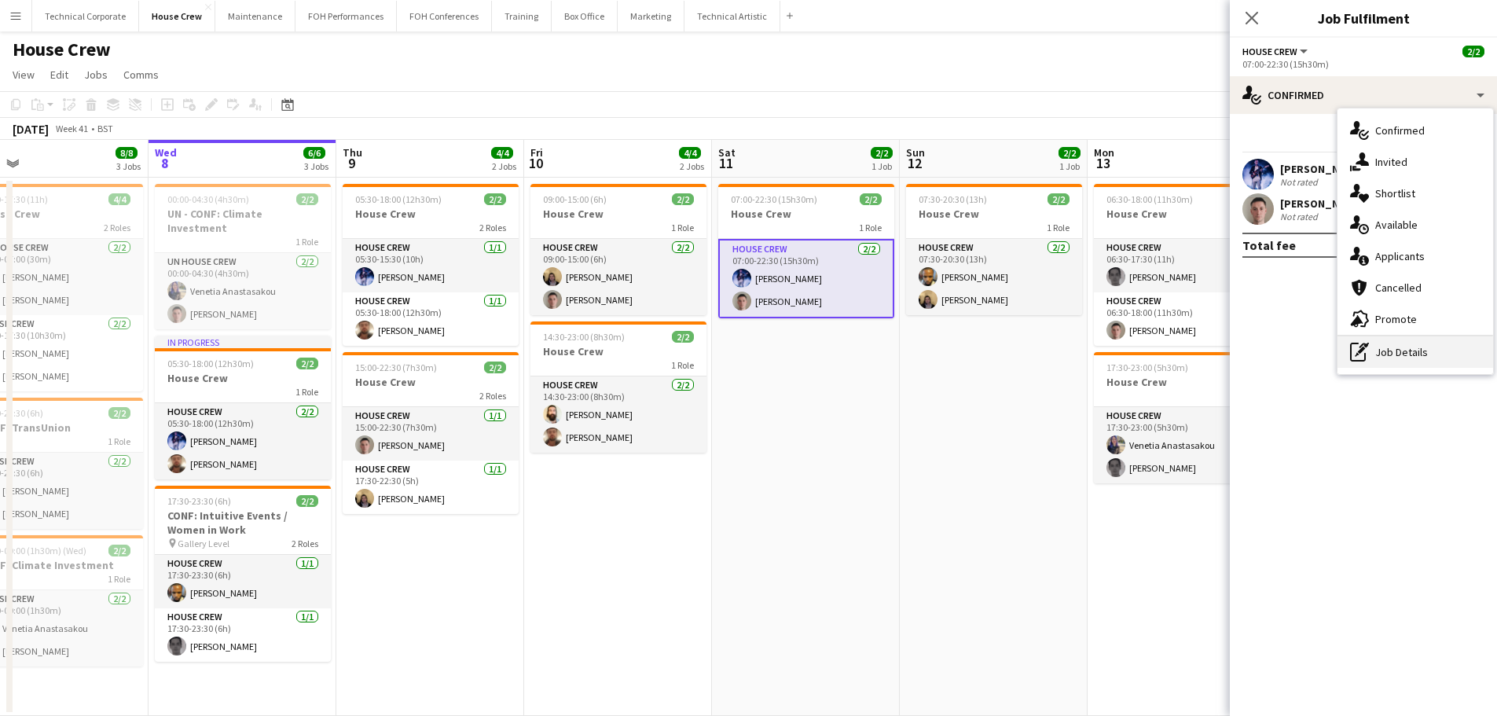
click at [1394, 351] on div "pen-write Job Details" at bounding box center [1416, 351] width 156 height 31
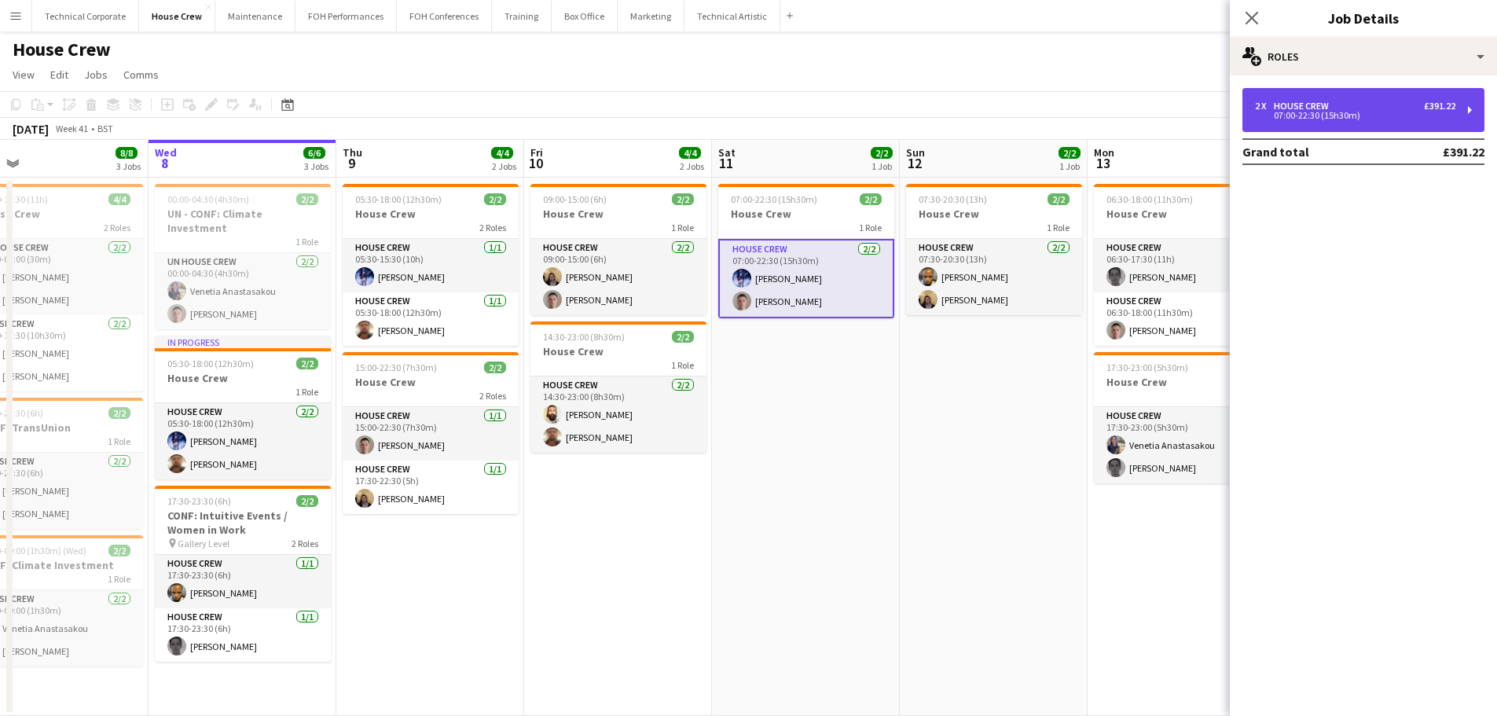
click at [1378, 116] on div "07:00-22:30 (15h30m)" at bounding box center [1355, 116] width 200 height 8
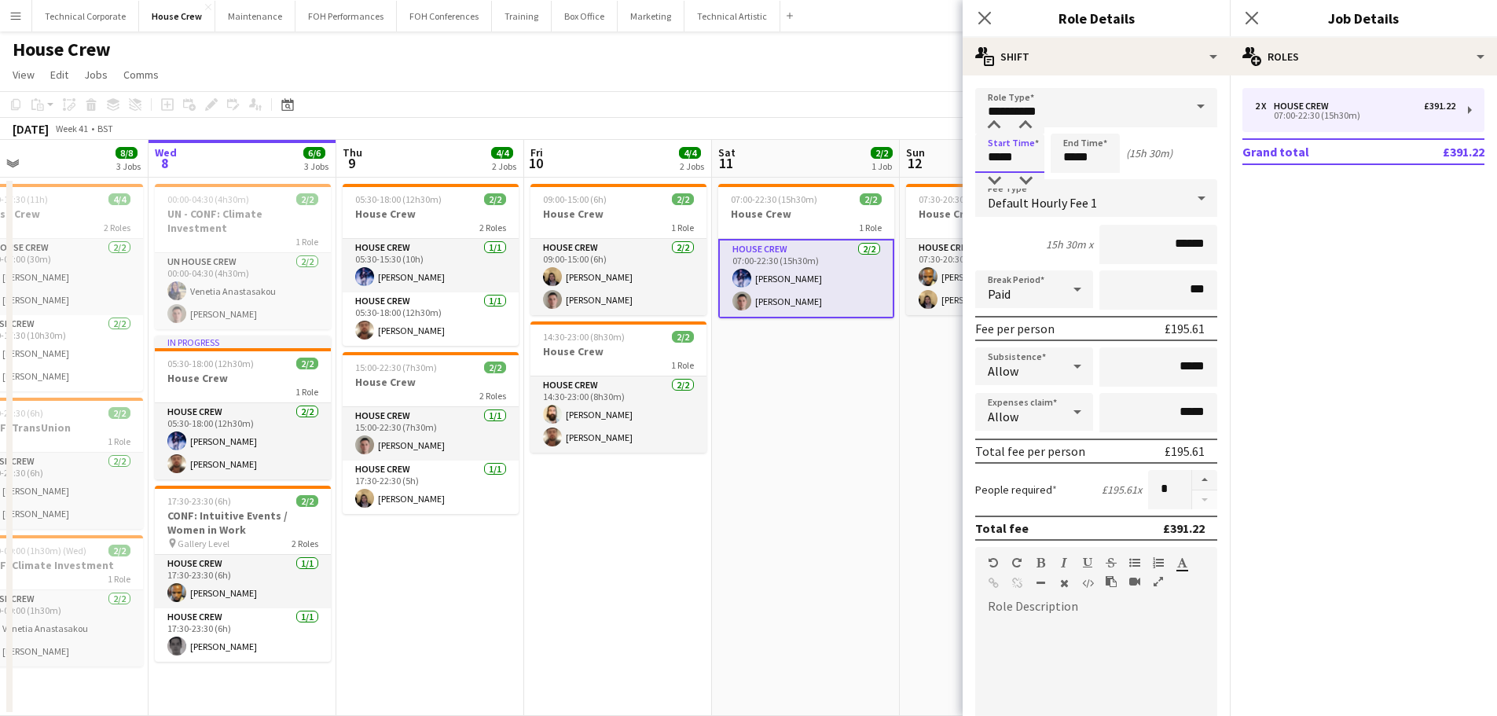
drag, startPoint x: 1016, startPoint y: 151, endPoint x: 949, endPoint y: 162, distance: 68.5
click at [954, 156] on body "Menu Boards Boards Boards All jobs Status Workforce Workforce My Workforce Recr…" at bounding box center [748, 371] width 1497 height 743
type input "*****"
click at [759, 562] on app-date-cell "07:00-22:30 (15h30m) 2/2 House Crew 1 Role House Crew 2/2 07:00-22:30 (15h30m) …" at bounding box center [806, 447] width 188 height 538
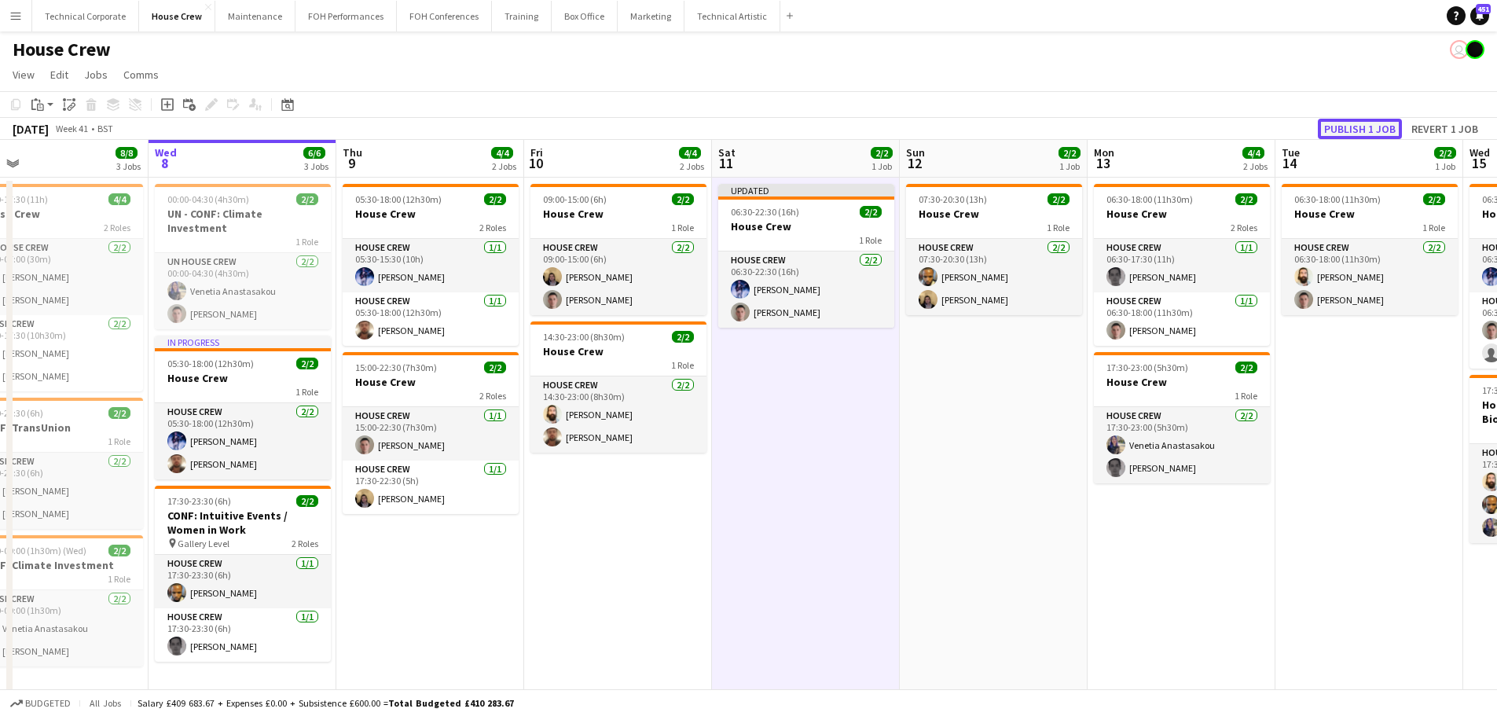
click at [1379, 122] on button "Publish 1 job" at bounding box center [1360, 129] width 84 height 20
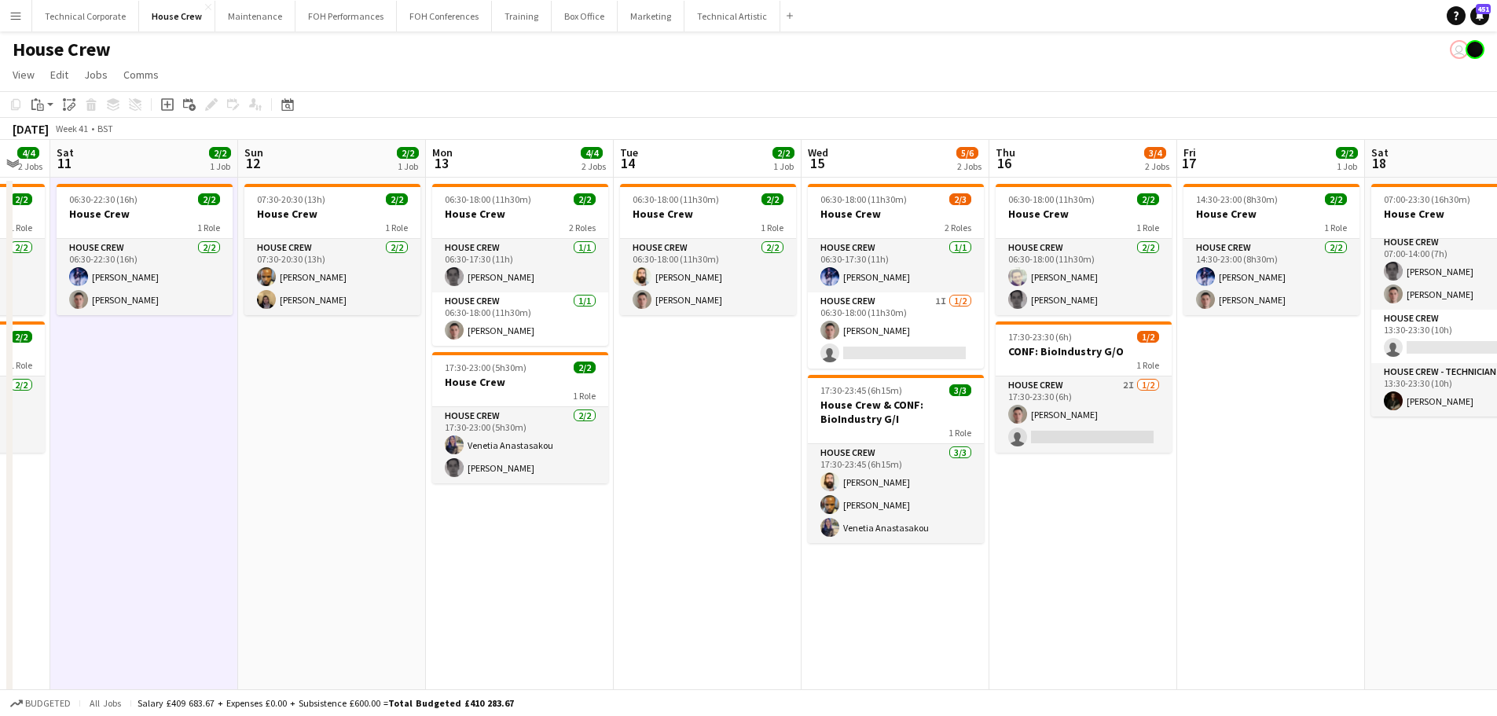
scroll to position [0, 532]
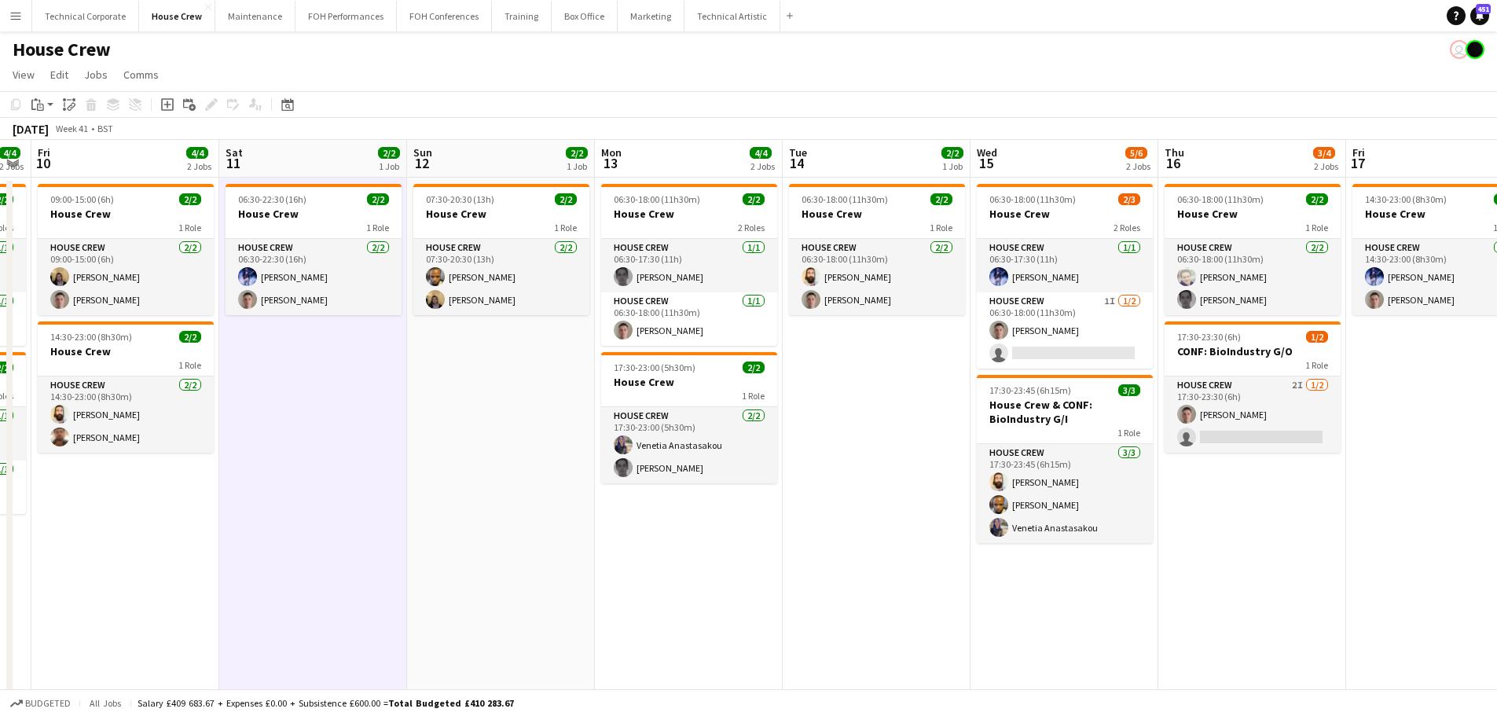
drag, startPoint x: 737, startPoint y: 438, endPoint x: 530, endPoint y: 442, distance: 206.8
click at [530, 442] on app-calendar-viewport "Tue 7 8/8 3 Jobs Wed 8 6/6 3 Jobs Thu 9 4/4 2 Jobs Fri 10 4/4 2 Jobs Sat 11 2/2…" at bounding box center [748, 428] width 1497 height 576
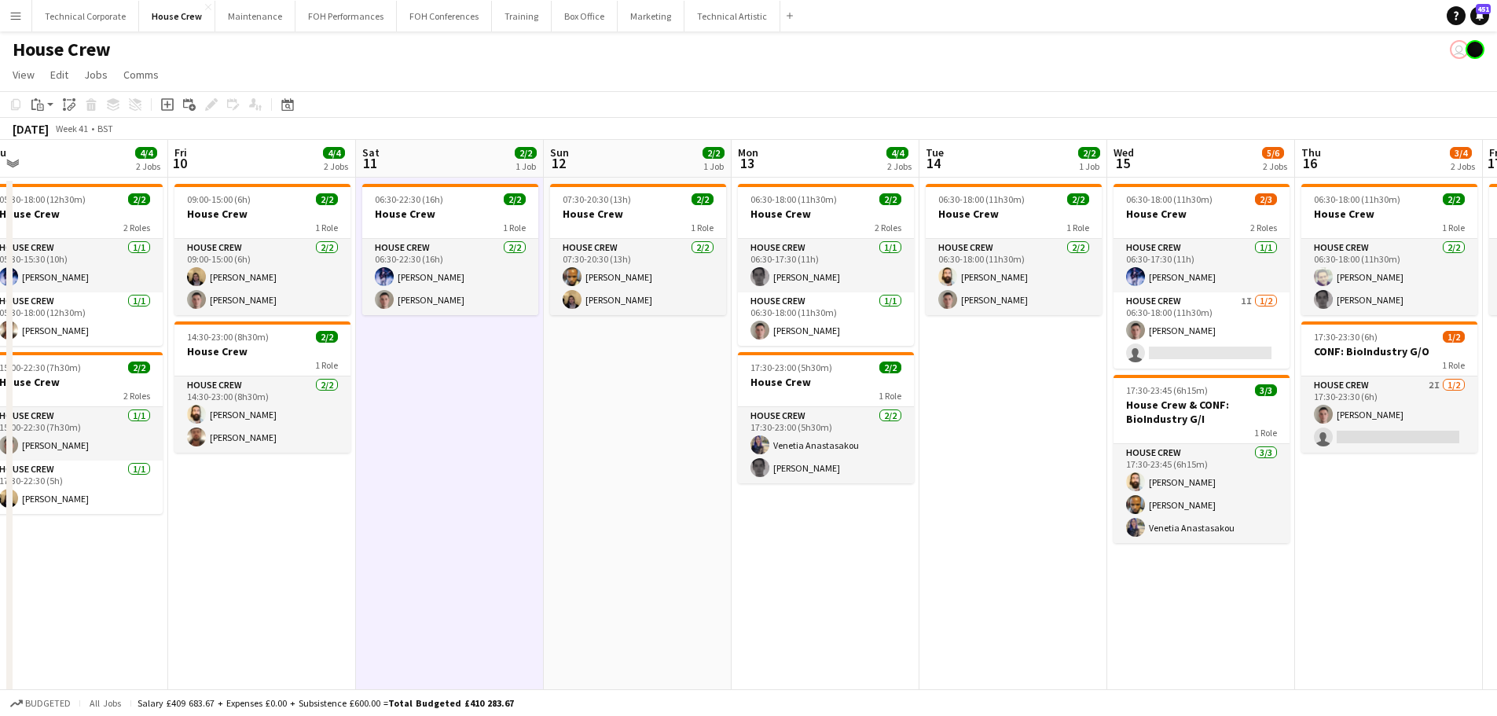
drag, startPoint x: 504, startPoint y: 549, endPoint x: 575, endPoint y: 549, distance: 70.8
click at [575, 549] on app-calendar-viewport "Tue 7 8/8 3 Jobs Wed 8 6/6 3 Jobs Thu 9 4/4 2 Jobs Fri 10 4/4 2 Jobs Sat 11 2/2…" at bounding box center [748, 428] width 1497 height 576
drag, startPoint x: 604, startPoint y: 528, endPoint x: 773, endPoint y: 505, distance: 170.6
click at [885, 530] on app-calendar-viewport "Tue 7 8/8 3 Jobs Wed 8 6/6 3 Jobs Thu 9 4/4 2 Jobs Fri 10 4/4 2 Jobs Sat 11 2/2…" at bounding box center [748, 428] width 1497 height 576
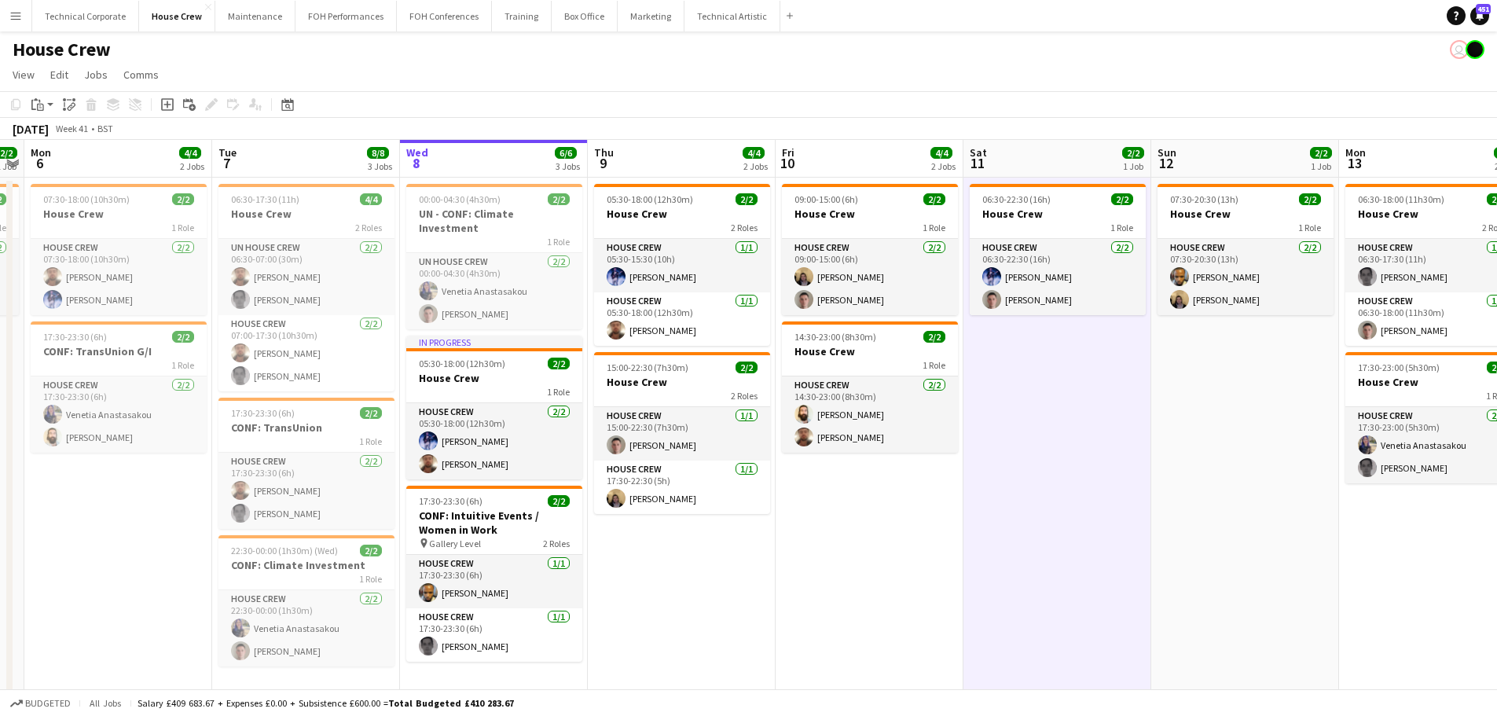
drag, startPoint x: 678, startPoint y: 559, endPoint x: 1082, endPoint y: 590, distance: 405.3
click at [897, 562] on app-calendar-viewport "Sat 4 2/2 1 Job Sun 5 2/2 1 Job Mon 6 4/4 2 Jobs Tue 7 8/8 3 Jobs Wed 8 6/6 3 J…" at bounding box center [748, 428] width 1497 height 576
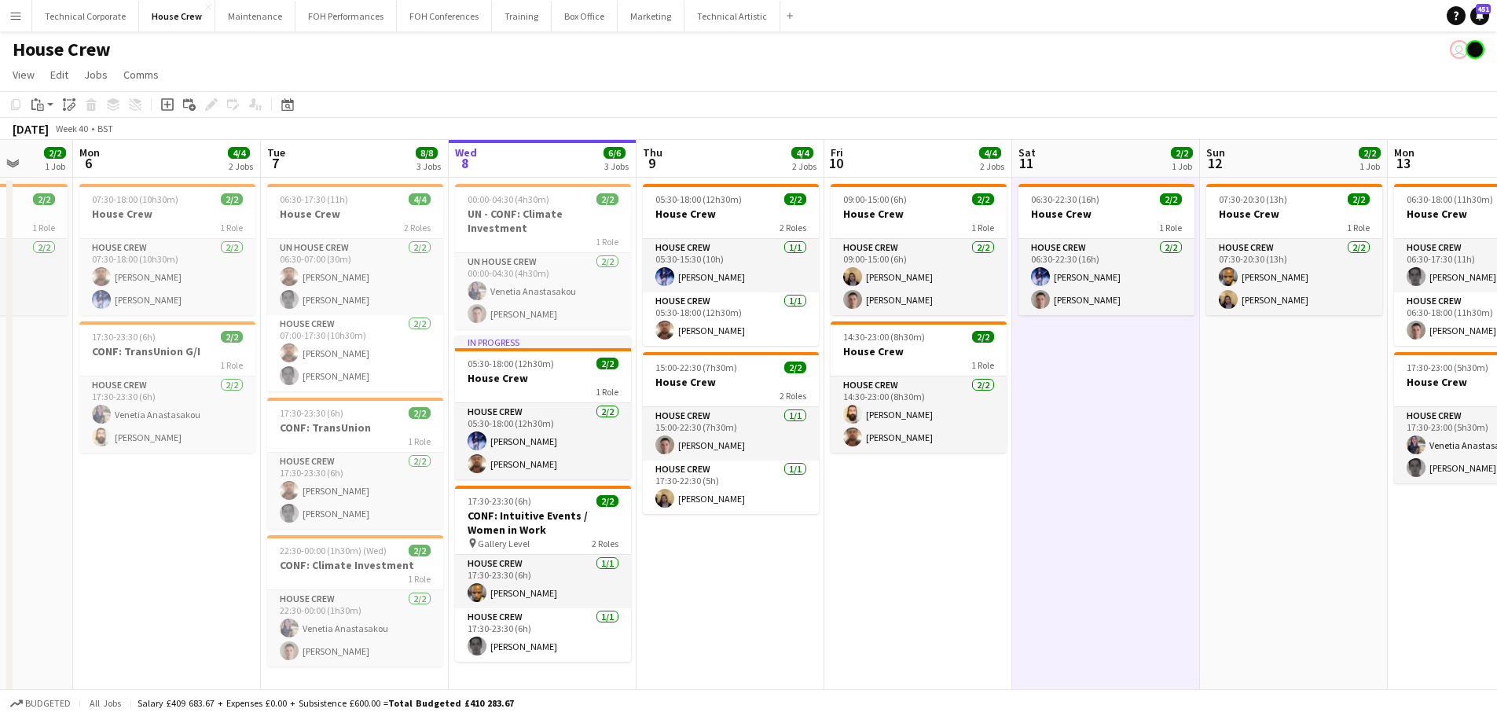
click at [1068, 514] on app-date-cell "06:30-22:30 (16h) 2/2 House Crew 1 Role House Crew 2/2 06:30-22:30 (16h) Ed Dam…" at bounding box center [1106, 447] width 188 height 538
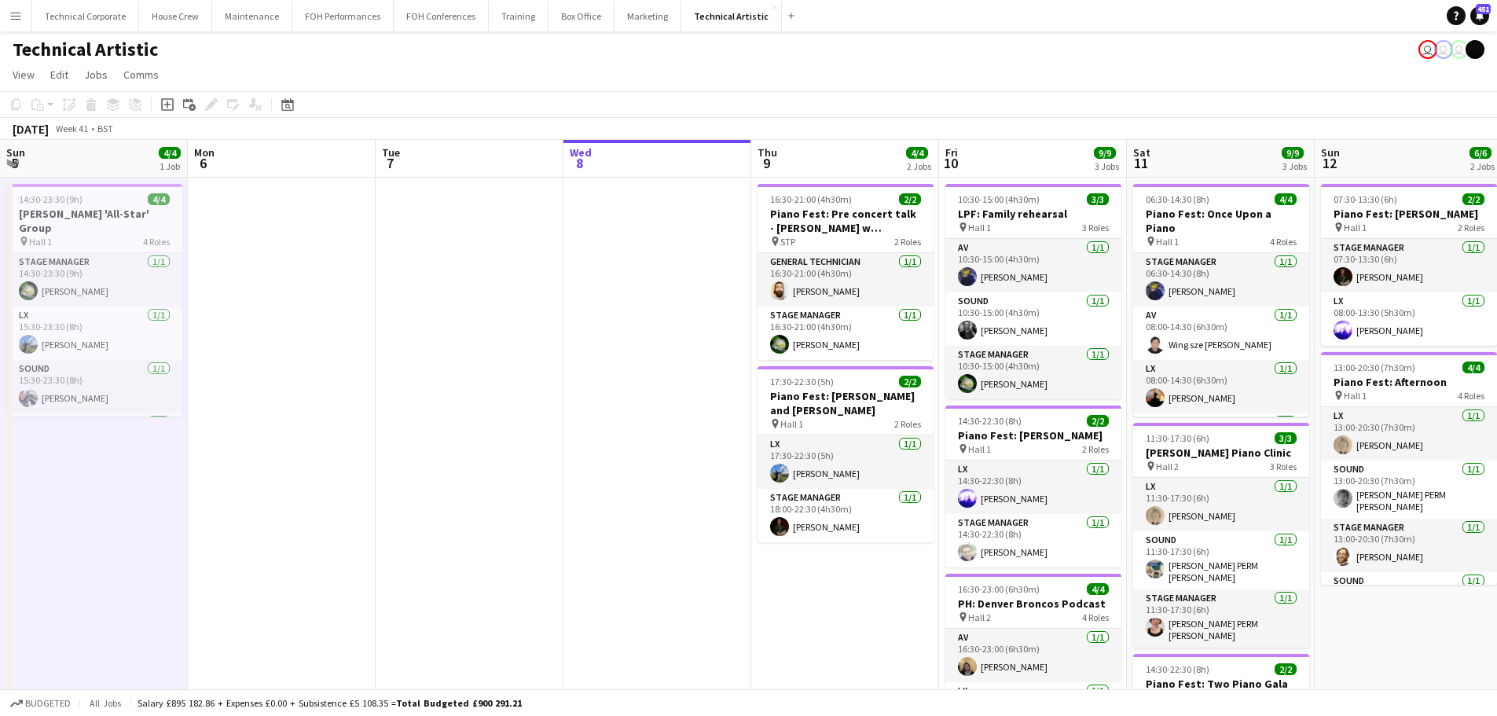
scroll to position [0, 407]
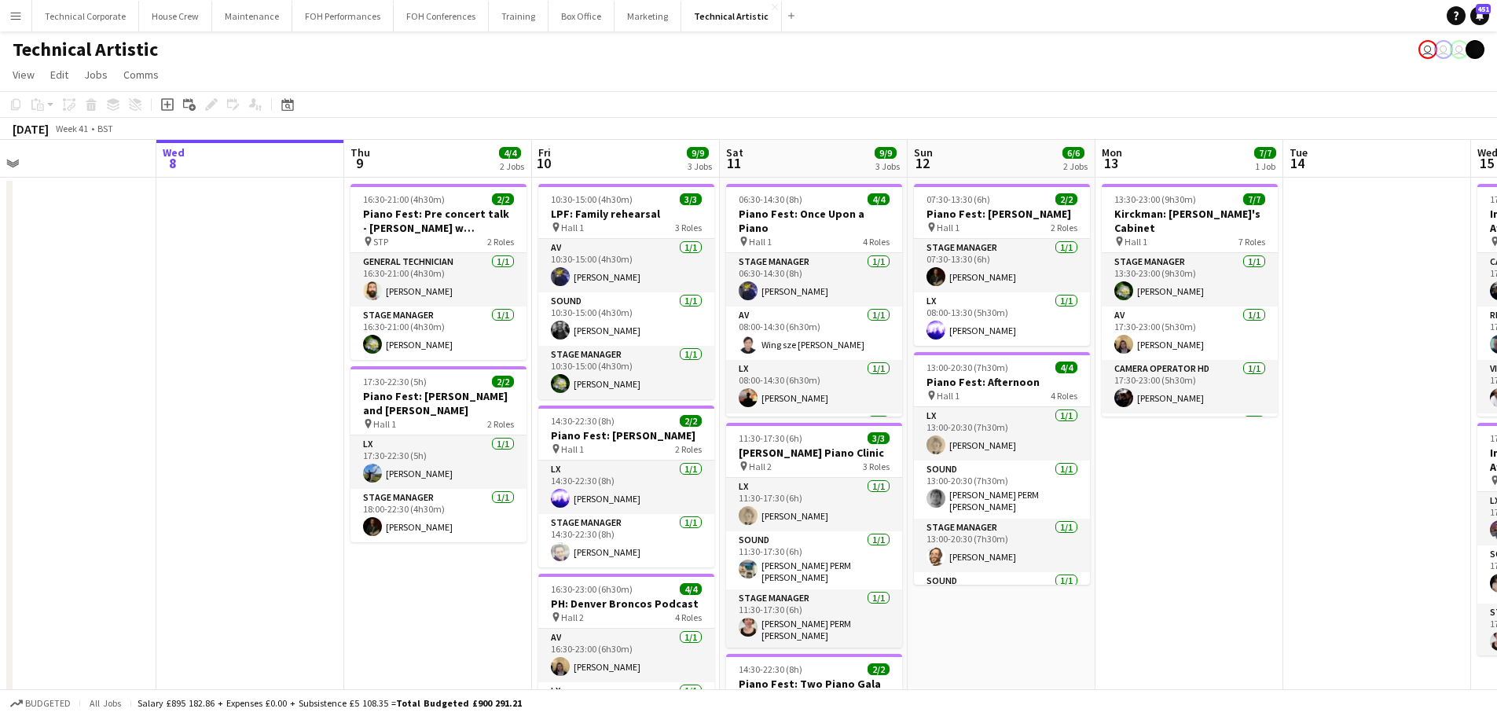
click at [906, 278] on app-calendar-viewport "Sun 5 4/4 1 Job Mon 6 Tue 7 Wed 8 Thu 9 4/4 2 Jobs Fri 10 9/9 3 Jobs Sat 11 9/9…" at bounding box center [748, 504] width 1497 height 729
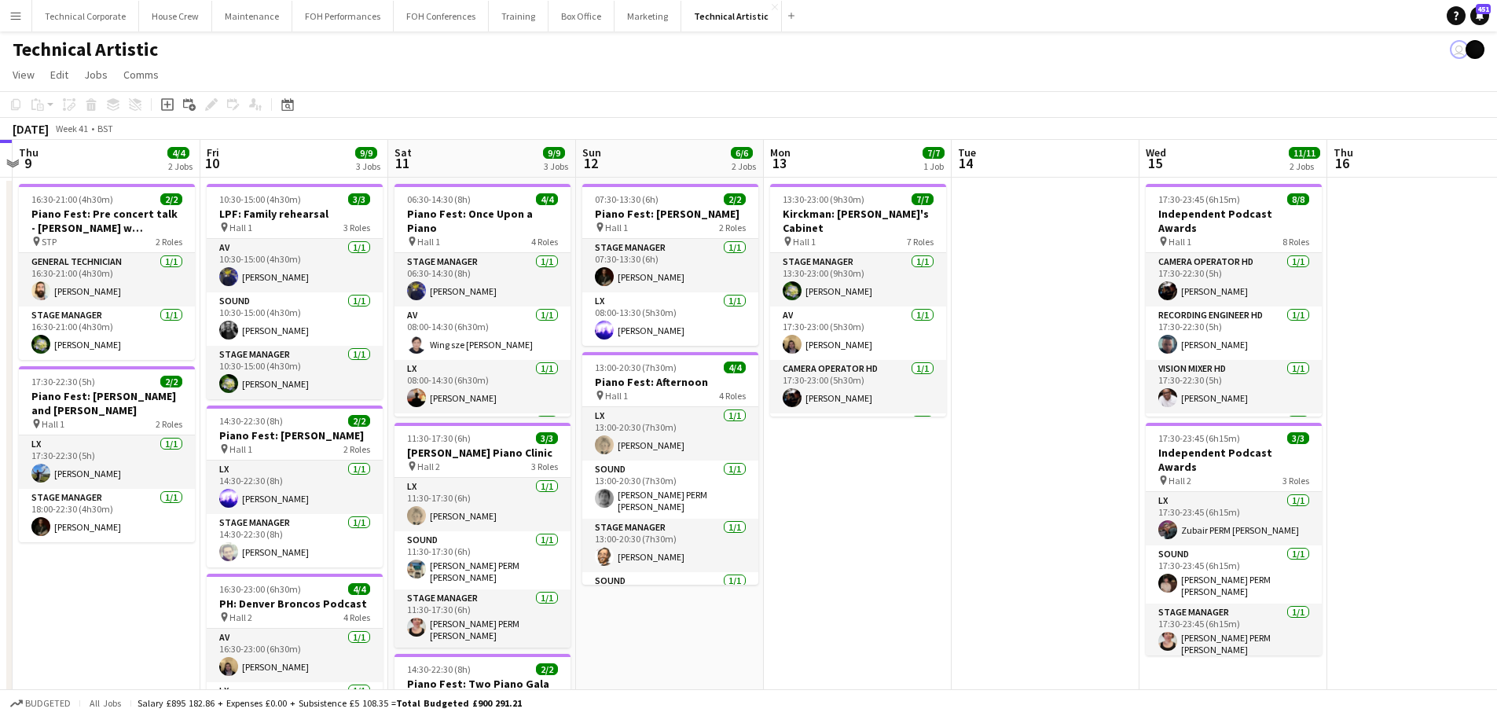
scroll to position [0, 553]
drag, startPoint x: 1078, startPoint y: 367, endPoint x: 879, endPoint y: 368, distance: 198.9
click at [879, 368] on app-calendar-viewport "Mon 6 Tue 7 Wed 8 Thu 9 4/4 2 Jobs Fri 10 9/9 3 Jobs Sat 11 9/9 3 Jobs Sun 12 6…" at bounding box center [748, 597] width 1497 height 914
click at [910, 350] on app-calendar-viewport "Mon 6 Tue 7 Wed 8 Thu 9 4/4 2 Jobs Fri 10 9/9 3 Jobs Sat 11 9/9 3 Jobs Sun 12 6…" at bounding box center [748, 597] width 1497 height 914
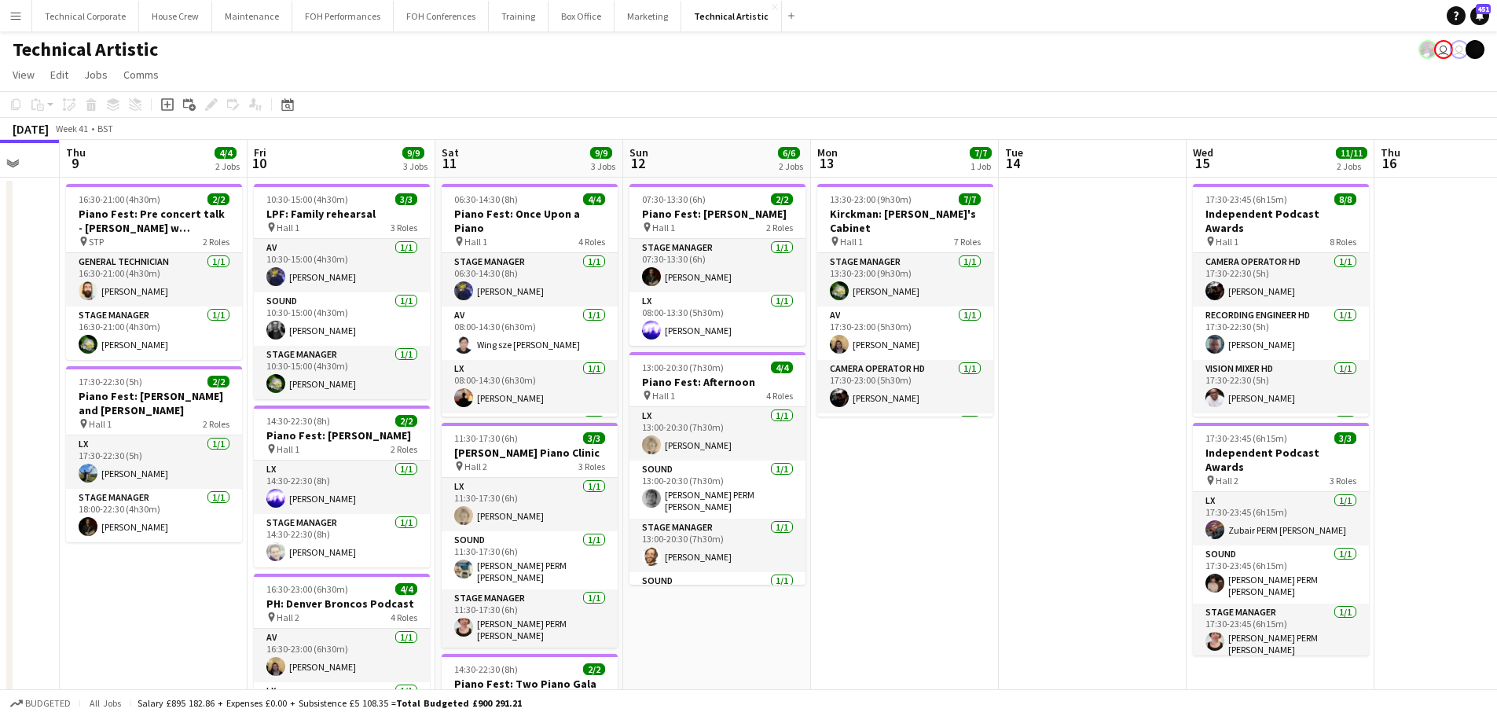
scroll to position [0, 527]
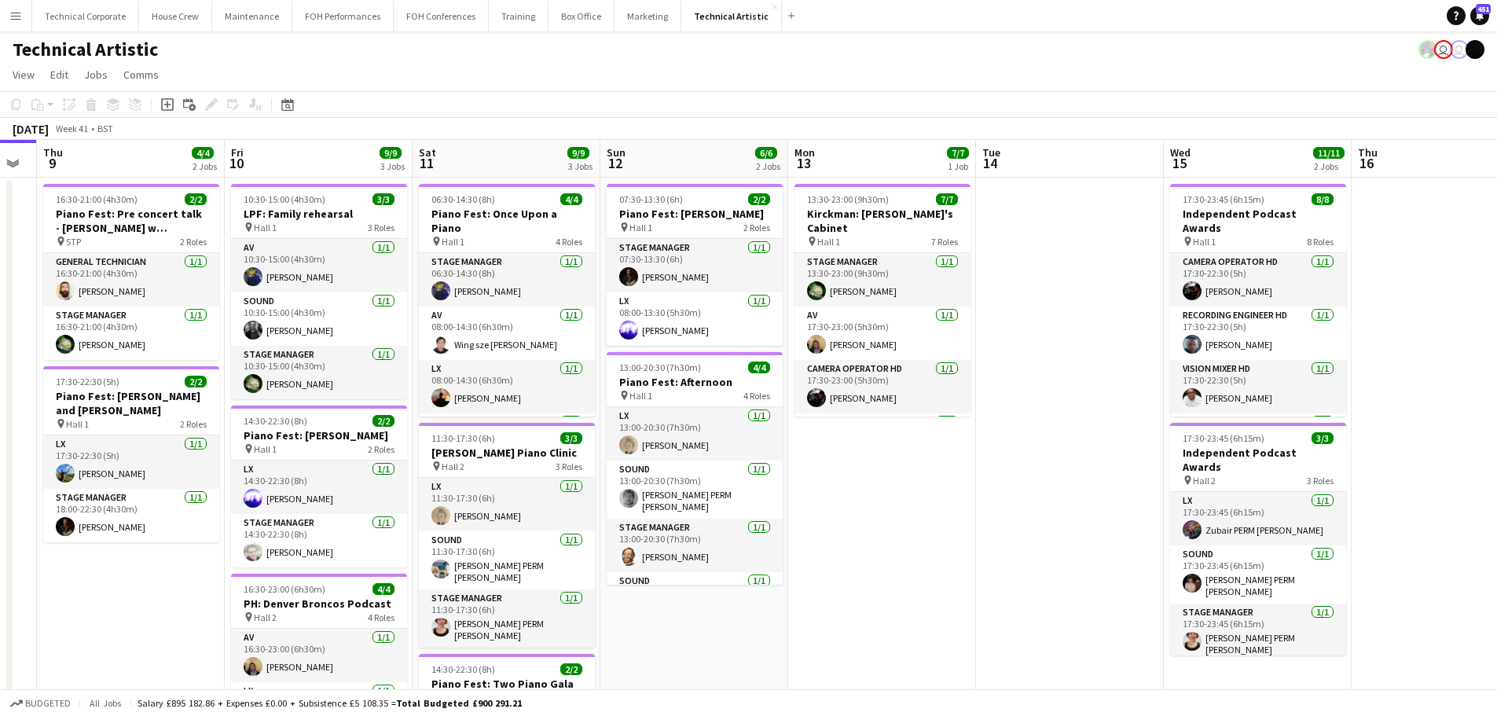
drag, startPoint x: 388, startPoint y: 383, endPoint x: 95, endPoint y: 399, distance: 292.9
click at [95, 399] on app-calendar-viewport "Mon 6 Tue 7 Wed 8 Thu 9 4/4 2 Jobs Fri 10 9/9 3 Jobs Sat 11 9/9 3 Jobs Sun 12 6…" at bounding box center [748, 597] width 1497 height 914
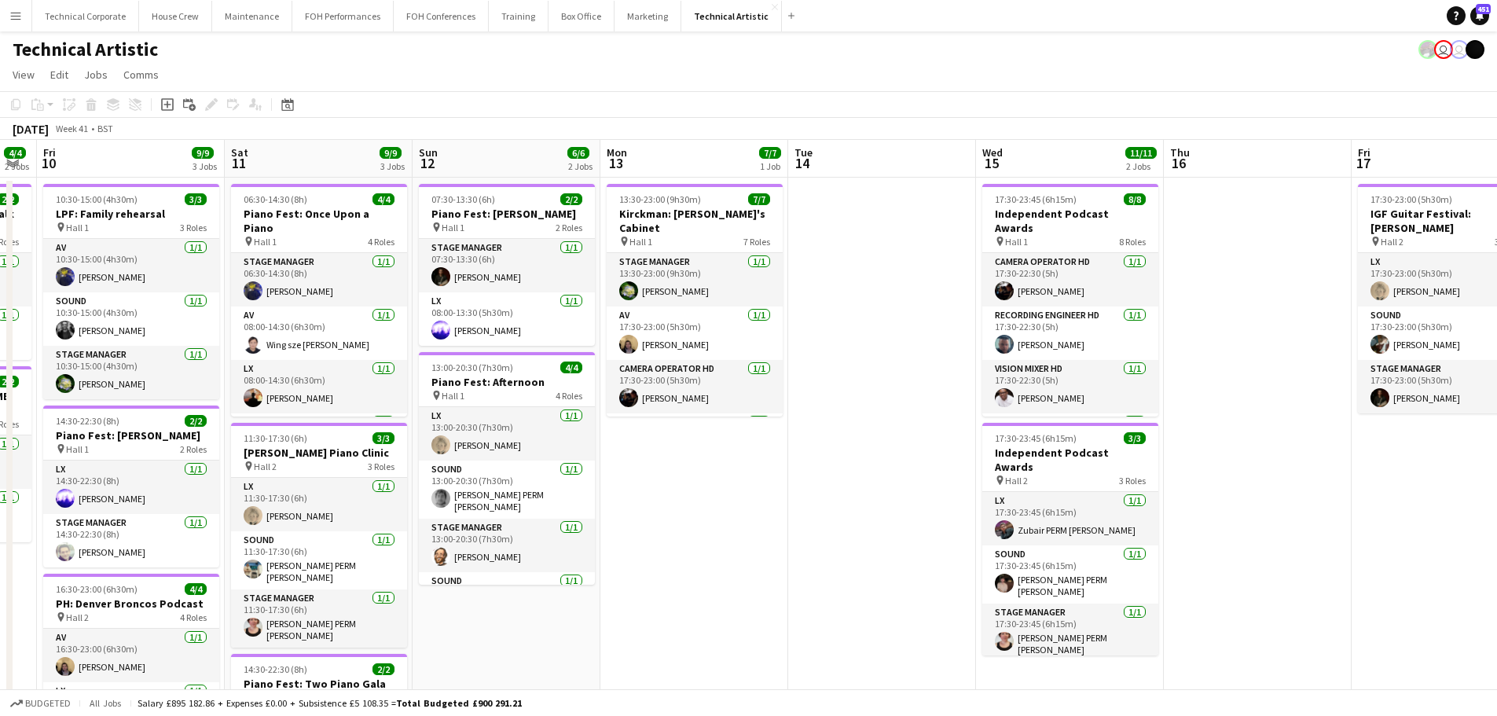
scroll to position [0, 596]
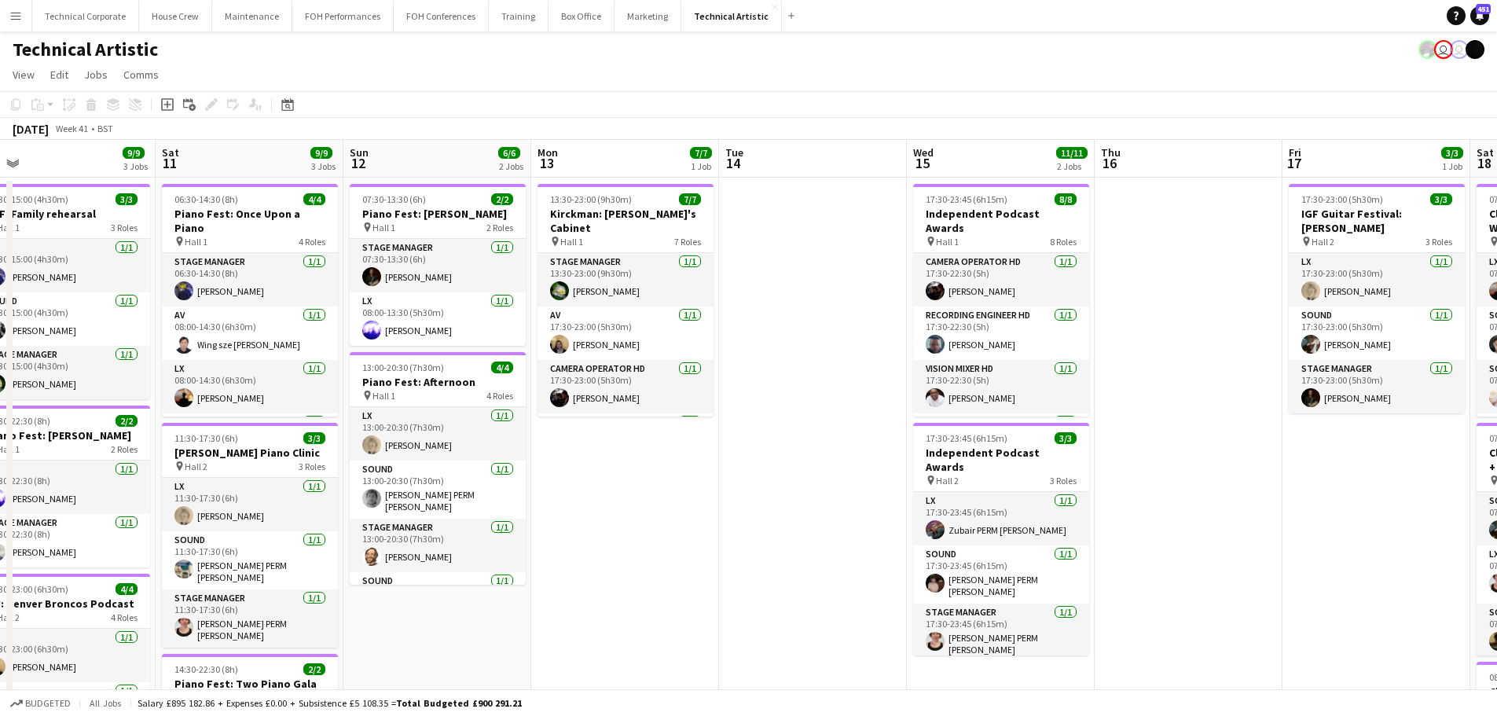
drag, startPoint x: 706, startPoint y: 288, endPoint x: 449, endPoint y: 307, distance: 257.8
click at [449, 307] on app-calendar-viewport "Tue 7 Wed 8 Thu 9 4/4 2 Jobs Fri 10 9/9 3 Jobs Sat 11 9/9 3 Jobs Sun 12 6/6 2 J…" at bounding box center [748, 597] width 1497 height 914
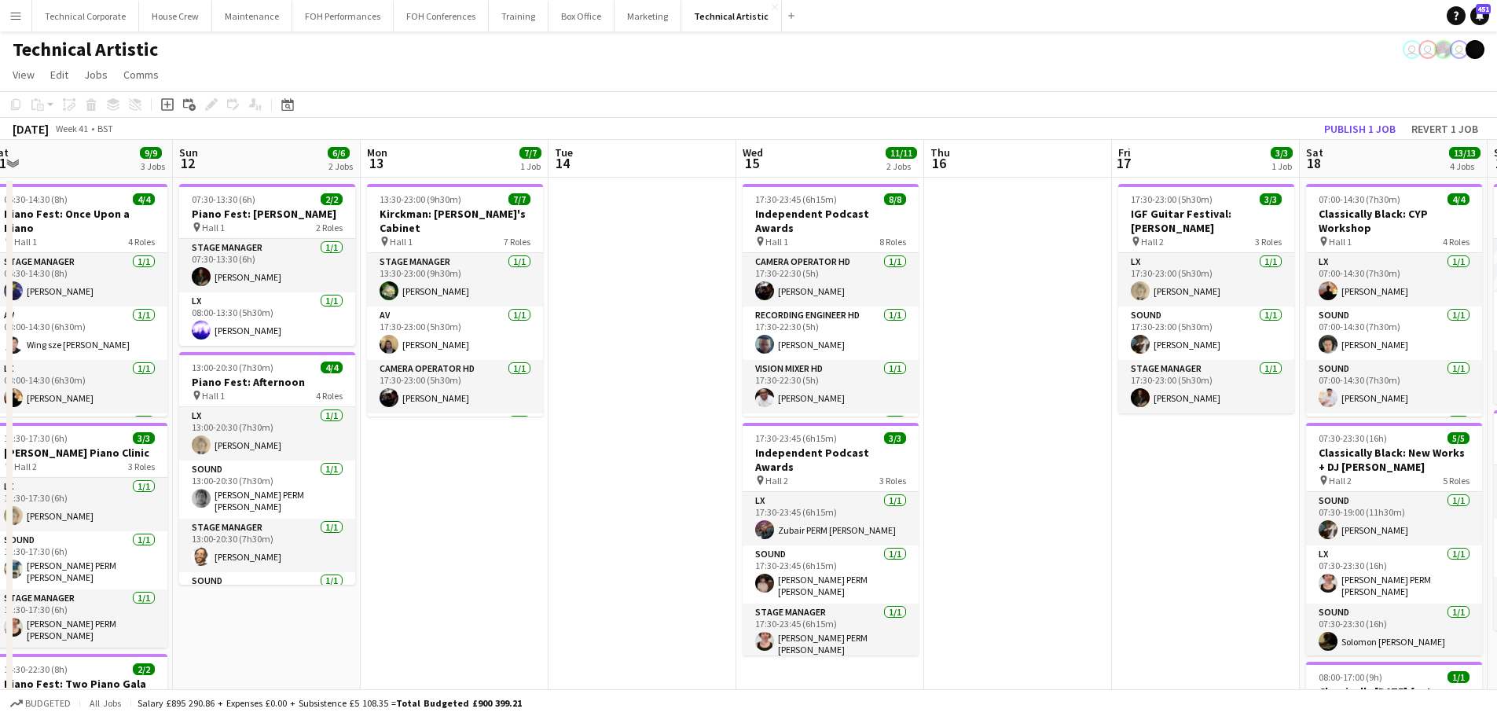
scroll to position [0, 586]
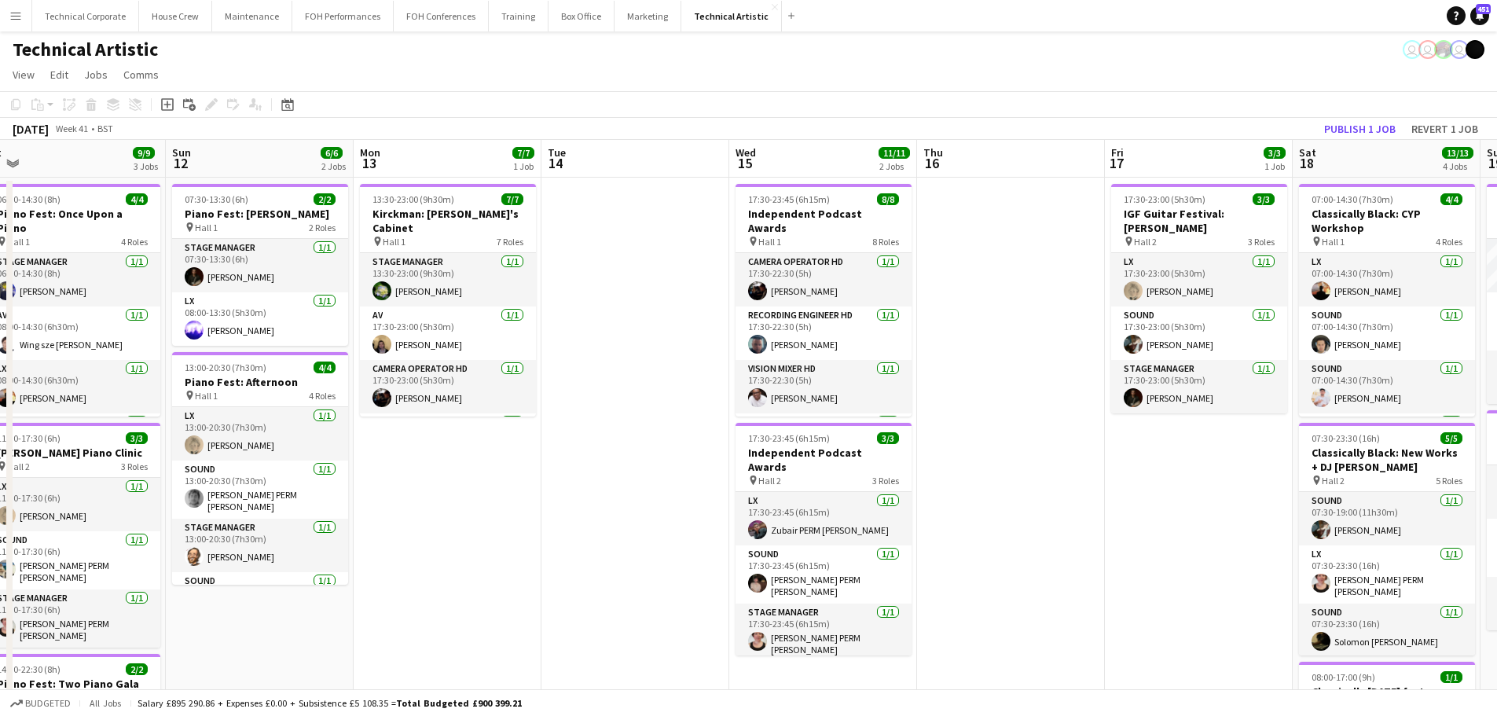
drag, startPoint x: 1191, startPoint y: 412, endPoint x: 1047, endPoint y: 421, distance: 144.2
click at [1047, 421] on app-calendar-viewport "Wed 8 Thu 9 4/4 2 Jobs Fri 10 9/9 3 Jobs Sat 11 9/9 3 Jobs Sun 12 6/6 2 Jobs Mo…" at bounding box center [748, 597] width 1497 height 914
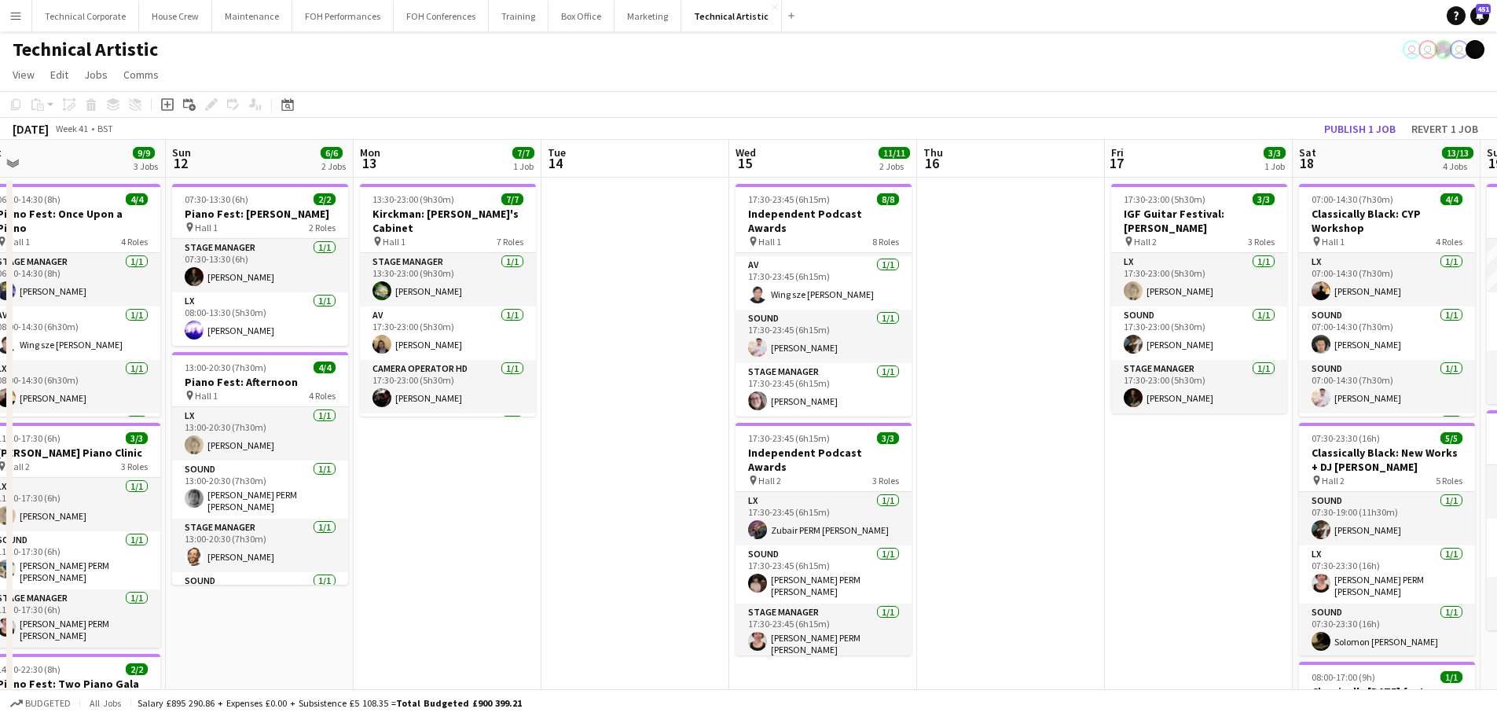
scroll to position [250, 0]
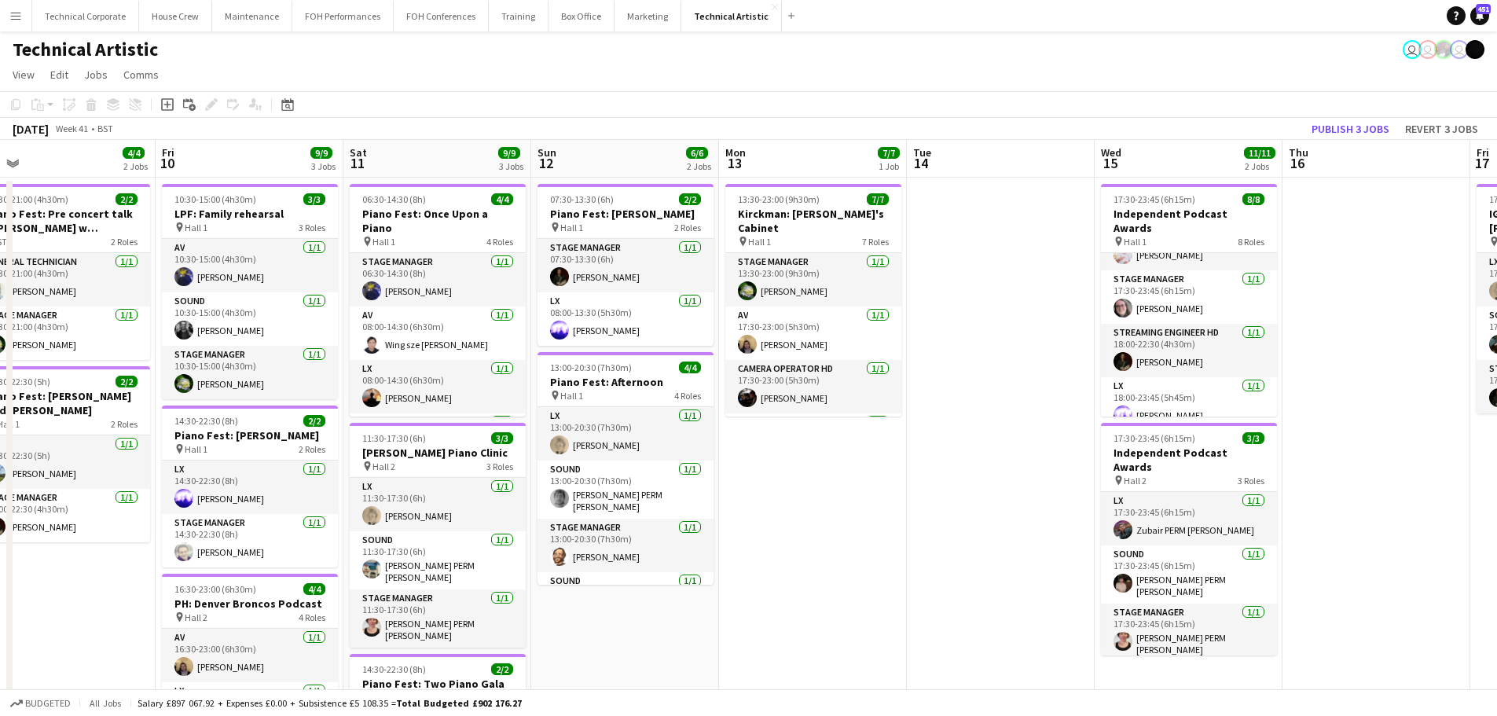
drag, startPoint x: 530, startPoint y: 463, endPoint x: 895, endPoint y: 443, distance: 366.0
click at [895, 443] on app-calendar-viewport "Tue 7 Wed 8 Thu 9 4/4 2 Jobs Fri 10 9/9 3 Jobs Sat 11 9/9 3 Jobs Sun 12 6/6 2 J…" at bounding box center [748, 597] width 1497 height 914
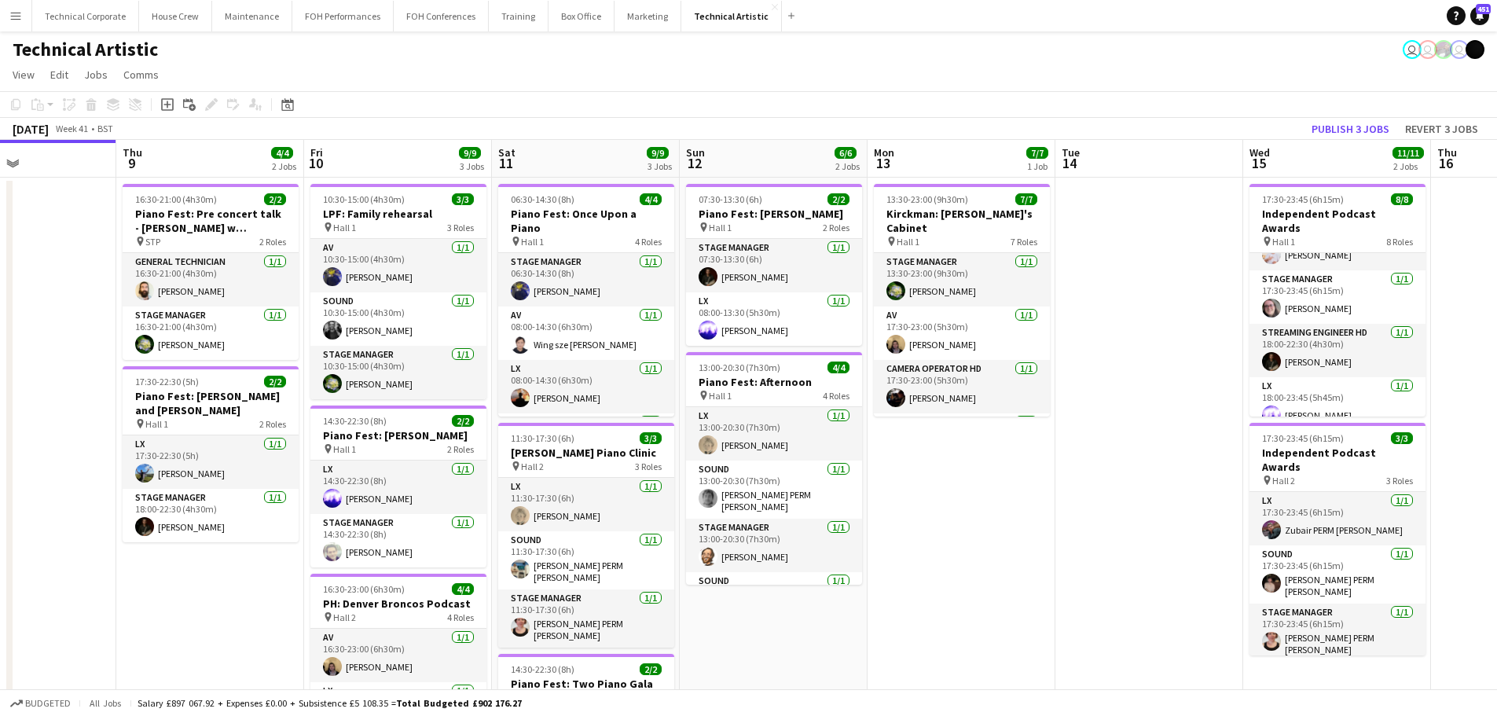
drag, startPoint x: 961, startPoint y: 489, endPoint x: 1092, endPoint y: 473, distance: 131.4
click at [1089, 473] on app-calendar-viewport "Mon 6 Tue 7 Wed 8 Thu 9 4/4 2 Jobs Fri 10 9/9 3 Jobs Sat 11 9/9 3 Jobs Sun 12 6…" at bounding box center [748, 597] width 1497 height 914
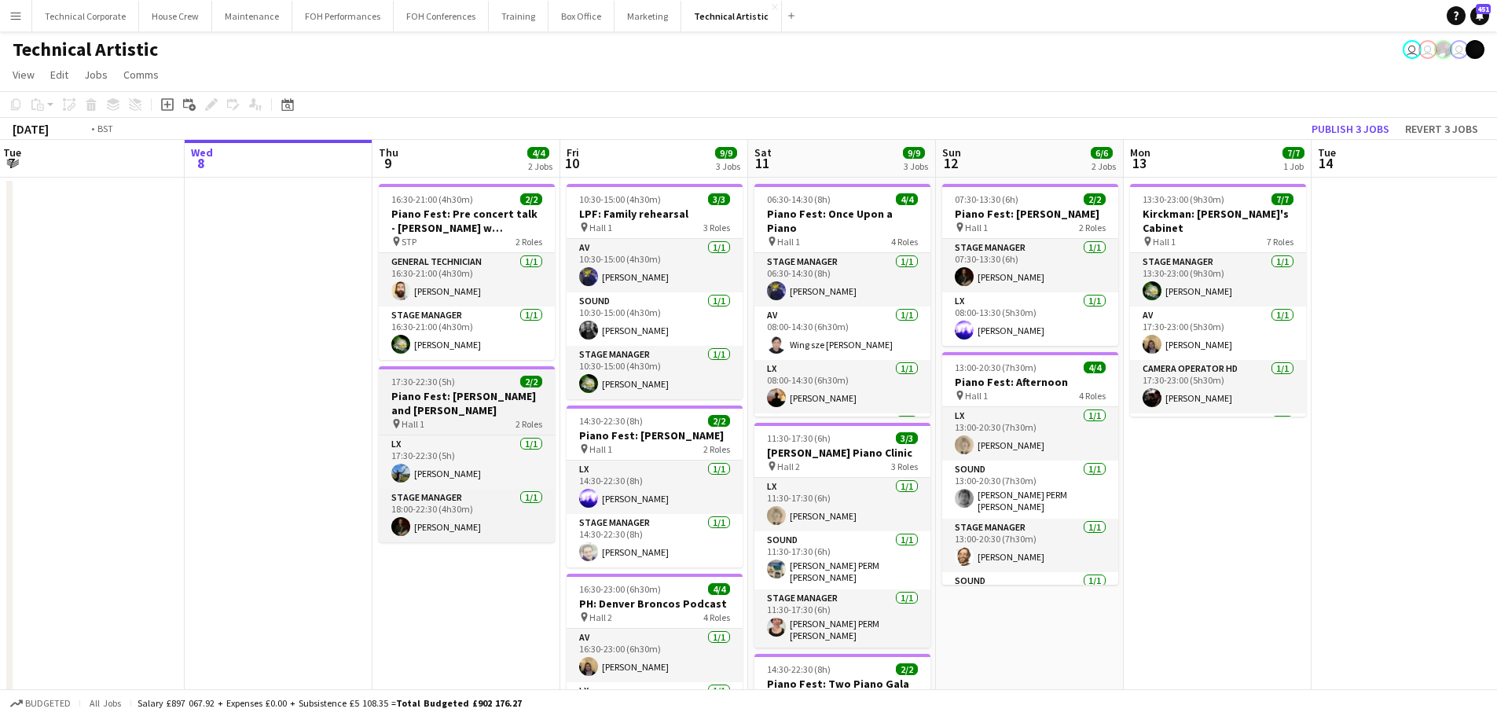
drag, startPoint x: 425, startPoint y: 421, endPoint x: 936, endPoint y: 388, distance: 512.0
click at [917, 391] on app-calendar-viewport "Sun 5 4/4 1 Job Mon 6 Tue 7 Wed 8 Thu 9 4/4 2 Jobs Fri 10 9/9 3 Jobs Sat 11 9/9…" at bounding box center [748, 597] width 1497 height 914
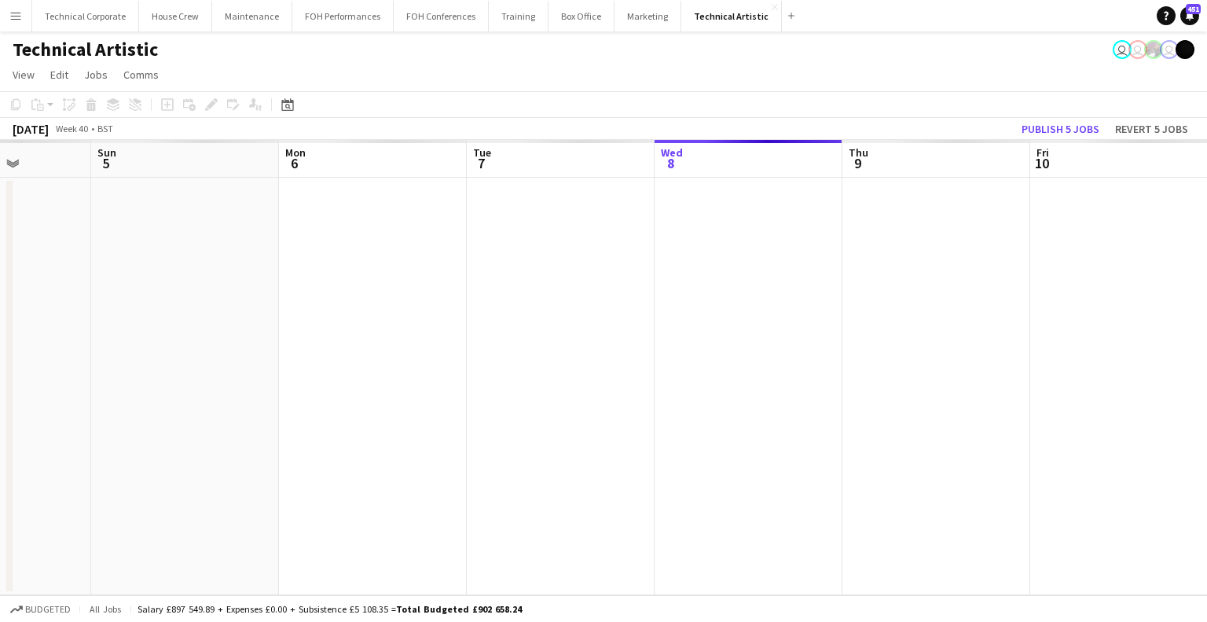
scroll to position [0, 472]
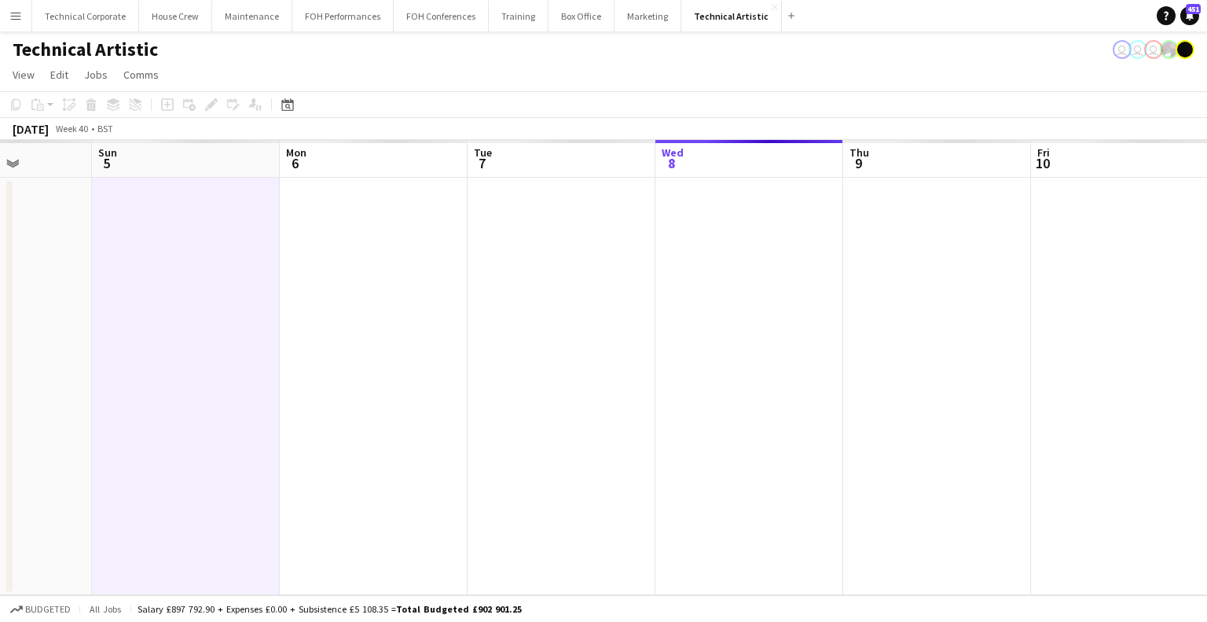
click at [250, 302] on app-calendar-viewport "Thu 2 Fri 3 Sat 4 Sun 5 Mon 6 Tue 7 Wed 8 Thu 9 Fri 10 Sat 11 Sun 12 Mon 13" at bounding box center [603, 367] width 1207 height 455
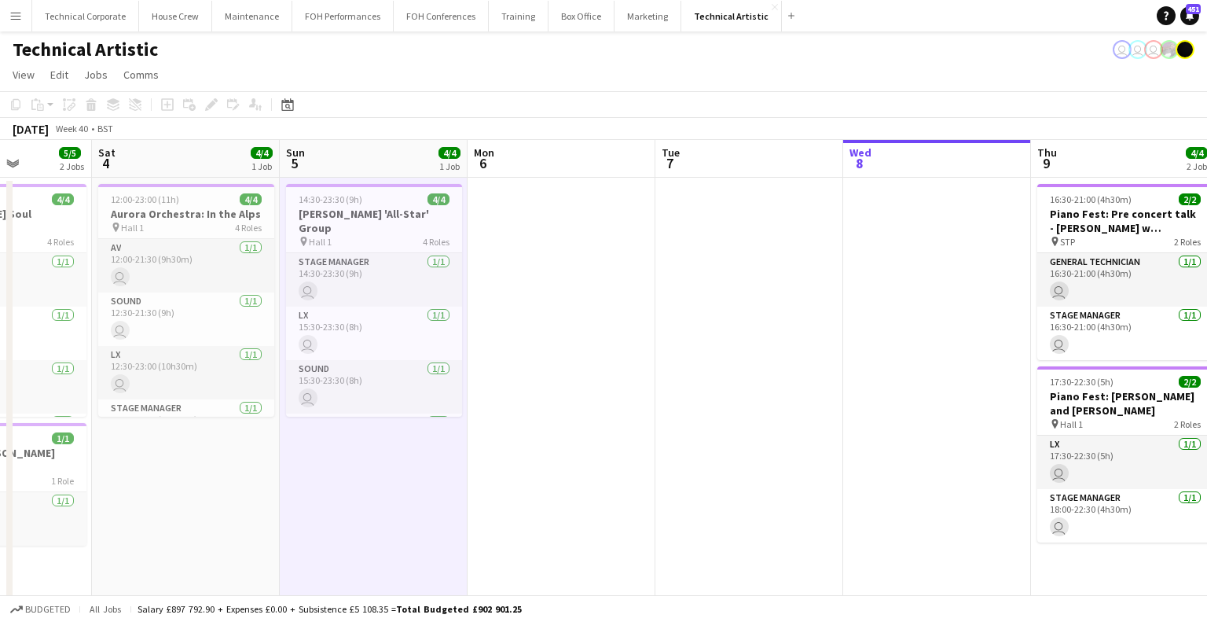
drag, startPoint x: 509, startPoint y: 310, endPoint x: 557, endPoint y: 296, distance: 49.5
click at [453, 314] on app-calendar-viewport "Wed 1 Thu 2 Fri 3 5/5 2 Jobs Sat 4 4/4 1 Job Sun 5 4/4 1 Job Mon 6 Tue 7 Wed 8 …" at bounding box center [603, 504] width 1207 height 729
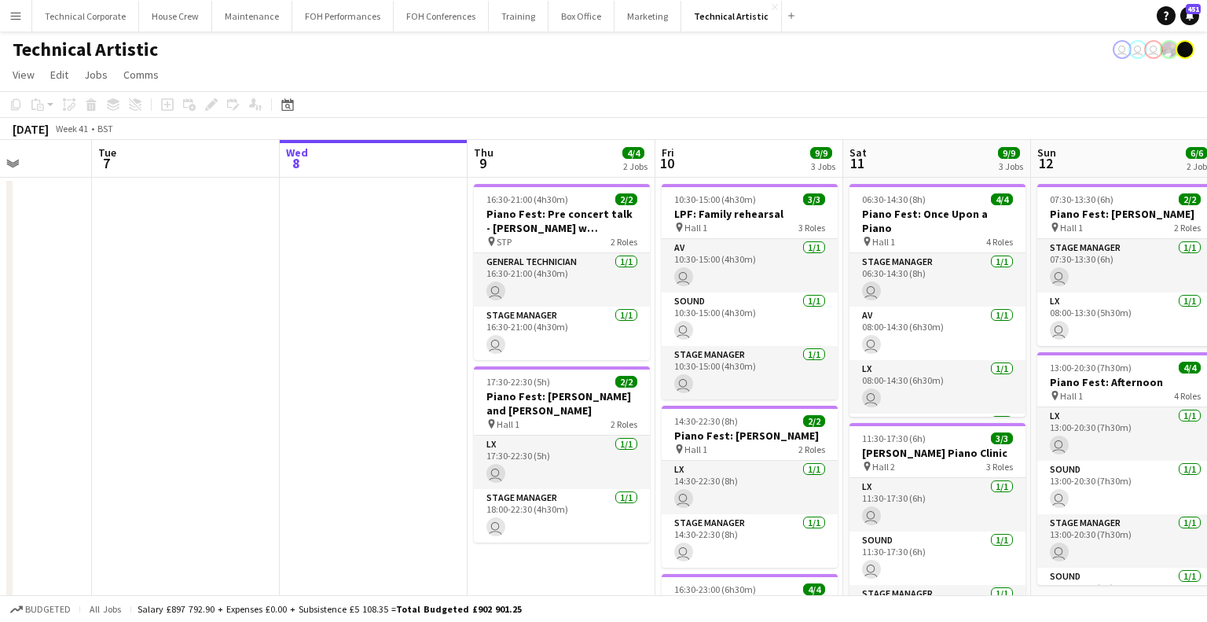
click at [406, 314] on app-calendar-viewport "Sat 4 4/4 1 Job Sun 5 4/4 1 Job Mon 6 Tue 7 Wed 8 Thu 9 4/4 2 Jobs Fri 10 9/9 3…" at bounding box center [603, 504] width 1207 height 729
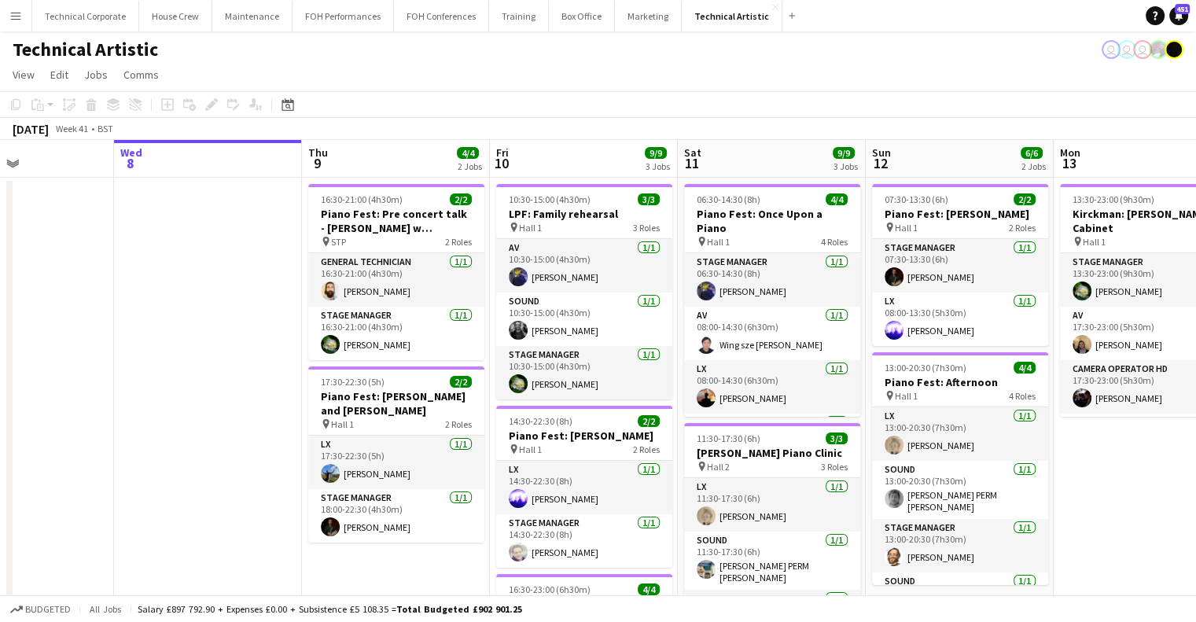
drag, startPoint x: 369, startPoint y: 310, endPoint x: 255, endPoint y: 333, distance: 116.1
click at [255, 333] on app-calendar-viewport "Sun 5 4/4 1 Job Mon 6 Tue 7 Wed 8 Thu 9 4/4 2 Jobs Fri 10 9/9 3 Jobs Sat 11 9/9…" at bounding box center [598, 504] width 1196 height 729
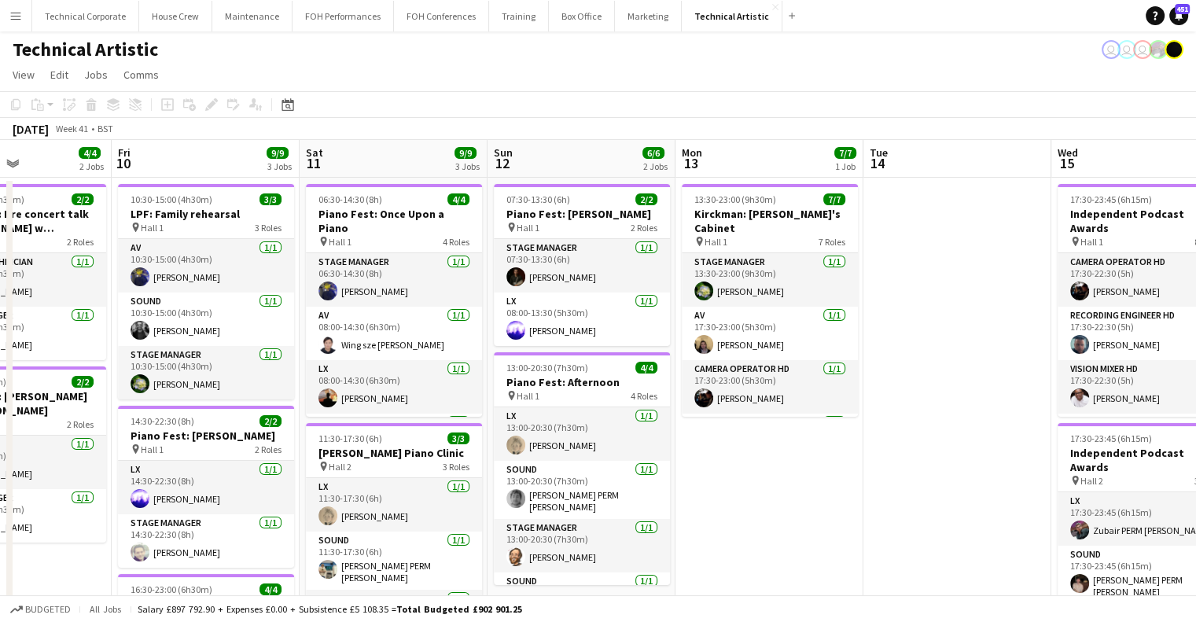
scroll to position [0, 460]
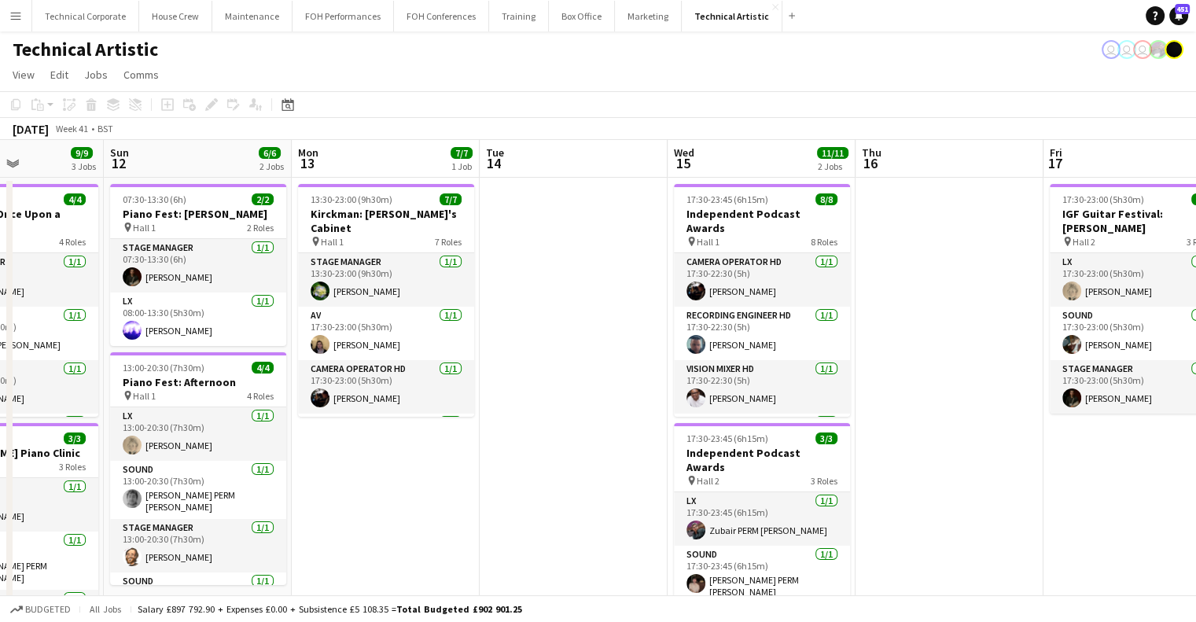
drag, startPoint x: 463, startPoint y: 312, endPoint x: 336, endPoint y: 320, distance: 126.8
click at [336, 320] on app-calendar-viewport "Thu 9 4/4 2 Jobs Fri 10 9/9 3 Jobs Sat 11 9/9 3 Jobs Sun 12 6/6 2 Jobs Mon 13 7…" at bounding box center [598, 597] width 1196 height 914
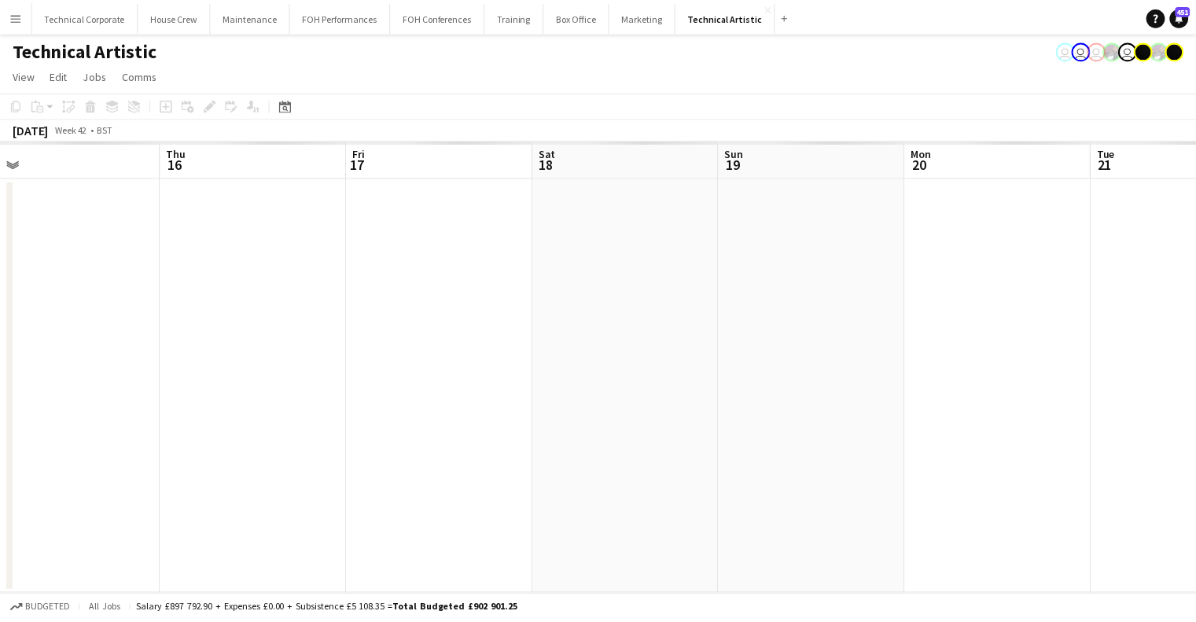
scroll to position [0, 465]
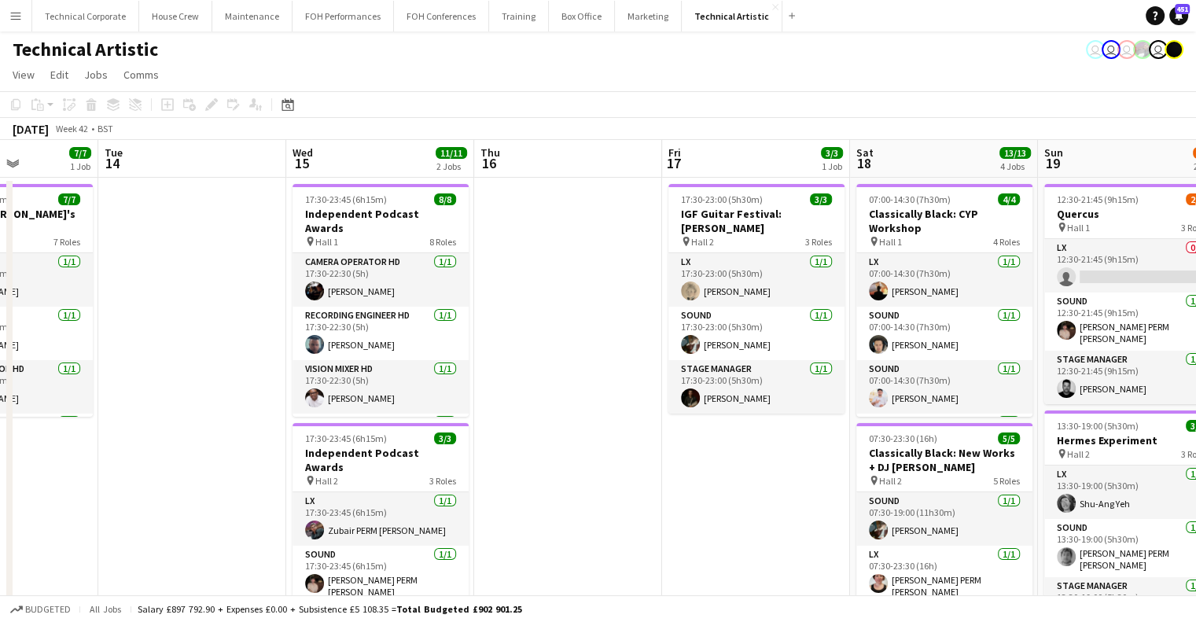
drag, startPoint x: 789, startPoint y: 339, endPoint x: 411, endPoint y: 345, distance: 378.1
click at [411, 345] on app-calendar-viewport "Sat 11 9/9 3 Jobs Sun 12 6/6 2 Jobs Mon 13 7/7 1 Job Tue 14 Wed 15 11/11 2 Jobs…" at bounding box center [598, 597] width 1196 height 914
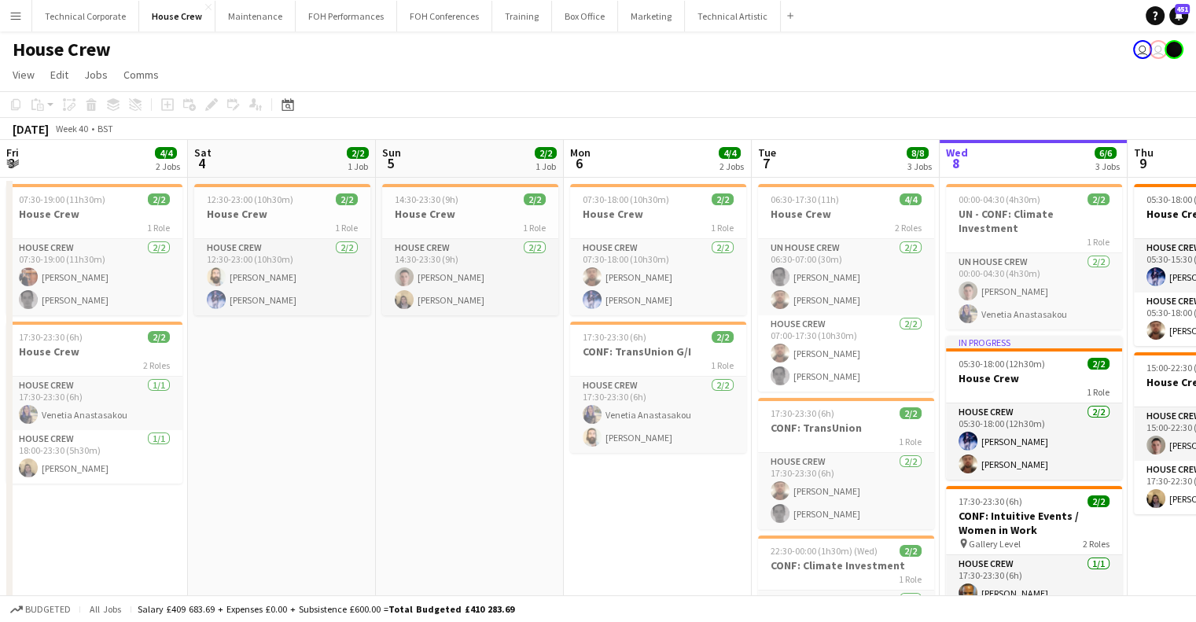
scroll to position [0, 491]
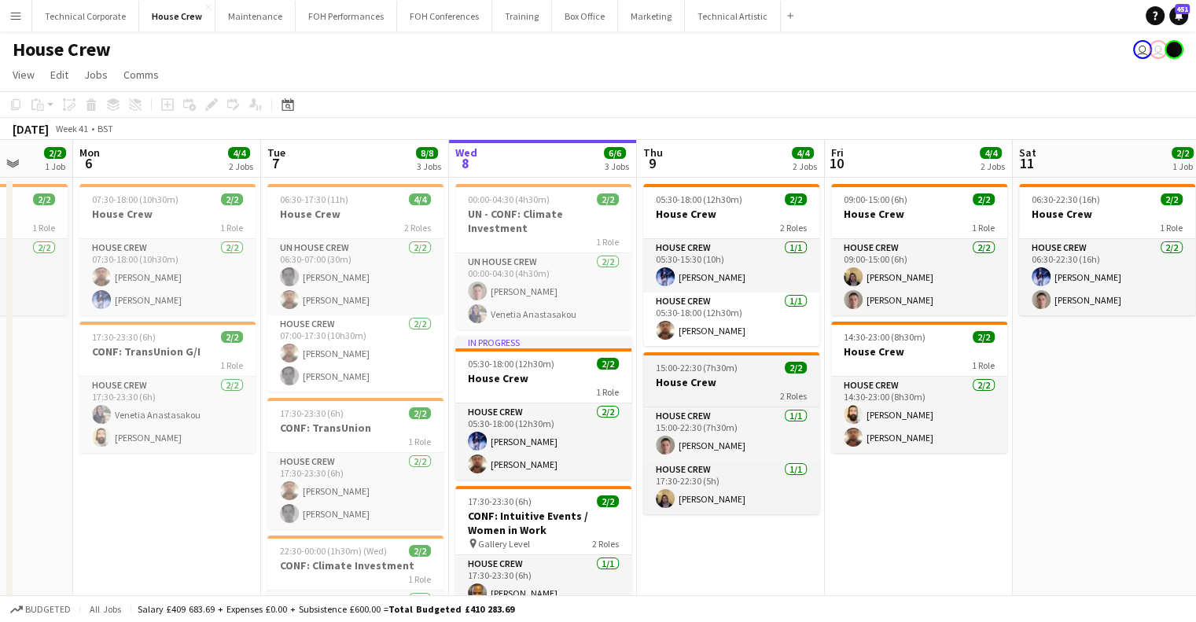
drag, startPoint x: 579, startPoint y: 379, endPoint x: 475, endPoint y: 365, distance: 105.5
click at [465, 380] on app-calendar-viewport "Fri 3 4/4 2 Jobs Sat 4 2/2 1 Job Sun 5 2/2 1 Job Mon 6 4/4 2 Jobs Tue 7 8/8 3 J…" at bounding box center [598, 428] width 1196 height 576
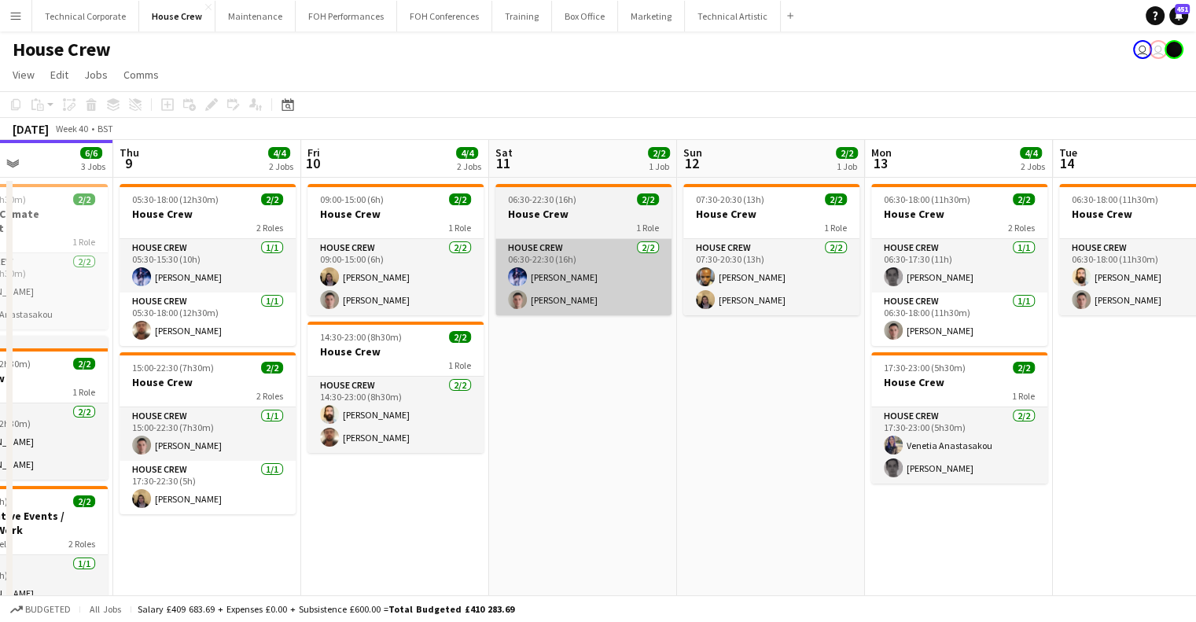
drag, startPoint x: 734, startPoint y: 310, endPoint x: 598, endPoint y: 303, distance: 136.2
click at [542, 315] on app-calendar-viewport "Sun 5 2/2 1 Job Mon 6 4/4 2 Jobs Tue 7 8/8 3 Jobs Wed 8 6/6 3 Jobs Thu 9 4/4 2 …" at bounding box center [598, 428] width 1196 height 576
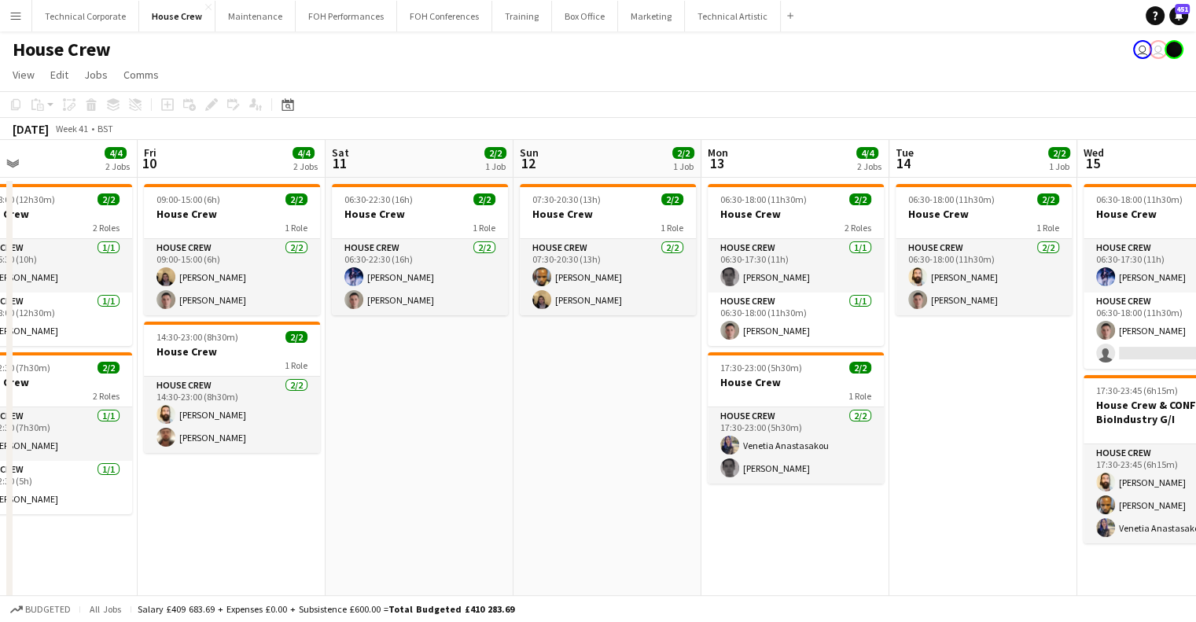
drag, startPoint x: 711, startPoint y: 400, endPoint x: 656, endPoint y: 135, distance: 270.6
click at [588, 408] on app-calendar-viewport "Tue 7 8/8 3 Jobs Wed 8 6/6 3 Jobs Thu 9 4/4 2 Jobs Fri 10 4/4 2 Jobs Sat 11 2/2…" at bounding box center [598, 428] width 1196 height 576
click at [733, 389] on app-calendar-viewport "Tue 7 8/8 3 Jobs Wed 8 6/6 3 Jobs Thu 9 4/4 2 Jobs Fri 10 4/4 2 Jobs Sat 11 2/2…" at bounding box center [598, 428] width 1196 height 576
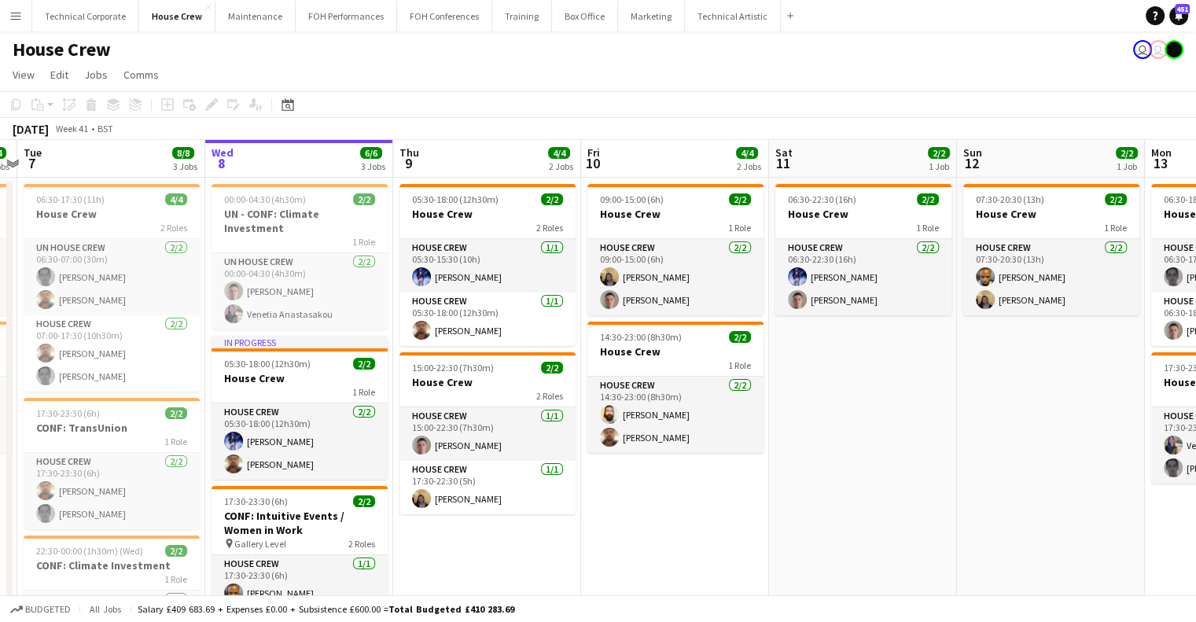
drag, startPoint x: 474, startPoint y: 369, endPoint x: 686, endPoint y: 377, distance: 212.4
click at [692, 376] on app-calendar-viewport "Sun 5 2/2 1 Job Mon 6 4/4 2 Jobs Tue 7 8/8 3 Jobs Wed 8 6/6 3 Jobs Thu 9 4/4 2 …" at bounding box center [598, 428] width 1196 height 576
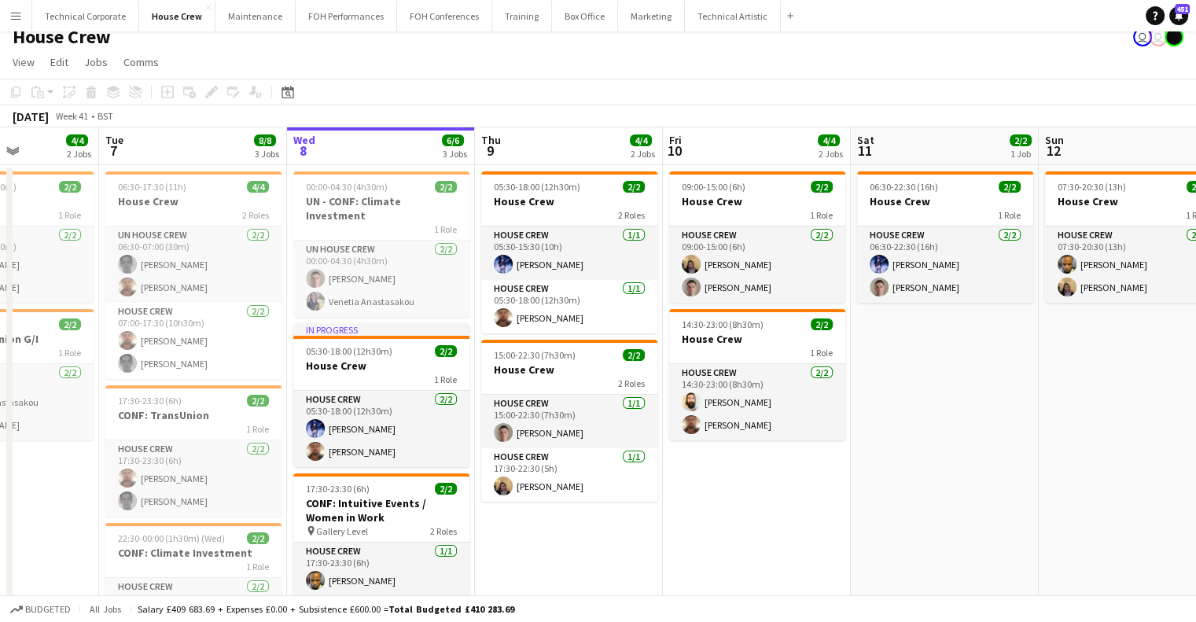
scroll to position [0, 0]
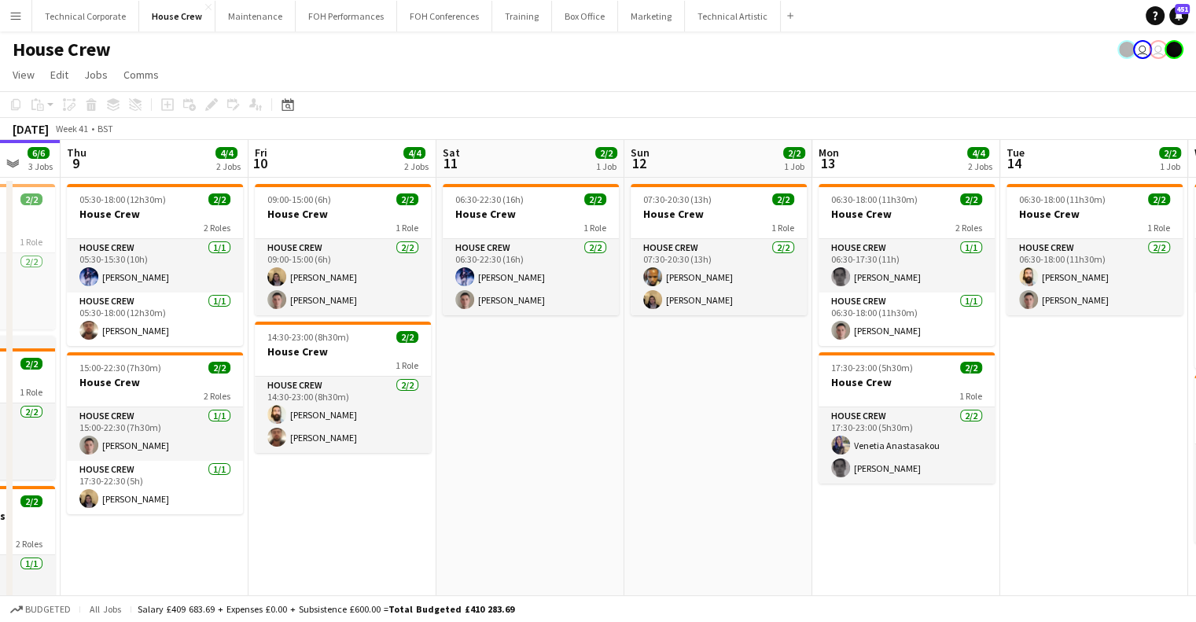
drag, startPoint x: 424, startPoint y: 364, endPoint x: 336, endPoint y: 367, distance: 88.1
click at [336, 367] on app-calendar-viewport "Mon 6 4/4 2 Jobs Tue 7 8/8 3 Jobs Wed 8 6/6 3 Jobs Thu 9 4/4 2 Jobs Fri 10 4/4 …" at bounding box center [598, 428] width 1196 height 576
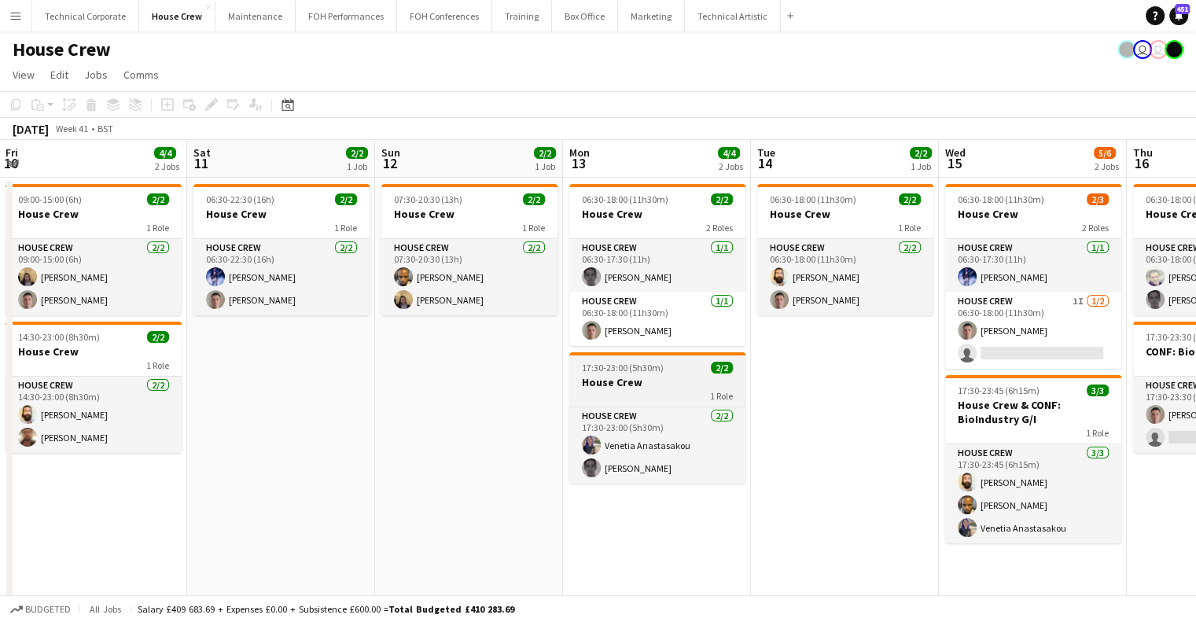
drag, startPoint x: 547, startPoint y: 370, endPoint x: 604, endPoint y: 372, distance: 57.4
click at [299, 378] on app-calendar-viewport "Wed 8 6/6 3 Jobs Thu 9 4/4 2 Jobs Fri 10 4/4 2 Jobs Sat 11 2/2 1 Job Sun 12 2/2…" at bounding box center [598, 428] width 1196 height 576
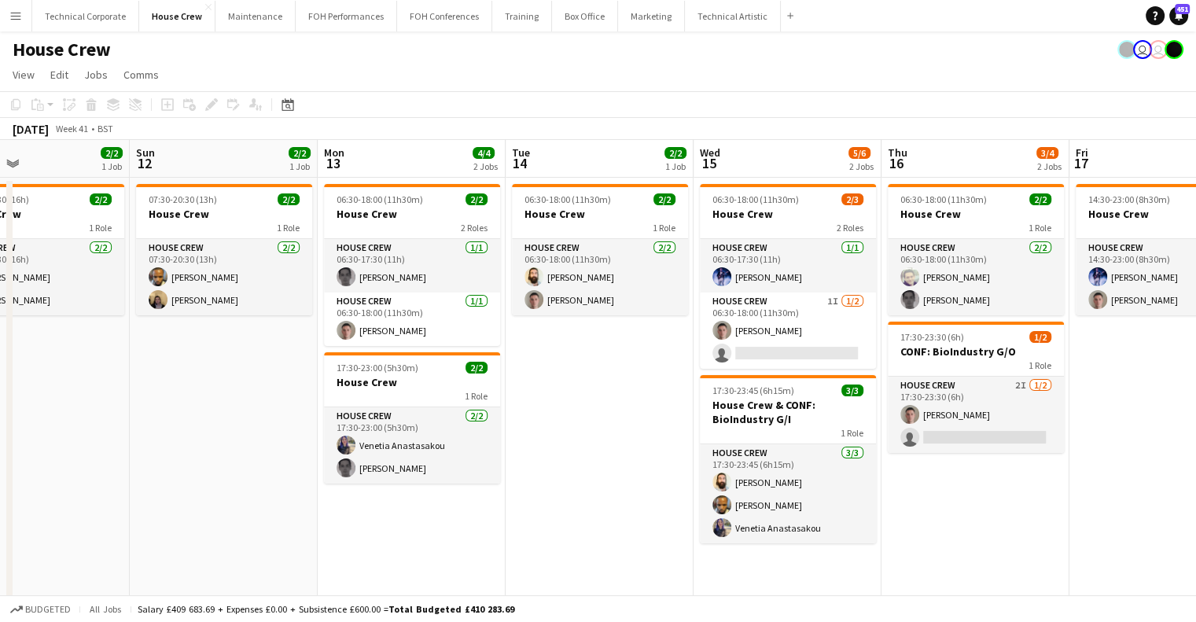
drag, startPoint x: 563, startPoint y: 378, endPoint x: 330, endPoint y: 381, distance: 232.7
click at [330, 381] on app-calendar-viewport "Wed 8 6/6 3 Jobs Thu 9 4/4 2 Jobs Fri 10 4/4 2 Jobs Sat 11 2/2 1 Job Sun 12 2/2…" at bounding box center [598, 428] width 1196 height 576
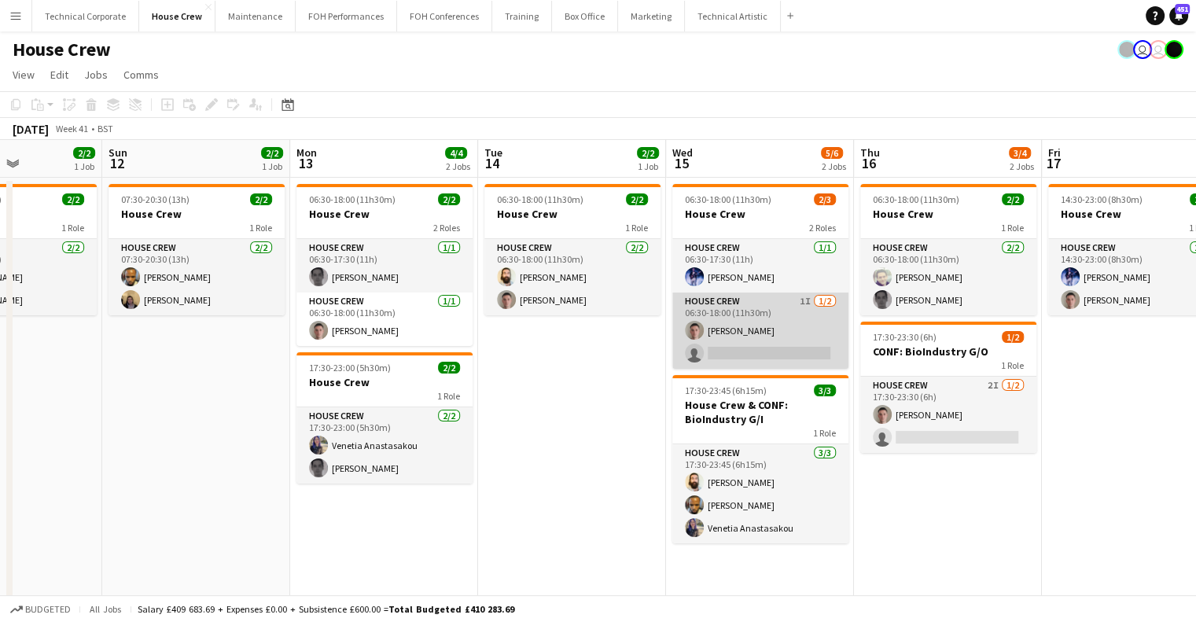
drag, startPoint x: 745, startPoint y: 336, endPoint x: 739, endPoint y: 357, distance: 21.4
click at [745, 336] on app-card-role "House Crew 1I 1/2 06:30-18:00 (11h30m) Robert Buckland single-neutral-actions" at bounding box center [760, 330] width 176 height 76
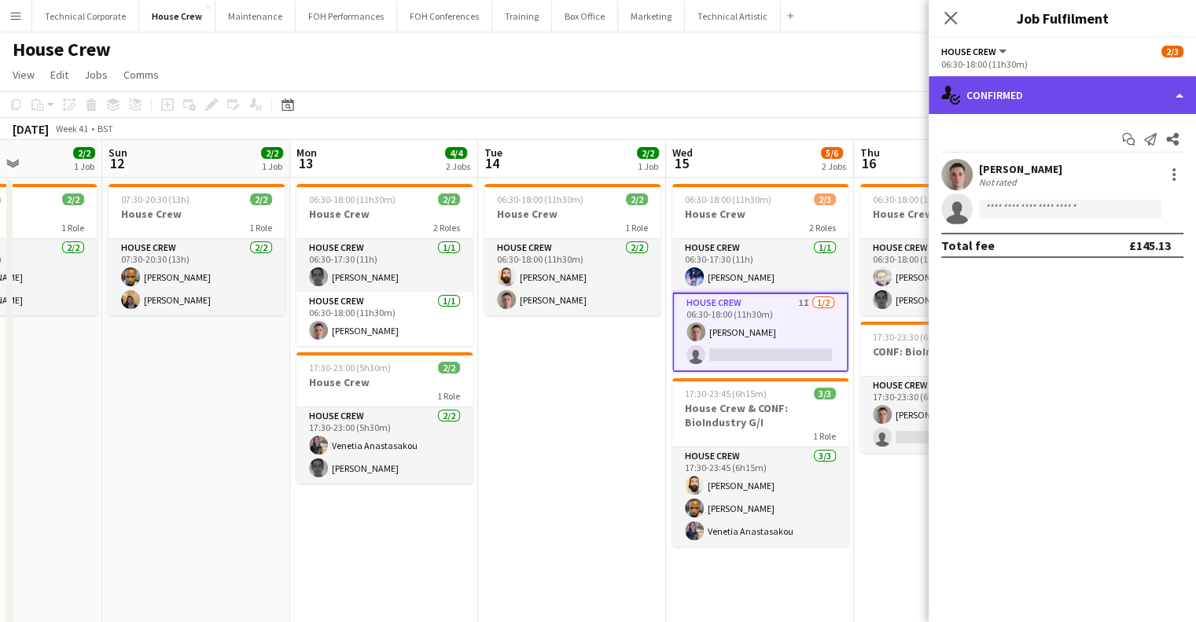
click at [1011, 112] on div "single-neutral-actions-check-2 Confirmed" at bounding box center [1061, 95] width 267 height 38
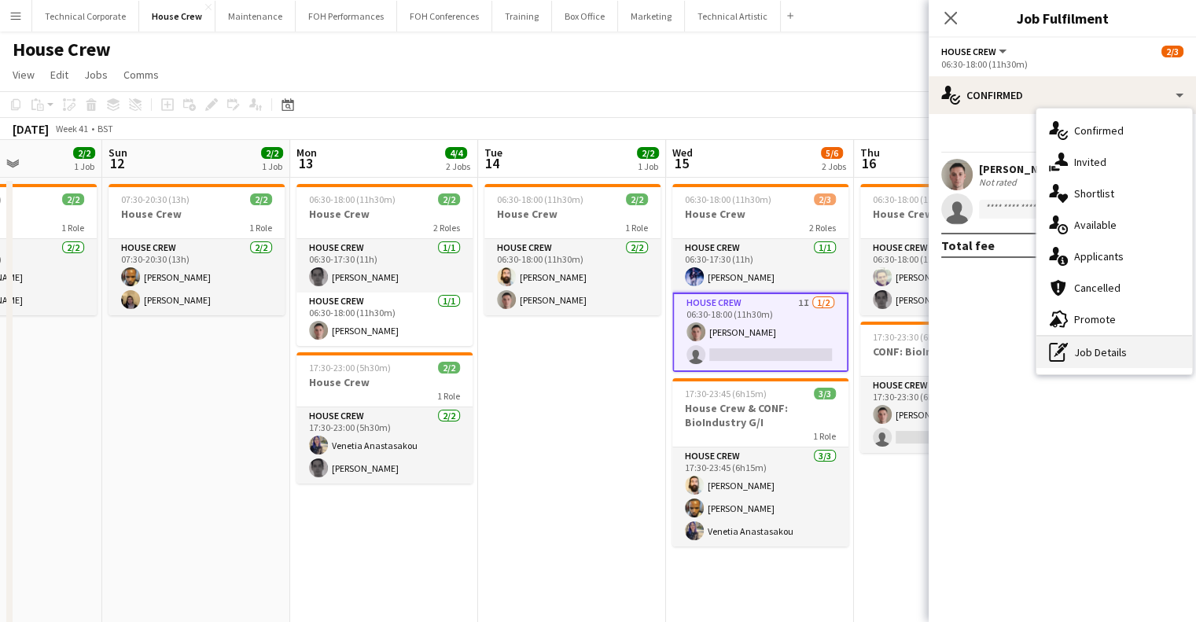
click at [1088, 355] on div "pen-write Job Details" at bounding box center [1114, 351] width 156 height 31
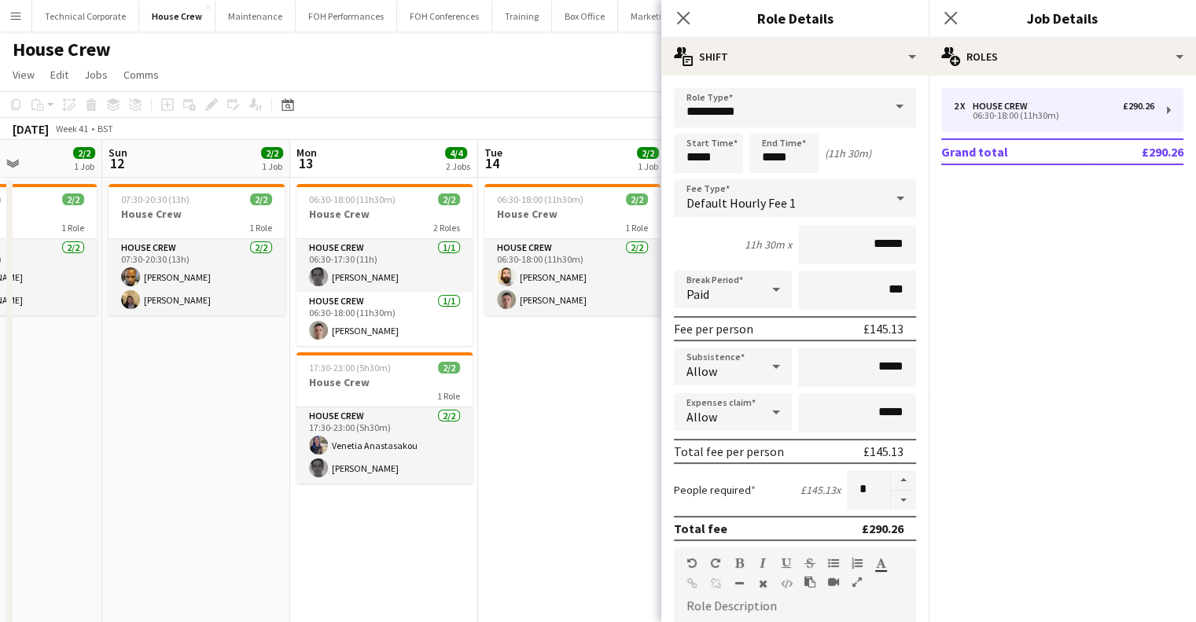
click at [891, 502] on button "button" at bounding box center [903, 501] width 25 height 20
type input "*"
click at [609, 414] on app-date-cell "06:30-18:00 (11h30m) 2/2 House Crew 1 Role House Crew 2/2 06:30-18:00 (11h30m) …" at bounding box center [572, 447] width 188 height 538
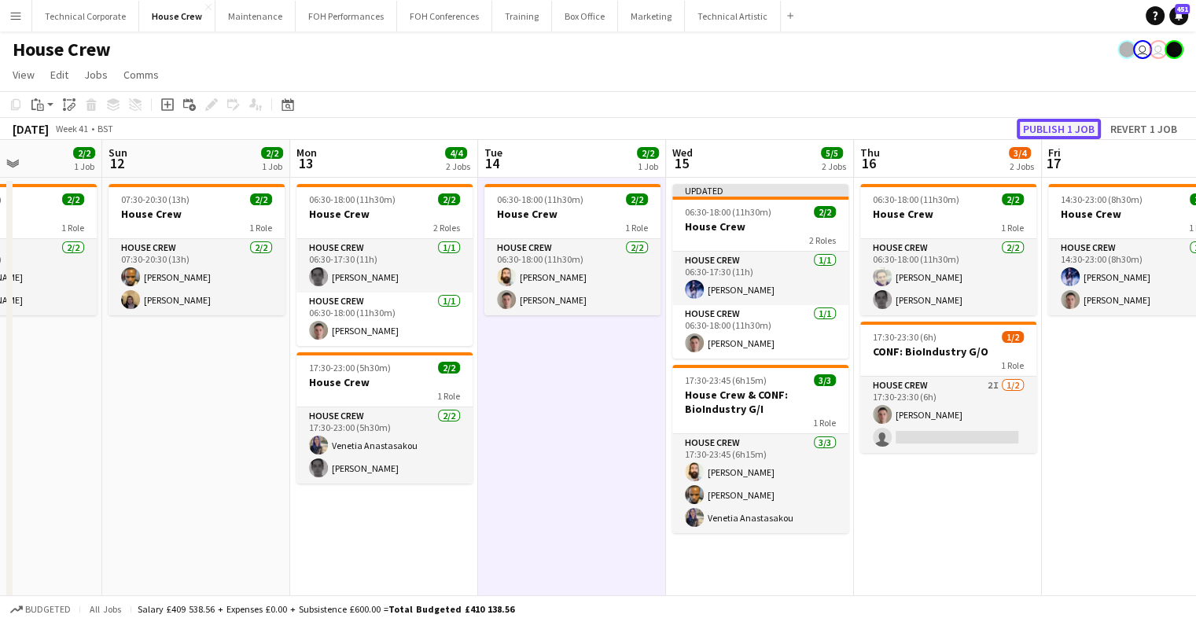
click at [1057, 119] on button "Publish 1 job" at bounding box center [1058, 129] width 84 height 20
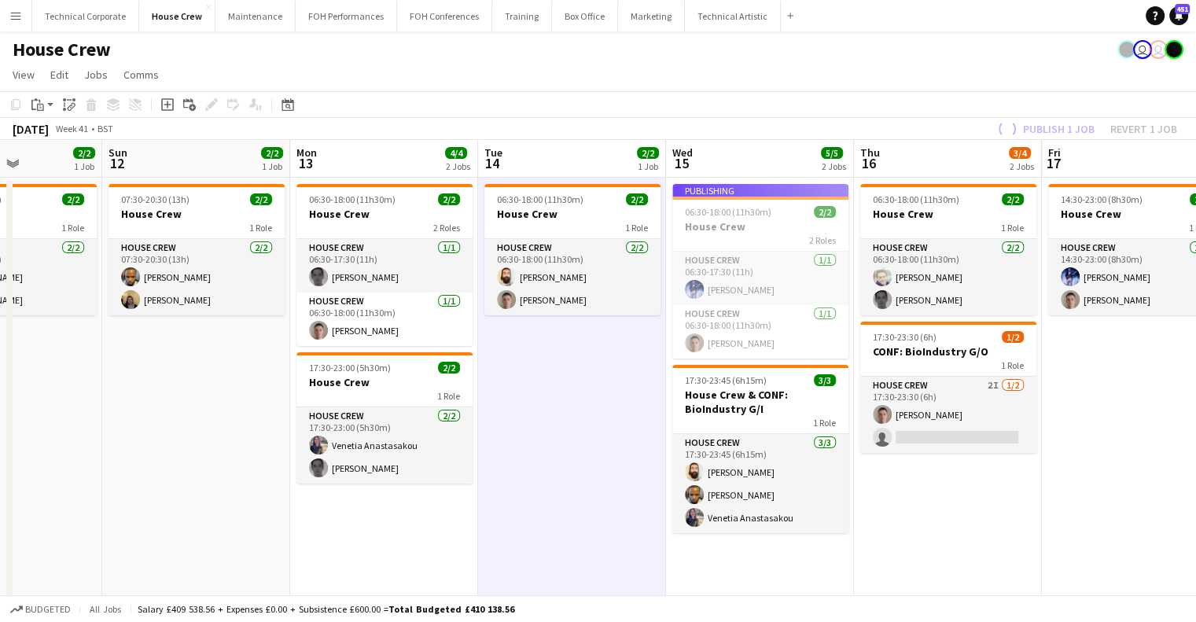
click at [762, 471] on app-calendar-viewport "Wed 8 6/6 3 Jobs Thu 9 4/4 2 Jobs Fri 10 4/4 2 Jobs Sat 11 2/2 1 Job Sun 12 2/2…" at bounding box center [598, 428] width 1196 height 576
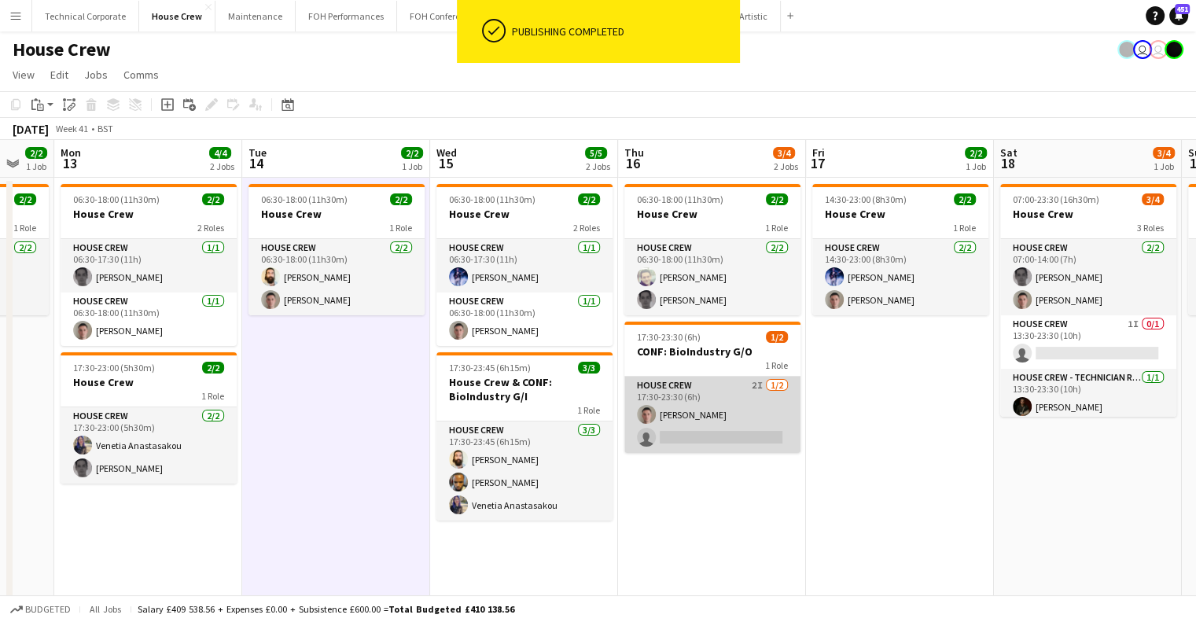
click at [718, 404] on app-card-role "House Crew 2I 1/2 17:30-23:30 (6h) Robert Buckland single-neutral-actions" at bounding box center [712, 415] width 176 height 76
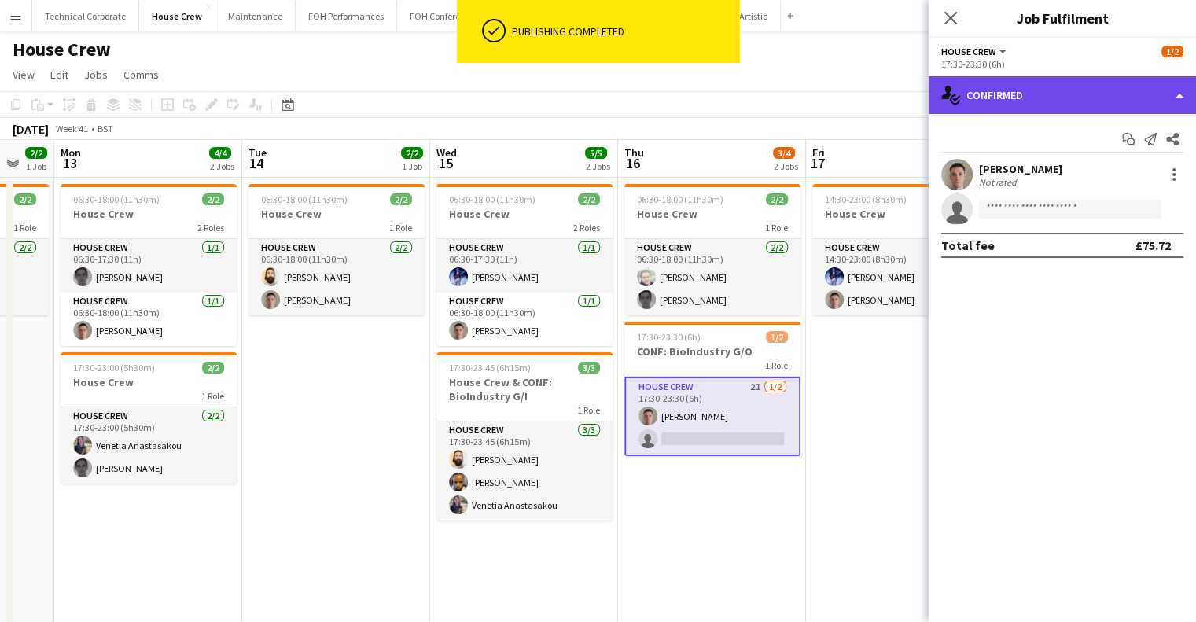
click at [1075, 90] on div "single-neutral-actions-check-2 Confirmed" at bounding box center [1061, 95] width 267 height 38
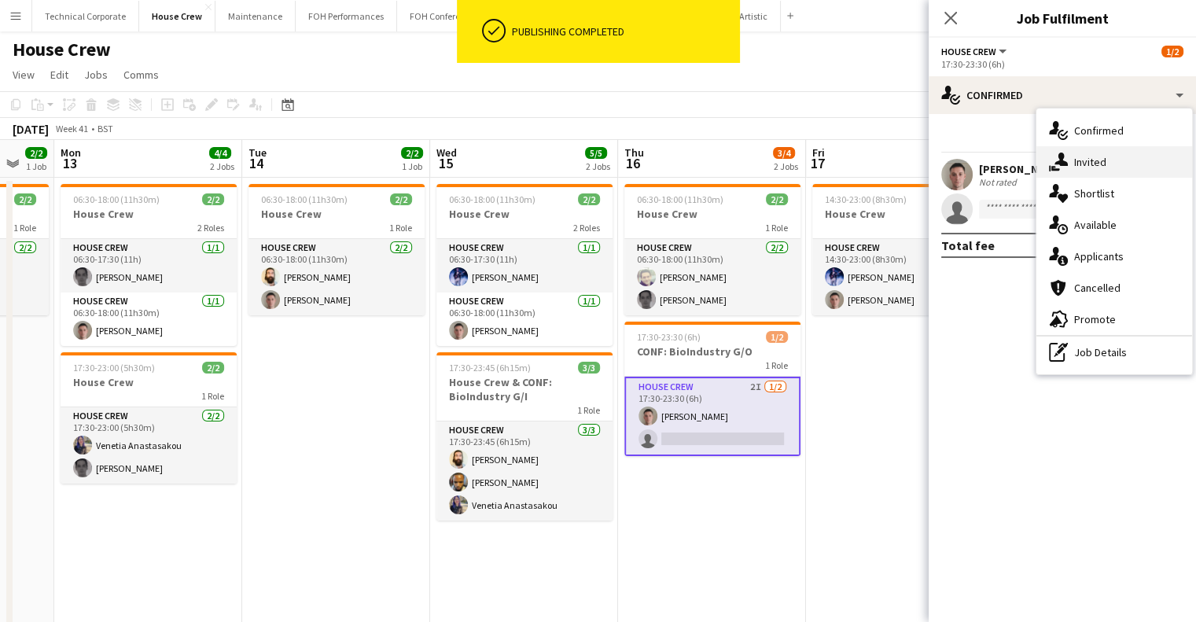
click at [1119, 170] on div "single-neutral-actions-share-1 Invited" at bounding box center [1114, 161] width 156 height 31
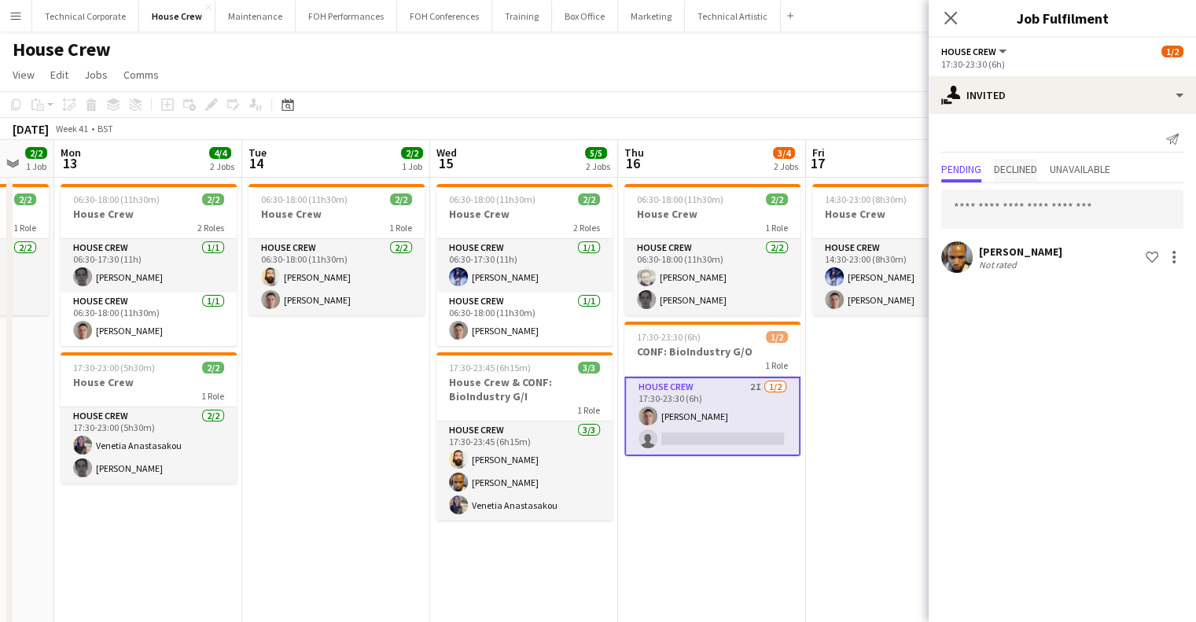
click at [1025, 160] on div "Send notification Pending Declined Unavailable Rhyan Jordan Holder Not rated Sh…" at bounding box center [1061, 201] width 267 height 175
click at [1028, 165] on span "Declined" at bounding box center [1015, 169] width 43 height 11
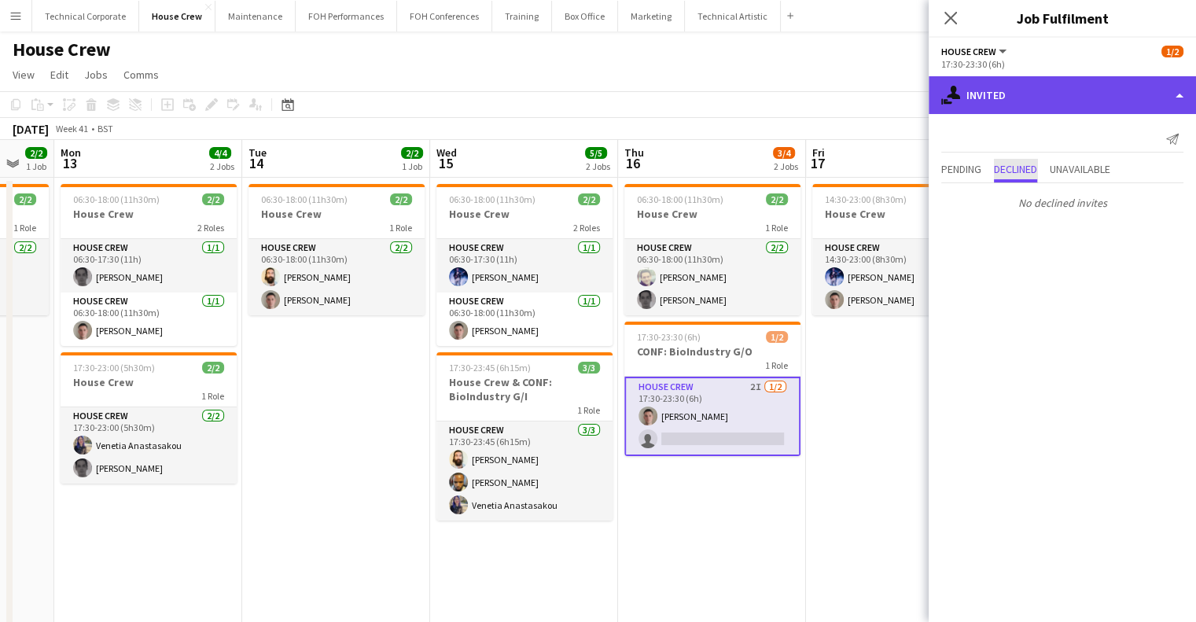
click at [1079, 76] on div "single-neutral-actions-share-1 Invited" at bounding box center [1061, 95] width 267 height 38
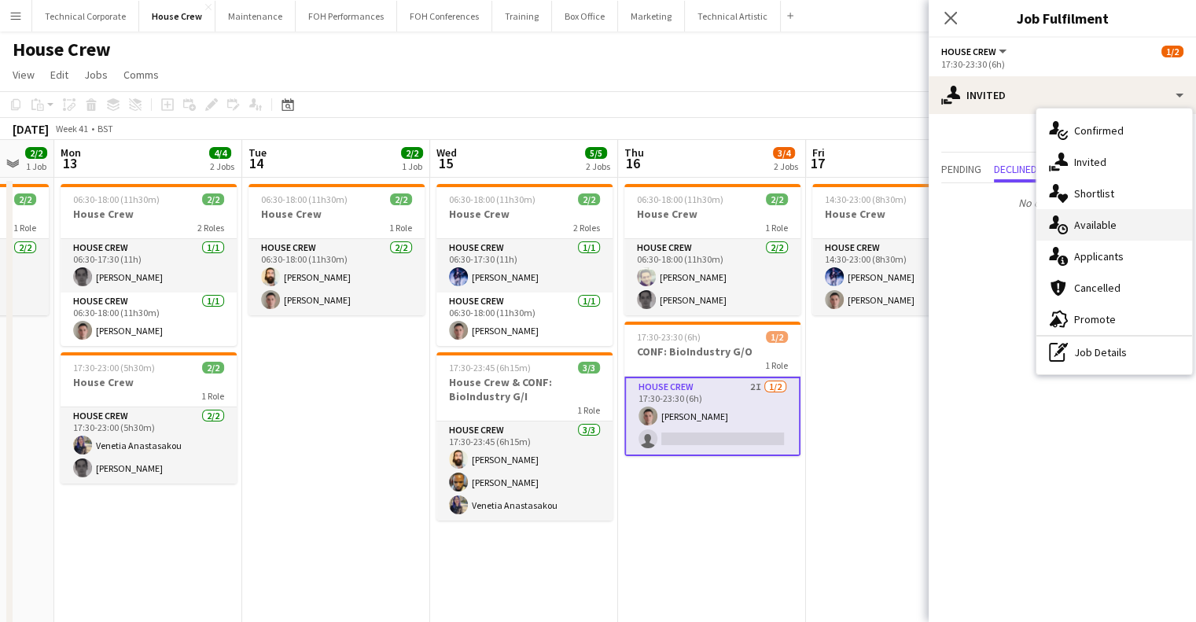
click at [1095, 226] on span "Available" at bounding box center [1095, 225] width 42 height 14
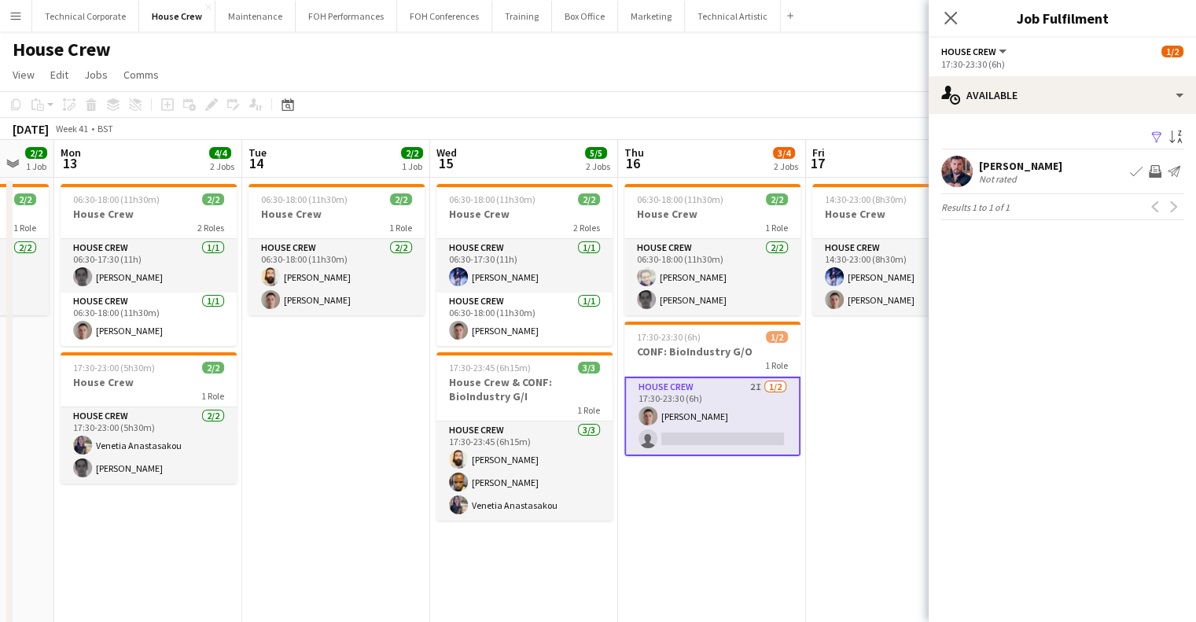
click at [726, 478] on app-date-cell "06:30-18:00 (11h30m) 2/2 House Crew 1 Role House Crew 2/2 06:30-18:00 (11h30m) …" at bounding box center [712, 447] width 188 height 538
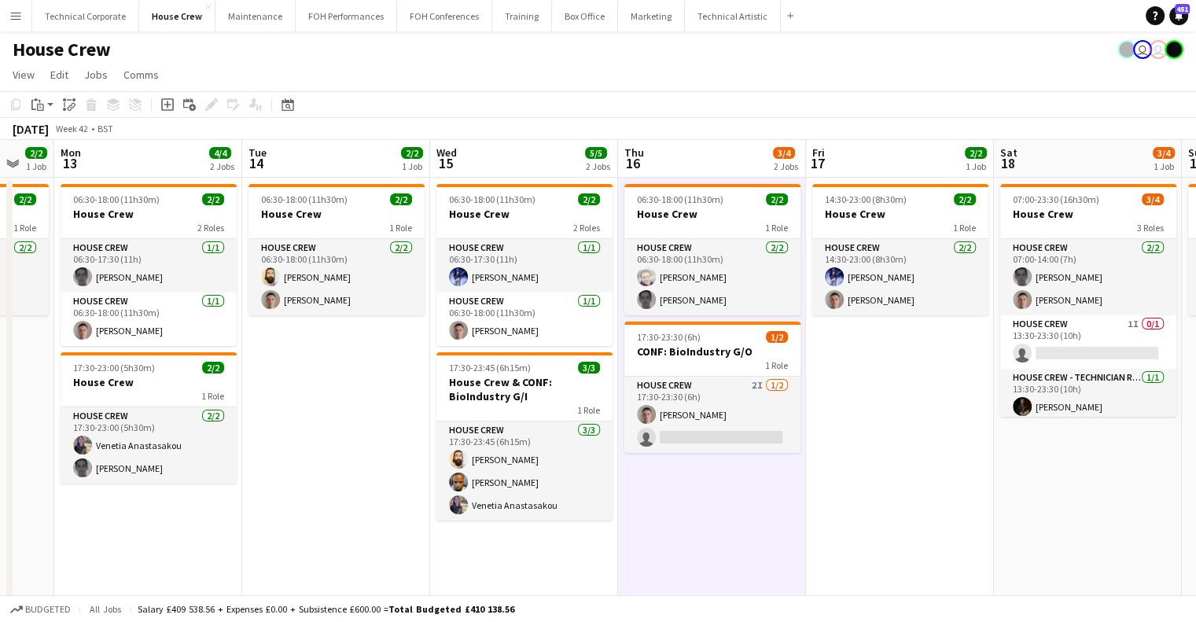
scroll to position [0, 695]
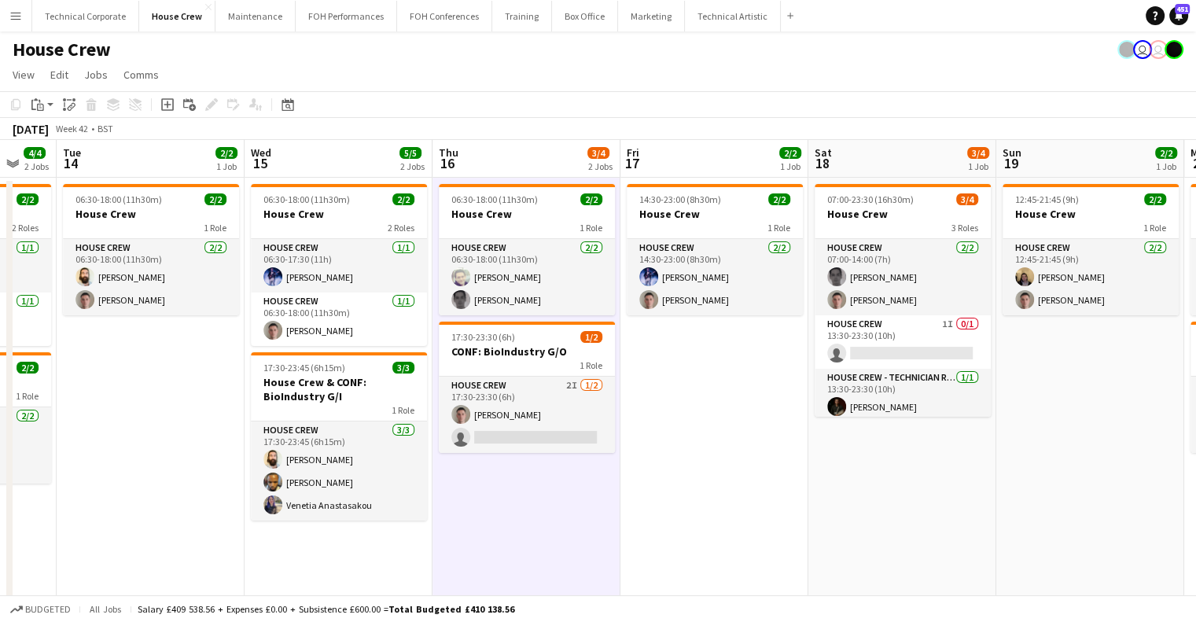
drag, startPoint x: 720, startPoint y: 480, endPoint x: 545, endPoint y: 480, distance: 175.3
click at [545, 480] on app-calendar-viewport "Fri 10 4/4 2 Jobs Sat 11 2/2 1 Job Sun 12 2/2 1 Job Mon 13 4/4 2 Jobs Tue 14 2/…" at bounding box center [598, 428] width 1196 height 576
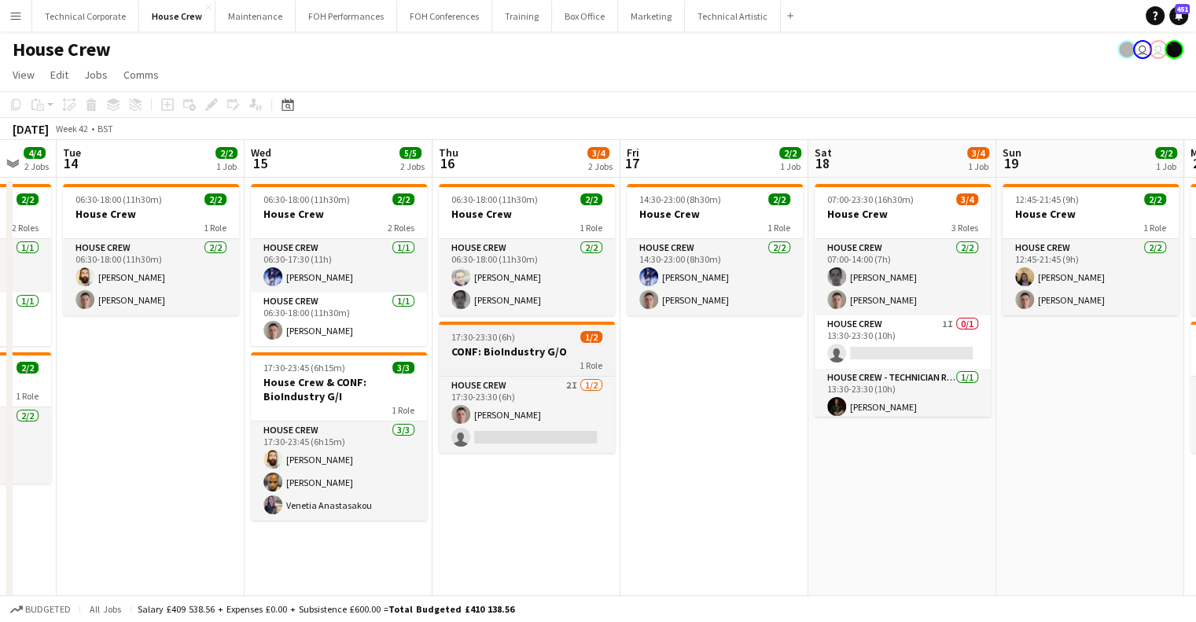
click at [491, 353] on h3 "CONF: BioIndustry G/O" at bounding box center [527, 351] width 176 height 14
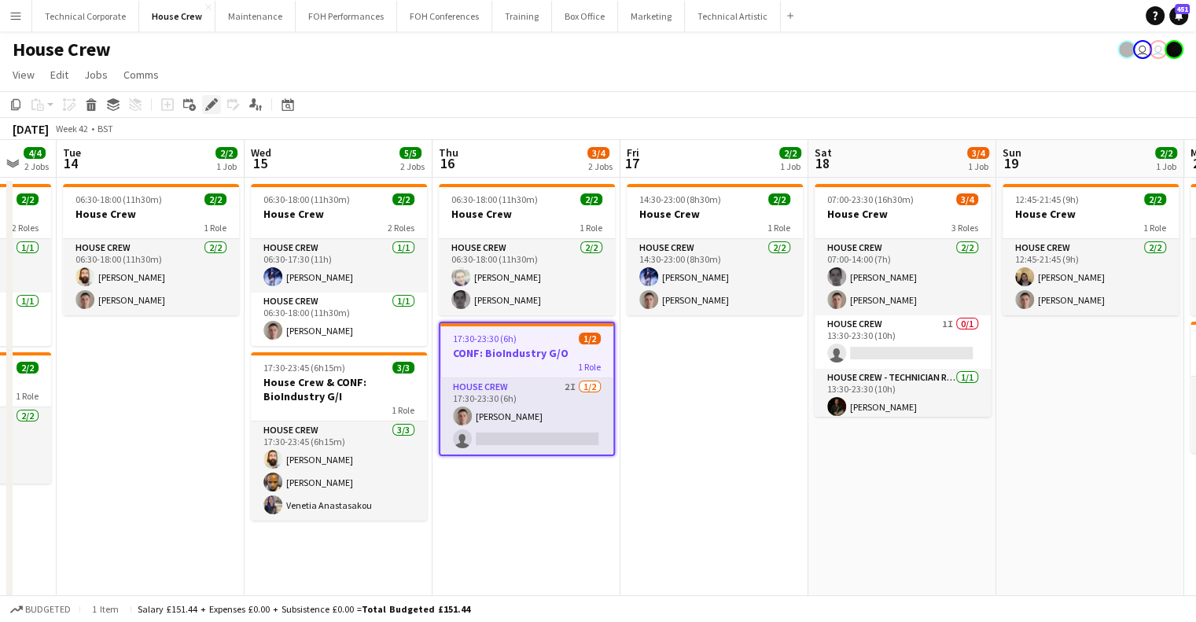
click at [215, 105] on icon "Edit" at bounding box center [211, 104] width 13 height 13
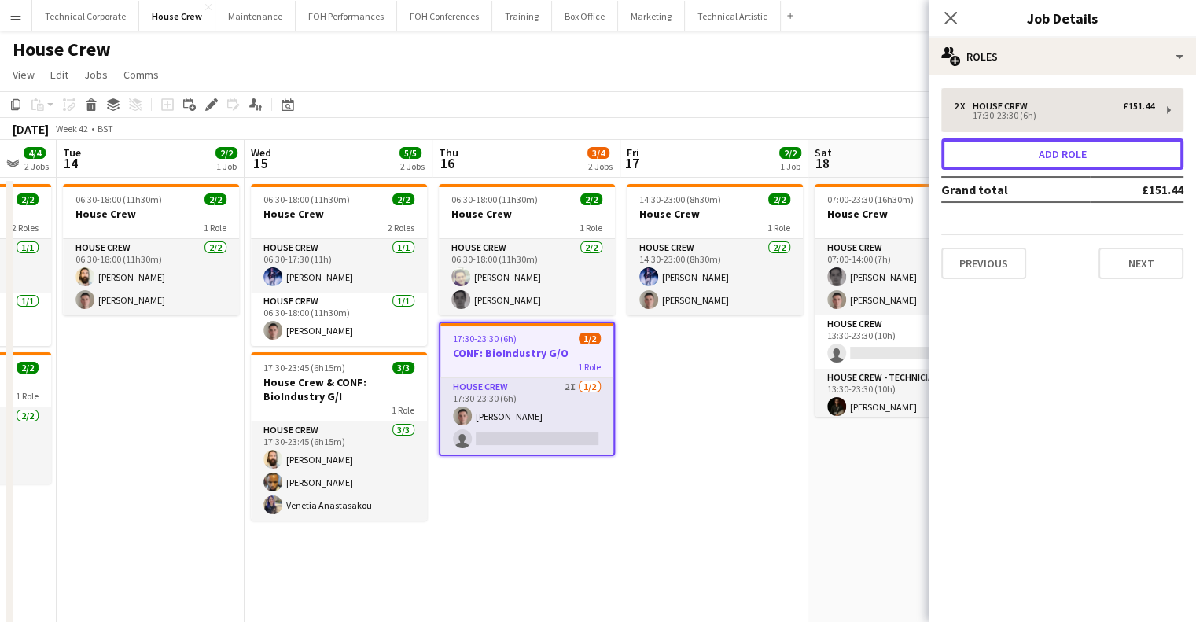
click at [1006, 154] on button "Add role" at bounding box center [1062, 153] width 242 height 31
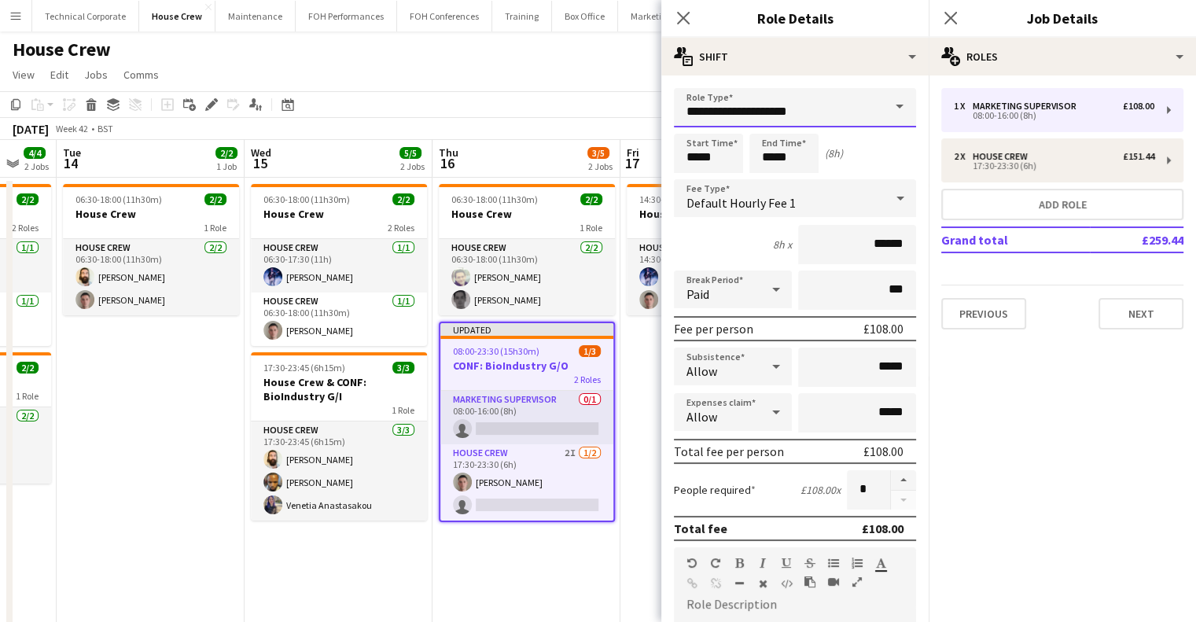
drag, startPoint x: 827, startPoint y: 115, endPoint x: 629, endPoint y: 108, distance: 198.2
click at [629, 109] on body "Menu Boards Boards Boards All jobs Status Workforce Workforce My Workforce Recr…" at bounding box center [598, 371] width 1196 height 743
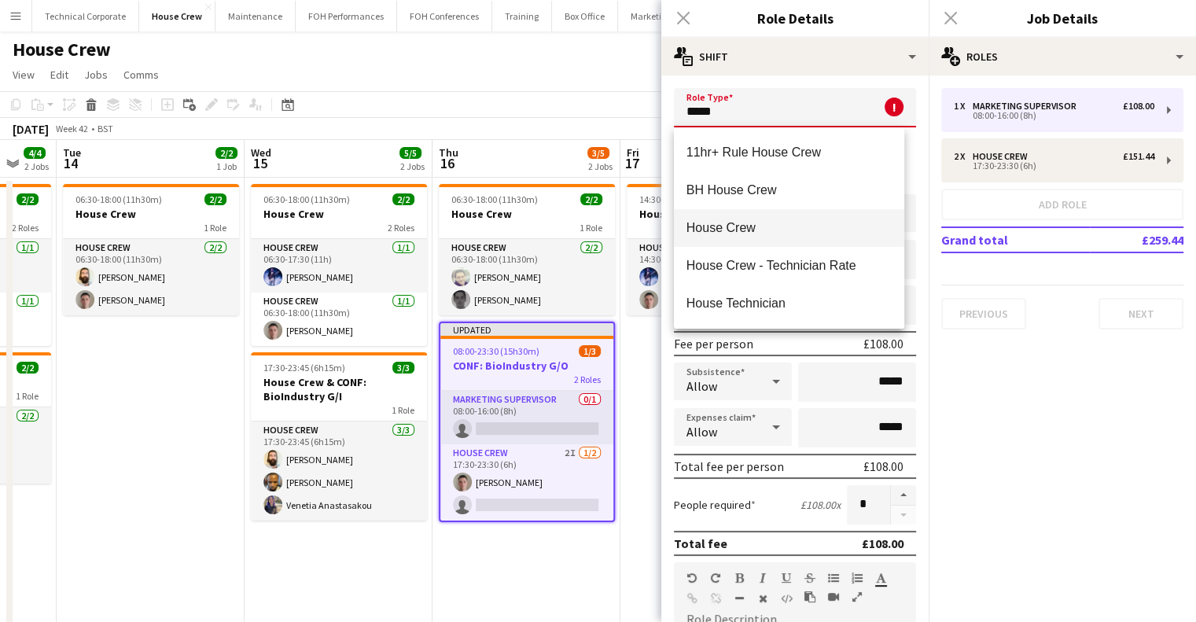
click at [824, 230] on span "House Crew" at bounding box center [788, 227] width 205 height 15
type input "**********"
type input "******"
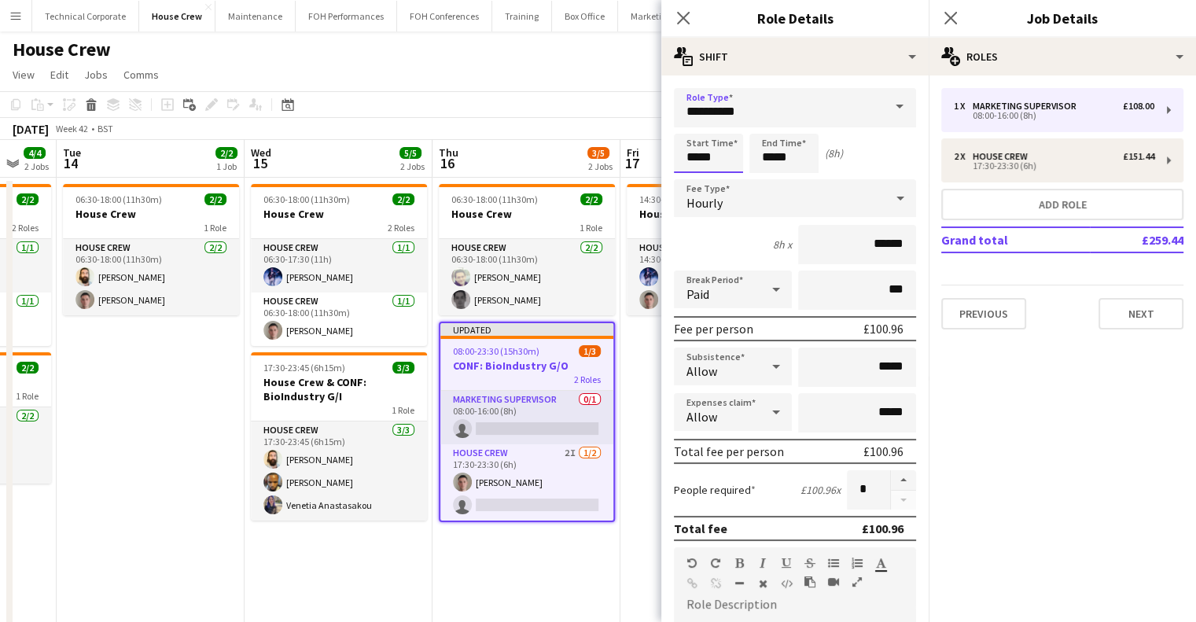
click at [687, 156] on input "*****" at bounding box center [708, 153] width 69 height 39
type input "*****"
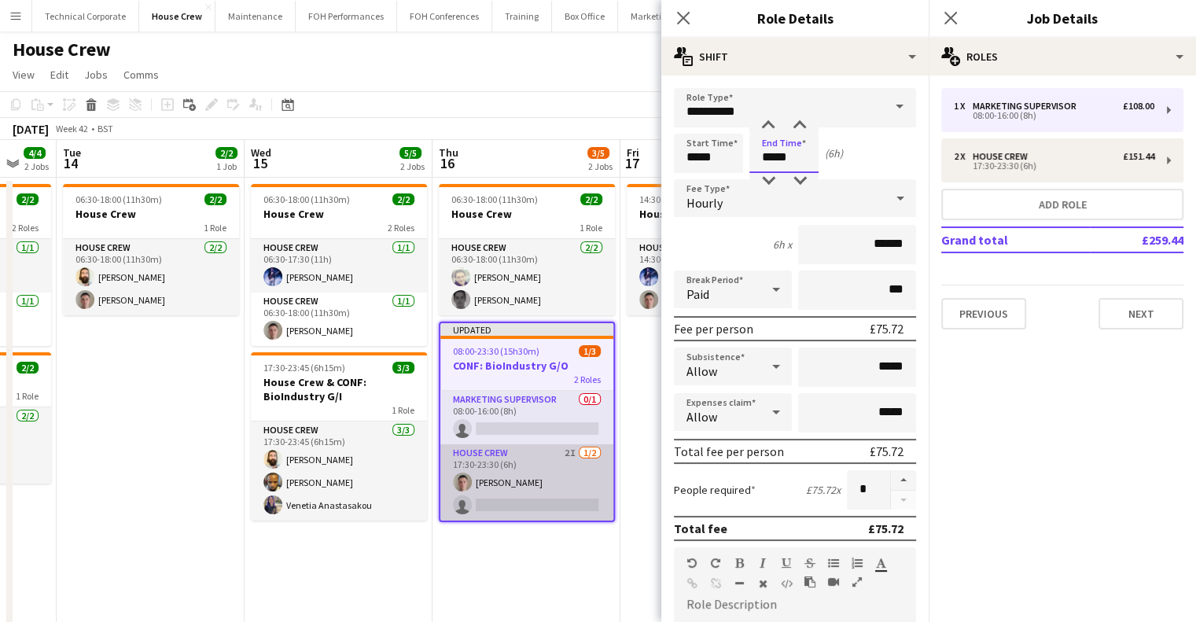
type input "*****"
click at [547, 545] on app-date-cell "06:30-18:00 (11h30m) 2/2 House Crew 1 Role House Crew 2/2 06:30-18:00 (11h30m) …" at bounding box center [526, 447] width 188 height 538
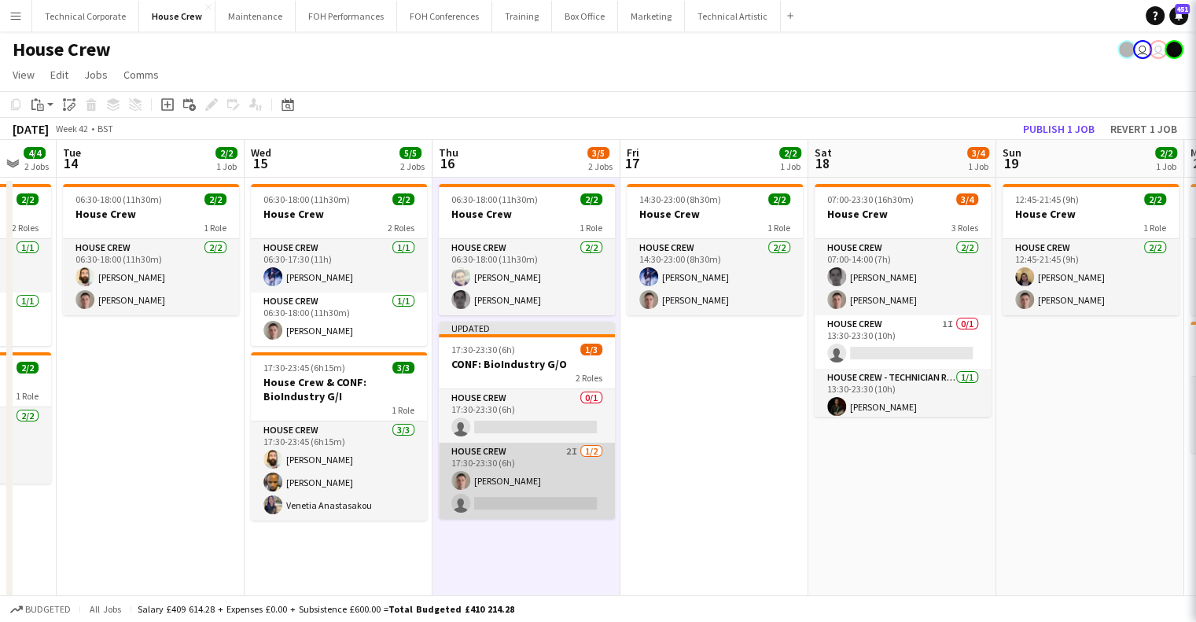
click at [539, 465] on app-card-role "House Crew 2I 1/2 17:30-23:30 (6h) Robert Buckland single-neutral-actions" at bounding box center [527, 481] width 176 height 76
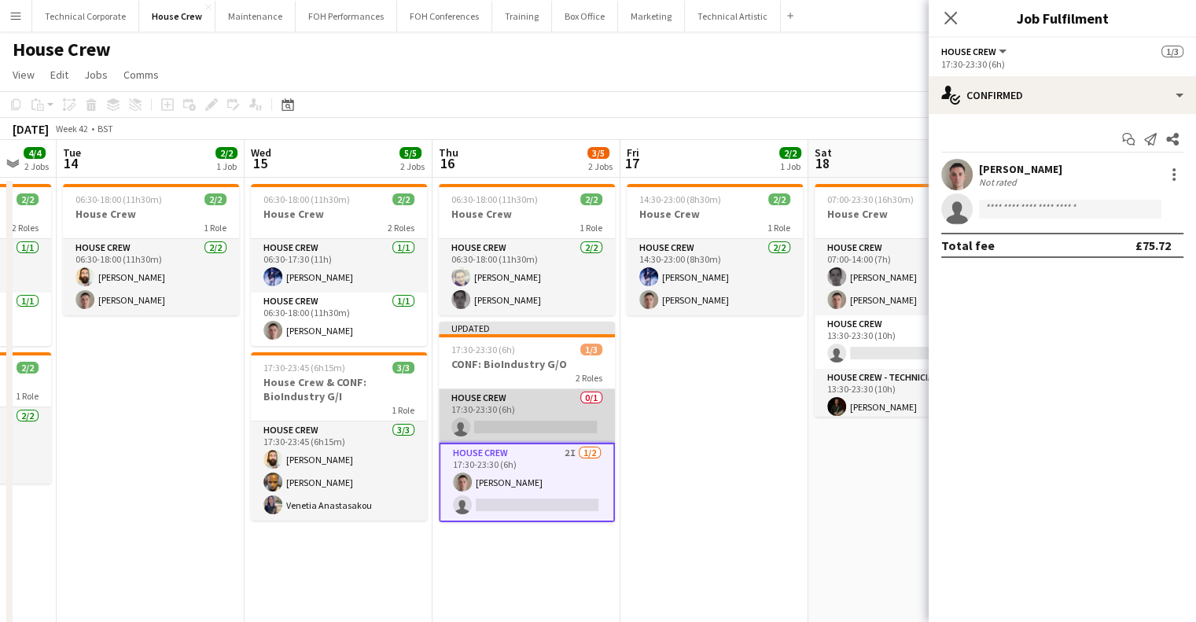
click at [538, 413] on app-card-role "House Crew 0/1 17:30-23:30 (6h) single-neutral-actions" at bounding box center [527, 415] width 176 height 53
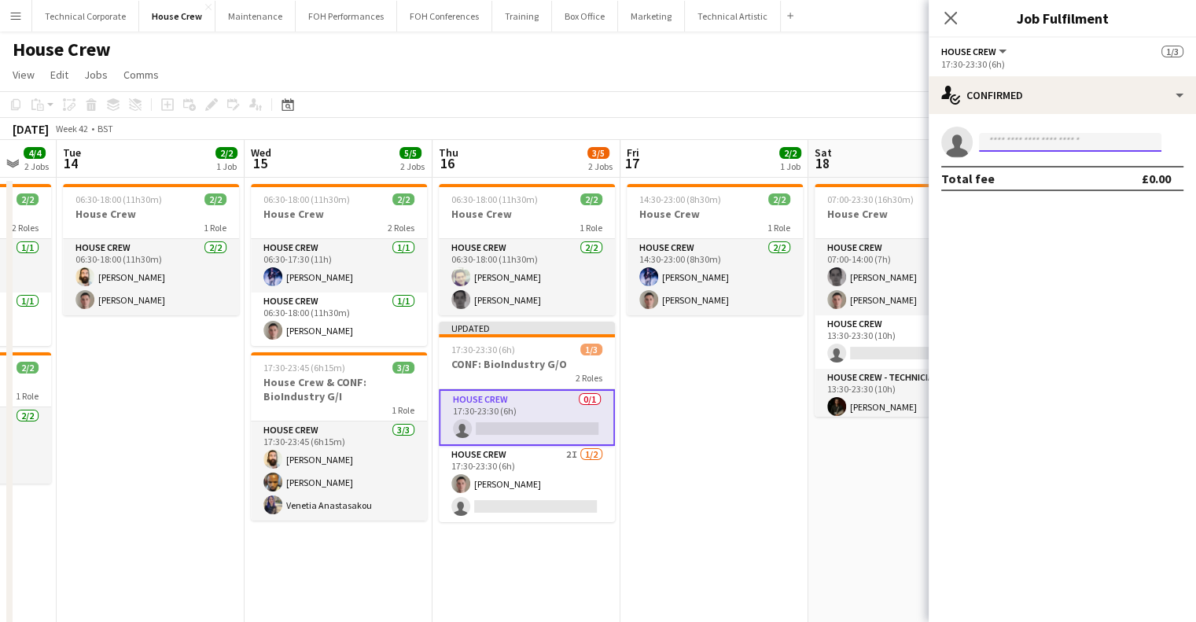
click at [1075, 144] on input at bounding box center [1070, 142] width 182 height 19
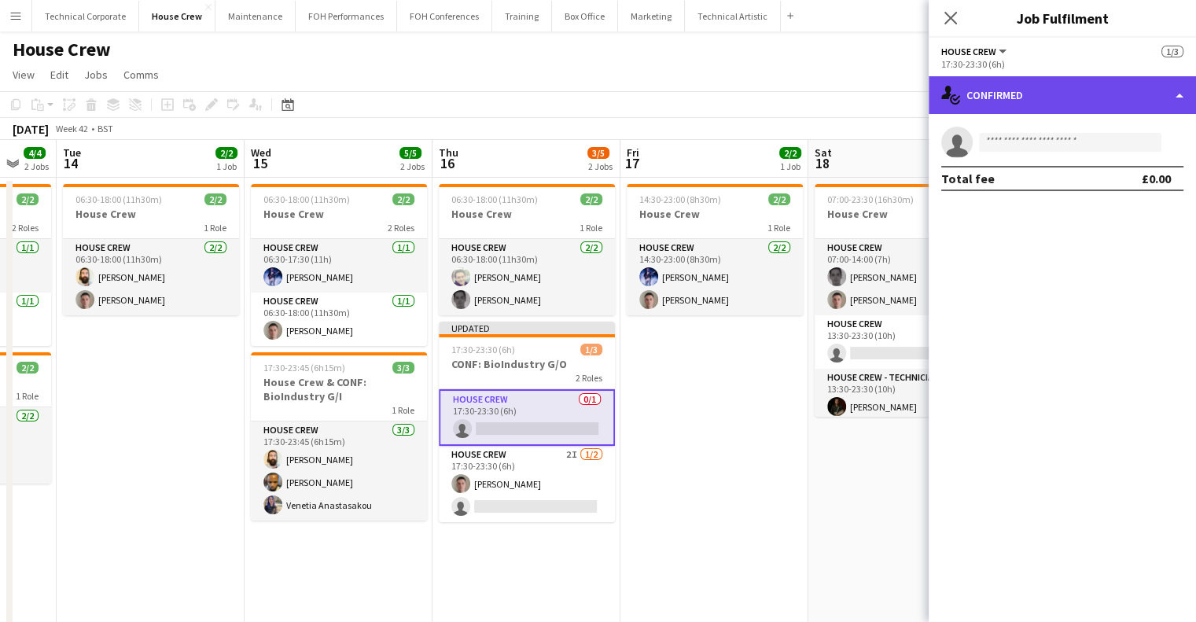
click at [986, 108] on div "single-neutral-actions-check-2 Confirmed" at bounding box center [1061, 95] width 267 height 38
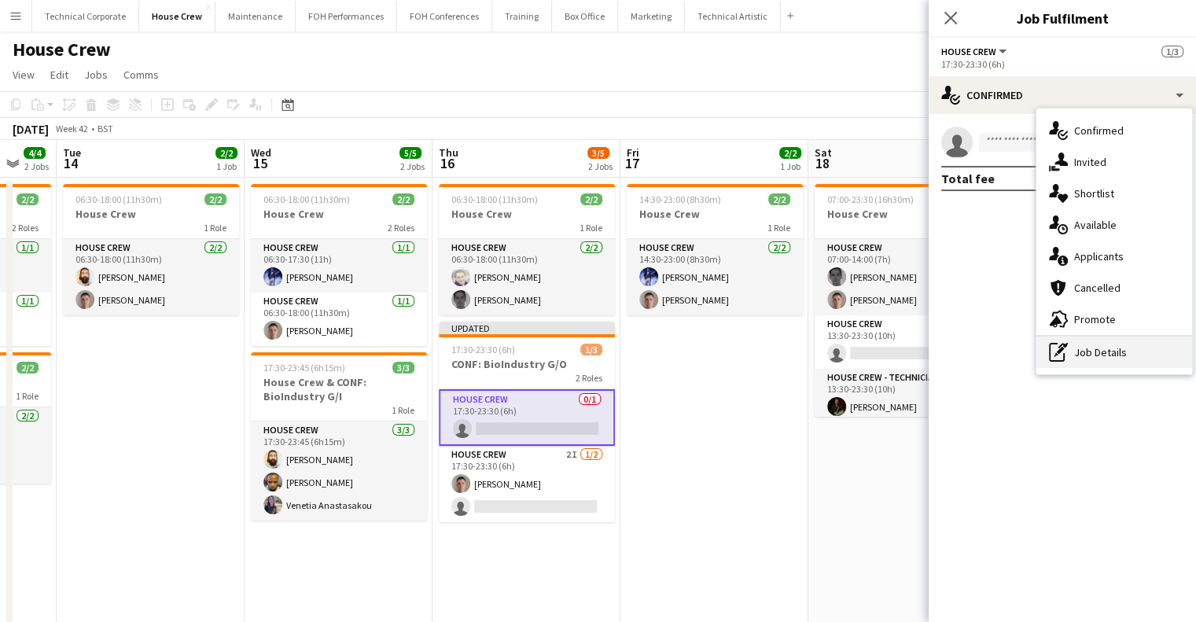
click at [1096, 350] on div "pen-write Job Details" at bounding box center [1114, 351] width 156 height 31
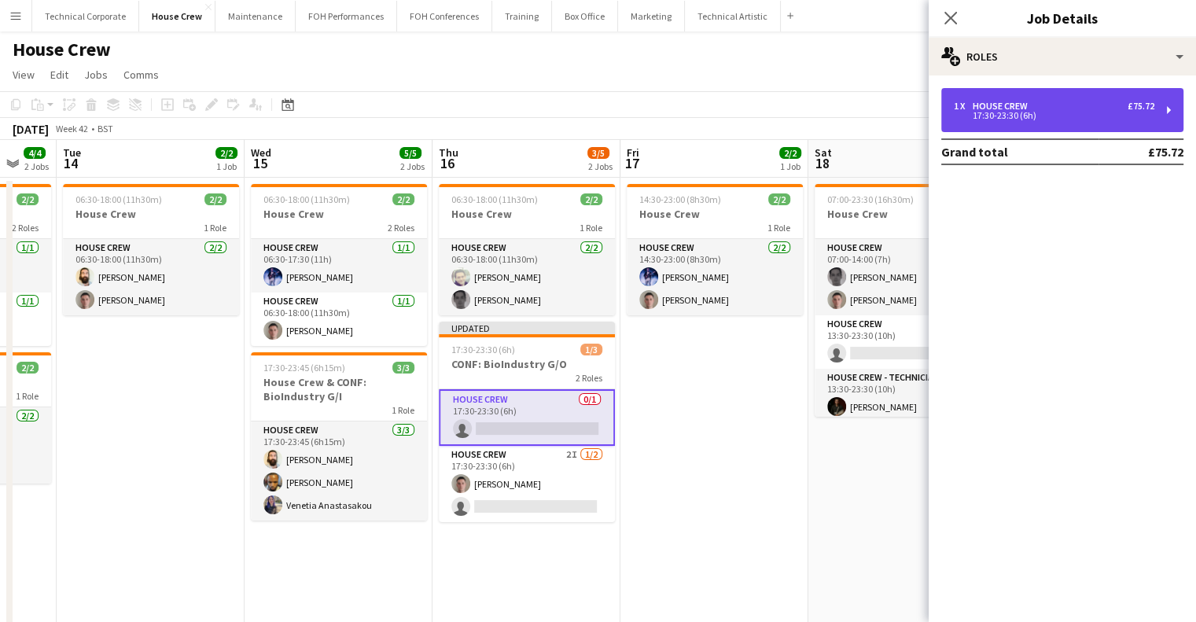
drag, startPoint x: 1056, startPoint y: 97, endPoint x: 1138, endPoint y: 110, distance: 82.8
click at [1057, 97] on div "1 x House Crew £75.72 17:30-23:30 (6h)" at bounding box center [1062, 110] width 242 height 44
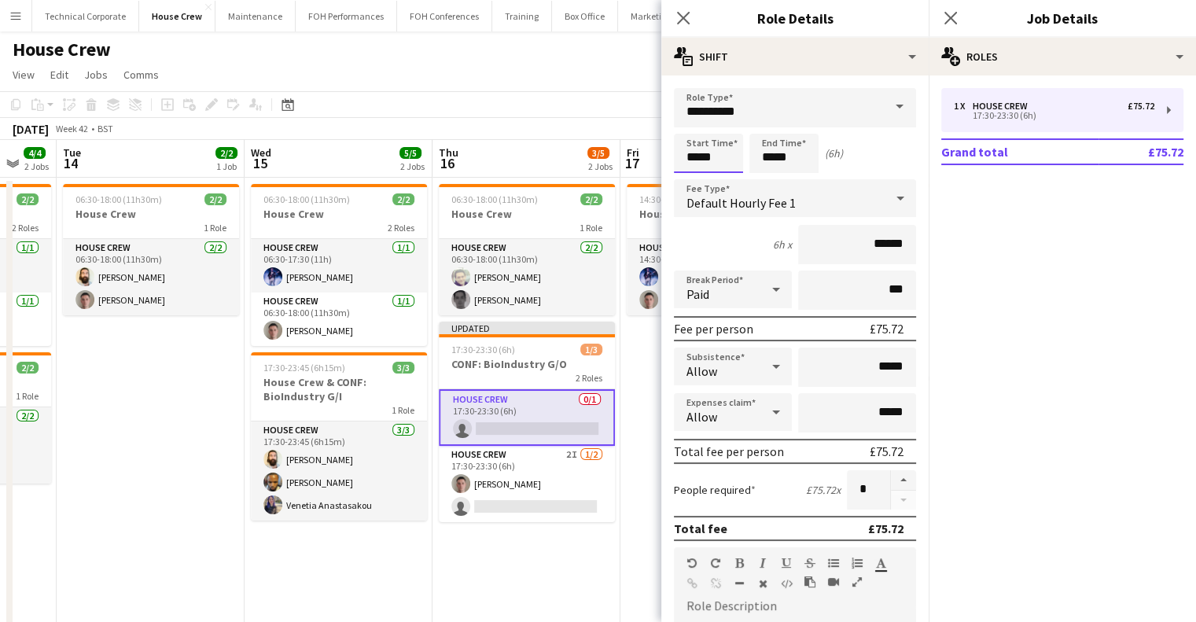
drag, startPoint x: 722, startPoint y: 163, endPoint x: 661, endPoint y: 164, distance: 61.3
click at [663, 163] on form "**********" at bounding box center [794, 536] width 267 height 896
type input "*****"
click at [641, 546] on app-date-cell "14:30-23:00 (8h30m) 2/2 House Crew 1 Role House Crew 2/2 14:30-23:00 (8h30m) Ed…" at bounding box center [714, 447] width 188 height 538
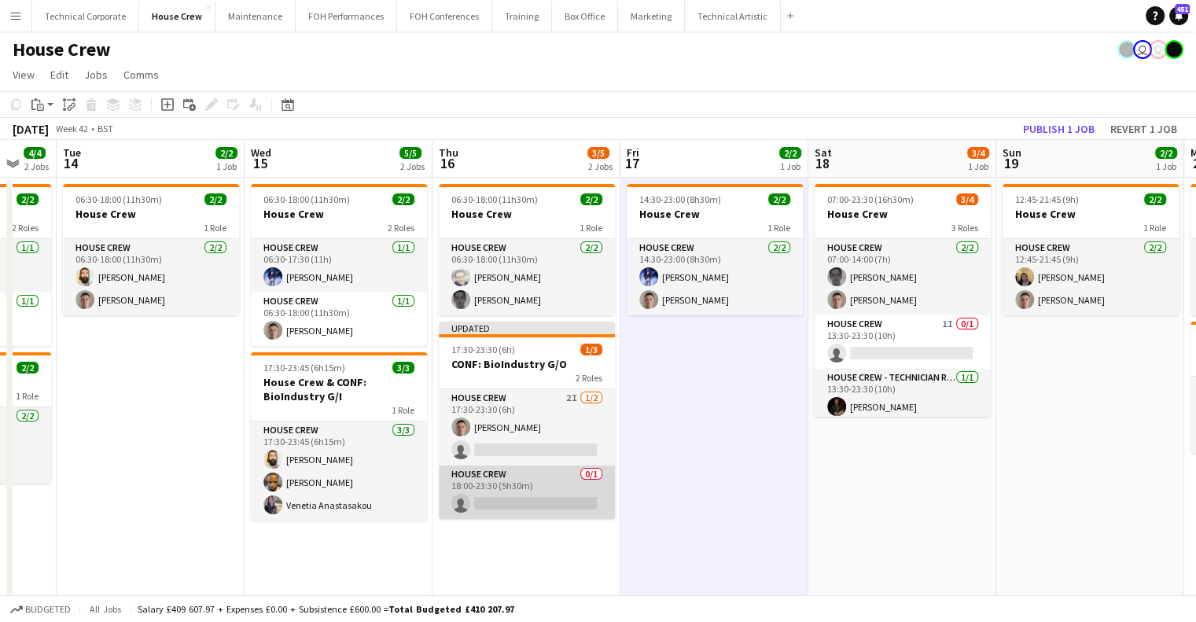
click at [595, 505] on app-card-role "House Crew 0/1 18:00-23:30 (5h30m) single-neutral-actions" at bounding box center [527, 491] width 176 height 53
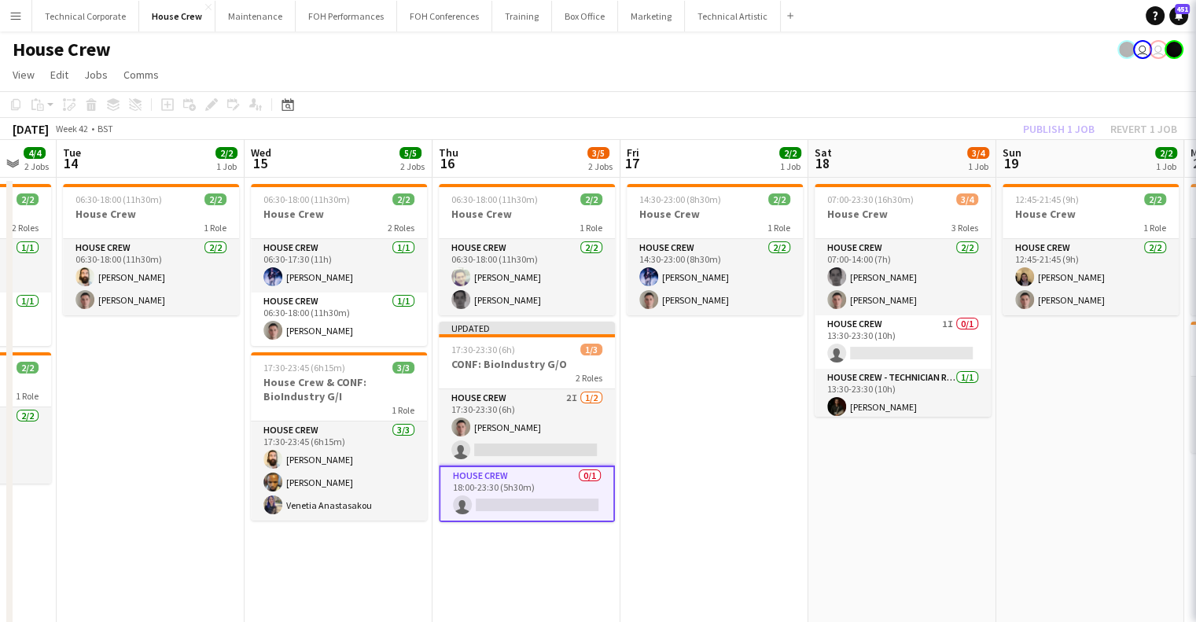
scroll to position [0, 698]
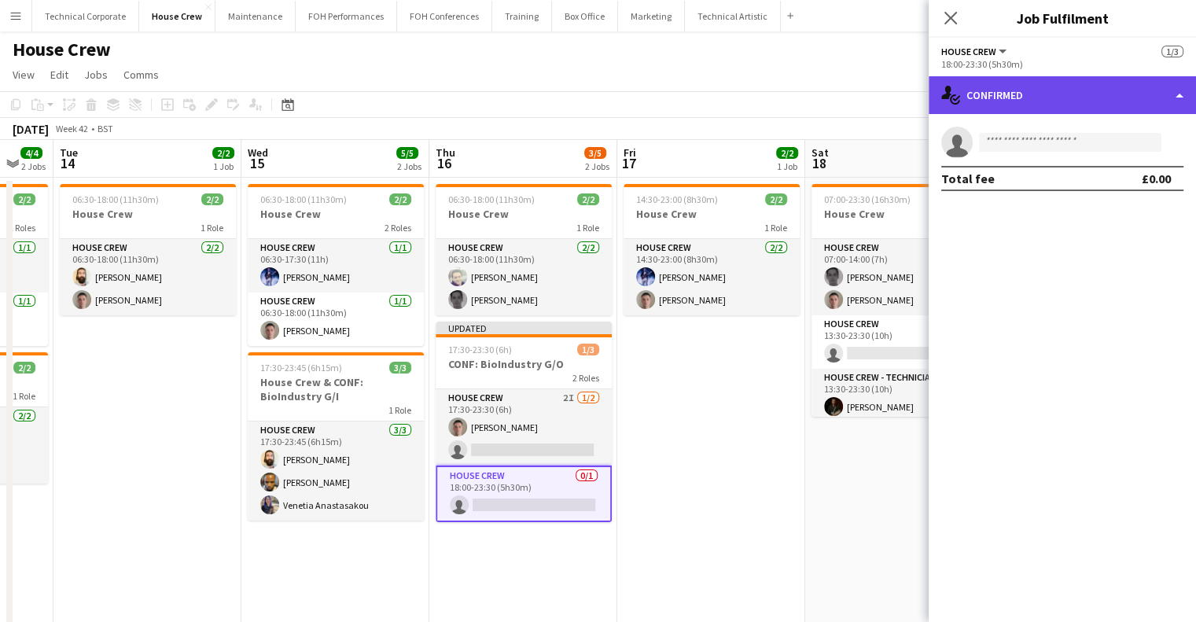
click at [1022, 93] on div "single-neutral-actions-check-2 Confirmed" at bounding box center [1061, 95] width 267 height 38
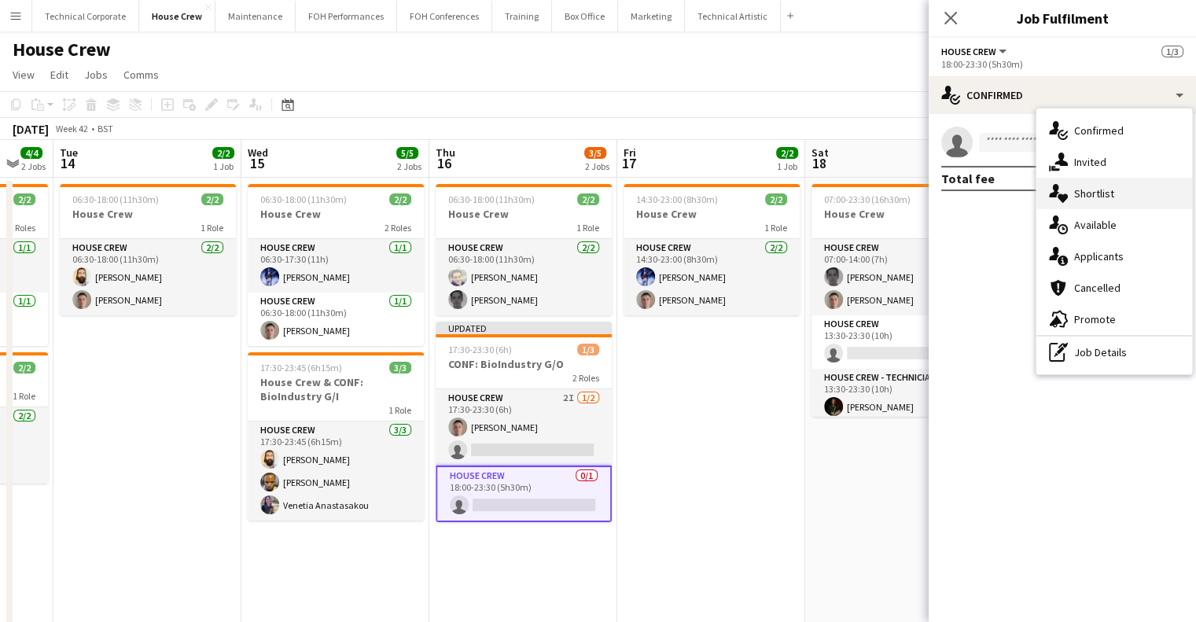
click at [1141, 208] on div "single-neutral-actions-heart Shortlist" at bounding box center [1114, 193] width 156 height 31
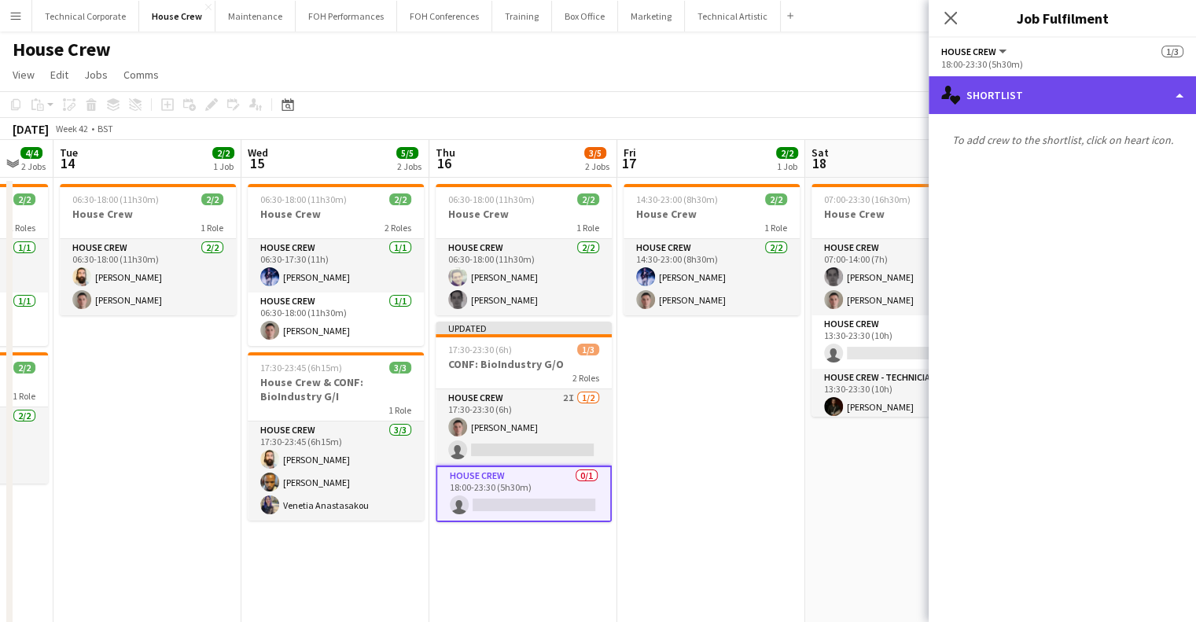
drag, startPoint x: 1109, startPoint y: 107, endPoint x: 1139, endPoint y: 166, distance: 66.1
click at [1110, 107] on div "single-neutral-actions-heart Shortlist" at bounding box center [1061, 95] width 267 height 38
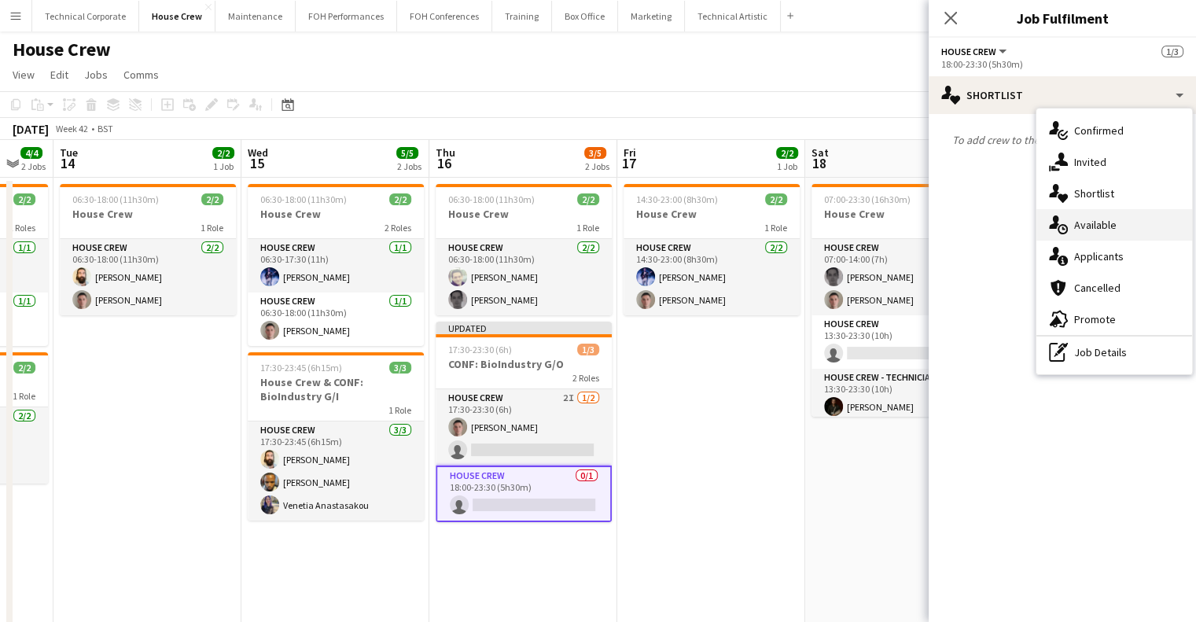
click at [1139, 221] on div "single-neutral-actions-upload Available" at bounding box center [1114, 224] width 156 height 31
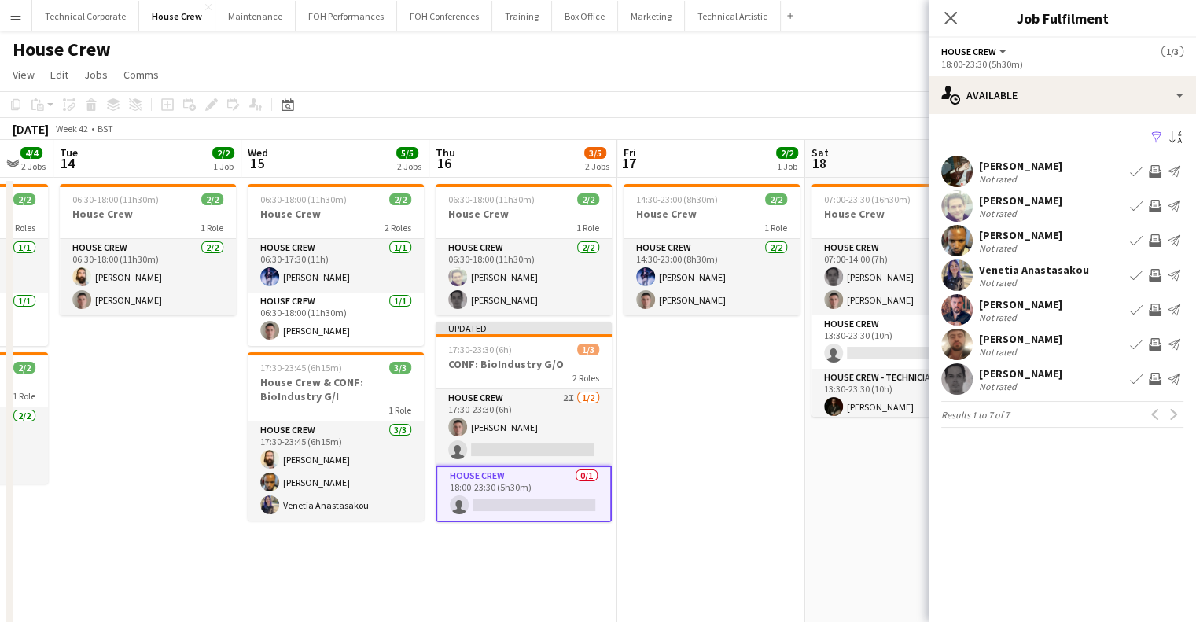
click at [1157, 378] on app-icon "Invite crew" at bounding box center [1154, 379] width 13 height 13
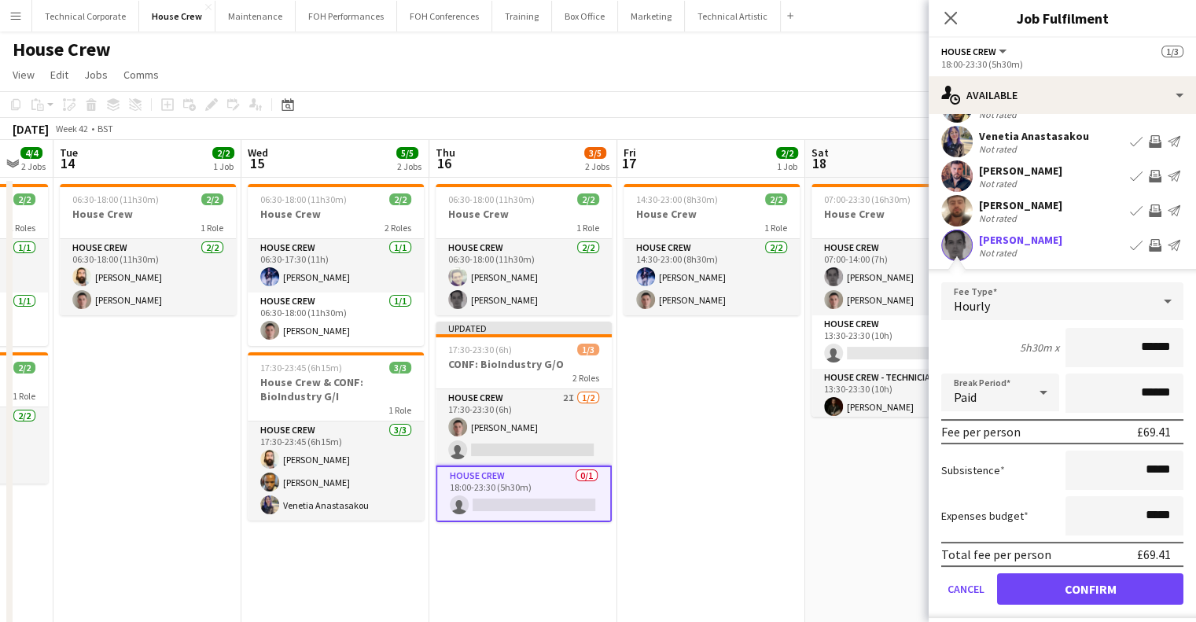
scroll to position [179, 0]
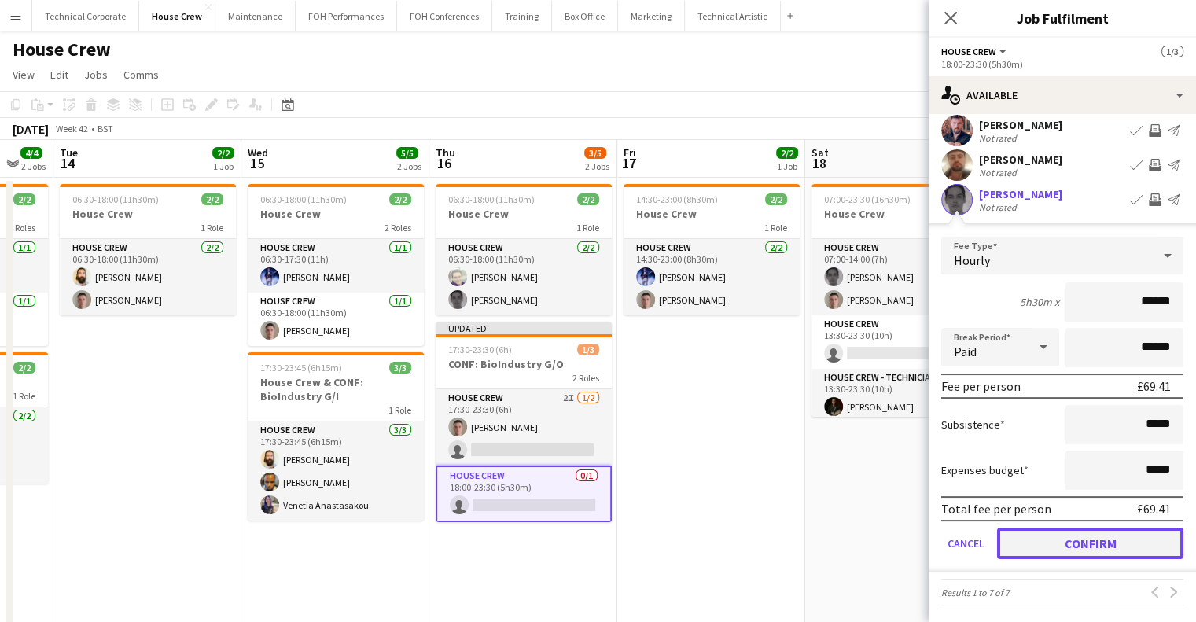
click at [1111, 536] on button "Confirm" at bounding box center [1090, 542] width 186 height 31
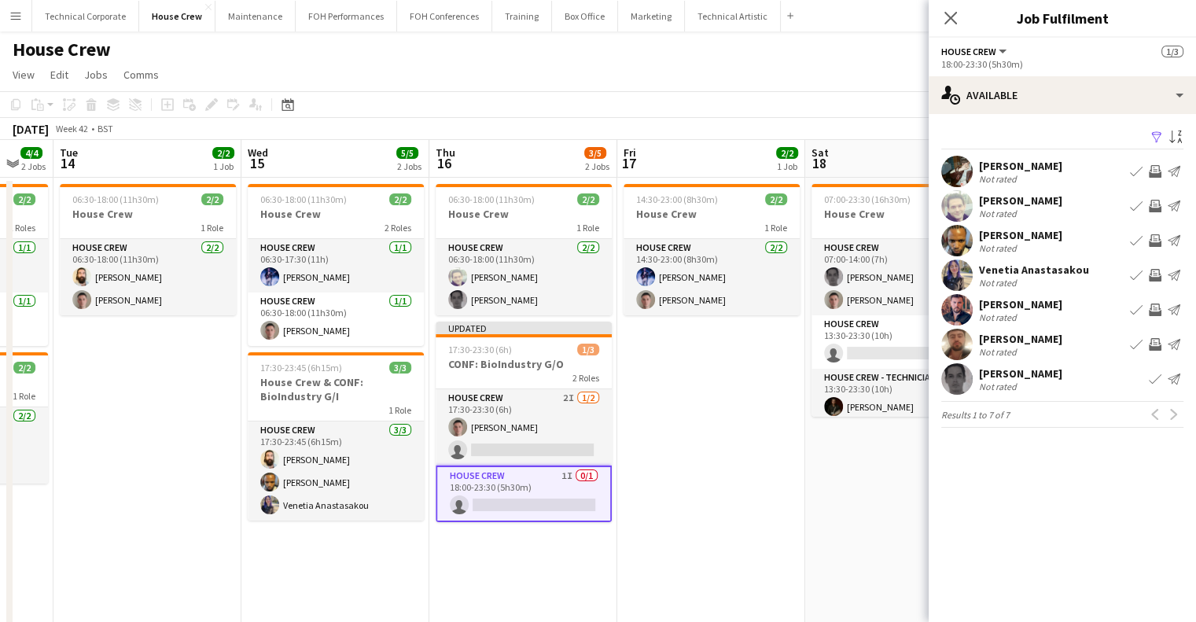
click at [1156, 208] on app-icon "Invite crew" at bounding box center [1154, 206] width 13 height 13
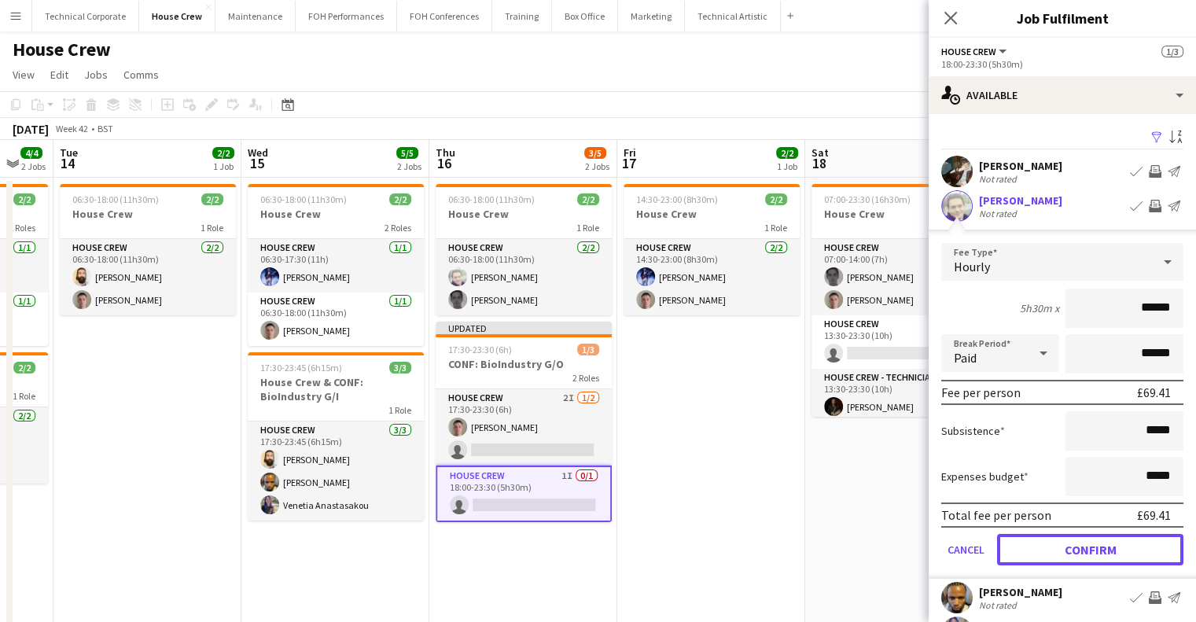
click at [1091, 536] on button "Confirm" at bounding box center [1090, 549] width 186 height 31
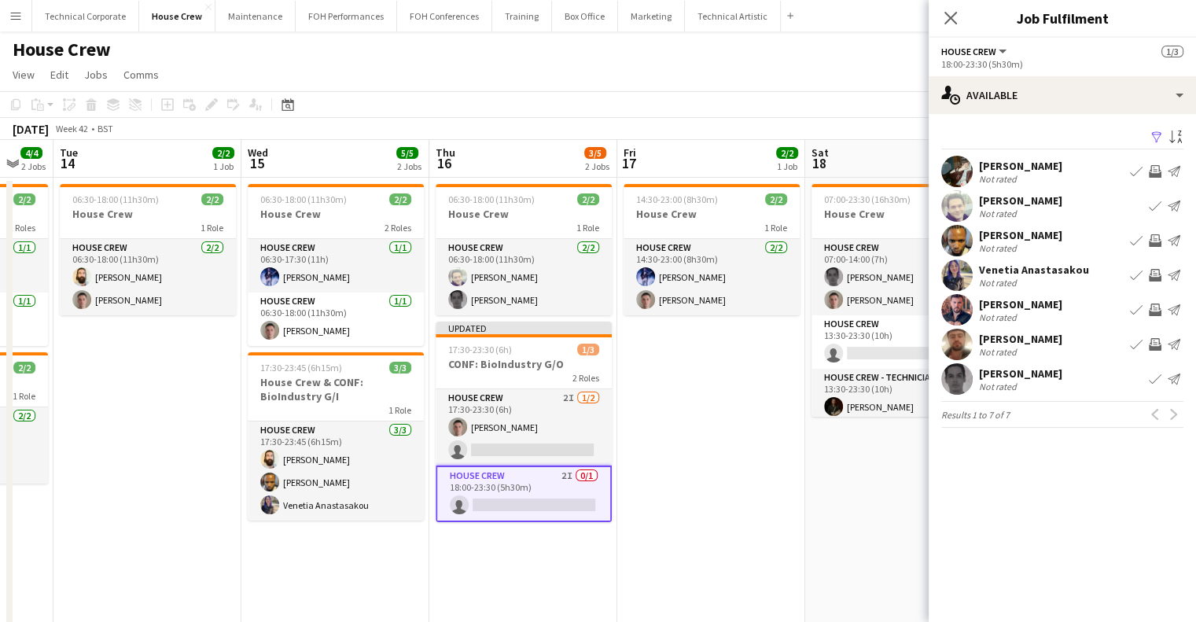
click at [639, 462] on app-date-cell "14:30-23:00 (8h30m) 2/2 House Crew 1 Role House Crew 2/2 14:30-23:00 (8h30m) Ed…" at bounding box center [711, 447] width 188 height 538
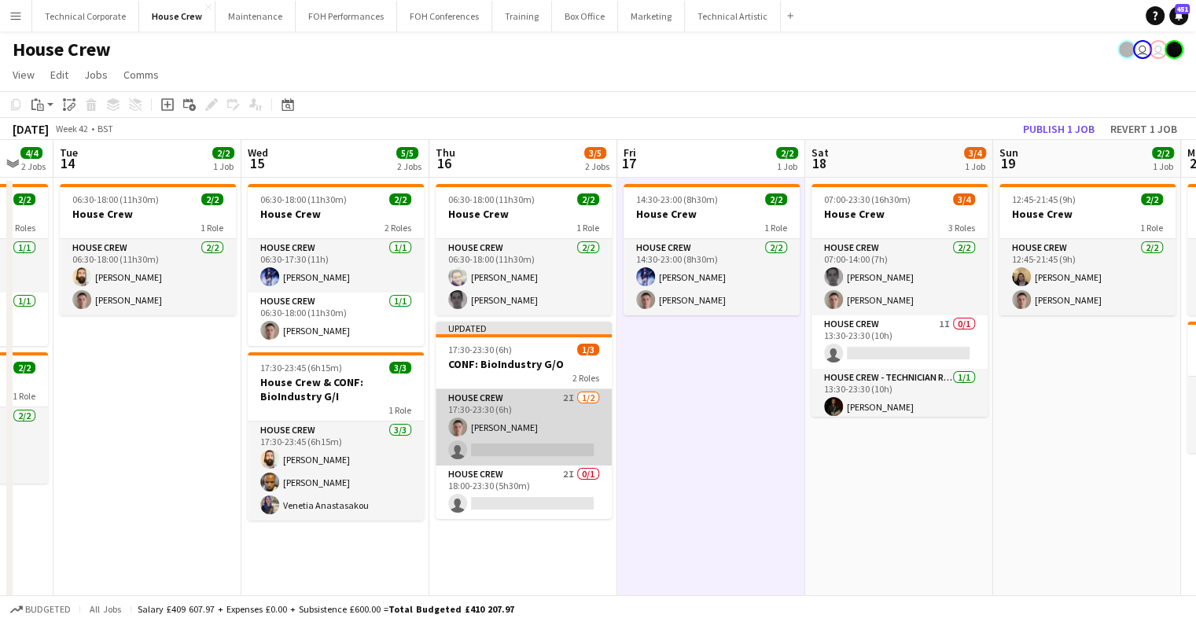
click at [513, 407] on app-card-role "House Crew 2I 1/2 17:30-23:30 (6h) Robert Buckland single-neutral-actions" at bounding box center [523, 427] width 176 height 76
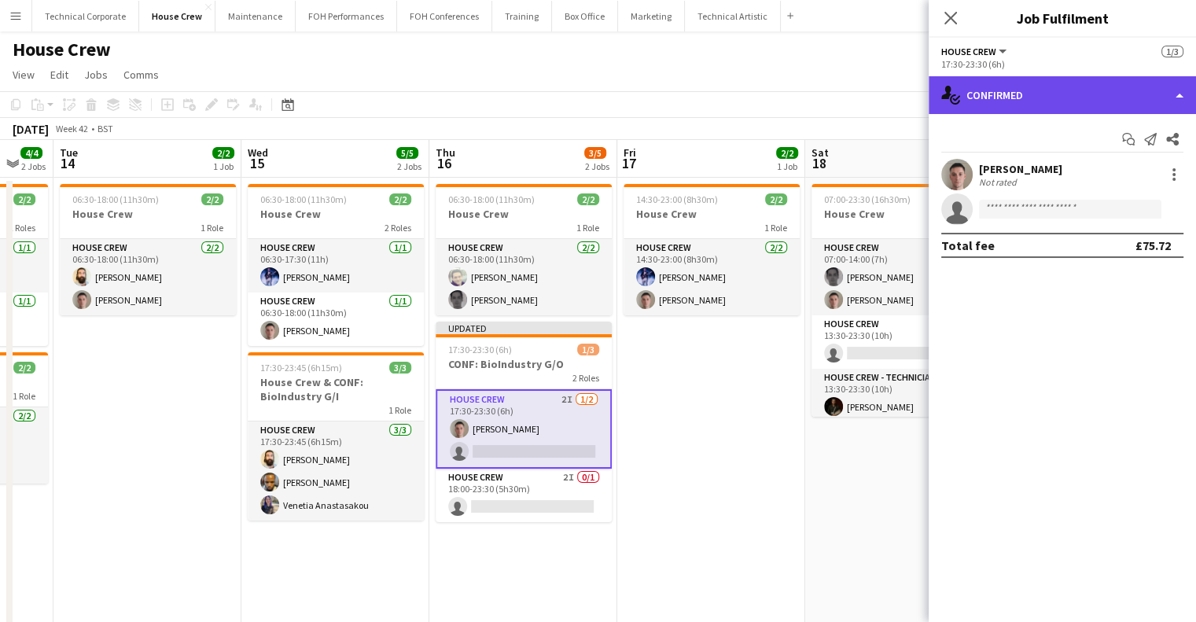
click at [1017, 95] on div "single-neutral-actions-check-2 Confirmed" at bounding box center [1061, 95] width 267 height 38
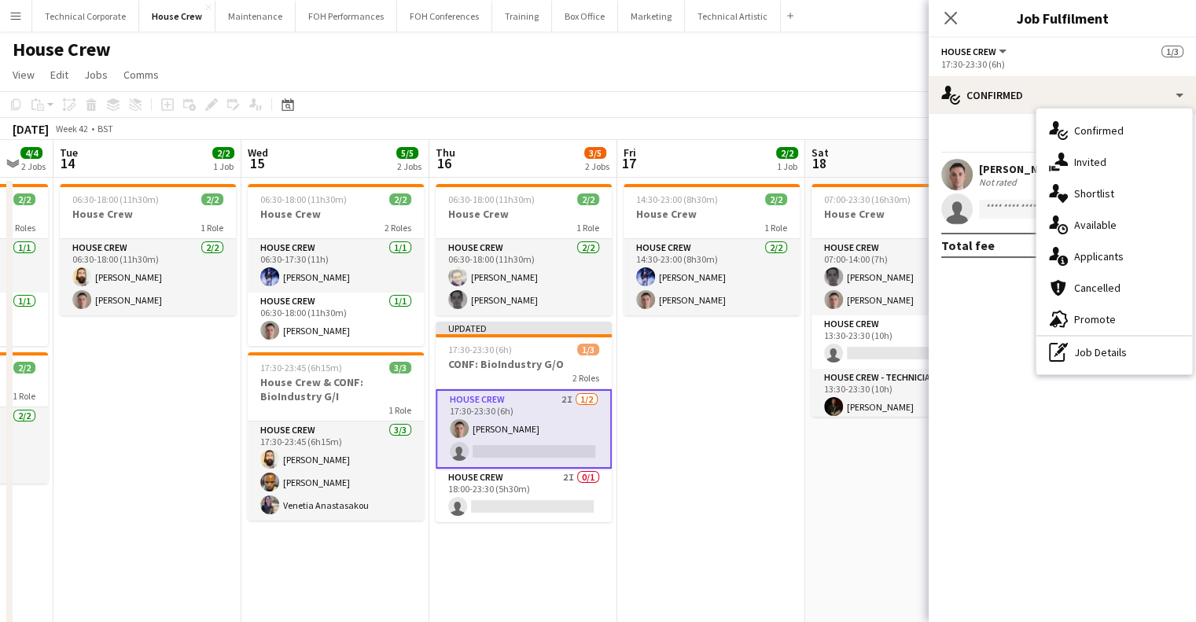
click at [1050, 176] on div "single-neutral-actions-share-1 Invited" at bounding box center [1114, 161] width 156 height 31
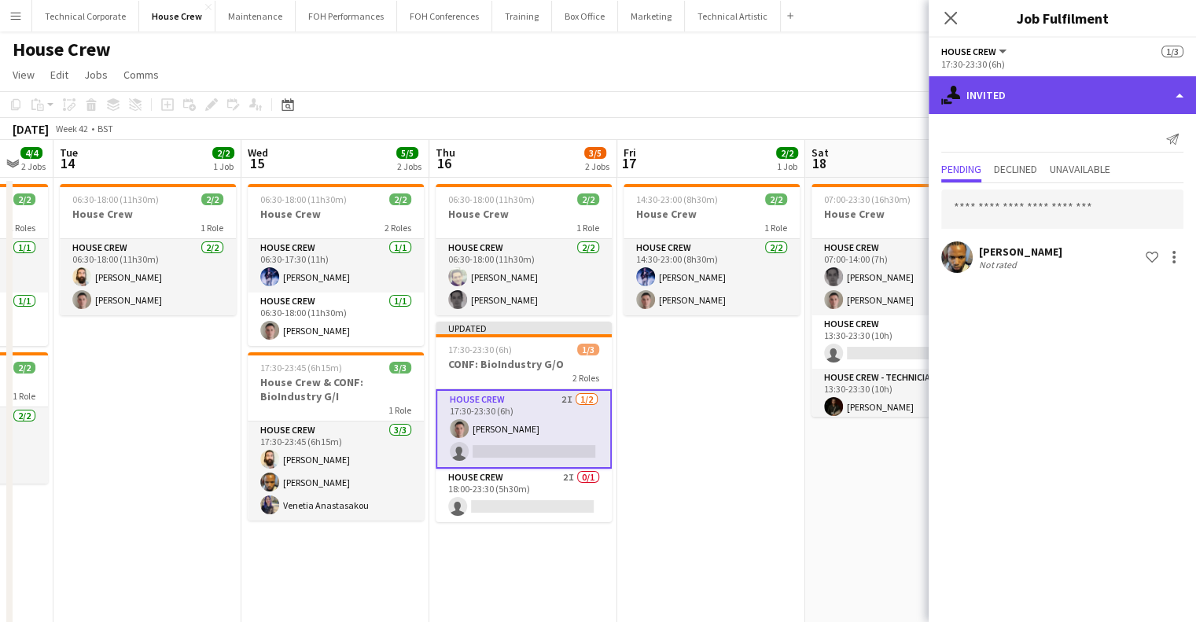
click at [1082, 100] on div "single-neutral-actions-share-1 Invited" at bounding box center [1061, 95] width 267 height 38
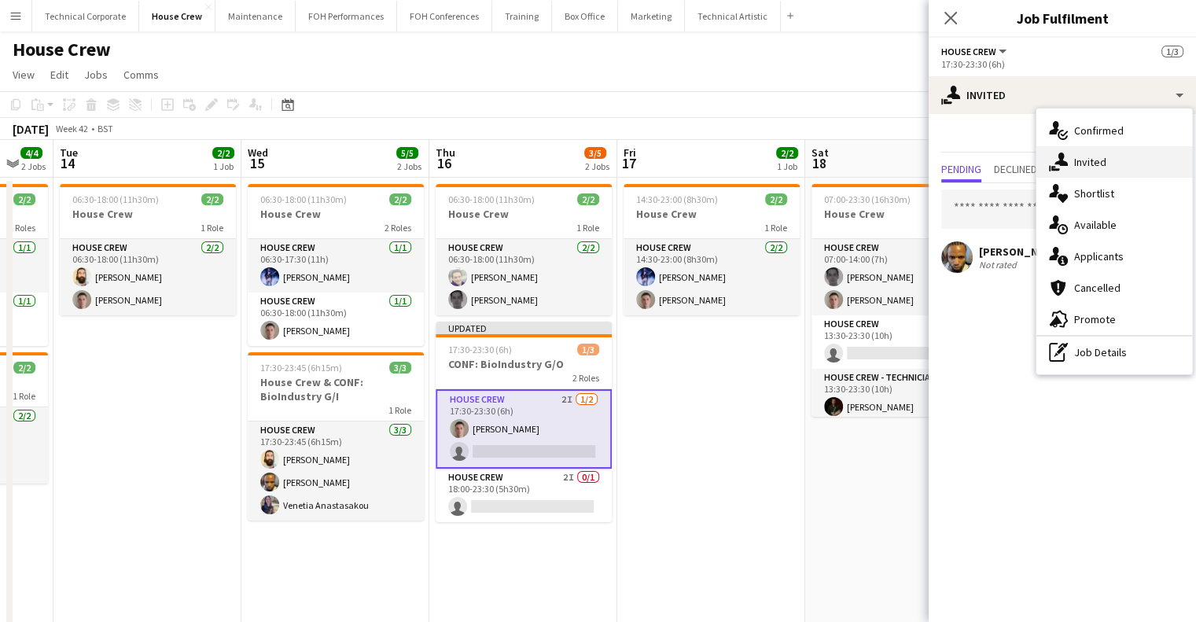
click at [1119, 160] on div "single-neutral-actions-share-1 Invited" at bounding box center [1114, 161] width 156 height 31
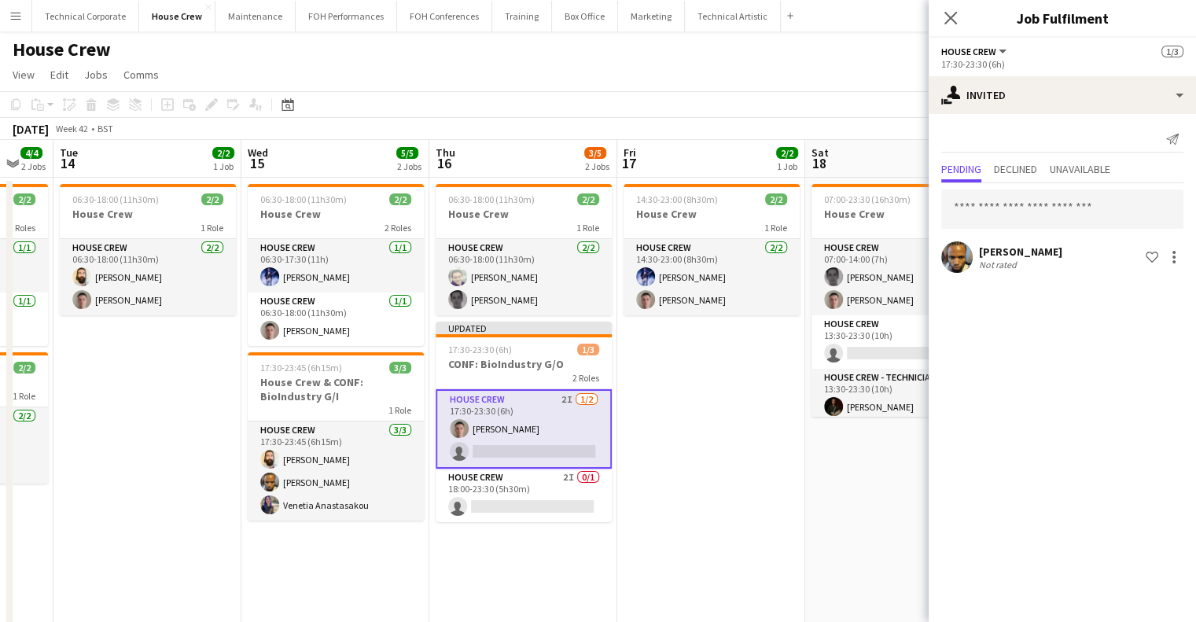
drag, startPoint x: 1091, startPoint y: 55, endPoint x: 1097, endPoint y: 68, distance: 14.5
click at [1093, 57] on div "House Crew All roles House Crew 1/3" at bounding box center [1062, 51] width 242 height 14
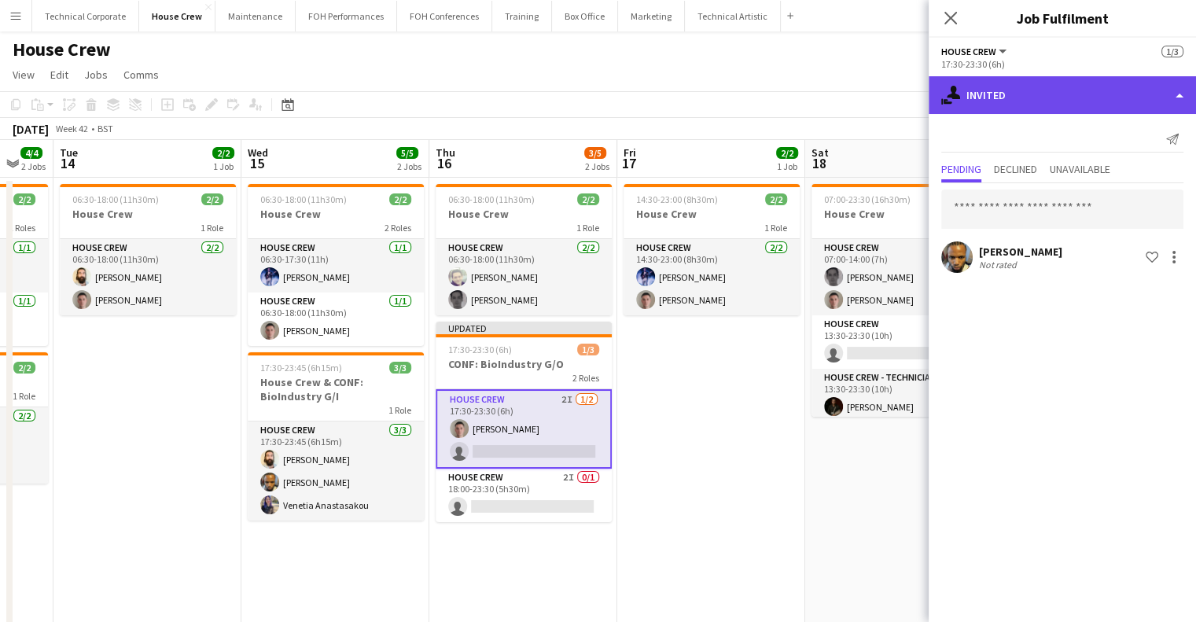
click at [1100, 81] on div "single-neutral-actions-share-1 Invited" at bounding box center [1061, 95] width 267 height 38
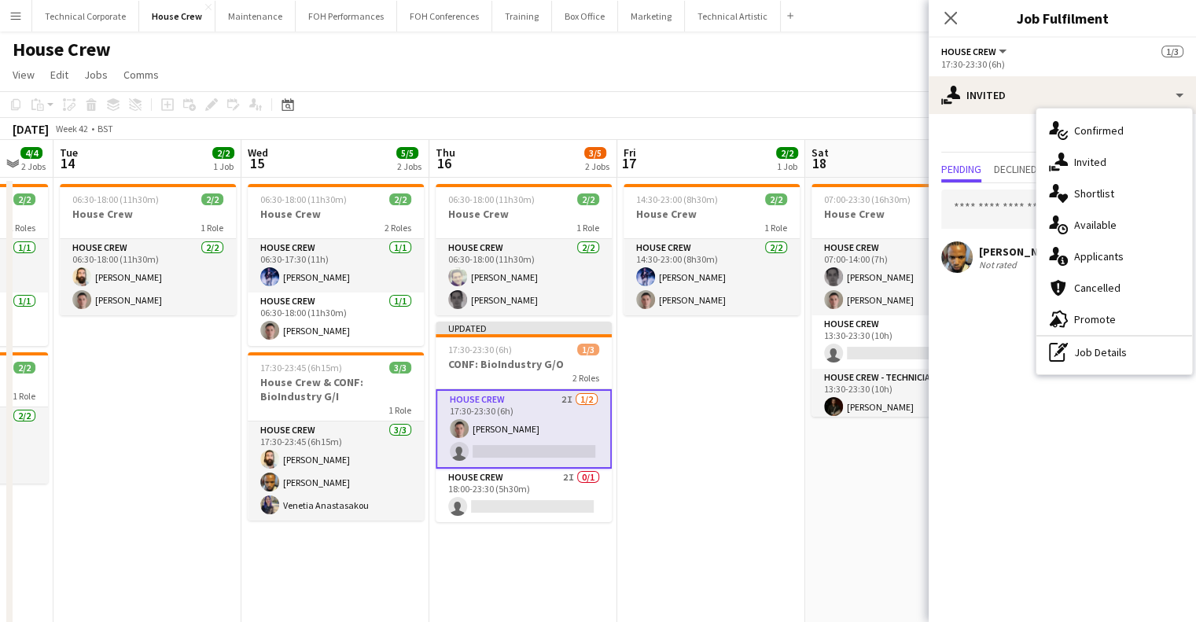
click at [1117, 339] on div "pen-write Job Details" at bounding box center [1114, 351] width 156 height 31
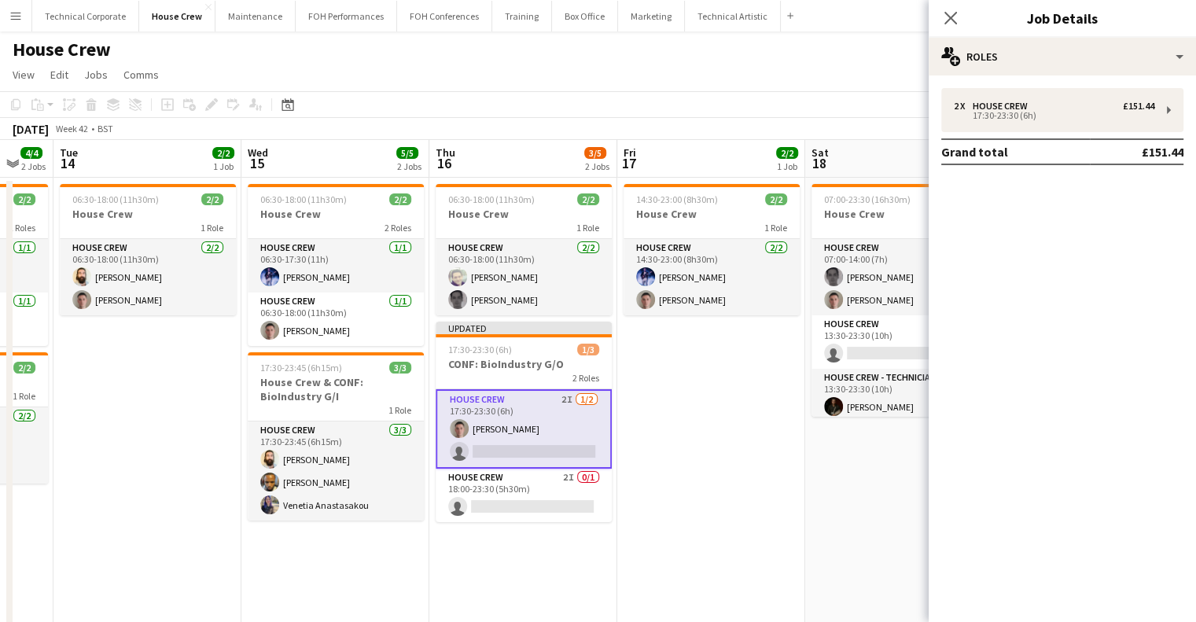
click at [1086, 135] on div "2 x House Crew £151.44 17:30-23:30 (6h) Grand total £151.44" at bounding box center [1061, 126] width 267 height 77
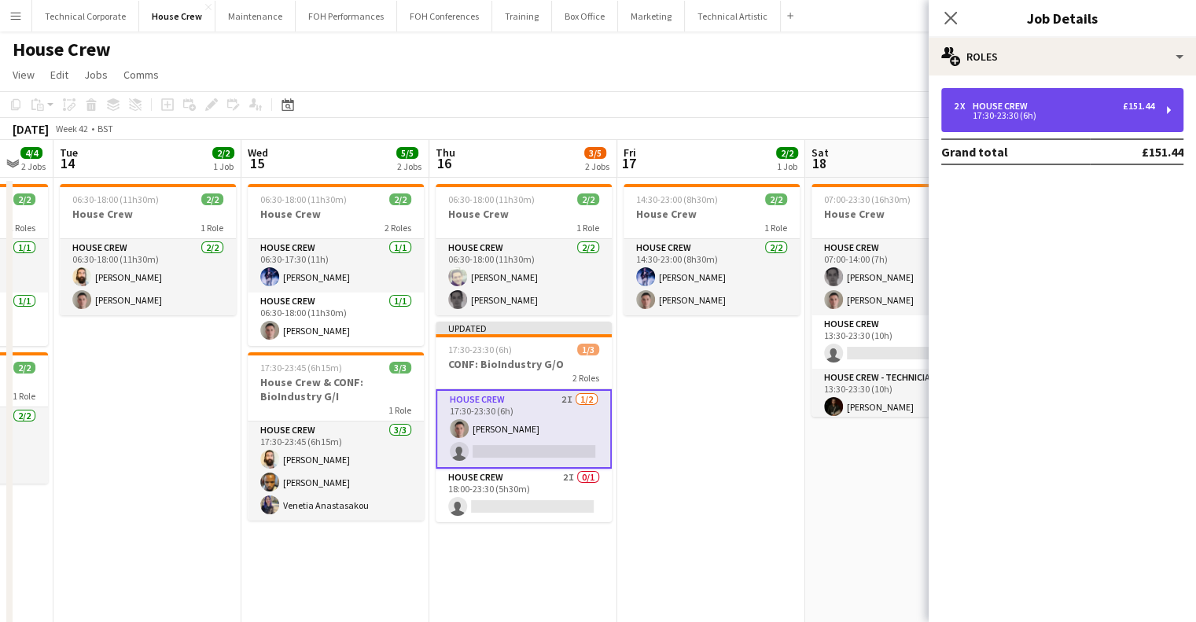
click at [1084, 106] on div "2 x House Crew £151.44" at bounding box center [1053, 106] width 200 height 11
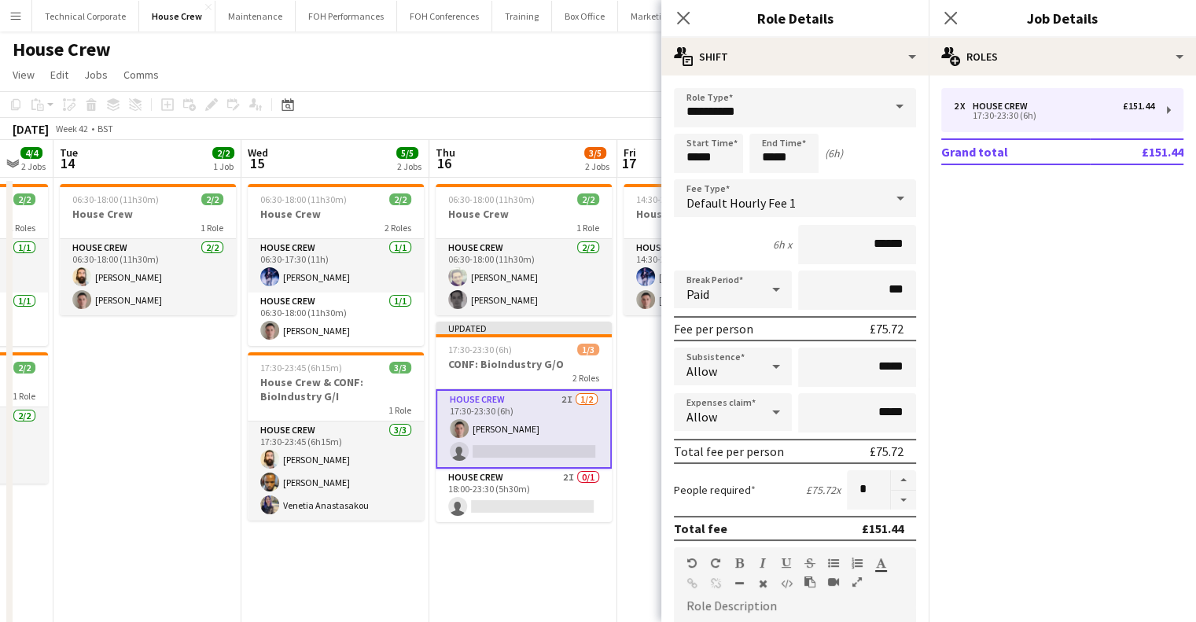
click at [891, 495] on button "button" at bounding box center [903, 501] width 25 height 20
type input "*"
click at [637, 465] on app-date-cell "14:30-23:00 (8h30m) 2/2 House Crew 1 Role House Crew 2/2 14:30-23:00 (8h30m) Ed…" at bounding box center [711, 447] width 188 height 538
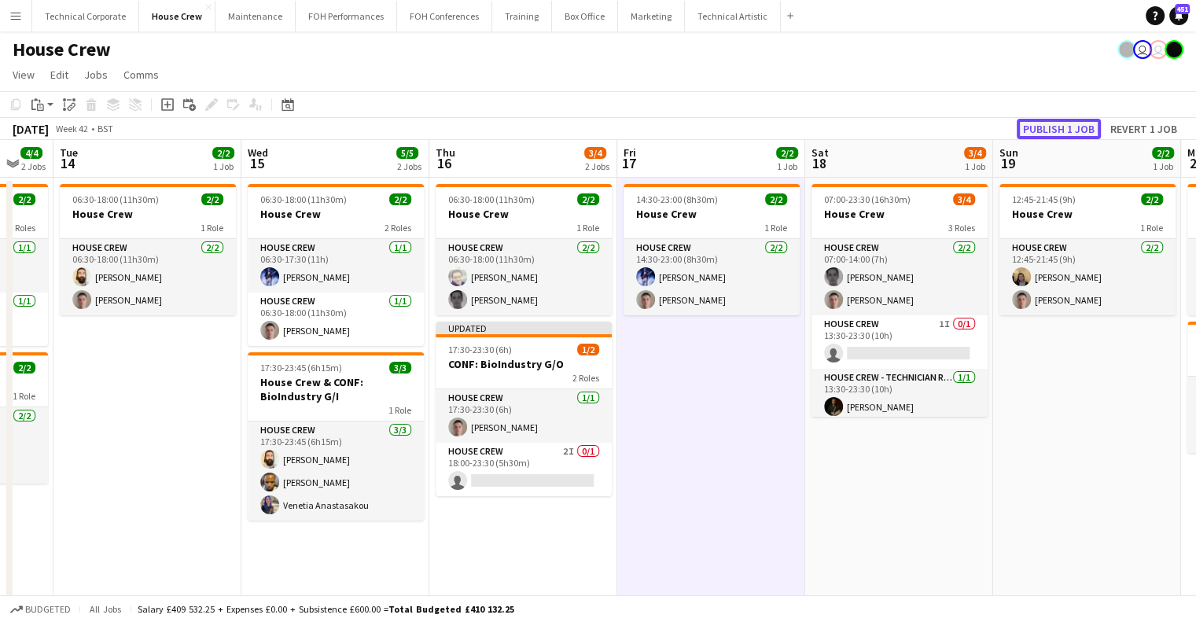
click at [1068, 124] on button "Publish 1 job" at bounding box center [1058, 129] width 84 height 20
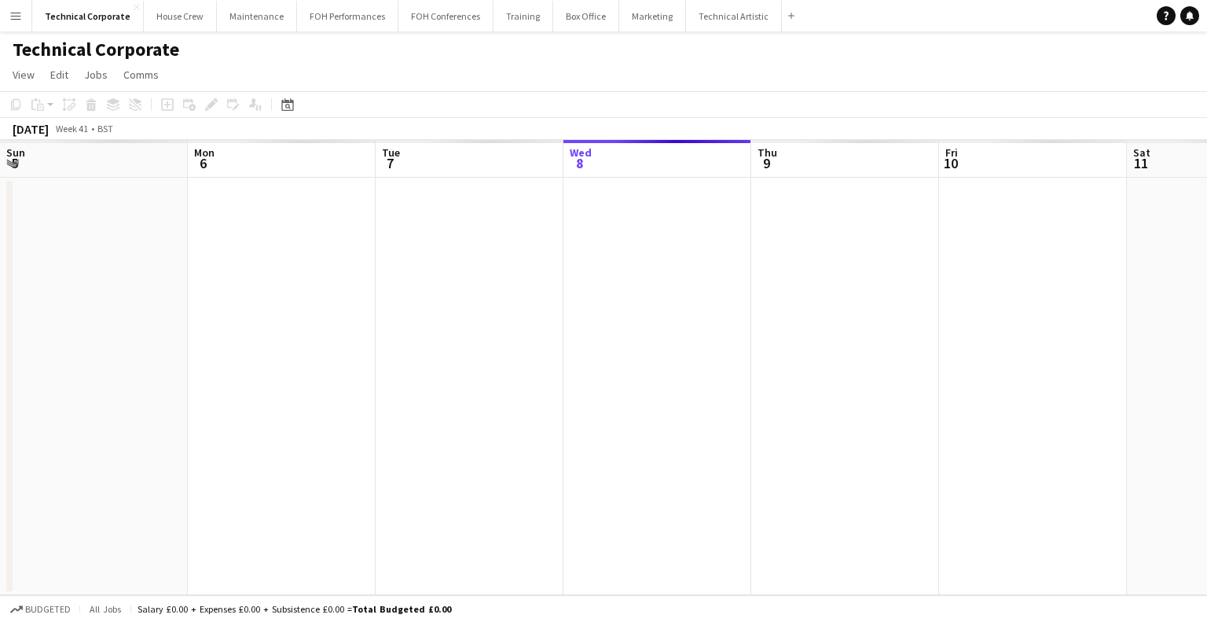
scroll to position [0, 376]
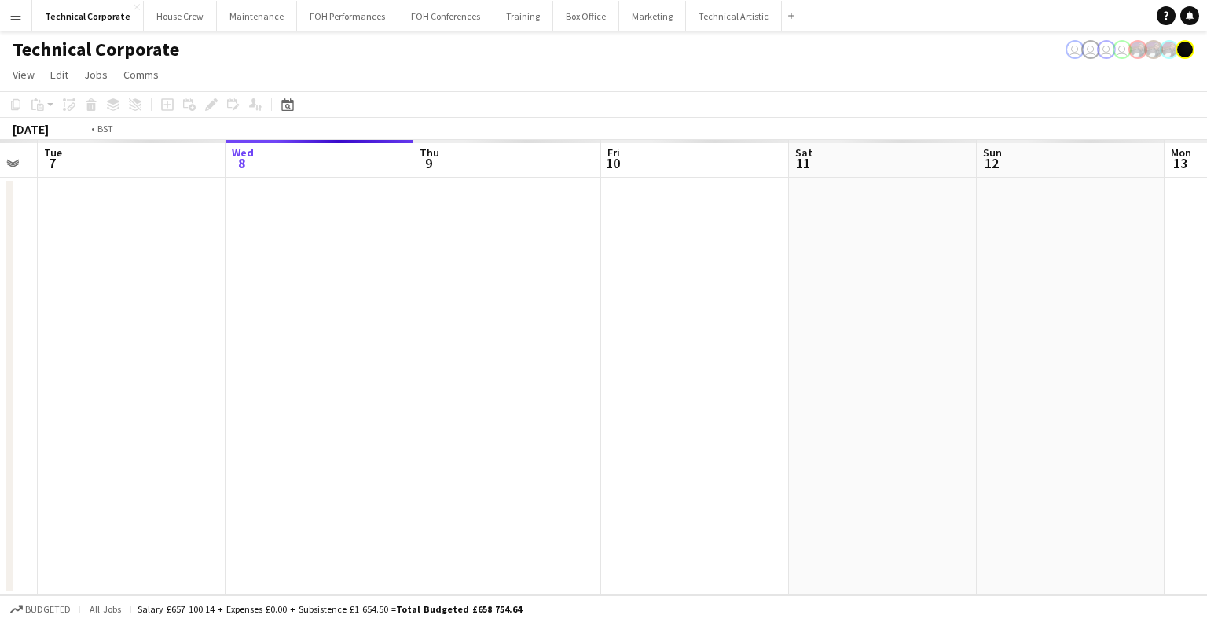
drag, startPoint x: 457, startPoint y: 266, endPoint x: 656, endPoint y: 274, distance: 199.0
click at [657, 274] on app-calendar-viewport "Sun 5 Mon 6 Tue 7 Wed 8 Thu 9 Fri 10 Sat 11 Sun 12 Mon 13 Tue 14 Wed 15 Thu 16" at bounding box center [603, 367] width 1207 height 455
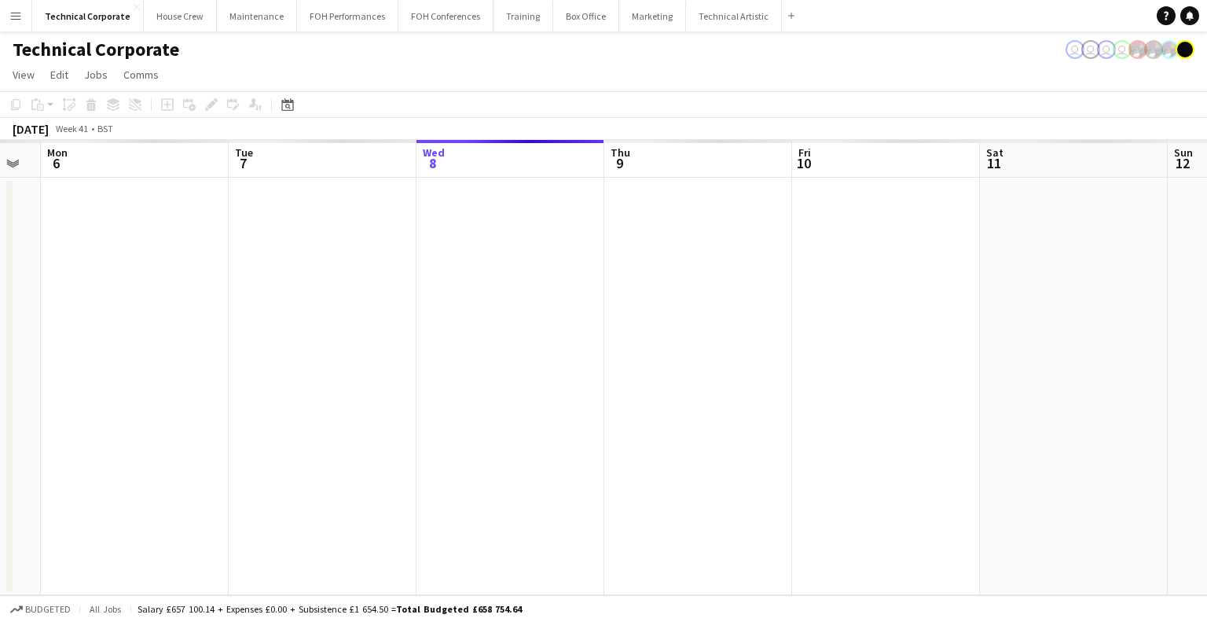
drag, startPoint x: 567, startPoint y: 274, endPoint x: 412, endPoint y: 274, distance: 154.9
click at [411, 274] on app-calendar-viewport "Sat 4 Sun 5 Mon 6 Tue 7 Wed 8 Thu 9 Fri 10 Sat 11 Sun 12 Mon 13 Tue 14 Wed 15" at bounding box center [603, 367] width 1207 height 455
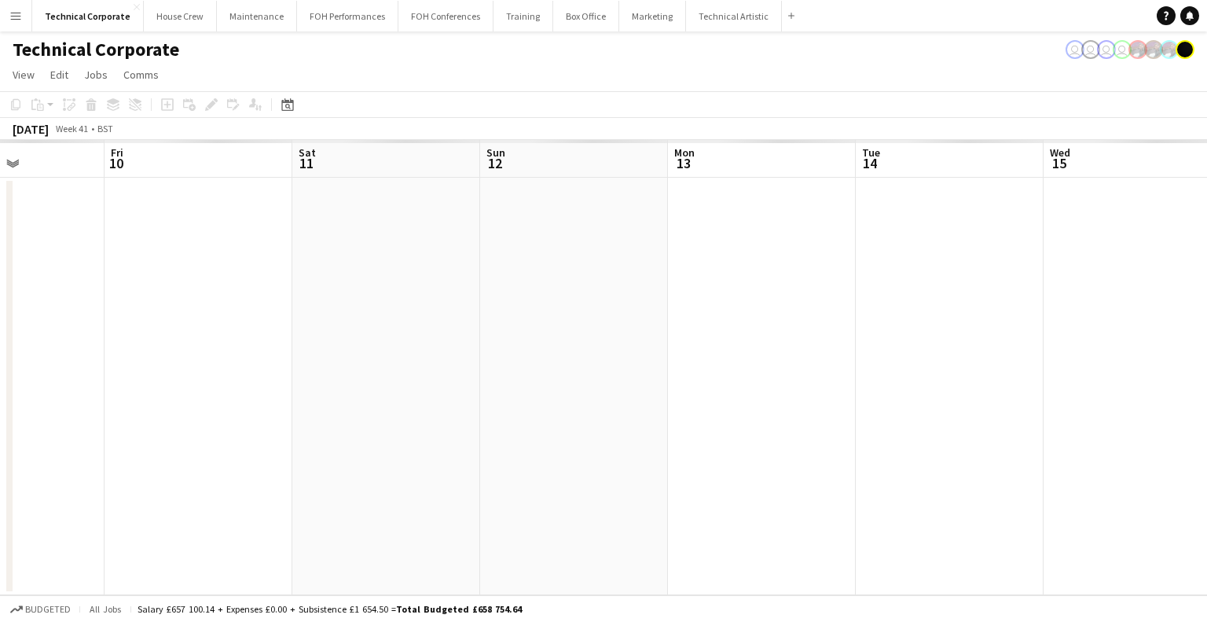
drag, startPoint x: 491, startPoint y: 281, endPoint x: 573, endPoint y: 274, distance: 82.8
click at [402, 281] on app-calendar-viewport "Mon 6 Tue 7 Wed 8 Thu 9 Fri 10 Sat 11 Sun 12 Mon 13 Tue 14 Wed 15 Thu 16 Fri 17" at bounding box center [603, 367] width 1207 height 455
click at [619, 272] on app-calendar-viewport "Mon 6 Tue 7 Wed 8 Thu 9 Fri 10 Sat 11 Sun 12 Mon 13 Tue 14 Wed 15 Thu 16 Fri 17" at bounding box center [603, 367] width 1207 height 455
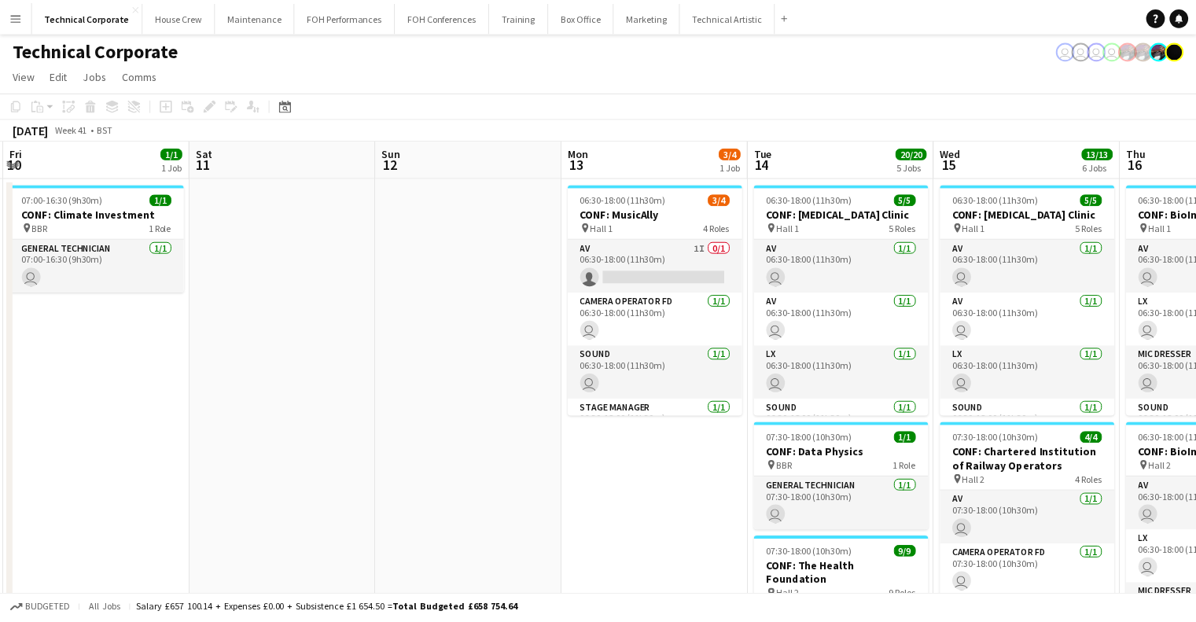
scroll to position [0, 0]
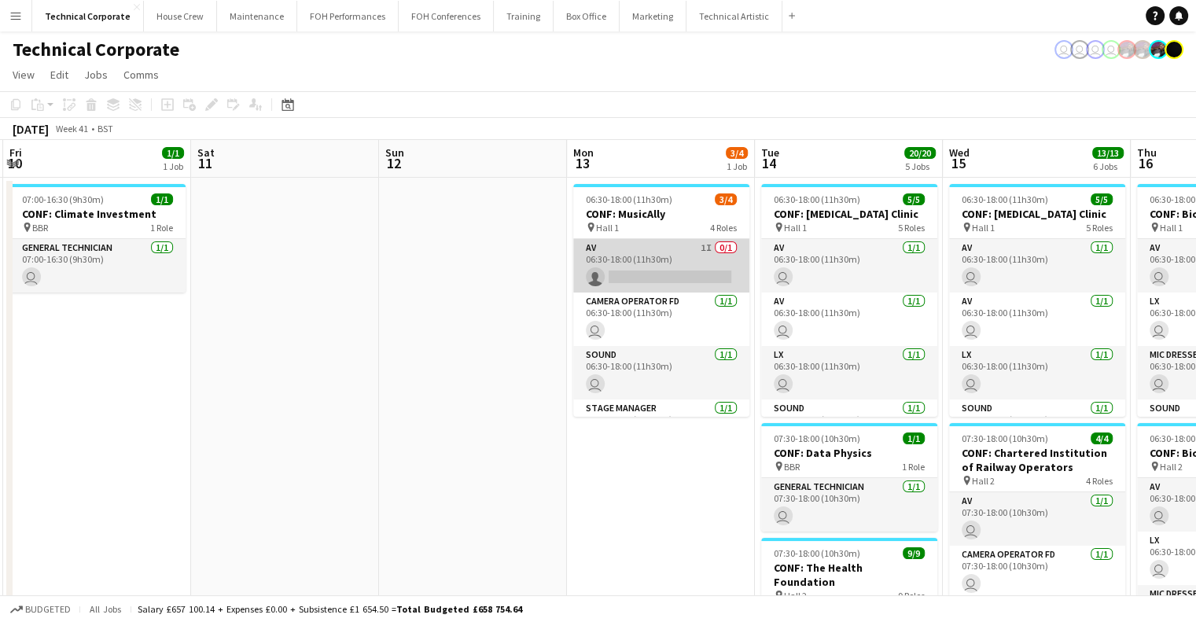
click at [662, 286] on app-card-role "AV 1I 0/1 06:30-18:00 (11h30m) single-neutral-actions" at bounding box center [661, 265] width 176 height 53
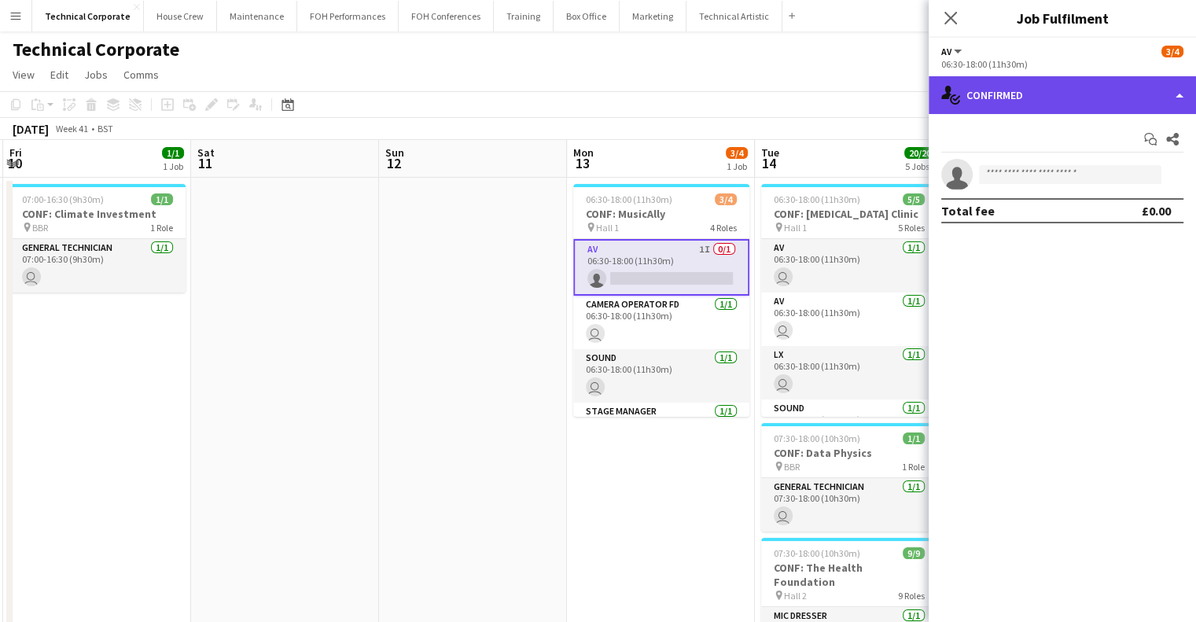
click at [984, 87] on div "single-neutral-actions-check-2 Confirmed" at bounding box center [1061, 95] width 267 height 38
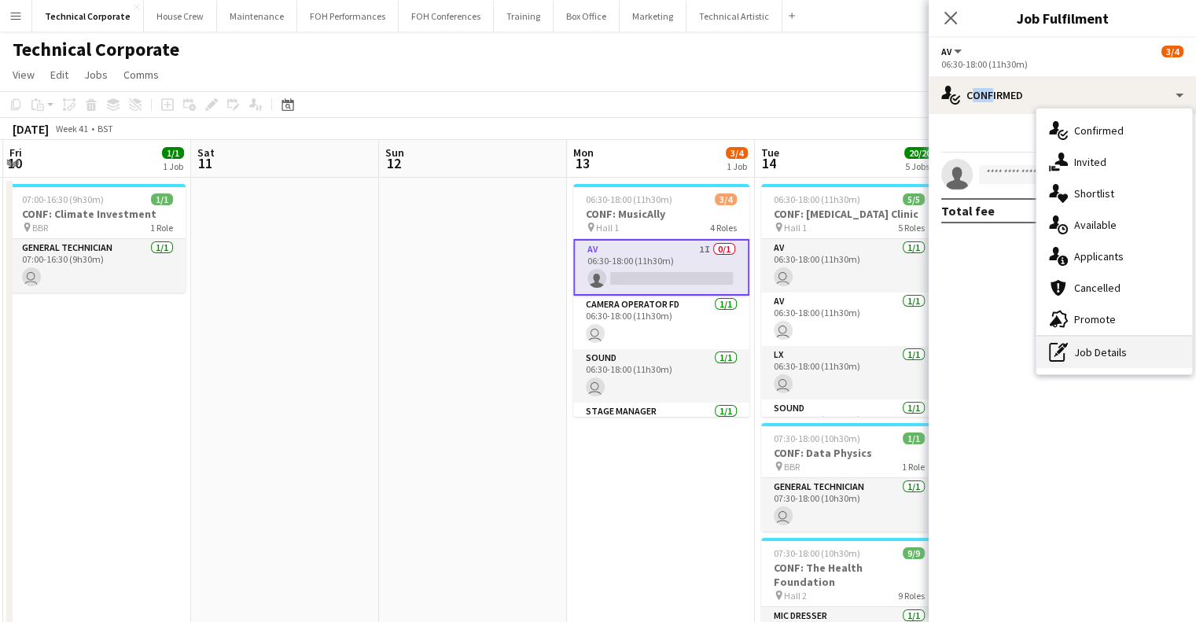
click at [1114, 355] on div "pen-write Job Details" at bounding box center [1114, 351] width 156 height 31
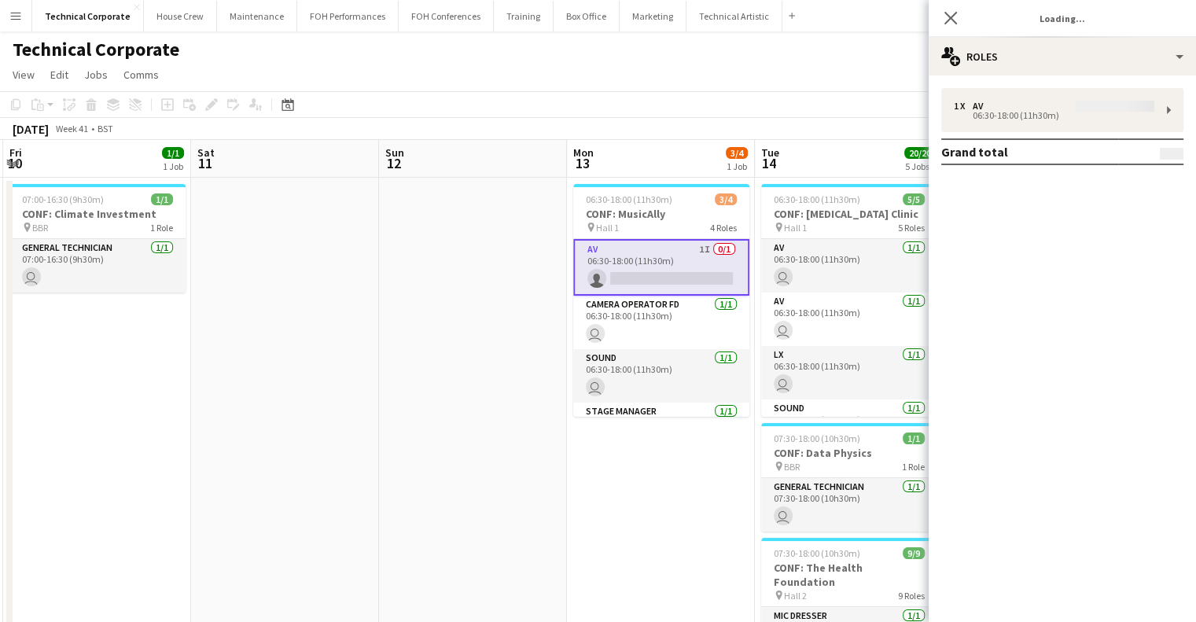
click at [978, 116] on div "1 x AV 06:30-18:00 (11h30m) Grand total" at bounding box center [1061, 126] width 267 height 77
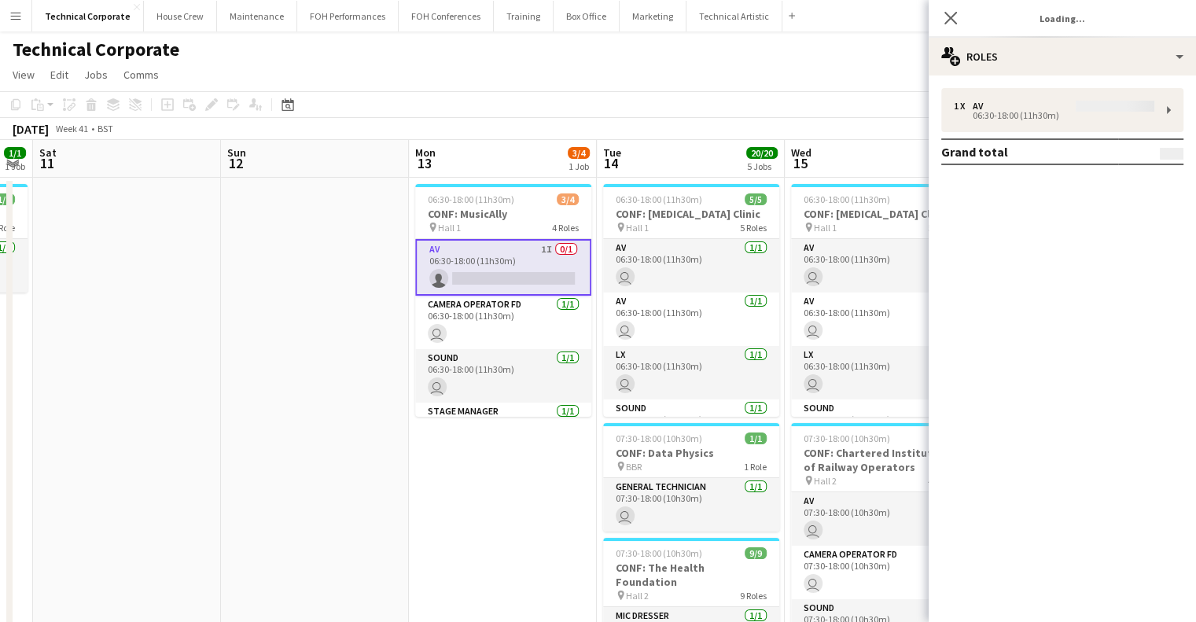
drag, startPoint x: 637, startPoint y: 252, endPoint x: 595, endPoint y: 255, distance: 41.8
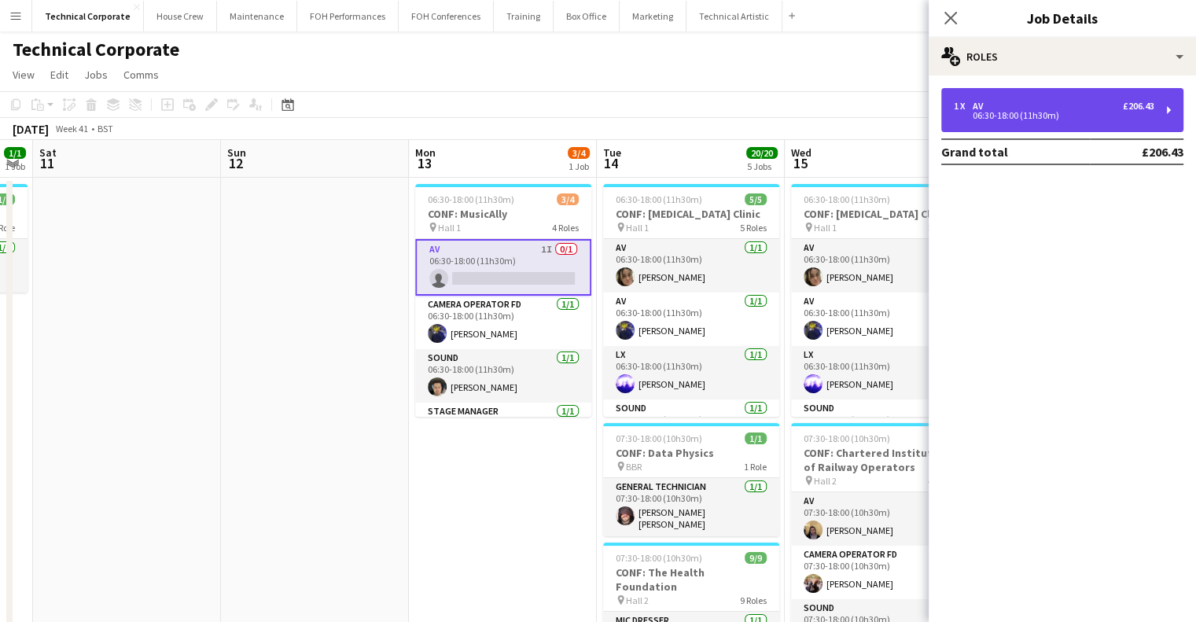
click at [1005, 103] on div "1 x AV £206.43" at bounding box center [1053, 106] width 200 height 11
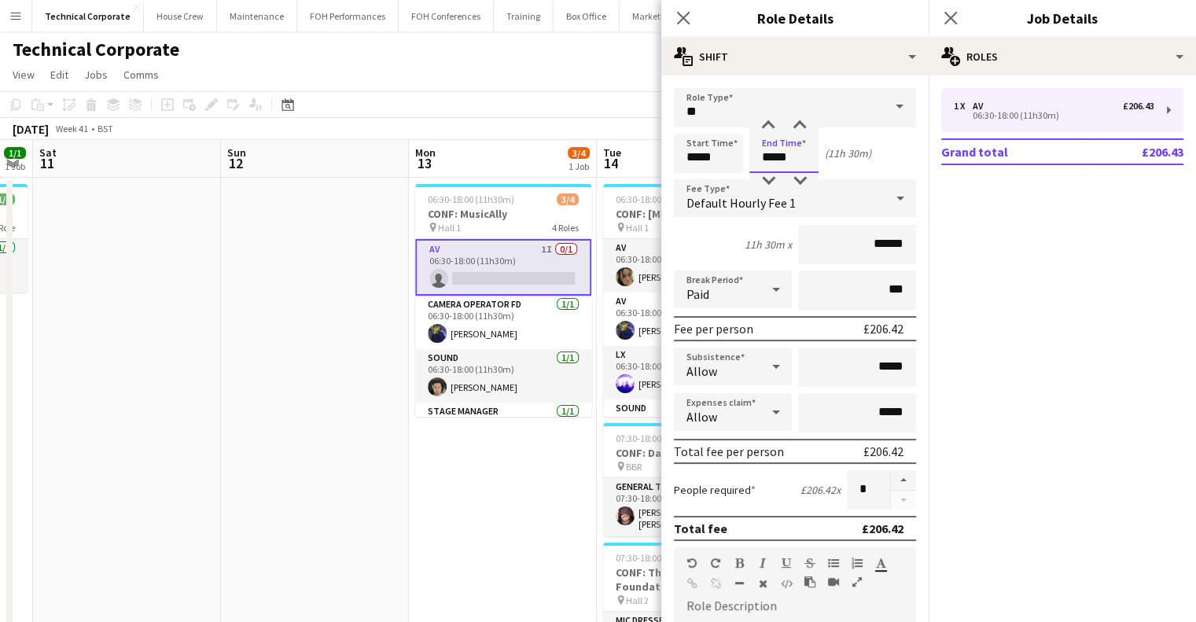
drag, startPoint x: 797, startPoint y: 159, endPoint x: 720, endPoint y: 158, distance: 77.0
click at [729, 158] on div "Start Time ***** End Time ***** (11h 30m)" at bounding box center [795, 153] width 242 height 39
type input "*****"
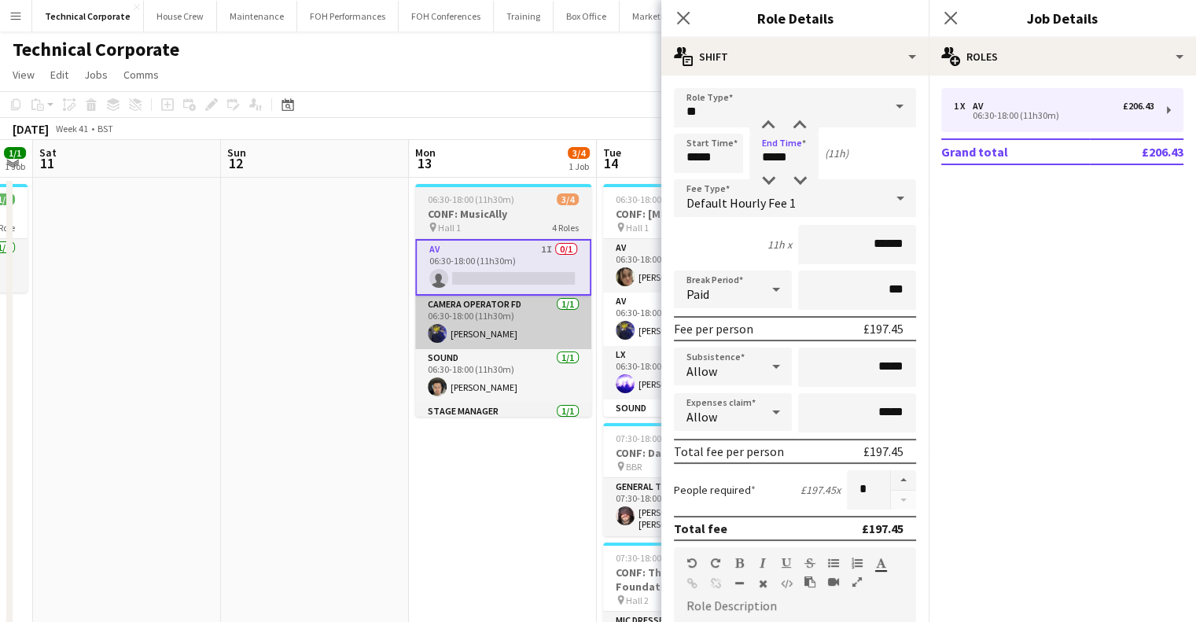
drag, startPoint x: 525, startPoint y: 461, endPoint x: 534, endPoint y: 344, distance: 117.4
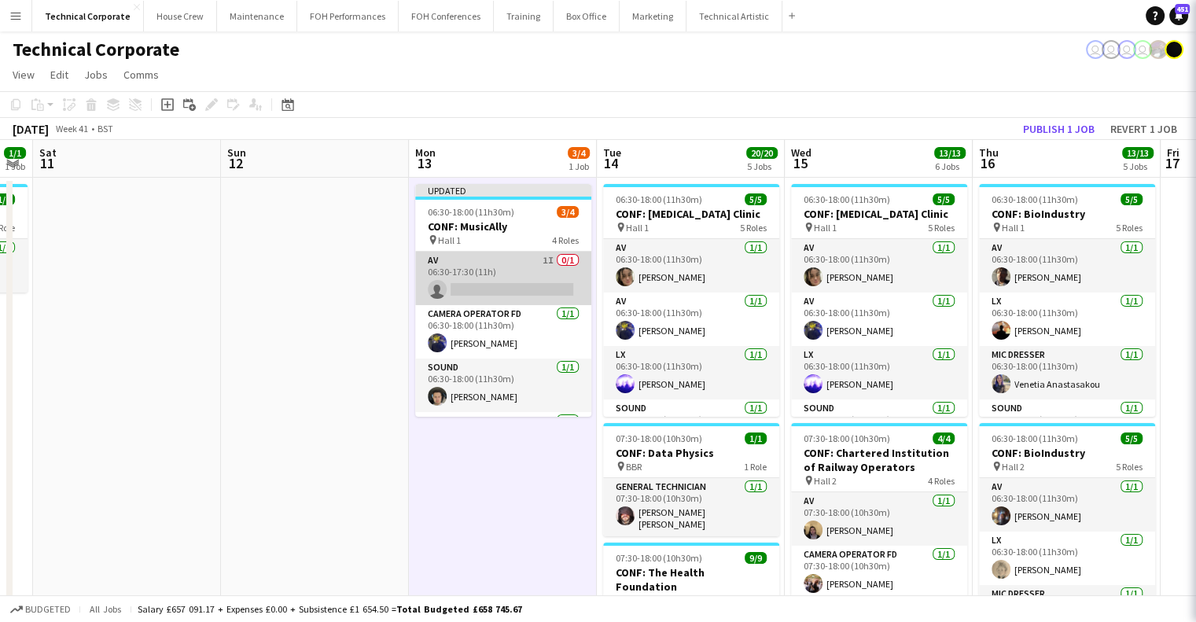
click at [535, 291] on app-card-role "AV 1I 0/1 06:30-17:30 (11h) single-neutral-actions" at bounding box center [503, 278] width 176 height 53
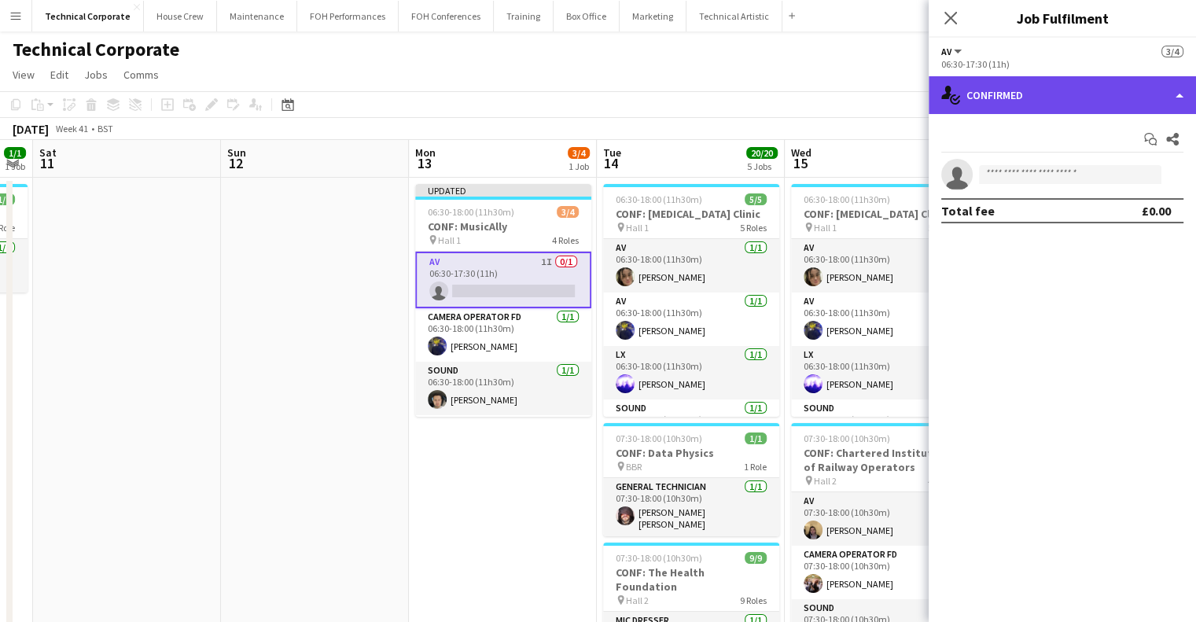
click at [1082, 94] on div "single-neutral-actions-check-2 Confirmed" at bounding box center [1061, 95] width 267 height 38
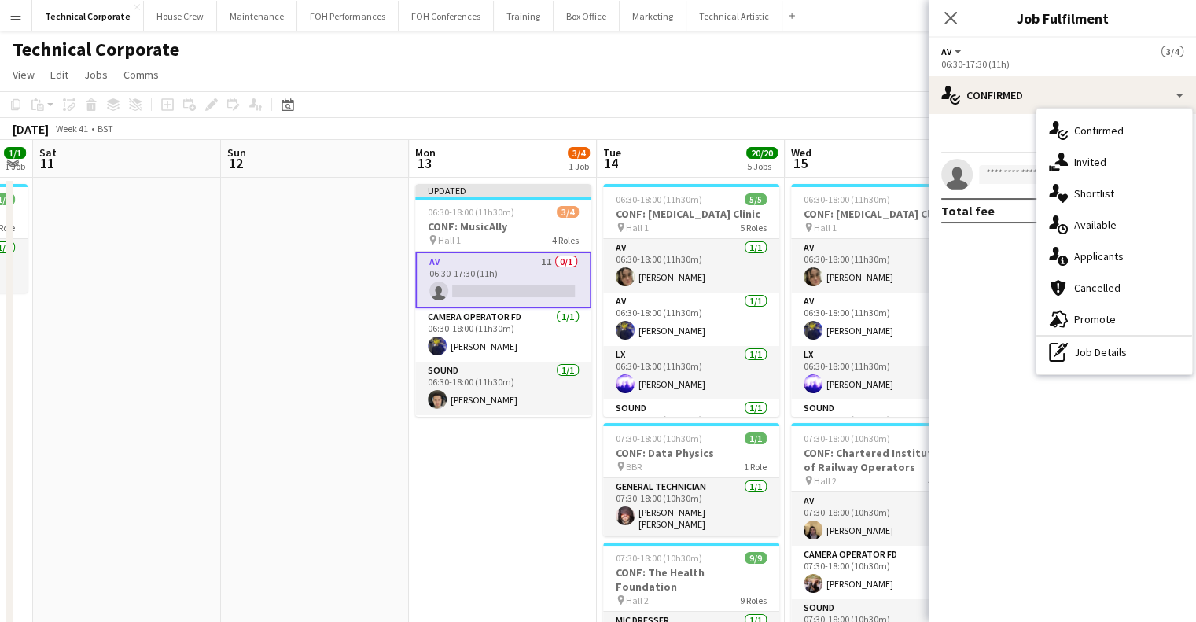
click at [1098, 235] on div "single-neutral-actions-upload Available" at bounding box center [1114, 224] width 156 height 31
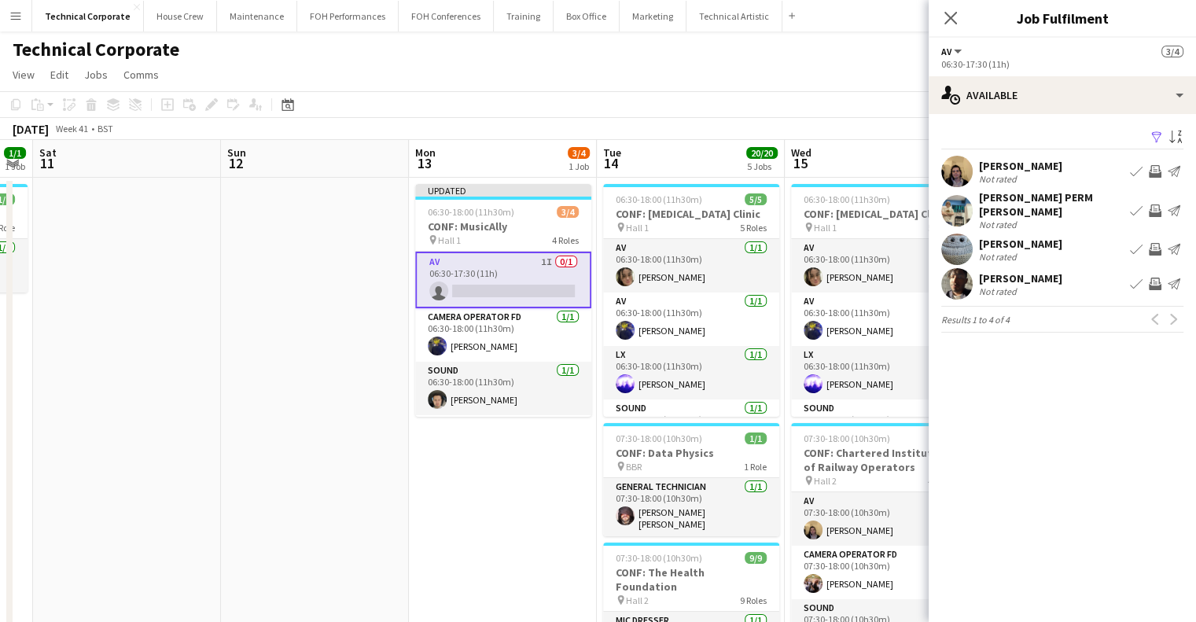
click at [1150, 162] on button "Invite crew" at bounding box center [1154, 171] width 19 height 19
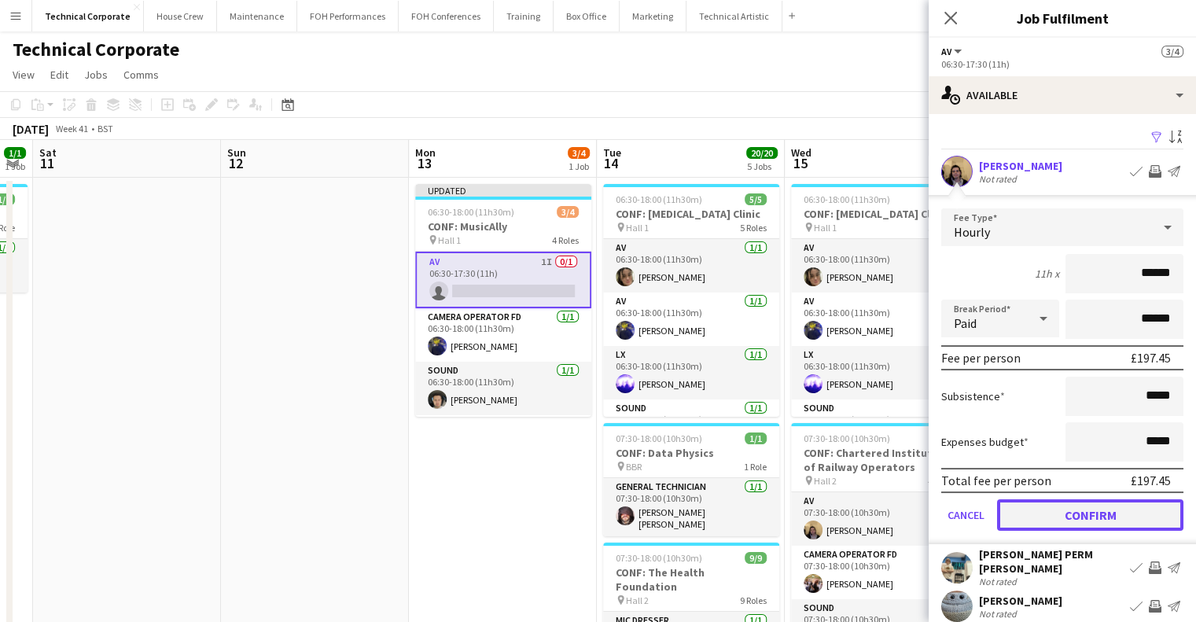
click at [1078, 505] on button "Confirm" at bounding box center [1090, 514] width 186 height 31
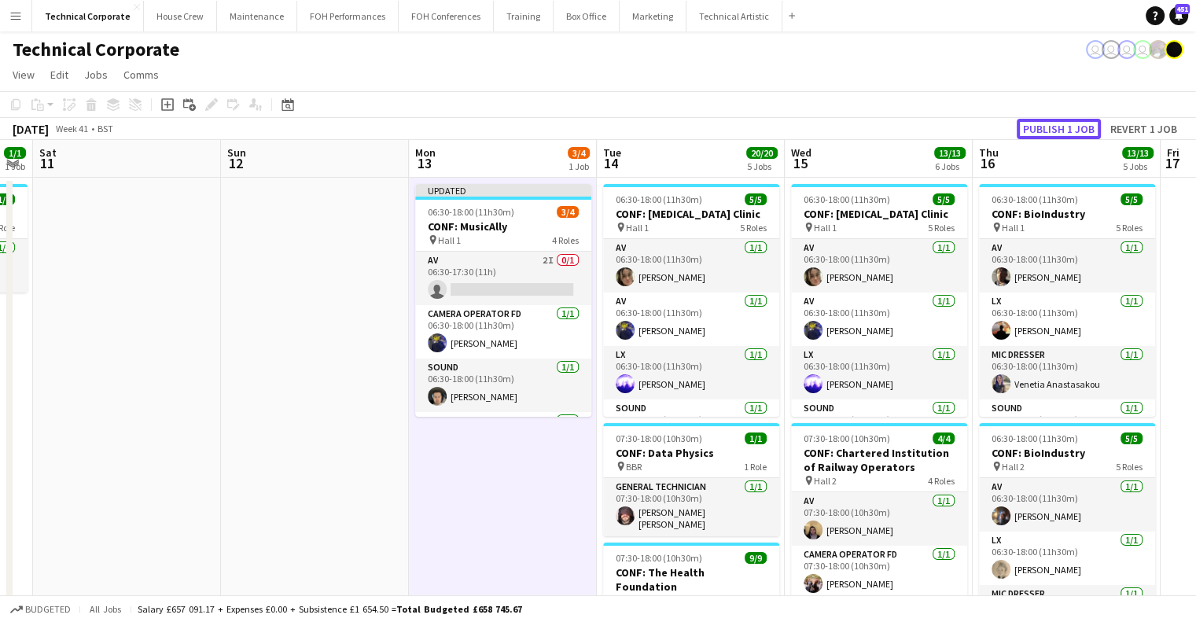
click at [1046, 123] on button "Publish 1 job" at bounding box center [1058, 129] width 84 height 20
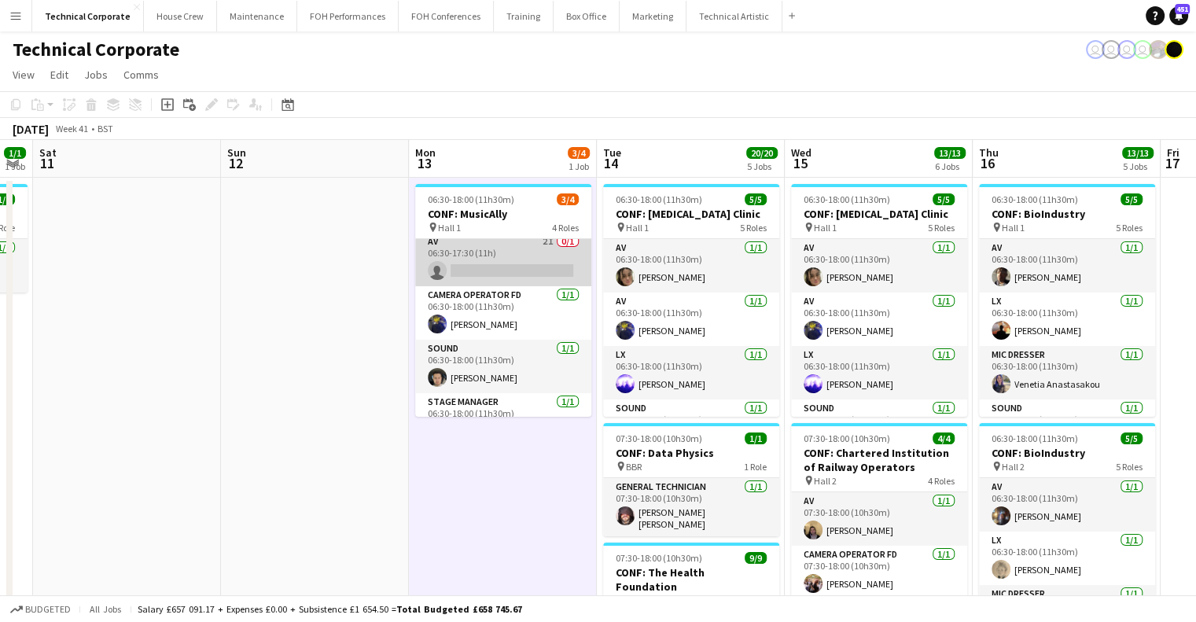
scroll to position [0, 0]
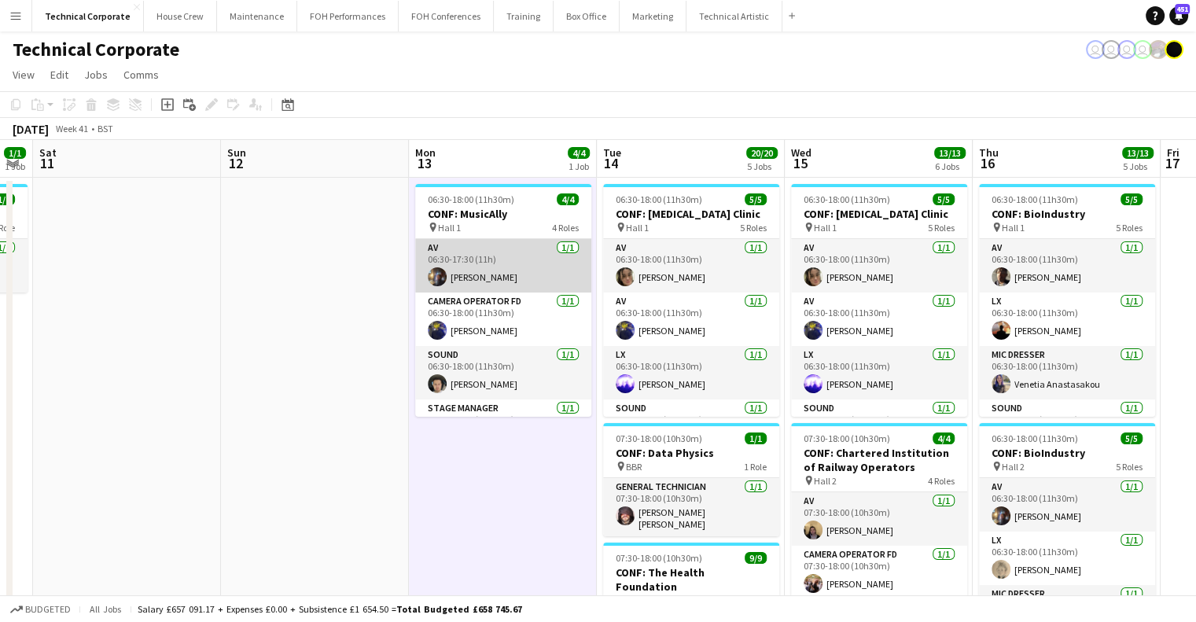
drag, startPoint x: 534, startPoint y: 254, endPoint x: 557, endPoint y: 255, distance: 22.8
click at [535, 255] on app-card-role "AV 1/1 06:30-17:30 (11h) Riley Zaporozan" at bounding box center [503, 265] width 176 height 53
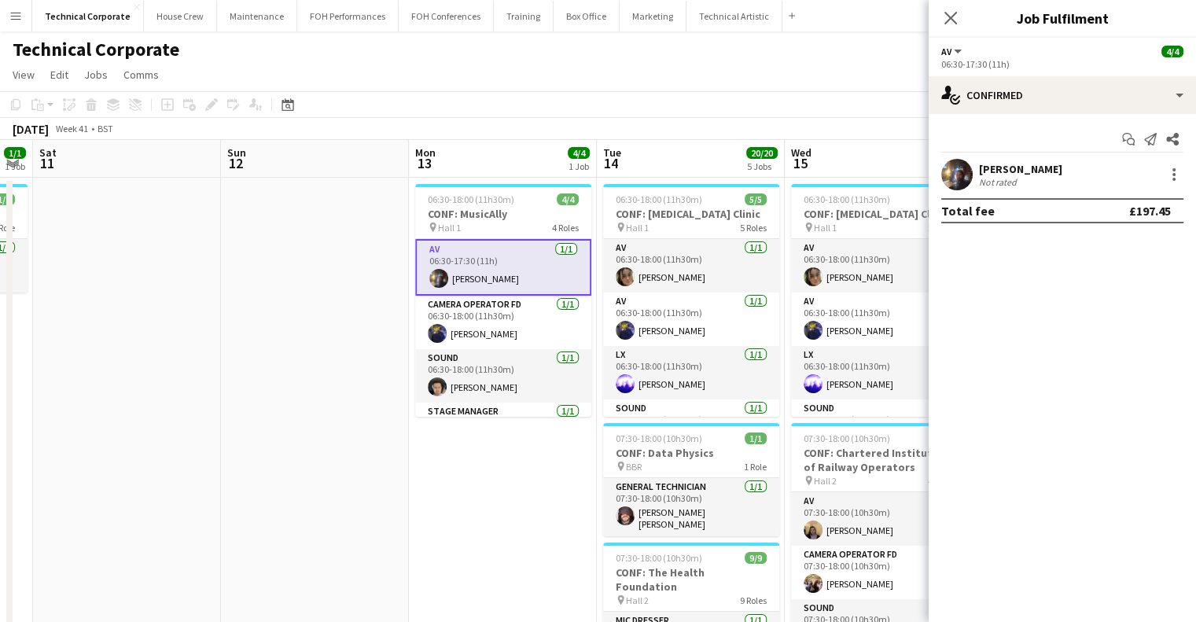
scroll to position [0, 718]
click at [1100, 125] on div "Start chat Send notification Share Riley Zaporozan Not rated Total fee £197.45" at bounding box center [1061, 175] width 267 height 122
click at [1100, 123] on div "Start chat Send notification Share Riley Zaporozan Not rated Total fee £197.45" at bounding box center [1061, 175] width 267 height 122
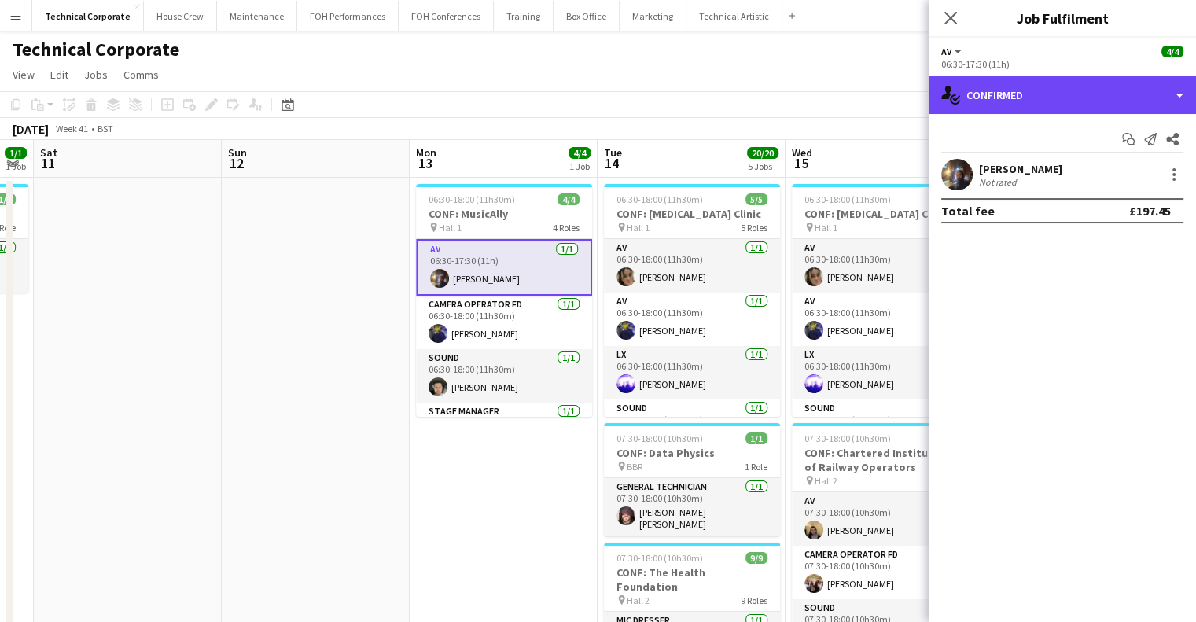
drag, startPoint x: 1086, startPoint y: 94, endPoint x: 1103, endPoint y: 118, distance: 28.8
click at [1097, 111] on div "single-neutral-actions-check-2 Confirmed" at bounding box center [1061, 95] width 267 height 38
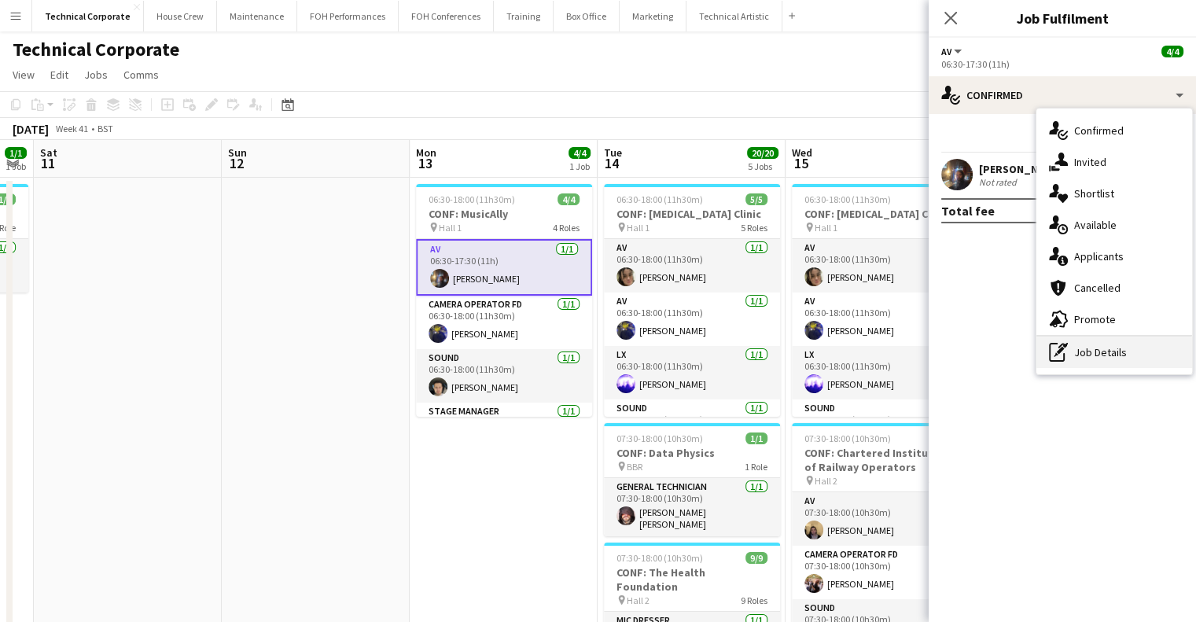
click at [1113, 336] on div "pen-write Job Details" at bounding box center [1114, 351] width 156 height 31
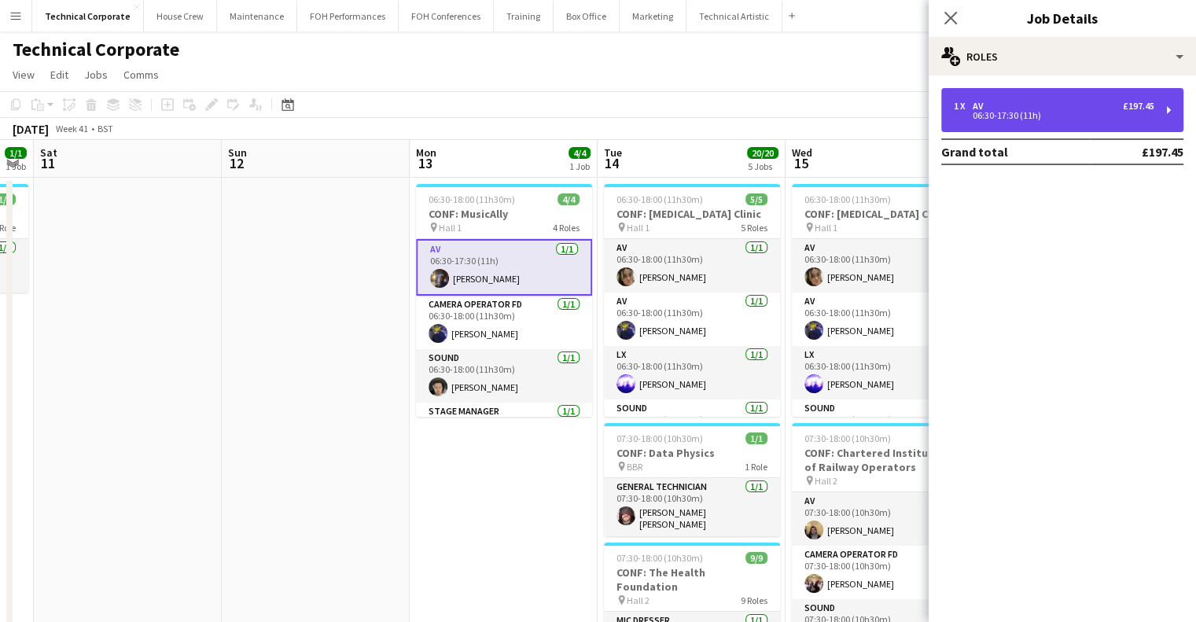
click at [1013, 108] on div "1 x AV £197.45" at bounding box center [1053, 106] width 200 height 11
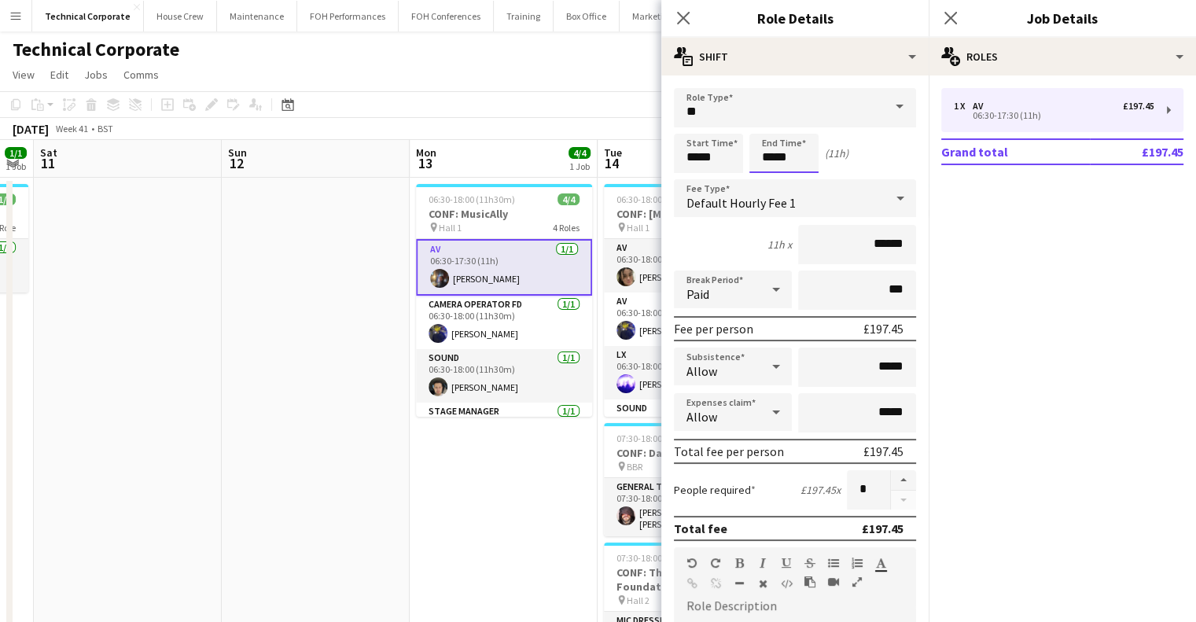
drag, startPoint x: 817, startPoint y: 153, endPoint x: 755, endPoint y: 150, distance: 62.2
click at [761, 153] on input "*****" at bounding box center [783, 153] width 69 height 39
type input "*****"
drag, startPoint x: 380, startPoint y: 263, endPoint x: 393, endPoint y: 241, distance: 24.7
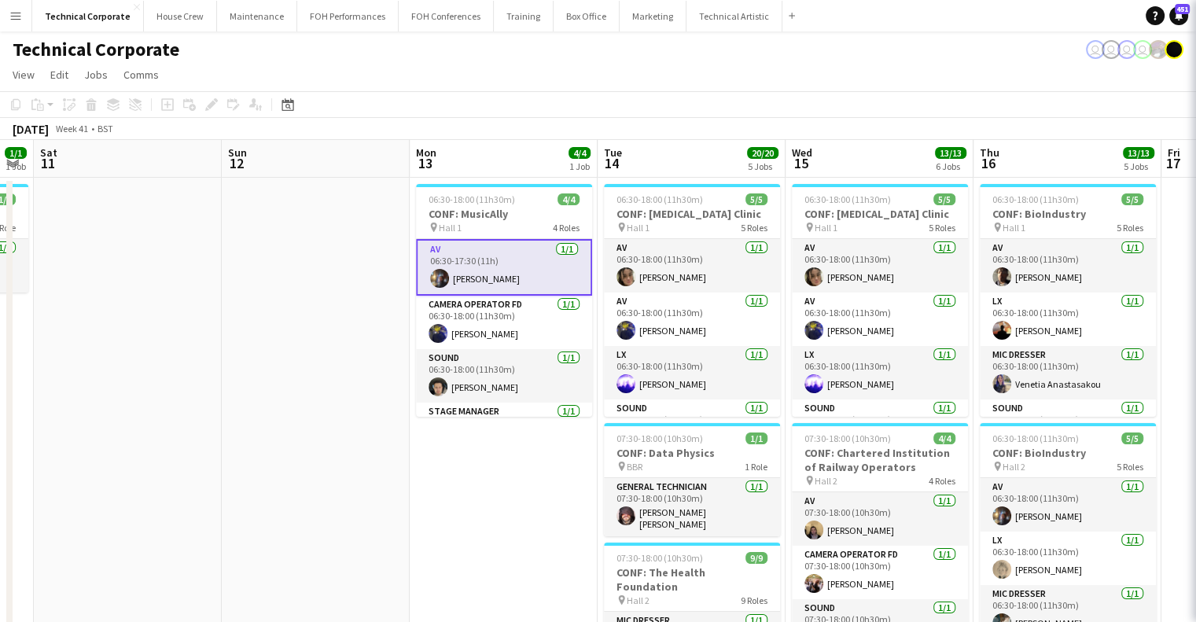
scroll to position [0, 717]
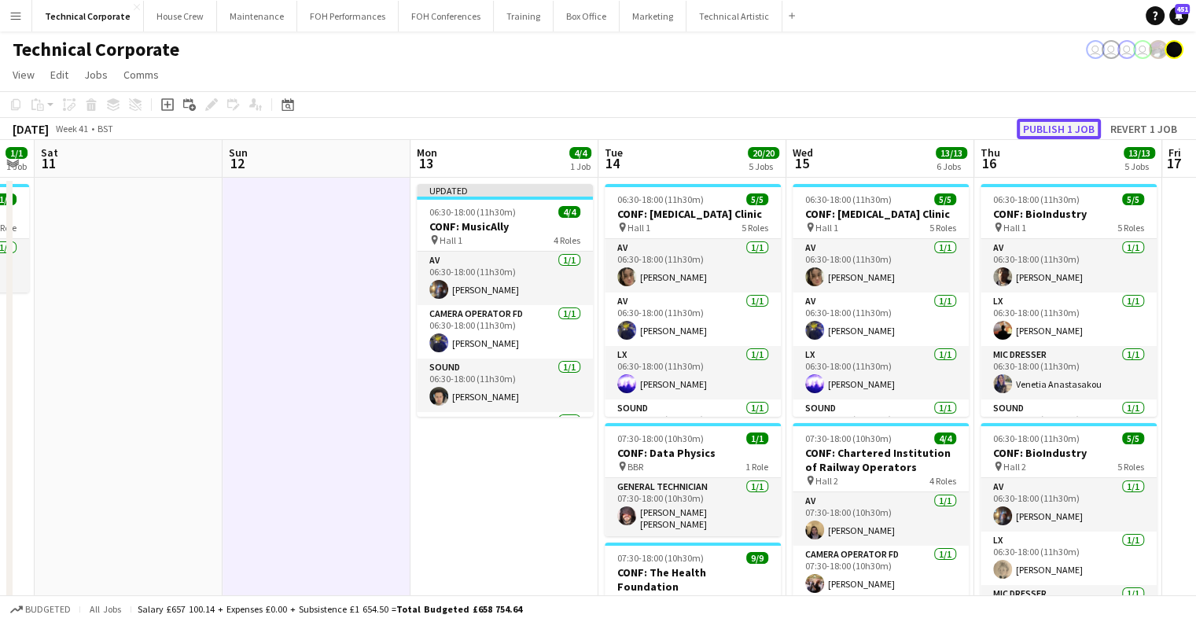
click at [1070, 122] on button "Publish 1 job" at bounding box center [1058, 129] width 84 height 20
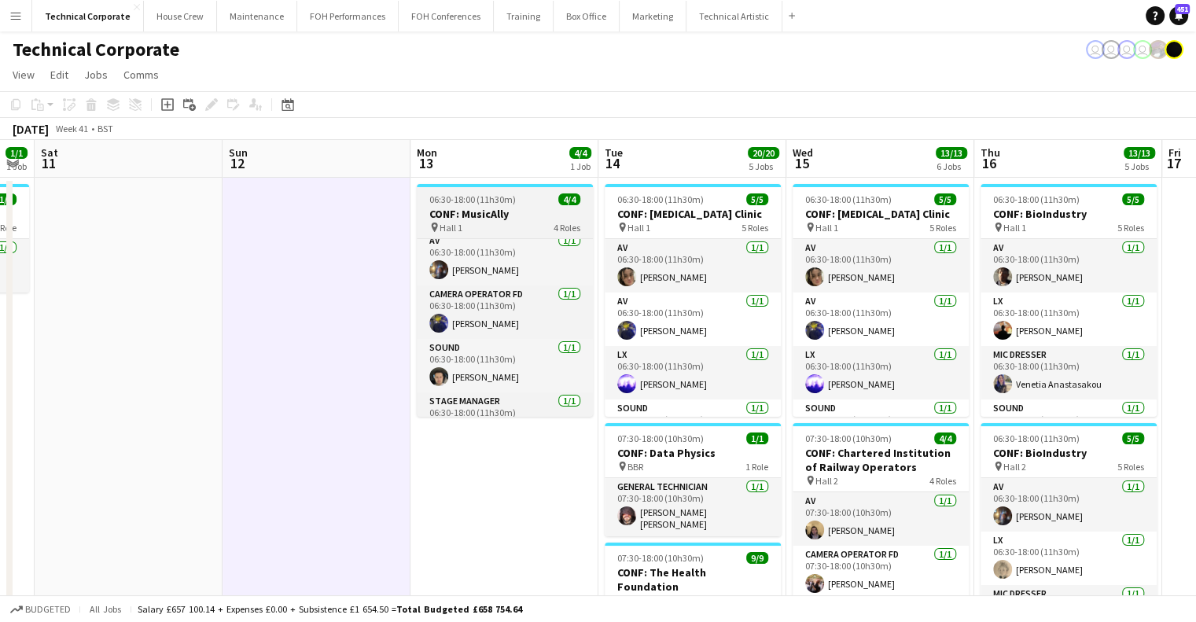
scroll to position [0, 0]
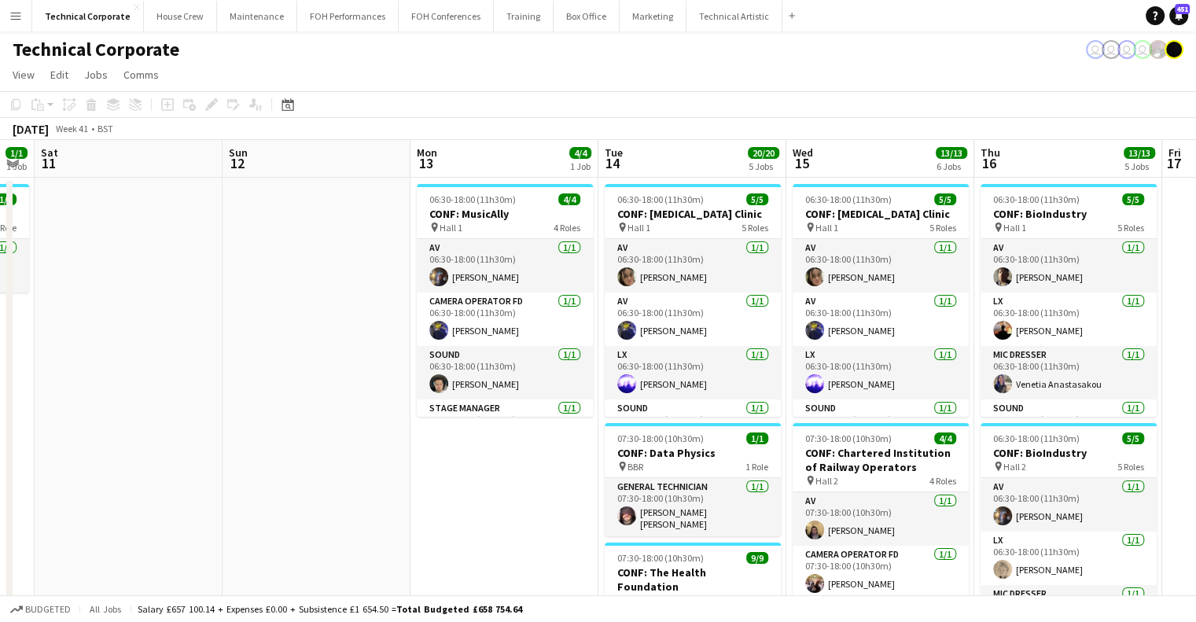
drag, startPoint x: 484, startPoint y: 465, endPoint x: 307, endPoint y: 468, distance: 177.7
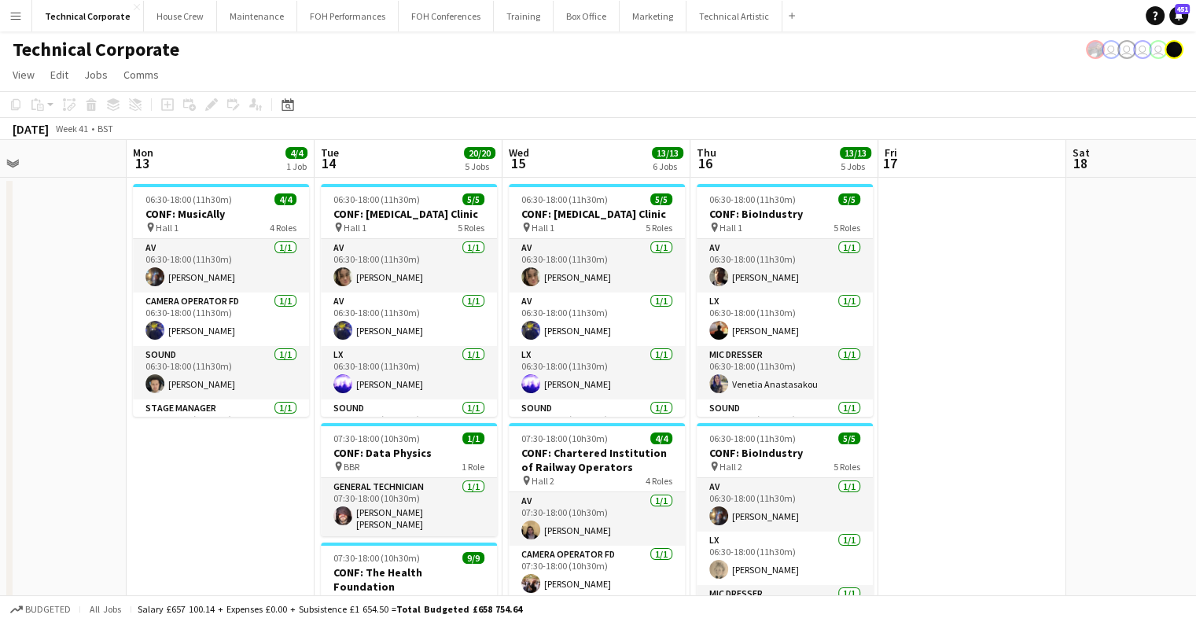
click at [664, 619] on div "Budgeted All jobs Salary £657 100.14 + Expenses £0.00 + Subsistence £1 654.50 =…" at bounding box center [598, 608] width 1196 height 27
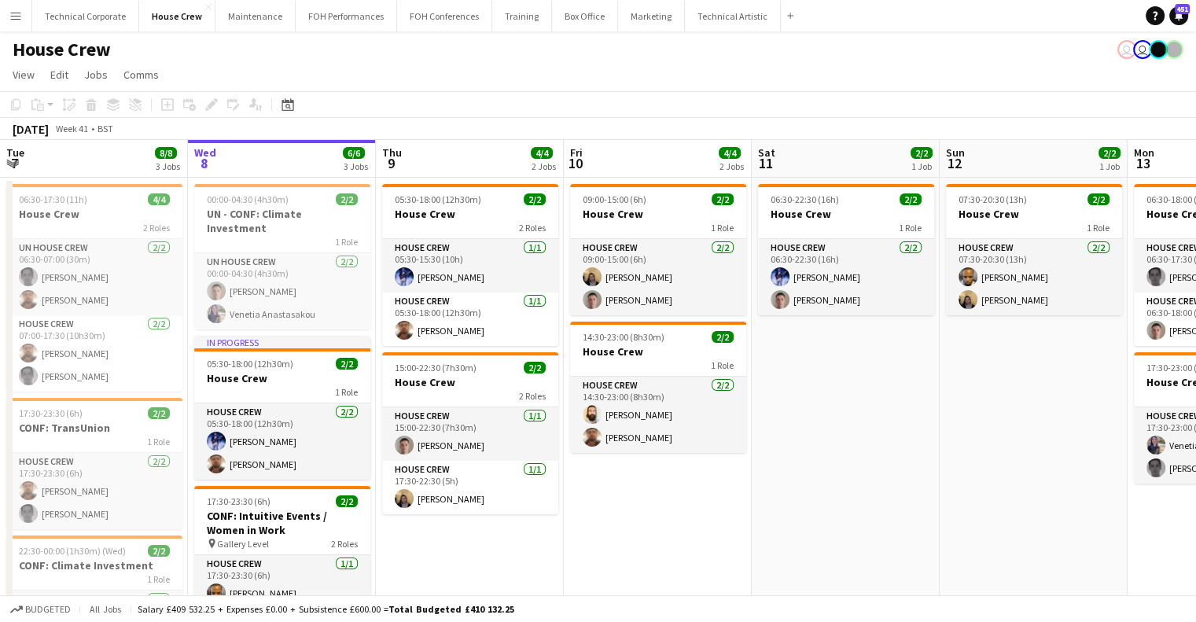
click at [23, 15] on button "Menu" at bounding box center [15, 15] width 31 height 31
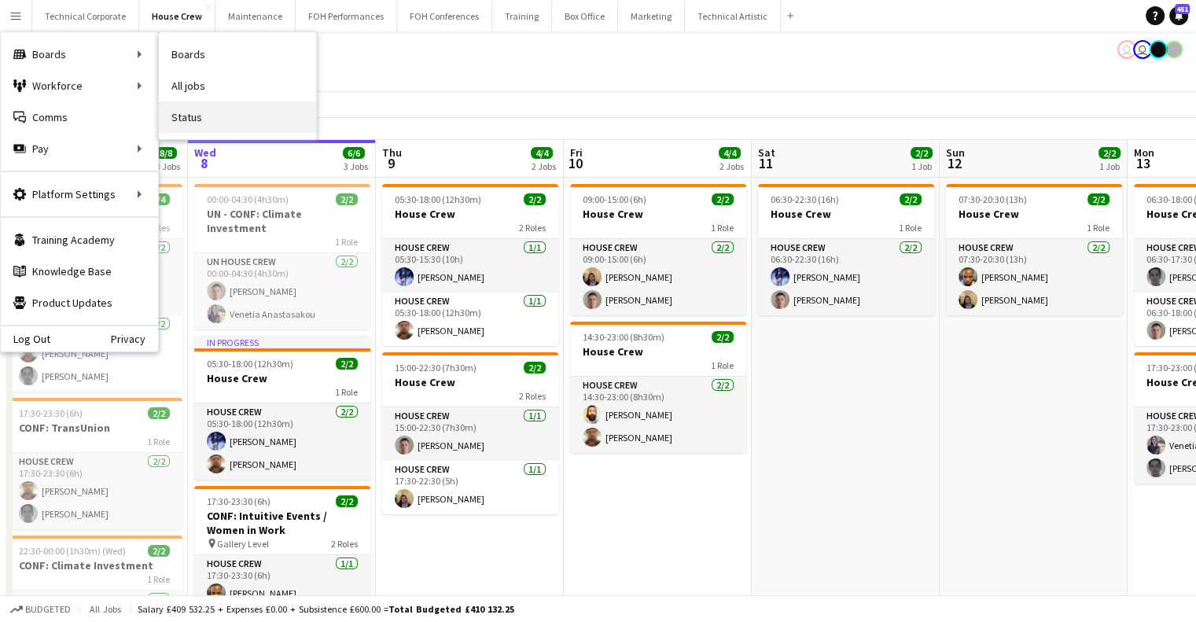
click at [205, 122] on link "Status" at bounding box center [237, 116] width 157 height 31
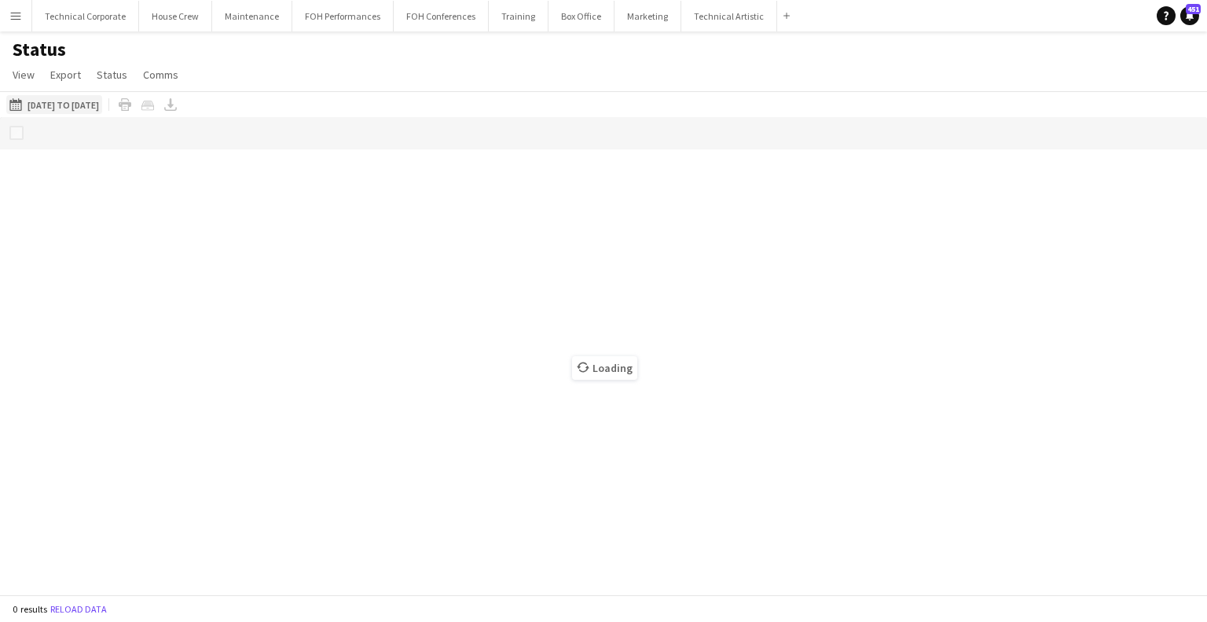
drag, startPoint x: 97, startPoint y: 99, endPoint x: 115, endPoint y: 105, distance: 18.1
click at [98, 99] on button "[DATE] to [DATE] [DATE] to [DATE]" at bounding box center [54, 104] width 96 height 19
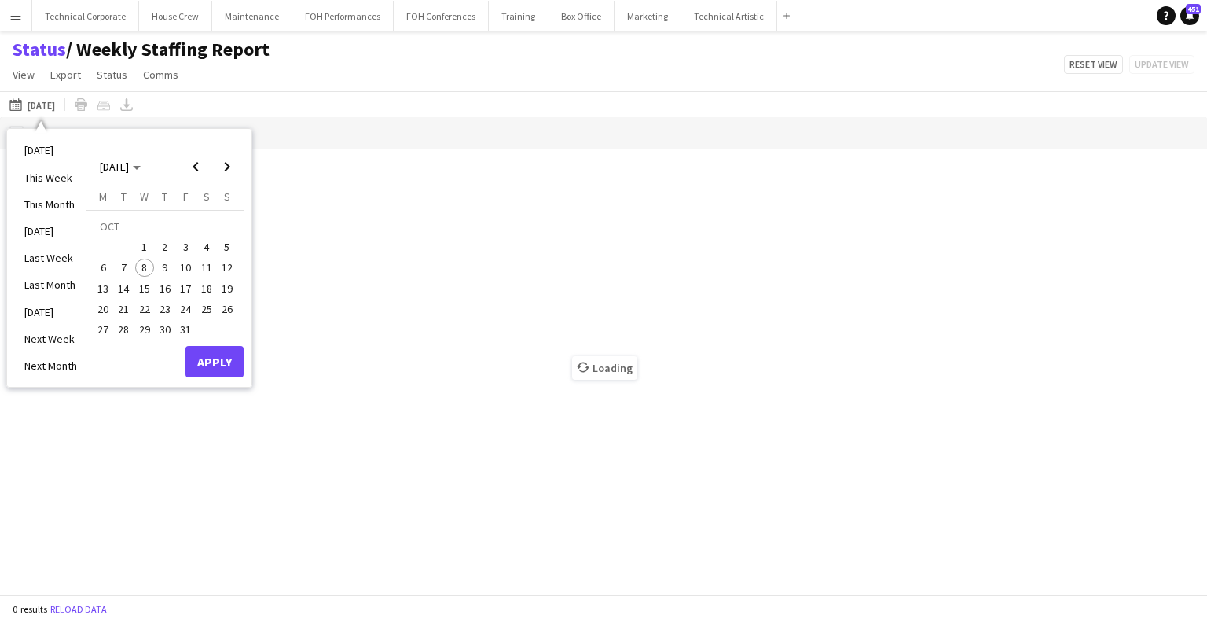
drag, startPoint x: 41, startPoint y: 75, endPoint x: 85, endPoint y: 112, distance: 58.0
click at [36, 74] on app-page-menu "View Views Default view Call Sheets GB View Weekly Staffing Report ZD TEST New …" at bounding box center [141, 76] width 282 height 30
click at [35, 75] on link "View" at bounding box center [23, 74] width 35 height 20
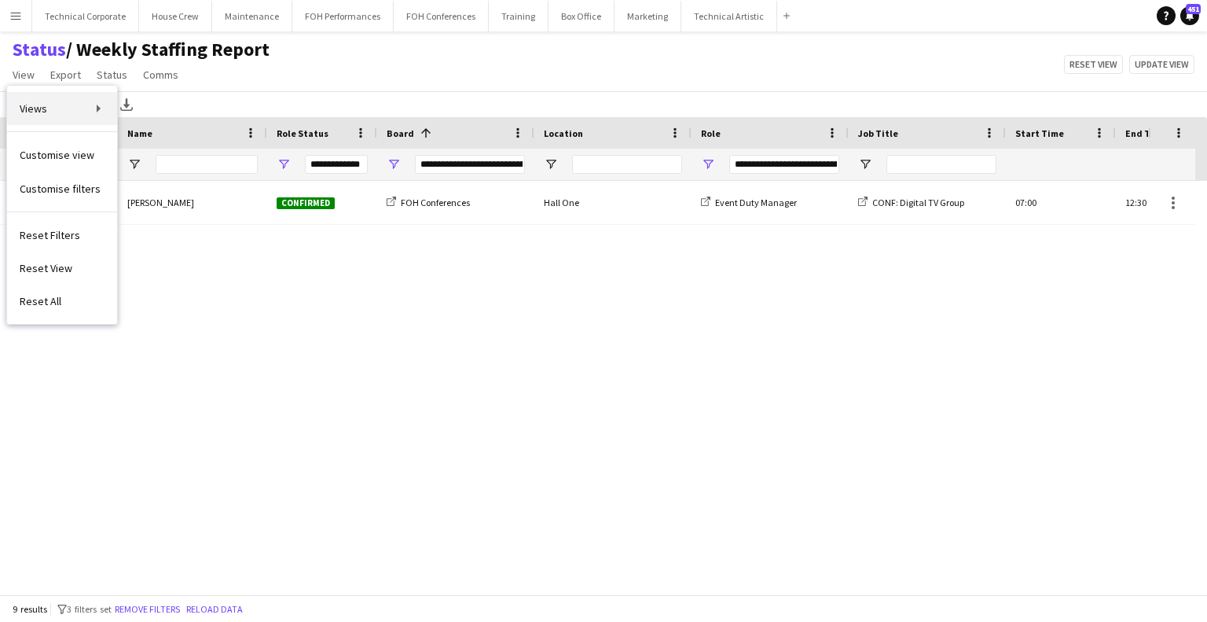
type input "**********"
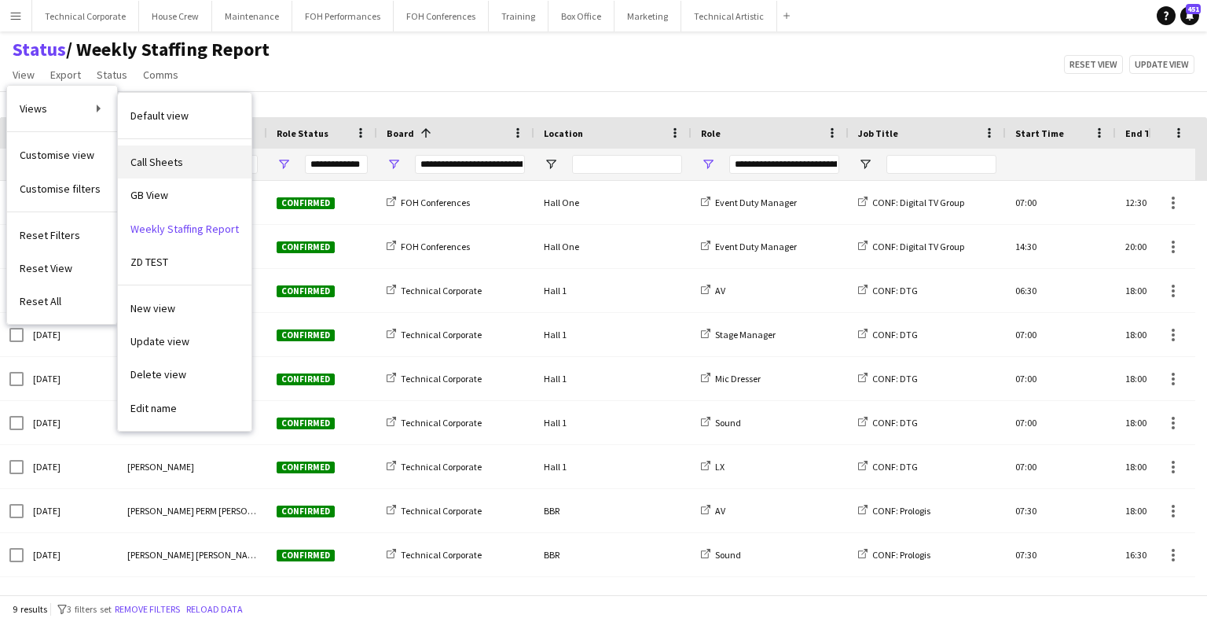
click at [175, 163] on span "Call Sheets" at bounding box center [156, 162] width 53 height 14
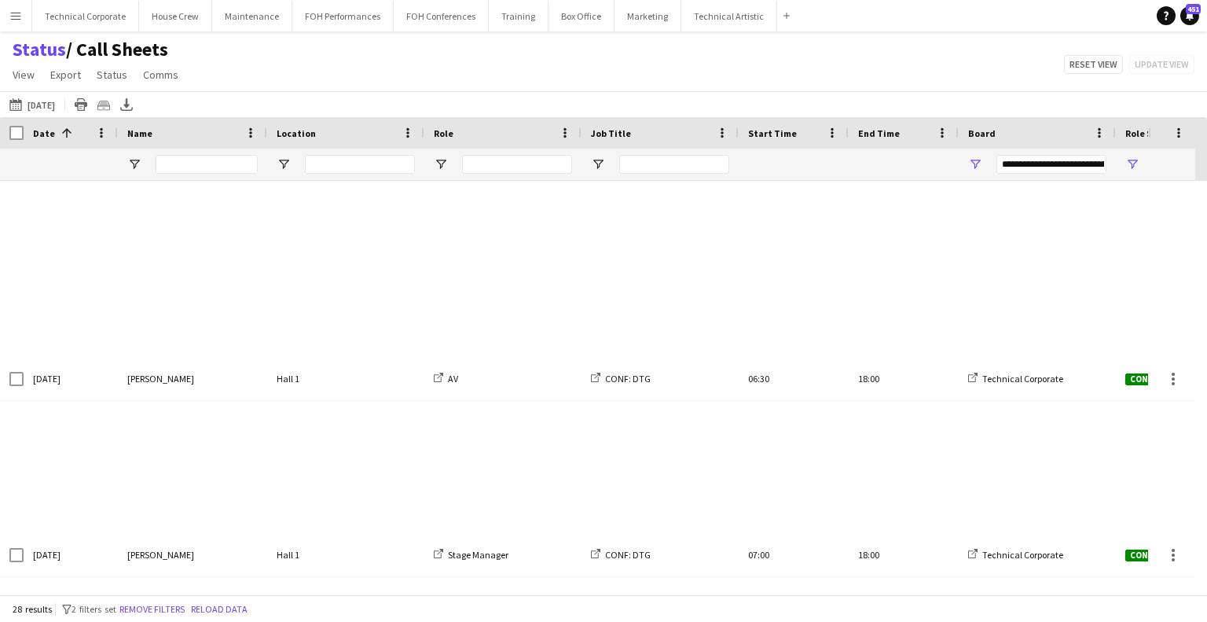
type input "**********"
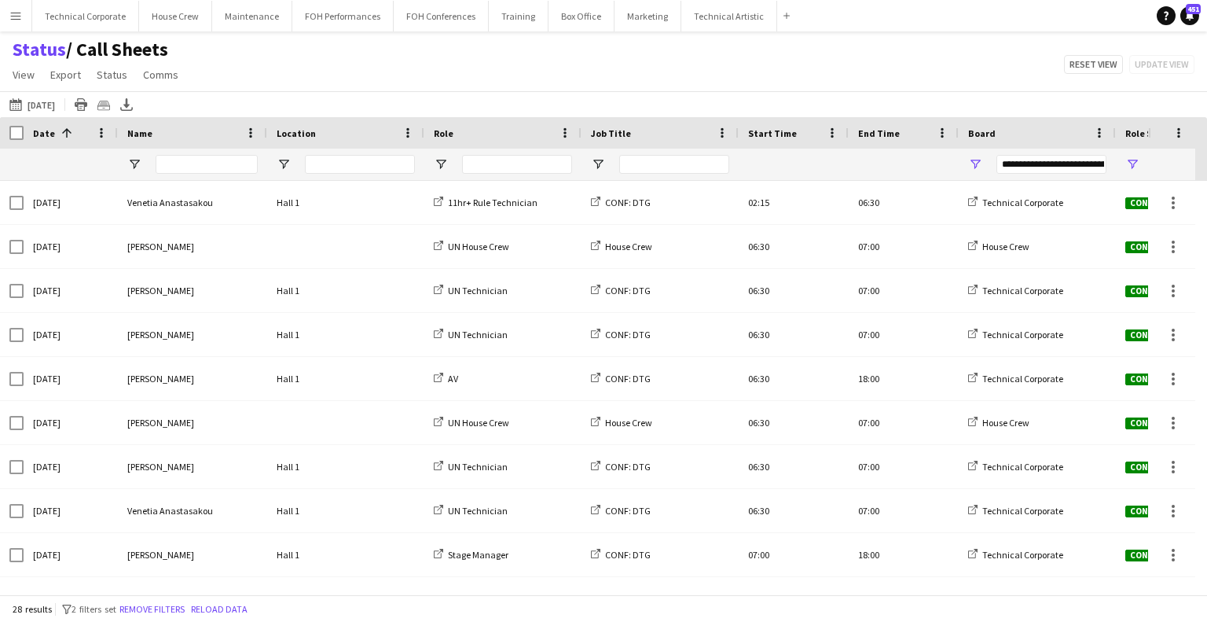
click at [277, 95] on div "[DATE] to [DATE] [DATE] [DATE] This Week This Month [DATE] Last Week Last Month…" at bounding box center [603, 104] width 1207 height 26
click at [14, 106] on app-icon "[DATE] to [DATE]" at bounding box center [18, 104] width 18 height 13
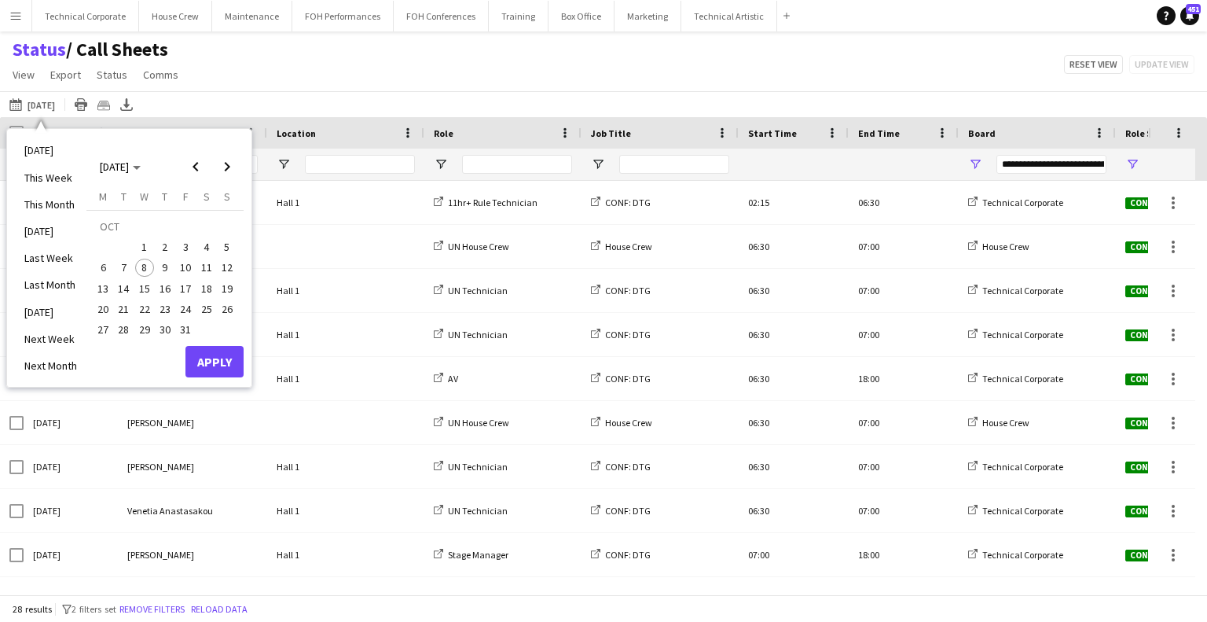
click at [164, 274] on span "9" at bounding box center [165, 268] width 19 height 19
drag, startPoint x: 98, startPoint y: 288, endPoint x: 128, endPoint y: 294, distance: 30.4
click at [99, 288] on span "13" at bounding box center [103, 288] width 19 height 19
click at [199, 368] on button "Apply" at bounding box center [215, 361] width 58 height 31
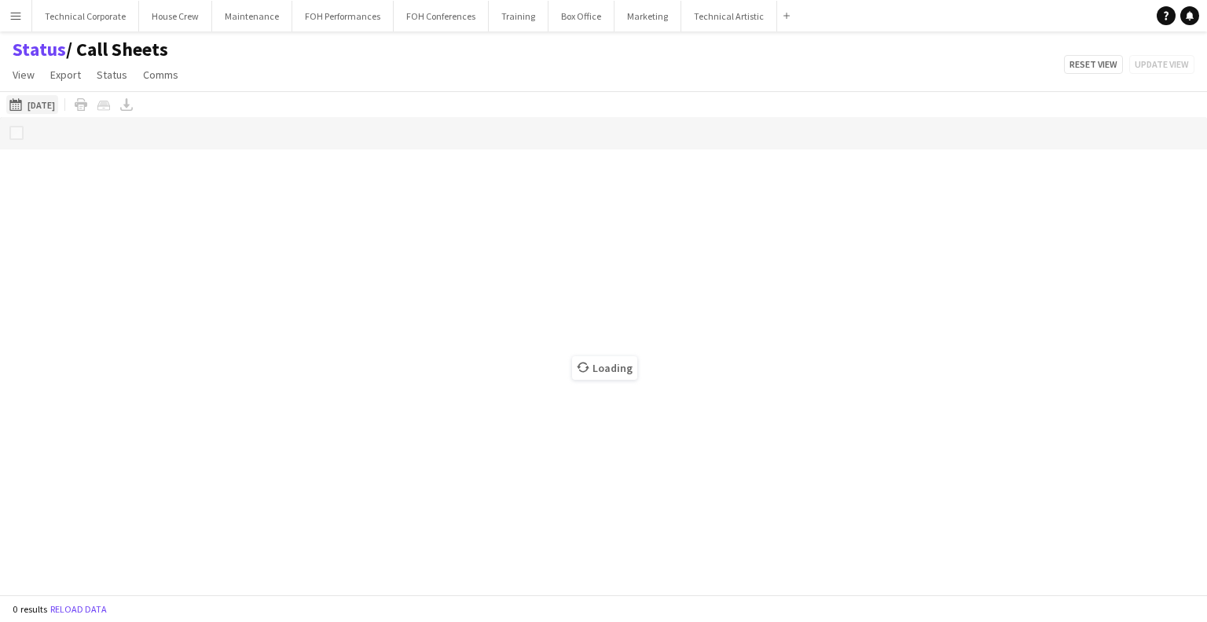
click at [55, 108] on button "[DATE] to [DATE] [DATE]" at bounding box center [32, 104] width 52 height 19
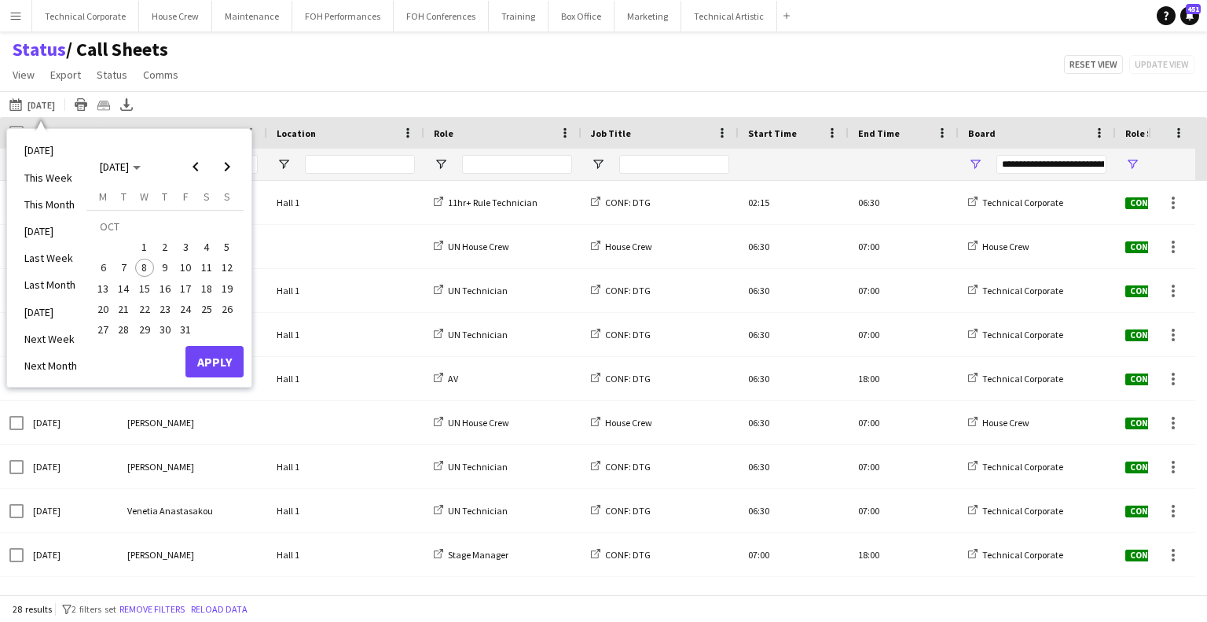
click at [160, 270] on span "9" at bounding box center [165, 268] width 19 height 19
click at [108, 289] on span "13" at bounding box center [103, 288] width 19 height 19
click at [209, 371] on button "Apply" at bounding box center [215, 361] width 58 height 31
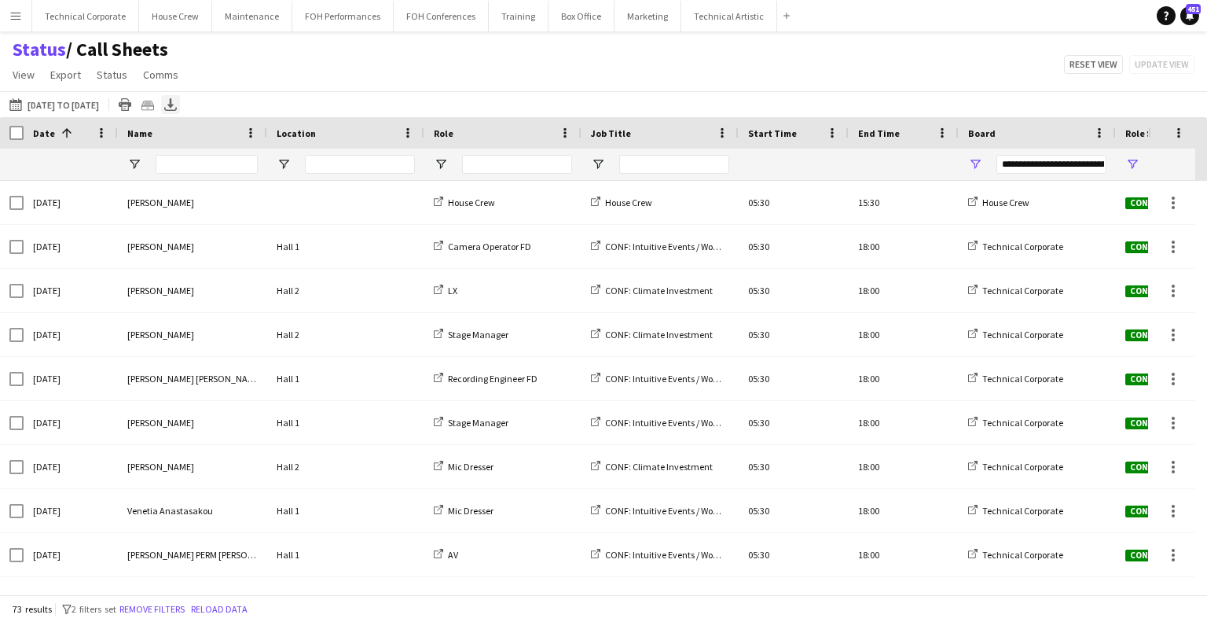
click at [177, 107] on icon "Export XLSX" at bounding box center [170, 104] width 13 height 13
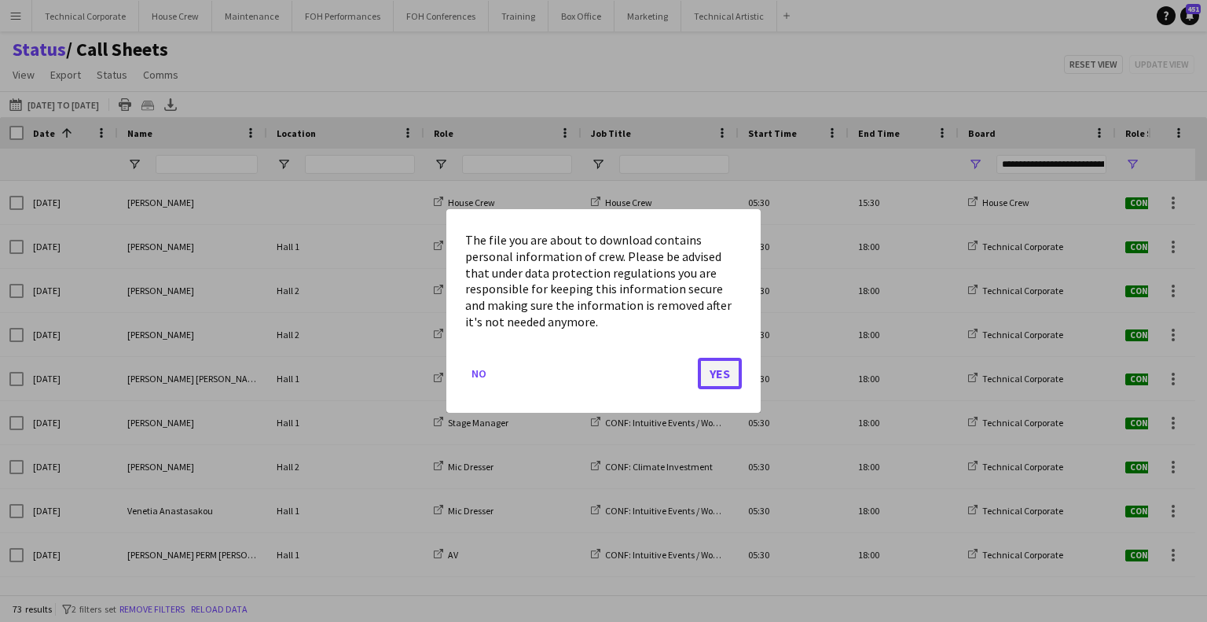
drag, startPoint x: 714, startPoint y: 372, endPoint x: 724, endPoint y: 373, distance: 10.3
click at [716, 370] on button "Yes" at bounding box center [720, 373] width 44 height 31
